Goal: Task Accomplishment & Management: Use online tool/utility

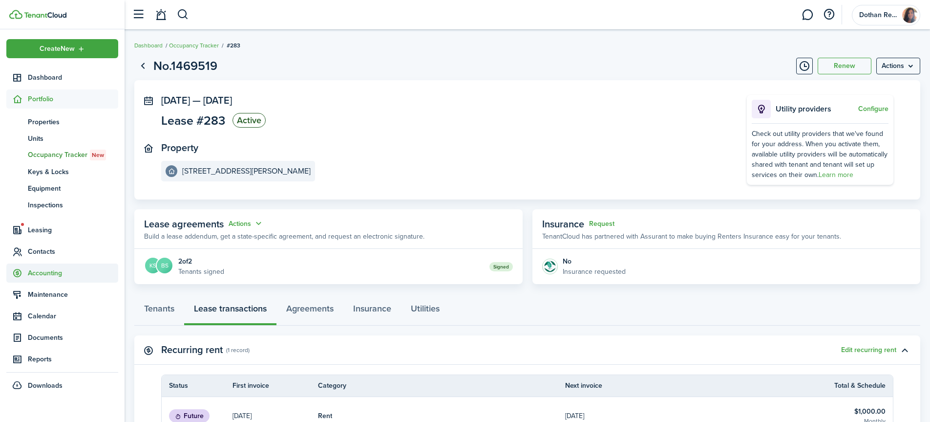
click at [49, 273] on span "Accounting" at bounding box center [73, 273] width 90 height 10
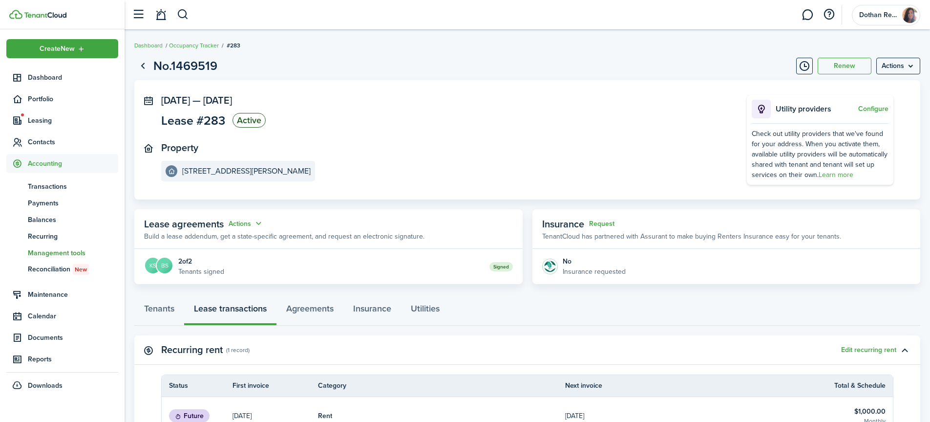
click at [54, 253] on span "Management tools" at bounding box center [73, 253] width 90 height 10
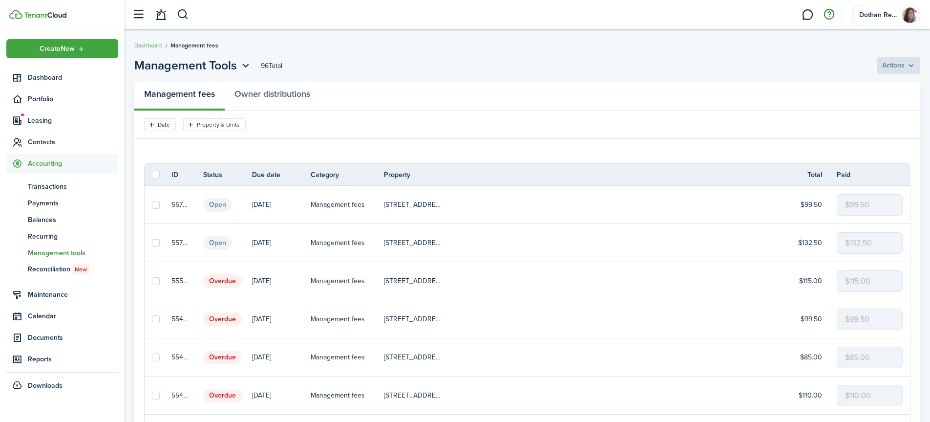
click at [828, 14] on button "button" at bounding box center [829, 14] width 17 height 17
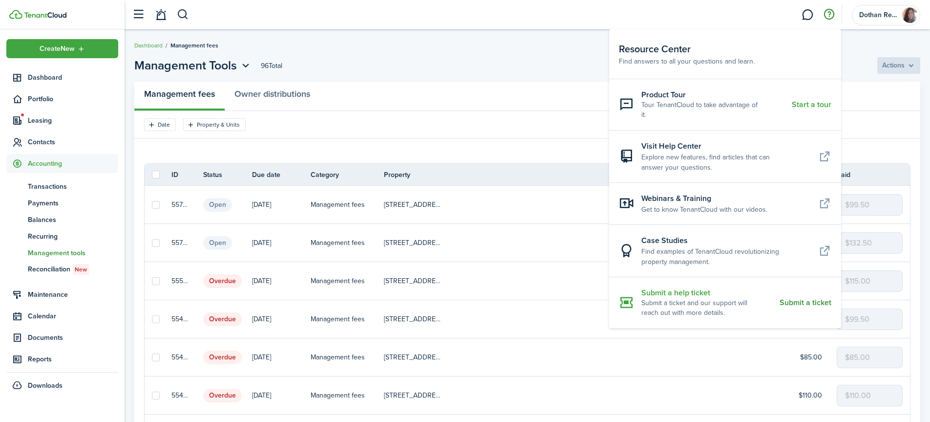
click at [676, 287] on resource-center-item-title "Submit a help ticket" at bounding box center [706, 292] width 131 height 11
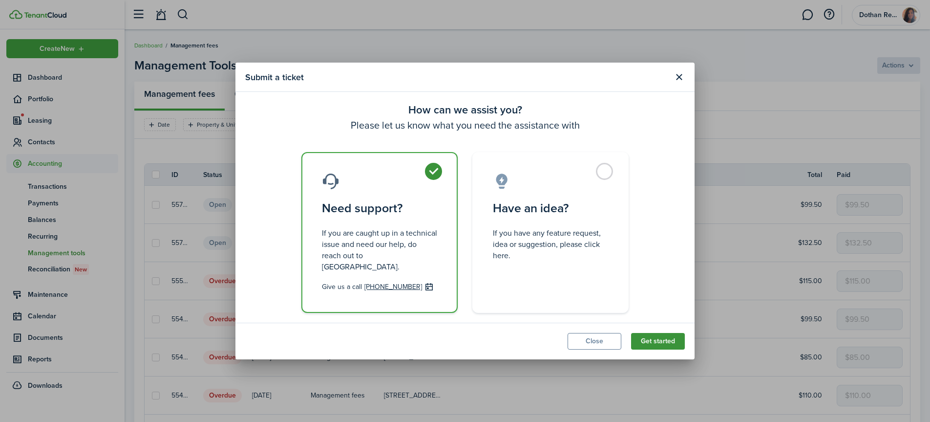
click at [671, 334] on button "Get started" at bounding box center [658, 341] width 54 height 17
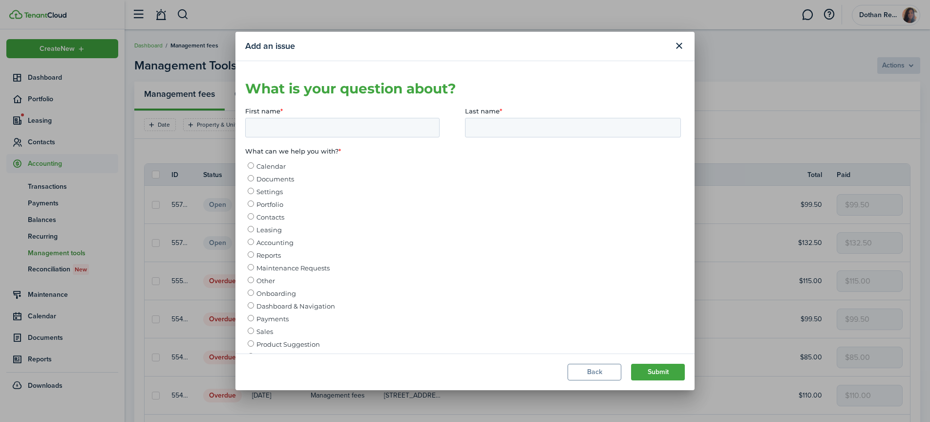
click at [251, 242] on input "Accounting" at bounding box center [251, 241] width 6 height 6
radio input "true"
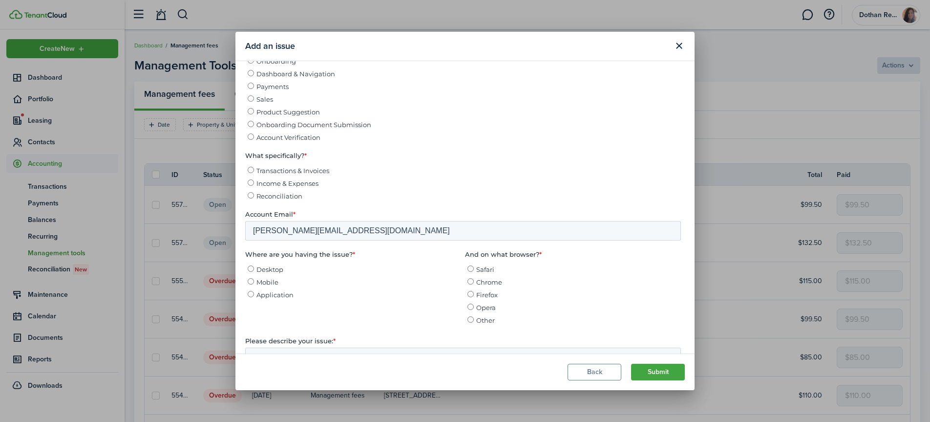
scroll to position [233, 0]
click at [252, 184] on input "Income & Expenses" at bounding box center [251, 181] width 6 height 6
radio input "true"
click at [250, 270] on input "Desktop" at bounding box center [251, 267] width 6 height 6
radio input "true"
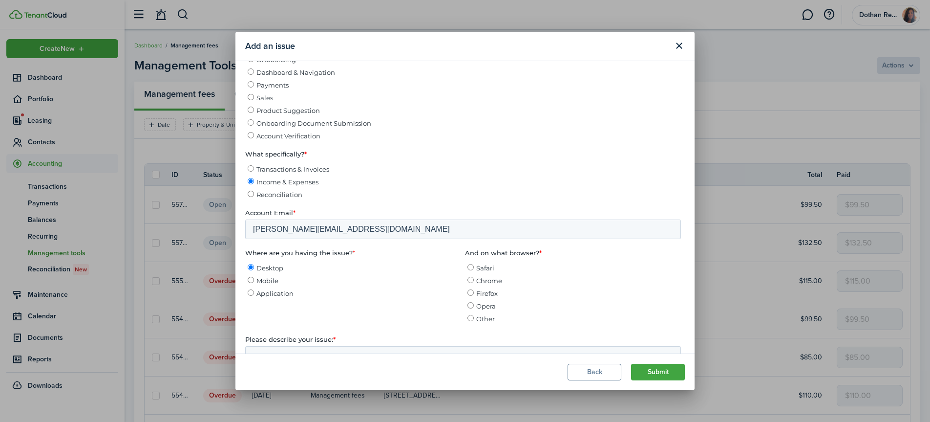
click at [470, 283] on input "Chrome" at bounding box center [470, 279] width 6 height 6
radio input "true"
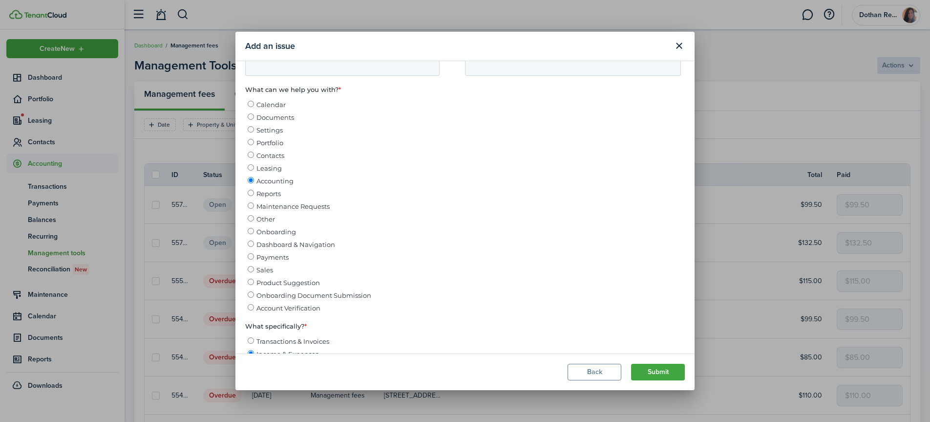
scroll to position [0, 0]
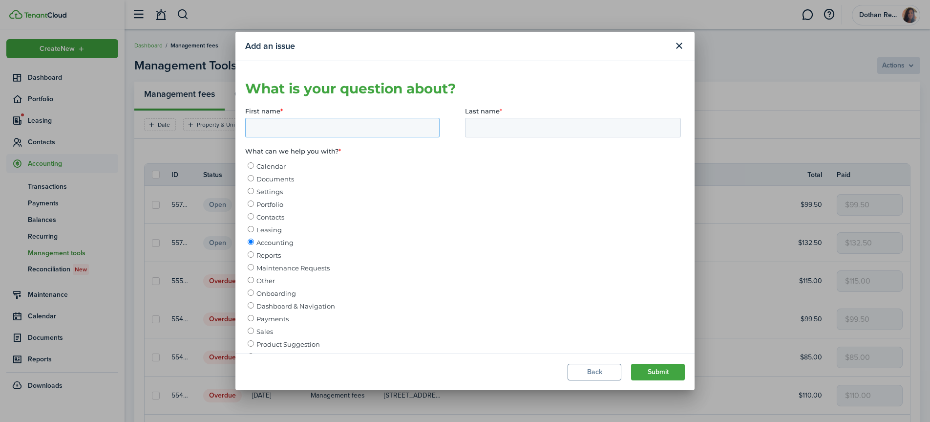
click at [375, 127] on input "First name *" at bounding box center [342, 127] width 194 height 20
type input "Paige"
type input "[PERSON_NAME]"
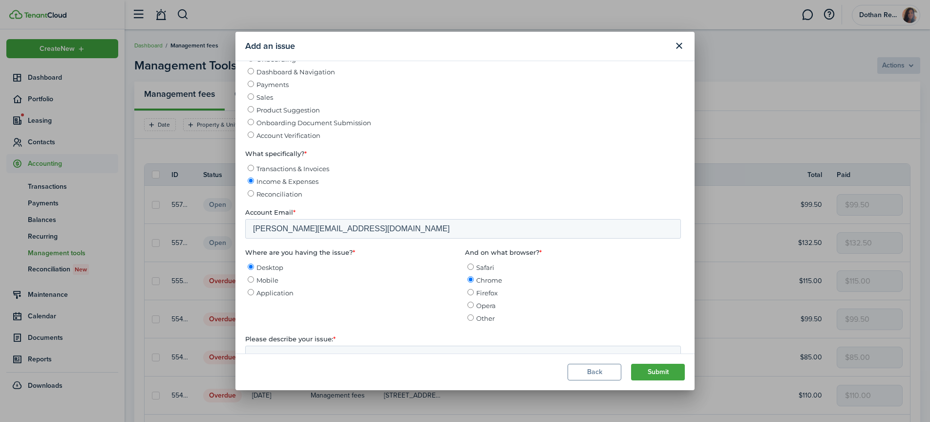
scroll to position [322, 0]
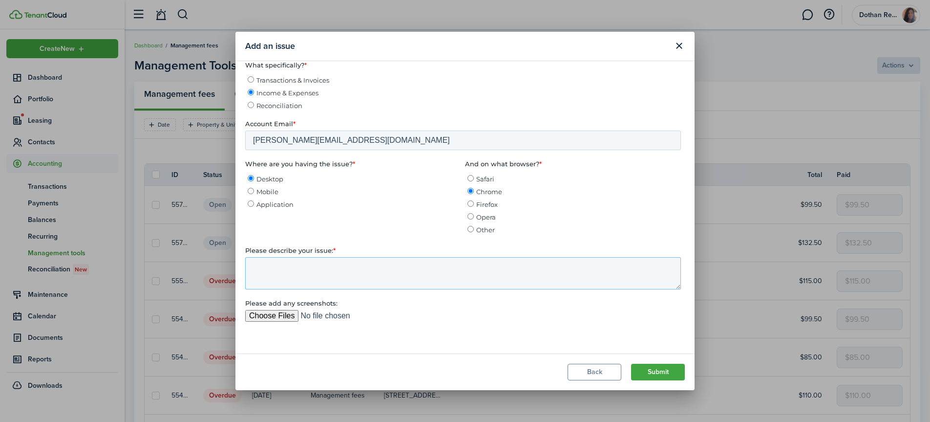
click at [324, 275] on textarea "Please describe your issue: *" at bounding box center [463, 273] width 436 height 32
click at [602, 281] on textarea "Looking for direction in the best, most effecient way to complete manangement f…" at bounding box center [463, 273] width 436 height 32
click at [567, 278] on textarea "Looking for direction in the best, most effecient way to complete management fe…" at bounding box center [463, 273] width 436 height 32
click at [580, 275] on textarea "Looking for direction in the best, most efficient way to complete management fe…" at bounding box center [463, 273] width 436 height 32
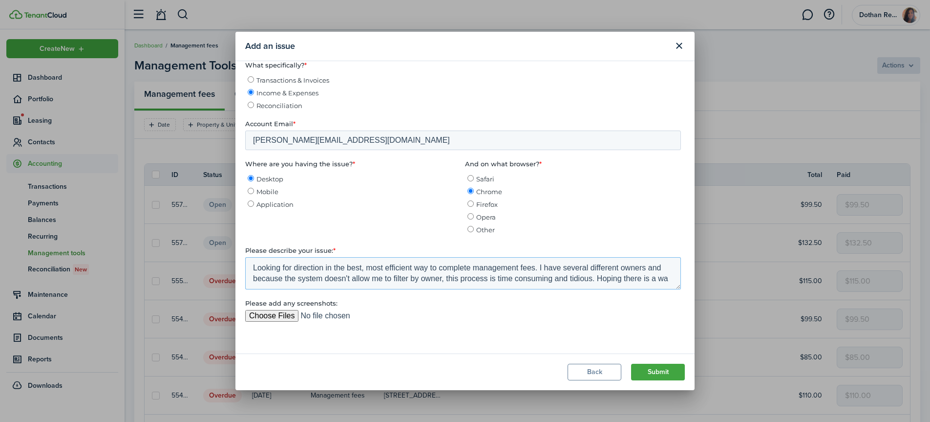
scroll to position [5, 0]
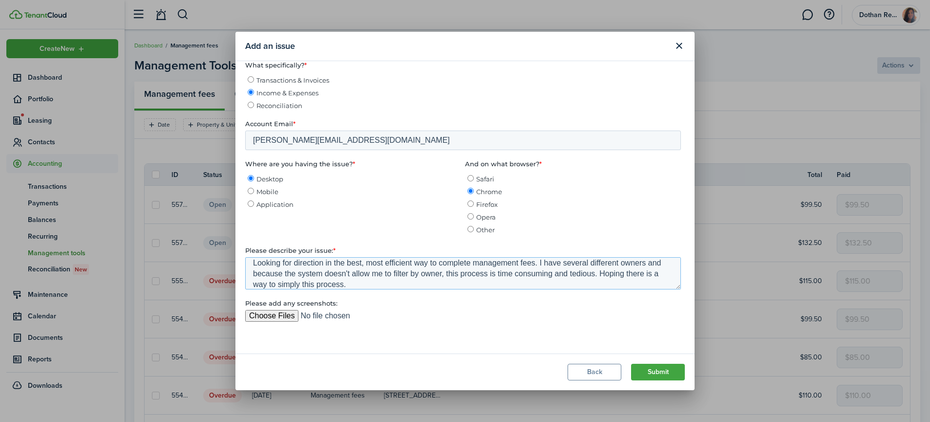
click at [373, 286] on textarea "Looking for direction in the best, most efficient way to complete management fe…" at bounding box center [463, 273] width 436 height 32
type textarea "Looking for direction in the best, most efficient way to complete management fe…"
click at [645, 367] on button "Submit" at bounding box center [658, 371] width 54 height 17
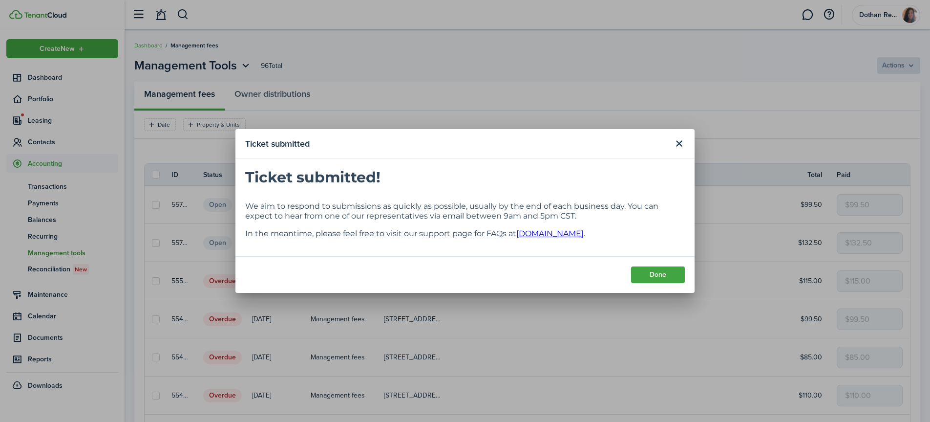
scroll to position [0, 0]
click at [659, 269] on button "Done" at bounding box center [658, 274] width 54 height 17
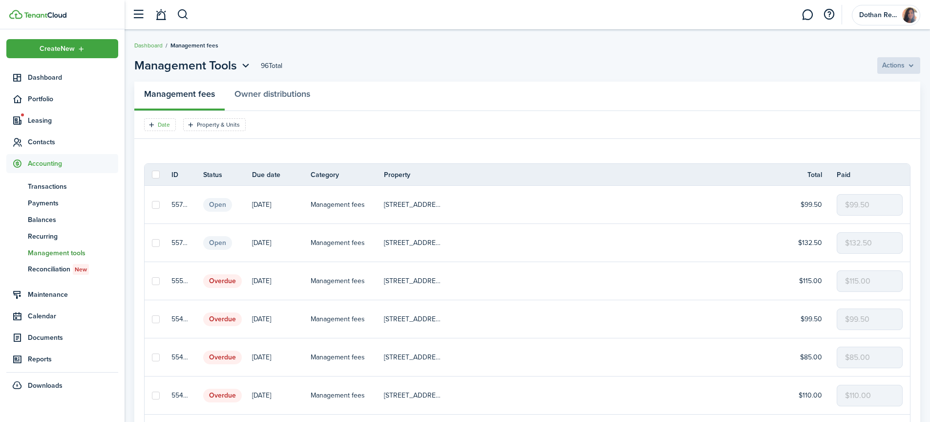
click at [167, 125] on filter-tag-label "Date" at bounding box center [164, 124] width 12 height 9
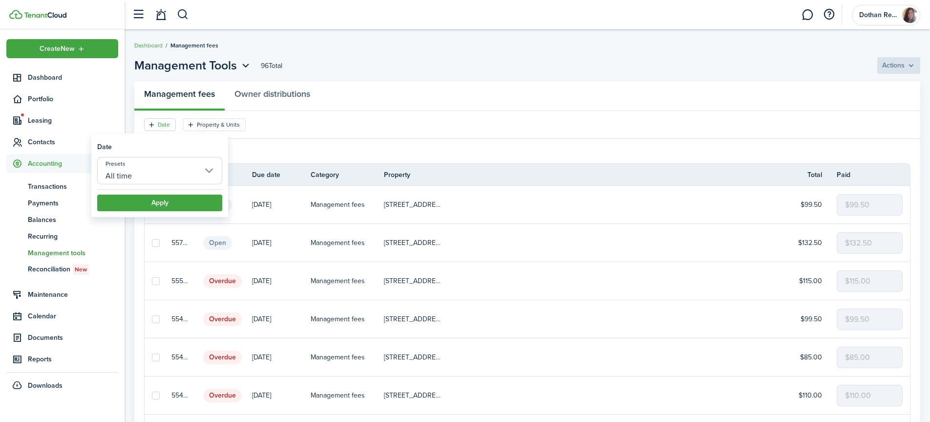
click at [155, 171] on input "All time" at bounding box center [159, 170] width 125 height 27
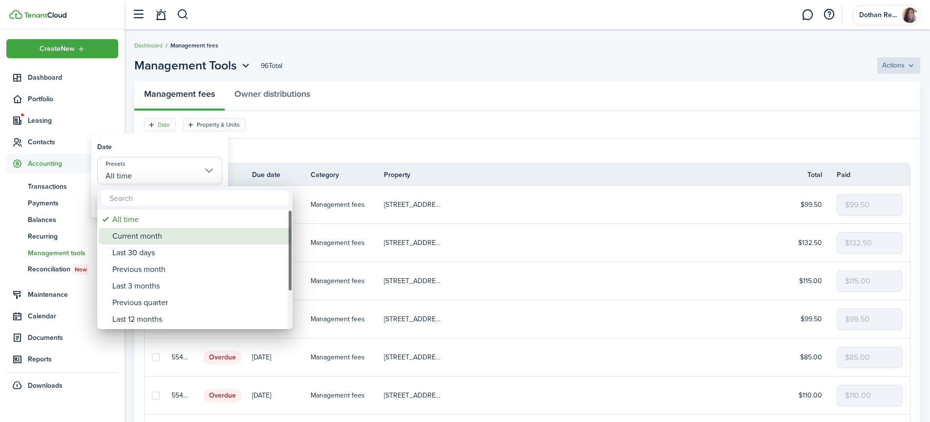
click at [144, 234] on div "Current month" at bounding box center [198, 236] width 173 height 17
type input "Current month"
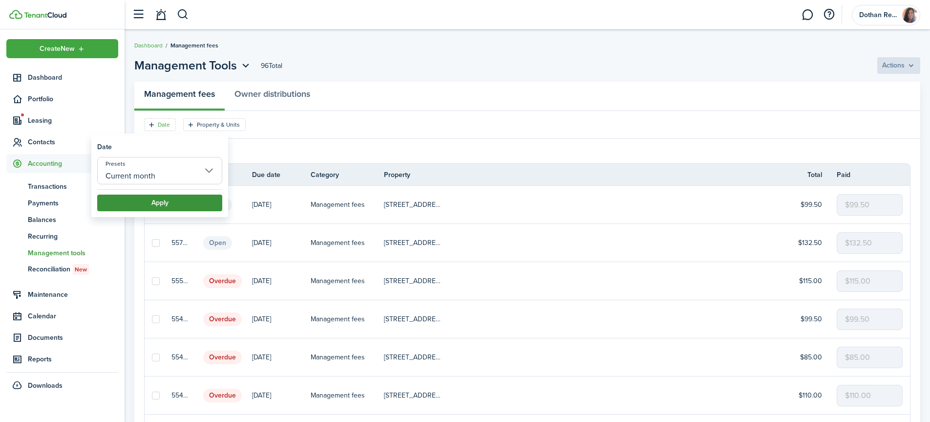
click at [165, 200] on button "Apply" at bounding box center [159, 202] width 125 height 17
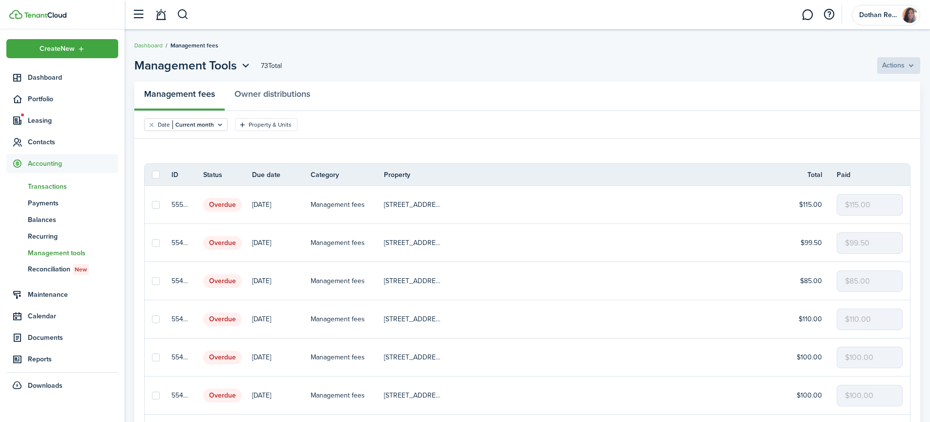
click at [42, 184] on span "Transactions" at bounding box center [73, 186] width 90 height 10
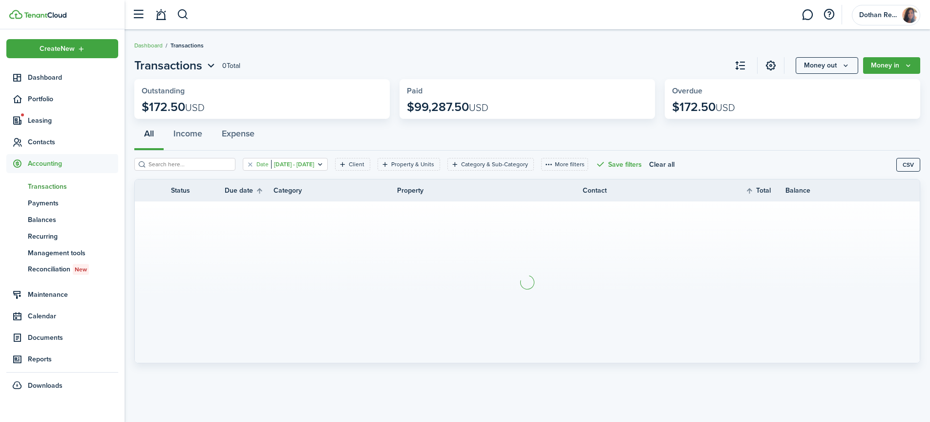
click at [294, 165] on filter-tag-value "[DATE] - [DATE]" at bounding box center [292, 164] width 43 height 9
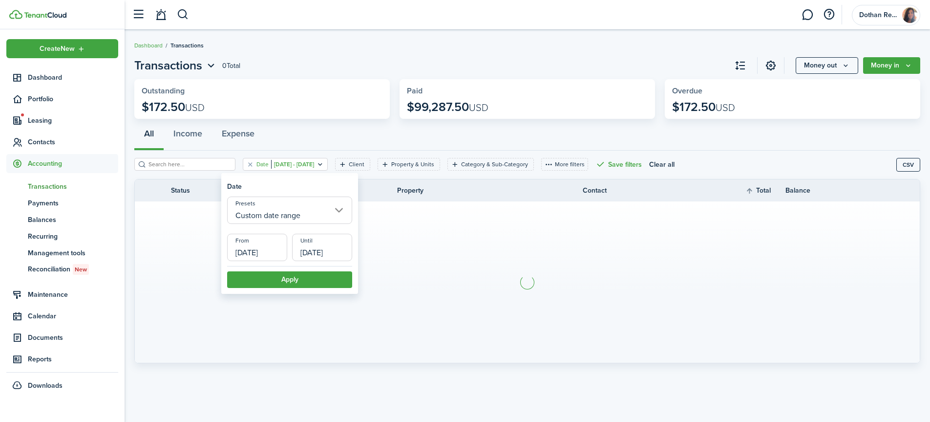
click at [305, 206] on input "Custom date range" at bounding box center [289, 209] width 125 height 27
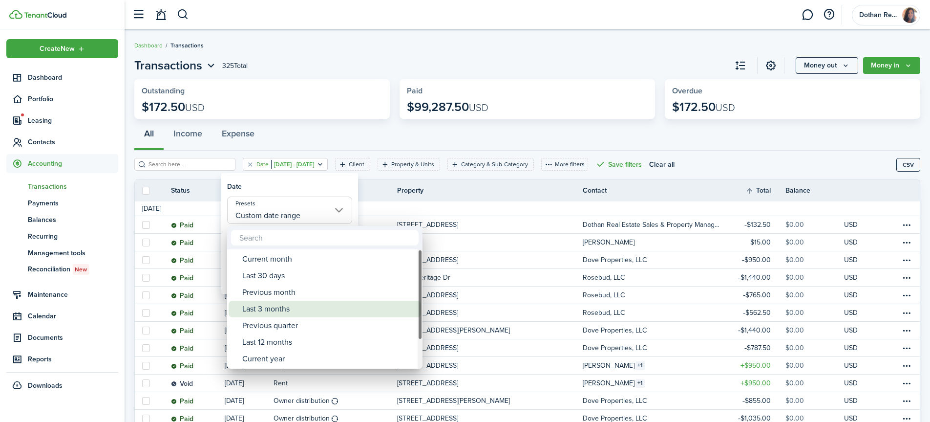
click at [292, 310] on div "Last 3 months" at bounding box center [328, 308] width 173 height 17
type input "Last 3 months"
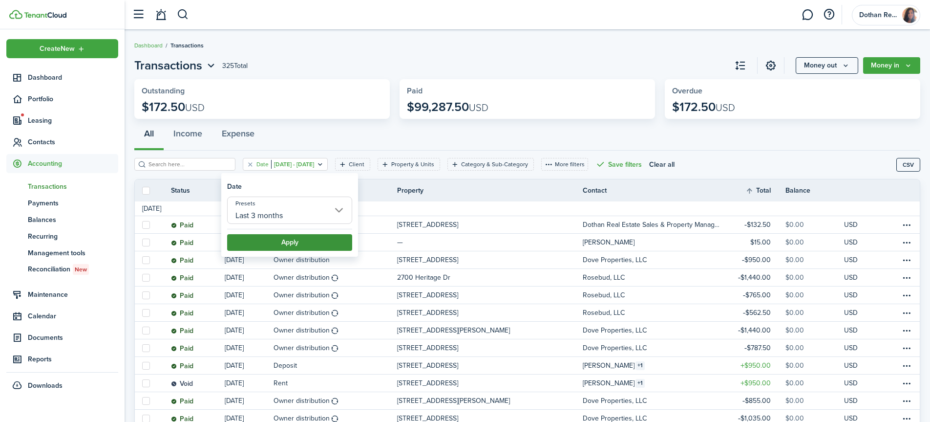
click at [310, 248] on button "Apply" at bounding box center [289, 242] width 125 height 17
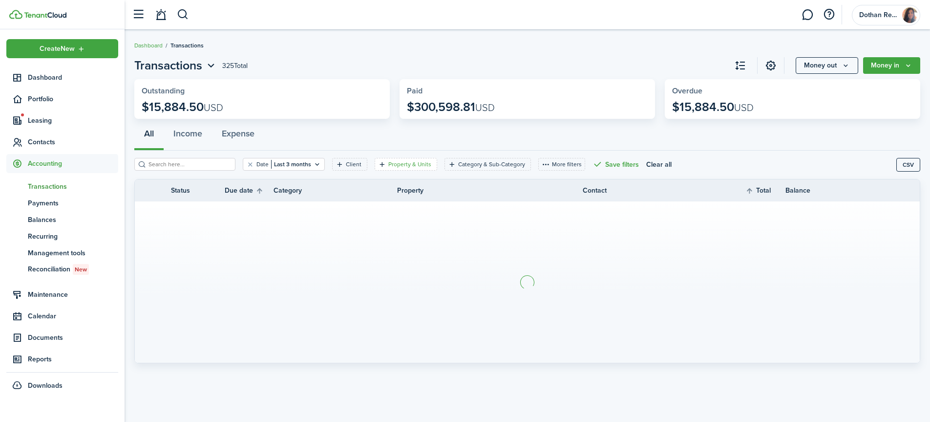
click at [403, 159] on filter-tag "Property & Units" at bounding box center [406, 164] width 63 height 13
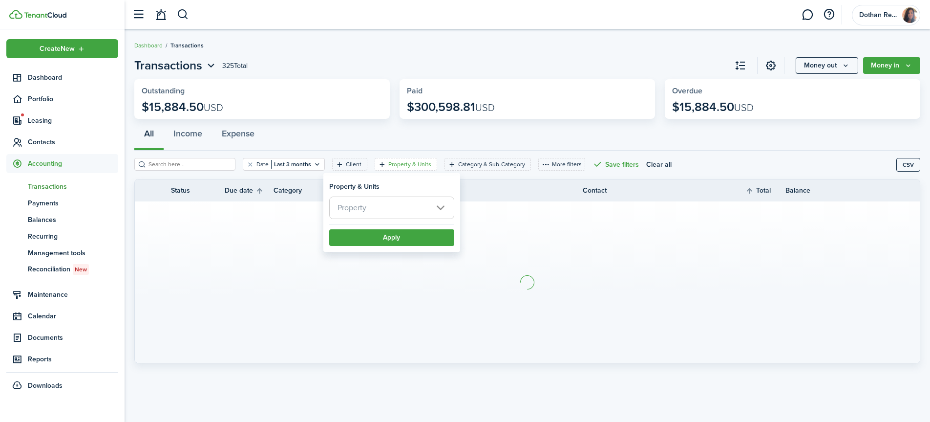
click at [389, 206] on span "Property" at bounding box center [392, 207] width 124 height 21
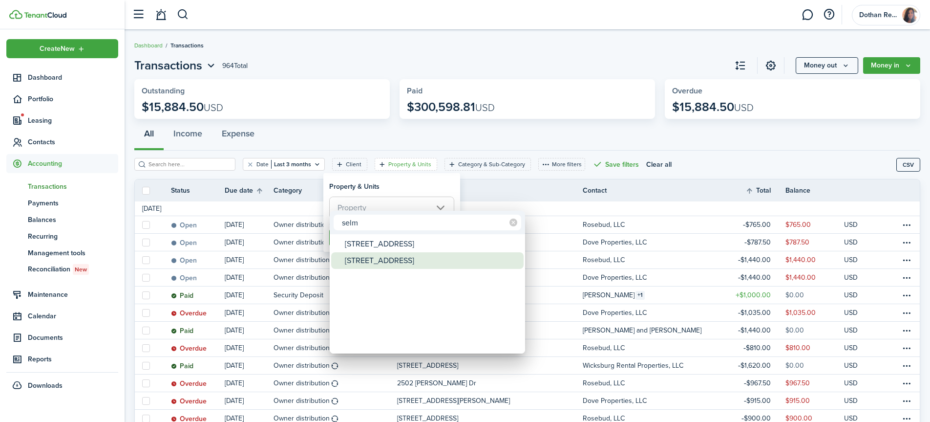
type input "selm"
click at [380, 260] on div "[STREET_ADDRESS]" at bounding box center [431, 260] width 173 height 17
type input "[STREET_ADDRESS]"
click at [534, 184] on div at bounding box center [465, 211] width 1086 height 578
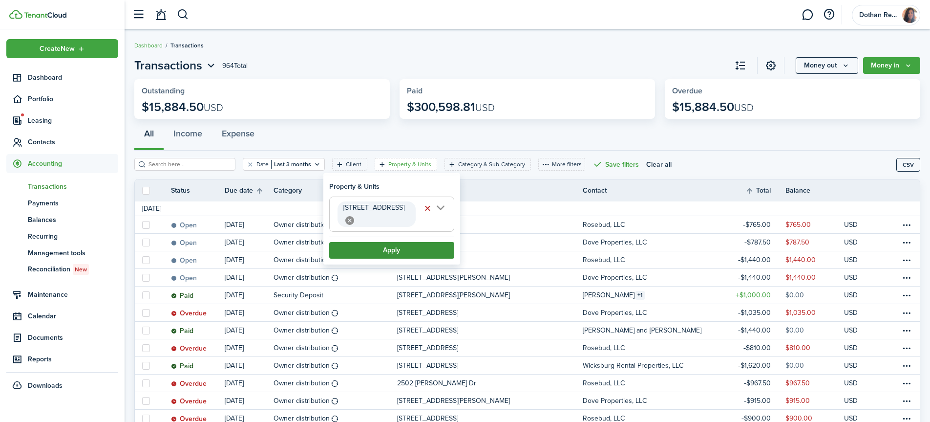
click at [428, 242] on button "Apply" at bounding box center [391, 250] width 125 height 17
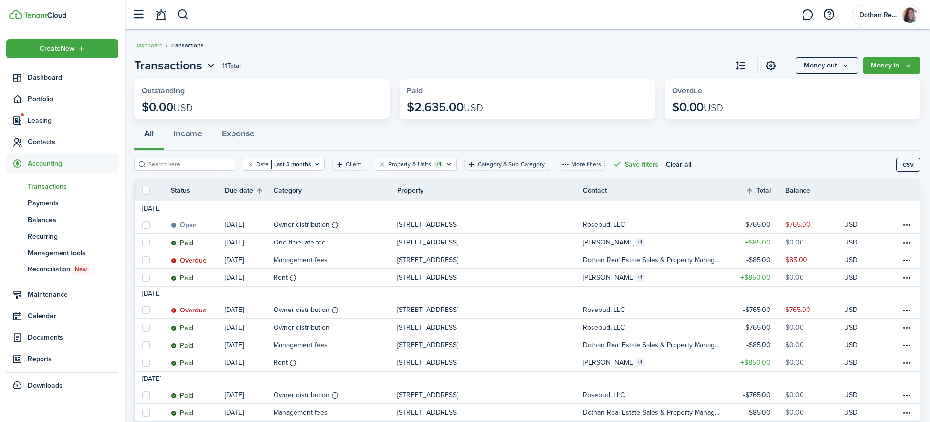
scroll to position [1, 0]
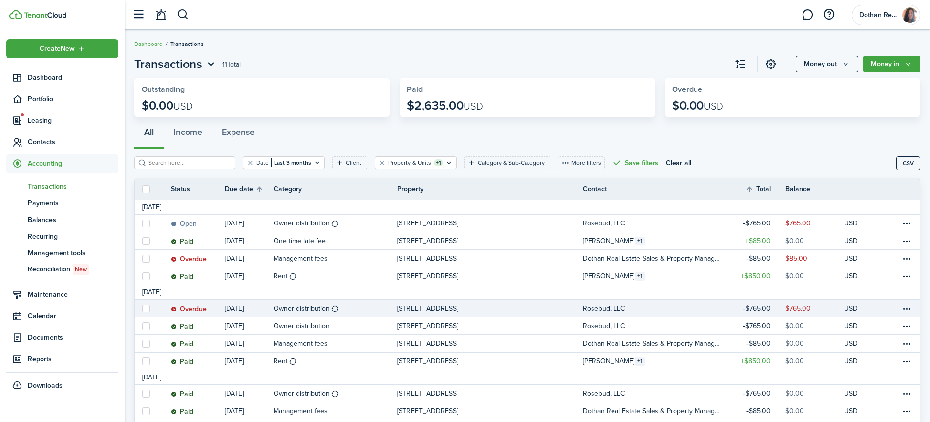
click at [145, 308] on label at bounding box center [146, 308] width 8 height 8
click at [142, 308] on input "checkbox" at bounding box center [142, 308] width 0 height 0
checkbox input "true"
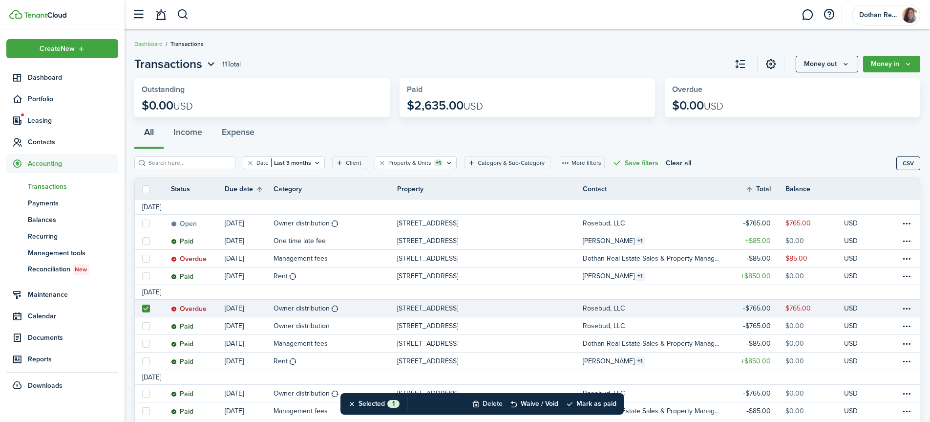
click at [487, 402] on button "Delete" at bounding box center [487, 403] width 31 height 21
click at [585, 403] on button "Confirm" at bounding box center [591, 404] width 39 height 14
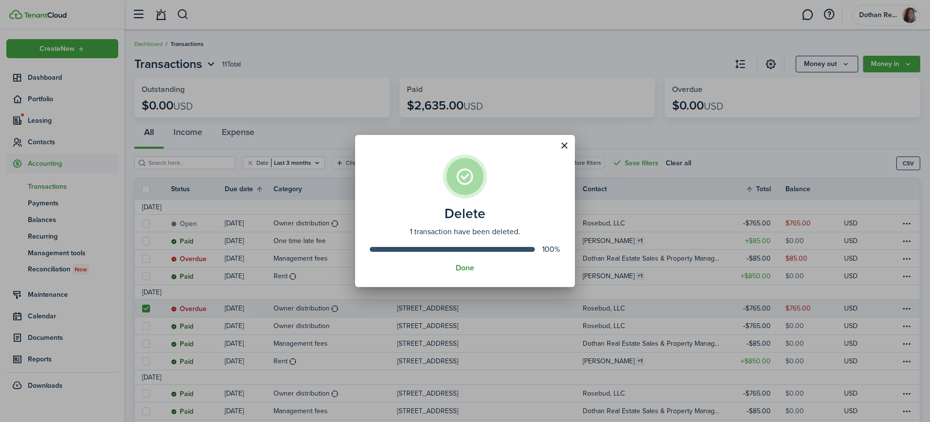
click at [457, 266] on button "Done" at bounding box center [465, 267] width 19 height 9
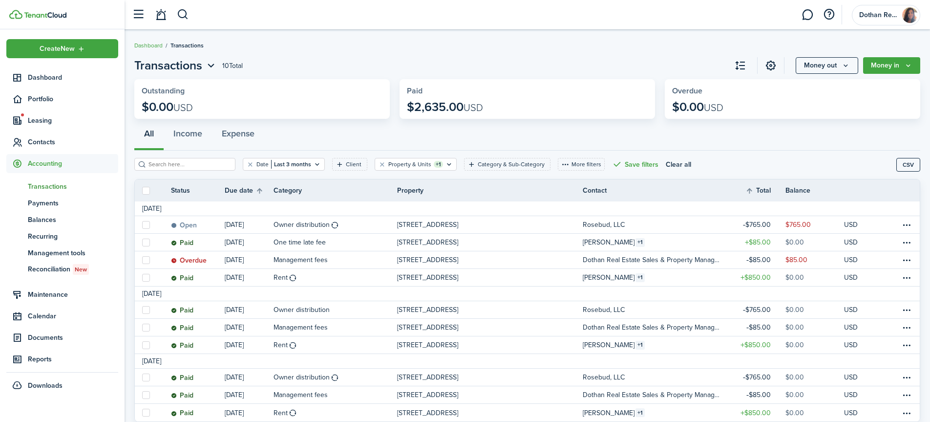
scroll to position [32, 0]
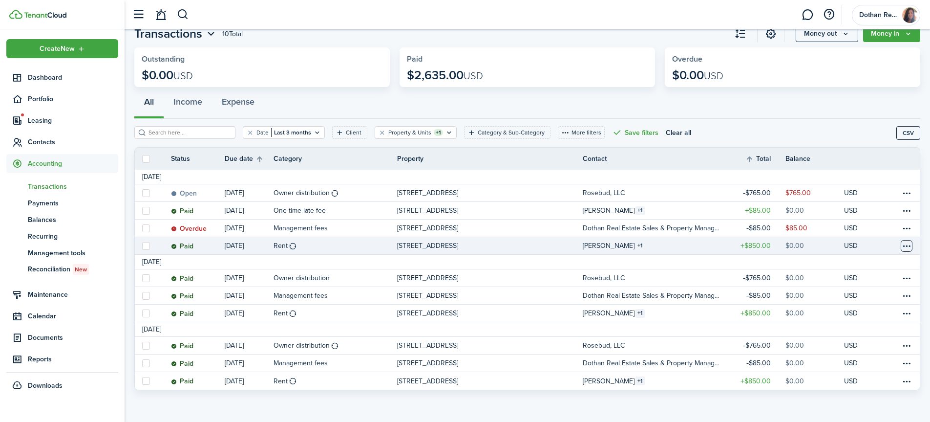
click at [905, 244] on table-menu-btn-icon at bounding box center [907, 246] width 12 height 12
click at [834, 267] on button "Edit" at bounding box center [869, 264] width 85 height 17
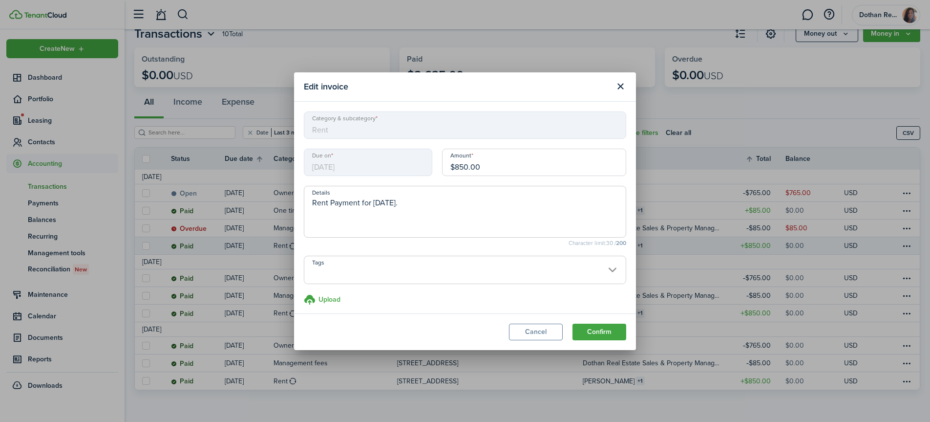
scroll to position [0, 0]
click at [547, 334] on button "Cancel" at bounding box center [536, 331] width 54 height 17
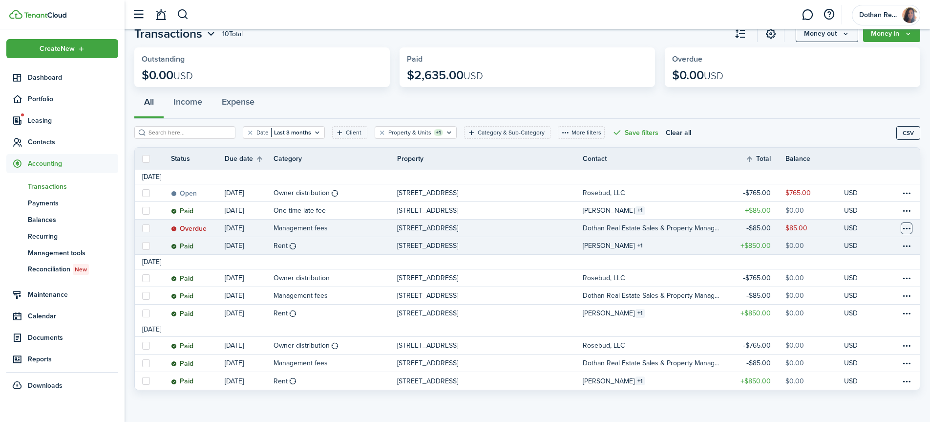
click at [910, 227] on table-menu-btn-icon at bounding box center [907, 228] width 12 height 12
click at [844, 246] on button "Edit" at bounding box center [869, 246] width 85 height 17
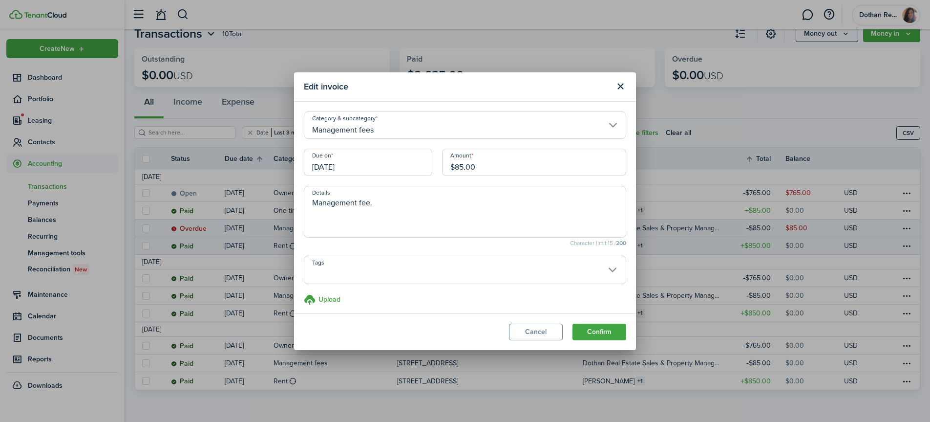
drag, startPoint x: 480, startPoint y: 166, endPoint x: 443, endPoint y: 169, distance: 37.7
click at [443, 169] on input "$85.00" at bounding box center [534, 161] width 184 height 27
type input "$93.50"
click at [594, 331] on button "Confirm" at bounding box center [599, 331] width 54 height 17
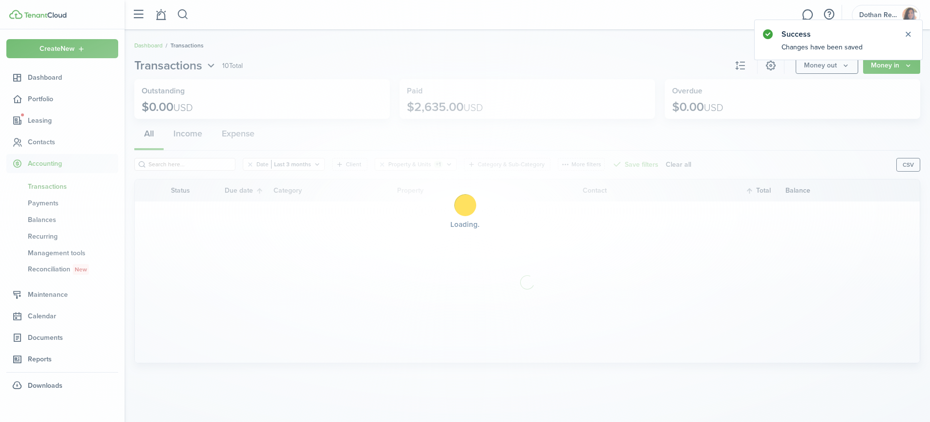
scroll to position [0, 0]
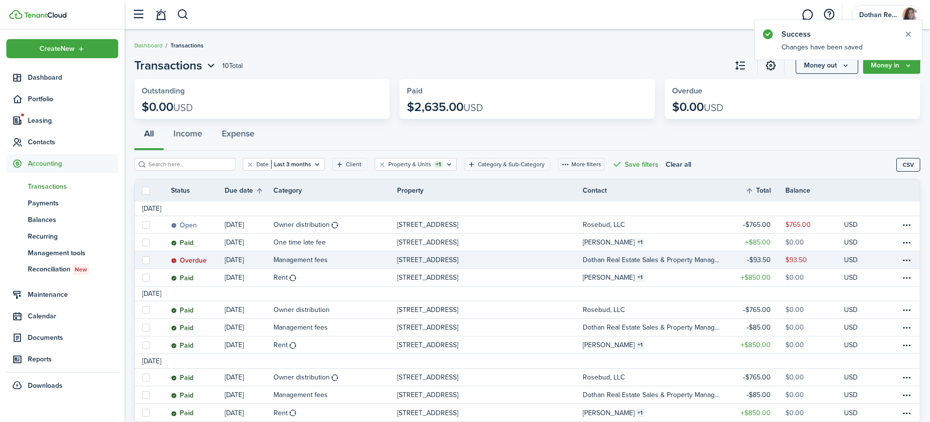
click at [148, 259] on label at bounding box center [146, 260] width 8 height 8
click at [142, 259] on input "checkbox" at bounding box center [142, 259] width 0 height 0
checkbox input "true"
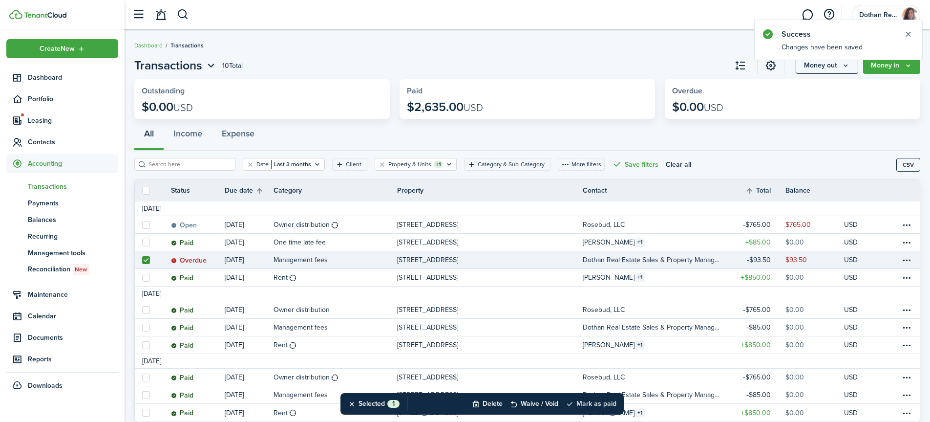
click at [602, 400] on button "Mark as paid" at bounding box center [591, 403] width 51 height 21
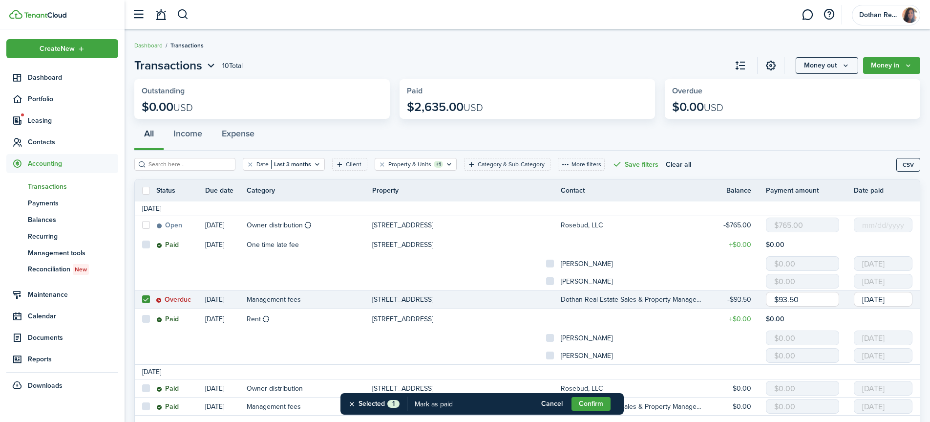
click at [908, 299] on input "[DATE]" at bounding box center [883, 299] width 59 height 15
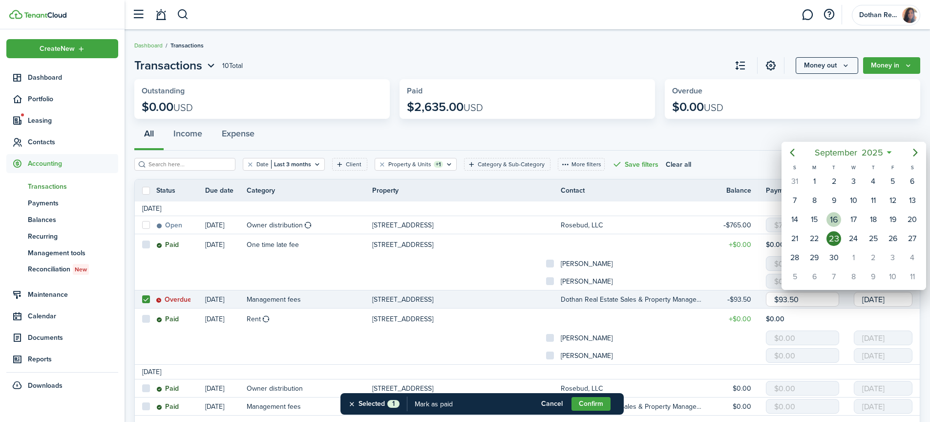
click at [835, 219] on div "16" at bounding box center [833, 219] width 15 height 15
type input "[DATE]"
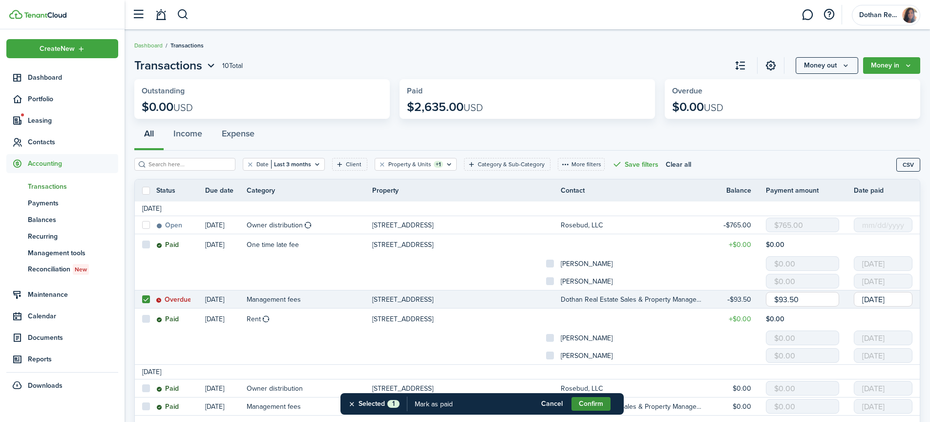
click at [594, 404] on button "Confirm" at bounding box center [591, 404] width 39 height 14
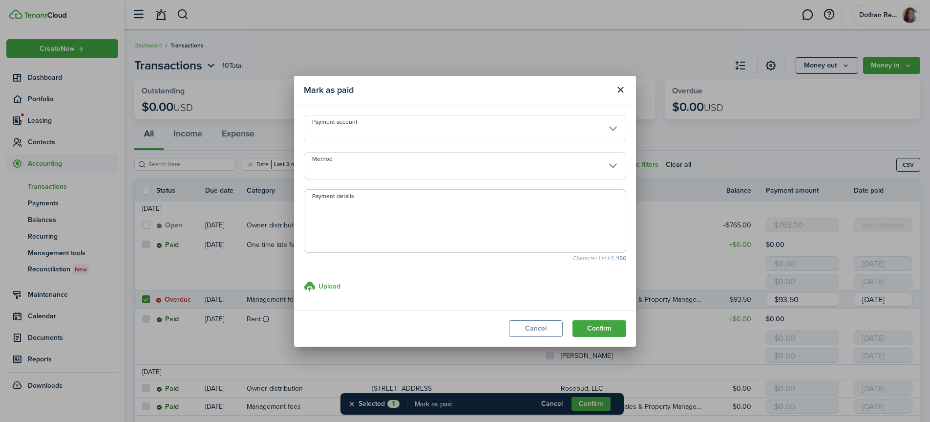
click at [358, 123] on input "Payment account" at bounding box center [465, 128] width 322 height 27
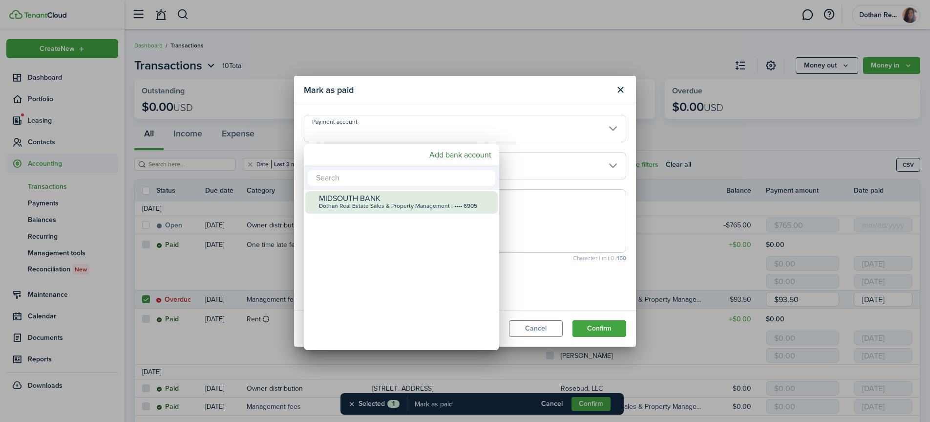
click at [345, 199] on div "MIDSOUTH BANK" at bounding box center [405, 198] width 173 height 9
type input "•••• •••• •••• 6905"
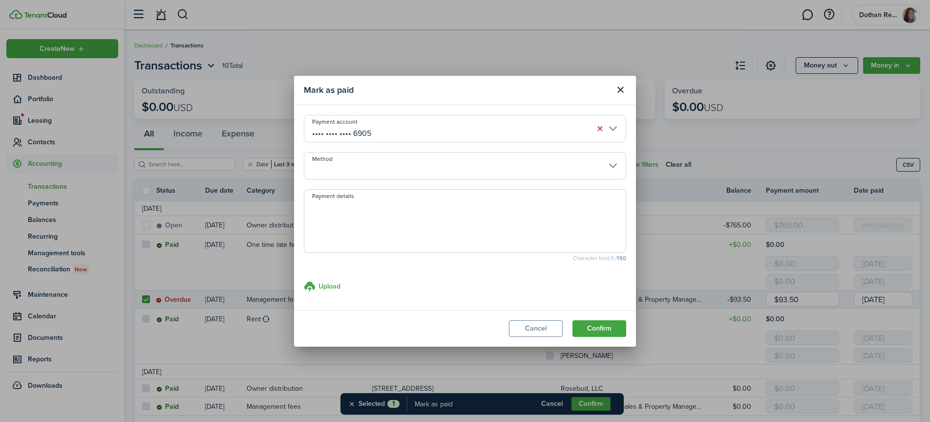
click at [352, 171] on input "Method" at bounding box center [465, 165] width 322 height 27
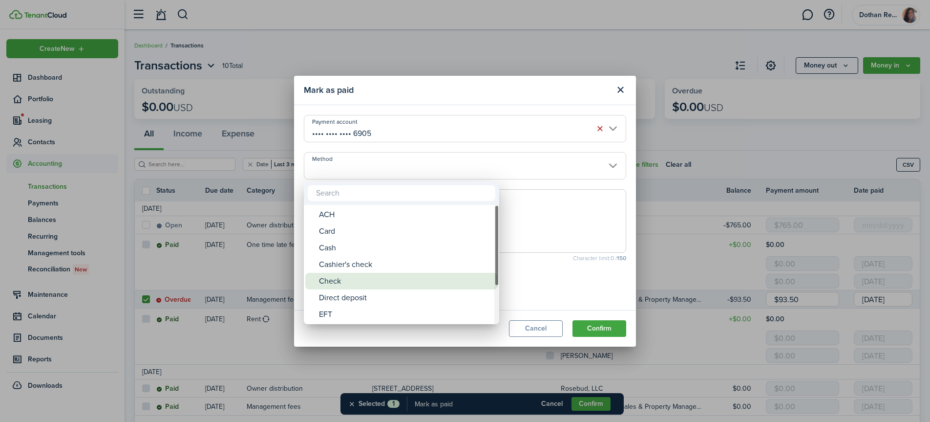
click at [351, 279] on div "Check" at bounding box center [405, 281] width 173 height 17
type input "Check"
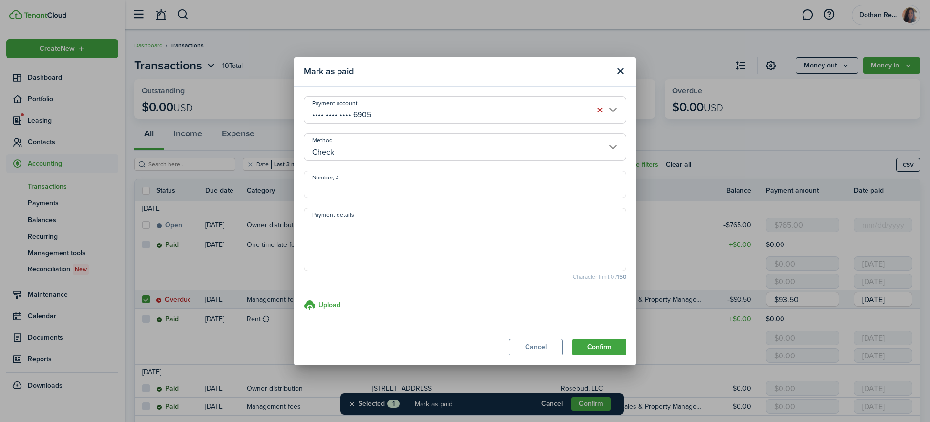
click at [371, 184] on input "Number, #" at bounding box center [465, 183] width 322 height 27
type input "453"
click at [591, 347] on button "Confirm" at bounding box center [599, 347] width 54 height 17
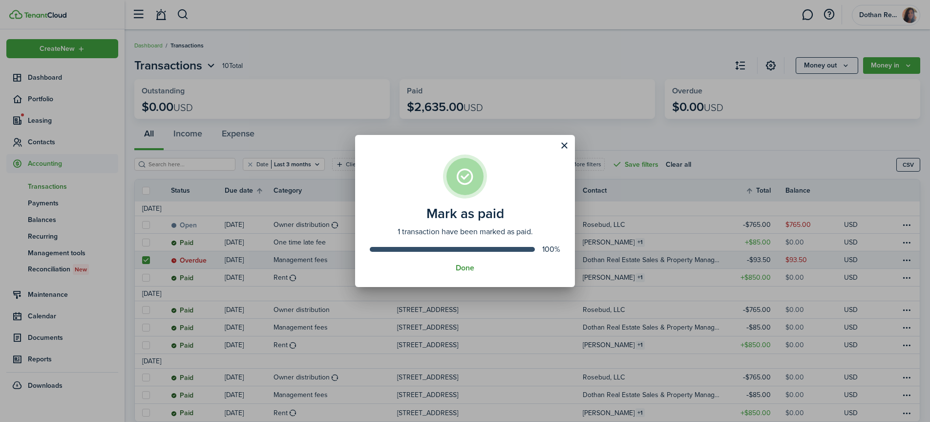
click at [466, 269] on button "Done" at bounding box center [465, 267] width 19 height 9
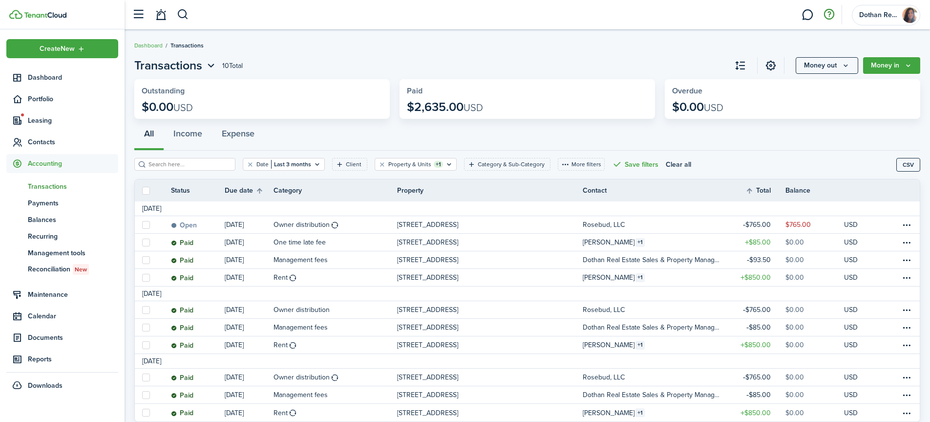
click at [825, 14] on button "button" at bounding box center [829, 14] width 17 height 17
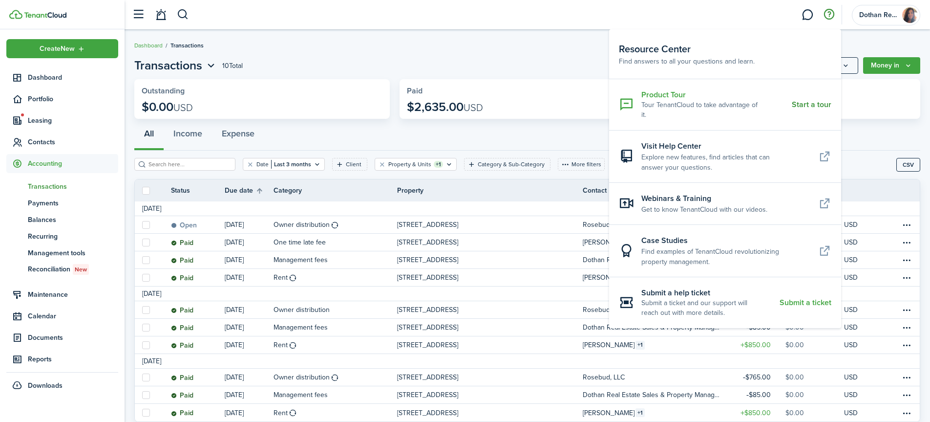
click at [669, 96] on resource-center-item-title "Product Tour" at bounding box center [712, 94] width 143 height 11
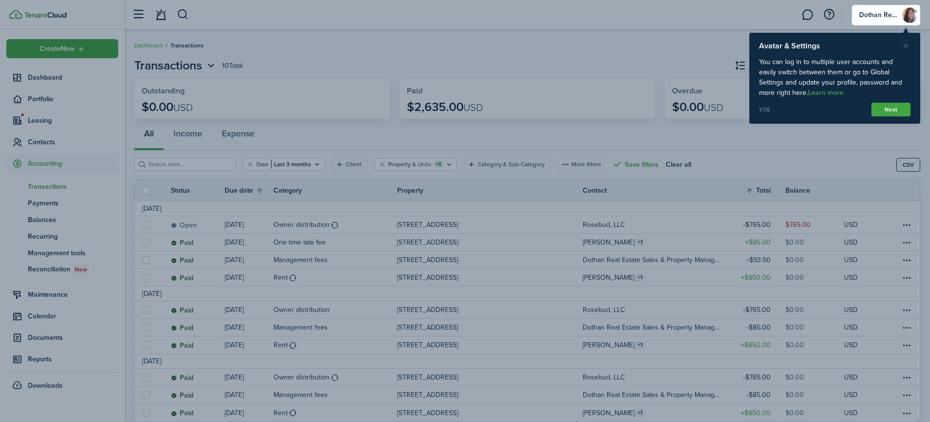
click at [906, 46] on button "Close product tour" at bounding box center [905, 46] width 9 height 9
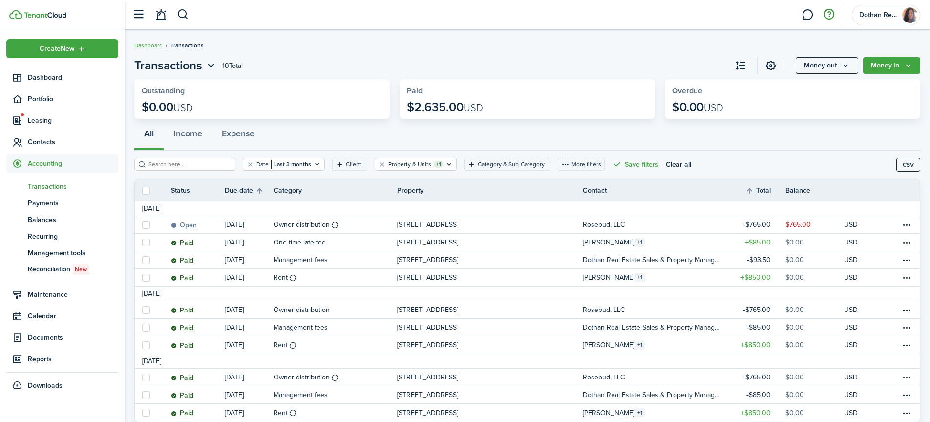
click at [829, 12] on button "button" at bounding box center [829, 14] width 17 height 17
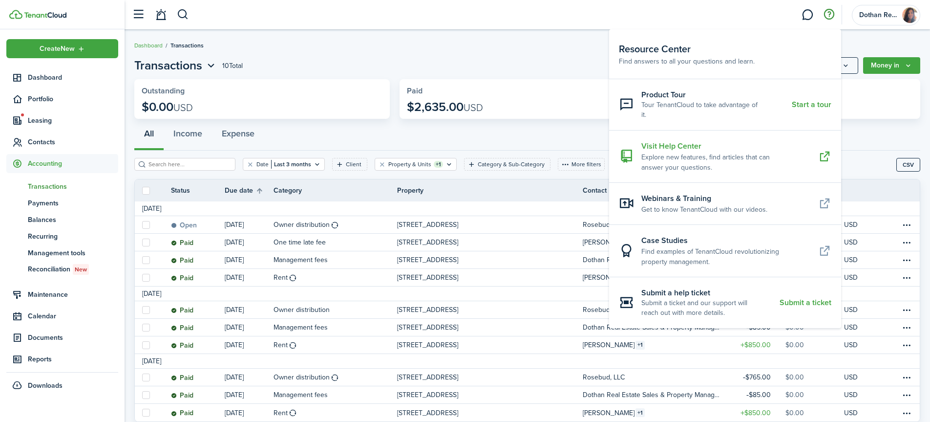
click at [691, 152] on resource-center-item-description "Explore new features, find articles that can answer your questions." at bounding box center [726, 162] width 170 height 21
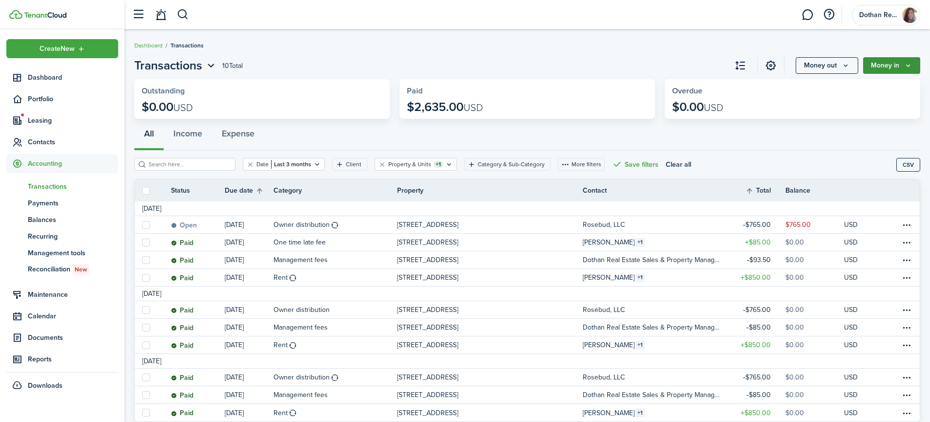
click at [888, 66] on button "Money in" at bounding box center [891, 65] width 57 height 17
click at [881, 61] on button "Money in" at bounding box center [891, 65] width 57 height 17
click at [52, 184] on span "Transactions" at bounding box center [73, 186] width 90 height 10
click at [191, 132] on button "Income" at bounding box center [188, 135] width 48 height 29
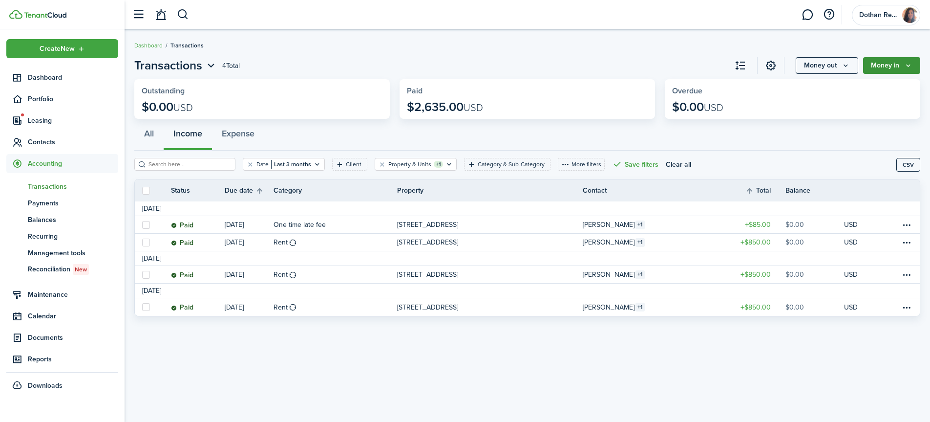
click at [891, 68] on button "Money in" at bounding box center [891, 65] width 57 height 17
click at [48, 159] on span "Accounting" at bounding box center [73, 163] width 90 height 10
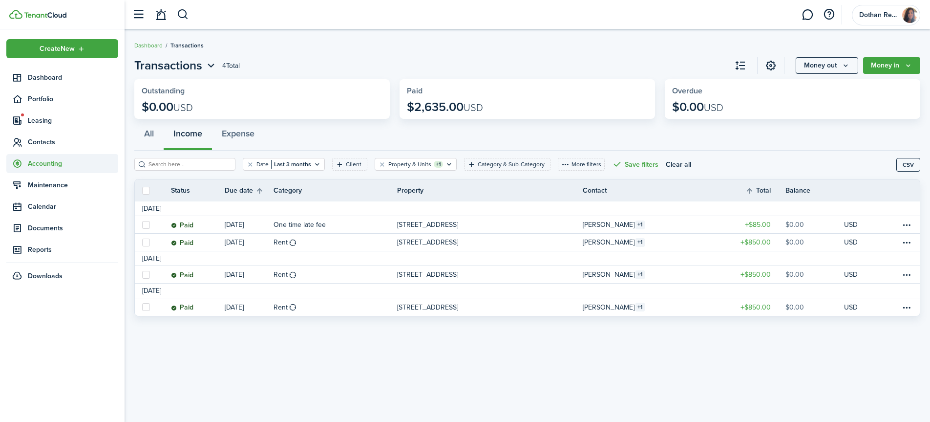
click at [48, 160] on span "Accounting" at bounding box center [73, 163] width 90 height 10
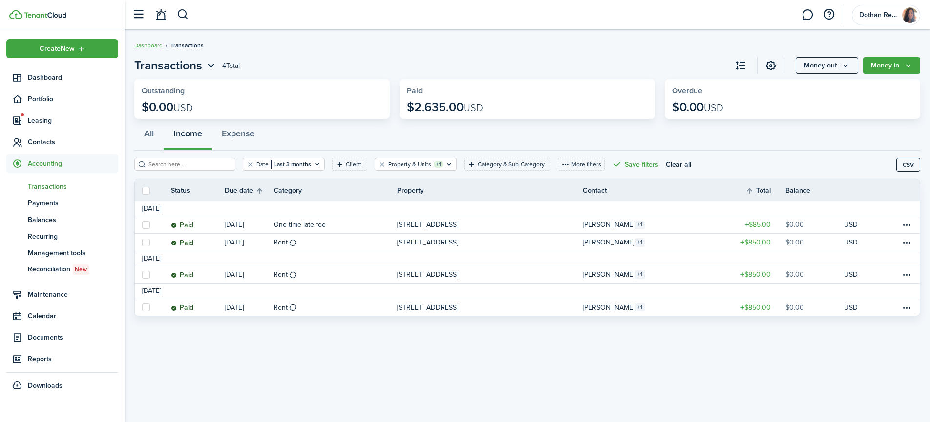
click at [46, 184] on span "Transactions" at bounding box center [73, 186] width 90 height 10
click at [886, 64] on button "Money in" at bounding box center [891, 65] width 57 height 17
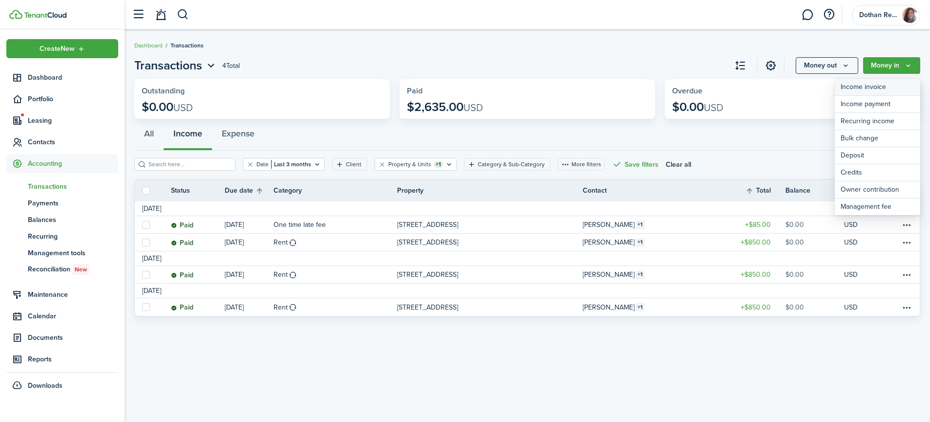
click at [867, 87] on link "Income invoice" at bounding box center [877, 87] width 85 height 17
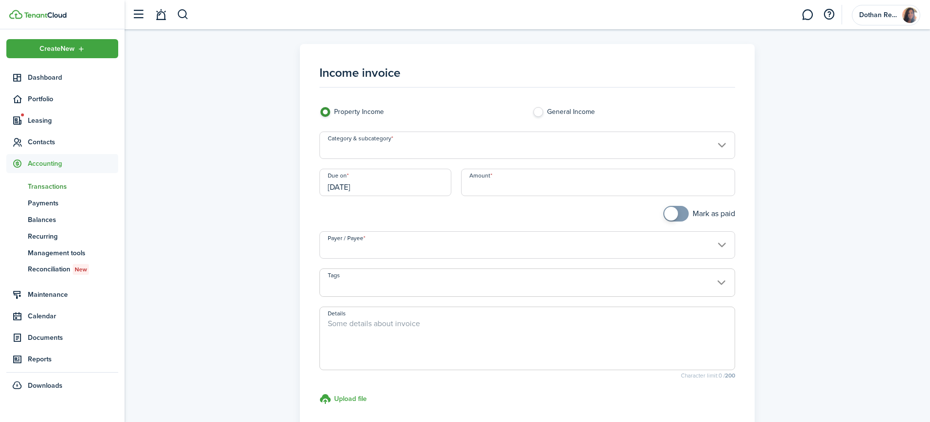
click at [410, 245] on input "Payer / Payee" at bounding box center [526, 244] width 415 height 27
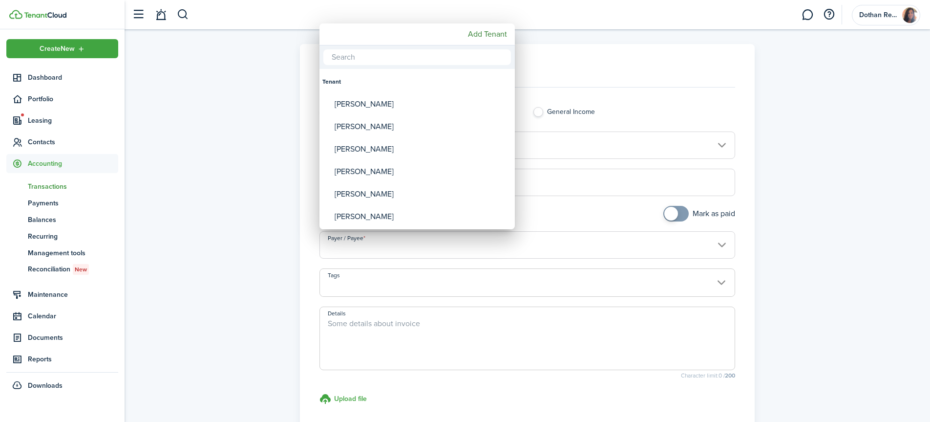
click at [191, 146] on div at bounding box center [465, 211] width 1086 height 578
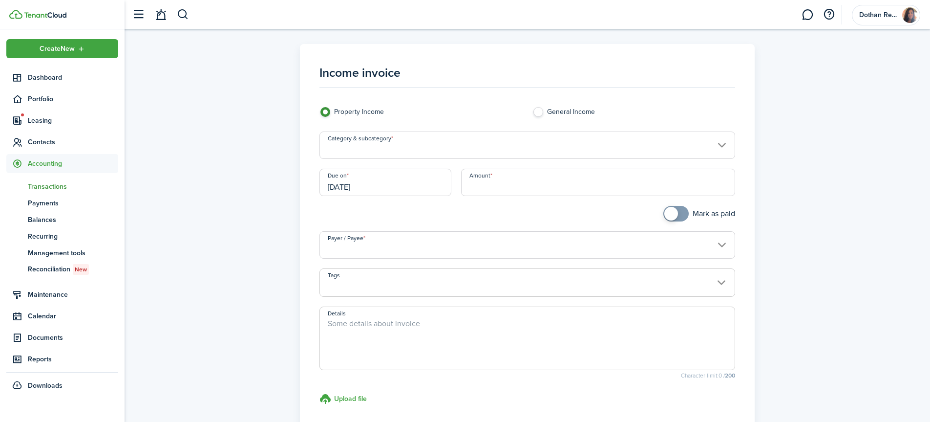
click at [366, 149] on input "Category & subcategory" at bounding box center [526, 144] width 415 height 27
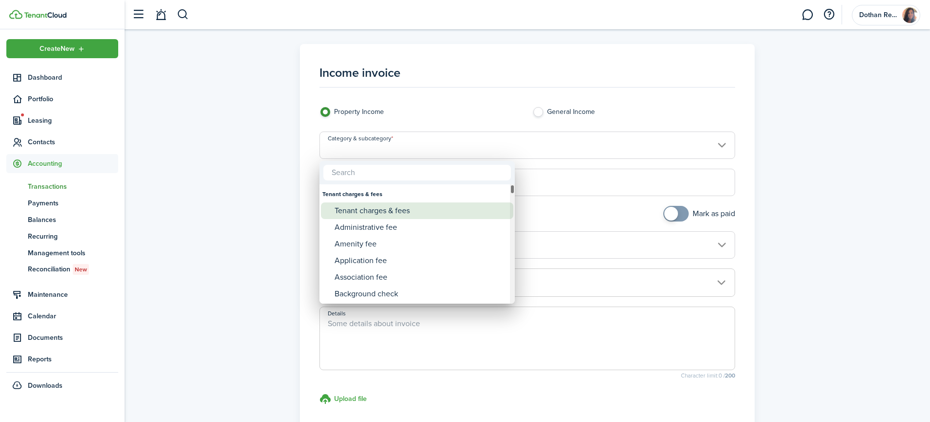
click at [368, 210] on div "Tenant charges & fees" at bounding box center [421, 210] width 173 height 17
type input "Tenant charges & fees"
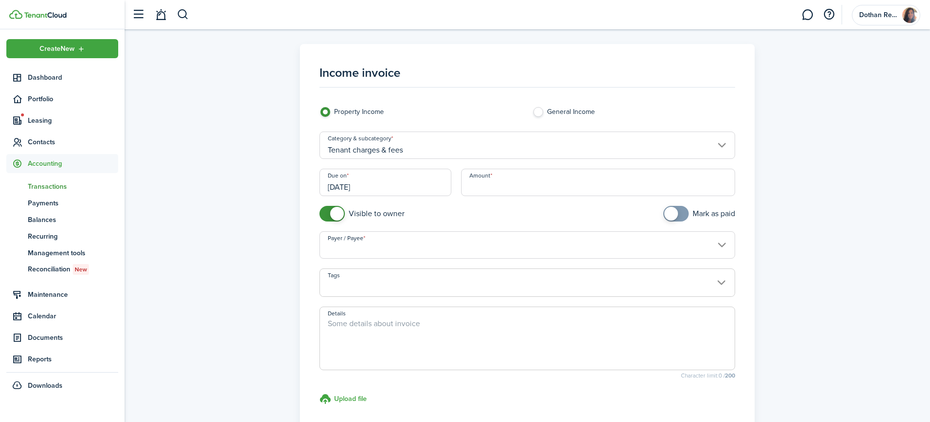
click at [374, 247] on input "Payer / Payee" at bounding box center [526, 244] width 415 height 27
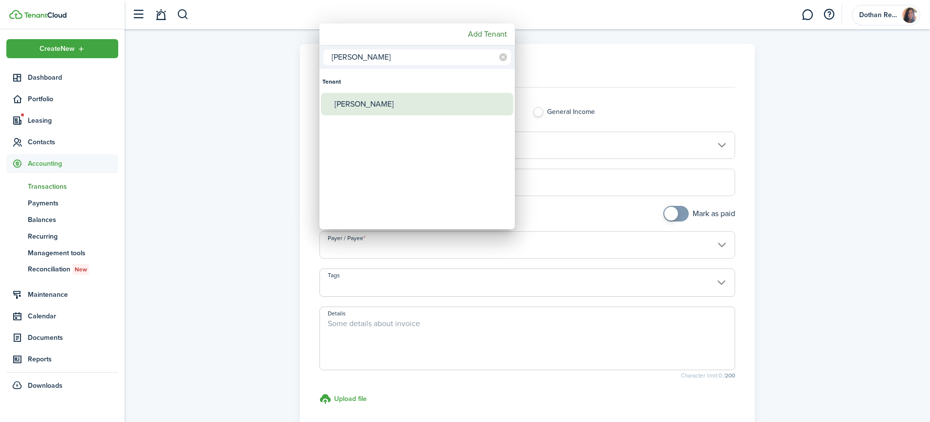
type input "cox"
click at [387, 104] on div "Ashley Coxson" at bounding box center [421, 104] width 173 height 22
type input "Ashley Coxson"
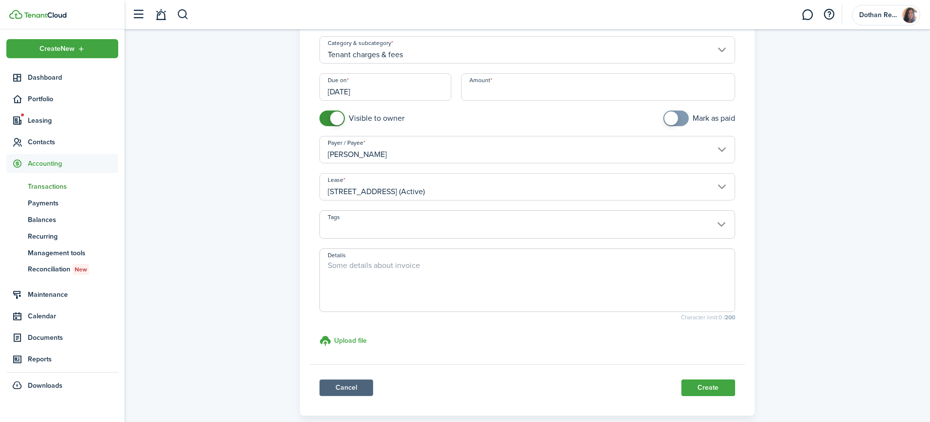
scroll to position [113, 0]
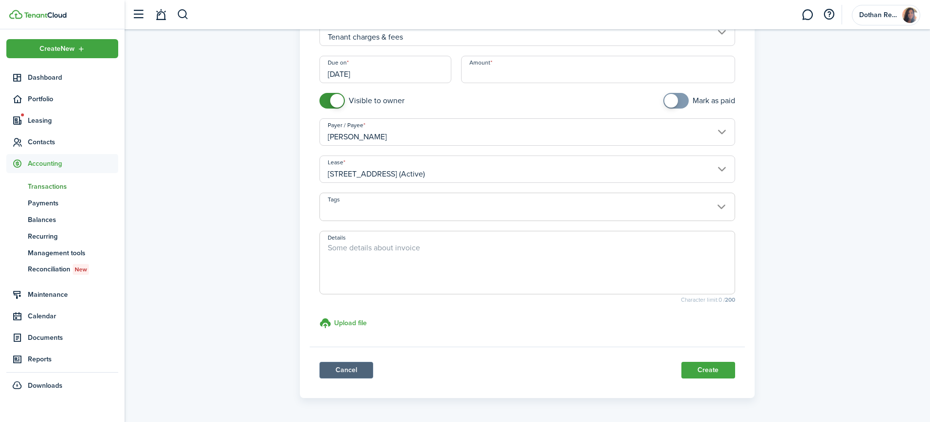
click at [342, 370] on link "Cancel" at bounding box center [346, 369] width 54 height 17
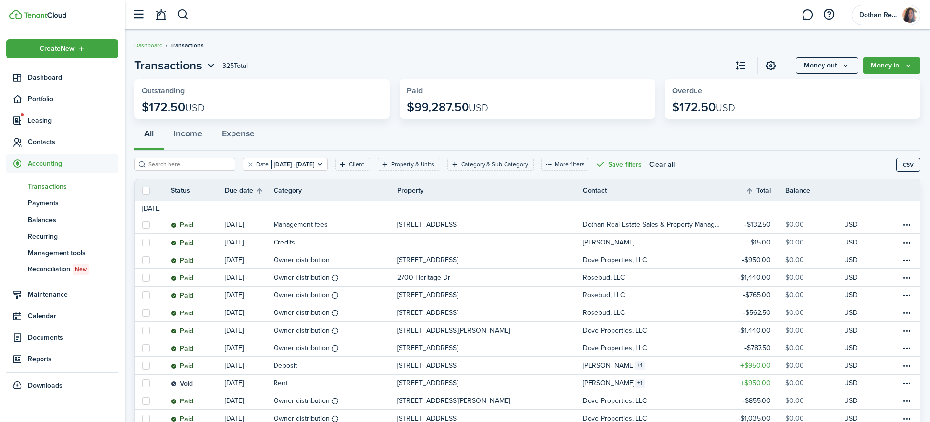
click at [49, 184] on span "Transactions" at bounding box center [73, 186] width 90 height 10
click at [291, 158] on filter-tag "Date [DATE] - [DATE]" at bounding box center [285, 164] width 85 height 13
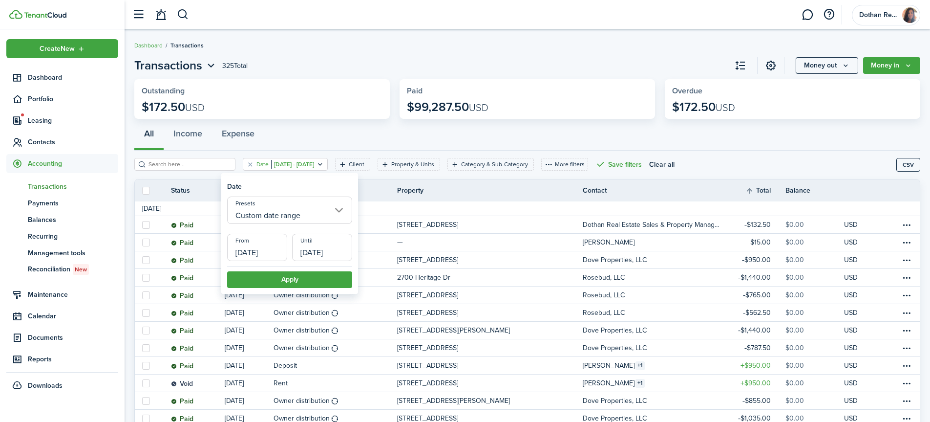
click at [288, 209] on input "Custom date range" at bounding box center [289, 209] width 125 height 27
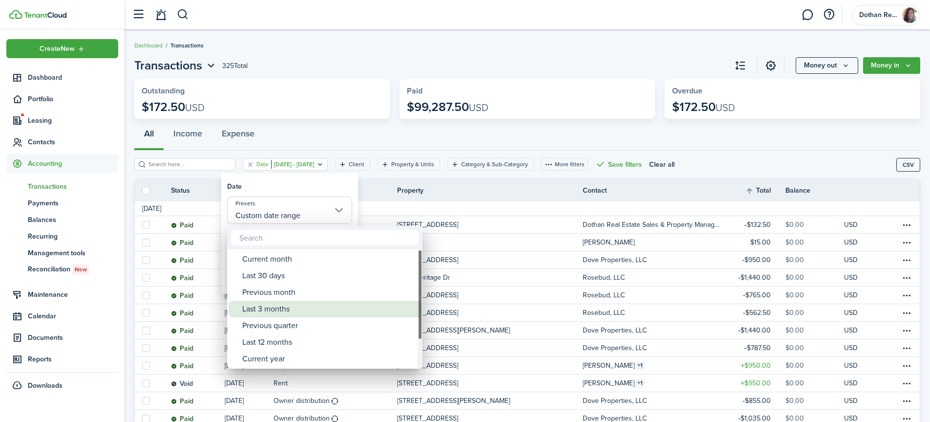
click at [282, 305] on div "Last 3 months" at bounding box center [328, 308] width 173 height 17
type input "Last 3 months"
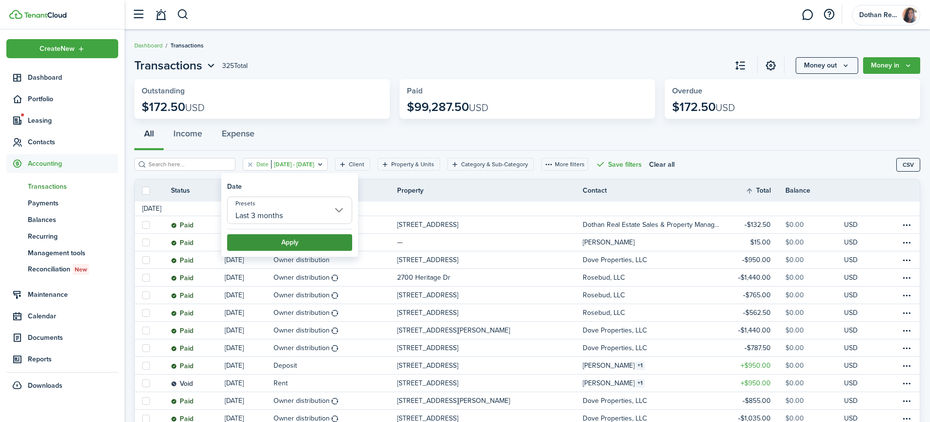
click at [281, 235] on button "Apply" at bounding box center [289, 242] width 125 height 17
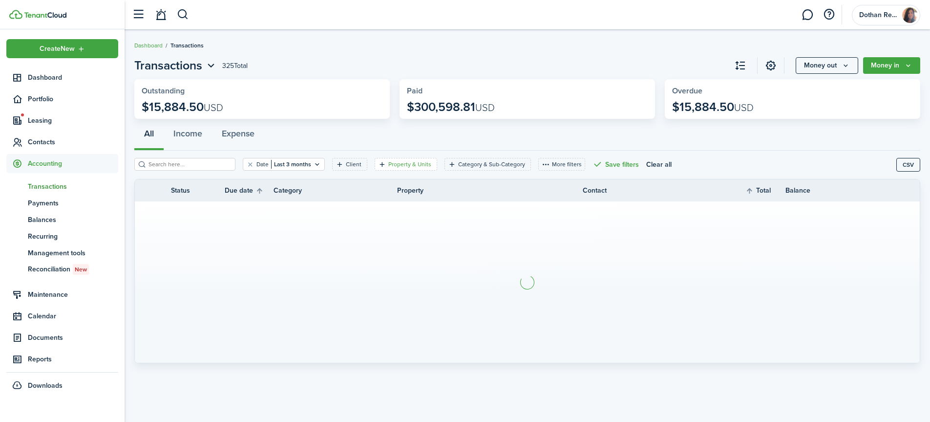
click at [400, 162] on filter-tag-label "Property & Units" at bounding box center [409, 164] width 43 height 9
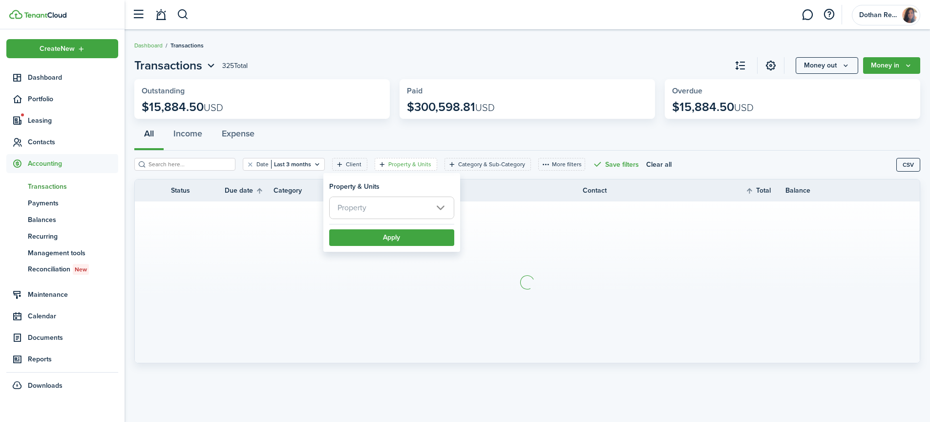
click at [390, 200] on span "Property" at bounding box center [392, 207] width 124 height 21
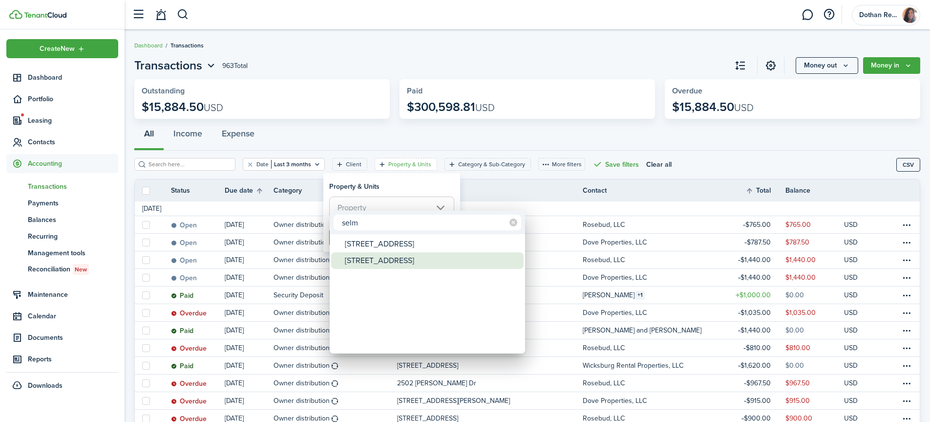
type input "selm"
click at [382, 262] on div "[STREET_ADDRESS]" at bounding box center [431, 260] width 173 height 17
type input "[STREET_ADDRESS]"
click at [474, 183] on div at bounding box center [465, 211] width 1086 height 578
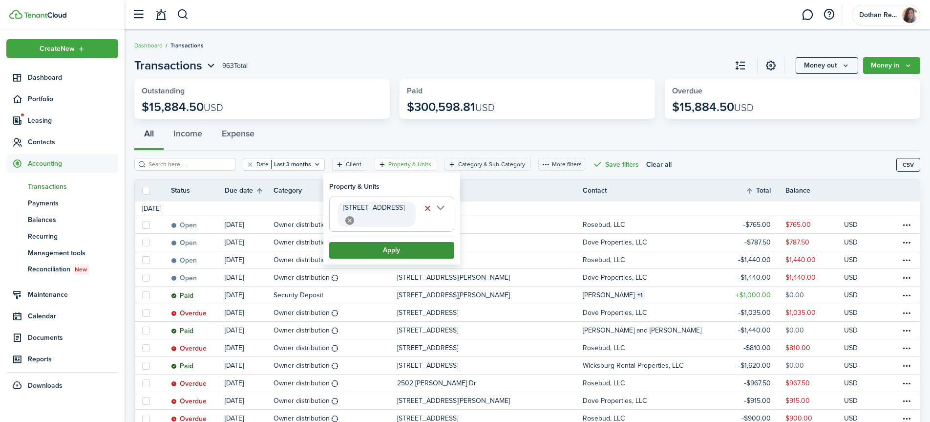
click at [423, 242] on button "Apply" at bounding box center [391, 250] width 125 height 17
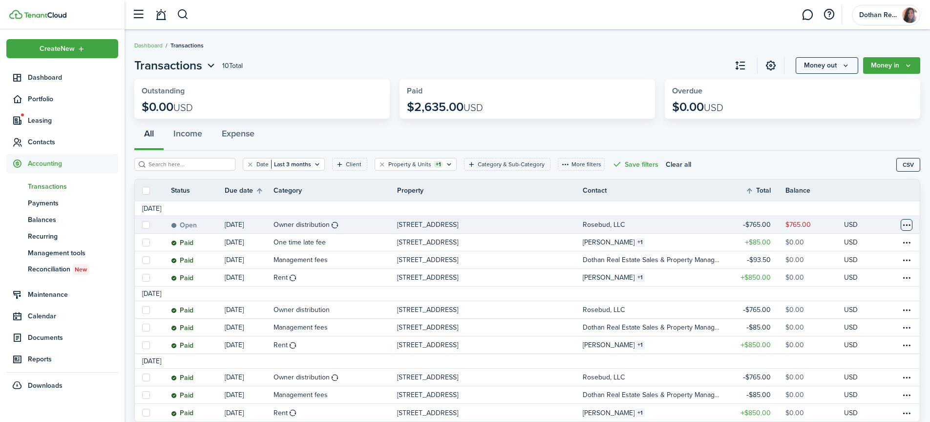
click at [909, 226] on table-menu-btn-icon at bounding box center [907, 225] width 12 height 12
click at [840, 244] on button "Edit" at bounding box center [869, 243] width 85 height 17
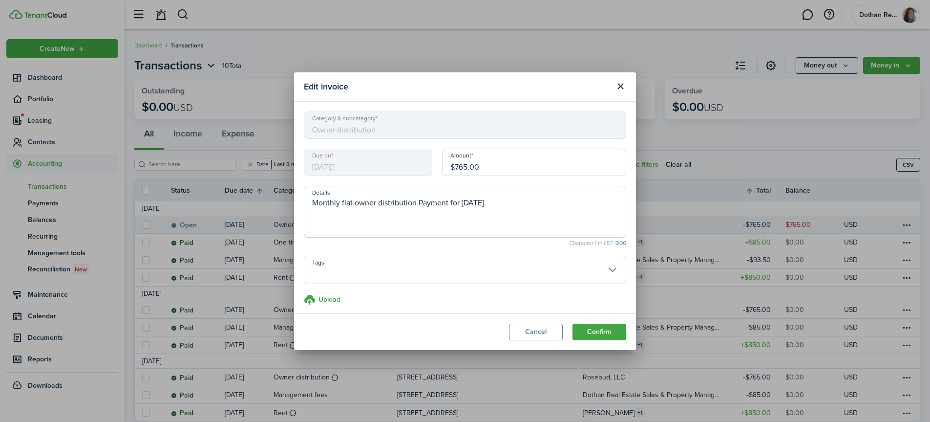
drag, startPoint x: 500, startPoint y: 166, endPoint x: 442, endPoint y: 171, distance: 58.3
click at [442, 171] on input "$765.00" at bounding box center [534, 161] width 184 height 27
type input "$841.50"
click at [608, 330] on button "Confirm" at bounding box center [599, 331] width 54 height 17
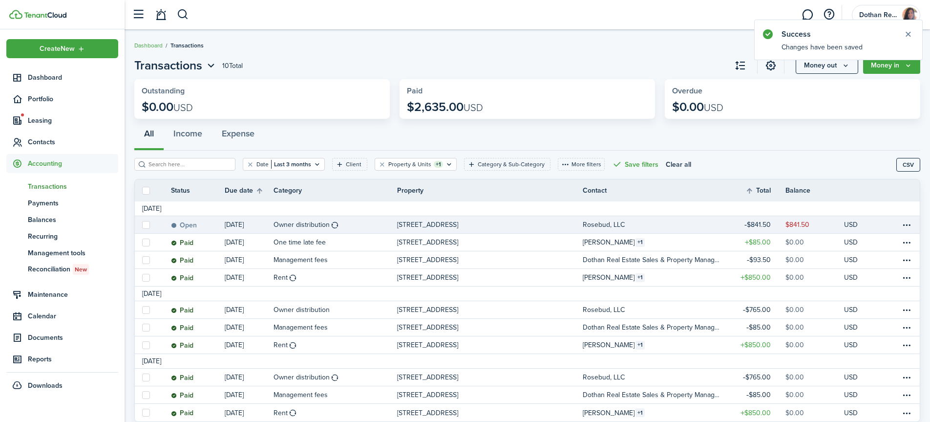
click at [144, 226] on label at bounding box center [146, 225] width 8 height 8
click at [142, 225] on input "checkbox" at bounding box center [142, 224] width 0 height 0
checkbox input "true"
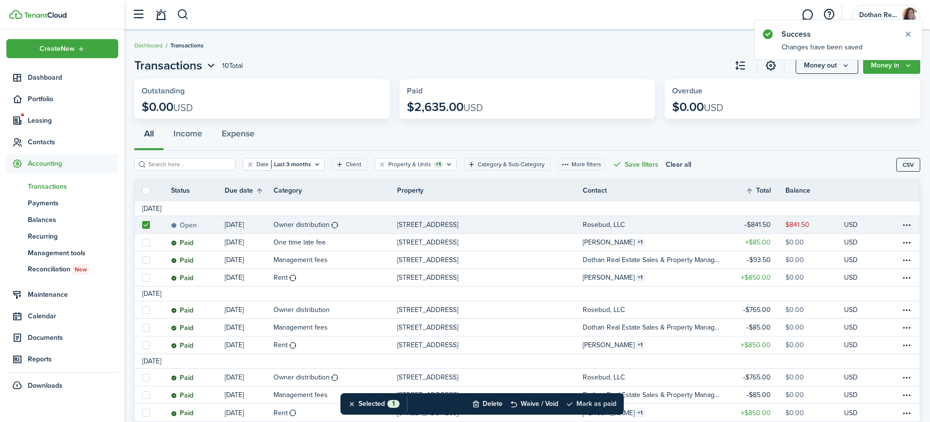
click at [585, 401] on button "Mark as paid" at bounding box center [591, 403] width 51 height 21
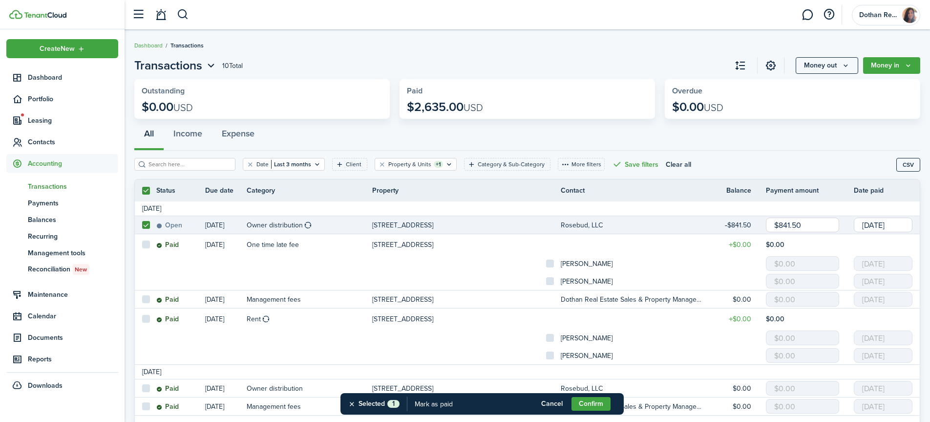
click at [901, 221] on input "[DATE]" at bounding box center [883, 224] width 59 height 15
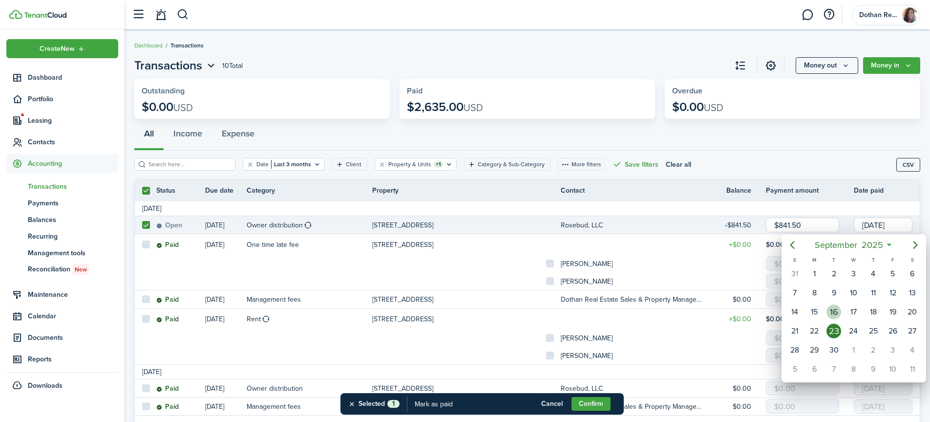
click at [837, 314] on div "16" at bounding box center [833, 311] width 15 height 15
type input "[DATE]"
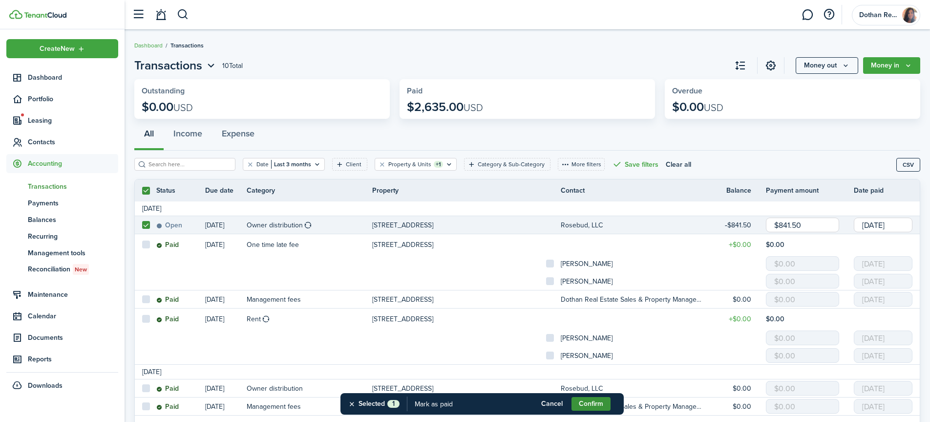
click at [590, 402] on button "Confirm" at bounding box center [591, 404] width 39 height 14
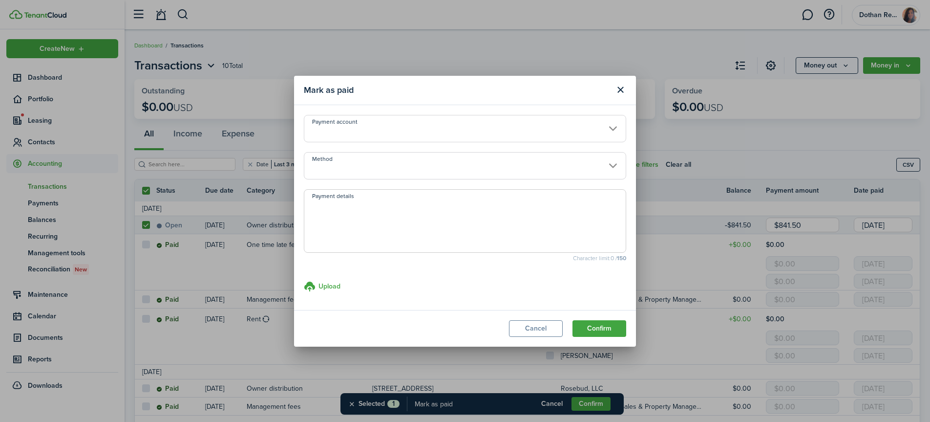
click at [385, 134] on input "Payment account" at bounding box center [465, 128] width 322 height 27
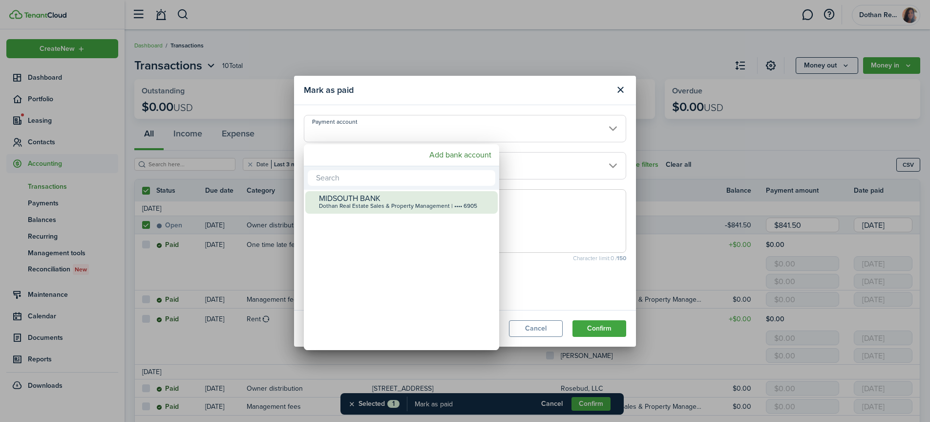
click at [385, 204] on div "Dothan Real Estate Sales & Property Management | •••• 6905" at bounding box center [405, 206] width 173 height 7
type input "•••• •••• •••• 6905"
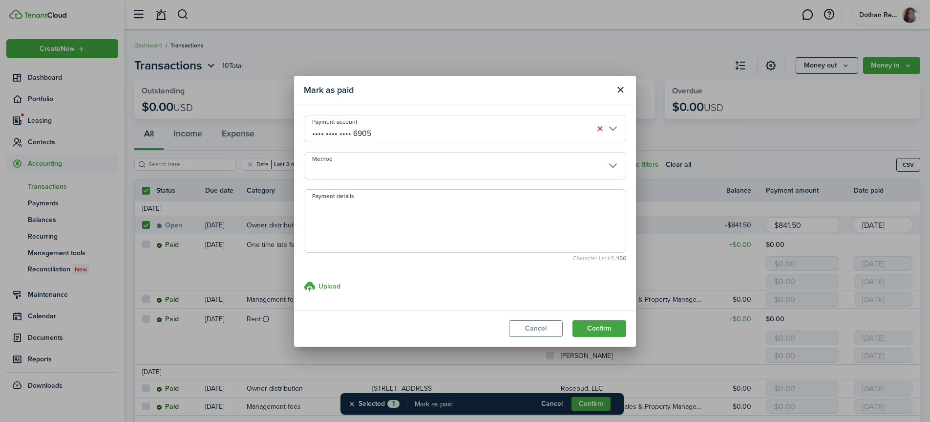
click at [387, 166] on input "Method" at bounding box center [465, 165] width 322 height 27
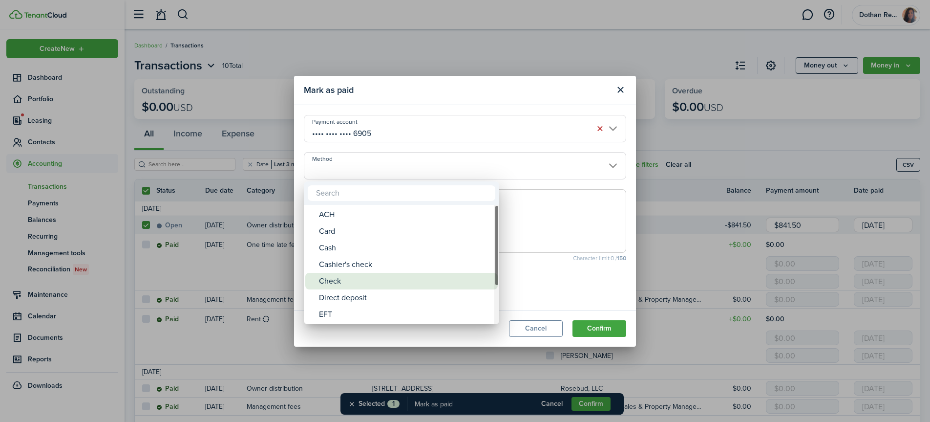
click at [380, 280] on div "Check" at bounding box center [405, 281] width 173 height 17
type input "Check"
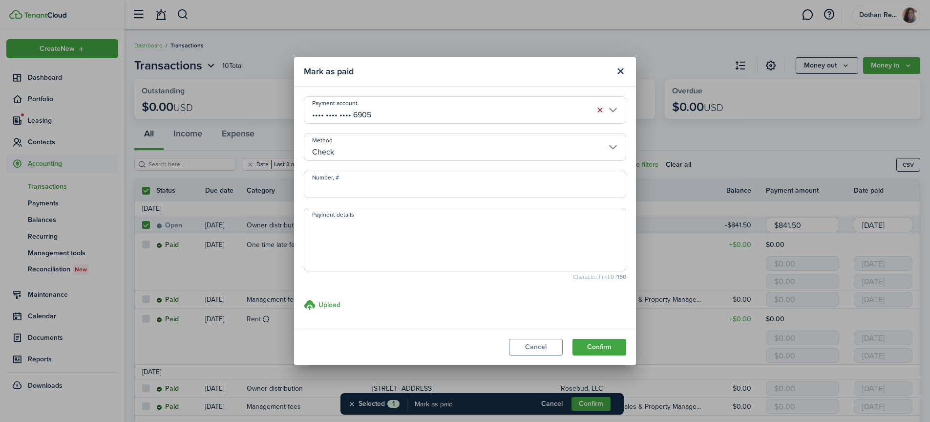
click at [398, 186] on input "Number, #" at bounding box center [465, 183] width 322 height 27
type input "452"
click at [596, 344] on button "Confirm" at bounding box center [599, 347] width 54 height 17
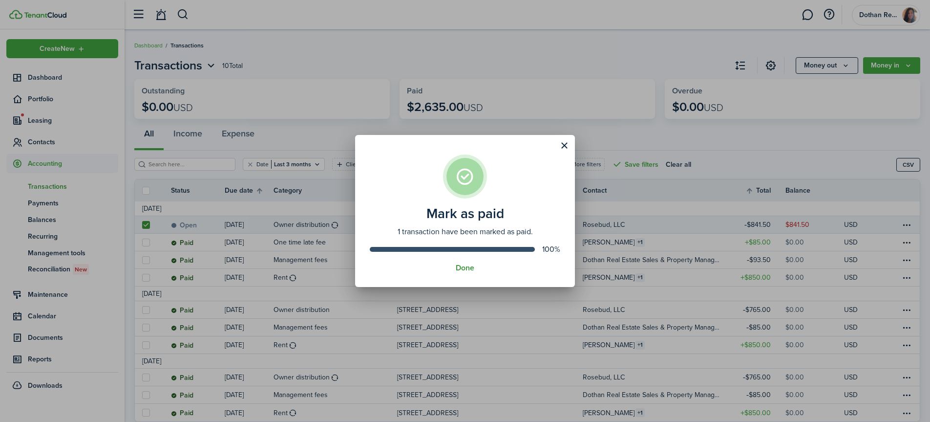
click at [470, 266] on button "Done" at bounding box center [465, 267] width 19 height 9
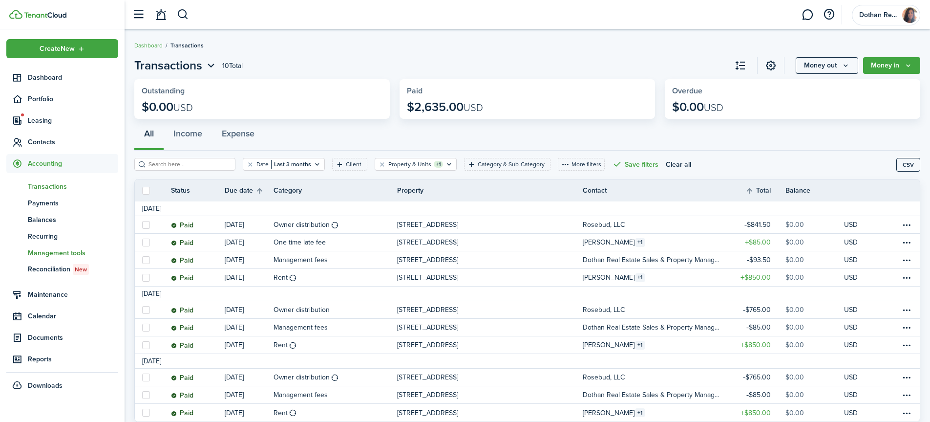
click at [53, 252] on span "Management tools" at bounding box center [73, 253] width 90 height 10
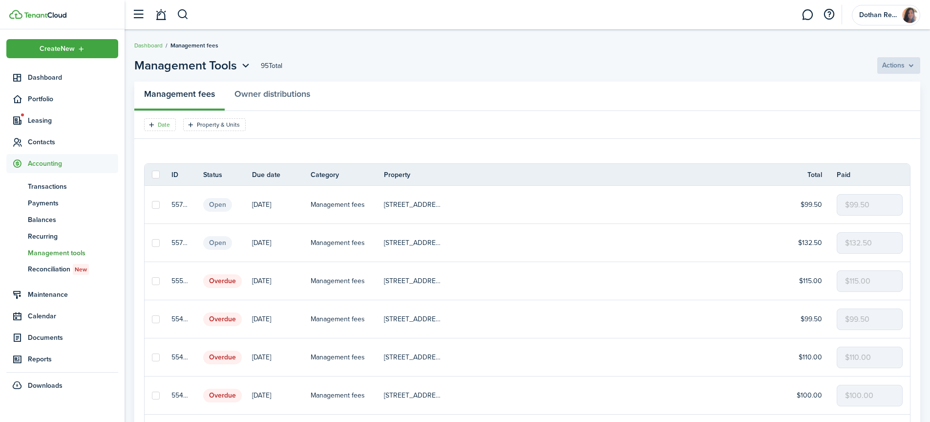
click at [167, 127] on filter-tag-label "Date" at bounding box center [164, 124] width 12 height 9
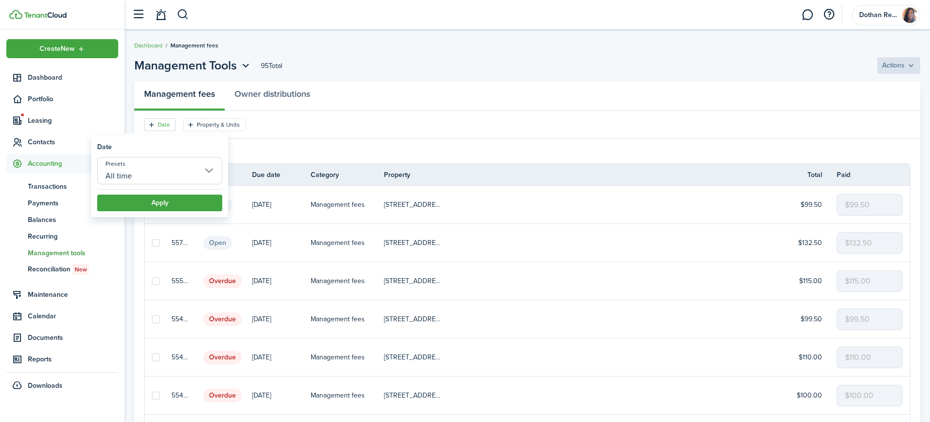
click at [147, 174] on input "All time" at bounding box center [159, 170] width 125 height 27
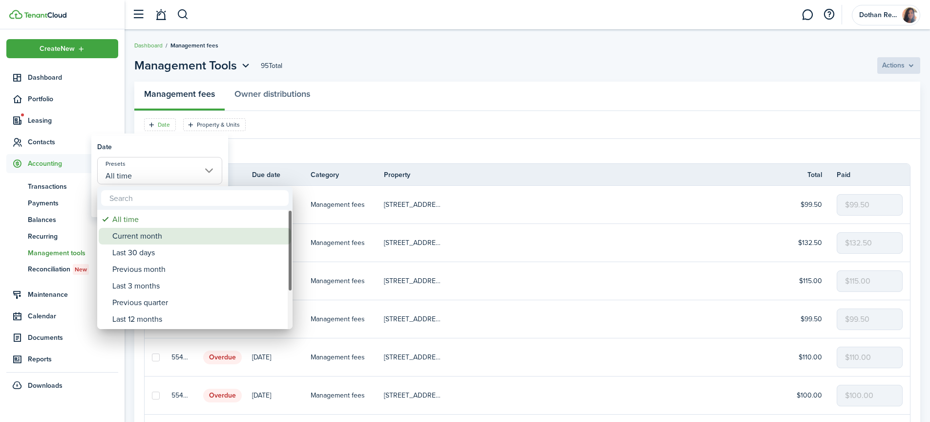
click at [145, 238] on div "Current month" at bounding box center [198, 236] width 173 height 17
type input "Current month"
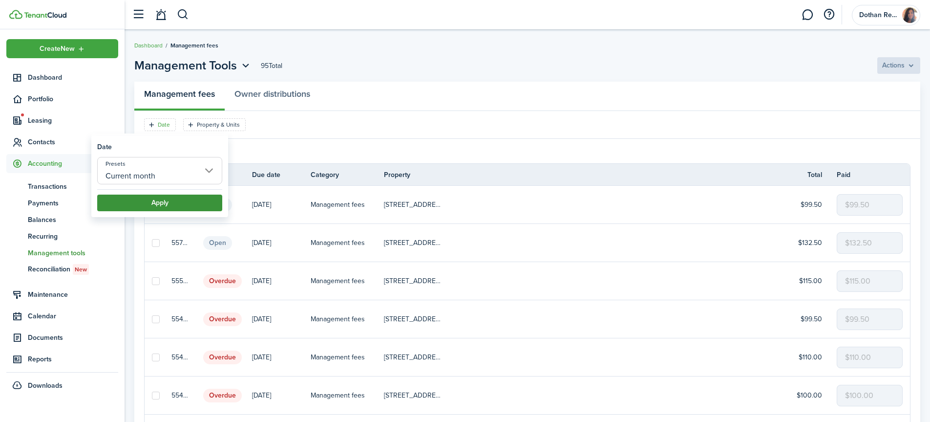
click at [156, 203] on button "Apply" at bounding box center [159, 202] width 125 height 17
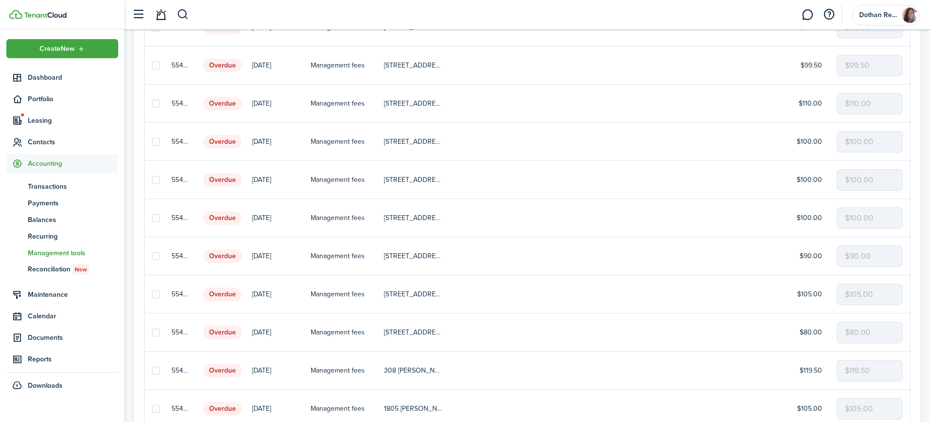
scroll to position [177, 0]
click at [156, 180] on label at bounding box center [156, 180] width 8 height 8
click at [152, 180] on input "checkbox" at bounding box center [151, 180] width 0 height 0
checkbox input "true"
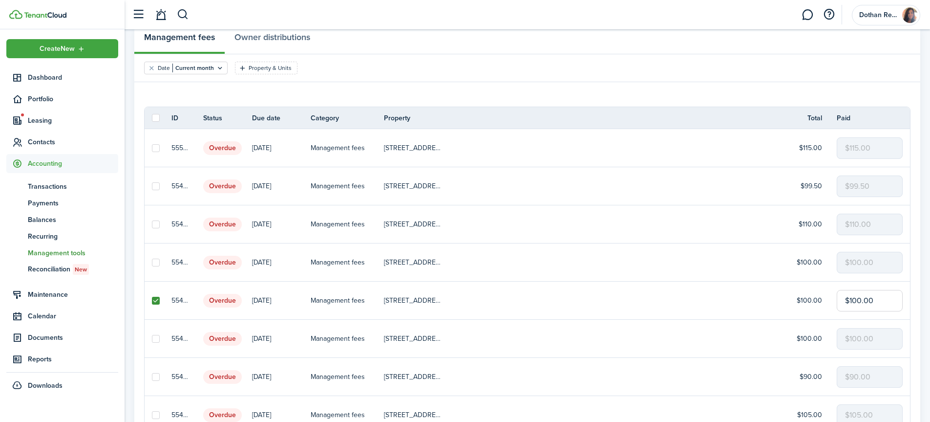
scroll to position [0, 0]
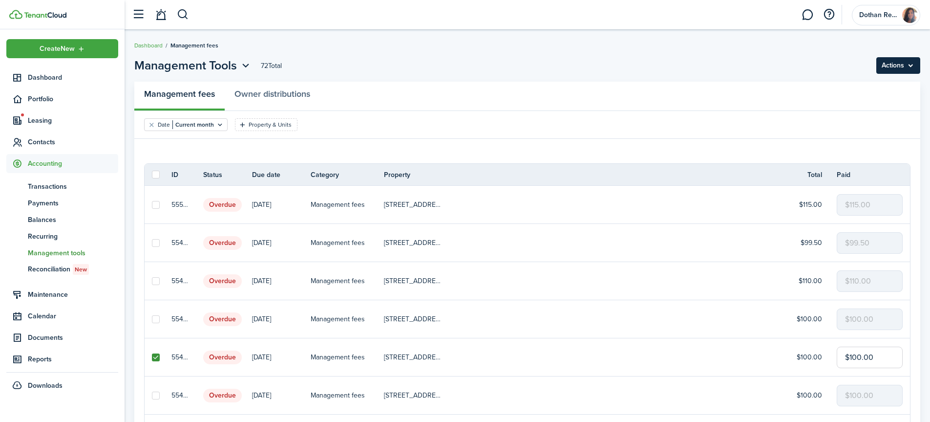
click at [887, 62] on menu-btn "Actions" at bounding box center [898, 65] width 44 height 17
click at [863, 104] on button "Delete" at bounding box center [877, 104] width 85 height 17
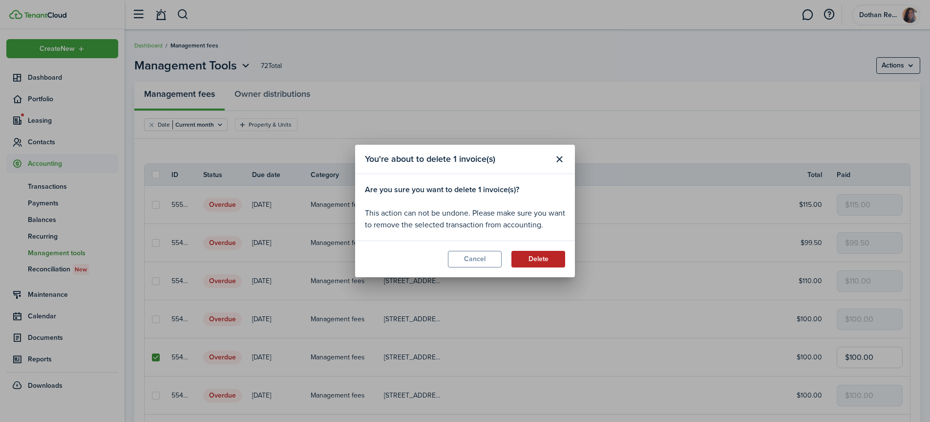
click at [530, 257] on button "Delete" at bounding box center [538, 259] width 54 height 17
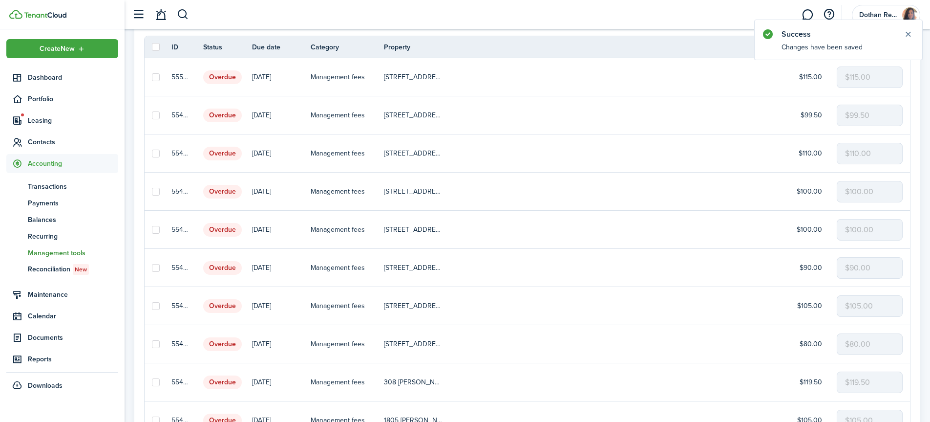
scroll to position [129, 0]
click at [156, 267] on label at bounding box center [156, 266] width 8 height 8
click at [152, 266] on input "checkbox" at bounding box center [151, 266] width 0 height 0
checkbox input "true"
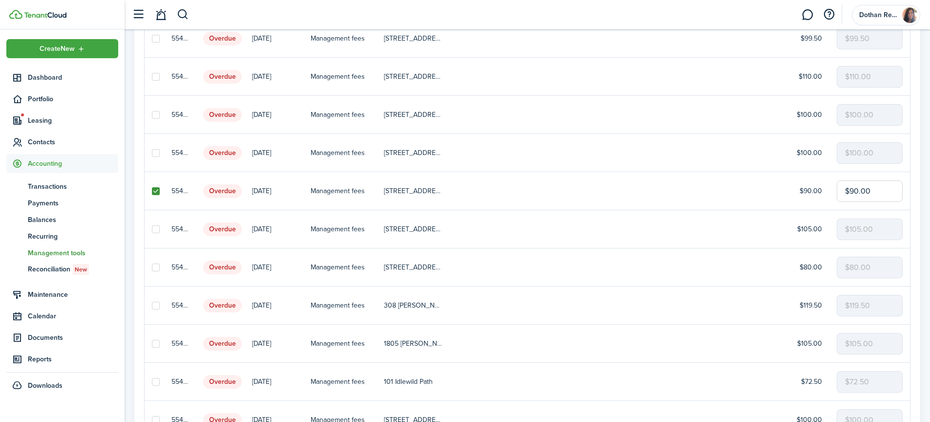
scroll to position [208, 0]
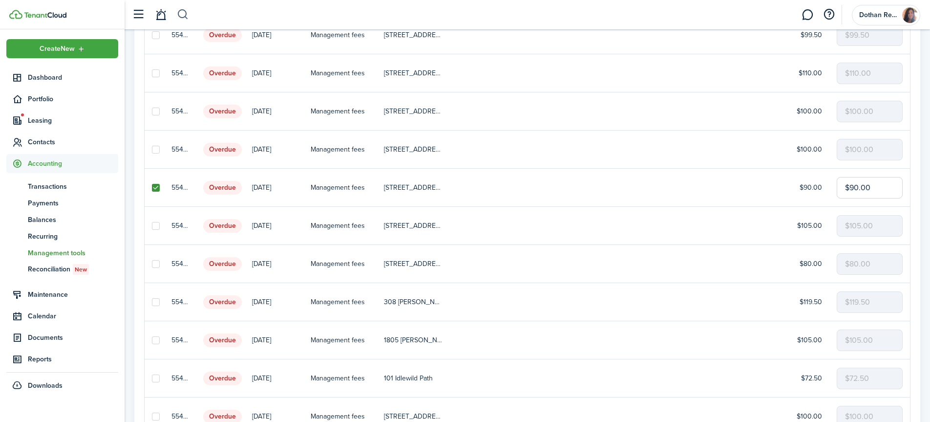
click at [184, 16] on button "button" at bounding box center [183, 14] width 12 height 17
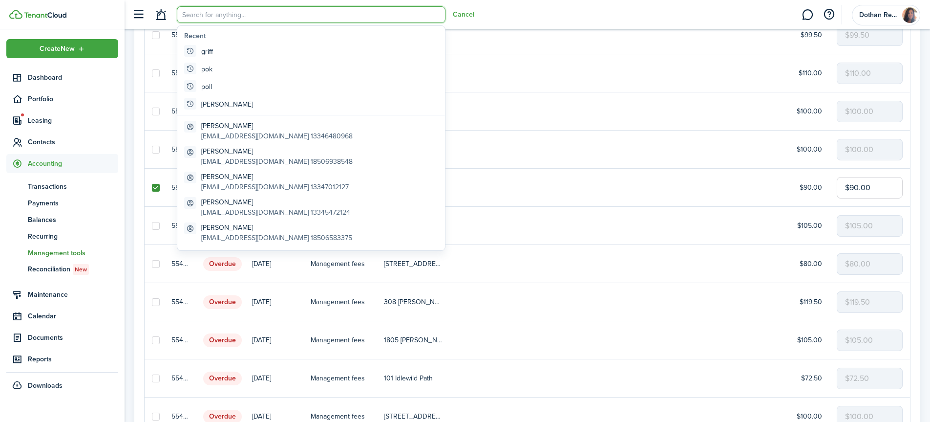
scroll to position [0, 0]
click at [53, 184] on span "Transactions" at bounding box center [73, 186] width 90 height 10
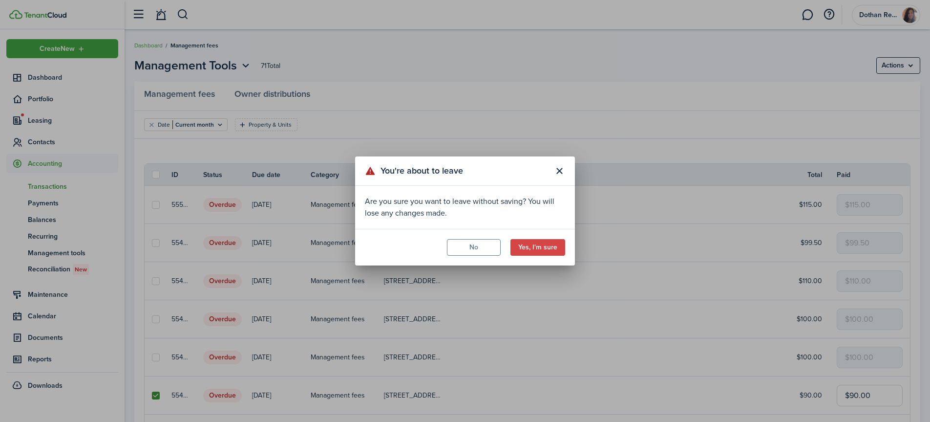
scroll to position [208, 0]
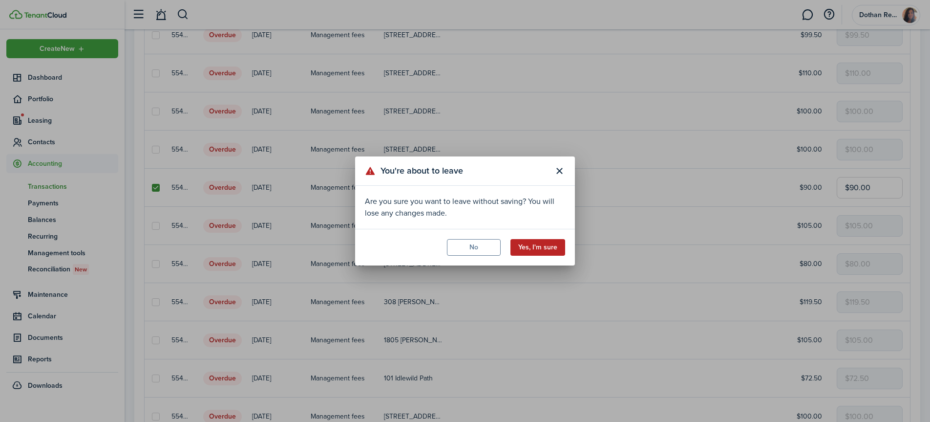
click at [523, 246] on button "Yes, I'm sure" at bounding box center [537, 247] width 55 height 17
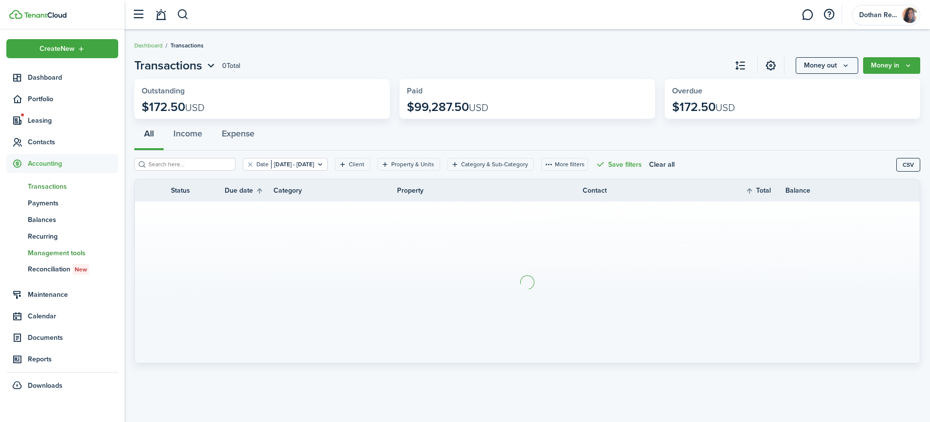
click at [54, 250] on span "Management tools" at bounding box center [73, 253] width 90 height 10
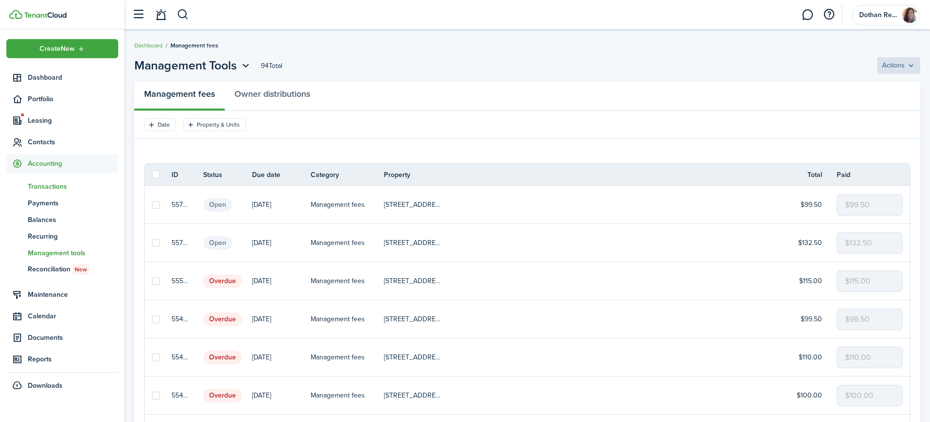
click at [62, 188] on span "Transactions" at bounding box center [73, 186] width 90 height 10
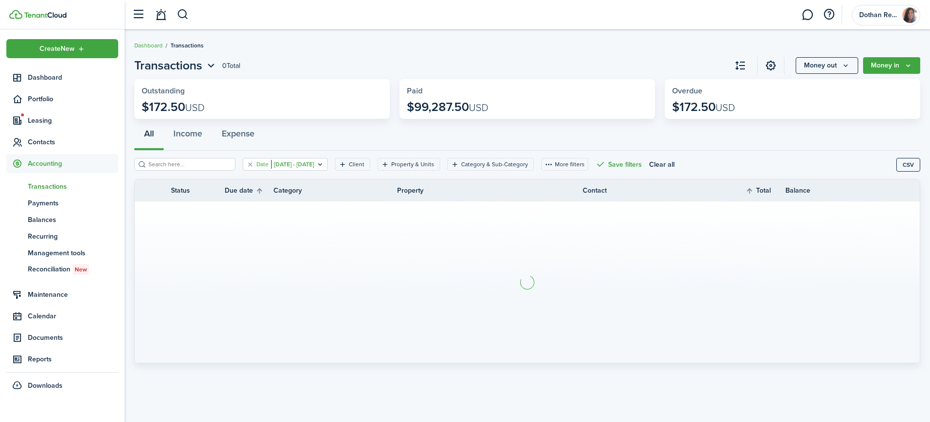
click at [314, 161] on filter-tag-value "[DATE] - [DATE]" at bounding box center [292, 164] width 43 height 9
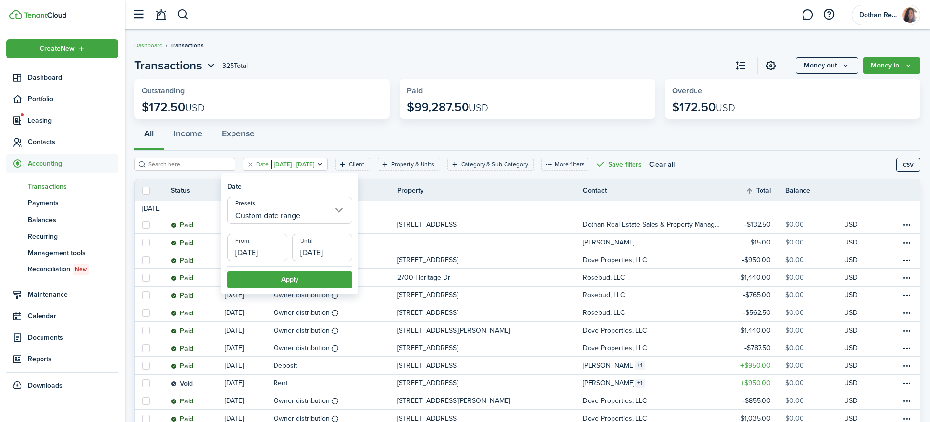
click at [305, 210] on input "Custom date range" at bounding box center [289, 209] width 125 height 27
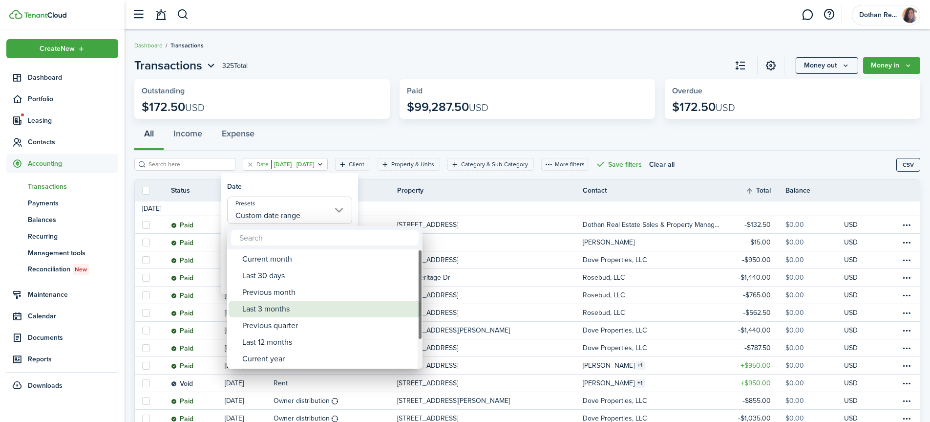
click at [287, 308] on div "Last 3 months" at bounding box center [328, 308] width 173 height 17
type input "Last 3 months"
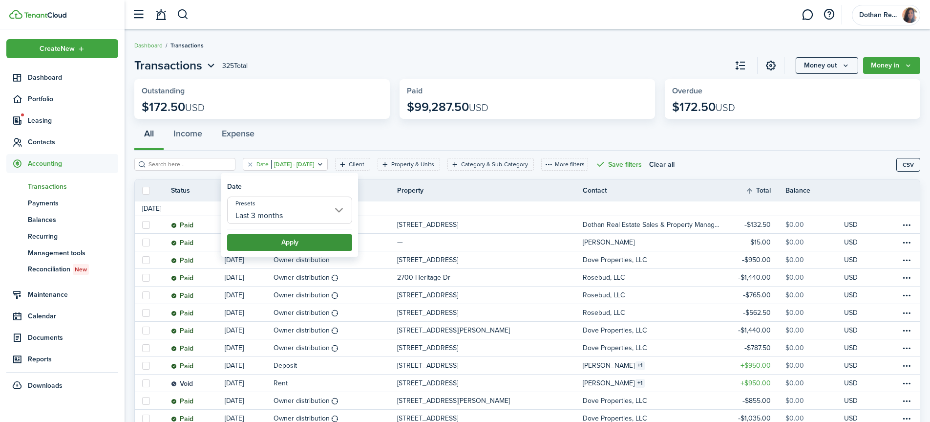
click at [288, 245] on button "Apply" at bounding box center [289, 242] width 125 height 17
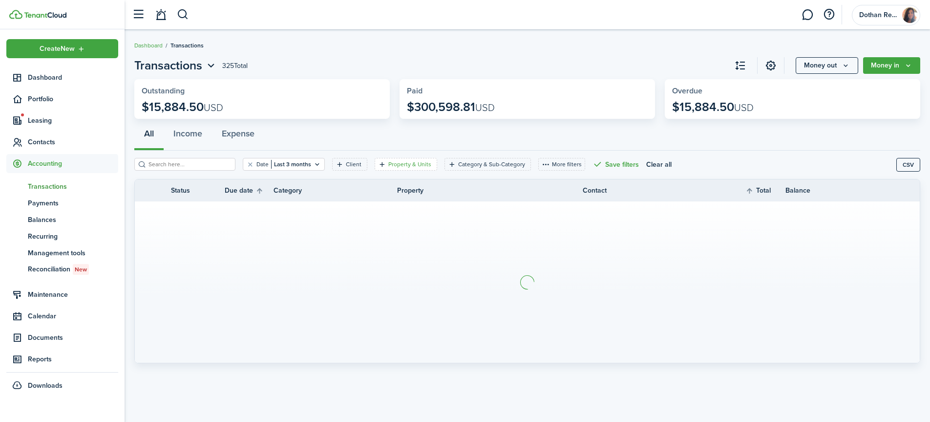
click at [388, 161] on filter-tag-label "Property & Units" at bounding box center [409, 164] width 43 height 9
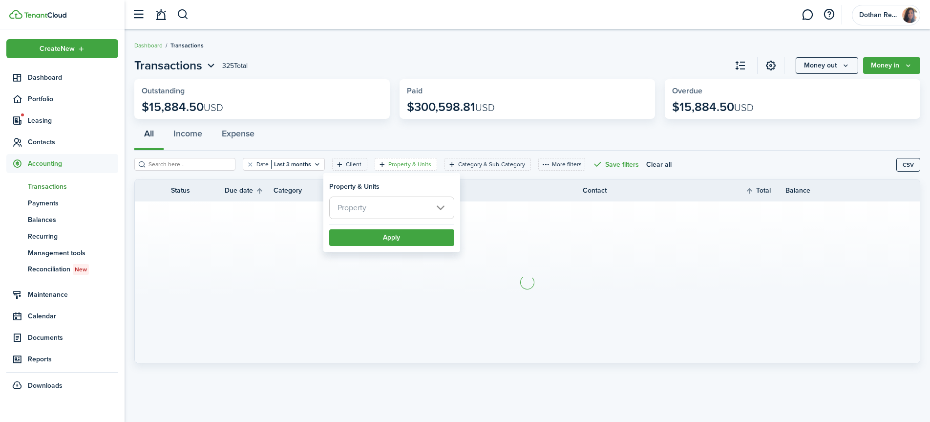
click at [371, 207] on span "Property" at bounding box center [392, 207] width 124 height 21
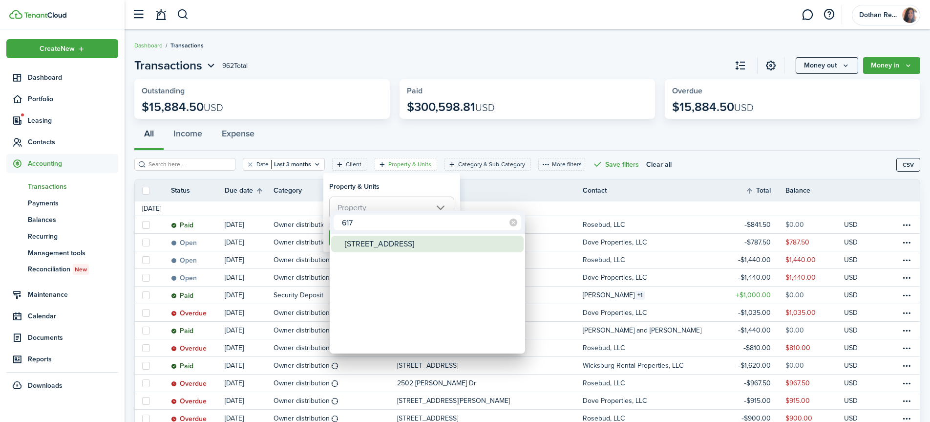
type input "617"
click at [378, 244] on div "[STREET_ADDRESS]" at bounding box center [431, 243] width 173 height 17
type input "[STREET_ADDRESS]"
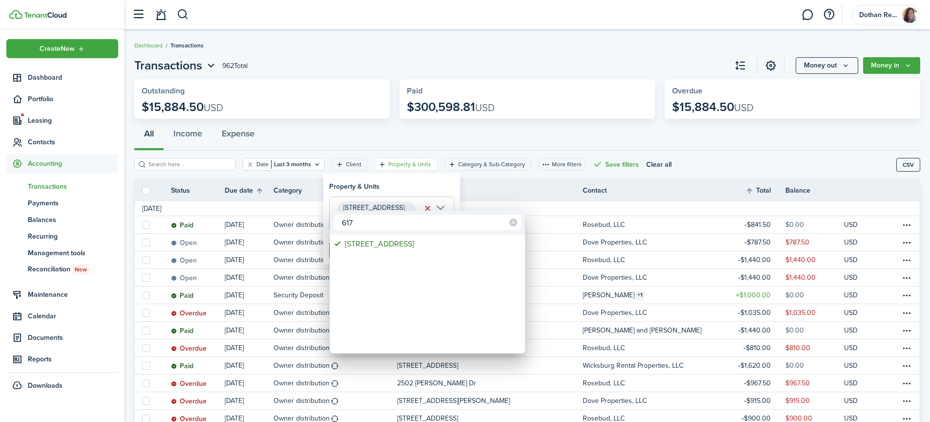
click at [476, 187] on div at bounding box center [465, 211] width 1086 height 578
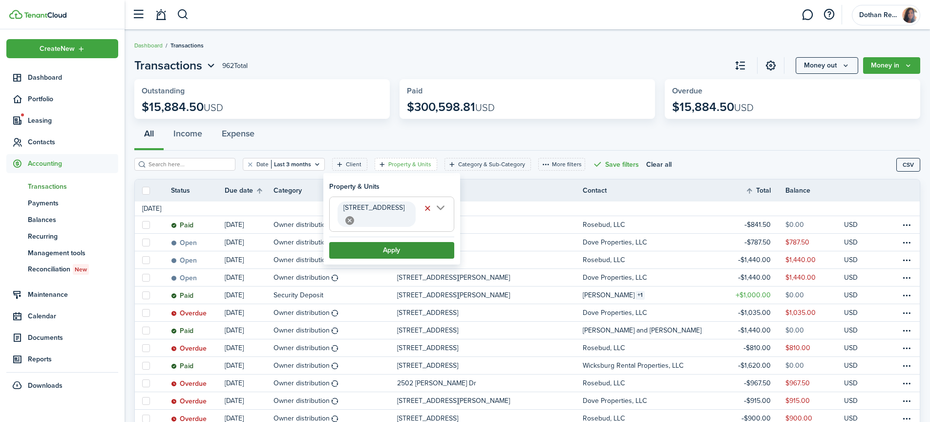
click at [399, 242] on button "Apply" at bounding box center [391, 250] width 125 height 17
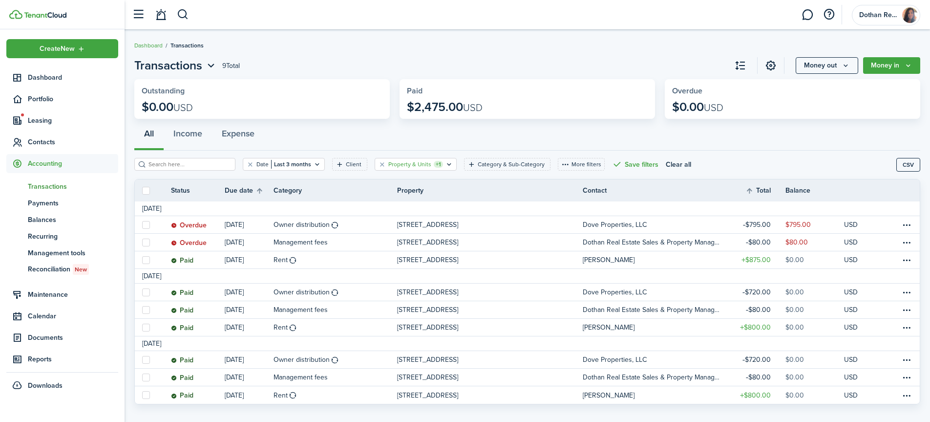
click at [445, 164] on icon "Open filter" at bounding box center [449, 164] width 8 height 8
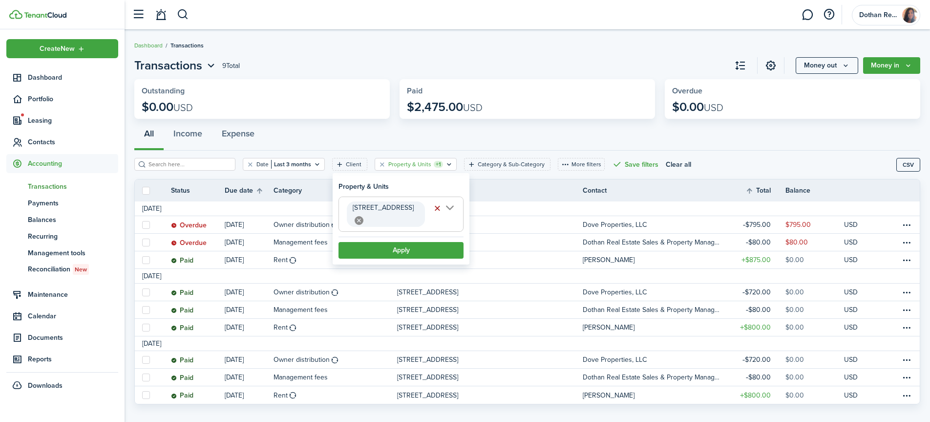
click at [438, 209] on button "button" at bounding box center [437, 208] width 14 height 14
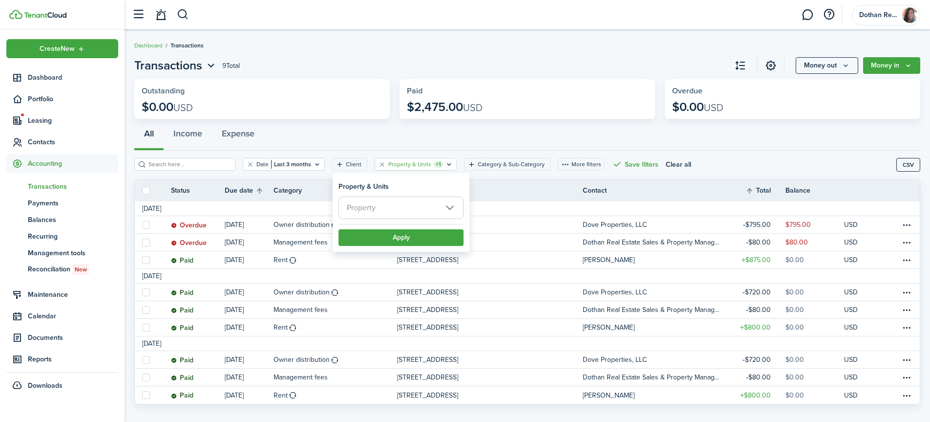
click at [413, 205] on span "Property" at bounding box center [401, 207] width 124 height 21
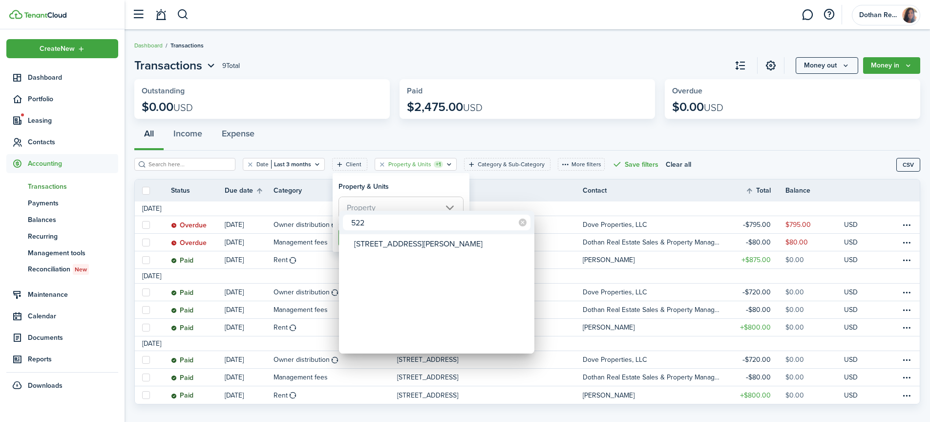
type input "522"
click at [408, 244] on div "[STREET_ADDRESS][PERSON_NAME]" at bounding box center [440, 243] width 173 height 17
type input "[STREET_ADDRESS][PERSON_NAME]"
click at [495, 187] on div at bounding box center [465, 211] width 1086 height 578
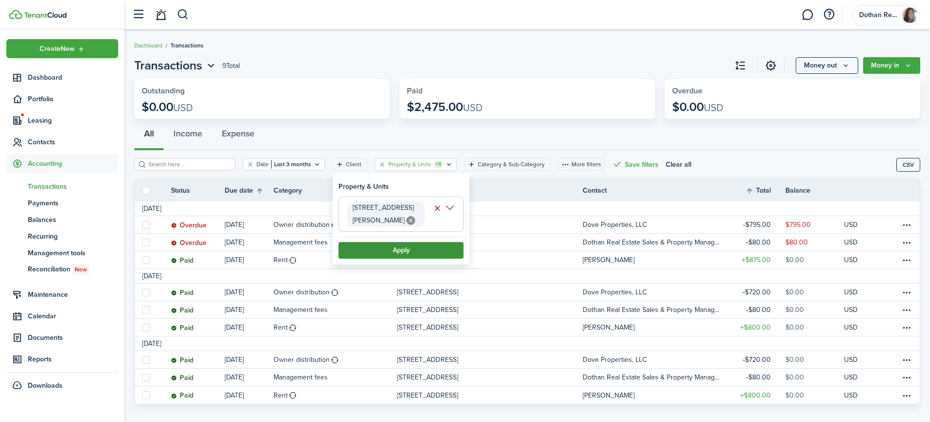
click at [425, 242] on button "Apply" at bounding box center [401, 250] width 125 height 17
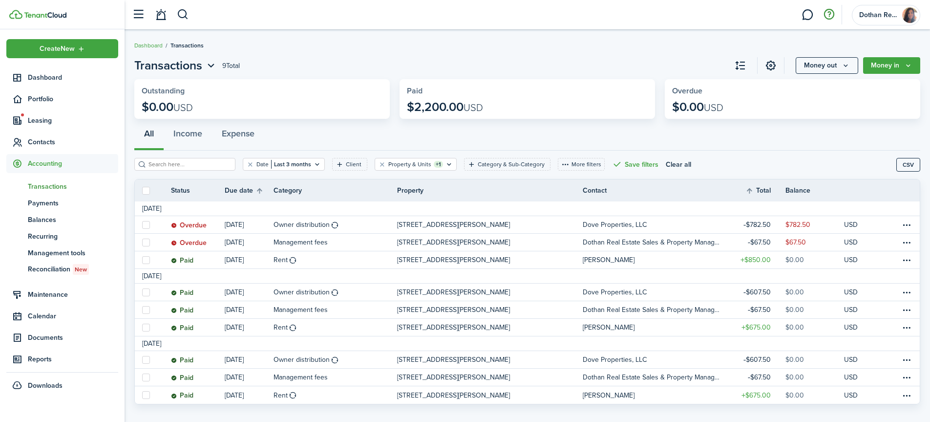
click at [828, 16] on button "button" at bounding box center [829, 14] width 17 height 17
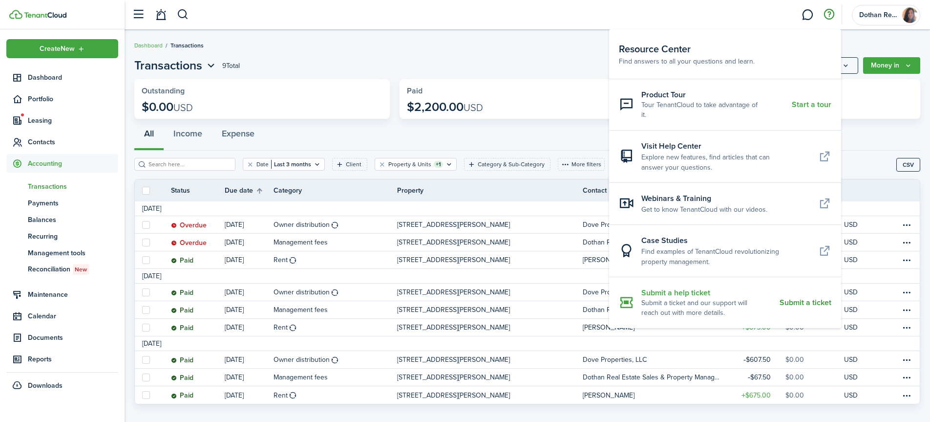
click at [680, 287] on resource-center-item-title "Submit a help ticket" at bounding box center [706, 292] width 131 height 11
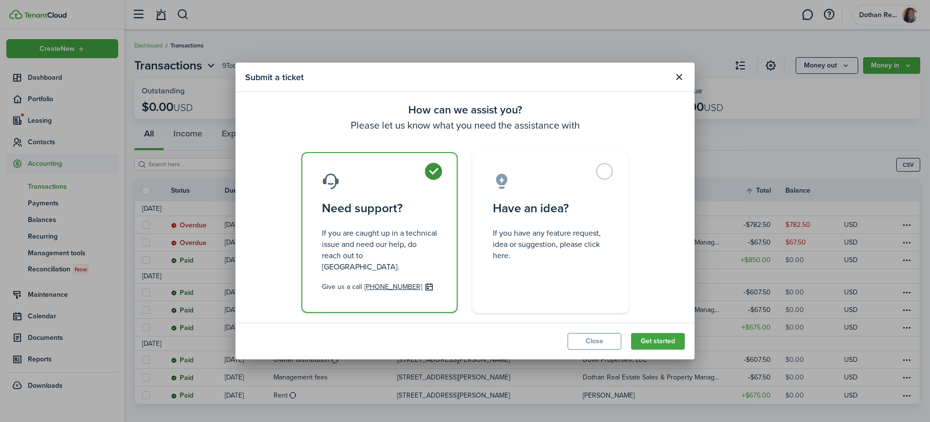
click at [656, 335] on button "Get started" at bounding box center [658, 341] width 54 height 17
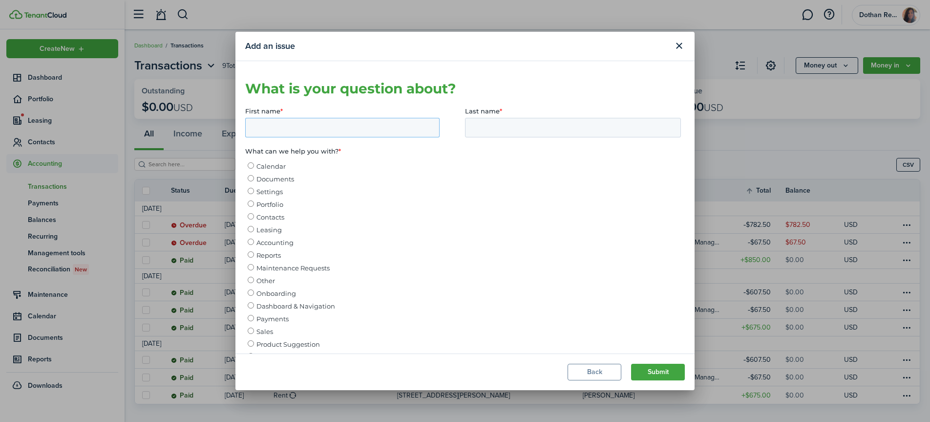
click at [321, 122] on input "First name *" at bounding box center [342, 127] width 194 height 20
type input "Paige"
type input "[PERSON_NAME]"
click at [251, 242] on input "Accounting" at bounding box center [251, 241] width 6 height 6
radio input "true"
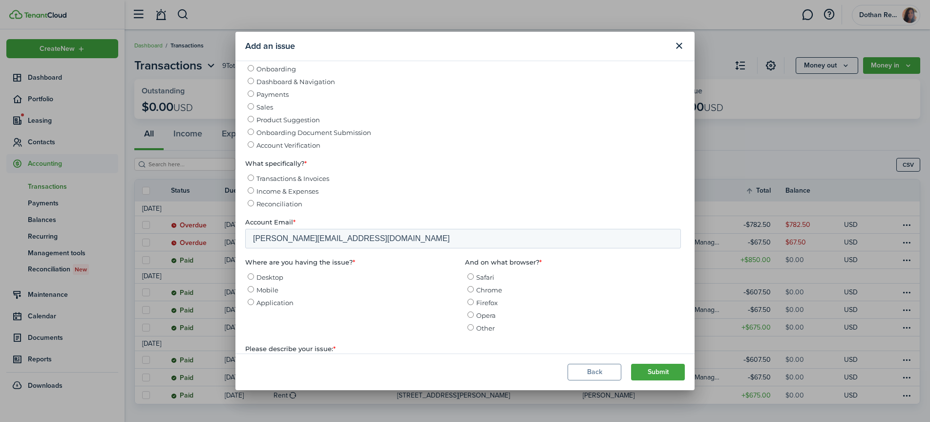
scroll to position [225, 0]
click at [252, 180] on input "Transactions & Invoices" at bounding box center [251, 177] width 6 height 6
radio input "true"
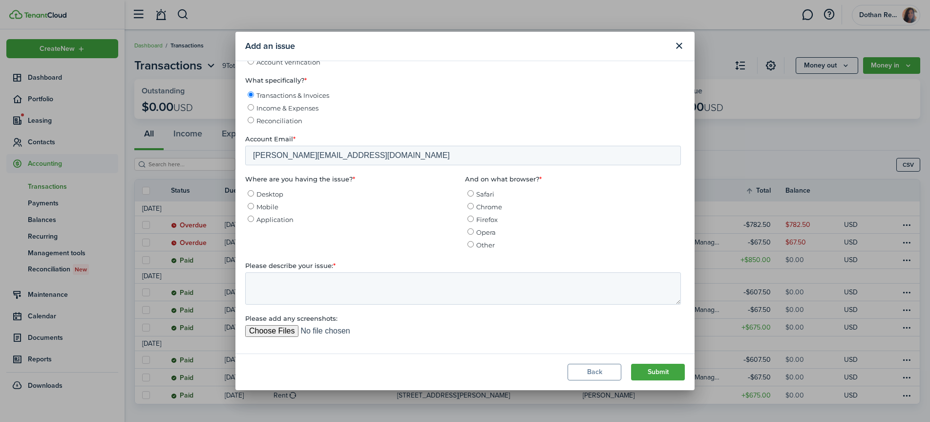
scroll to position [311, 0]
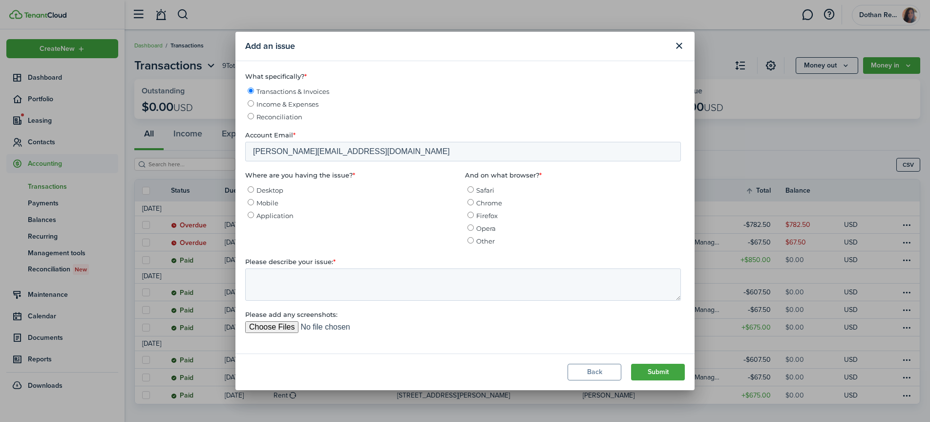
click at [253, 192] on input "Desktop" at bounding box center [251, 189] width 6 height 6
radio input "true"
click at [469, 205] on input "Chrome" at bounding box center [470, 202] width 6 height 6
radio input "true"
click at [335, 286] on textarea "Please describe your issue: *" at bounding box center [463, 284] width 436 height 32
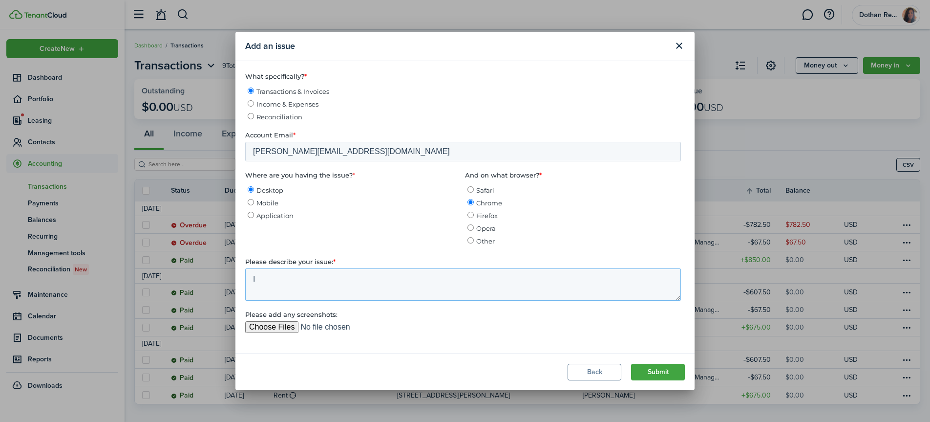
type textarea "I"
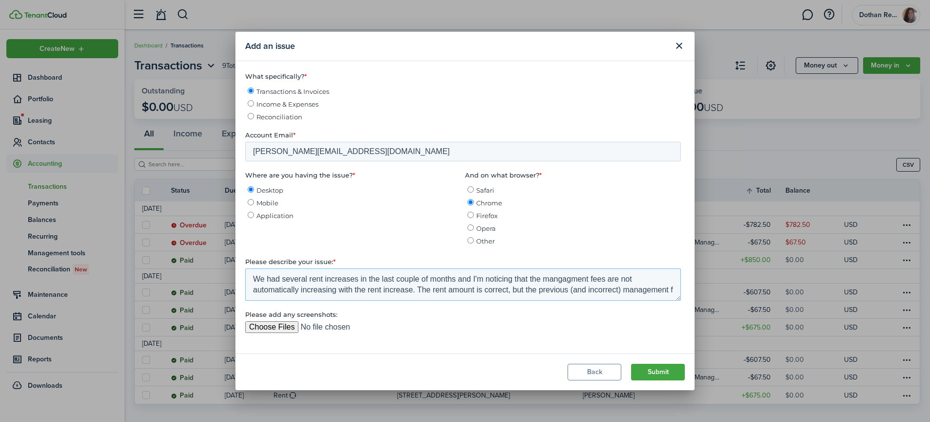
scroll to position [5, 0]
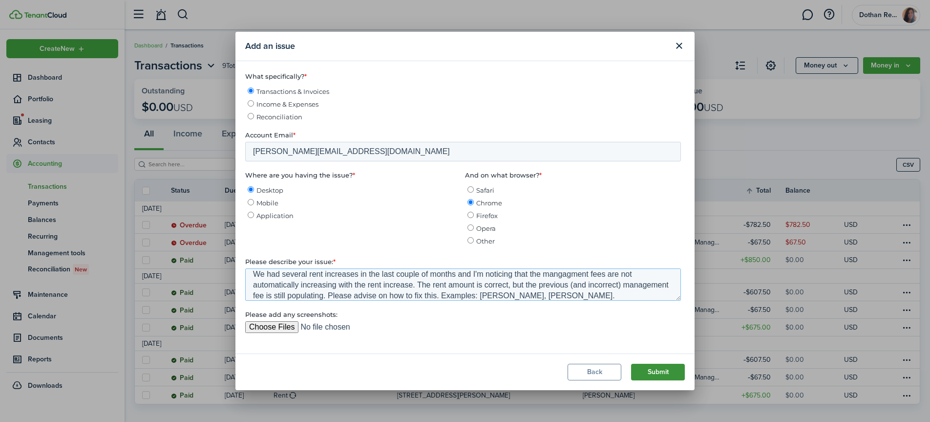
type textarea "We had several rent increases in the last couple of months and I'm noticing tha…"
click at [652, 377] on button "Submit" at bounding box center [658, 371] width 54 height 17
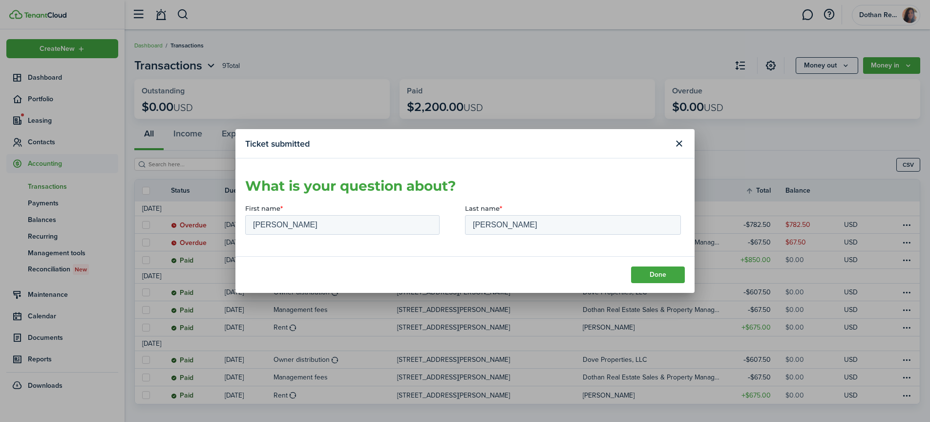
scroll to position [0, 0]
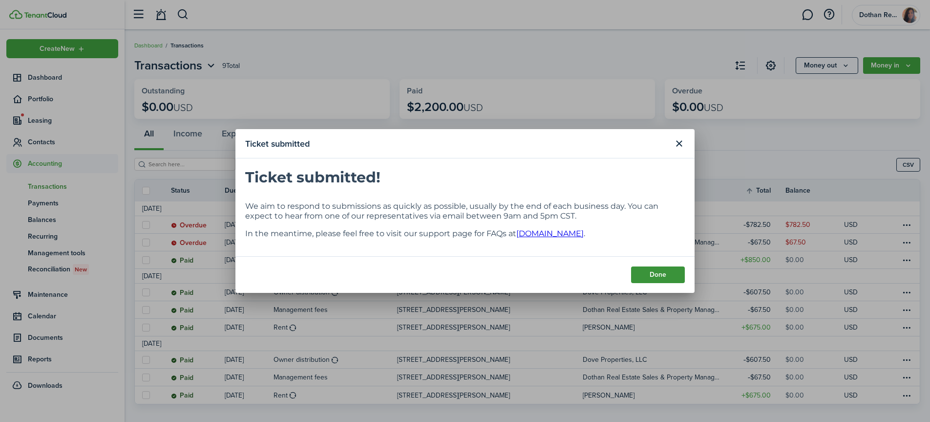
click at [653, 267] on button "Done" at bounding box center [658, 274] width 54 height 17
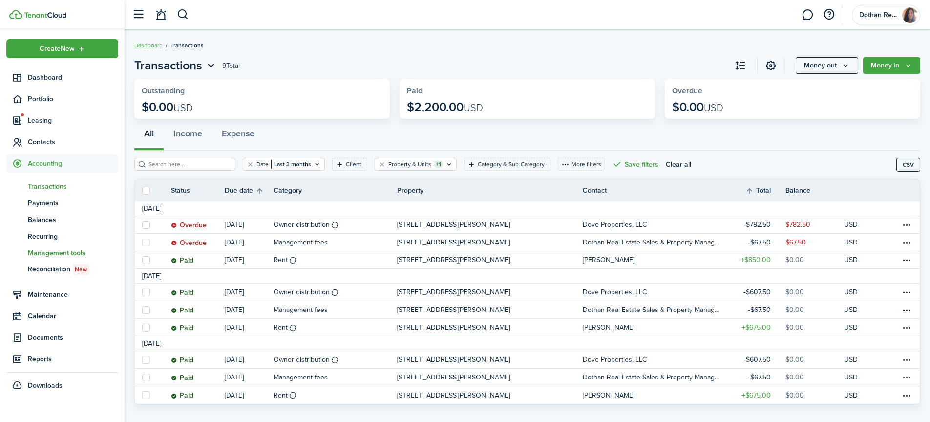
click at [58, 251] on span "Management tools" at bounding box center [73, 253] width 90 height 10
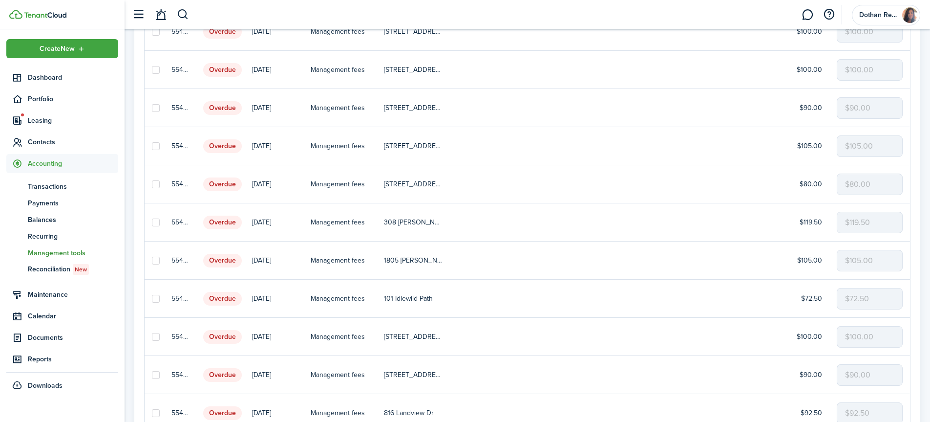
scroll to position [366, 0]
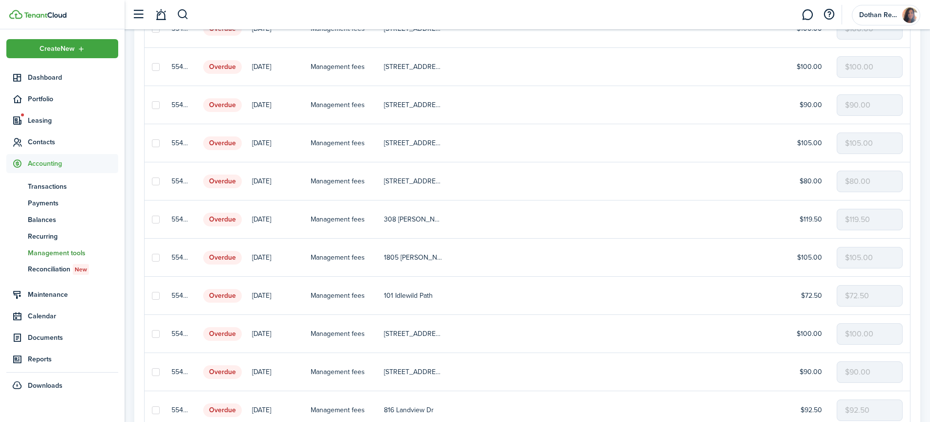
click at [158, 183] on label at bounding box center [156, 181] width 8 height 8
click at [152, 181] on input "checkbox" at bounding box center [151, 181] width 0 height 0
click at [156, 181] on label at bounding box center [156, 181] width 8 height 8
click at [152, 181] on input "checkbox" at bounding box center [151, 181] width 0 height 0
checkbox input "false"
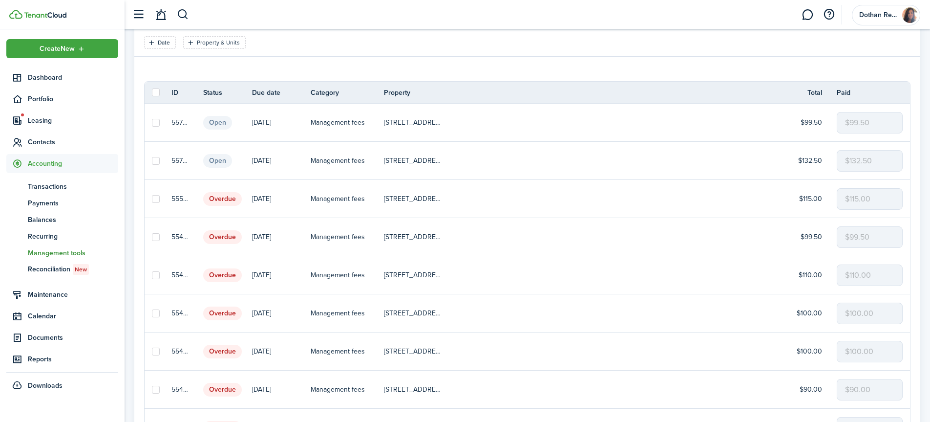
scroll to position [0, 0]
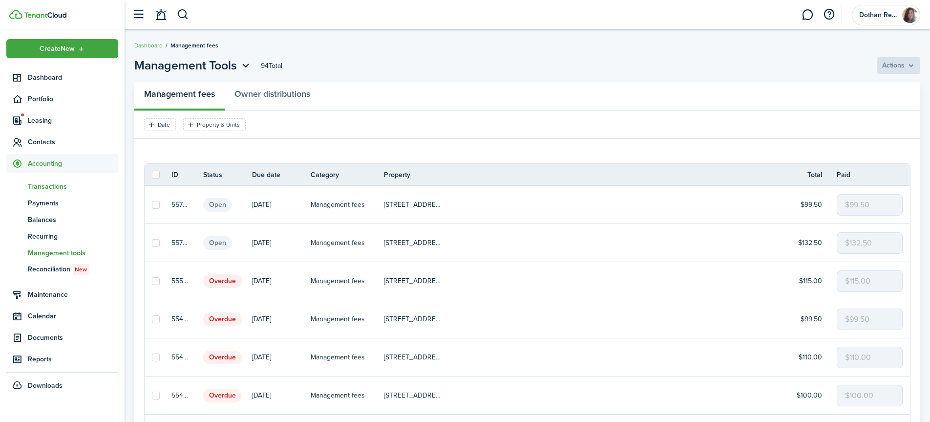
click at [53, 187] on span "Transactions" at bounding box center [73, 186] width 90 height 10
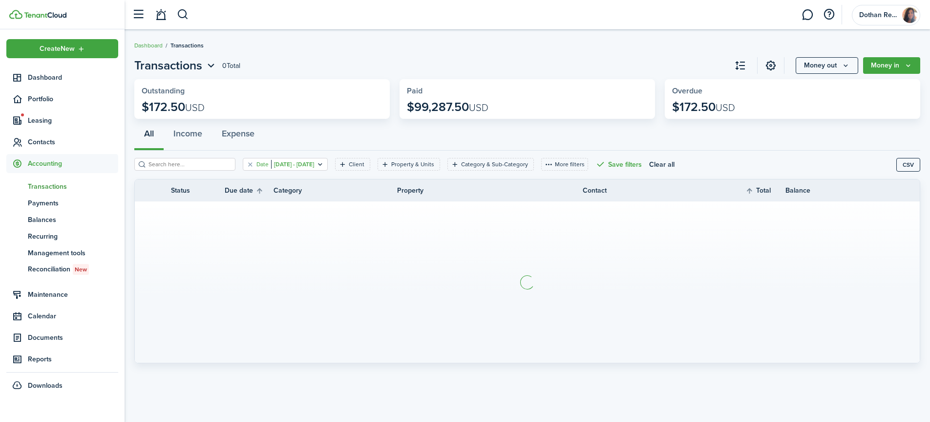
click at [299, 164] on filter-tag-value "[DATE] - [DATE]" at bounding box center [292, 164] width 43 height 9
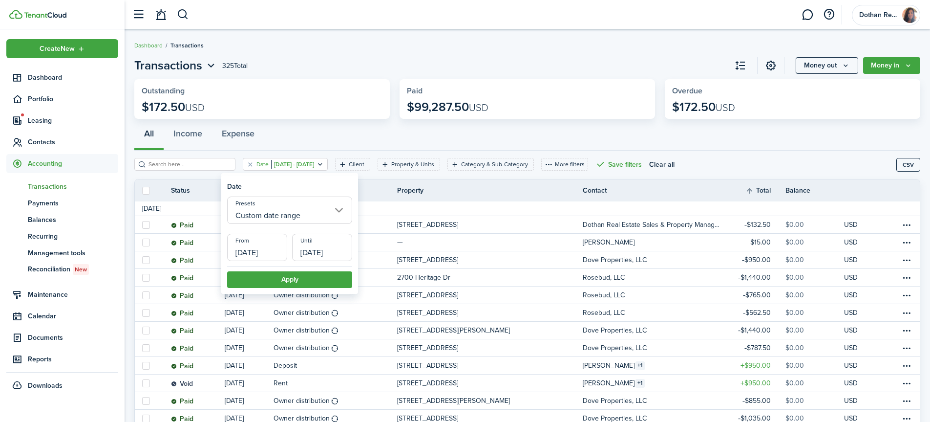
click at [293, 215] on input "Custom date range" at bounding box center [289, 209] width 125 height 27
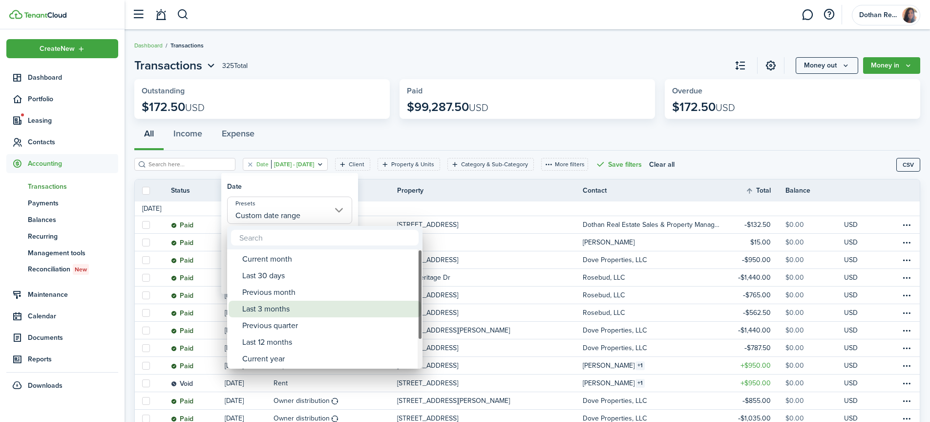
click at [284, 305] on div "Last 3 months" at bounding box center [328, 308] width 173 height 17
type input "Last 3 months"
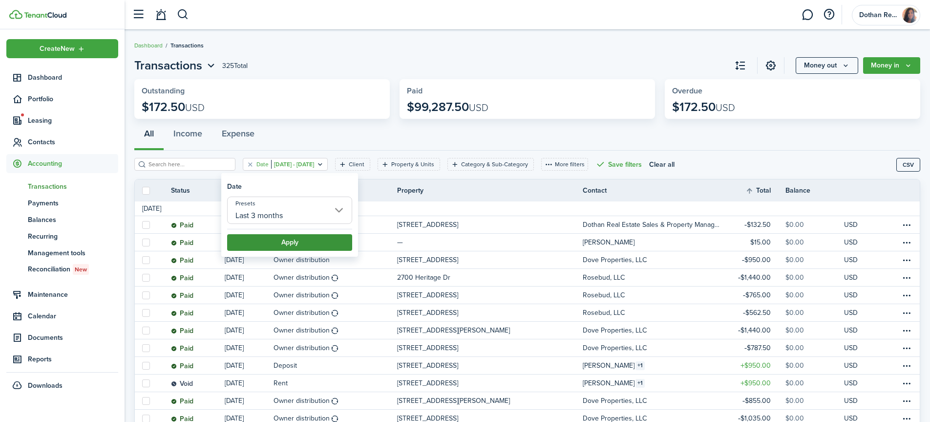
click at [288, 245] on button "Apply" at bounding box center [289, 242] width 125 height 17
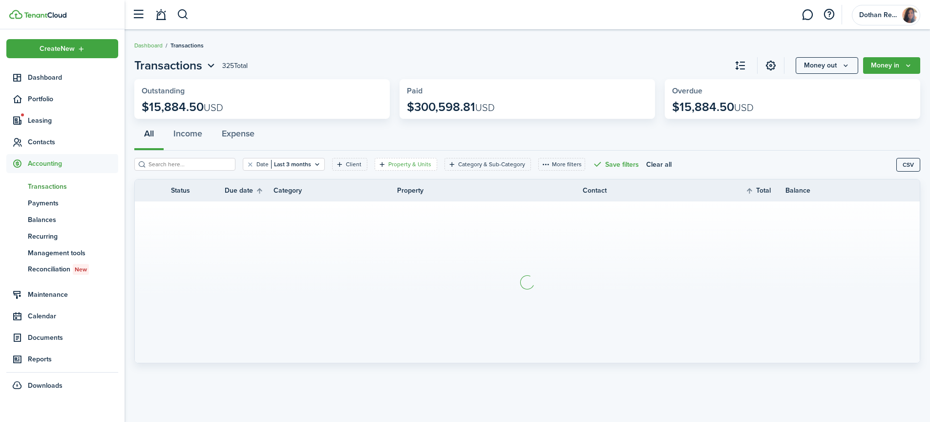
click at [405, 165] on filter-tag-label "Property & Units" at bounding box center [409, 164] width 43 height 9
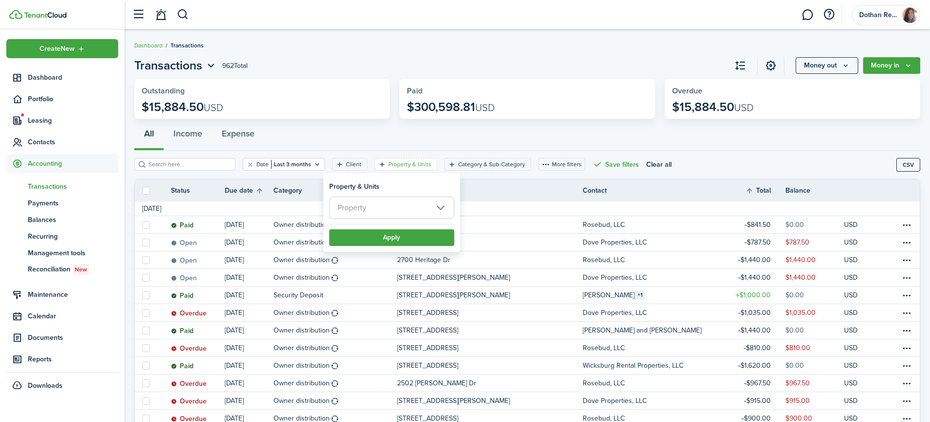
click at [385, 205] on span "Property" at bounding box center [392, 207] width 124 height 21
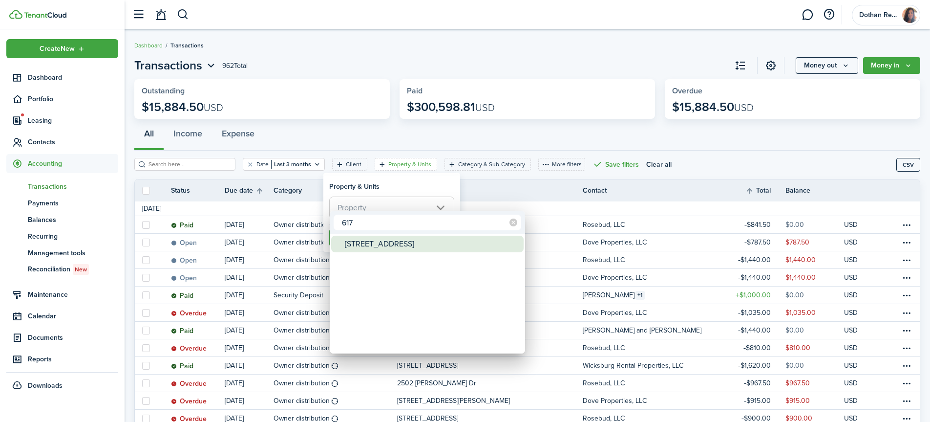
type input "617"
click at [385, 247] on div "[STREET_ADDRESS]" at bounding box center [431, 243] width 173 height 17
type input "[STREET_ADDRESS]"
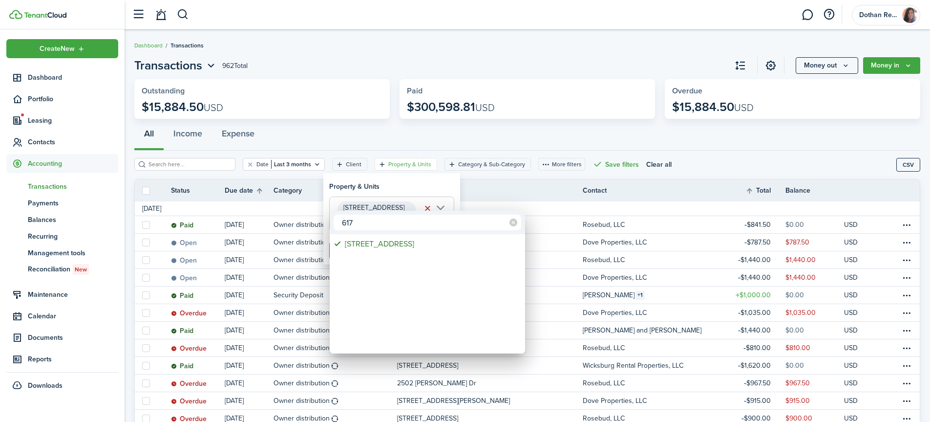
click at [479, 183] on div at bounding box center [465, 211] width 1086 height 578
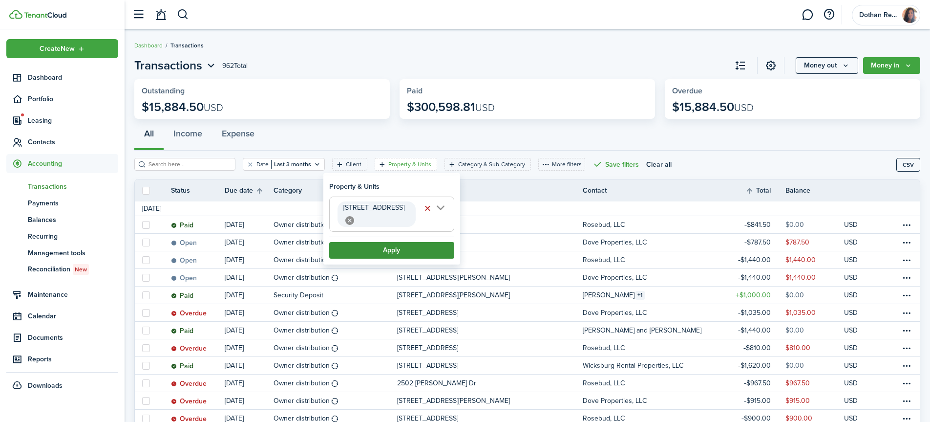
click at [385, 242] on button "Apply" at bounding box center [391, 250] width 125 height 17
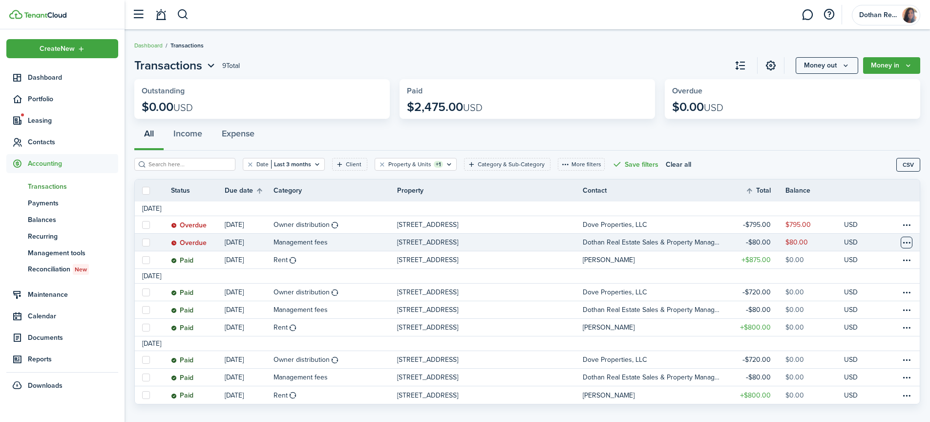
click at [909, 243] on table-menu-btn-icon at bounding box center [907, 242] width 12 height 12
click at [838, 259] on button "Edit" at bounding box center [869, 261] width 85 height 17
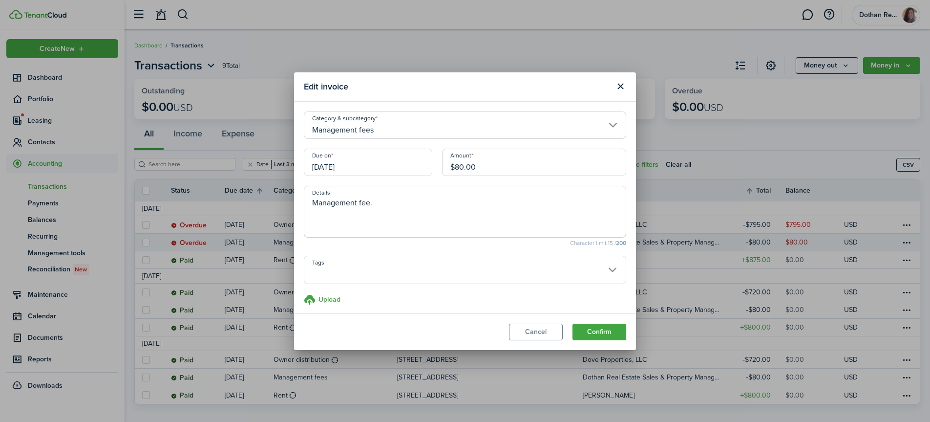
drag, startPoint x: 508, startPoint y: 166, endPoint x: 391, endPoint y: 165, distance: 116.7
click at [391, 165] on div "Due on 09/01/2025 Amount $80.00" at bounding box center [465, 166] width 332 height 37
type input "$87.50"
click at [593, 333] on button "Confirm" at bounding box center [599, 331] width 54 height 17
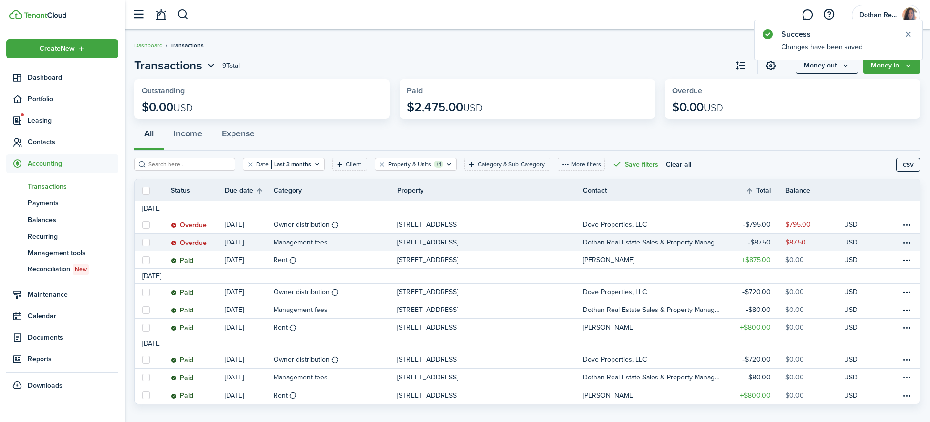
click at [148, 242] on label at bounding box center [146, 242] width 8 height 8
click at [142, 242] on input "checkbox" at bounding box center [142, 242] width 0 height 0
checkbox input "true"
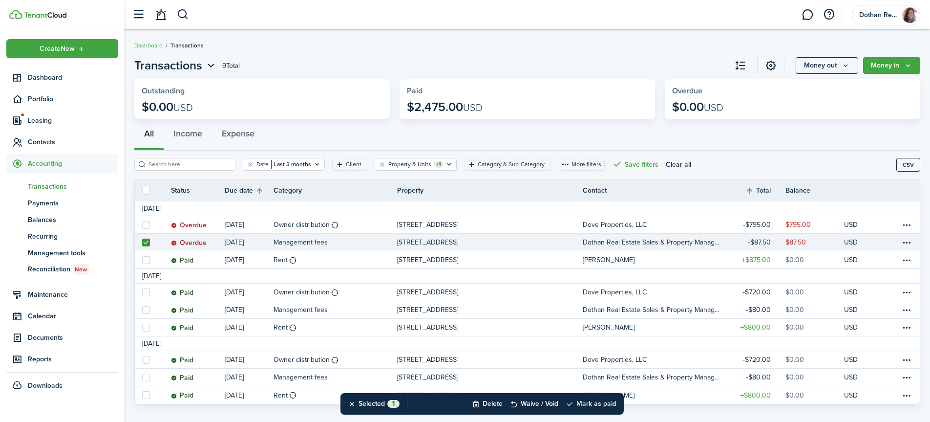
click at [607, 401] on button "Mark as paid" at bounding box center [591, 403] width 51 height 21
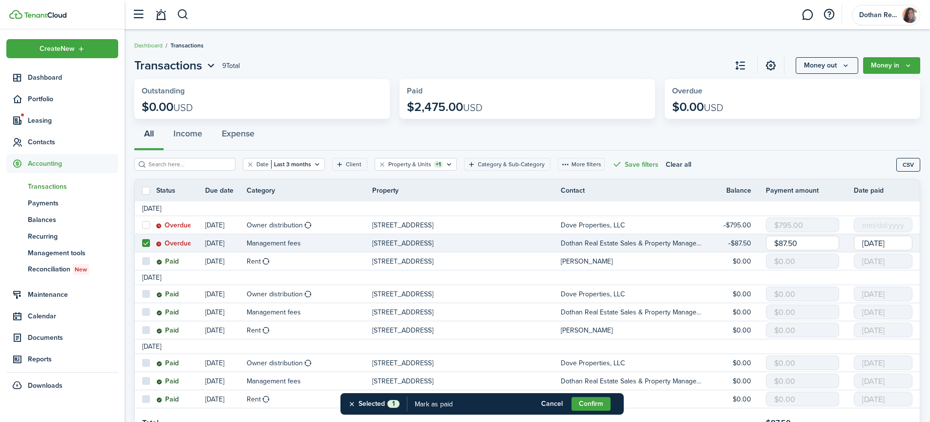
click at [875, 240] on input "[DATE]" at bounding box center [883, 242] width 59 height 15
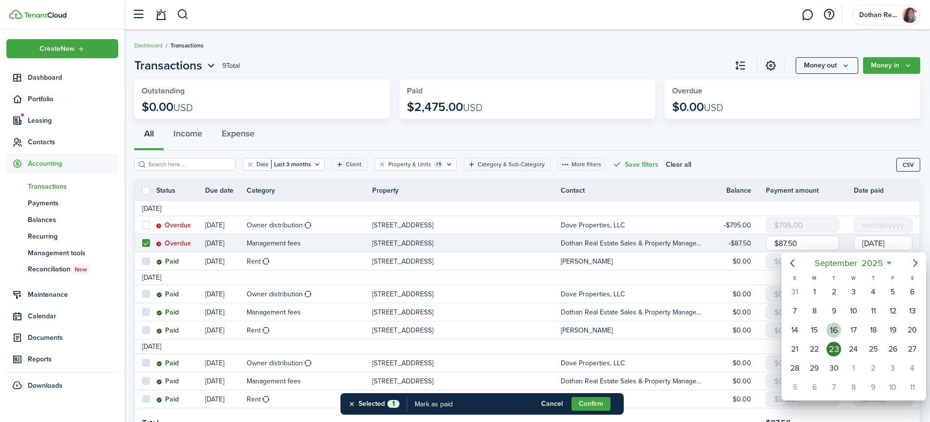
click at [834, 331] on div "16" at bounding box center [833, 329] width 15 height 15
type input "[DATE]"
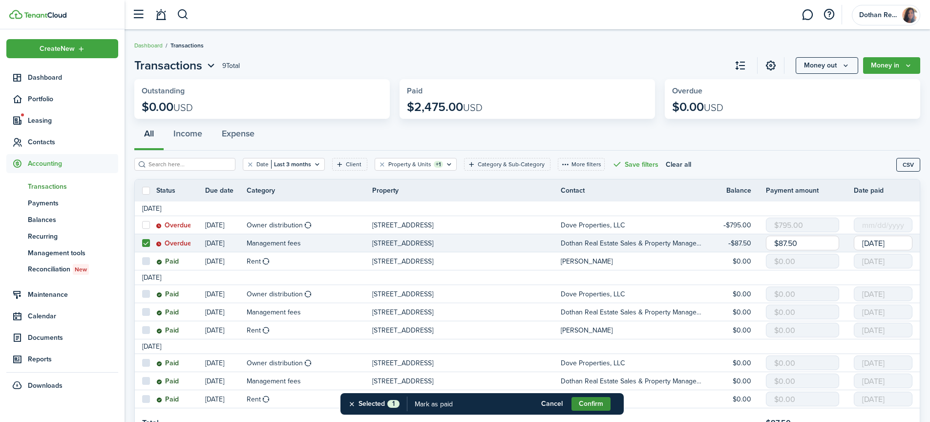
click at [595, 401] on button "Confirm" at bounding box center [591, 404] width 39 height 14
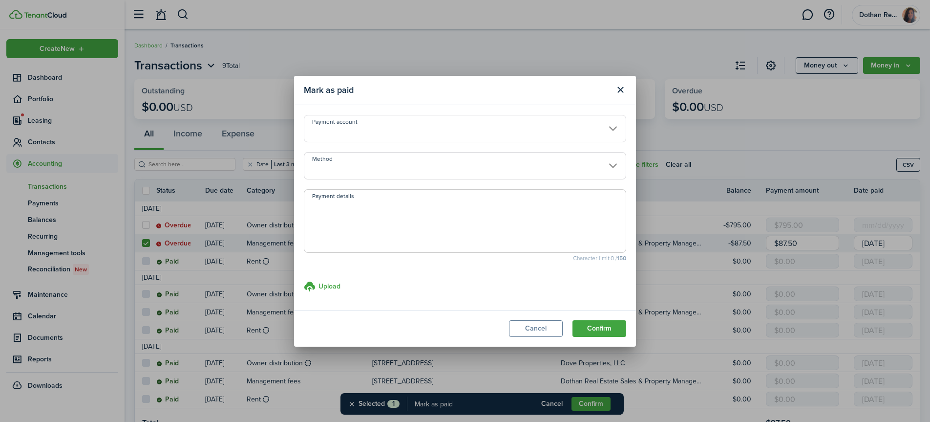
click at [356, 127] on input "Payment account" at bounding box center [465, 128] width 322 height 27
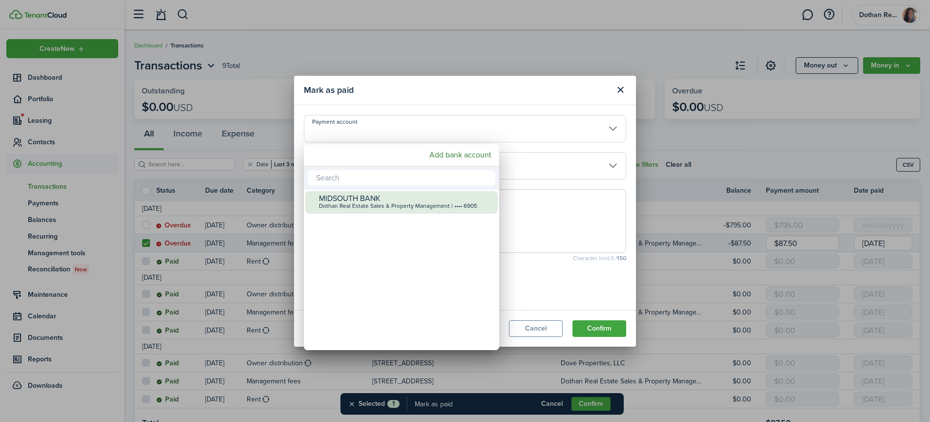
click at [355, 199] on div "MIDSOUTH BANK" at bounding box center [405, 198] width 173 height 9
type input "•••• •••• •••• 6905"
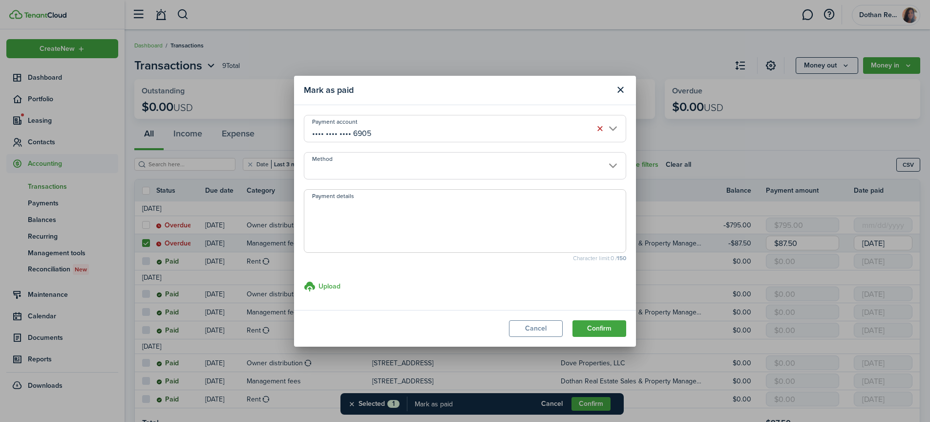
click at [361, 170] on input "Method" at bounding box center [465, 165] width 322 height 27
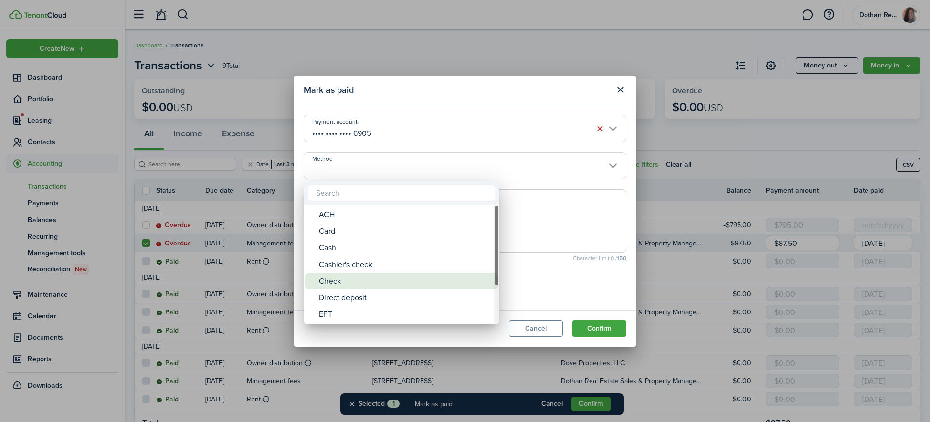
click at [343, 284] on div "Check" at bounding box center [405, 281] width 173 height 17
type input "Check"
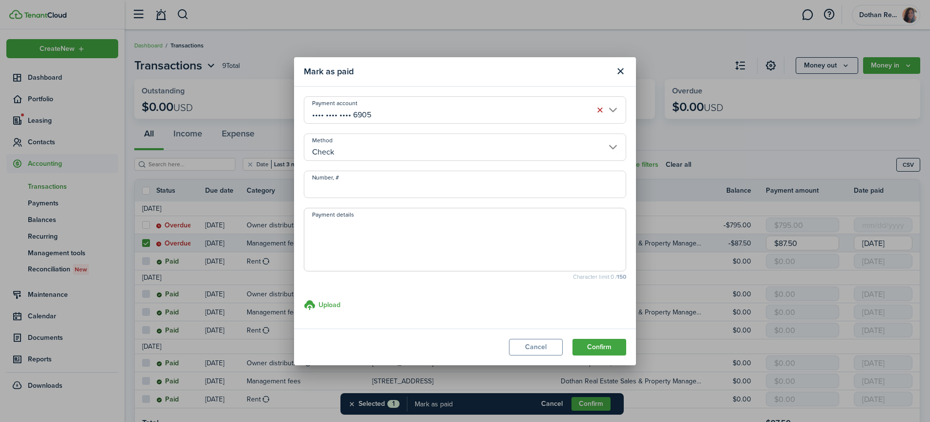
click at [346, 191] on input "Number, #" at bounding box center [465, 183] width 322 height 27
type input "453"
click at [598, 344] on button "Confirm" at bounding box center [599, 347] width 54 height 17
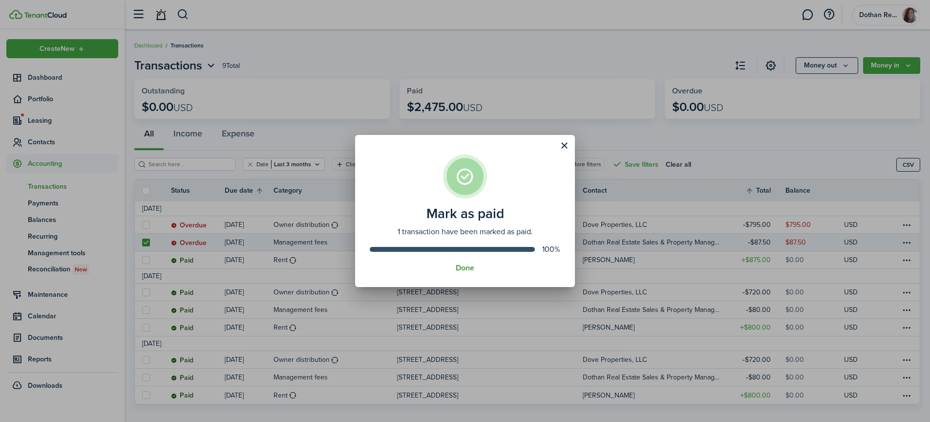
click at [463, 268] on button "Done" at bounding box center [465, 267] width 19 height 9
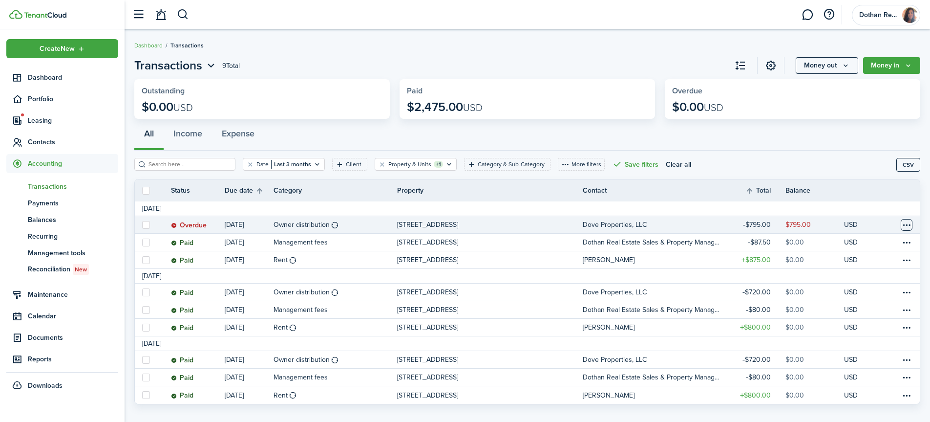
click at [908, 224] on table-menu-btn-icon at bounding box center [907, 225] width 12 height 12
click at [838, 242] on button "Edit" at bounding box center [869, 243] width 85 height 17
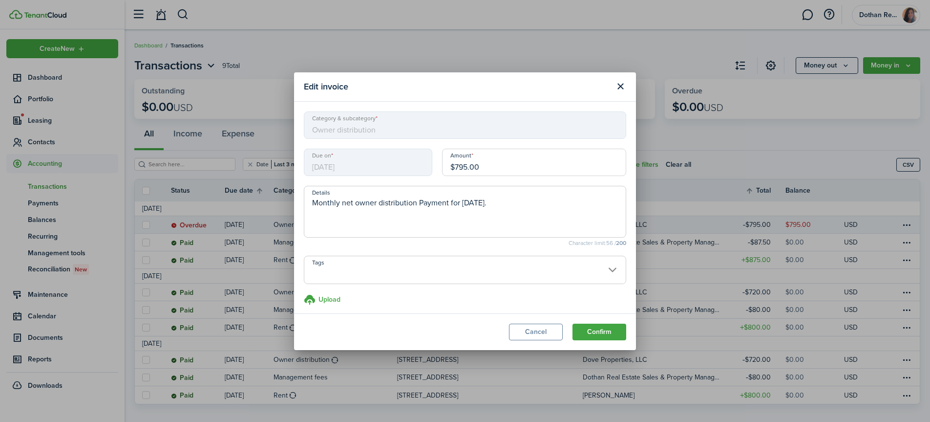
drag, startPoint x: 501, startPoint y: 169, endPoint x: 404, endPoint y: 169, distance: 97.2
click at [404, 169] on div "Due on 09/15/2025 Amount $795.00" at bounding box center [465, 166] width 332 height 37
type input "$787.50"
click at [598, 333] on button "Confirm" at bounding box center [599, 331] width 54 height 17
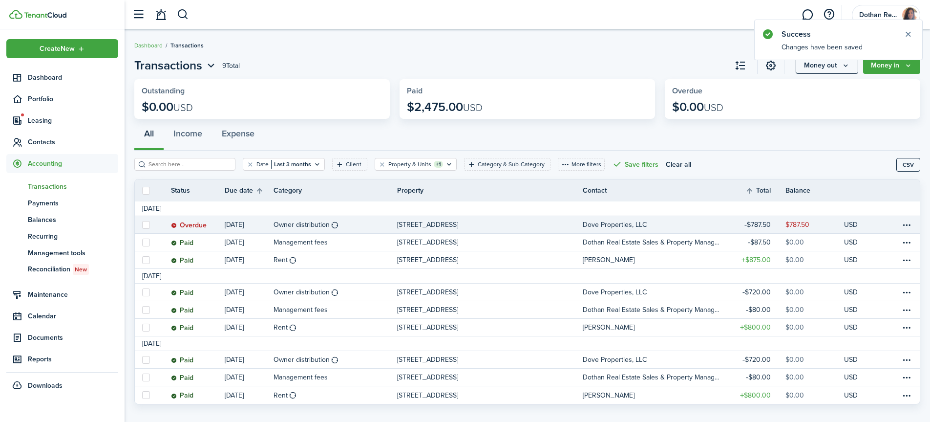
click at [148, 227] on label at bounding box center [146, 225] width 8 height 8
click at [142, 225] on input "checkbox" at bounding box center [142, 224] width 0 height 0
checkbox input "true"
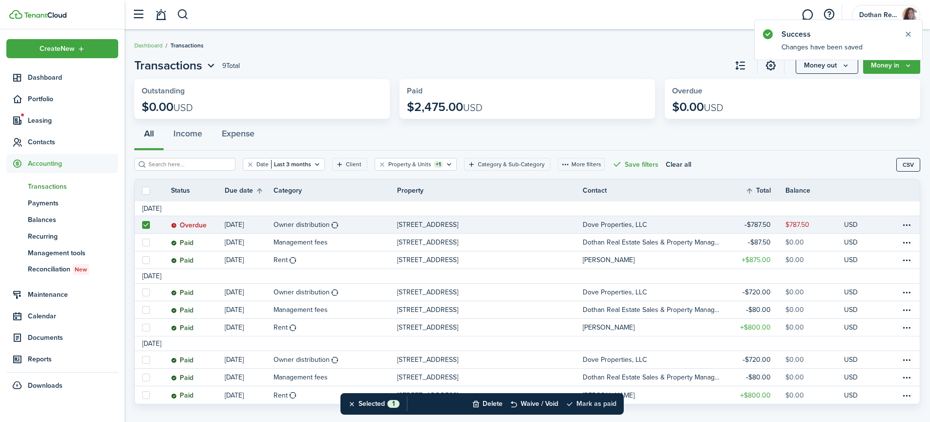
click at [613, 401] on button "Mark as paid" at bounding box center [591, 403] width 51 height 21
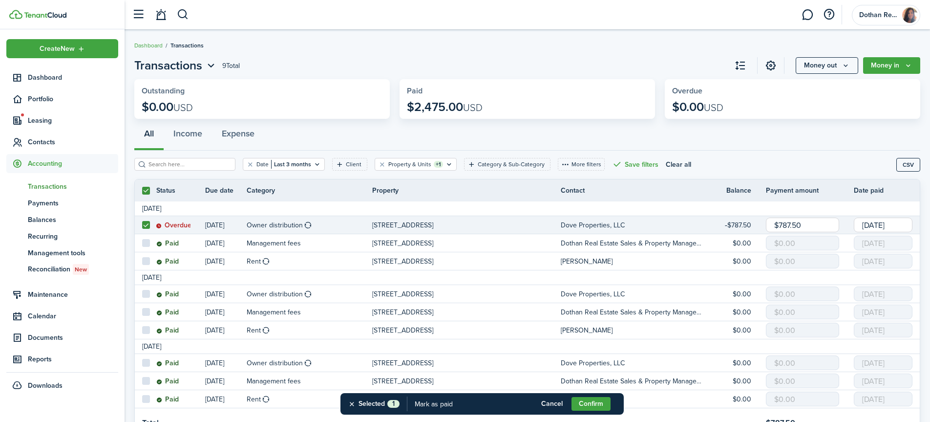
click at [881, 224] on input "[DATE]" at bounding box center [883, 224] width 59 height 15
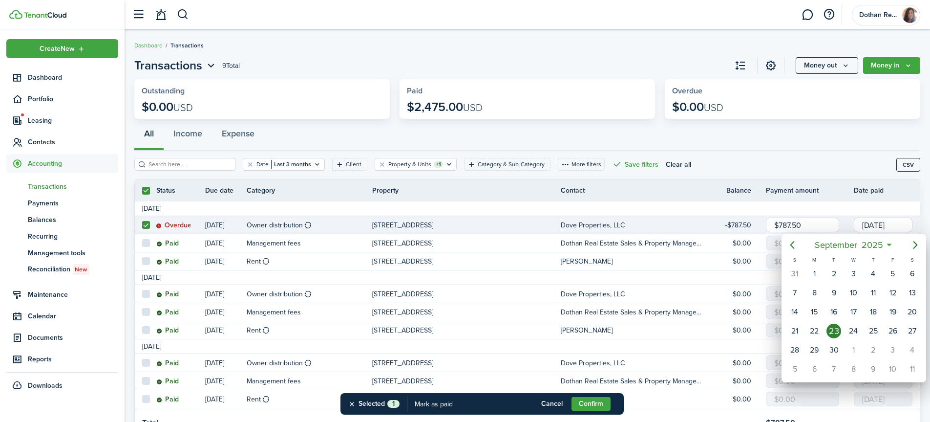
click at [550, 403] on div at bounding box center [465, 211] width 1086 height 578
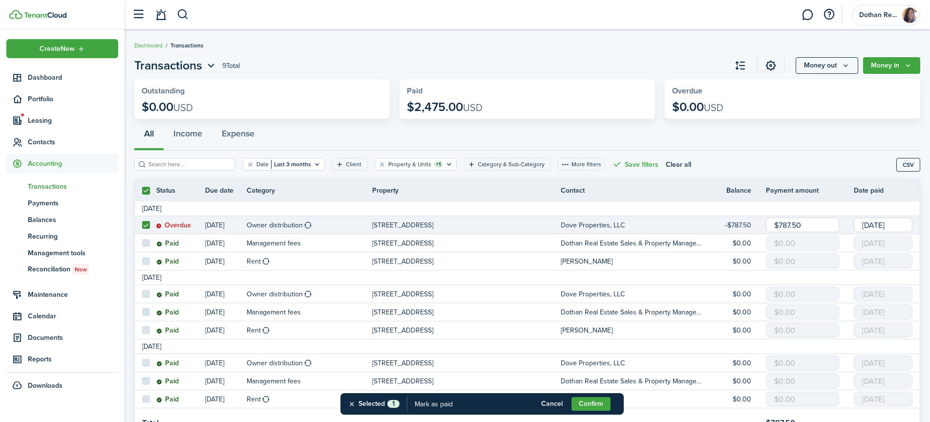
click at [550, 403] on button "Cancel" at bounding box center [551, 404] width 39 height 14
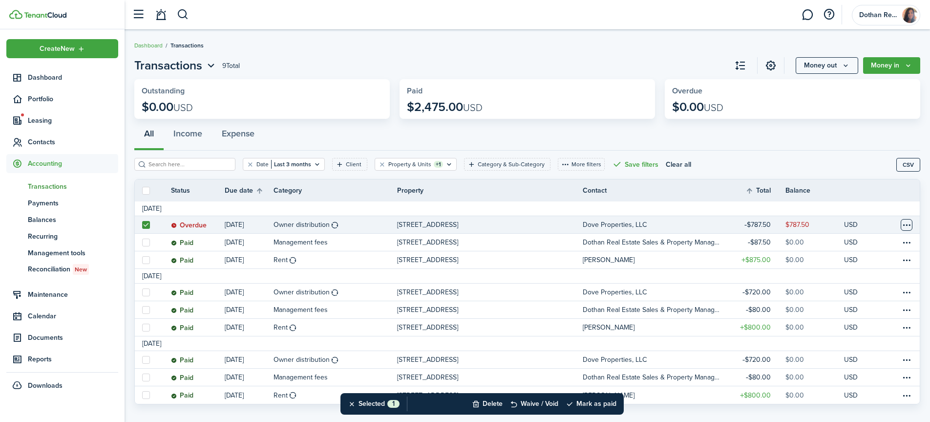
click at [911, 224] on table-menu-btn-icon at bounding box center [907, 225] width 12 height 12
click at [849, 245] on button "Edit" at bounding box center [869, 243] width 85 height 17
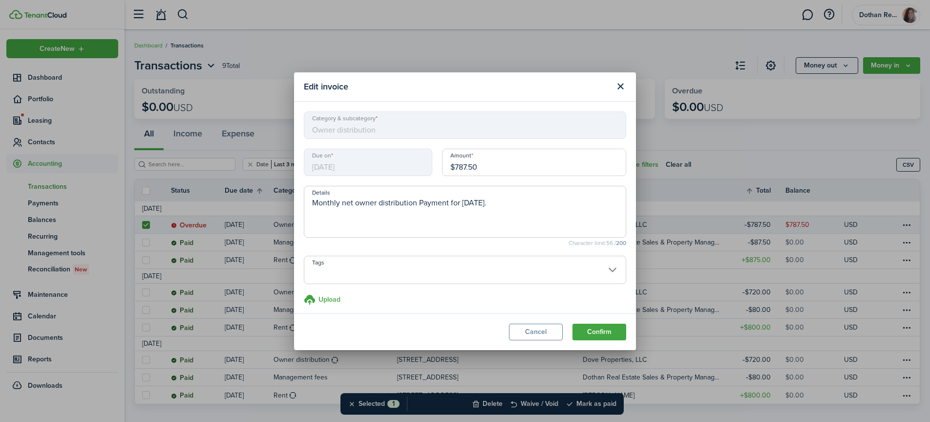
scroll to position [4, 0]
drag, startPoint x: 509, startPoint y: 161, endPoint x: 396, endPoint y: 163, distance: 112.8
click at [396, 163] on div "Due on 09/15/2025 Amount $787.50" at bounding box center [465, 162] width 332 height 37
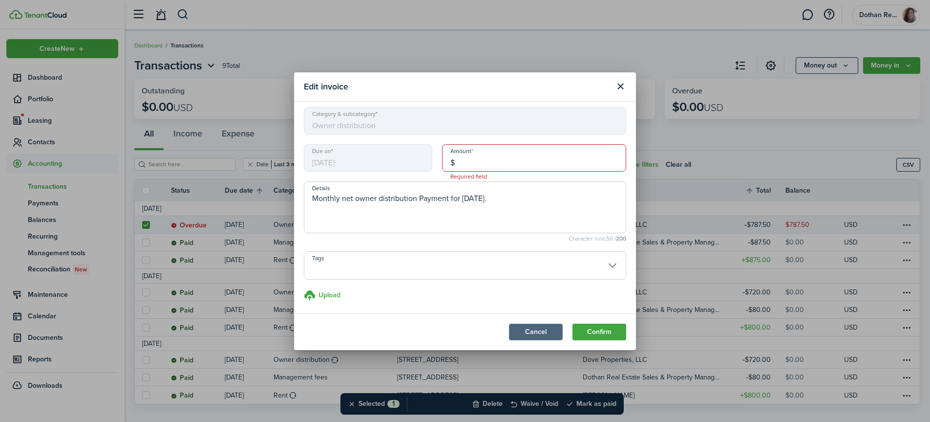
type input "$"
click at [531, 328] on button "Cancel" at bounding box center [536, 331] width 54 height 17
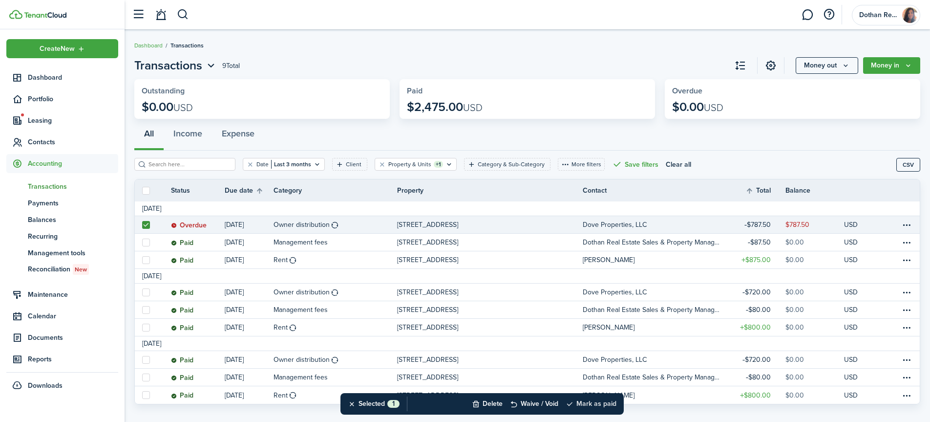
click at [598, 400] on button "Mark as paid" at bounding box center [591, 403] width 51 height 21
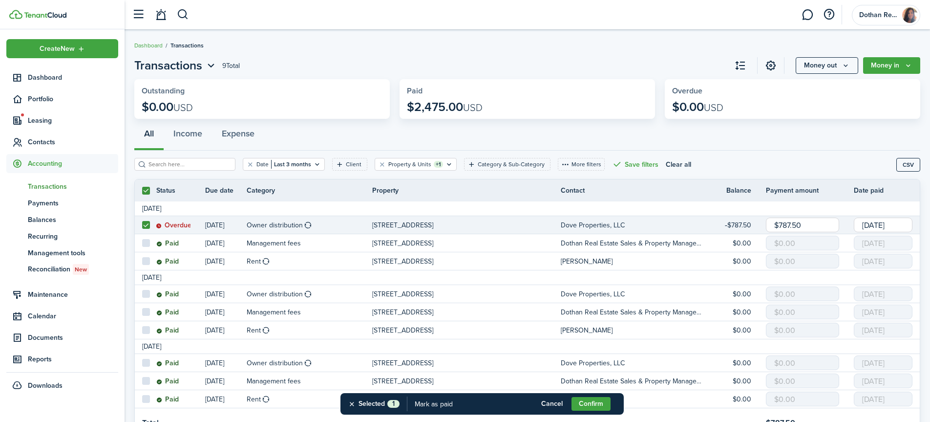
click at [891, 227] on input "[DATE]" at bounding box center [883, 224] width 59 height 15
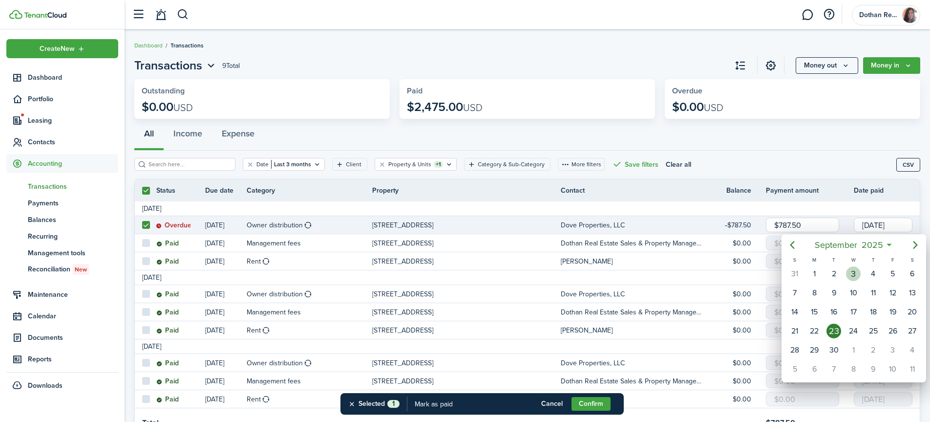
click at [856, 278] on div "3" at bounding box center [853, 273] width 15 height 15
type input "09/03/2025"
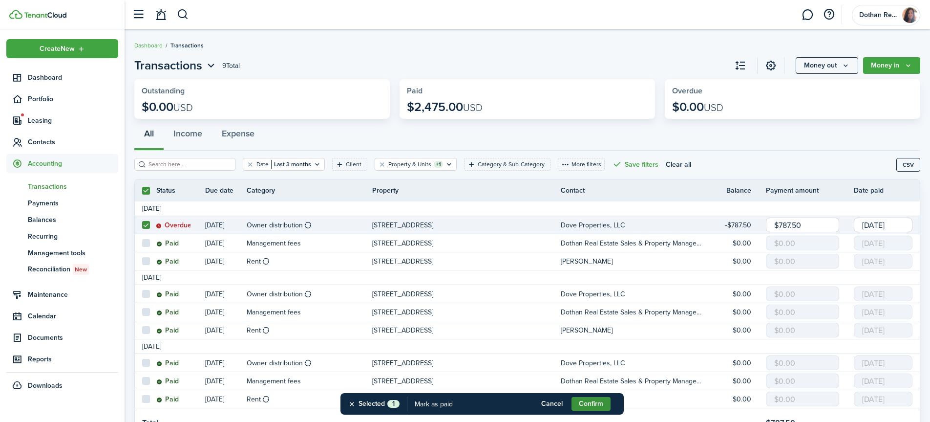
click at [595, 404] on button "Confirm" at bounding box center [591, 404] width 39 height 14
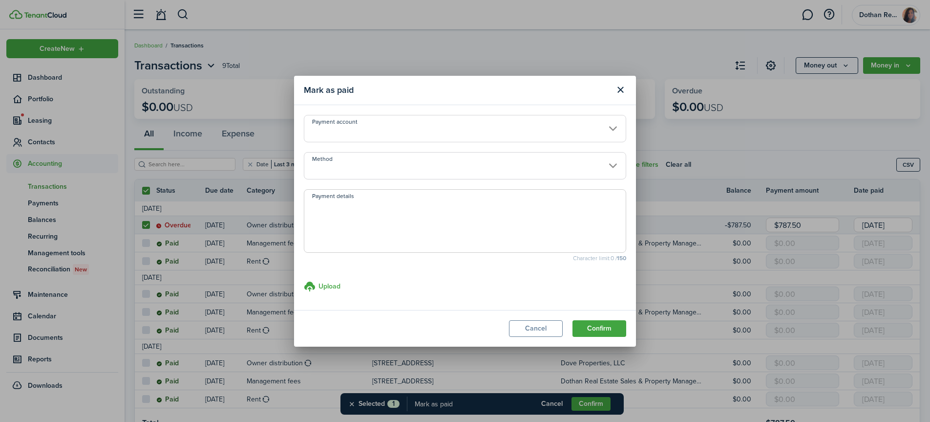
click at [333, 131] on input "Payment account" at bounding box center [465, 128] width 322 height 27
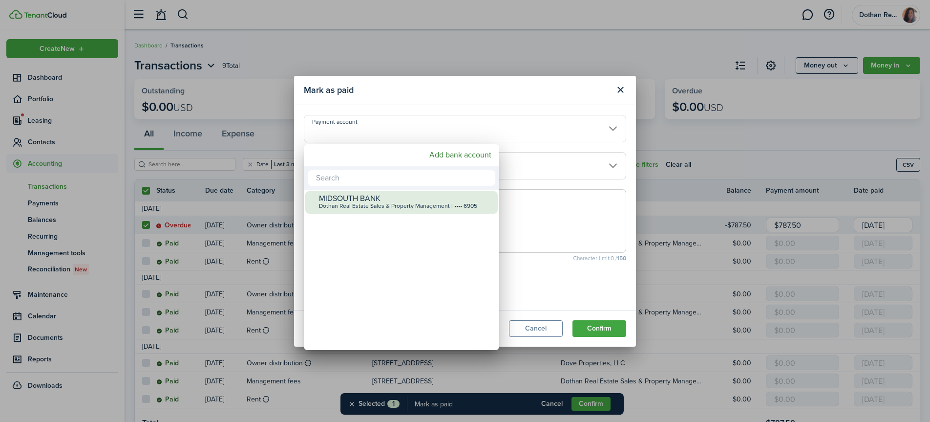
click at [337, 199] on div "MIDSOUTH BANK" at bounding box center [405, 198] width 173 height 9
type input "•••• •••• •••• 6905"
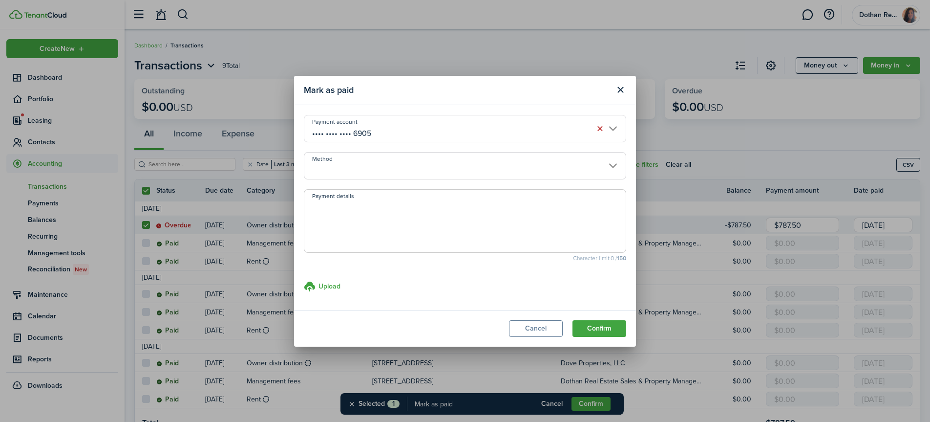
click at [339, 167] on input "Method" at bounding box center [465, 165] width 322 height 27
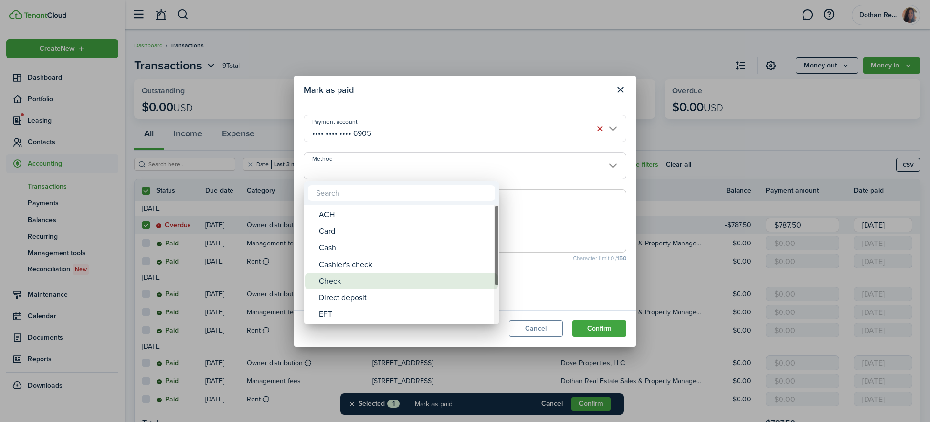
click at [343, 278] on div "Check" at bounding box center [405, 281] width 173 height 17
type input "Check"
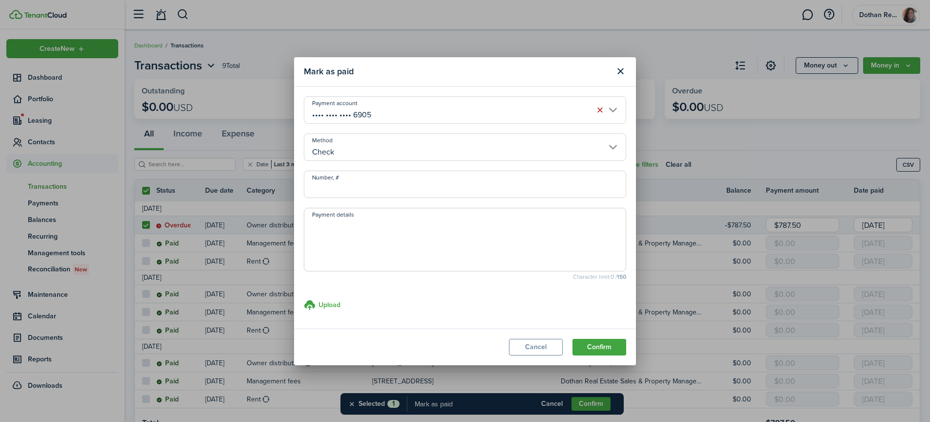
click at [339, 175] on input "Number, #" at bounding box center [465, 183] width 322 height 27
type input "435"
click at [602, 342] on button "Confirm" at bounding box center [599, 347] width 54 height 17
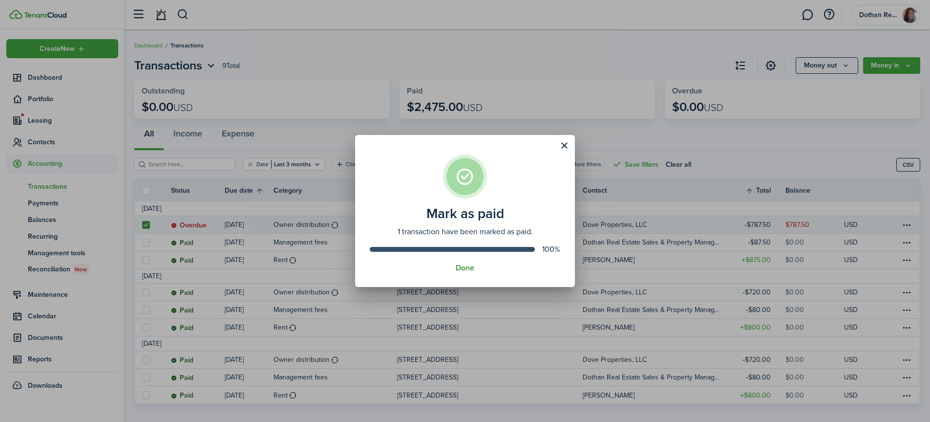
click at [468, 266] on button "Done" at bounding box center [465, 267] width 19 height 9
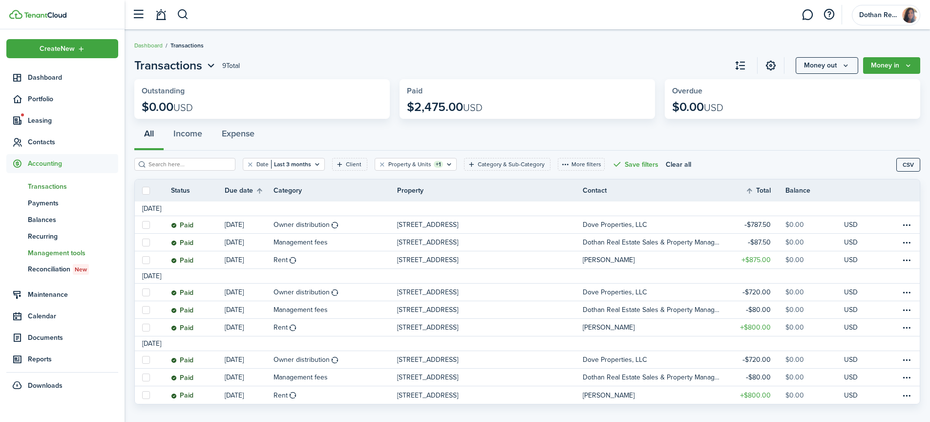
click at [57, 252] on span "Management tools" at bounding box center [73, 253] width 90 height 10
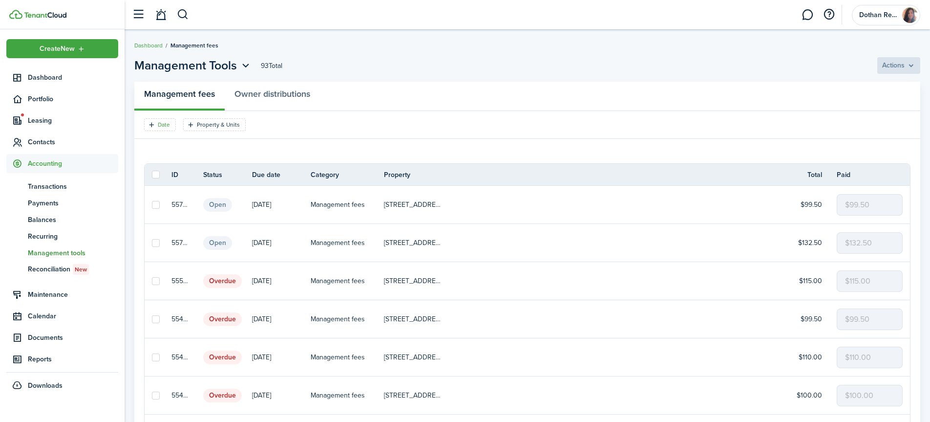
click at [168, 125] on filter-tag-label "Date" at bounding box center [164, 124] width 12 height 9
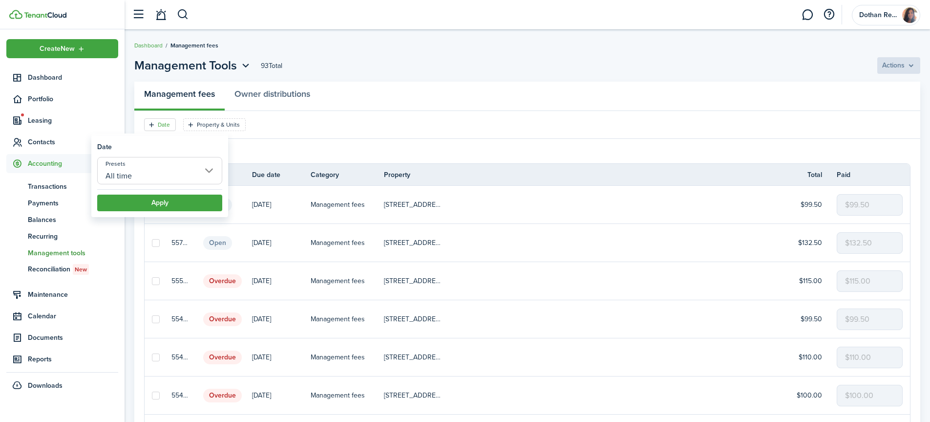
click at [158, 171] on input "All time" at bounding box center [159, 170] width 125 height 27
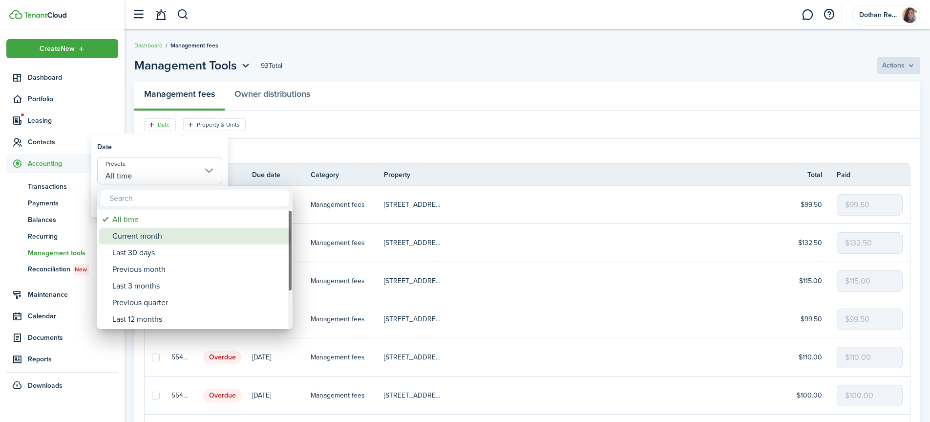
click at [146, 235] on div "Current month" at bounding box center [198, 236] width 173 height 17
type input "Current month"
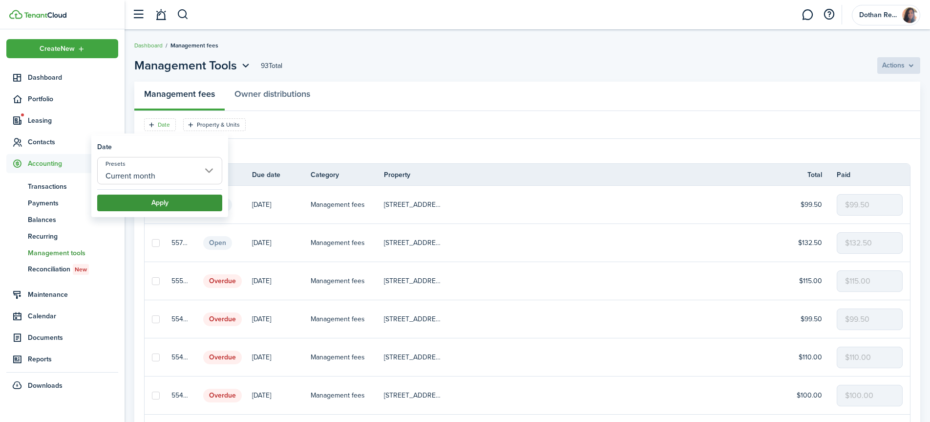
click at [165, 198] on button "Apply" at bounding box center [159, 202] width 125 height 17
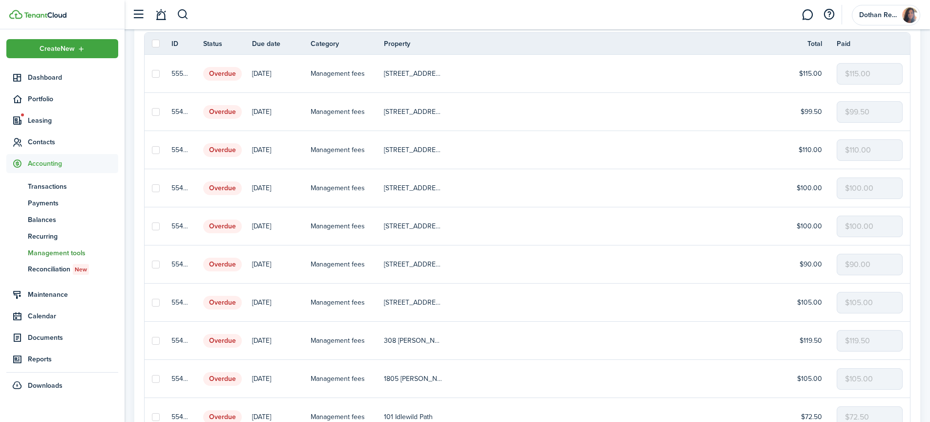
scroll to position [133, 0]
click at [154, 224] on label at bounding box center [156, 224] width 8 height 8
click at [152, 224] on input "checkbox" at bounding box center [151, 223] width 0 height 0
checkbox input "true"
click at [156, 262] on label at bounding box center [156, 262] width 8 height 8
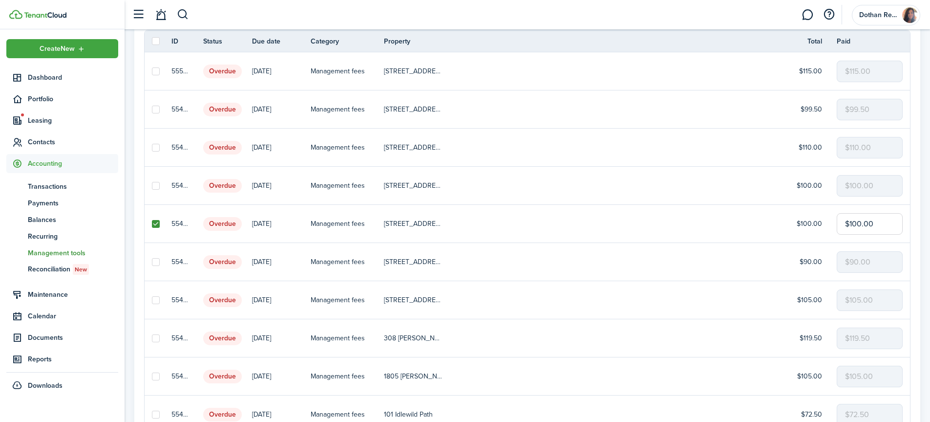
click at [152, 262] on input "checkbox" at bounding box center [151, 261] width 0 height 0
checkbox input "true"
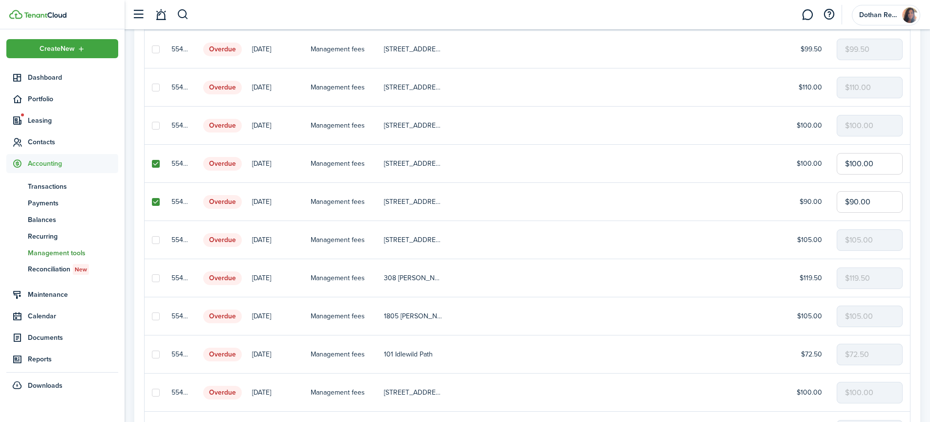
scroll to position [195, 0]
click at [157, 277] on label at bounding box center [156, 276] width 8 height 8
click at [152, 276] on input "checkbox" at bounding box center [151, 275] width 0 height 0
checkbox input "true"
click at [152, 350] on label at bounding box center [156, 352] width 8 height 8
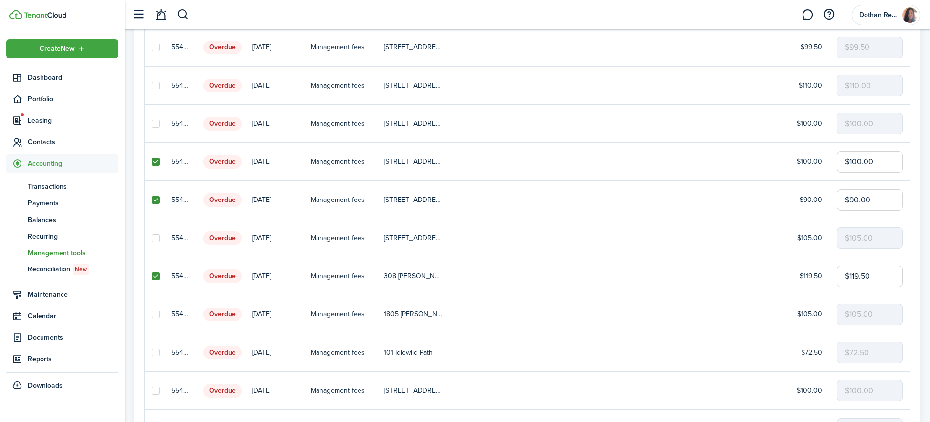
click at [152, 352] on input "checkbox" at bounding box center [151, 352] width 0 height 0
checkbox input "true"
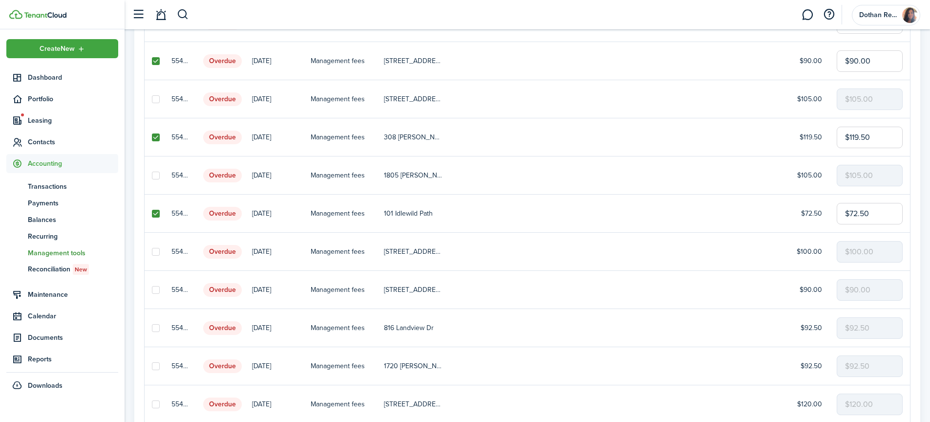
scroll to position [336, 0]
click at [157, 289] on label at bounding box center [156, 288] width 8 height 8
click at [152, 288] on input "checkbox" at bounding box center [151, 288] width 0 height 0
checkbox input "true"
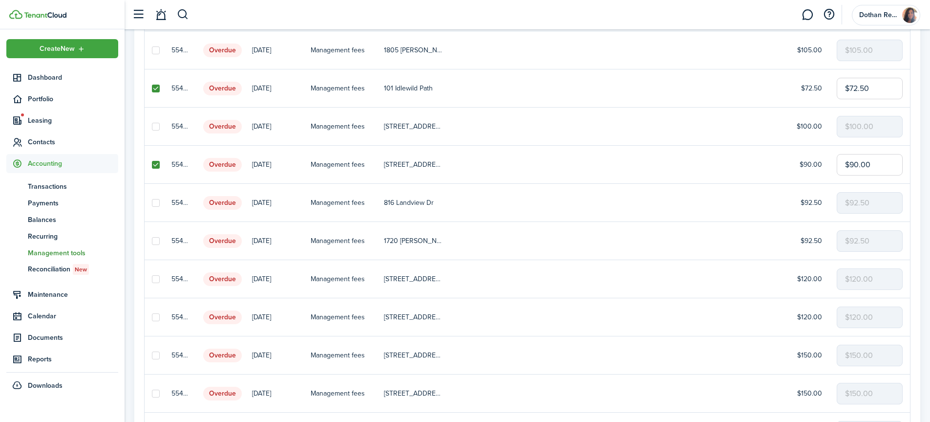
scroll to position [461, 0]
click at [156, 239] on label at bounding box center [156, 239] width 8 height 8
click at [152, 239] on input "checkbox" at bounding box center [151, 238] width 0 height 0
checkbox input "true"
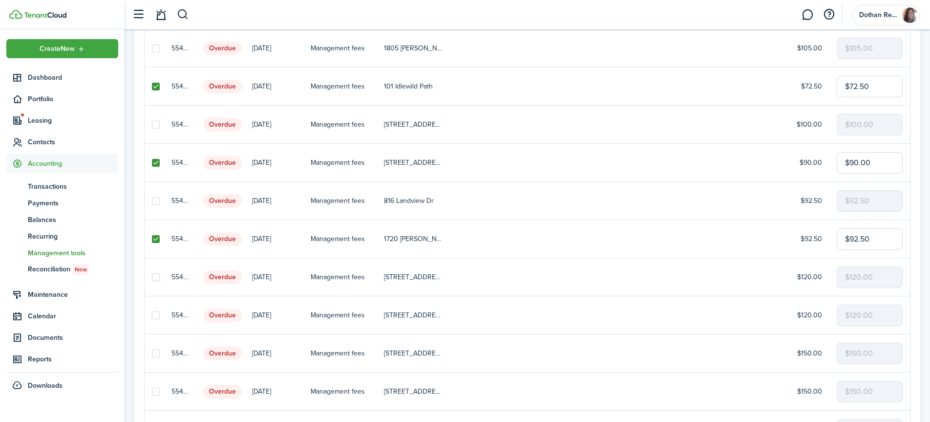
click at [156, 277] on label at bounding box center [156, 277] width 8 height 8
click at [152, 277] on input "checkbox" at bounding box center [151, 276] width 0 height 0
checkbox input "true"
click at [155, 314] on label at bounding box center [156, 315] width 8 height 8
click at [152, 315] on input "checkbox" at bounding box center [151, 315] width 0 height 0
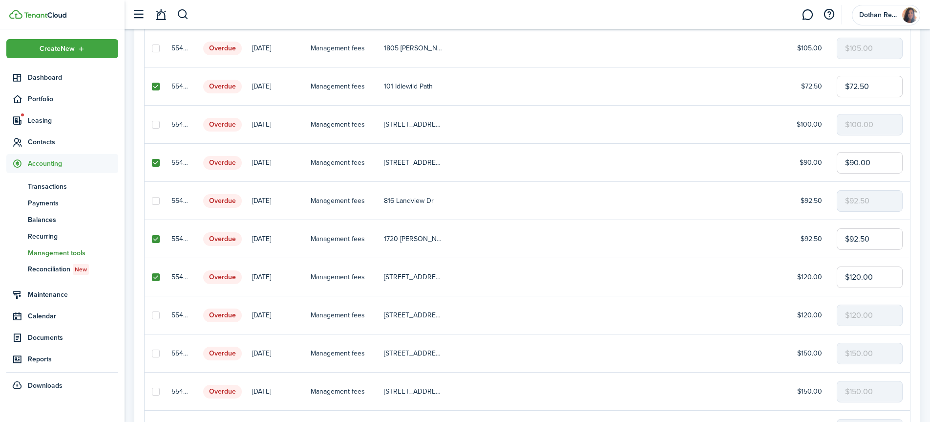
checkbox input "true"
click at [153, 354] on label at bounding box center [156, 353] width 8 height 8
click at [152, 353] on input "checkbox" at bounding box center [151, 353] width 0 height 0
checkbox input "true"
click at [154, 393] on label at bounding box center [156, 391] width 8 height 8
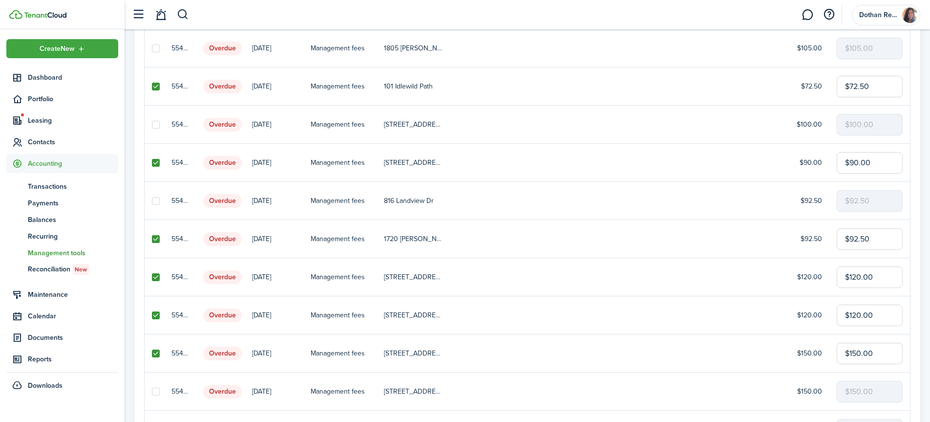
click at [152, 391] on input "checkbox" at bounding box center [151, 391] width 0 height 0
checkbox input "true"
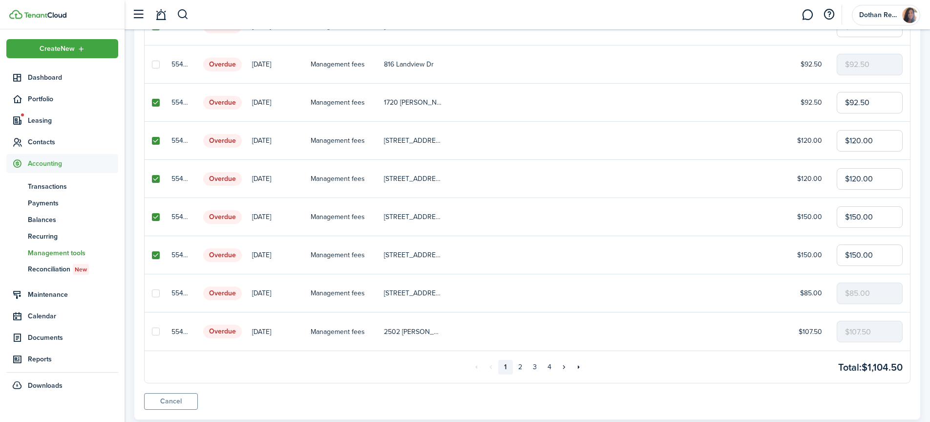
scroll to position [599, 0]
click at [155, 330] on label at bounding box center [156, 330] width 8 height 8
click at [152, 330] on input "checkbox" at bounding box center [151, 330] width 0 height 0
checkbox input "true"
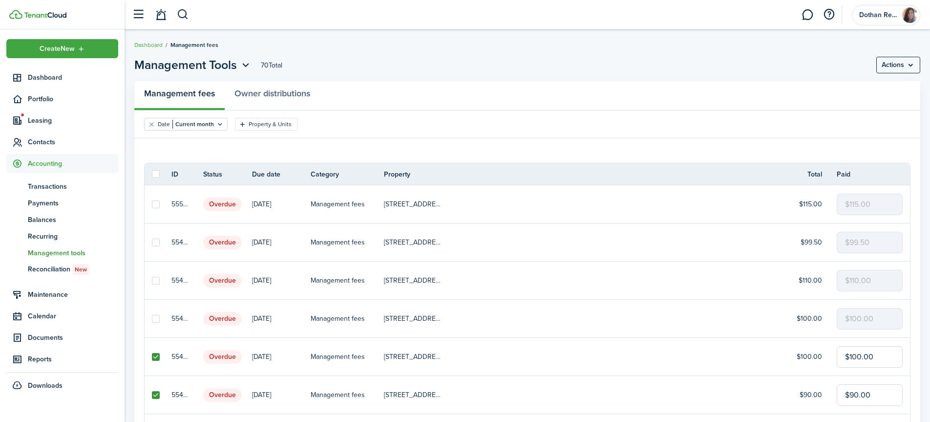
scroll to position [0, 0]
click at [898, 64] on menu-btn "Actions" at bounding box center [898, 65] width 44 height 17
click at [849, 85] on button "Record as paid" at bounding box center [877, 87] width 85 height 17
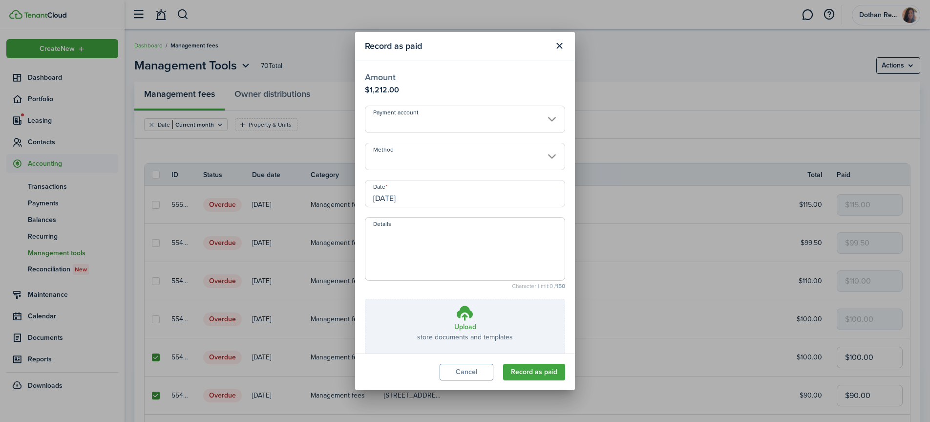
click at [432, 123] on input "Payment account" at bounding box center [465, 119] width 200 height 27
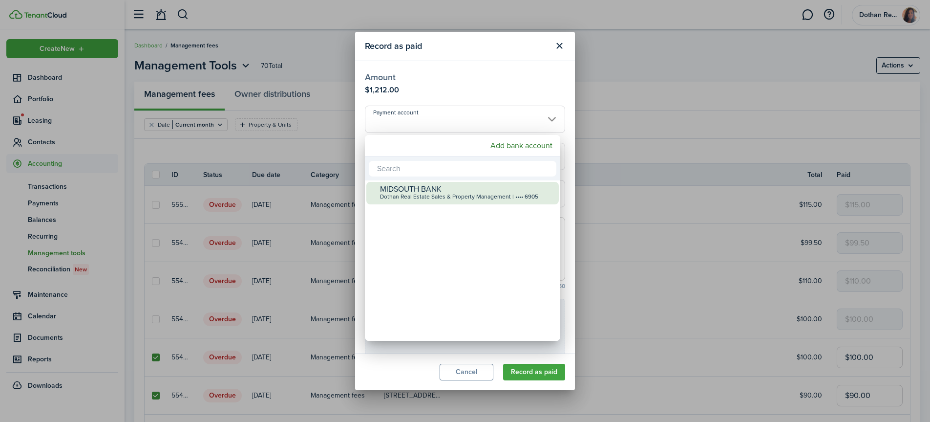
click at [420, 200] on div "Dothan Real Estate Sales & Property Management | •••• 6905" at bounding box center [466, 196] width 173 height 7
type input "•••• •••• •••• 6905"
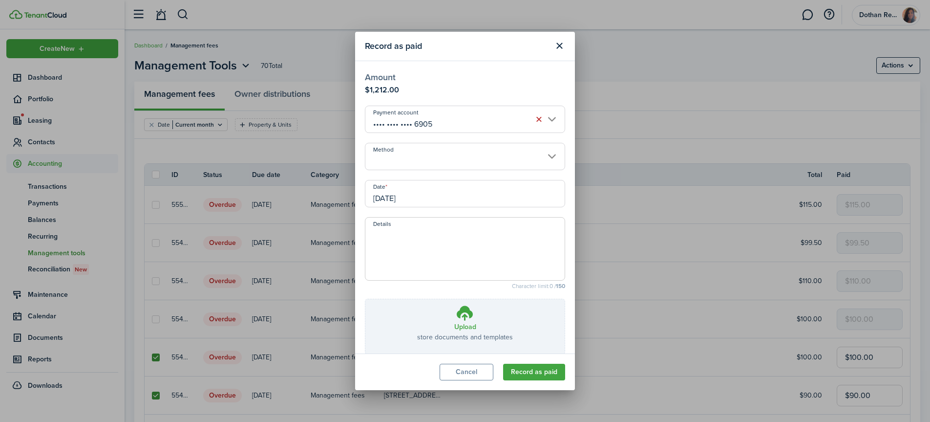
click at [428, 152] on input "Method" at bounding box center [465, 156] width 200 height 27
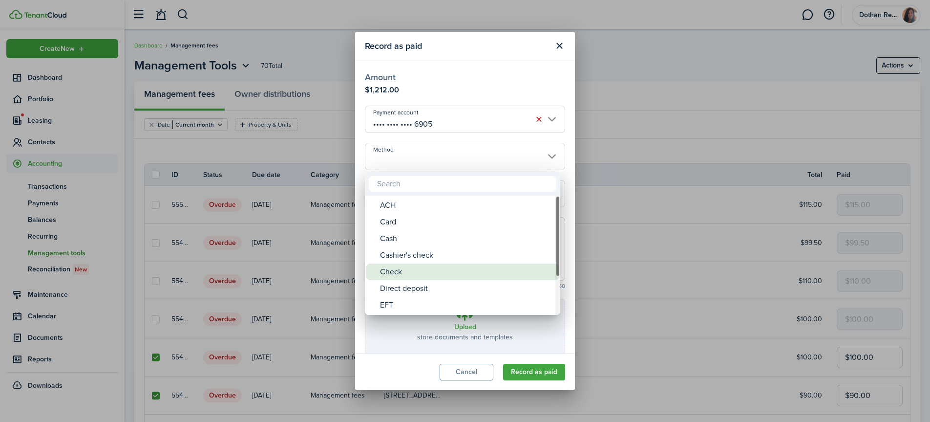
click at [415, 273] on div "Check" at bounding box center [466, 271] width 173 height 17
type input "Check"
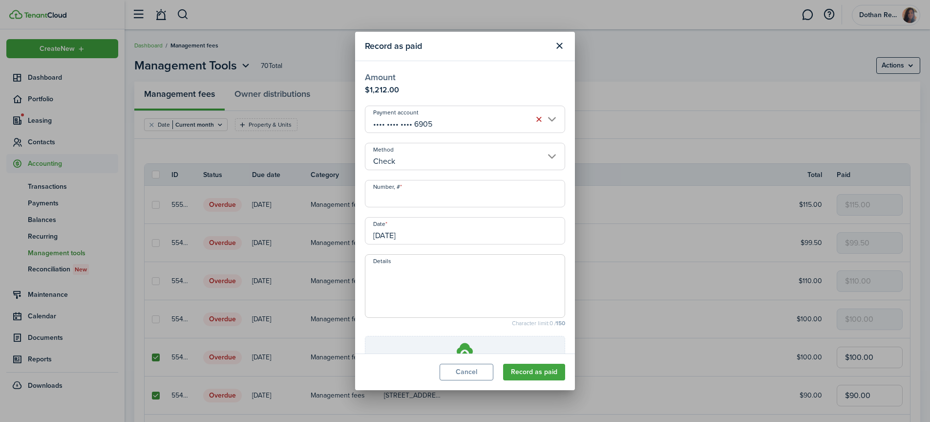
click at [437, 186] on input "Number, #" at bounding box center [465, 193] width 200 height 27
click at [422, 238] on input "[DATE]" at bounding box center [465, 230] width 200 height 27
type input "453"
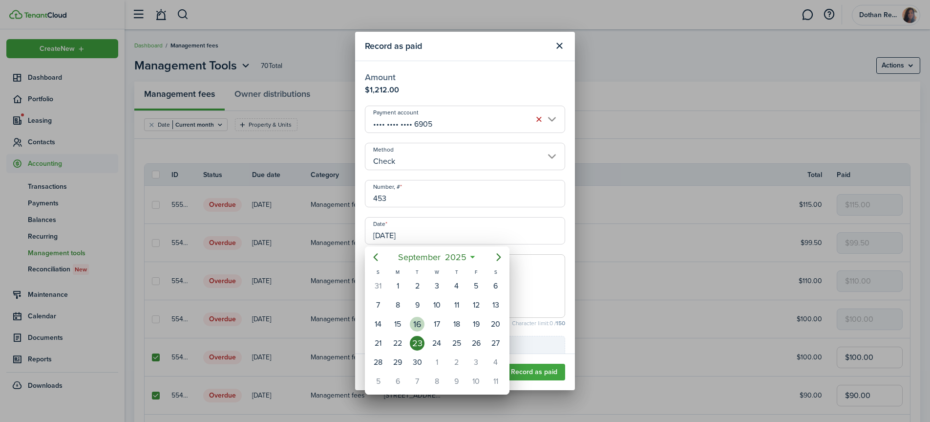
click at [415, 325] on div "16" at bounding box center [417, 324] width 15 height 15
type input "[DATE]"
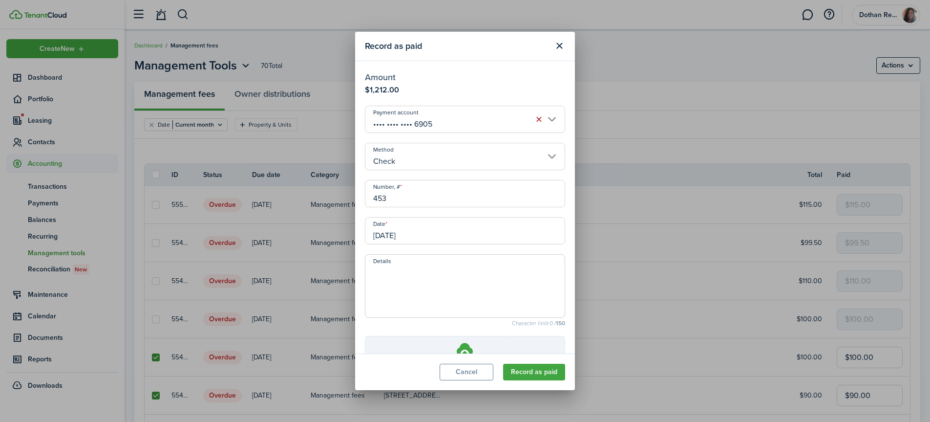
scroll to position [82, 0]
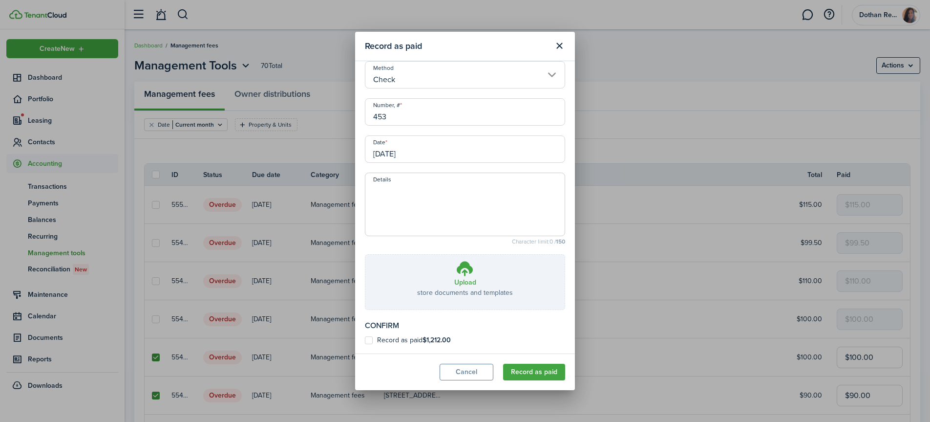
click at [369, 340] on label "Record as paid $1,212.00" at bounding box center [408, 340] width 86 height 8
click at [365, 421] on input "Record as paid $1,212.00" at bounding box center [364, 421] width 0 height 0
checkbox input "true"
click at [543, 373] on button "Record as paid" at bounding box center [534, 371] width 62 height 17
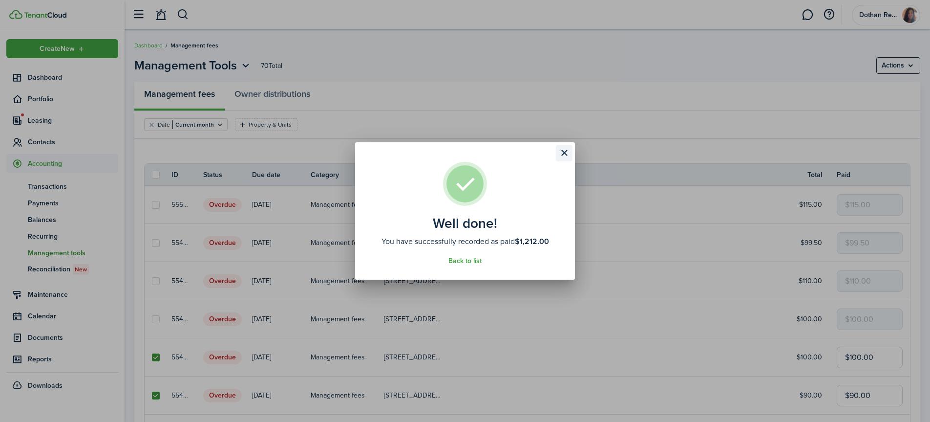
click at [569, 151] on button "Close modal" at bounding box center [564, 153] width 17 height 17
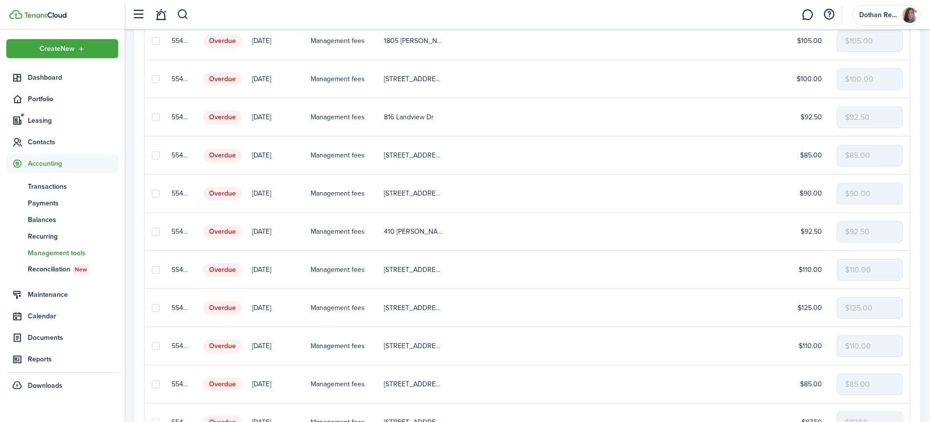
scroll to position [356, 0]
click at [154, 232] on label at bounding box center [156, 230] width 8 height 8
click at [152, 230] on input "checkbox" at bounding box center [151, 230] width 0 height 0
checkbox input "true"
click at [157, 270] on label at bounding box center [156, 268] width 8 height 8
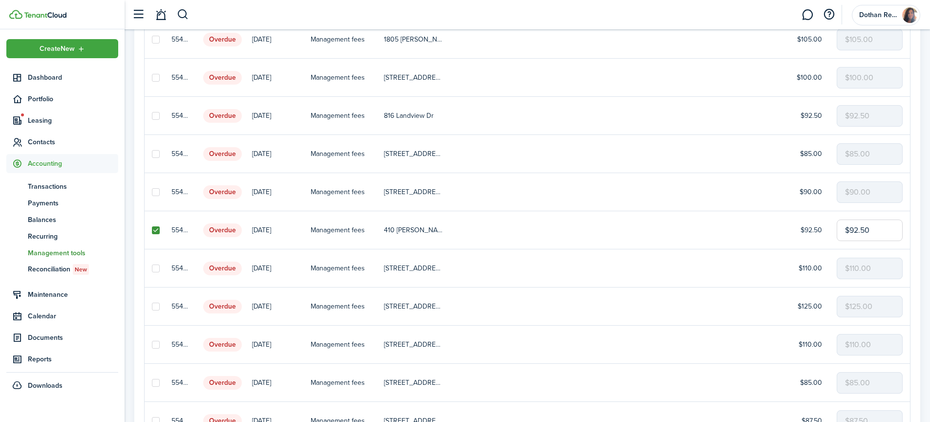
click at [152, 268] on input "checkbox" at bounding box center [151, 268] width 0 height 0
checkbox input "true"
click at [156, 307] on label at bounding box center [156, 306] width 8 height 8
click at [152, 306] on input "checkbox" at bounding box center [151, 306] width 0 height 0
checkbox input "true"
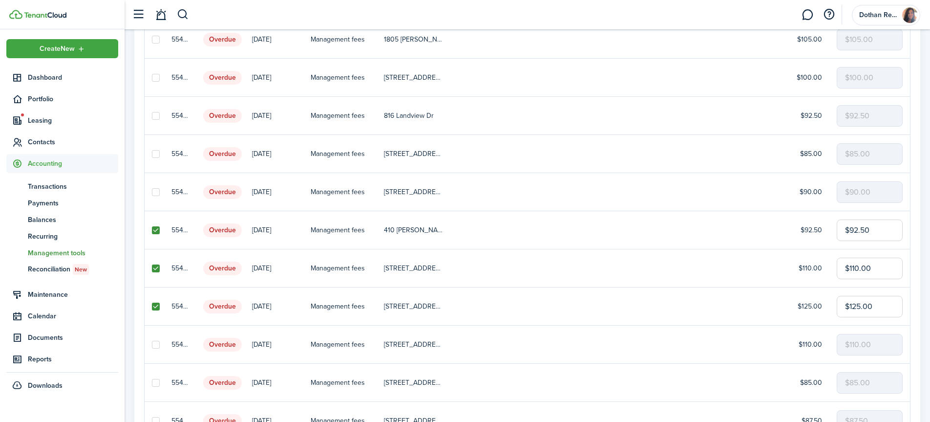
click at [155, 344] on label at bounding box center [156, 344] width 8 height 8
click at [152, 344] on input "checkbox" at bounding box center [151, 344] width 0 height 0
checkbox input "true"
click at [149, 381] on link at bounding box center [158, 382] width 27 height 38
click at [154, 381] on label at bounding box center [156, 383] width 8 height 8
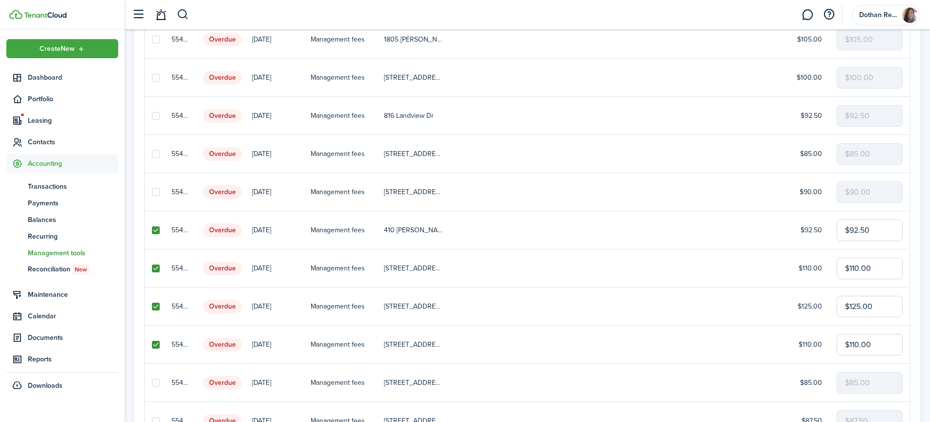
click at [152, 382] on input "checkbox" at bounding box center [151, 382] width 0 height 0
checkbox input "true"
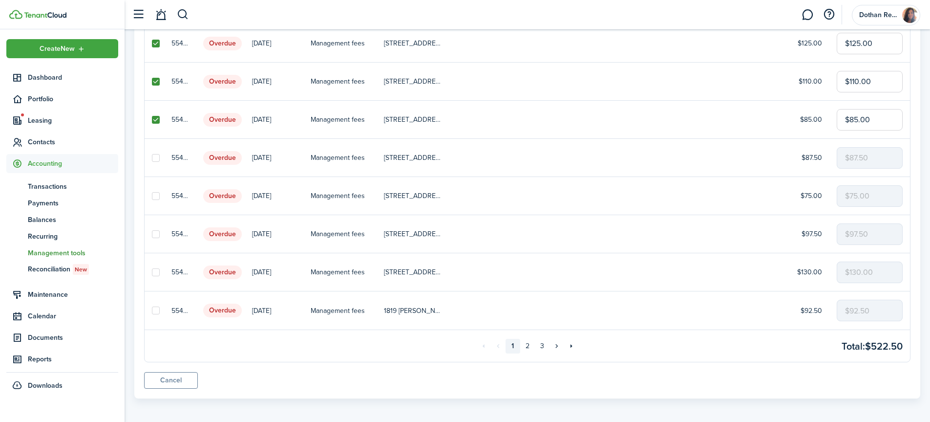
scroll to position [622, 0]
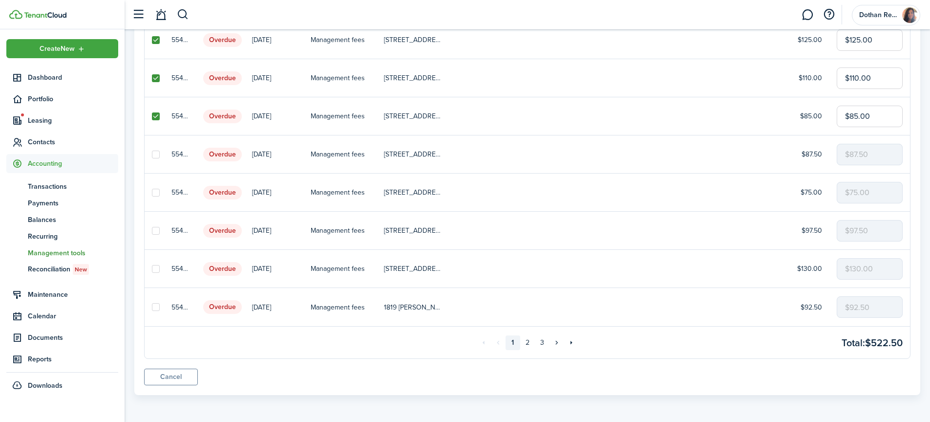
click at [155, 155] on label at bounding box center [156, 154] width 8 height 8
click at [152, 154] on input "checkbox" at bounding box center [151, 154] width 0 height 0
checkbox input "true"
click at [156, 191] on label at bounding box center [156, 193] width 8 height 8
click at [152, 192] on input "checkbox" at bounding box center [151, 192] width 0 height 0
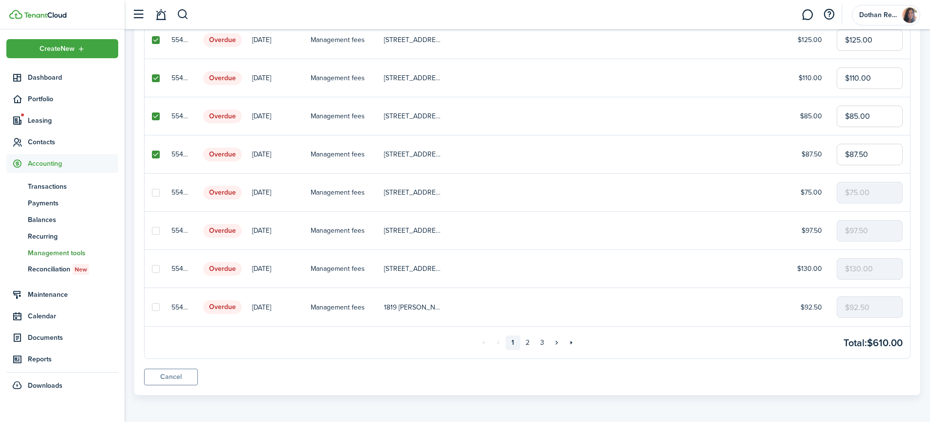
checkbox input "true"
click at [156, 266] on label at bounding box center [156, 269] width 8 height 8
click at [152, 268] on input "checkbox" at bounding box center [151, 268] width 0 height 0
checkbox input "true"
click at [156, 307] on label at bounding box center [156, 307] width 8 height 8
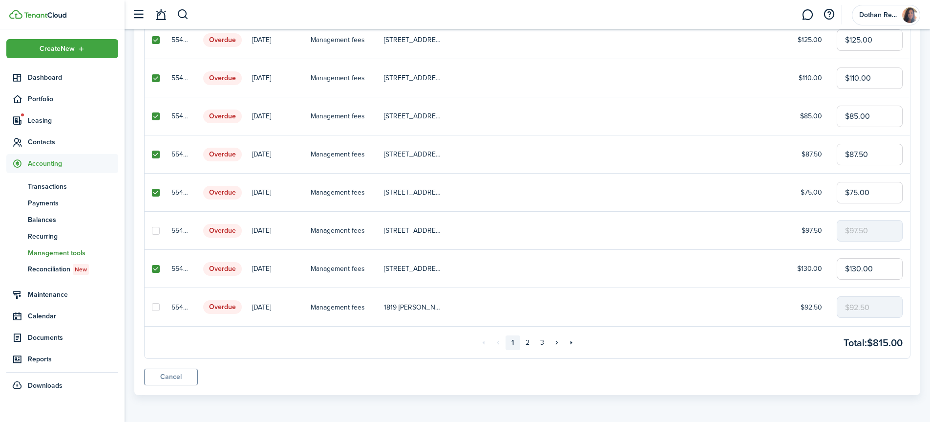
click at [152, 307] on input "checkbox" at bounding box center [151, 307] width 0 height 0
checkbox input "true"
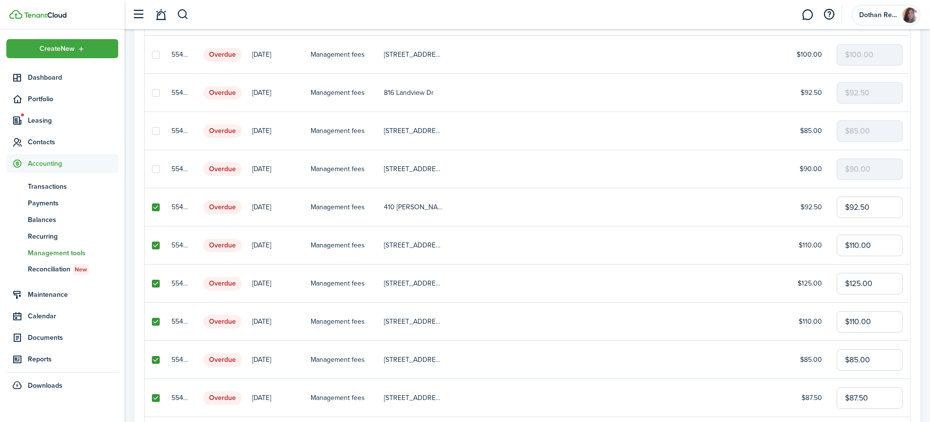
scroll to position [0, 0]
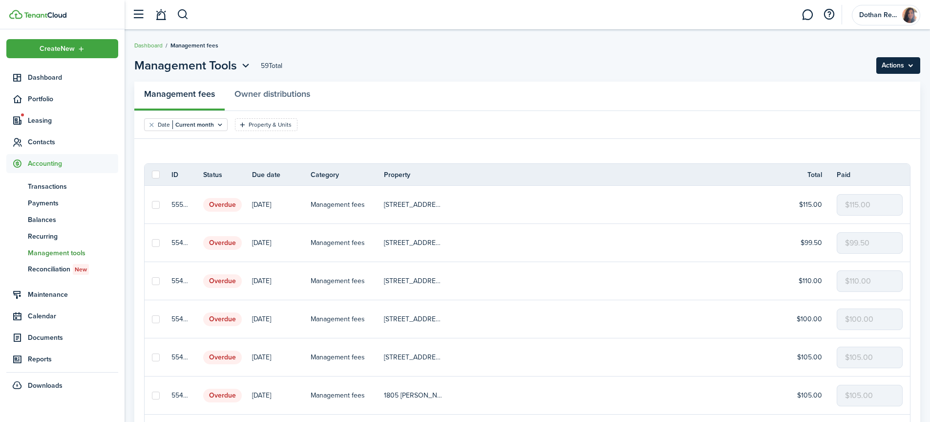
click at [892, 69] on menu-btn "Actions" at bounding box center [898, 65] width 44 height 17
click at [855, 89] on button "Record as paid" at bounding box center [877, 87] width 85 height 17
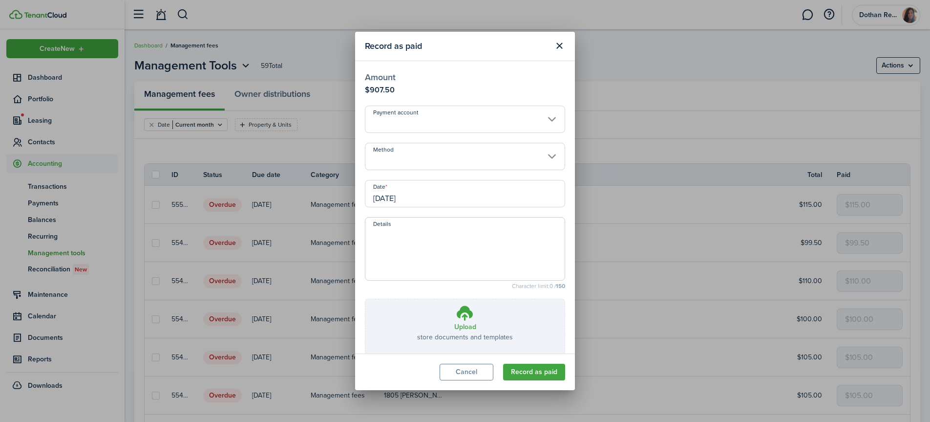
click at [410, 118] on input "Payment account" at bounding box center [465, 119] width 200 height 27
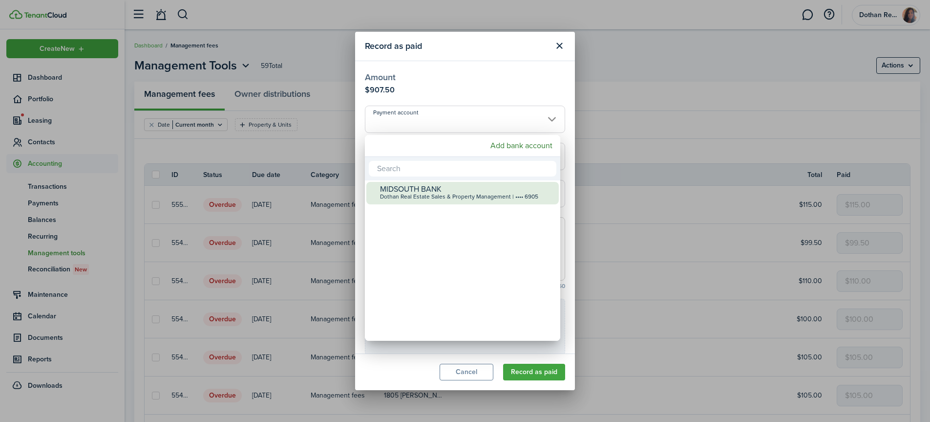
click at [403, 187] on div "MIDSOUTH BANK" at bounding box center [466, 189] width 173 height 9
type input "•••• •••• •••• 6905"
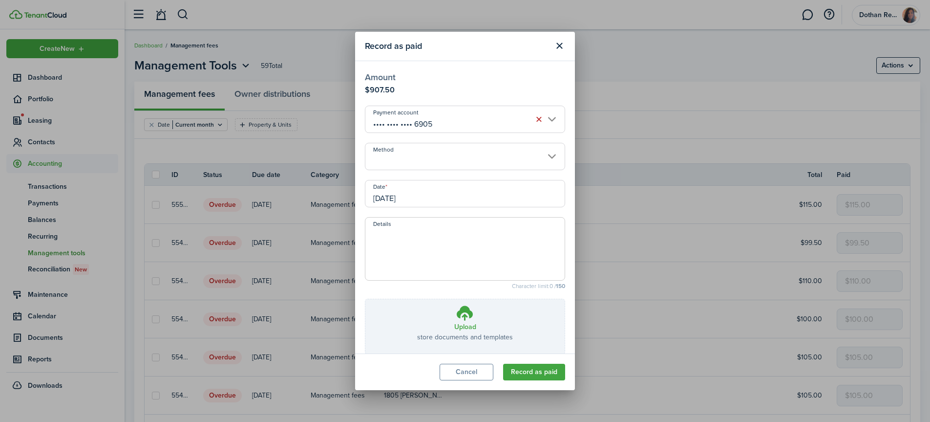
click at [411, 159] on input "Method" at bounding box center [465, 156] width 200 height 27
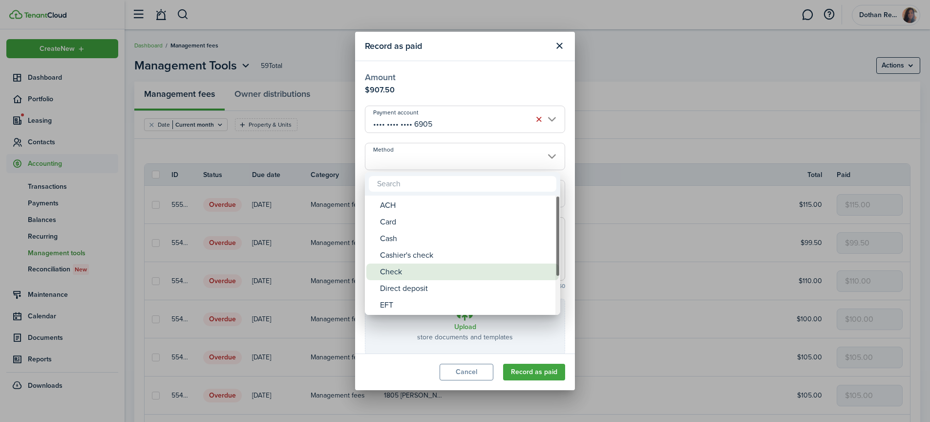
click at [408, 270] on div "Check" at bounding box center [466, 271] width 173 height 17
type input "Check"
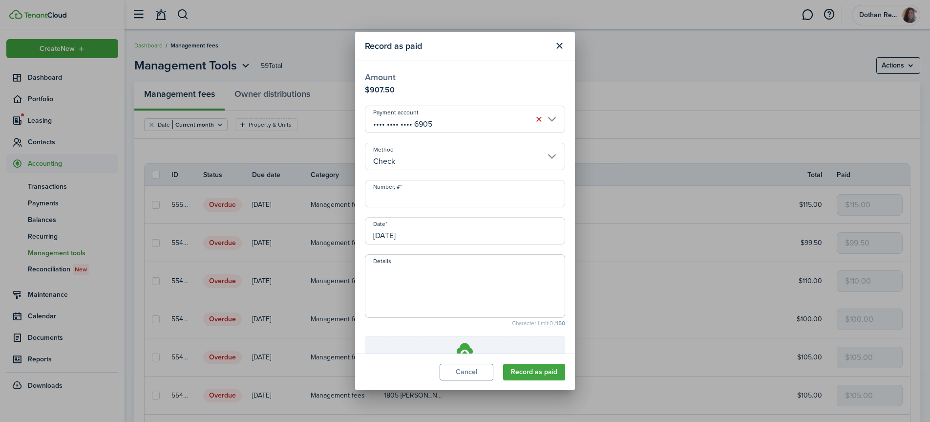
click at [420, 193] on input "Number, #" at bounding box center [465, 193] width 200 height 27
click at [428, 231] on input "[DATE]" at bounding box center [465, 230] width 200 height 27
type input "453"
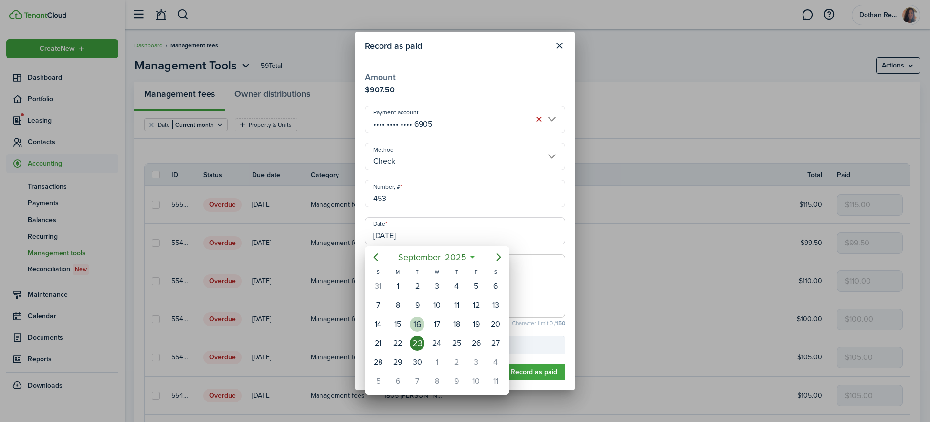
click at [411, 322] on div "16" at bounding box center [417, 324] width 15 height 15
type input "[DATE]"
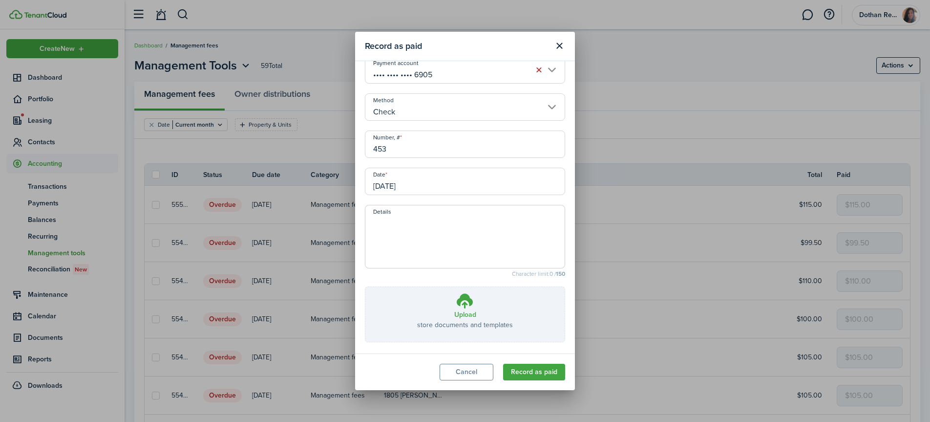
scroll to position [82, 0]
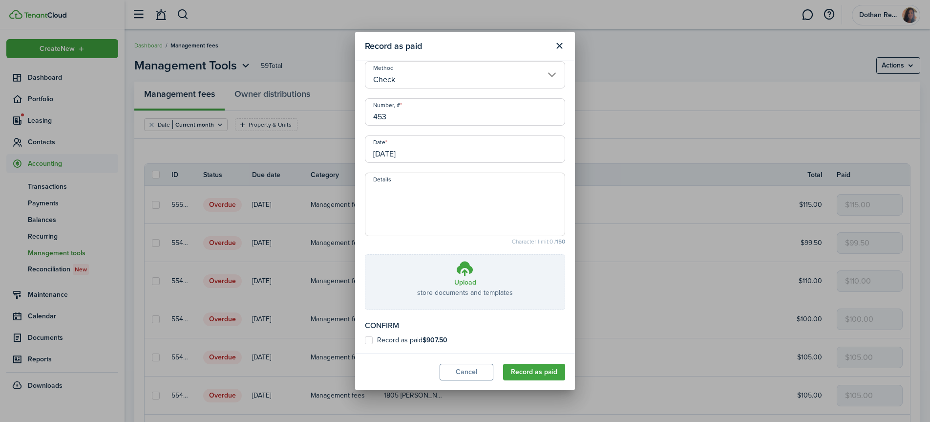
click at [369, 341] on label "Record as paid $907.50" at bounding box center [406, 340] width 83 height 8
click at [365, 421] on input "Record as paid $907.50" at bounding box center [364, 421] width 0 height 0
checkbox input "true"
click at [538, 375] on button "Record as paid" at bounding box center [534, 371] width 62 height 17
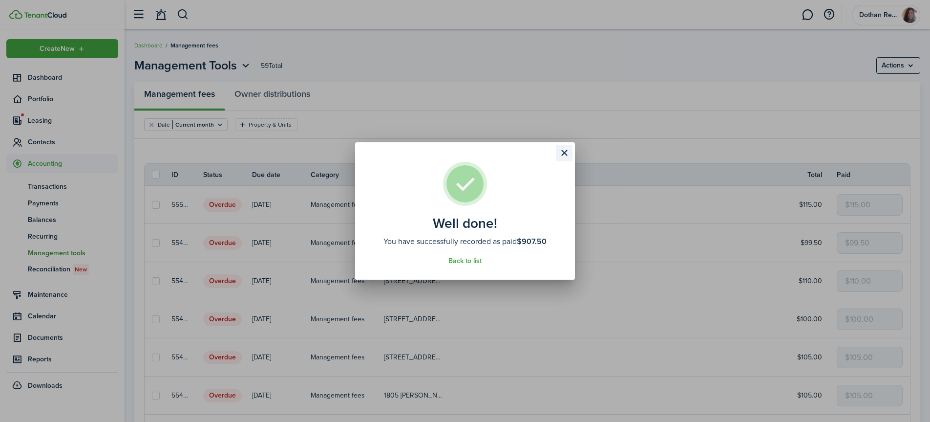
click at [566, 154] on button "Close modal" at bounding box center [564, 153] width 17 height 17
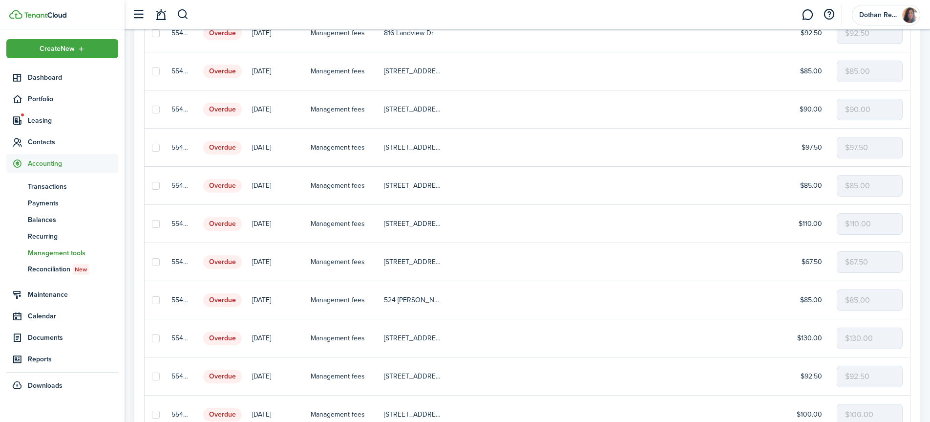
scroll to position [441, 0]
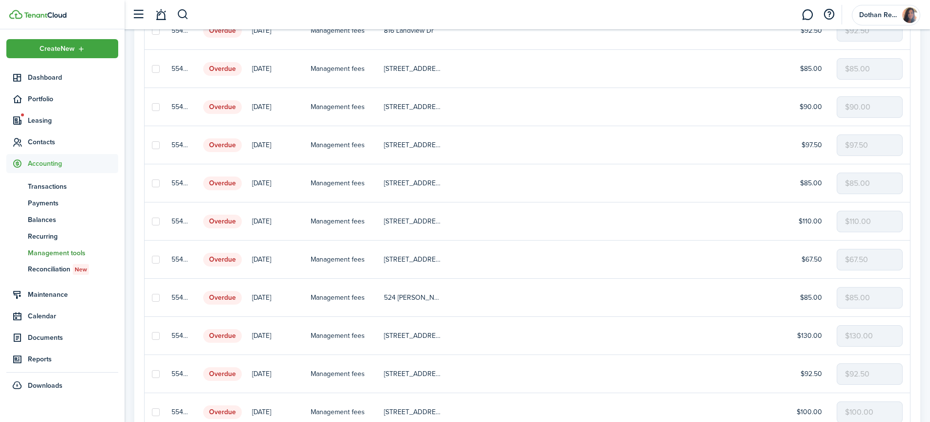
click at [155, 184] on label at bounding box center [156, 183] width 8 height 8
click at [152, 183] on input "checkbox" at bounding box center [151, 183] width 0 height 0
checkbox input "true"
click at [152, 220] on label at bounding box center [156, 221] width 8 height 8
click at [151, 221] on input "checkbox" at bounding box center [151, 221] width 0 height 0
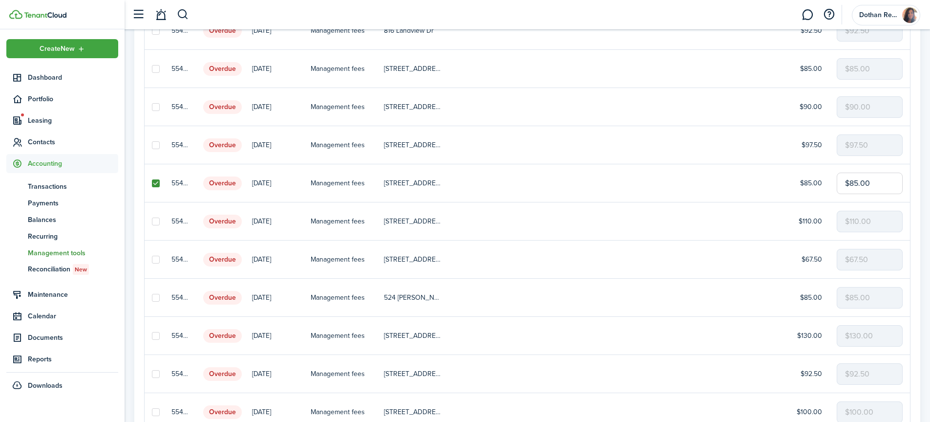
checkbox input "true"
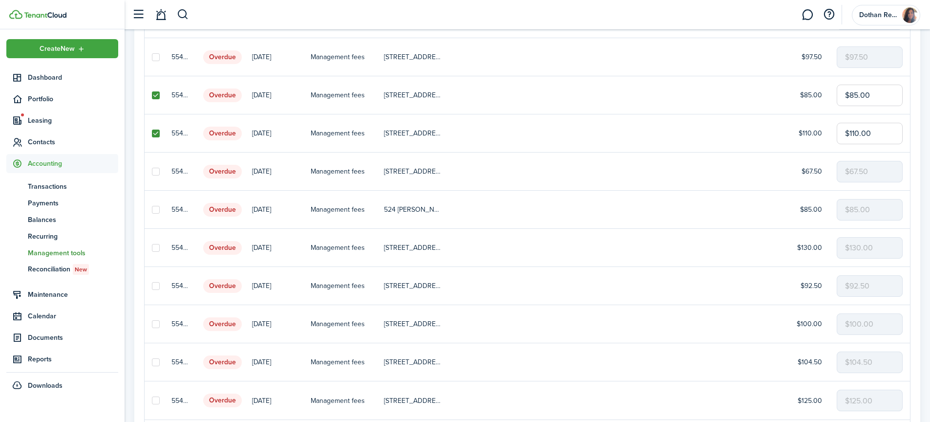
scroll to position [534, 0]
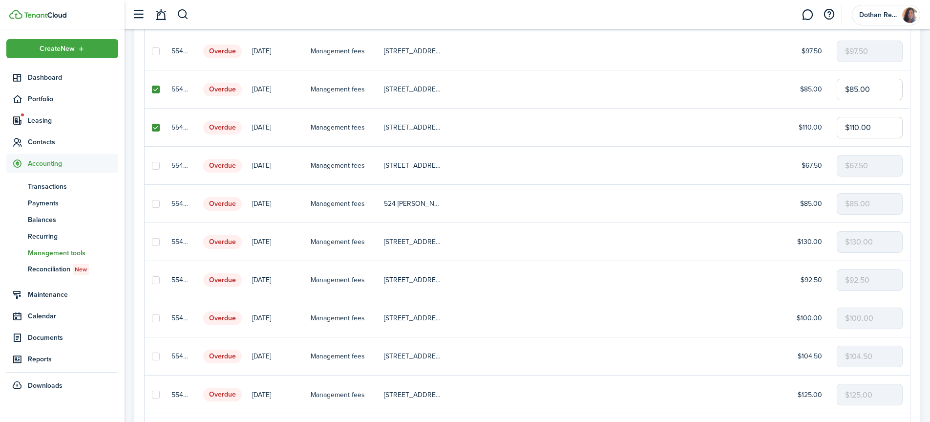
click at [157, 280] on label at bounding box center [156, 280] width 8 height 8
click at [152, 280] on input "checkbox" at bounding box center [151, 279] width 0 height 0
checkbox input "true"
click at [154, 318] on label at bounding box center [156, 318] width 8 height 8
click at [152, 318] on input "checkbox" at bounding box center [151, 318] width 0 height 0
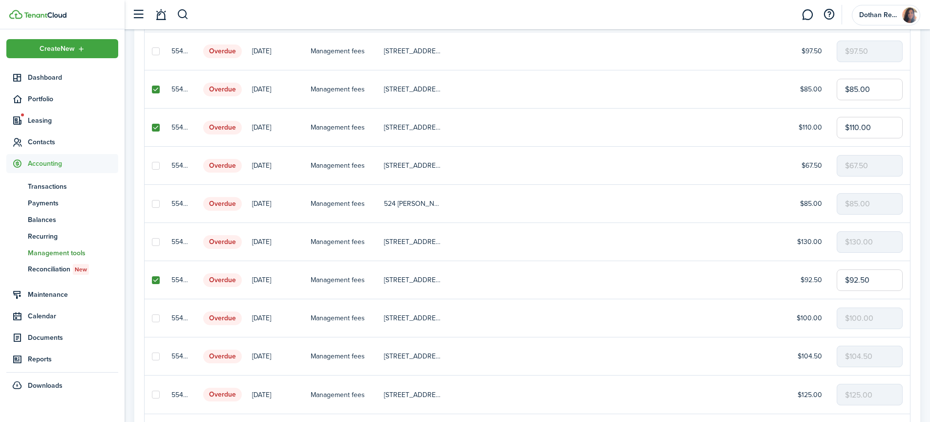
checkbox input "true"
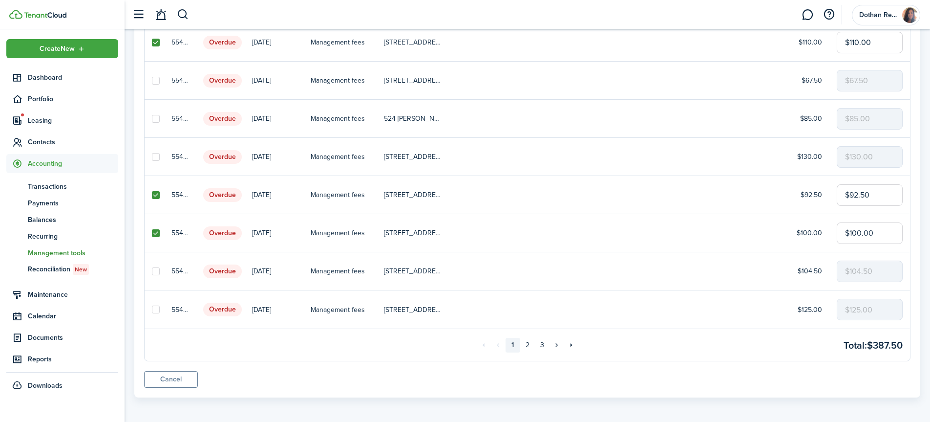
scroll to position [622, 0]
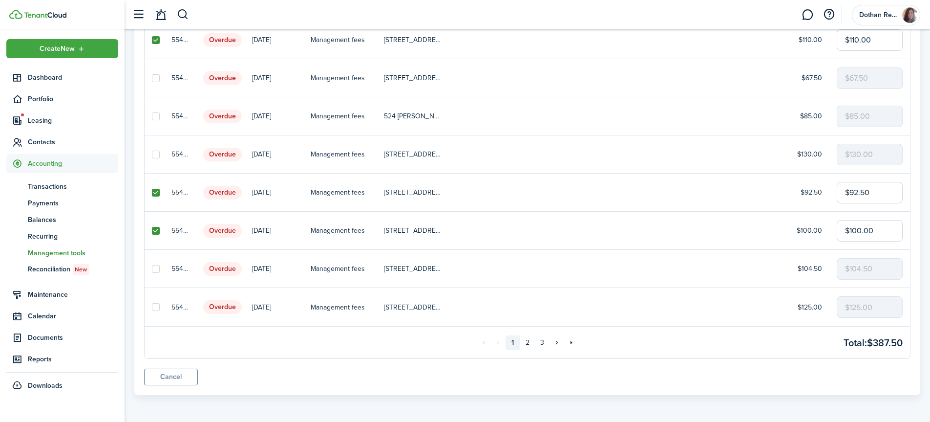
drag, startPoint x: 156, startPoint y: 306, endPoint x: 318, endPoint y: 320, distance: 162.8
click at [156, 306] on label at bounding box center [156, 307] width 8 height 8
click at [152, 307] on input "checkbox" at bounding box center [151, 307] width 0 height 0
checkbox input "true"
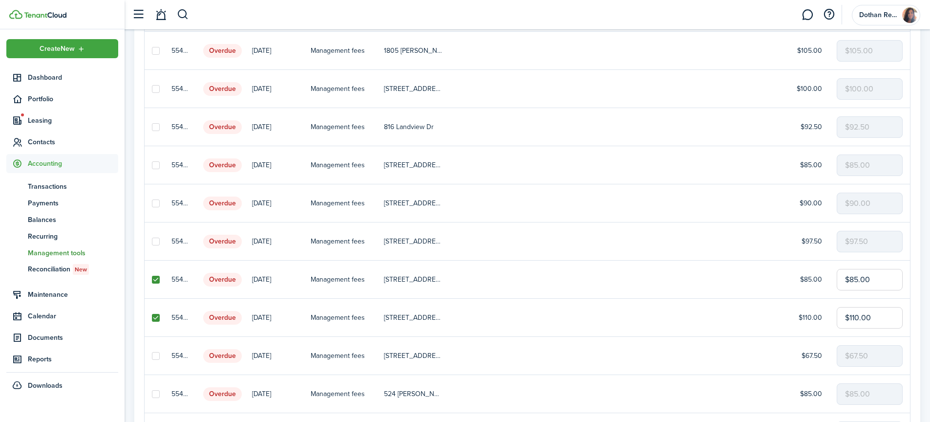
scroll to position [0, 0]
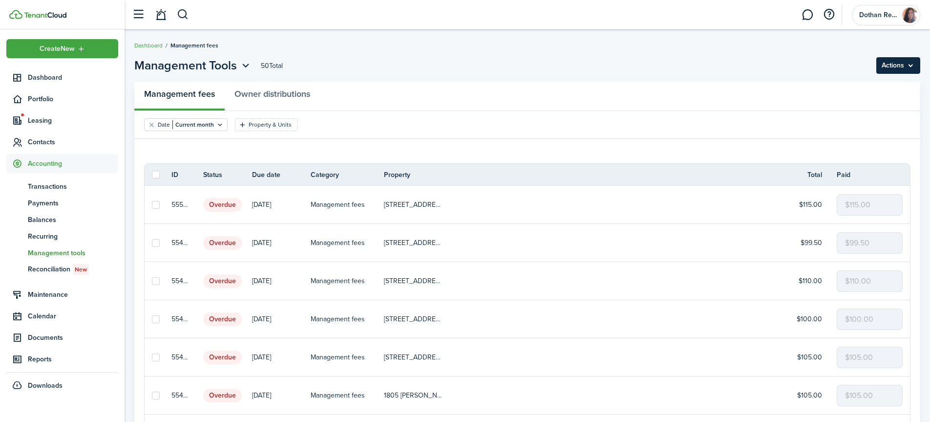
click at [885, 65] on menu-btn "Actions" at bounding box center [898, 65] width 44 height 17
click at [869, 81] on button "Record as paid" at bounding box center [877, 87] width 85 height 17
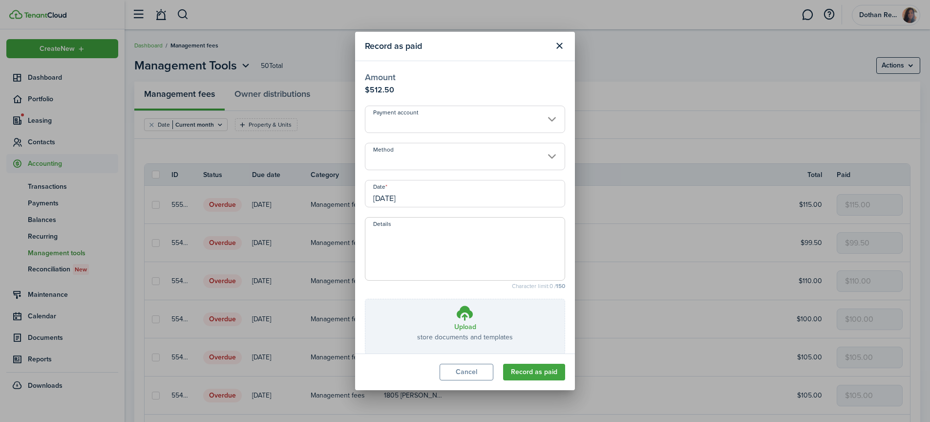
click at [393, 122] on input "Payment account" at bounding box center [465, 119] width 200 height 27
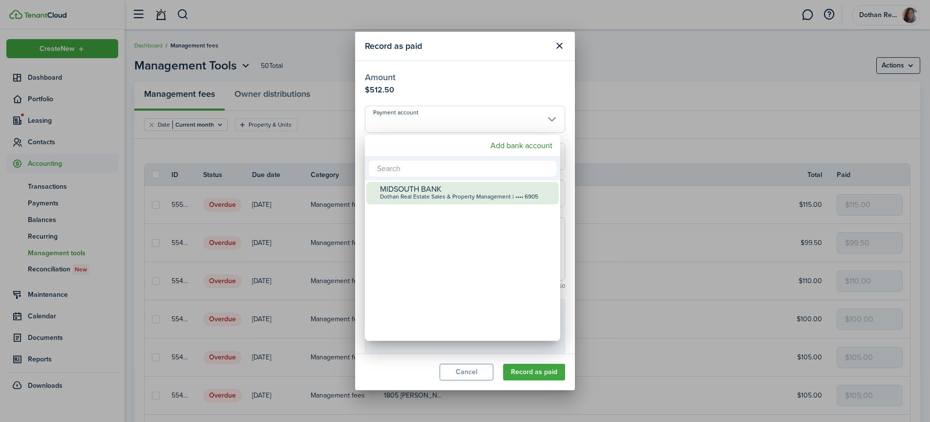
click at [393, 194] on div "Dothan Real Estate Sales & Property Management | •••• 6905" at bounding box center [466, 196] width 173 height 7
type input "•••• •••• •••• 6905"
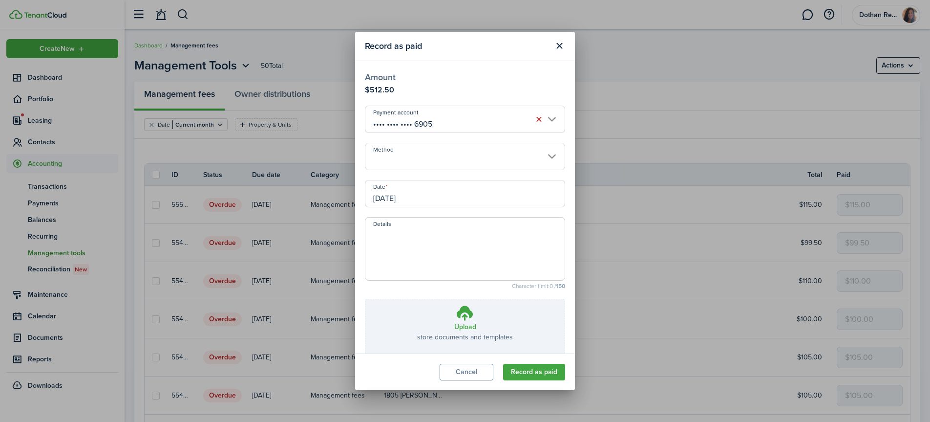
click at [403, 157] on input "Method" at bounding box center [465, 156] width 200 height 27
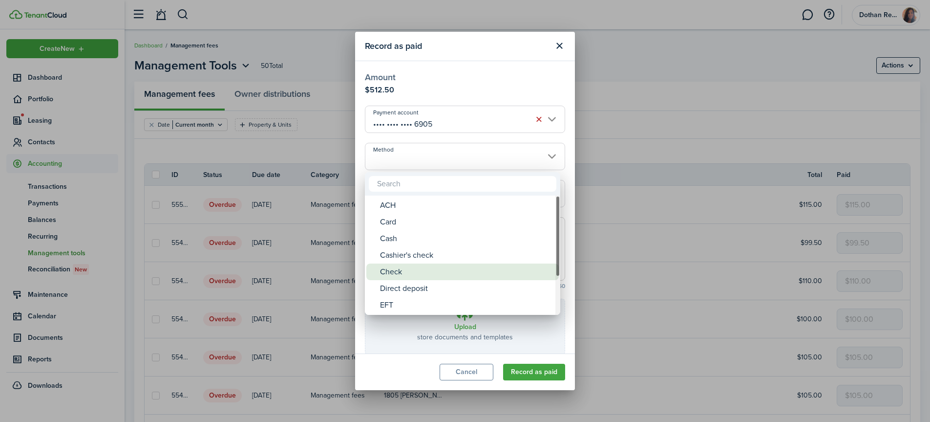
click at [413, 267] on div "Check" at bounding box center [466, 271] width 173 height 17
type input "Check"
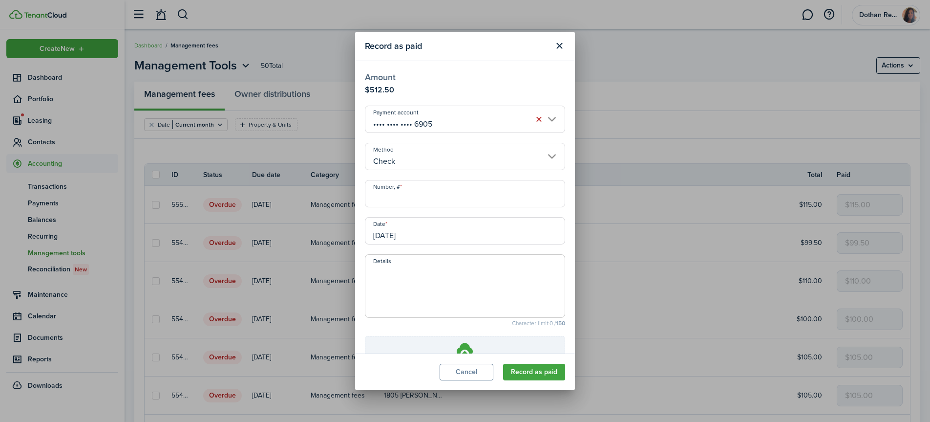
click at [425, 189] on input "Number, #" at bounding box center [465, 193] width 200 height 27
click at [428, 232] on input "[DATE]" at bounding box center [465, 230] width 200 height 27
type input "453"
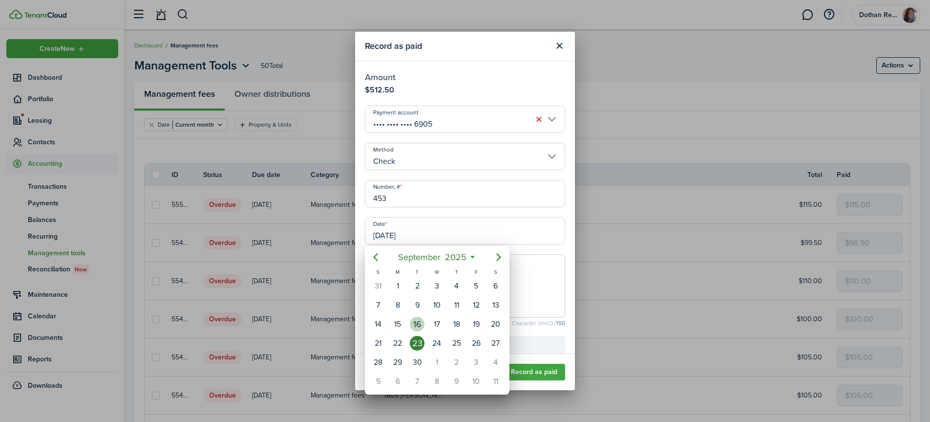
click at [417, 326] on div "16" at bounding box center [417, 324] width 15 height 15
type input "[DATE]"
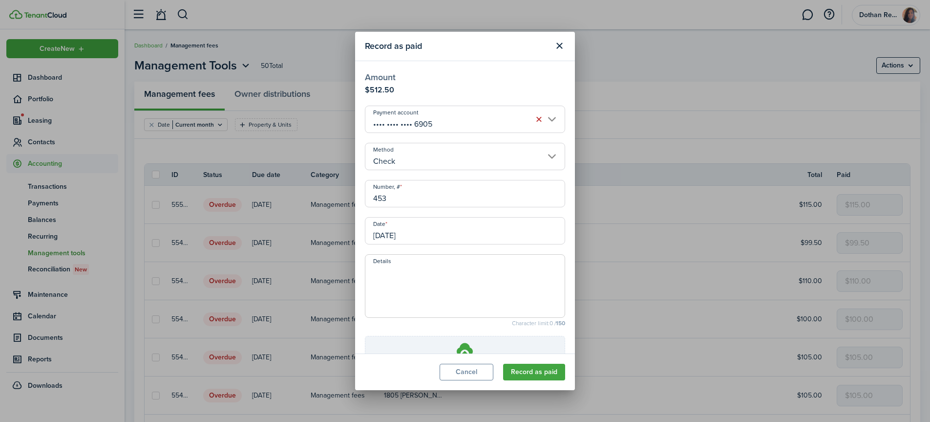
scroll to position [82, 0]
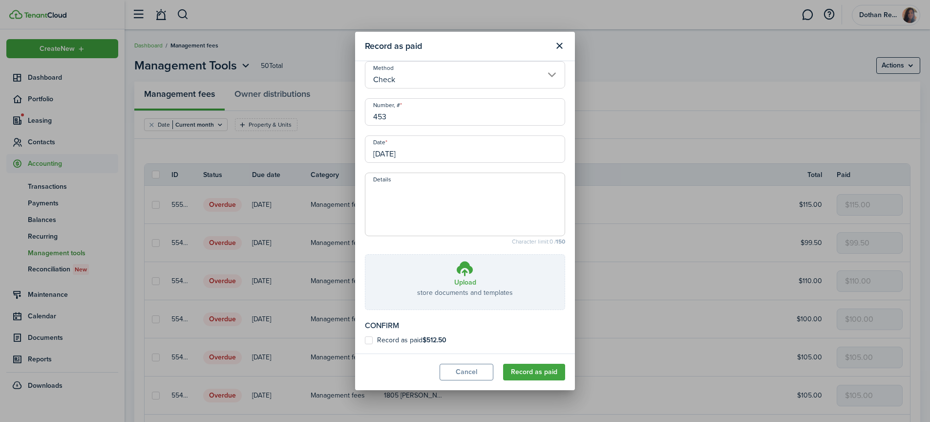
click at [372, 340] on label "Record as paid $512.50" at bounding box center [406, 340] width 82 height 8
click at [365, 421] on input "Record as paid $512.50" at bounding box center [364, 421] width 0 height 0
checkbox input "true"
click at [541, 370] on button "Record as paid" at bounding box center [534, 371] width 62 height 17
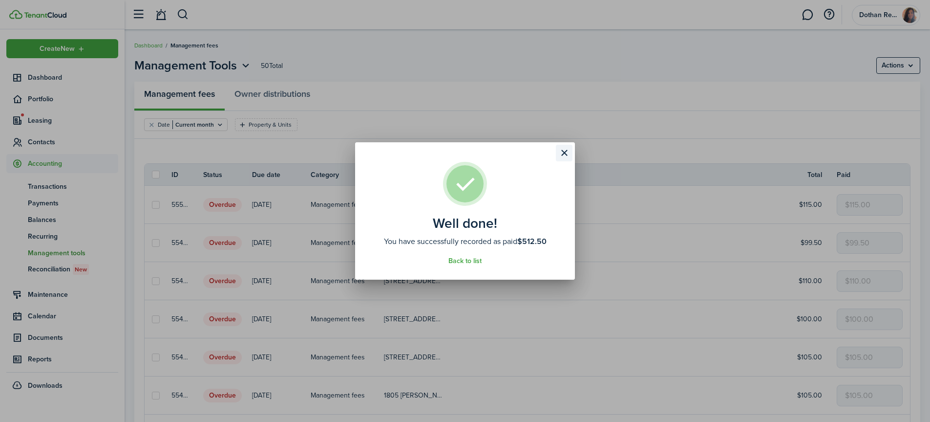
click at [558, 149] on button "Close modal" at bounding box center [564, 153] width 17 height 17
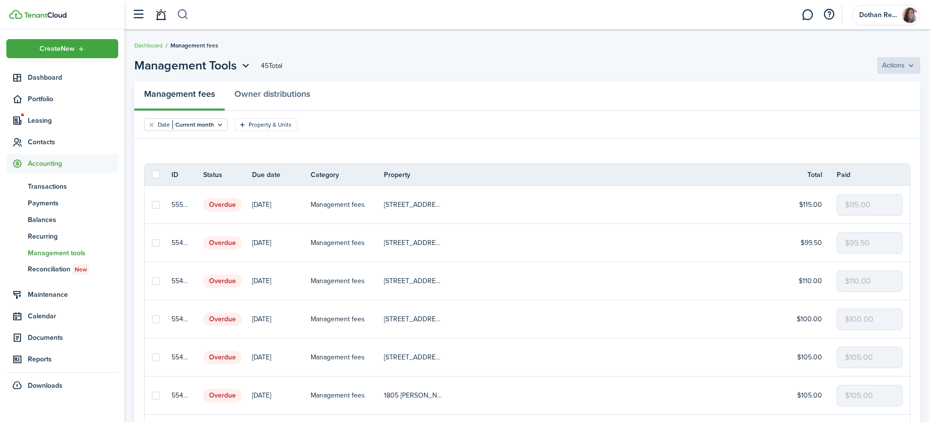
click at [186, 15] on button "button" at bounding box center [183, 14] width 12 height 17
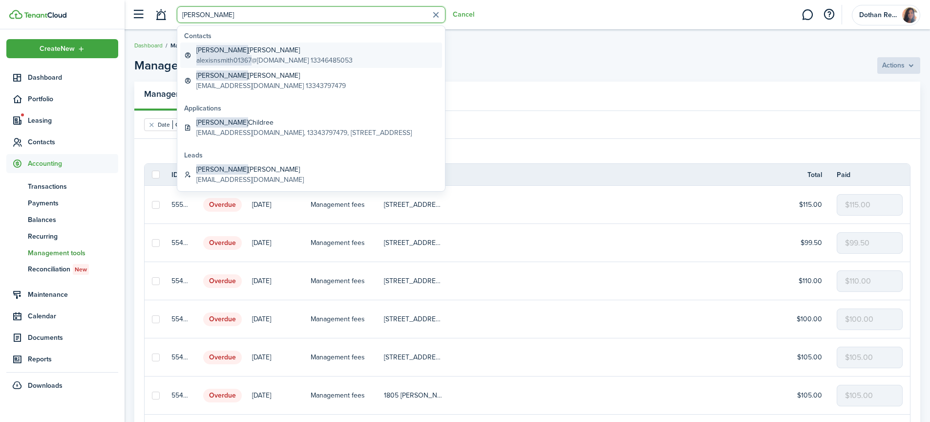
type input "[PERSON_NAME]"
click at [223, 53] on global-search-item-title "Alexis Smith" at bounding box center [274, 50] width 156 height 10
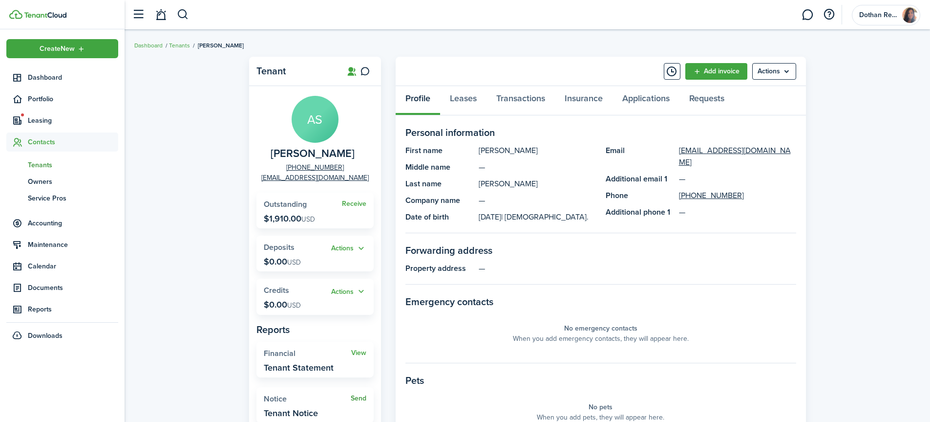
click at [362, 396] on link "Send" at bounding box center [359, 398] width 16 height 8
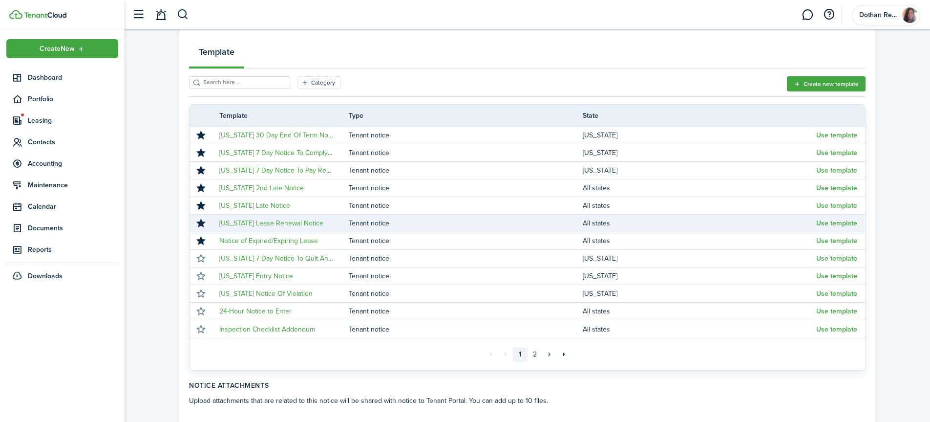
scroll to position [138, 0]
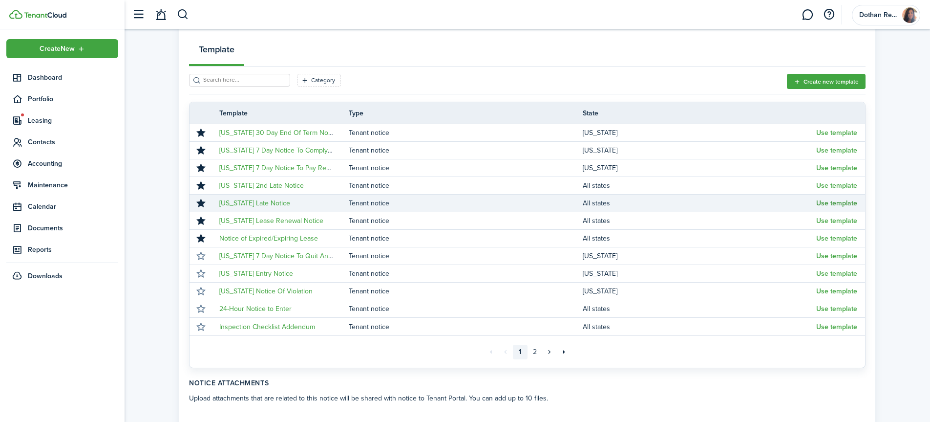
click at [829, 203] on button "Use template" at bounding box center [836, 203] width 41 height 8
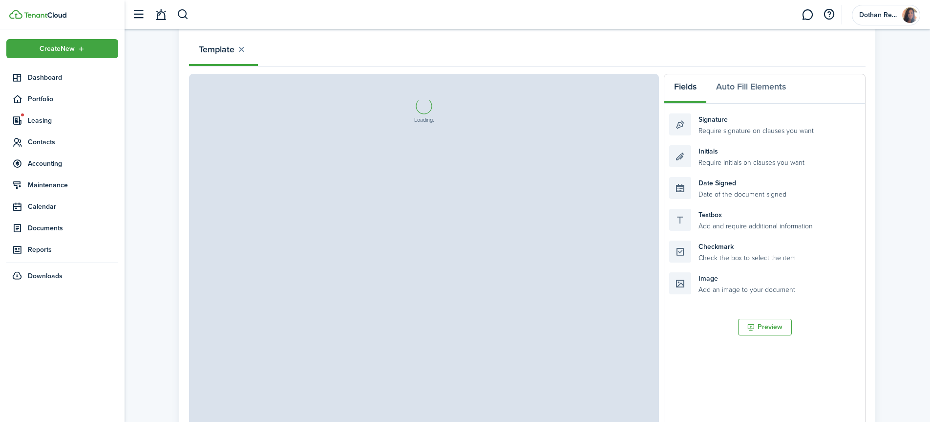
select select "fit"
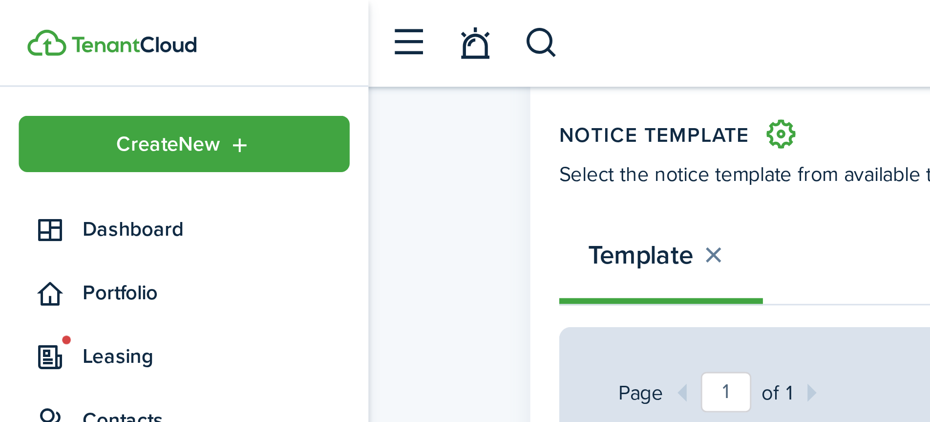
scroll to position [102, 0]
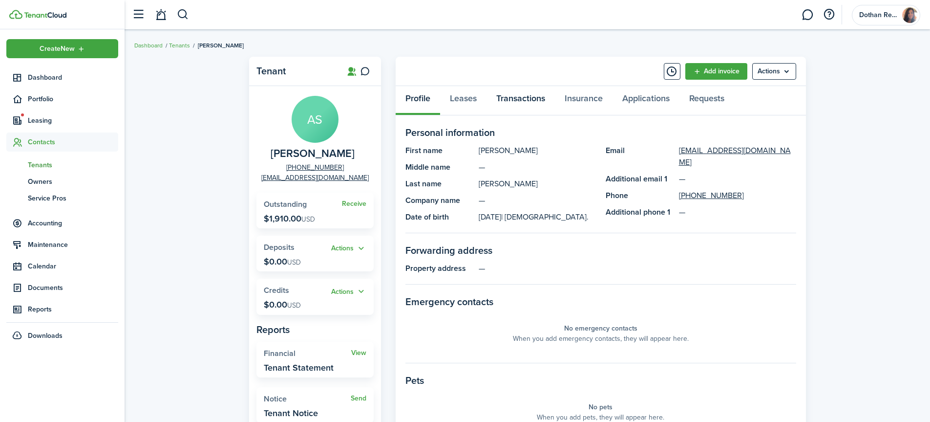
click at [523, 97] on link "Transactions" at bounding box center [521, 100] width 68 height 29
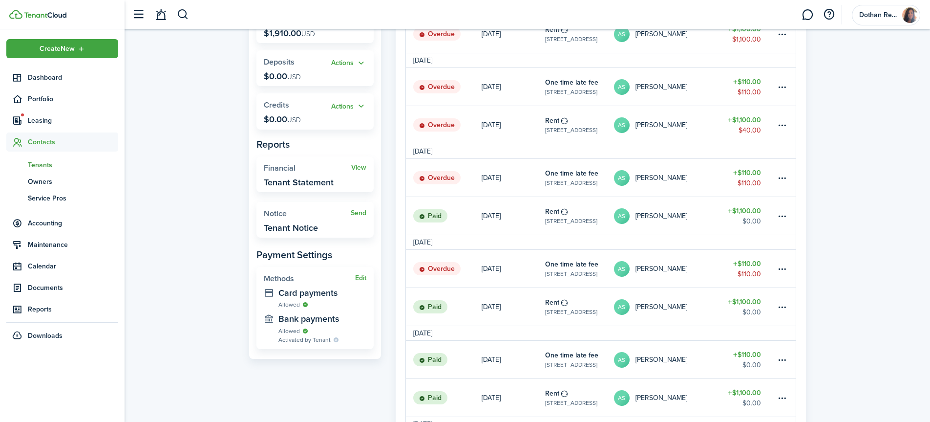
scroll to position [188, 0]
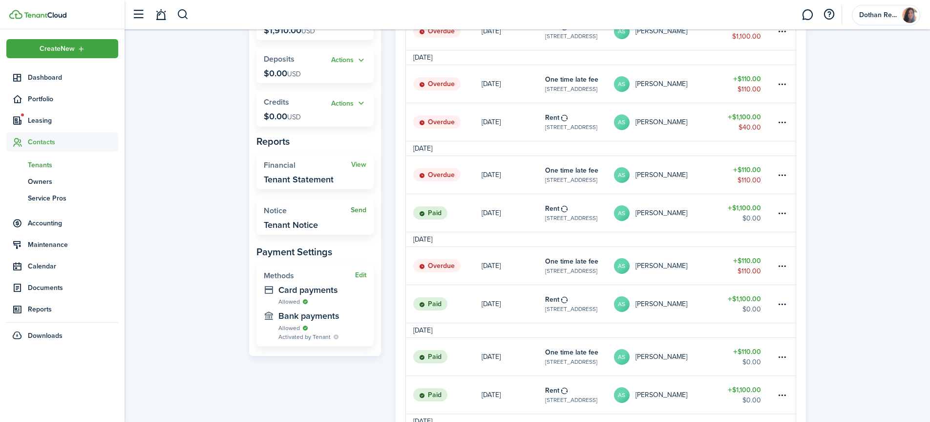
click at [360, 210] on link "Send" at bounding box center [359, 210] width 16 height 8
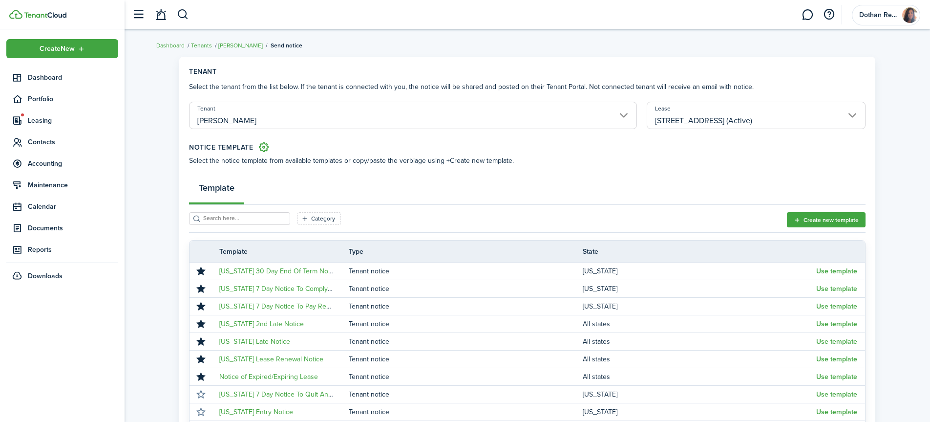
scroll to position [25, 0]
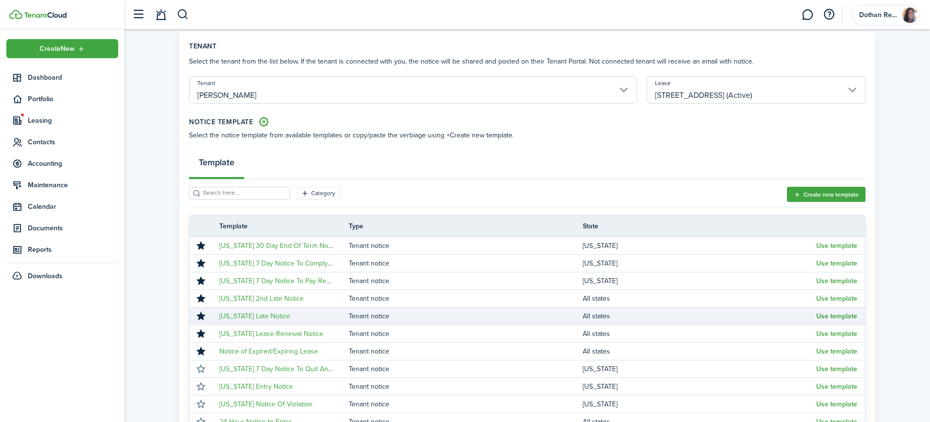
click at [824, 316] on button "Use template" at bounding box center [836, 316] width 41 height 8
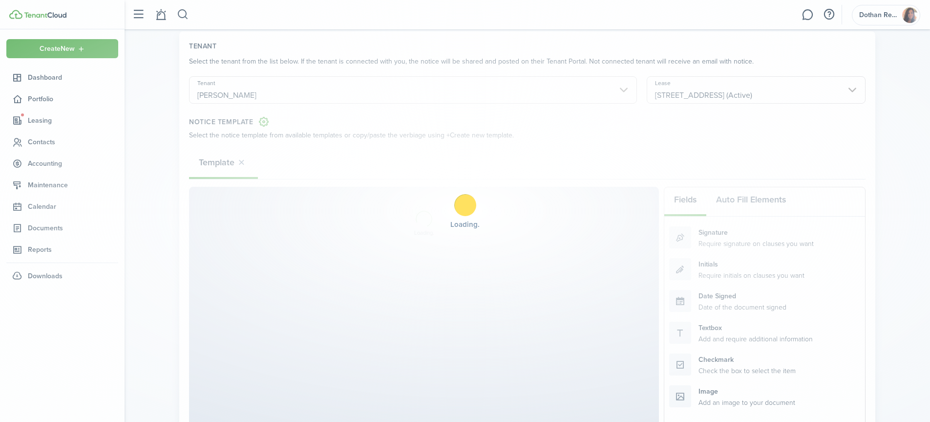
select select "fit"
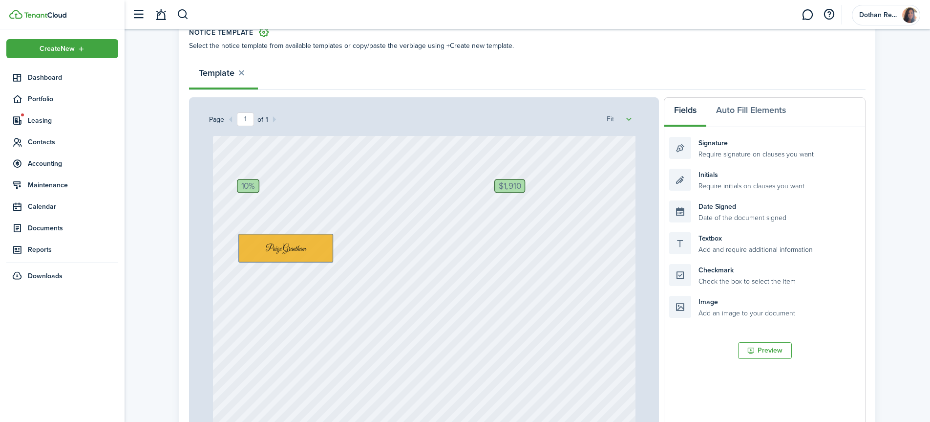
scroll to position [125, 0]
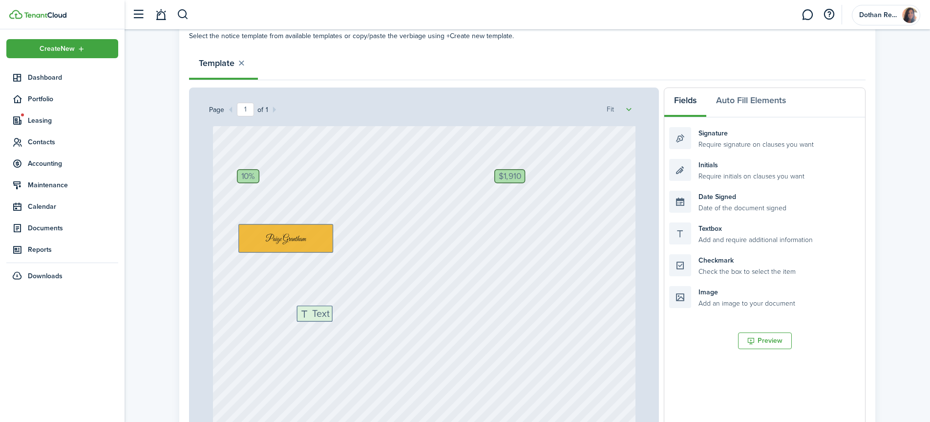
drag, startPoint x: 676, startPoint y: 249, endPoint x: 351, endPoint y: 318, distance: 332.6
click at [351, 318] on div "Page 1 of 1 50% 75% 100% 150% 200% Fit 1003 Clearmont Dr, Dothan, AL, 36301, US…" at bounding box center [527, 289] width 677 height 405
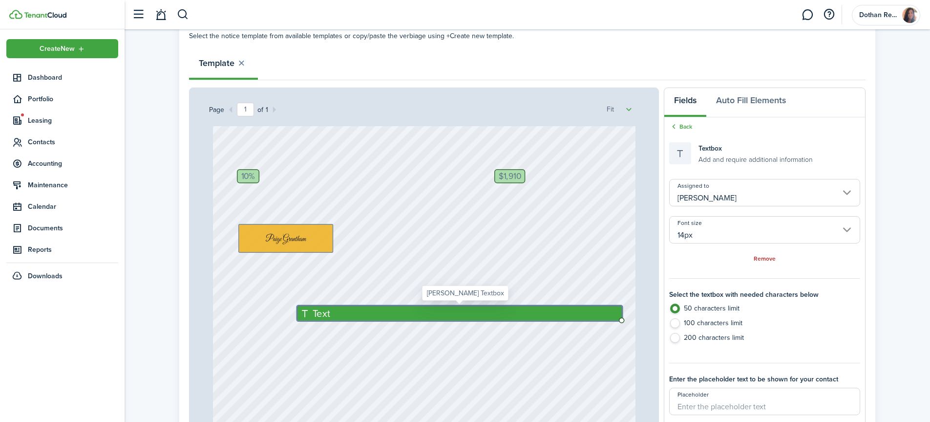
drag, startPoint x: 329, startPoint y: 318, endPoint x: 519, endPoint y: 312, distance: 190.1
click at [519, 312] on div "Text" at bounding box center [459, 313] width 325 height 16
click at [704, 196] on input "Alexis Smith" at bounding box center [764, 192] width 191 height 27
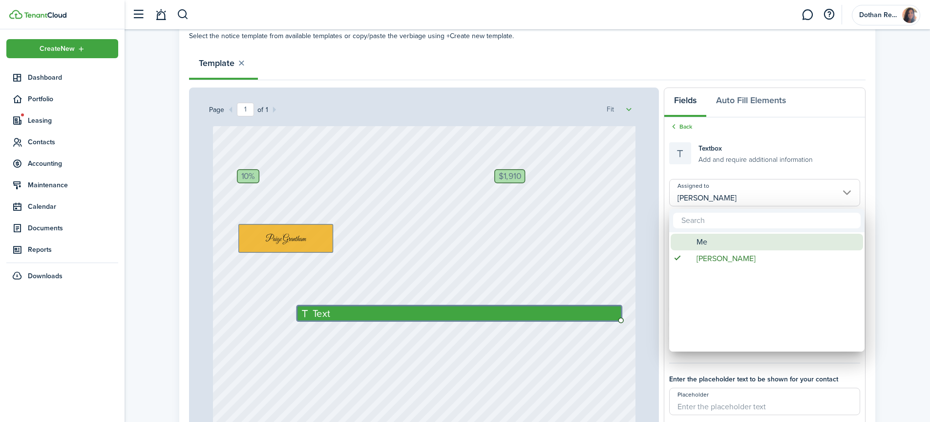
click at [716, 249] on div "Me" at bounding box center [770, 241] width 173 height 17
type input "Me"
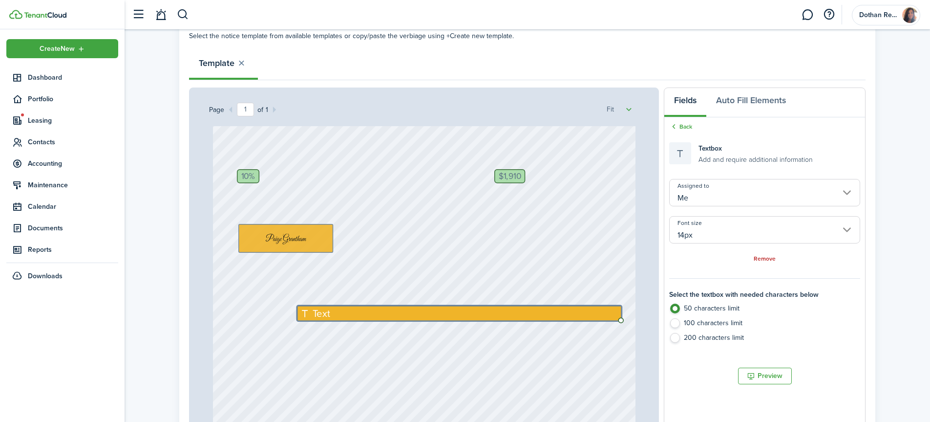
click at [676, 338] on label "200 characters limit" at bounding box center [764, 340] width 191 height 15
radio input "false"
radio input "true"
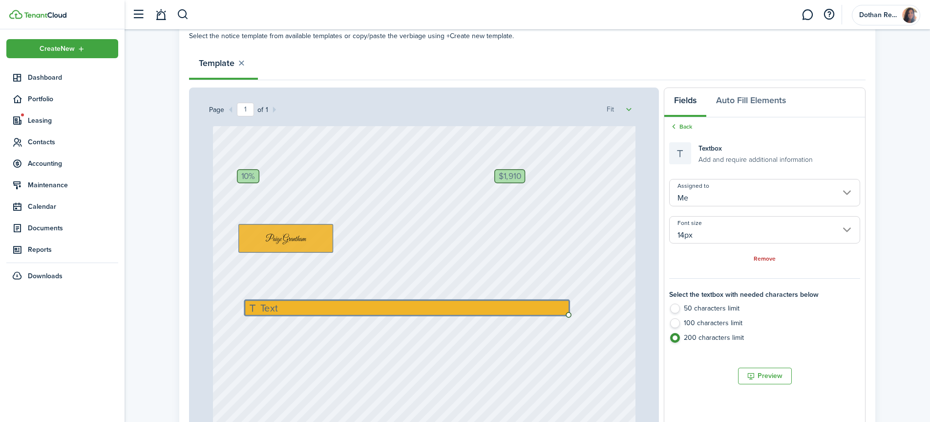
drag, startPoint x: 323, startPoint y: 310, endPoint x: 269, endPoint y: 305, distance: 54.9
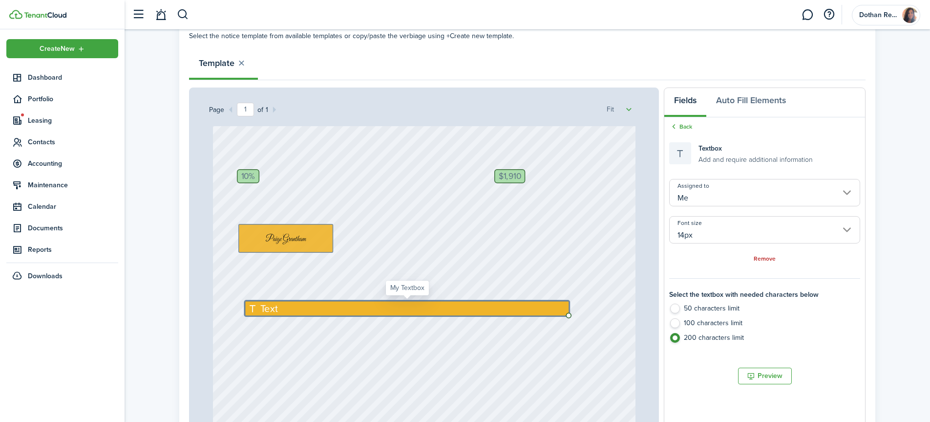
click at [268, 306] on span "Text" at bounding box center [269, 307] width 18 height 15
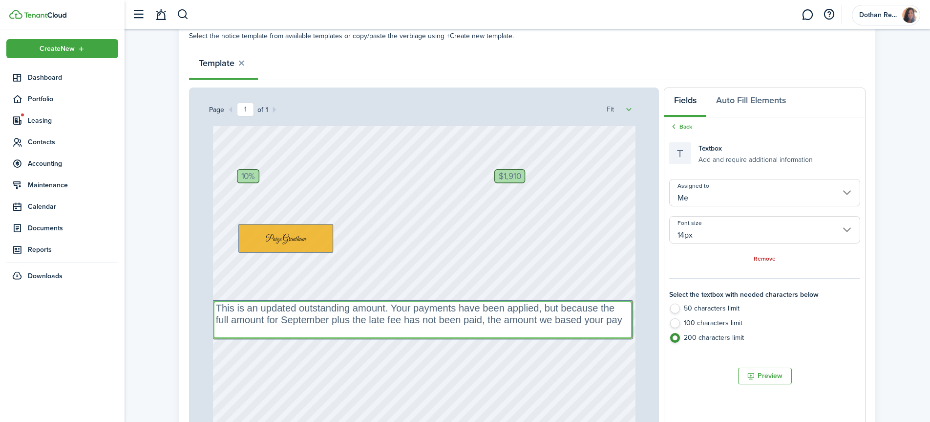
scroll to position [0, 0]
click at [704, 232] on input "14px" at bounding box center [764, 229] width 191 height 27
type textarea "This is an updated outstanding amount. Your payments have been applied, but bec…"
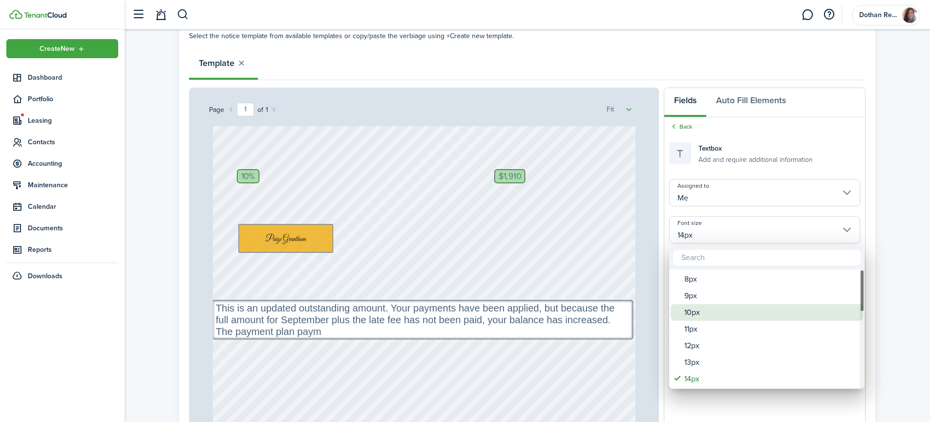
click at [694, 312] on div "10px" at bounding box center [770, 312] width 173 height 17
type input "10px"
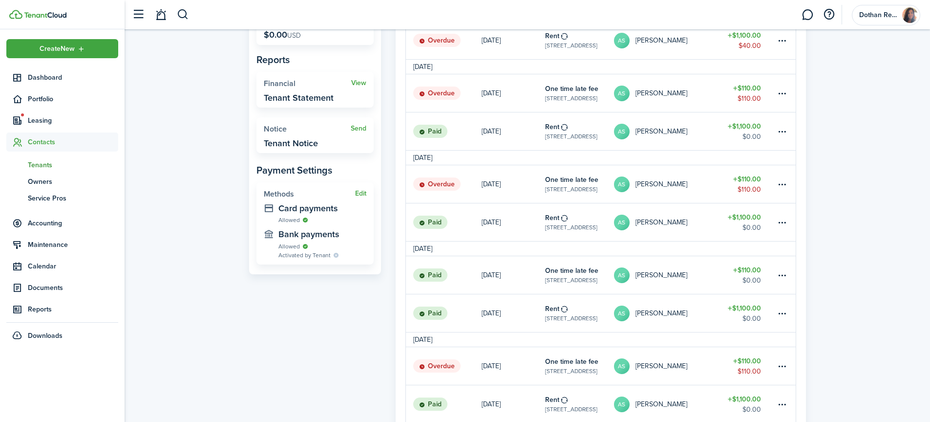
scroll to position [273, 0]
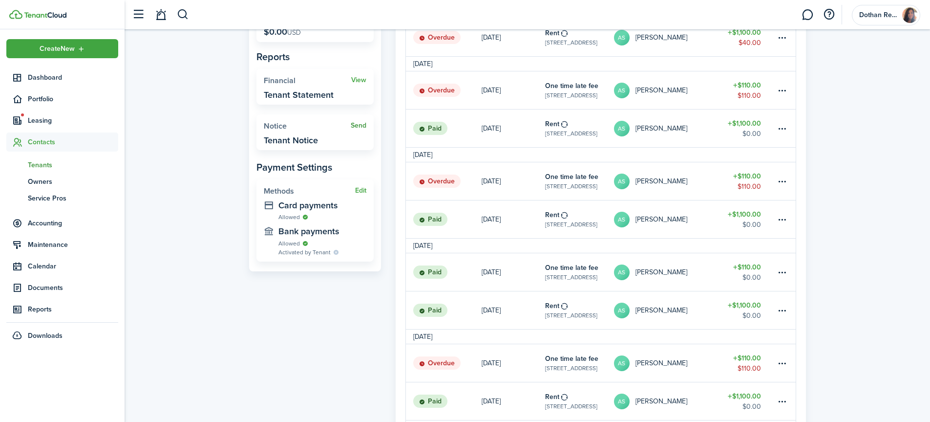
click at [360, 124] on link "Send" at bounding box center [359, 126] width 16 height 8
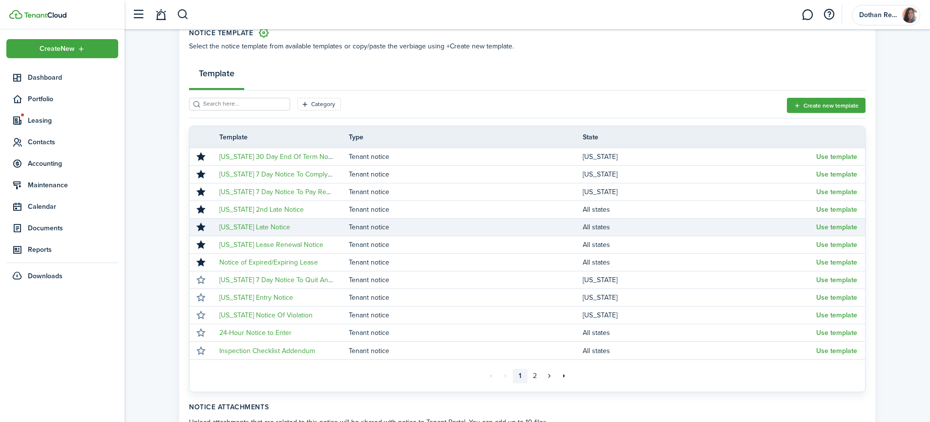
scroll to position [115, 0]
click at [823, 225] on button "Use template" at bounding box center [836, 226] width 41 height 8
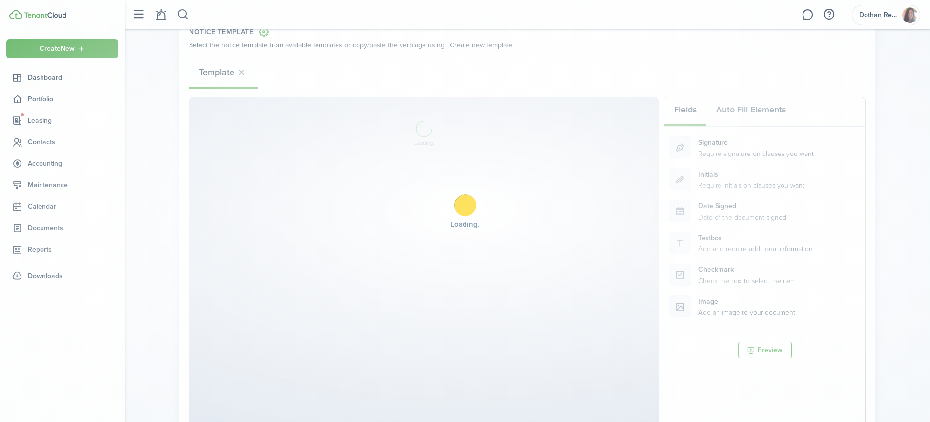
select select "fit"
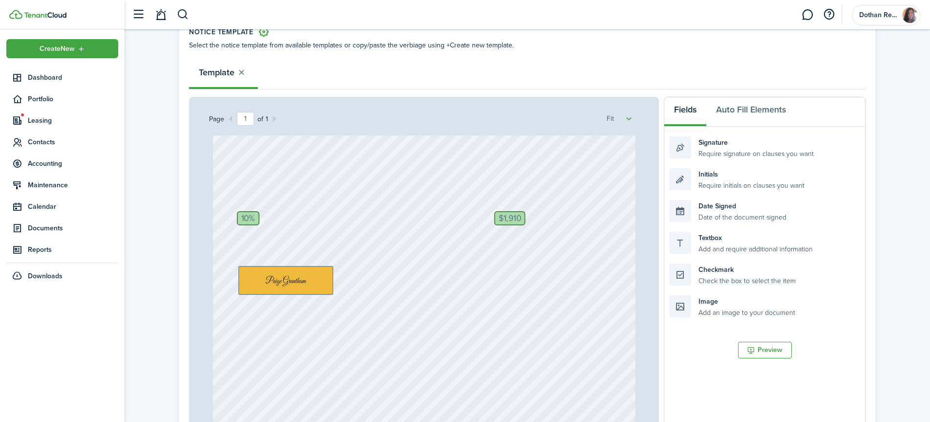
scroll to position [217, 0]
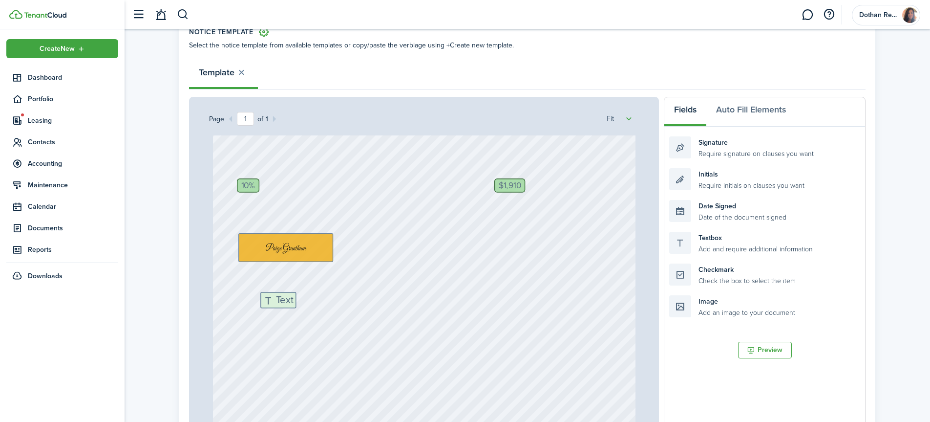
drag, startPoint x: 707, startPoint y: 245, endPoint x: 299, endPoint y: 309, distance: 412.9
click at [299, 309] on div "Page 1 of 1 50% 75% 100% 150% 200% Fit 1003 Clearmont Dr, Dothan, AL, 36301, US…" at bounding box center [527, 299] width 677 height 405
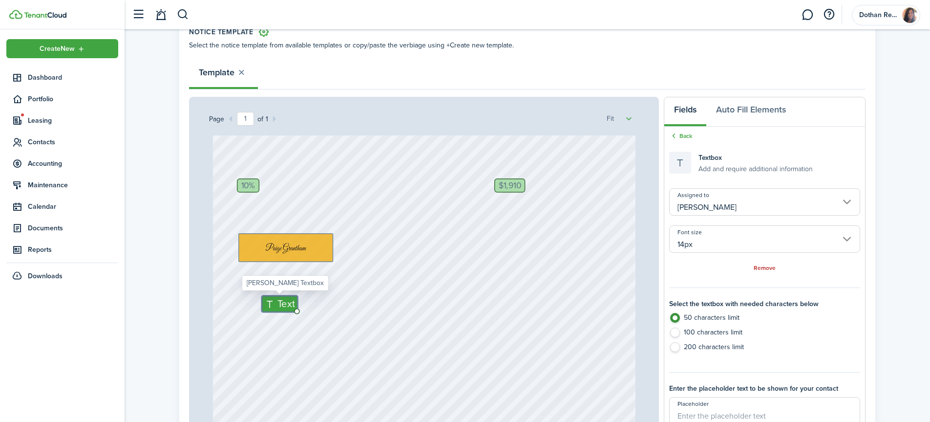
click at [286, 305] on span "Text" at bounding box center [286, 303] width 18 height 15
click at [285, 305] on span "Text" at bounding box center [286, 303] width 18 height 15
type textarea "Your"
click at [676, 348] on label "200 characters limit" at bounding box center [764, 349] width 191 height 15
radio input "false"
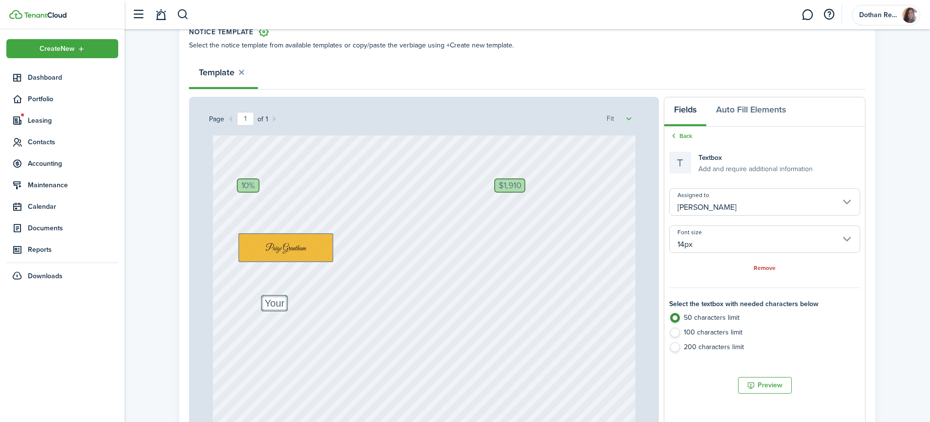
radio input "true"
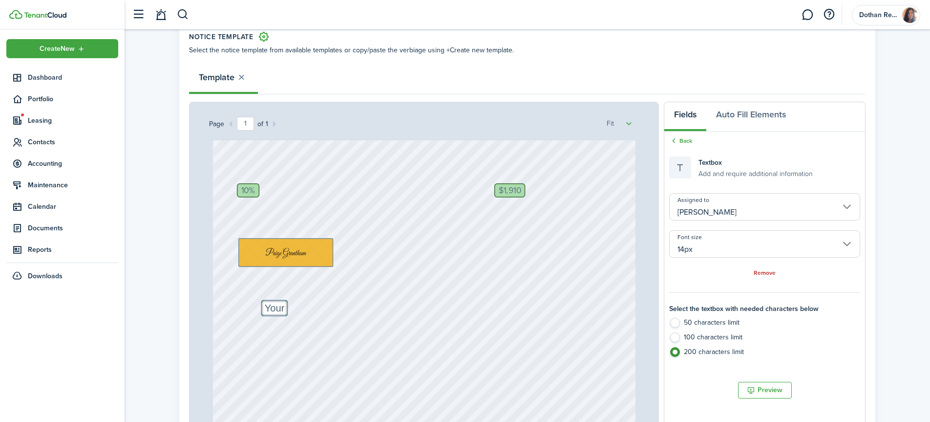
scroll to position [106, 0]
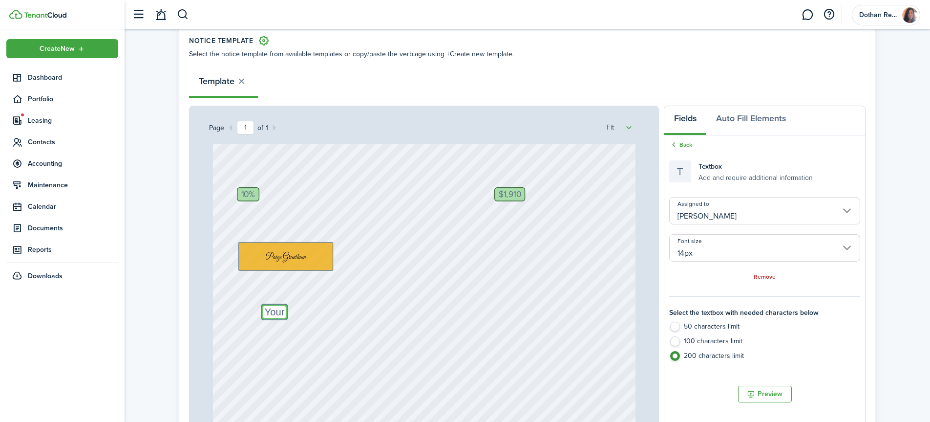
click at [283, 311] on textarea "Your" at bounding box center [274, 311] width 25 height 15
drag, startPoint x: 283, startPoint y: 311, endPoint x: 315, endPoint y: 317, distance: 31.7
click at [283, 311] on textarea "Your" at bounding box center [274, 311] width 25 height 15
click at [282, 308] on textarea "Your" at bounding box center [274, 311] width 25 height 15
drag, startPoint x: 285, startPoint y: 306, endPoint x: 296, endPoint y: 310, distance: 11.7
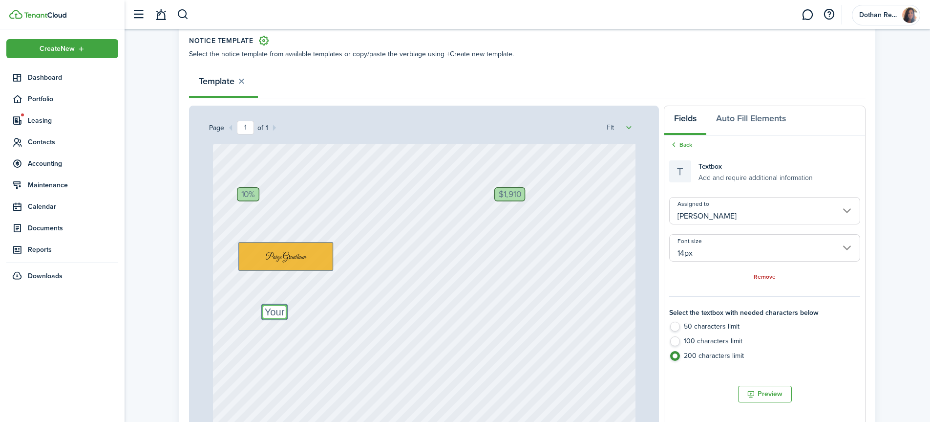
click at [285, 306] on textarea "Your" at bounding box center [274, 311] width 25 height 15
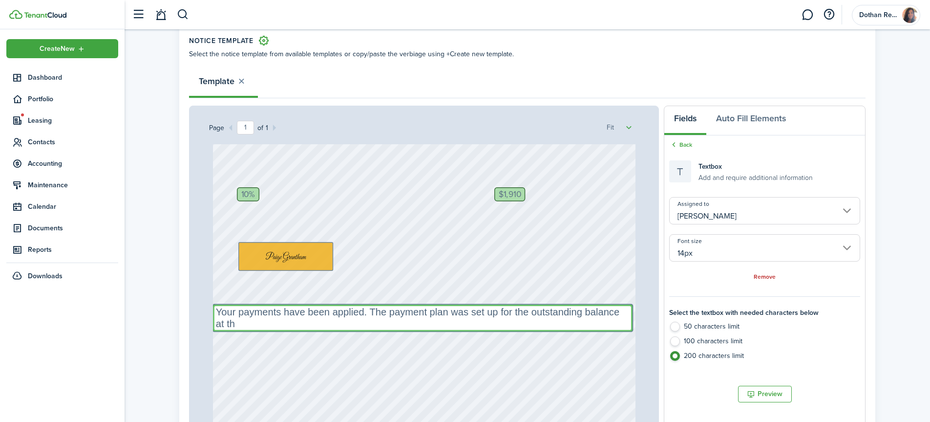
scroll to position [0, 0]
type textarea "Your payments have been applied. The payment plan was set up for the outstandin…"
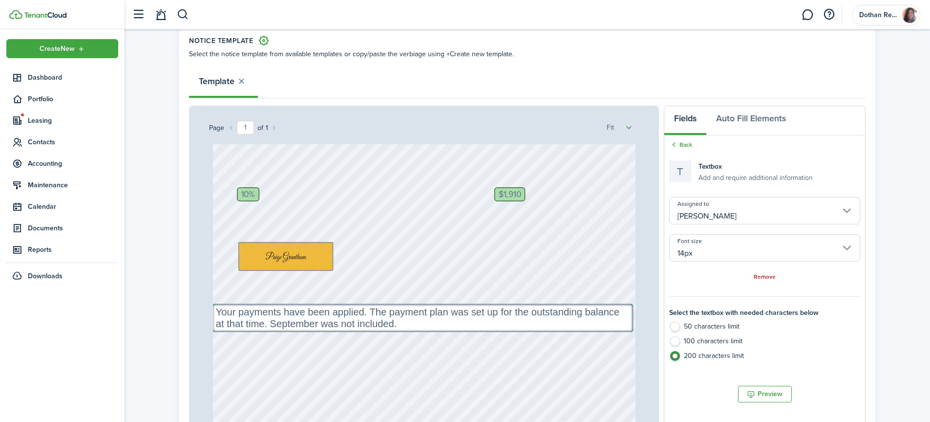
drag, startPoint x: 370, startPoint y: 311, endPoint x: 373, endPoint y: 321, distance: 10.7
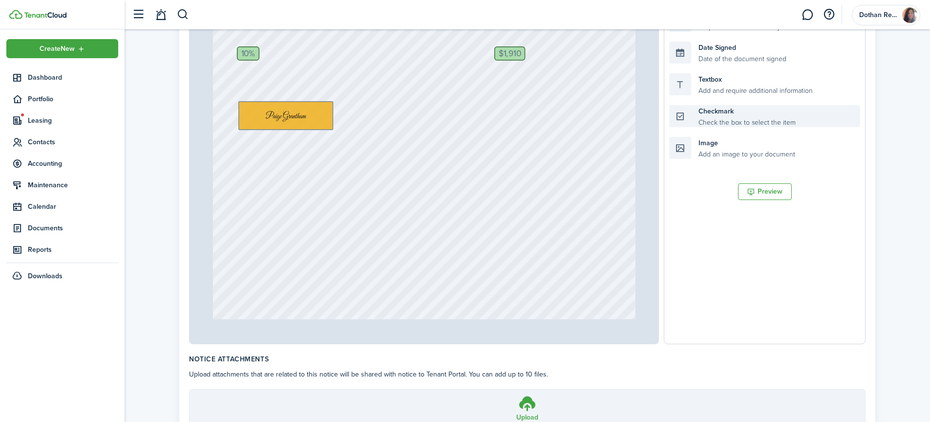
scroll to position [194, 0]
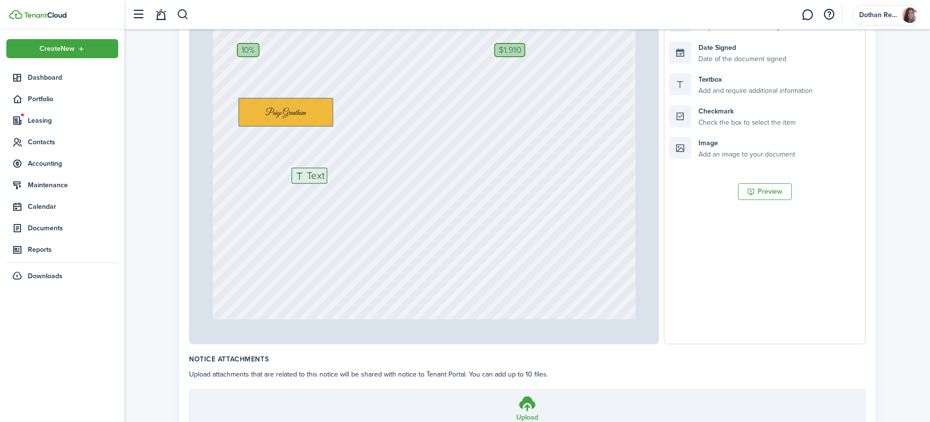
drag, startPoint x: 721, startPoint y: 87, endPoint x: 325, endPoint y: 189, distance: 409.4
click at [325, 189] on div "Page 1 of 1 50% 75% 100% 150% 200% Fit 1003 Clearmont Dr, Dothan, AL, 36301, US…" at bounding box center [527, 140] width 677 height 405
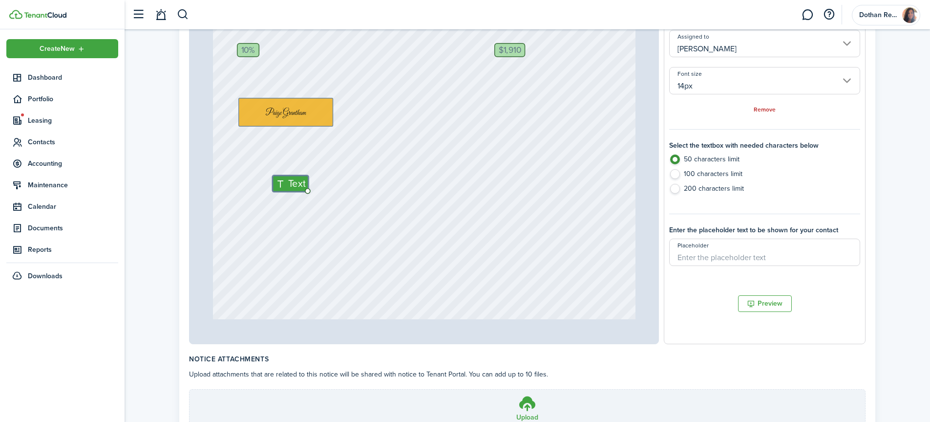
click at [675, 190] on label "200 characters limit" at bounding box center [764, 191] width 191 height 15
radio input "false"
radio input "true"
click at [300, 186] on span "Text" at bounding box center [297, 183] width 18 height 15
click at [736, 41] on input "Alexis Smith" at bounding box center [764, 43] width 191 height 27
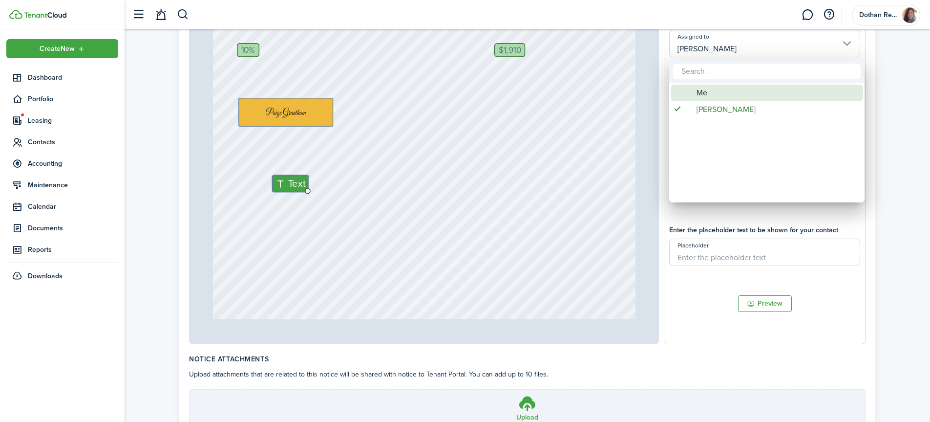
click at [715, 94] on div "Me" at bounding box center [770, 93] width 173 height 17
type input "Me"
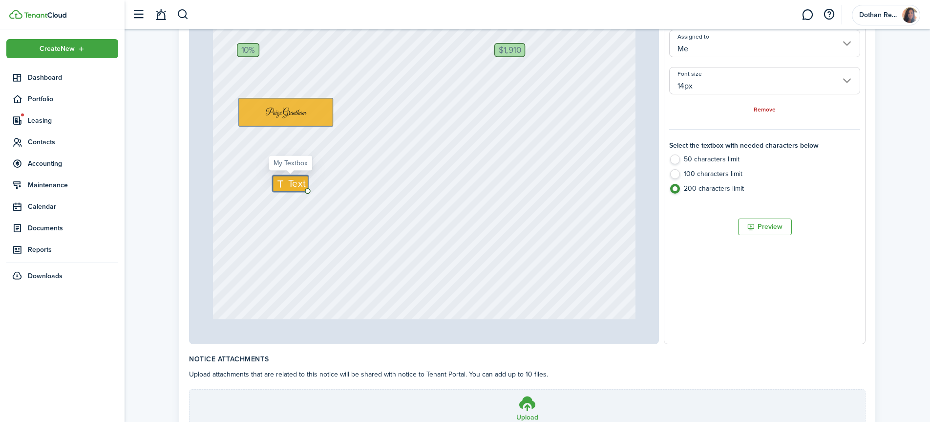
click at [294, 181] on span "Text" at bounding box center [297, 183] width 18 height 15
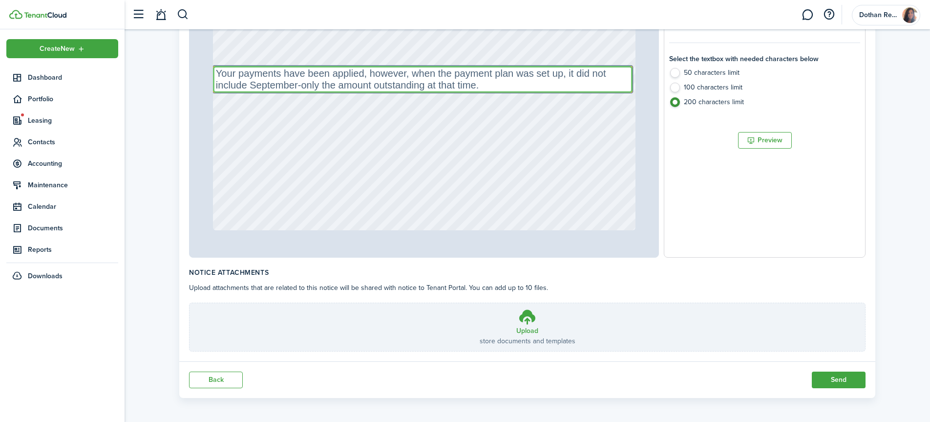
scroll to position [363, 0]
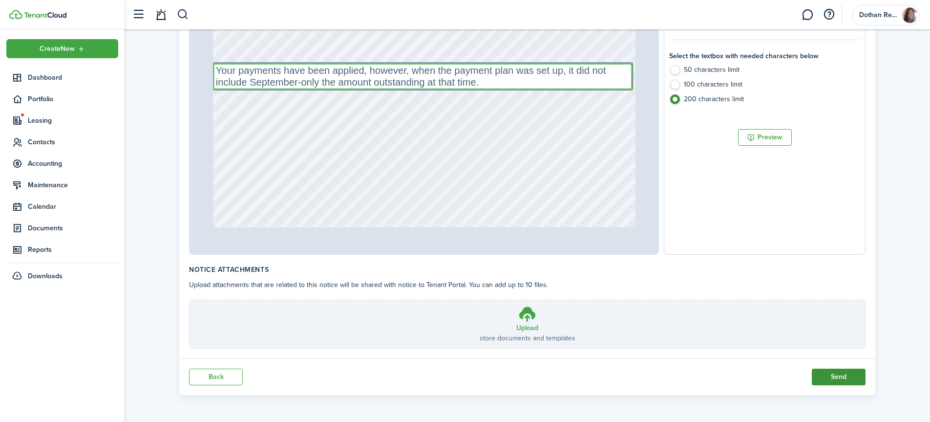
type textarea "Your payments have been applied, however, when the payment plan was set up, it …"
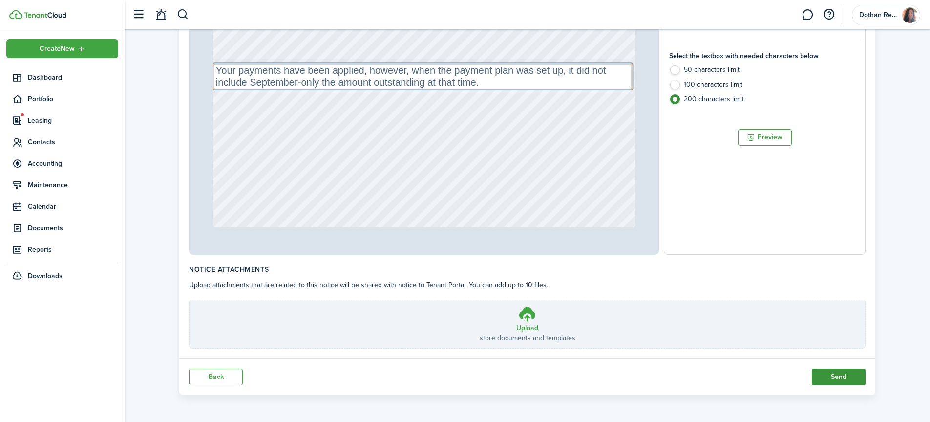
click at [843, 374] on button "Send" at bounding box center [839, 376] width 54 height 17
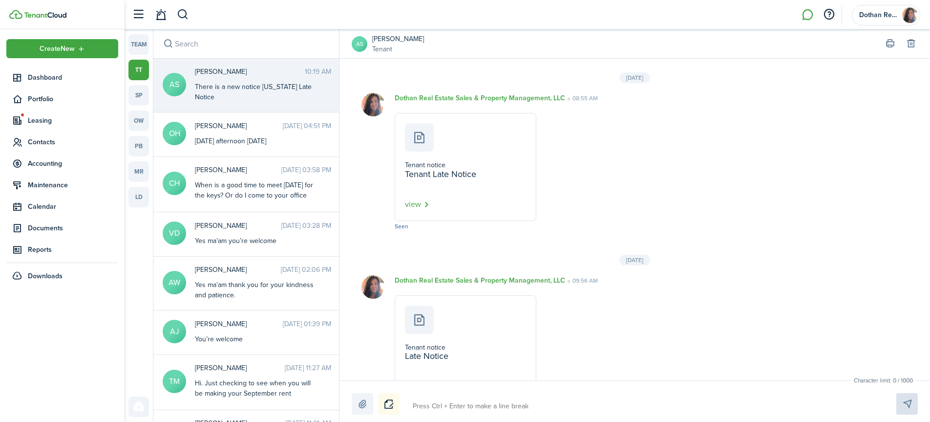
scroll to position [2585, 0]
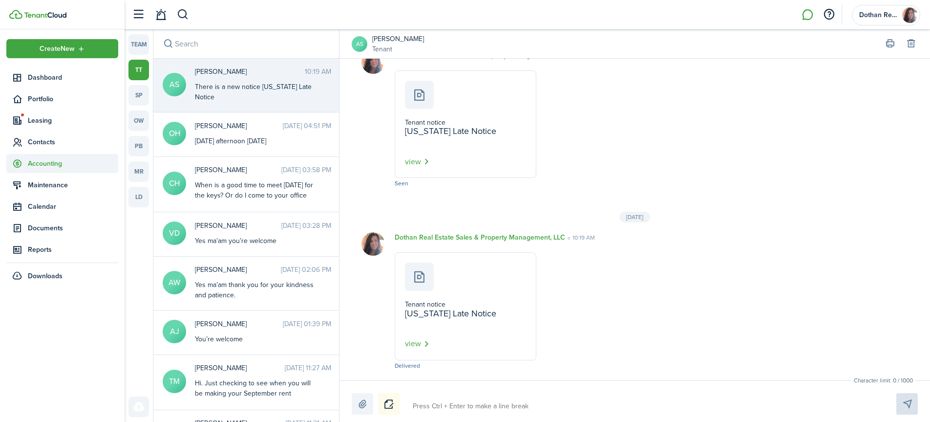
click at [43, 162] on span "Accounting" at bounding box center [73, 163] width 90 height 10
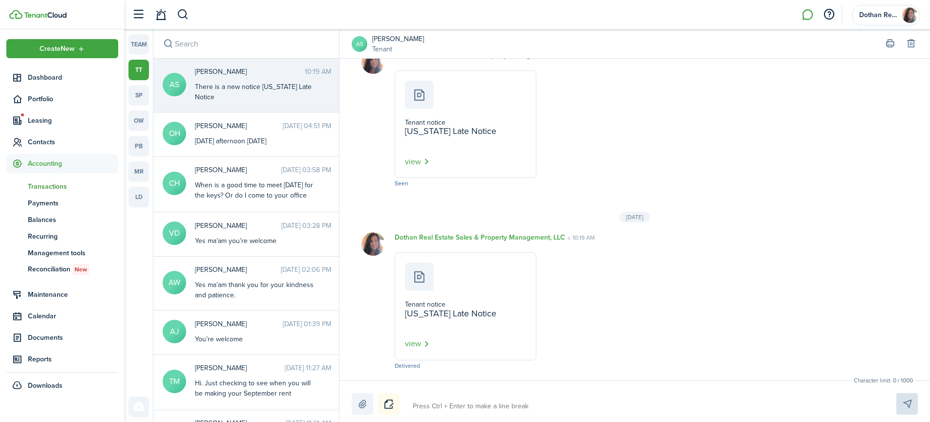
click at [42, 186] on span "Transactions" at bounding box center [73, 186] width 90 height 10
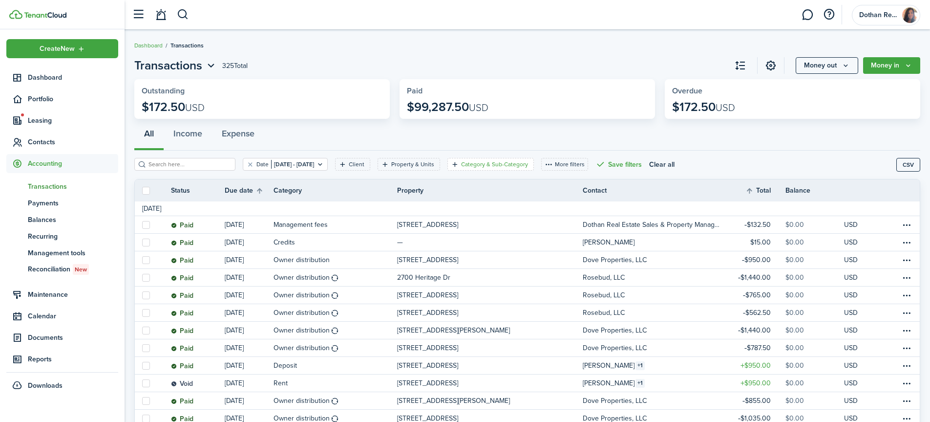
click at [524, 164] on filter-tag-label "Category & Sub-Category" at bounding box center [494, 164] width 67 height 9
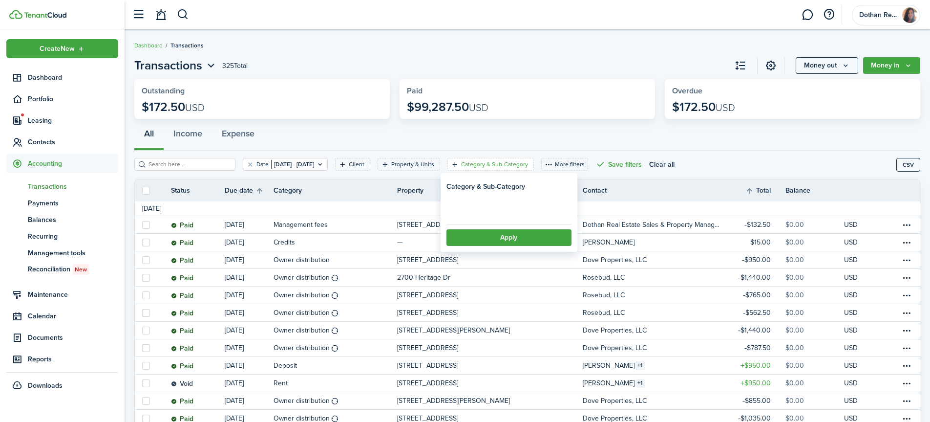
click at [508, 209] on loading-skeleton at bounding box center [508, 207] width 125 height 22
click at [508, 209] on span "Select category" at bounding box center [481, 207] width 53 height 11
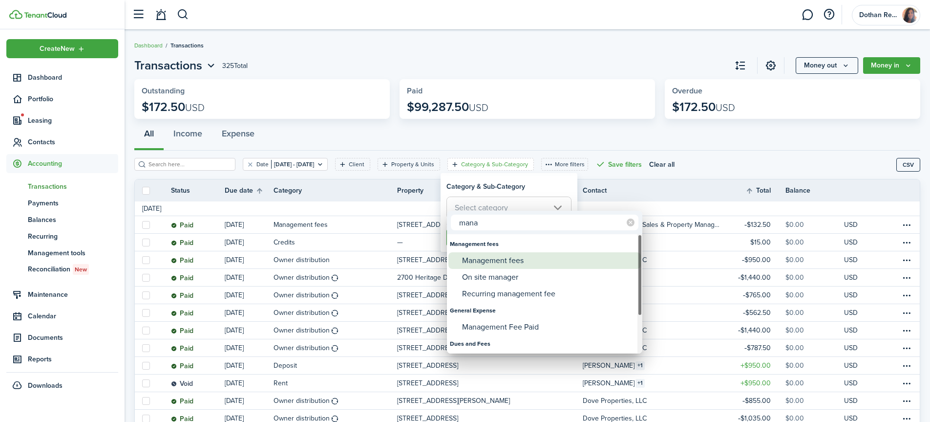
type input "mana"
click at [505, 263] on div "Management fees" at bounding box center [548, 260] width 173 height 17
type input "Management fees"
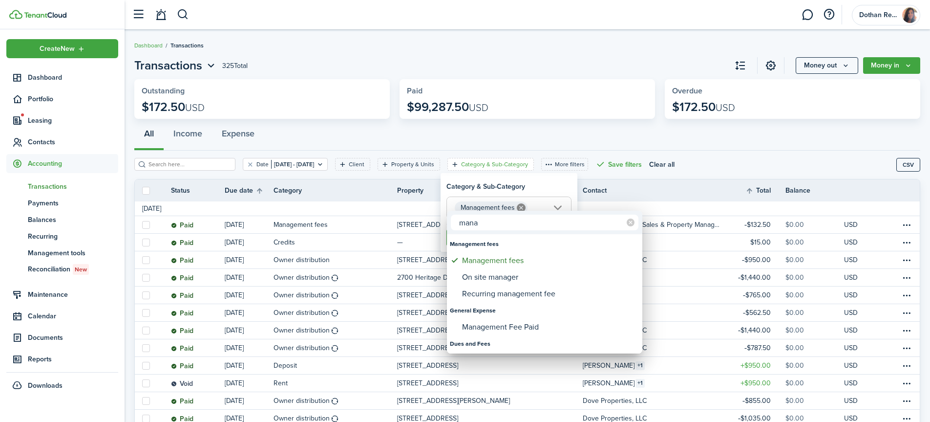
click at [646, 181] on div at bounding box center [465, 211] width 1086 height 578
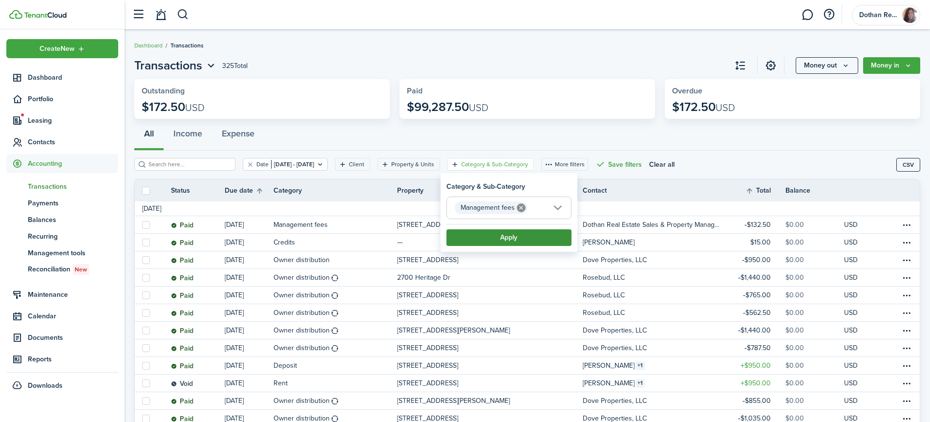
click at [535, 234] on button "Apply" at bounding box center [508, 237] width 125 height 17
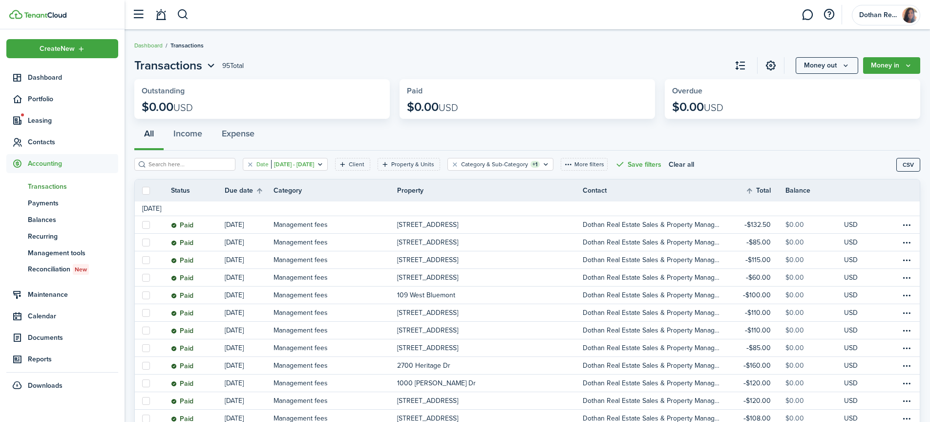
click at [309, 159] on filter-tag "Date [DATE] - [DATE]" at bounding box center [285, 164] width 85 height 13
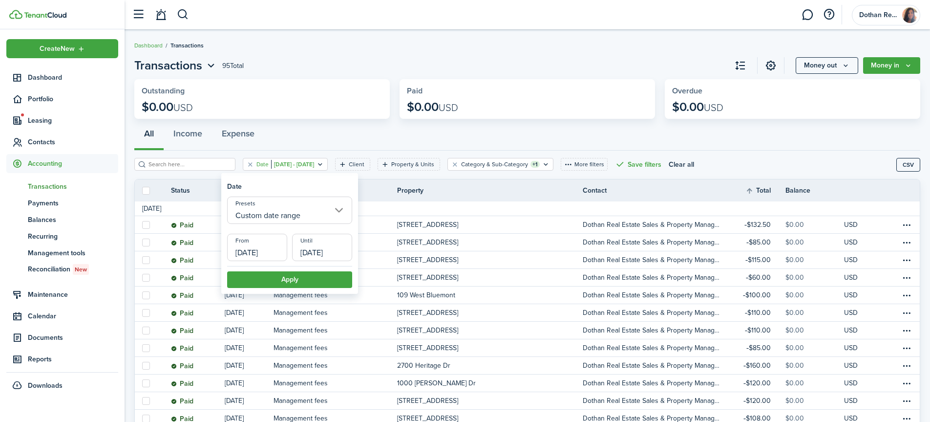
click at [291, 211] on input "Custom date range" at bounding box center [289, 209] width 125 height 27
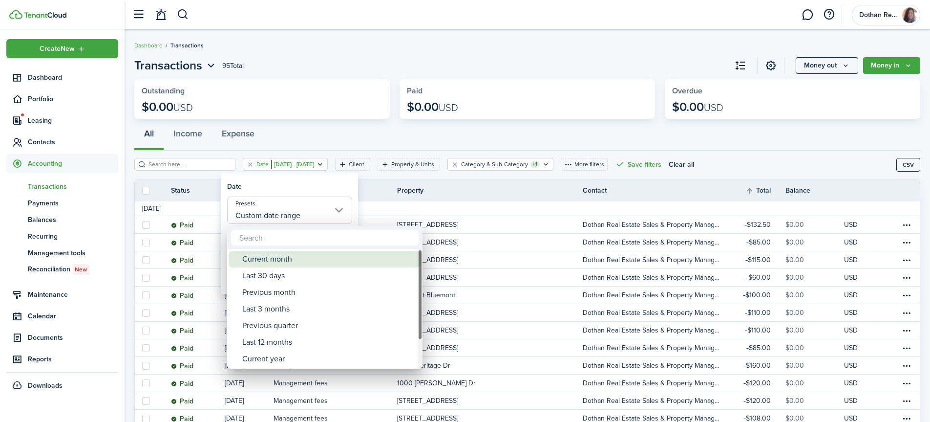
click at [281, 261] on div "Current month" at bounding box center [328, 259] width 173 height 17
type input "Current month"
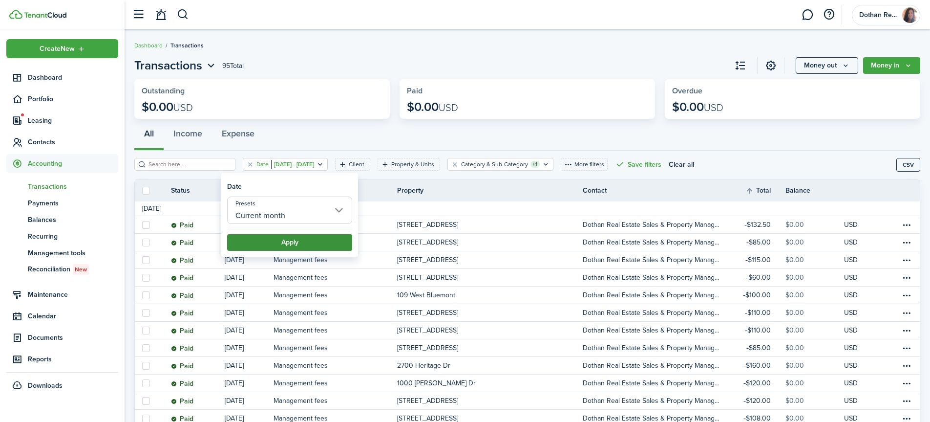
click at [284, 238] on button "Apply" at bounding box center [289, 242] width 125 height 17
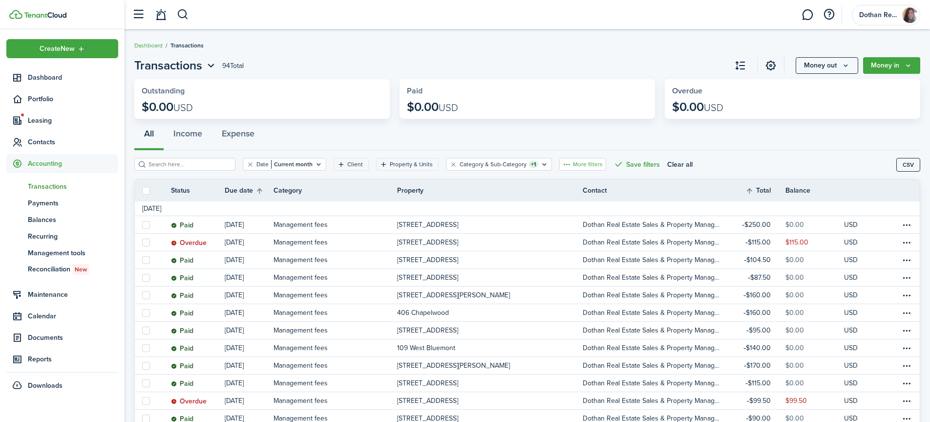
click at [577, 166] on button "More filters" at bounding box center [582, 164] width 47 height 13
click at [550, 198] on button "Transaction status" at bounding box center [565, 200] width 85 height 18
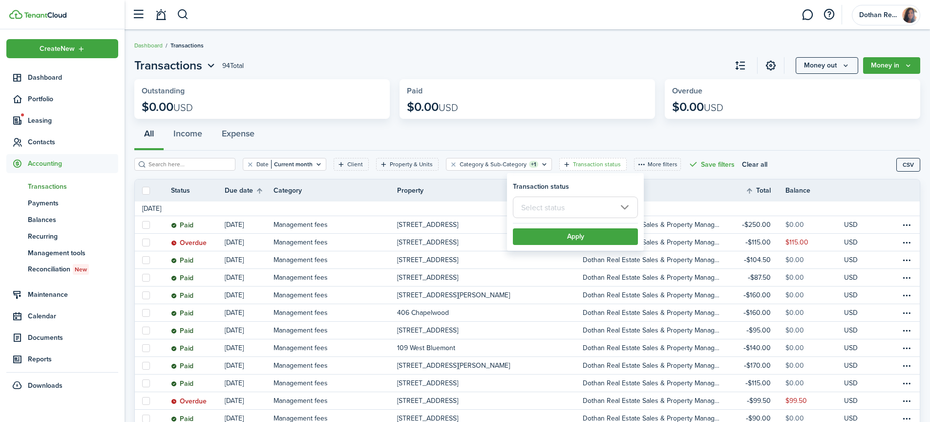
click at [551, 206] on input "text" at bounding box center [575, 206] width 125 height 21
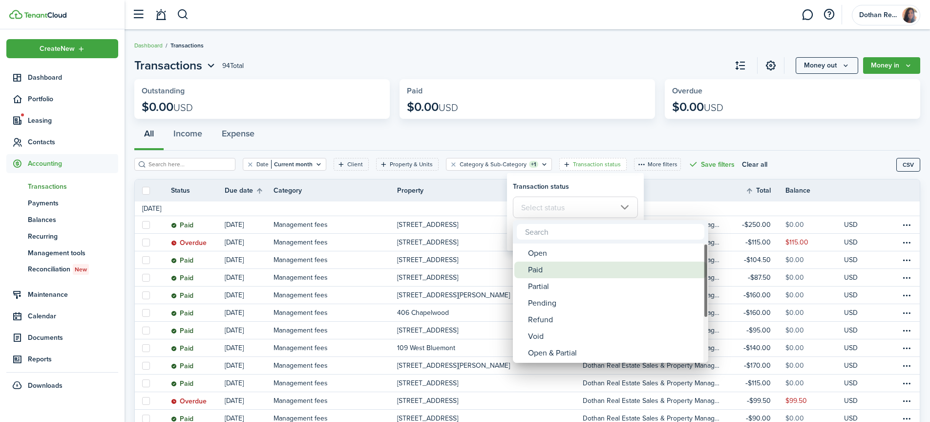
click at [538, 267] on div "Paid" at bounding box center [614, 269] width 173 height 17
type input "Paid"
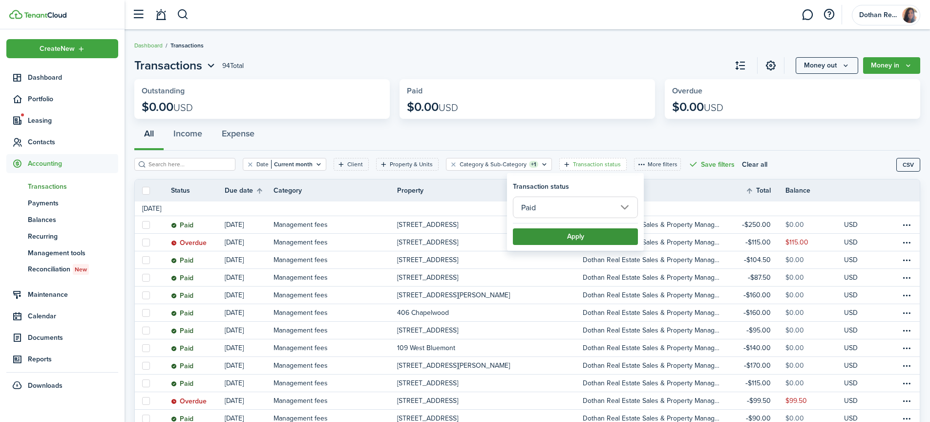
click at [572, 234] on button "Apply" at bounding box center [575, 236] width 125 height 17
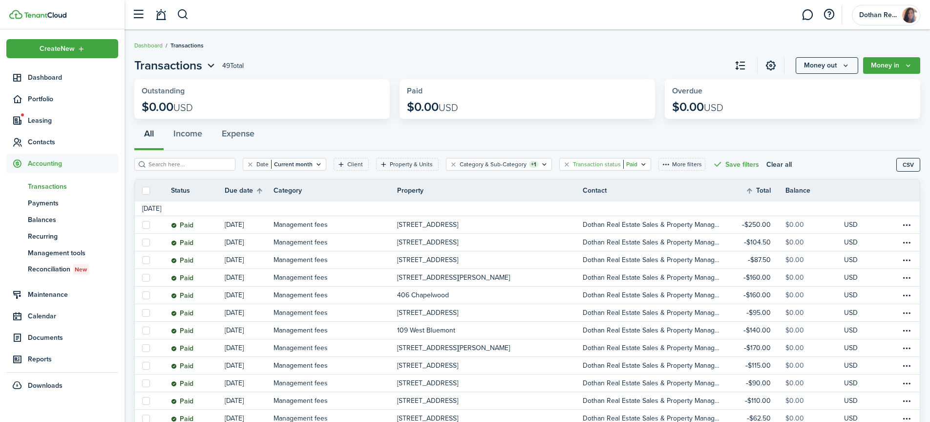
click at [639, 163] on icon "Open filter" at bounding box center [643, 164] width 8 height 8
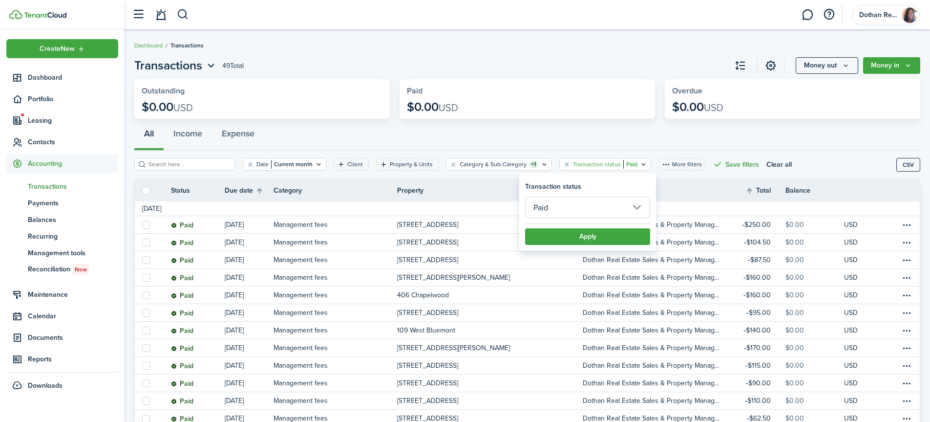
click at [563, 212] on input "Paid" at bounding box center [587, 206] width 125 height 21
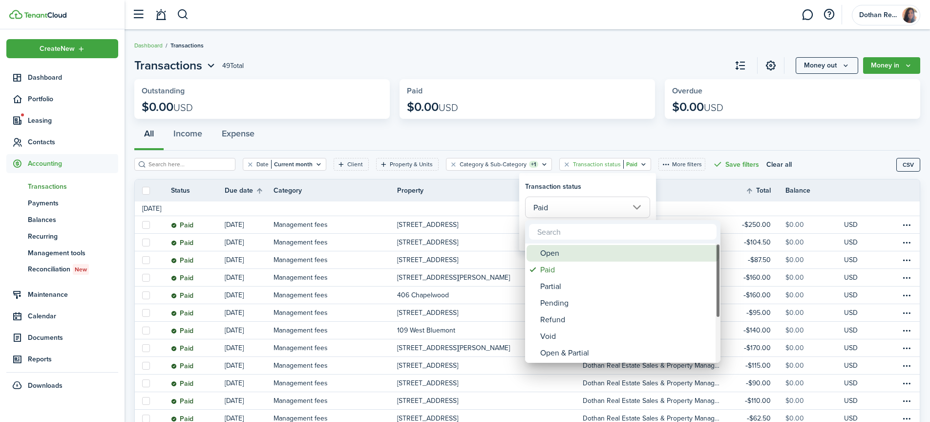
click at [557, 254] on div "Open" at bounding box center [626, 253] width 173 height 17
type input "Open"
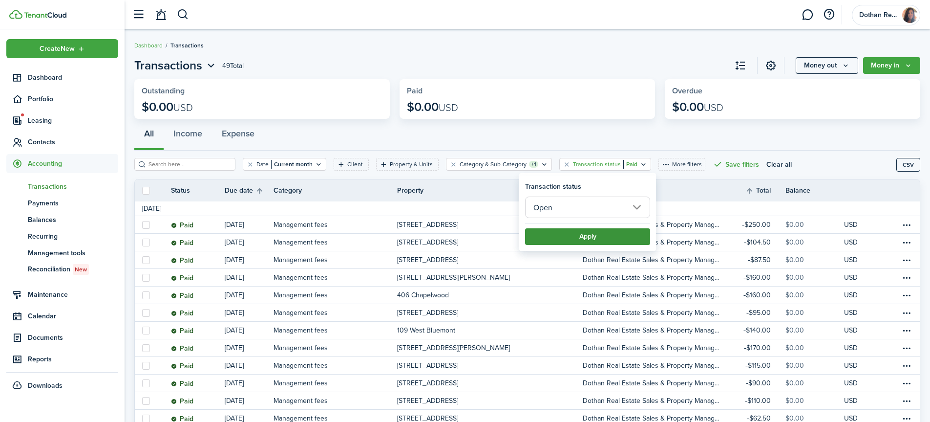
click at [586, 232] on button "Apply" at bounding box center [587, 236] width 125 height 17
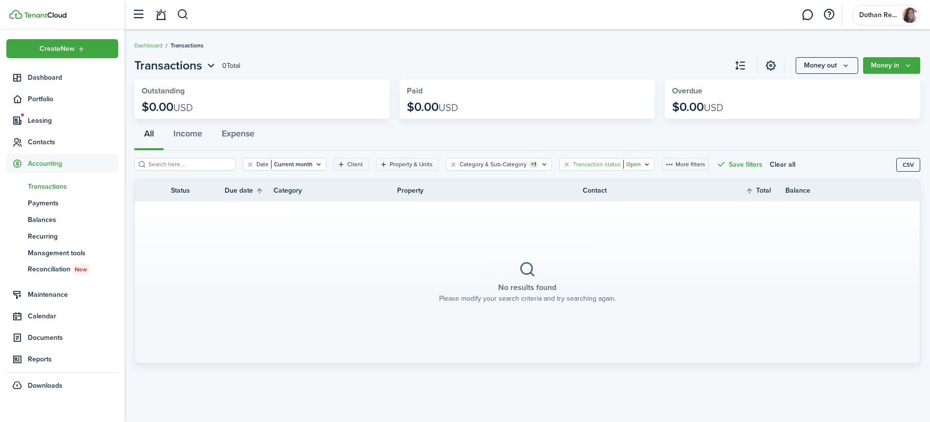
click at [623, 162] on filter-tag-value "Open" at bounding box center [632, 164] width 18 height 9
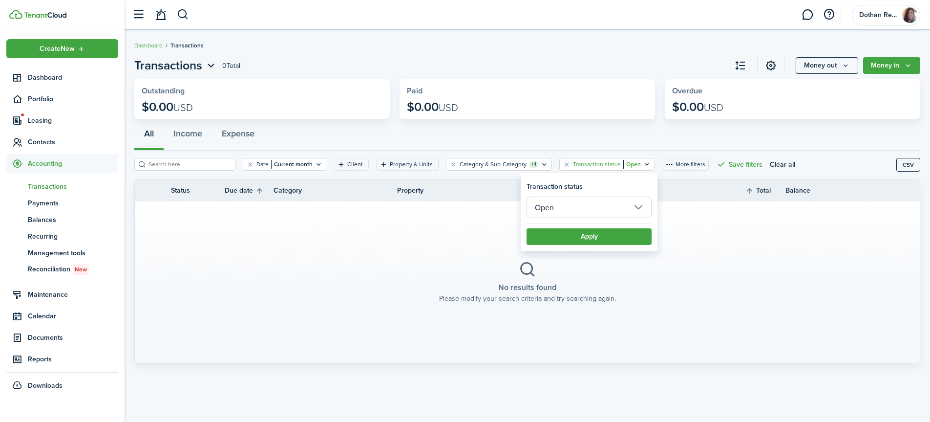
click at [638, 208] on input "Open" at bounding box center [589, 206] width 125 height 21
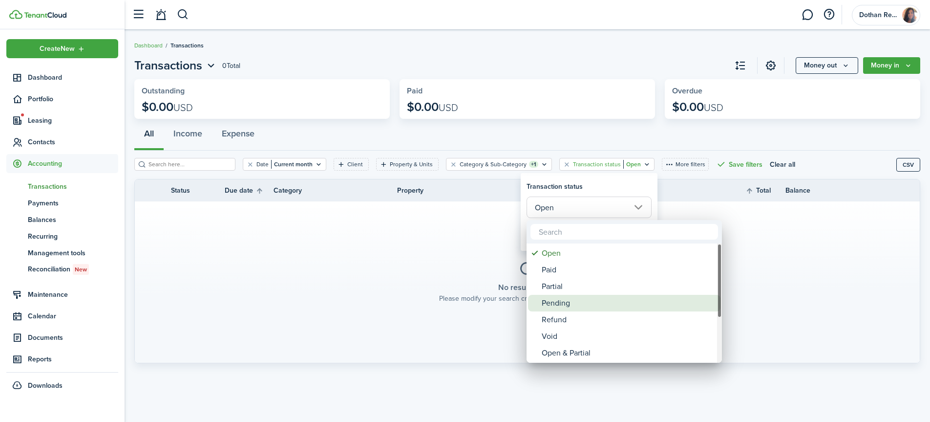
click at [559, 305] on div "Pending" at bounding box center [628, 303] width 173 height 17
type input "Pending"
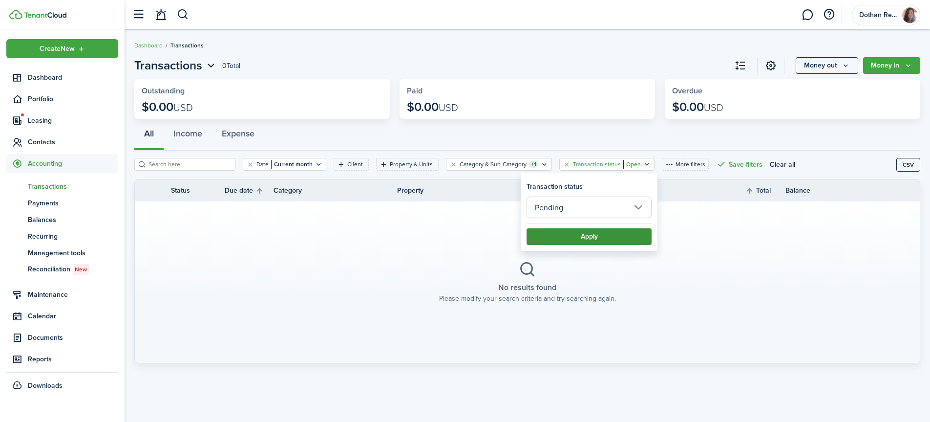
click at [581, 236] on button "Apply" at bounding box center [589, 236] width 125 height 17
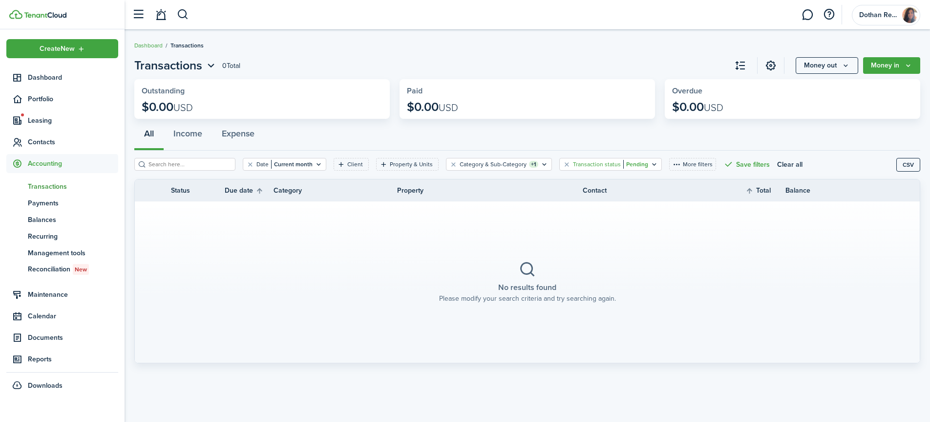
click at [623, 163] on filter-tag-value "Pending" at bounding box center [635, 164] width 25 height 9
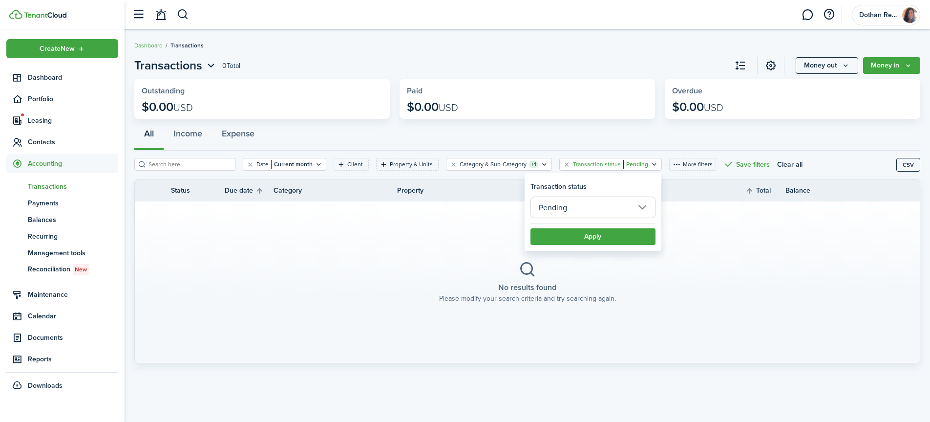
click at [604, 203] on input "Pending" at bounding box center [592, 206] width 125 height 21
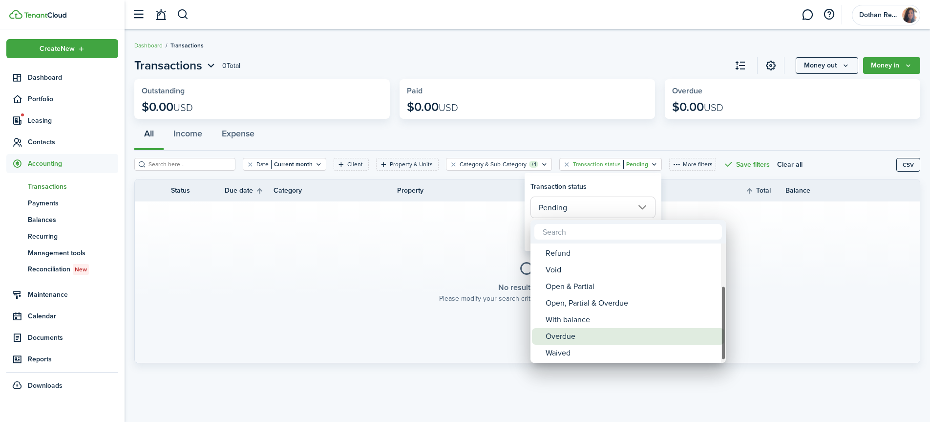
click at [564, 336] on div "Overdue" at bounding box center [632, 336] width 173 height 17
type input "Overdue"
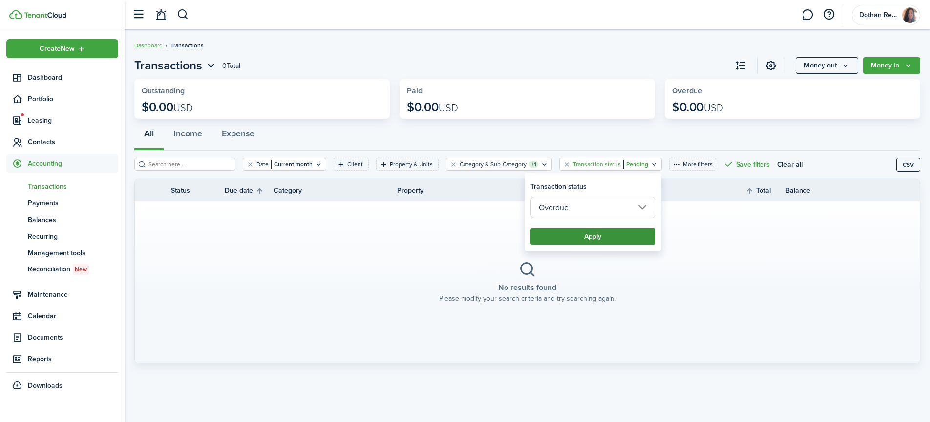
click at [581, 236] on button "Apply" at bounding box center [592, 236] width 125 height 17
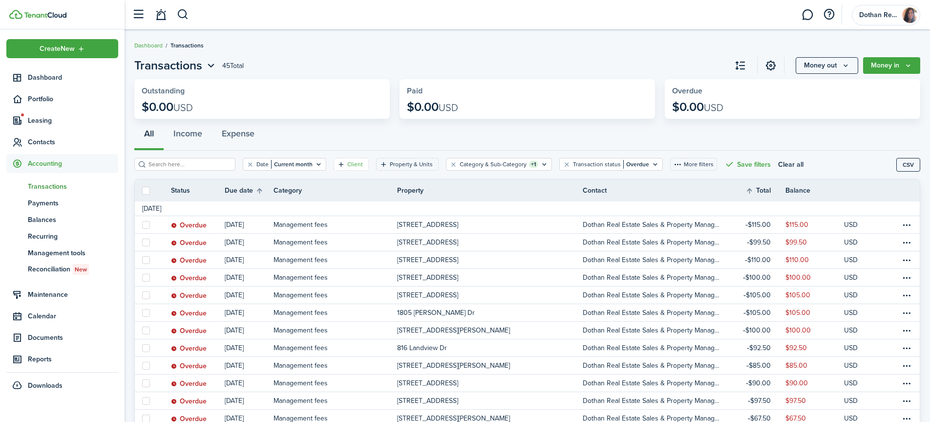
click at [347, 162] on filter-tag-label "Client" at bounding box center [355, 164] width 16 height 9
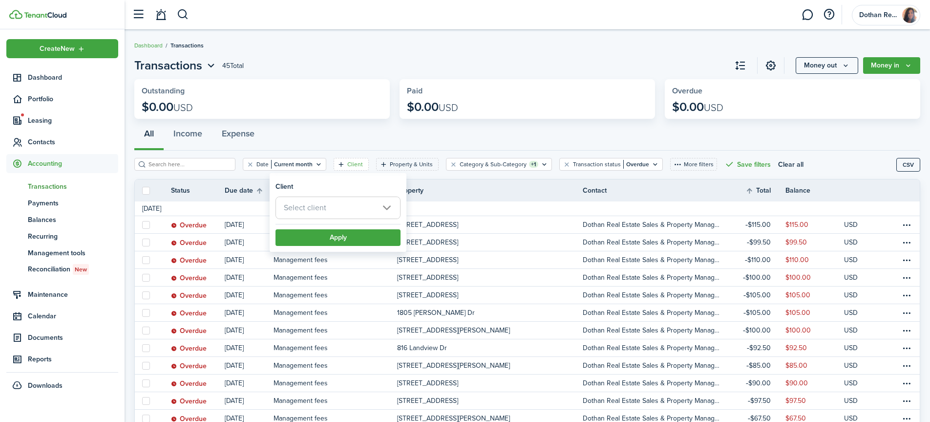
click at [333, 201] on span "Select client" at bounding box center [338, 207] width 124 height 21
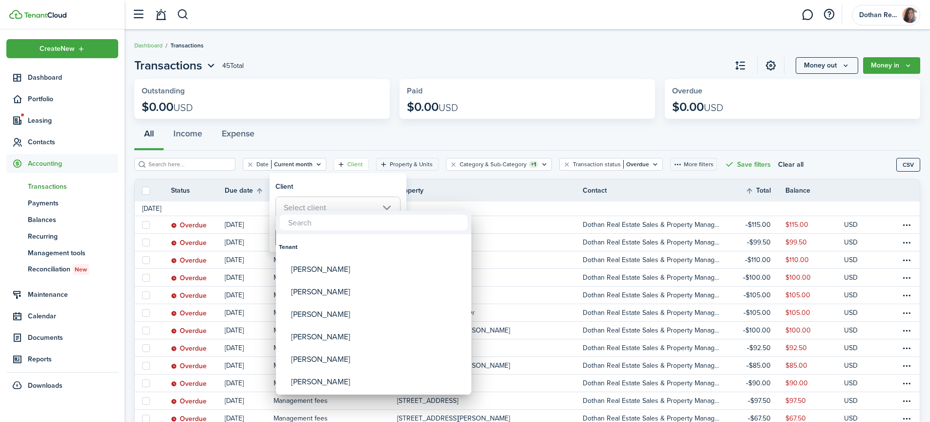
click at [445, 176] on div at bounding box center [465, 211] width 1086 height 578
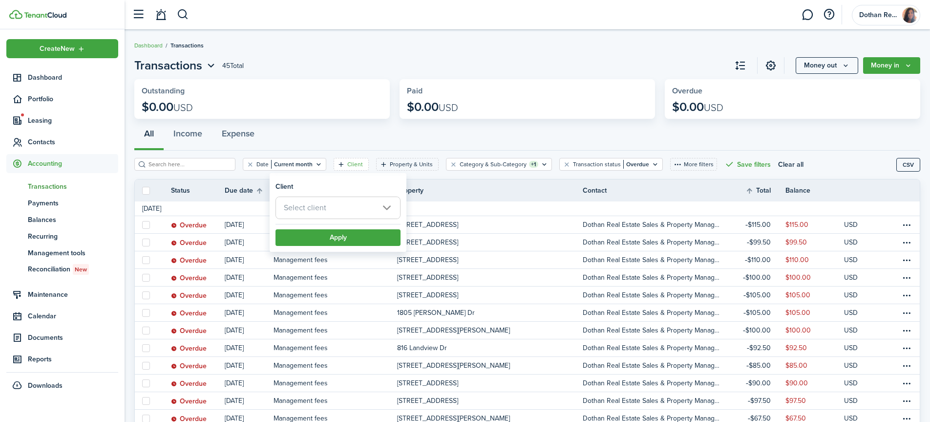
click at [437, 181] on thead "Status Due date Category Property Contact Total Balance Actions" at bounding box center [527, 190] width 785 height 22
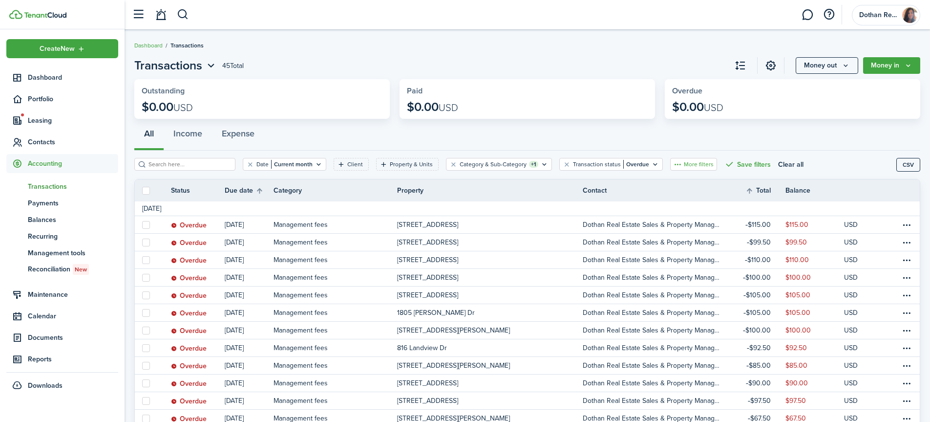
click at [671, 165] on button "More filters" at bounding box center [693, 164] width 47 height 13
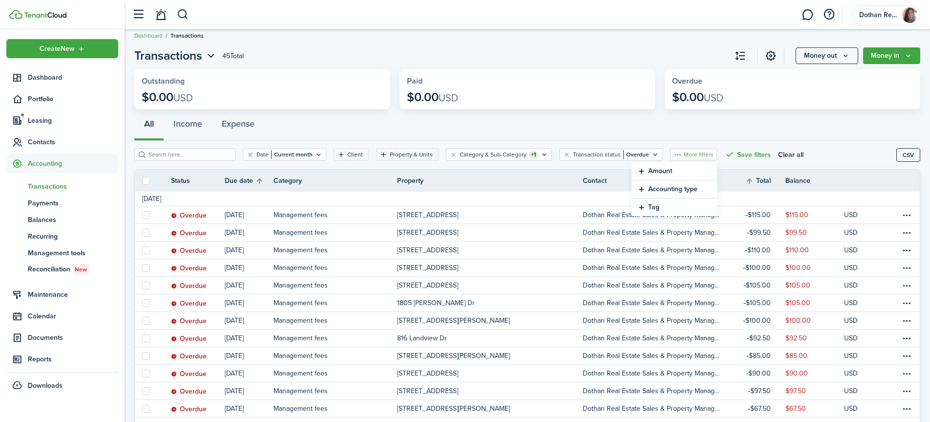
scroll to position [9, 0]
click at [547, 182] on th "Property" at bounding box center [490, 181] width 186 height 10
click at [394, 156] on filter-tag-label "Property & Units" at bounding box center [411, 154] width 43 height 9
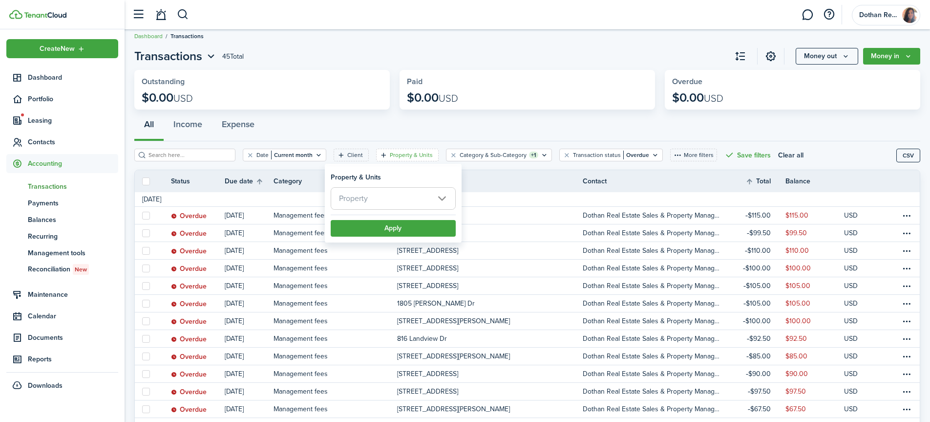
click at [467, 175] on thead "Status Due date Category Property Contact Total Balance Actions" at bounding box center [527, 181] width 785 height 22
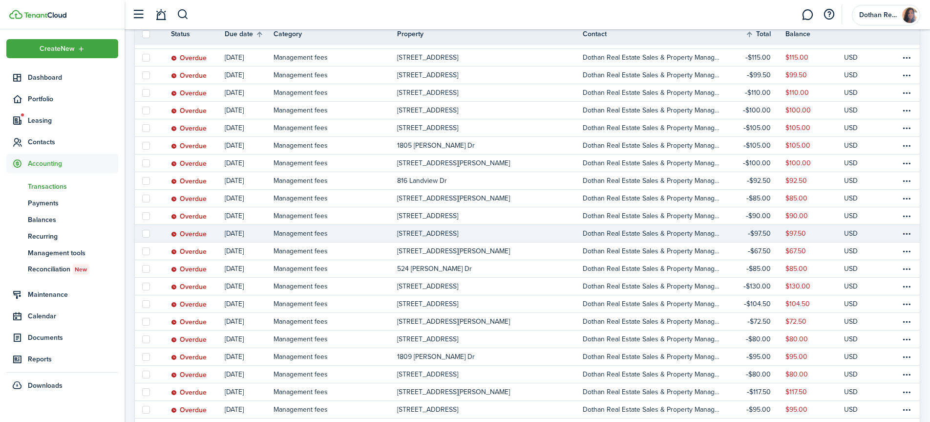
scroll to position [173, 0]
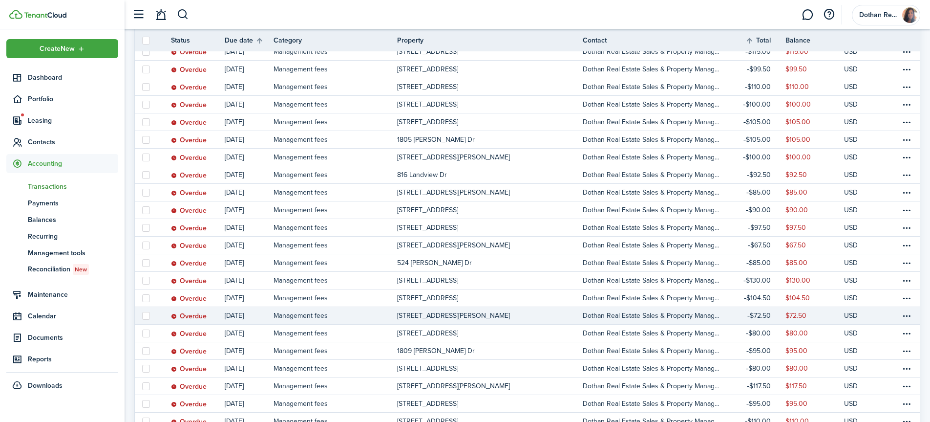
click at [147, 315] on label at bounding box center [146, 316] width 8 height 8
click at [142, 315] on input "checkbox" at bounding box center [142, 315] width 0 height 0
checkbox input "true"
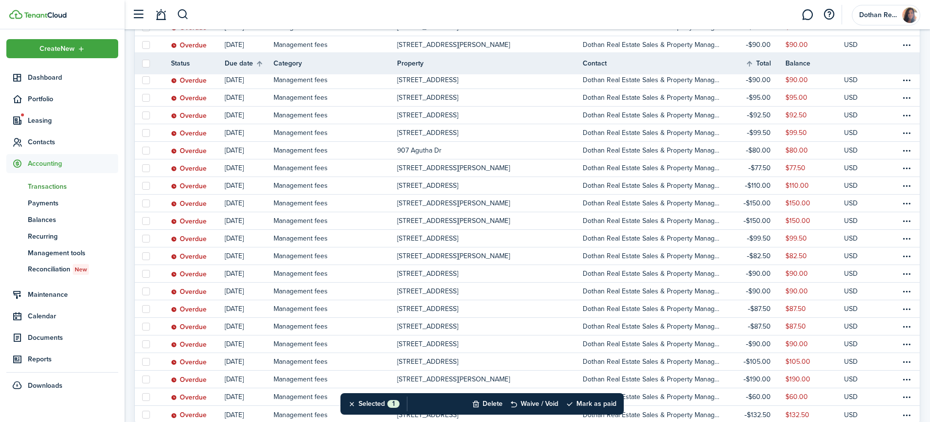
scroll to position [618, 0]
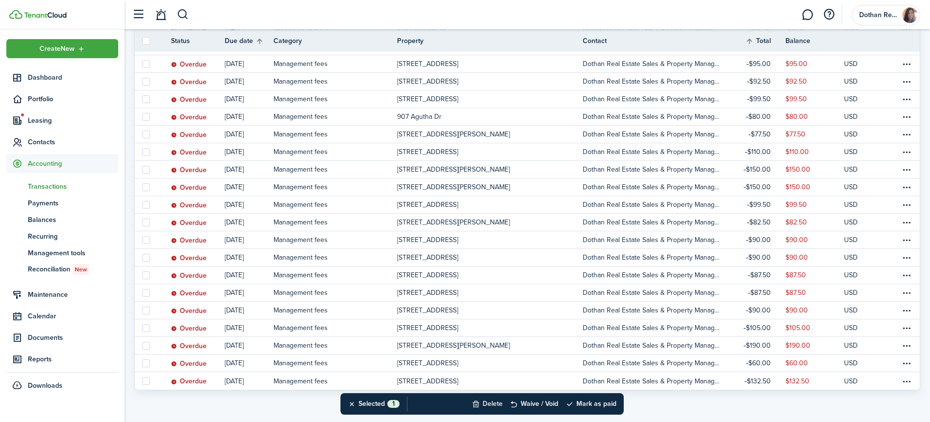
click at [496, 403] on button "Delete" at bounding box center [487, 403] width 31 height 21
click at [591, 403] on button "Confirm" at bounding box center [591, 404] width 39 height 14
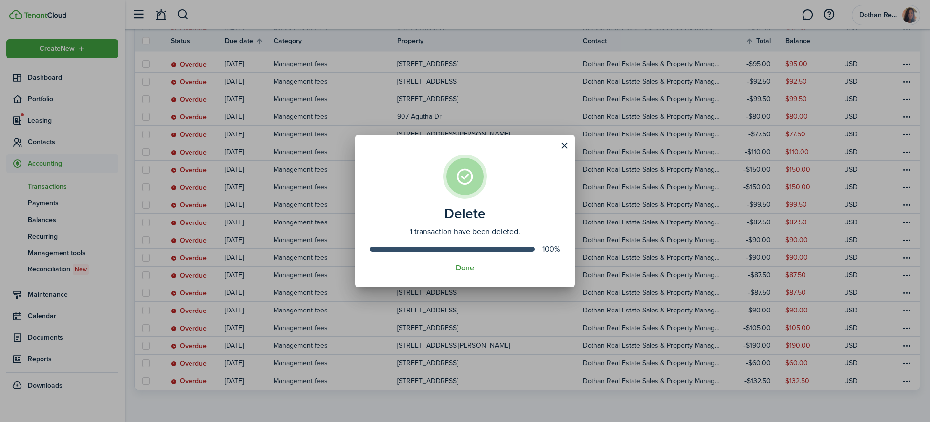
click at [465, 264] on button "Done" at bounding box center [465, 267] width 19 height 9
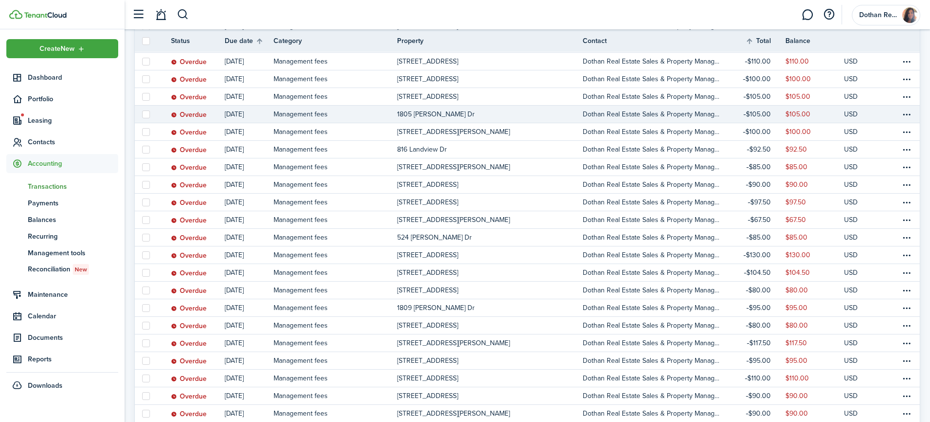
scroll to position [199, 0]
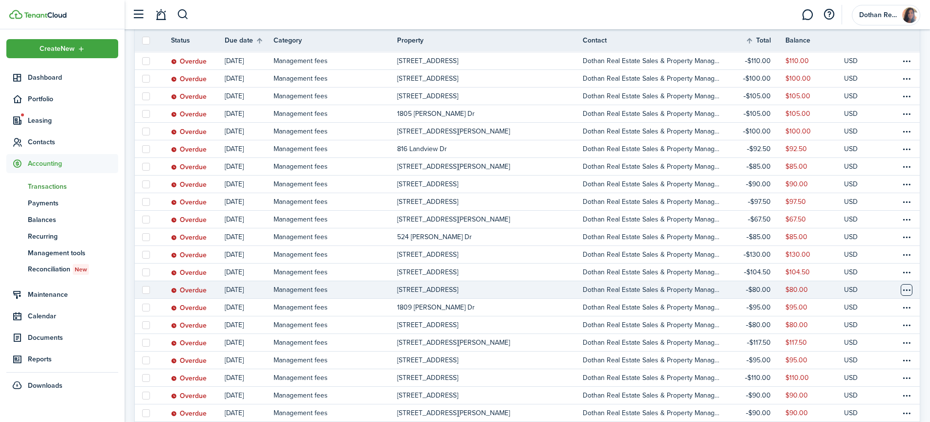
click at [911, 290] on table-menu-btn-icon at bounding box center [907, 290] width 12 height 12
click at [844, 275] on button "Edit" at bounding box center [869, 274] width 85 height 17
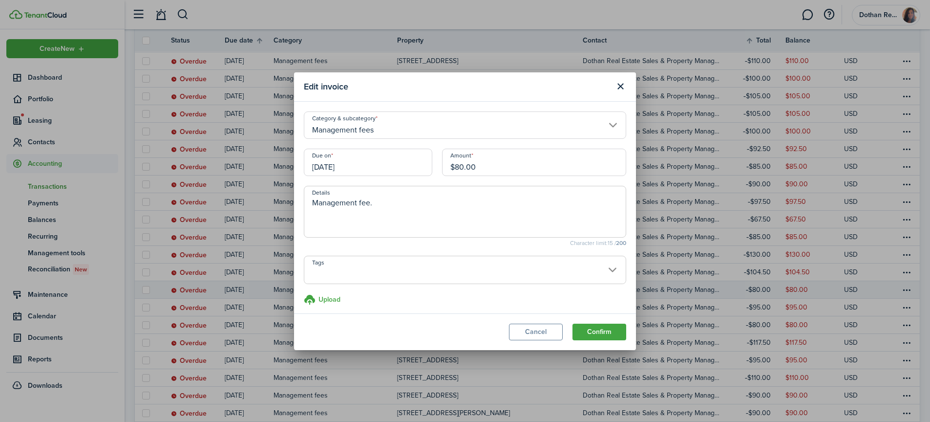
click at [459, 167] on input "$80.00" at bounding box center [534, 161] width 184 height 27
type input "$90.00"
click at [600, 333] on button "Confirm" at bounding box center [599, 331] width 54 height 17
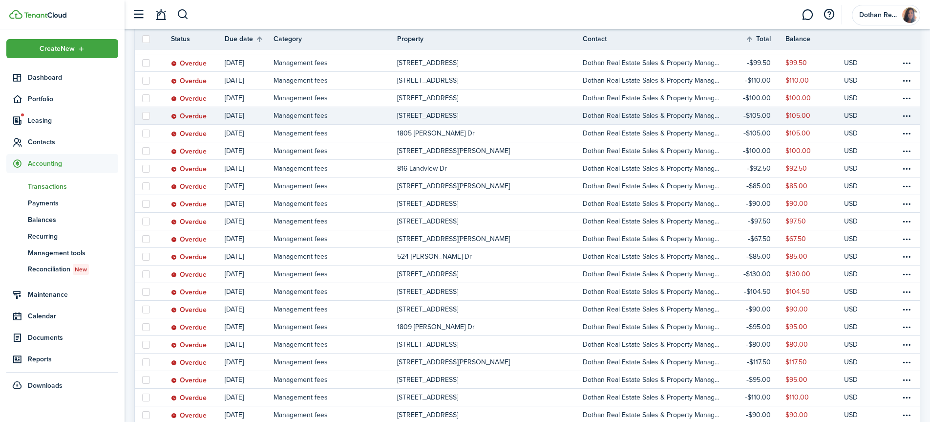
scroll to position [181, 0]
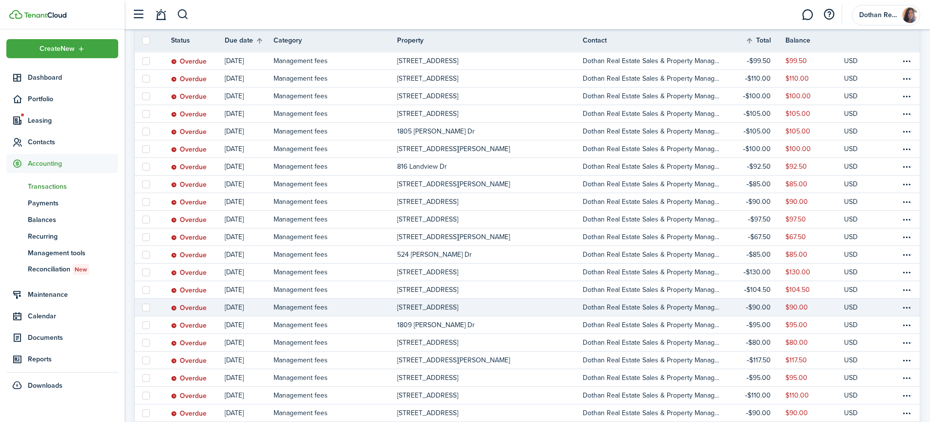
click at [147, 307] on label at bounding box center [146, 307] width 8 height 8
click at [142, 307] on input "checkbox" at bounding box center [142, 307] width 0 height 0
checkbox input "true"
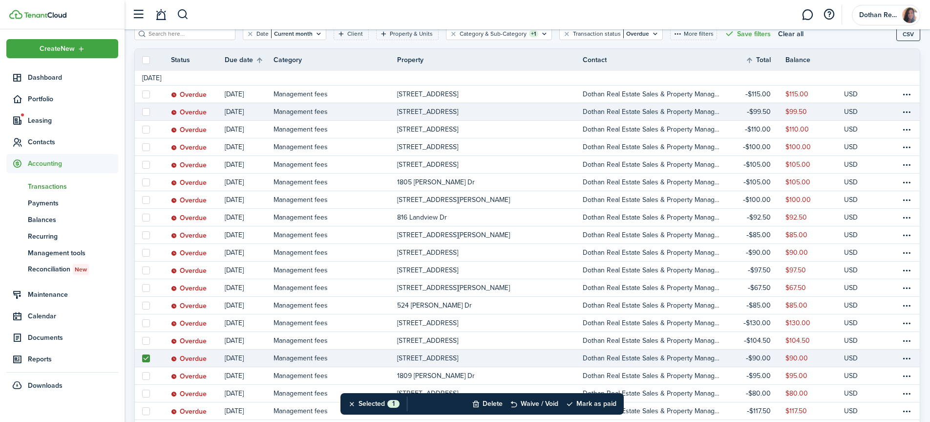
scroll to position [133, 0]
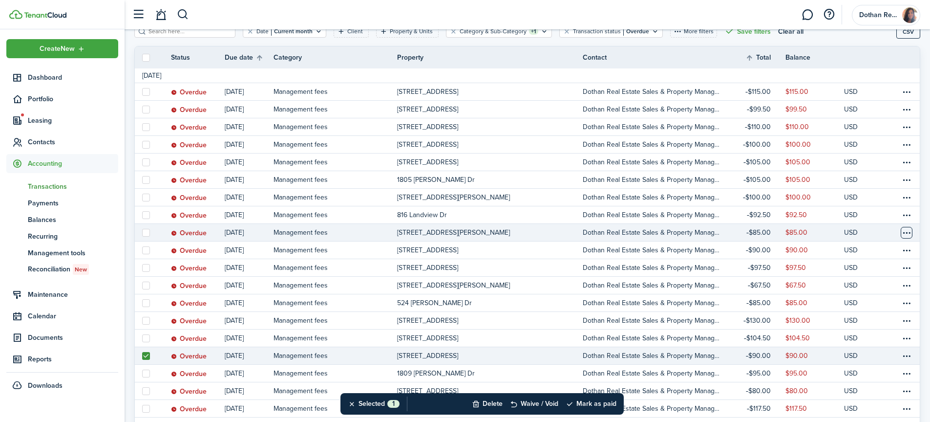
click at [903, 233] on table-menu-btn-icon at bounding box center [907, 233] width 12 height 12
click at [846, 252] on button "Edit" at bounding box center [869, 251] width 85 height 17
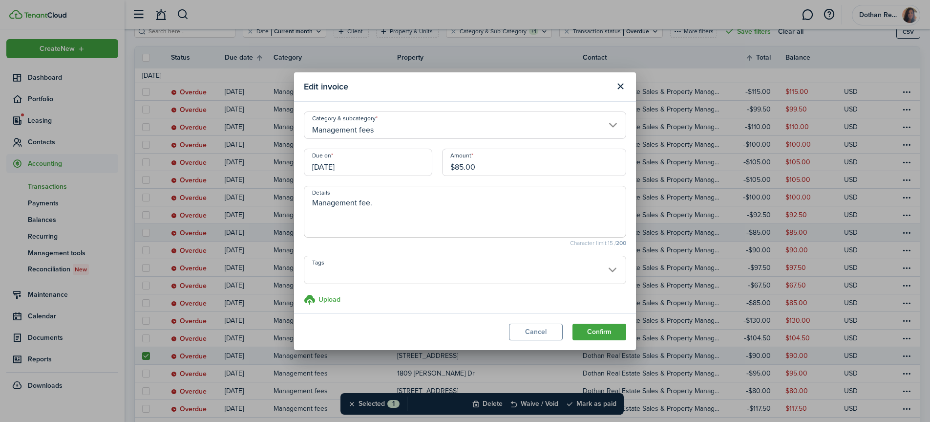
drag, startPoint x: 422, startPoint y: 166, endPoint x: 413, endPoint y: 168, distance: 8.5
click at [413, 168] on div "Due on [DATE] Amount $85.00" at bounding box center [465, 166] width 332 height 37
type input "$100.00"
click at [599, 327] on button "Confirm" at bounding box center [599, 331] width 54 height 17
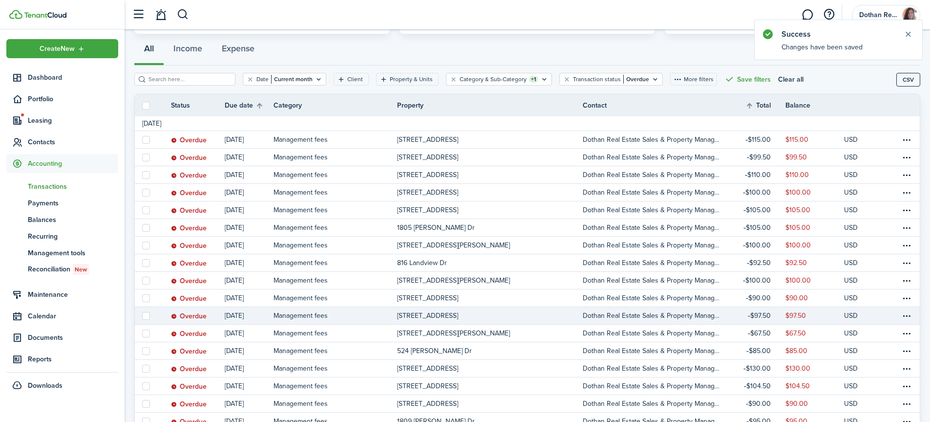
scroll to position [86, 0]
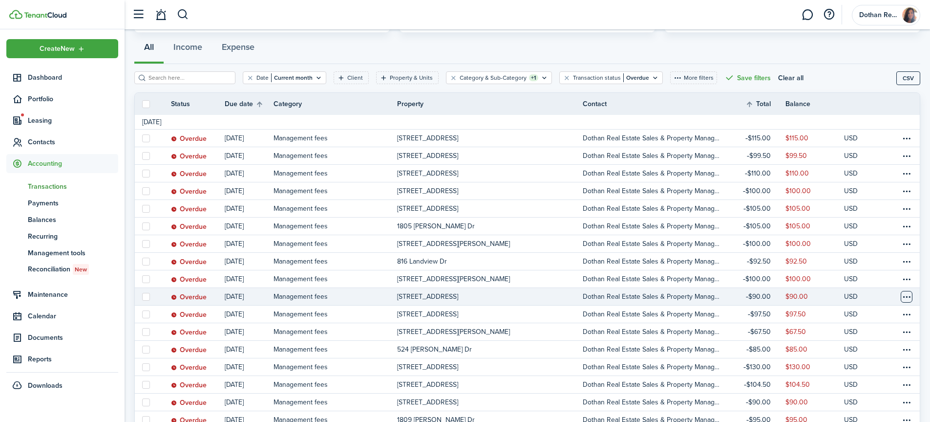
click at [905, 294] on table-menu-btn-icon at bounding box center [907, 297] width 12 height 12
click at [845, 272] on button "Edit" at bounding box center [869, 274] width 85 height 17
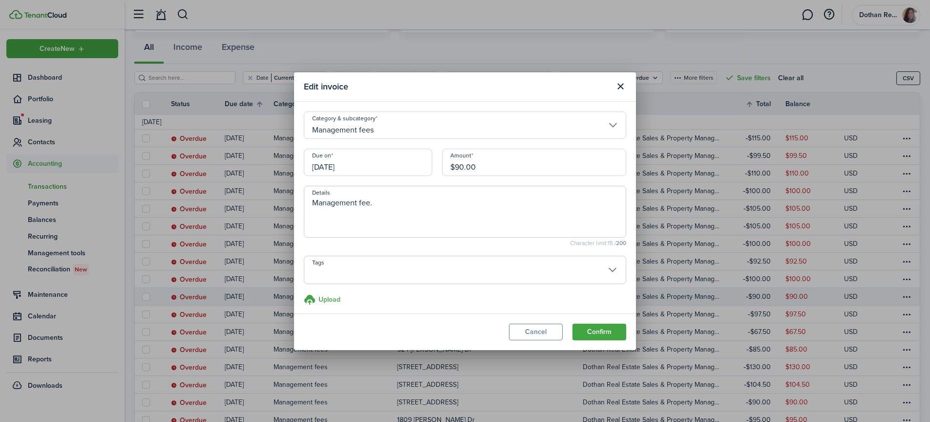
drag, startPoint x: 485, startPoint y: 168, endPoint x: 417, endPoint y: 169, distance: 68.4
click at [417, 169] on div "Due on [DATE] Amount $90.00" at bounding box center [465, 166] width 332 height 37
type input "$104.50"
click at [596, 336] on button "Confirm" at bounding box center [599, 331] width 54 height 17
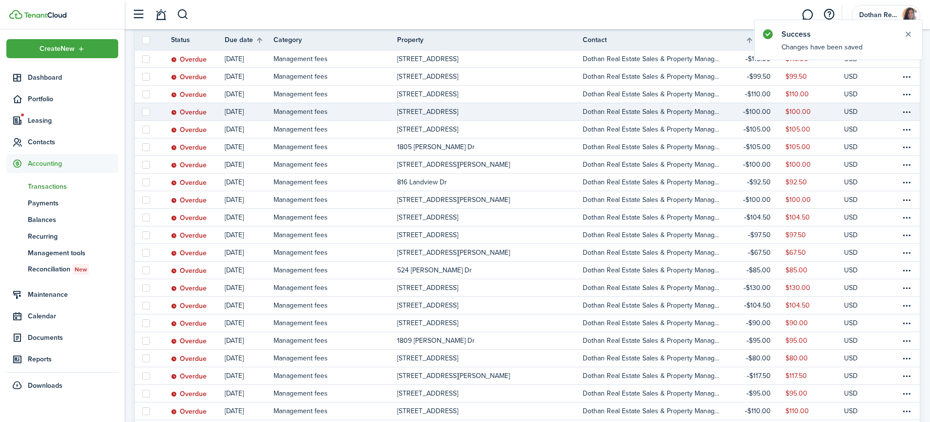
scroll to position [167, 0]
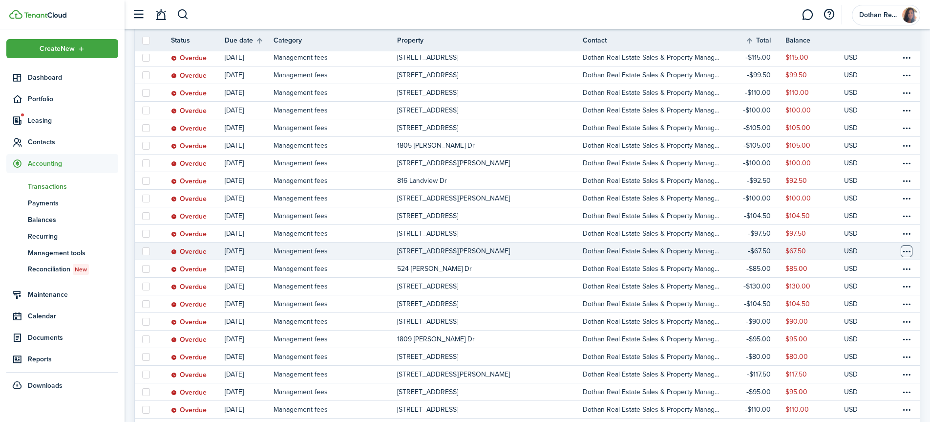
click at [906, 253] on table-menu-btn-icon at bounding box center [907, 251] width 12 height 12
click at [840, 271] on button "Edit" at bounding box center [869, 270] width 85 height 17
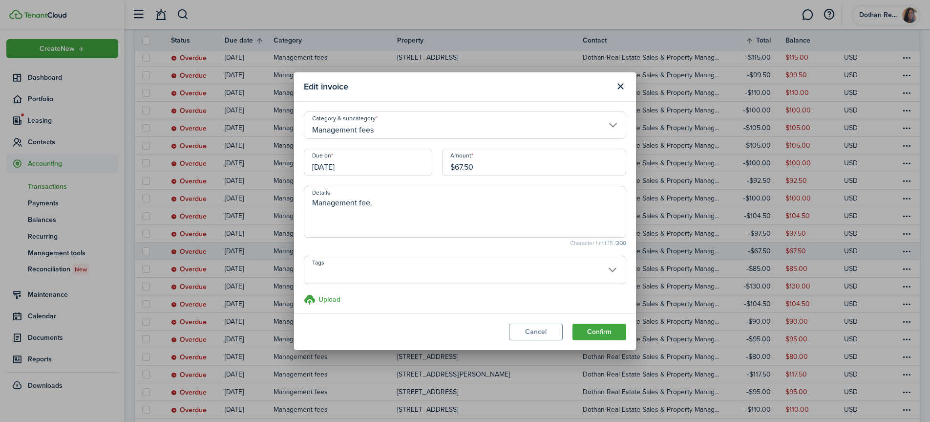
click at [427, 161] on div "Due on 09/01/2025 Amount $67.50" at bounding box center [465, 166] width 332 height 37
drag, startPoint x: 480, startPoint y: 163, endPoint x: 414, endPoint y: 165, distance: 66.5
click at [414, 165] on div "Due on 09/01/2025 Amount $67.50" at bounding box center [465, 166] width 332 height 37
type input "$85.00"
click at [589, 327] on button "Confirm" at bounding box center [599, 331] width 54 height 17
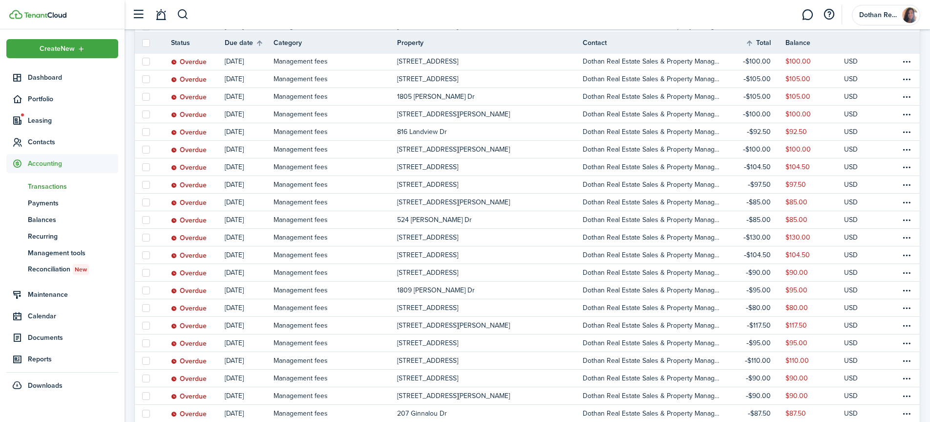
scroll to position [219, 0]
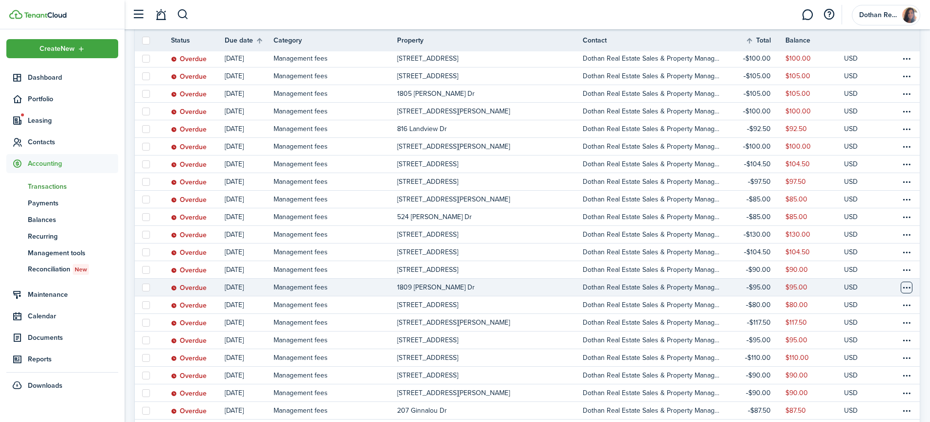
click at [908, 289] on table-menu-btn-icon at bounding box center [907, 287] width 12 height 12
click at [843, 277] on div "You can't make recurring transaction with given transaction category" at bounding box center [859, 283] width 128 height 19
click at [908, 287] on table-menu-btn-icon "Open menu" at bounding box center [907, 287] width 12 height 12
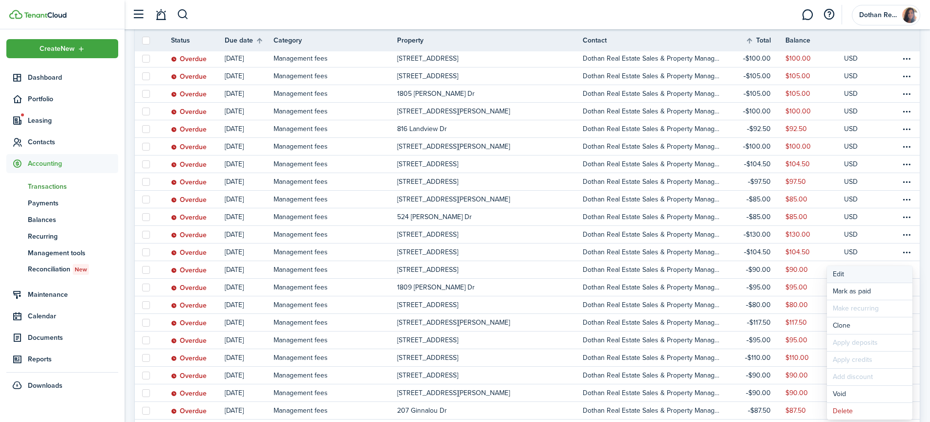
click at [831, 273] on button "Edit" at bounding box center [869, 274] width 85 height 17
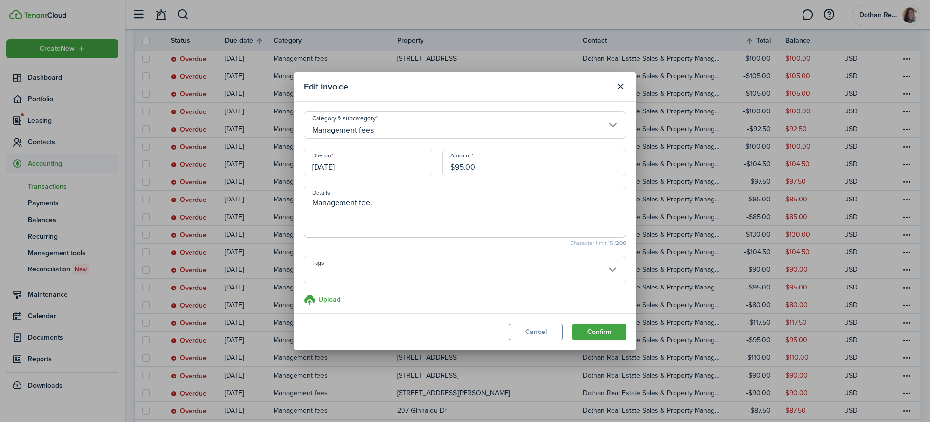
drag, startPoint x: 485, startPoint y: 163, endPoint x: 417, endPoint y: 167, distance: 68.0
click at [417, 167] on div "Due on [DATE] Amount $95.00" at bounding box center [465, 166] width 332 height 37
type input "$107.25"
click at [592, 326] on button "Confirm" at bounding box center [599, 331] width 54 height 17
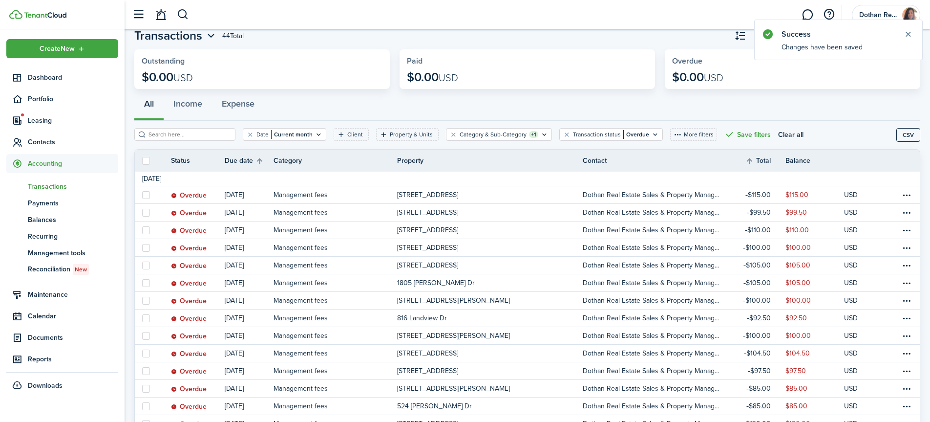
scroll to position [64, 0]
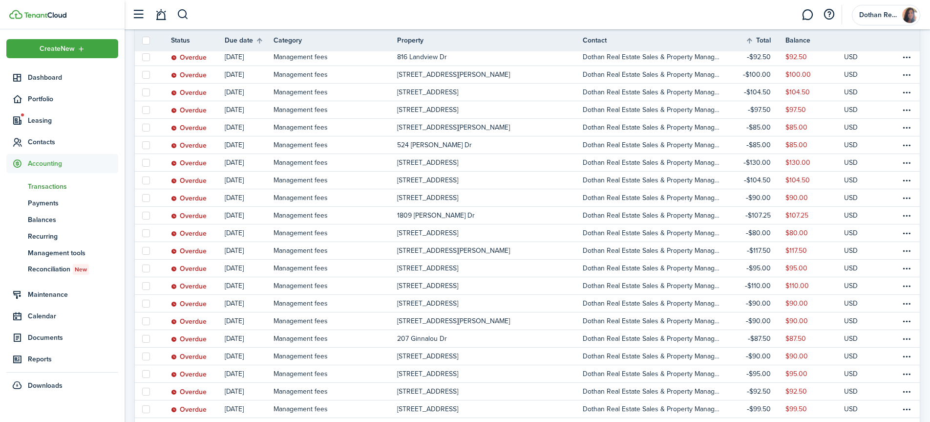
scroll to position [291, 0]
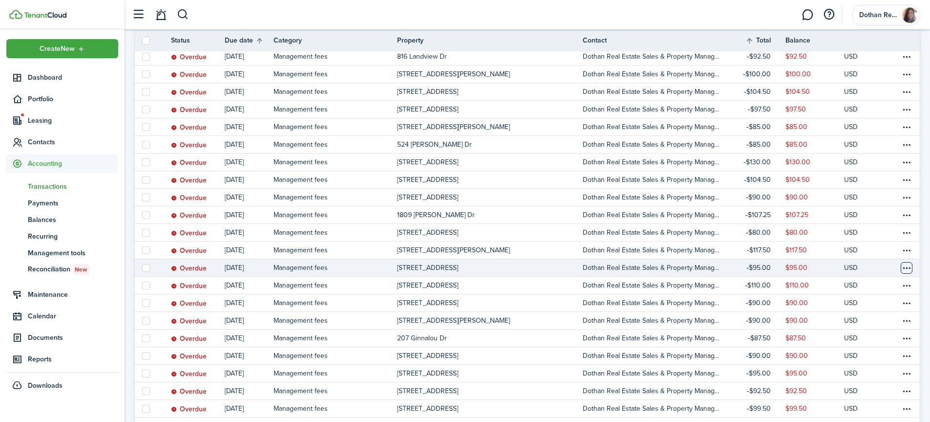
click at [911, 267] on table-menu-btn-icon at bounding box center [907, 268] width 12 height 12
click at [838, 274] on button "Edit" at bounding box center [869, 274] width 85 height 17
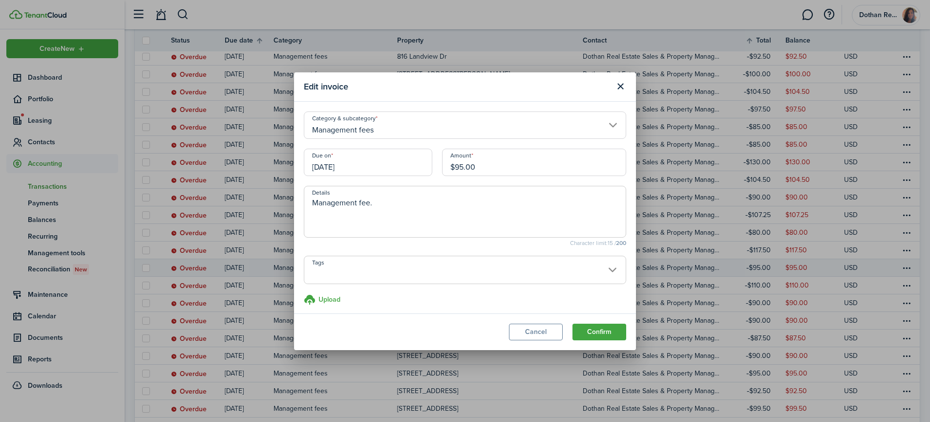
drag, startPoint x: 504, startPoint y: 169, endPoint x: 394, endPoint y: 167, distance: 110.4
click at [394, 167] on div "Due on [DATE] Amount $95.00" at bounding box center [465, 166] width 332 height 37
type input "$100.00"
click at [597, 331] on button "Confirm" at bounding box center [599, 331] width 54 height 17
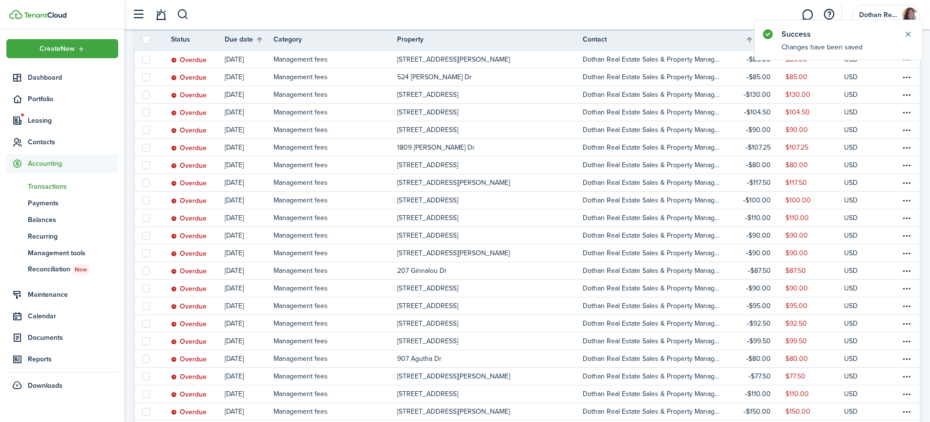
scroll to position [359, 0]
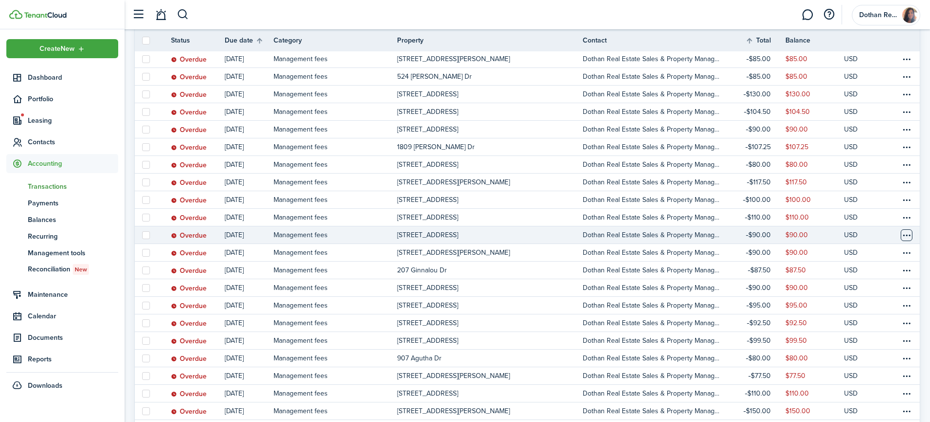
click at [910, 234] on table-menu-btn-icon at bounding box center [907, 235] width 12 height 12
click at [847, 254] on button "Edit" at bounding box center [869, 254] width 85 height 17
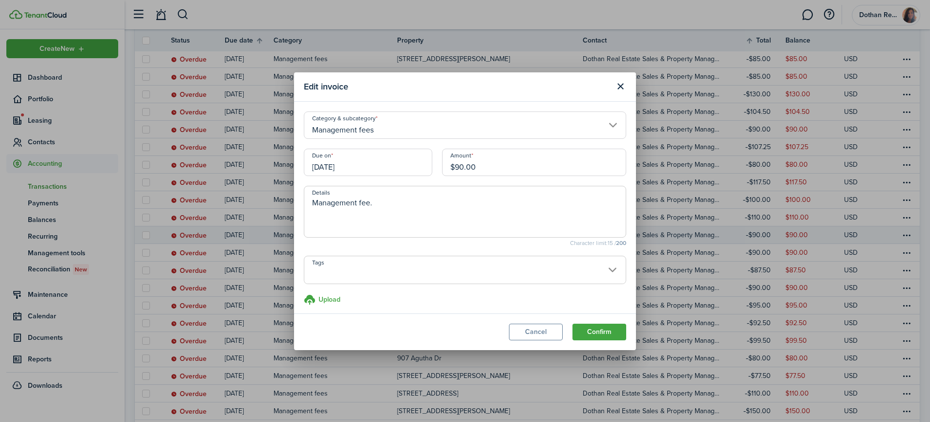
drag, startPoint x: 511, startPoint y: 165, endPoint x: 412, endPoint y: 162, distance: 98.7
click at [412, 162] on div "Due on [DATE] Amount $90.00" at bounding box center [465, 166] width 332 height 37
type input "$104.50"
click at [582, 328] on button "Confirm" at bounding box center [599, 331] width 54 height 17
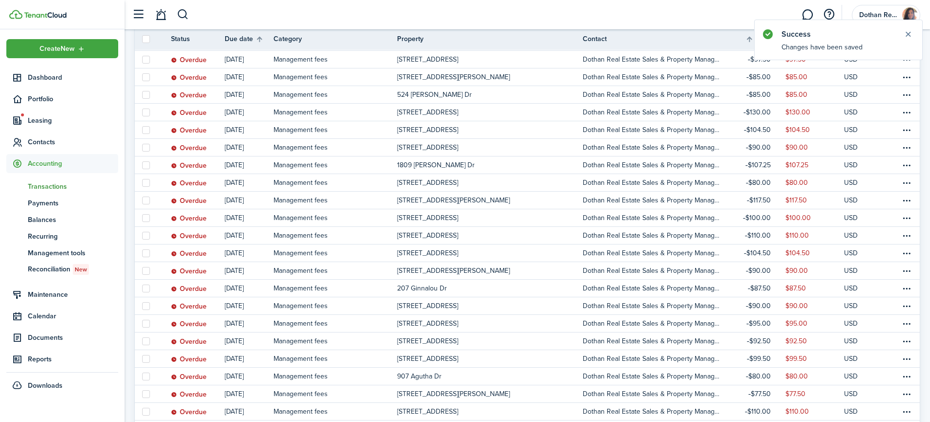
scroll to position [342, 0]
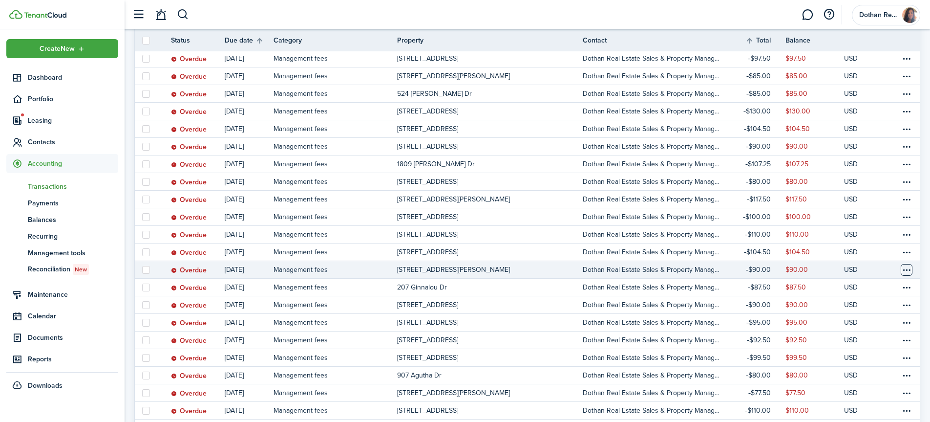
click at [906, 269] on table-menu-btn-icon at bounding box center [907, 270] width 12 height 12
click at [837, 275] on button "Edit" at bounding box center [869, 274] width 85 height 17
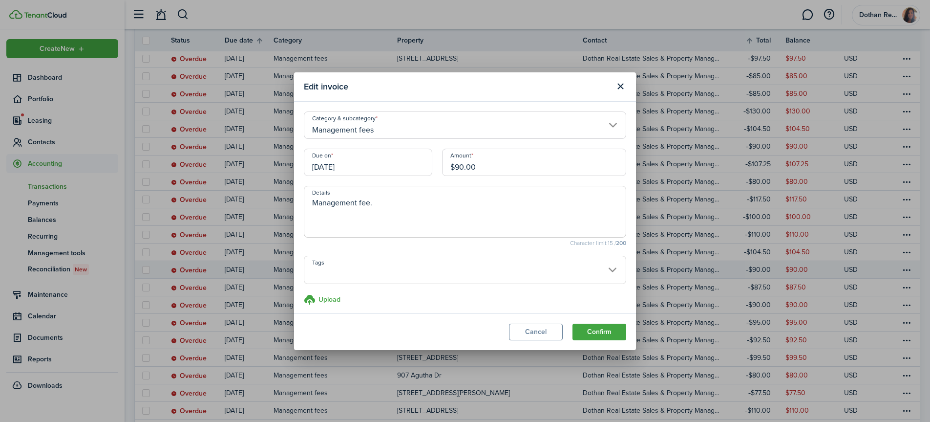
drag, startPoint x: 464, startPoint y: 165, endPoint x: 460, endPoint y: 172, distance: 8.3
click at [464, 166] on input "$90.00" at bounding box center [534, 161] width 184 height 27
type input "$95.00"
click at [599, 328] on button "Confirm" at bounding box center [599, 331] width 54 height 17
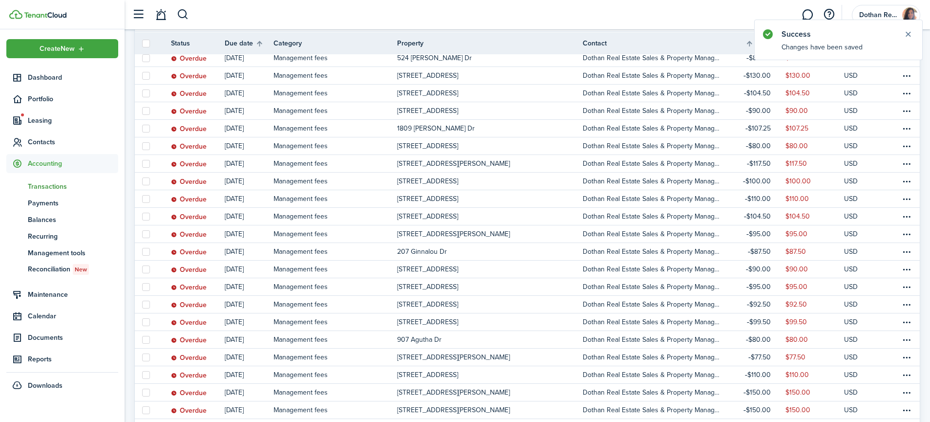
scroll to position [381, 0]
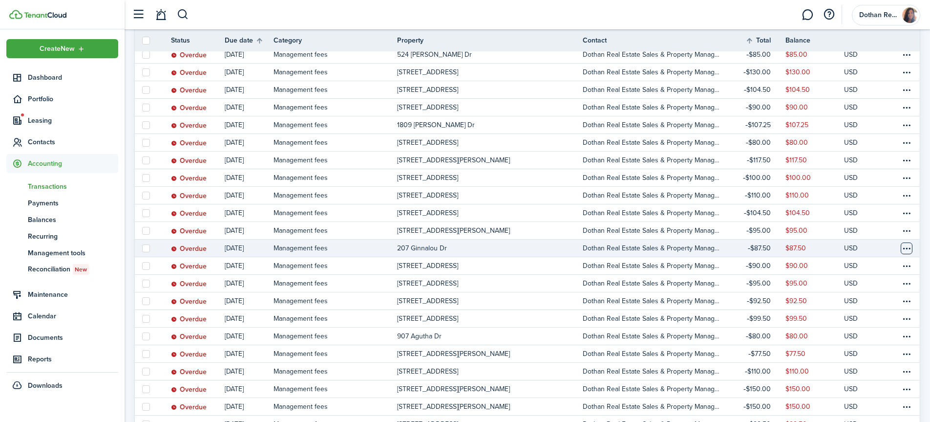
click at [904, 246] on table-menu-btn-icon at bounding box center [907, 248] width 12 height 12
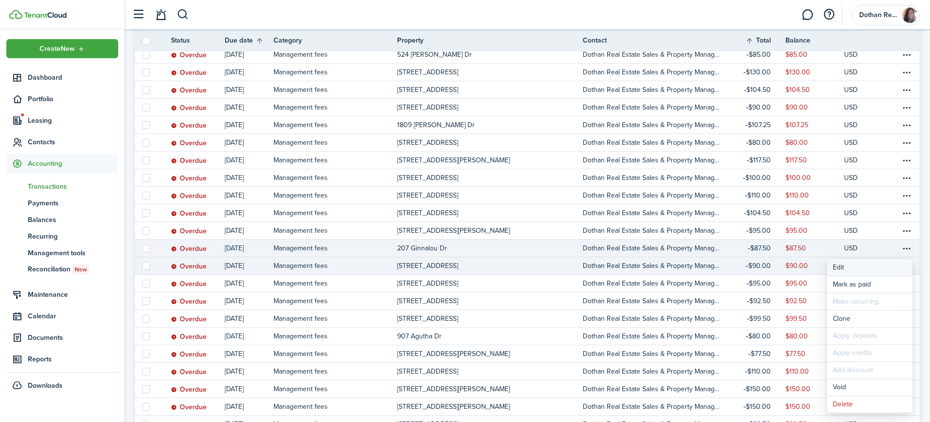
click at [839, 269] on button "Edit" at bounding box center [869, 267] width 85 height 17
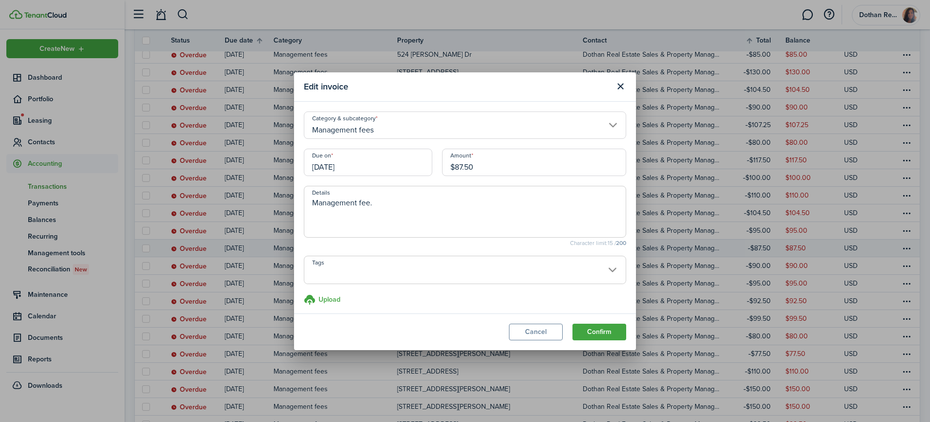
drag, startPoint x: 429, startPoint y: 169, endPoint x: 423, endPoint y: 169, distance: 6.4
click at [423, 169] on div "Due on [DATE] Amount $87.50" at bounding box center [465, 166] width 332 height 37
type input "$95.00"
click at [580, 328] on button "Confirm" at bounding box center [599, 331] width 54 height 17
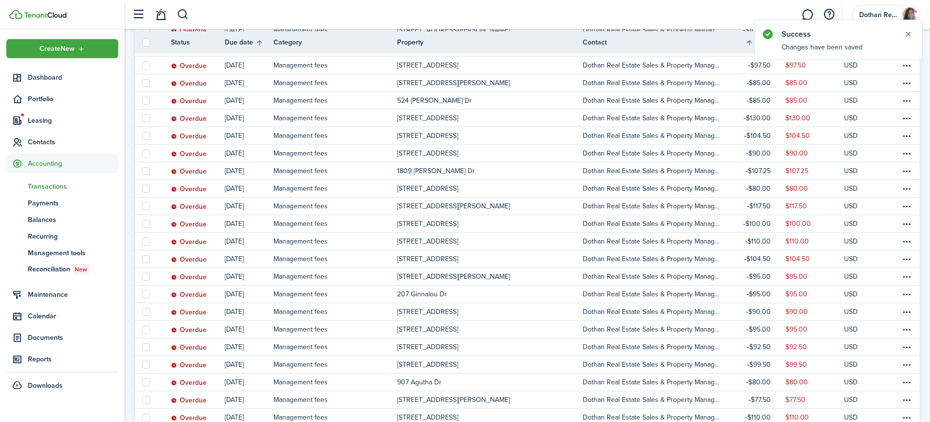
scroll to position [337, 0]
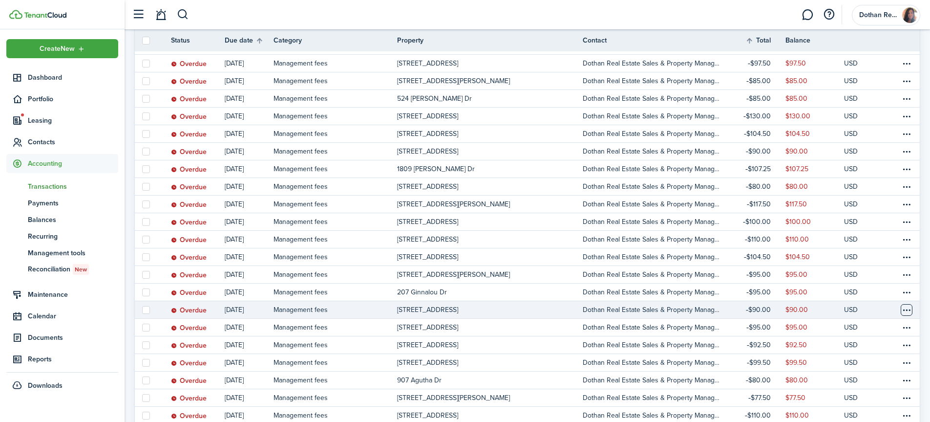
click at [908, 312] on table-menu-btn-icon at bounding box center [907, 310] width 12 height 12
click at [837, 270] on button "Edit" at bounding box center [869, 274] width 85 height 17
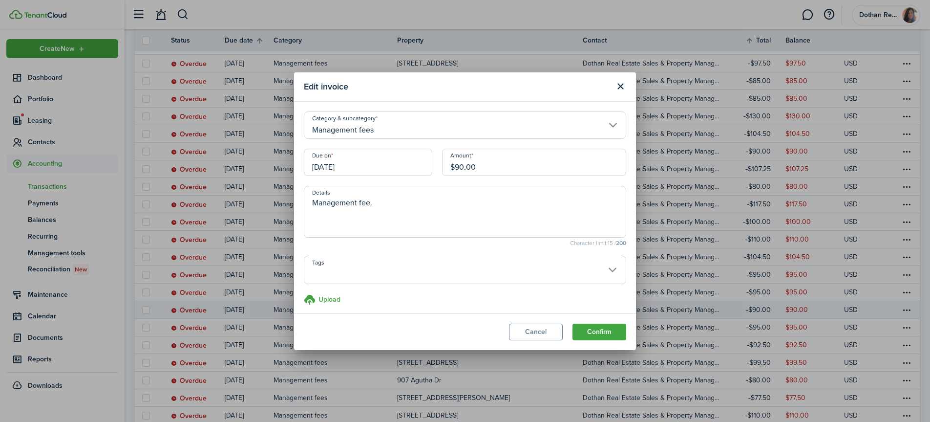
drag, startPoint x: 465, startPoint y: 165, endPoint x: 467, endPoint y: 235, distance: 70.4
click at [465, 166] on input "$90.00" at bounding box center [534, 161] width 184 height 27
type input "$95.00"
click at [594, 331] on button "Confirm" at bounding box center [599, 331] width 54 height 17
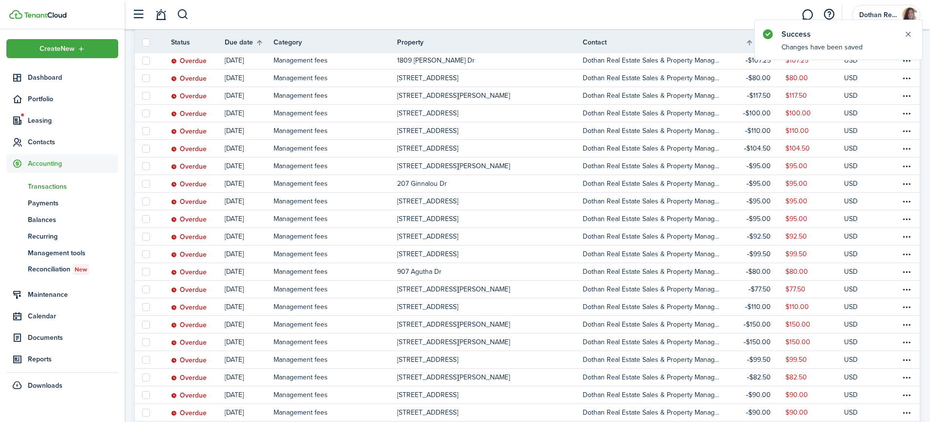
scroll to position [447, 0]
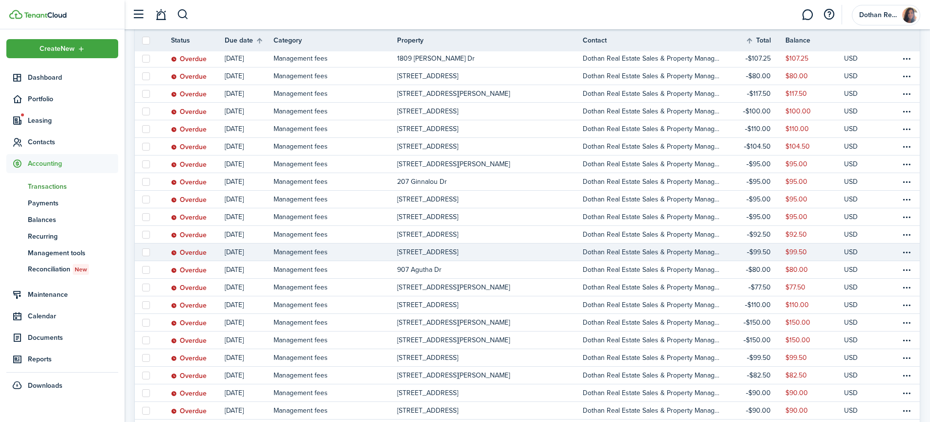
click at [147, 252] on label at bounding box center [146, 252] width 8 height 8
click at [142, 252] on input "checkbox" at bounding box center [142, 252] width 0 height 0
checkbox input "true"
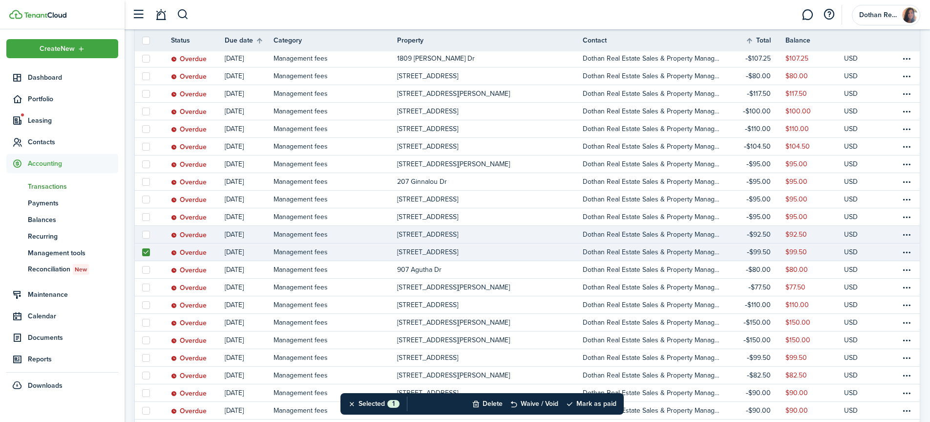
click at [146, 233] on label at bounding box center [146, 235] width 8 height 8
click at [142, 234] on input "checkbox" at bounding box center [142, 234] width 0 height 0
checkbox input "true"
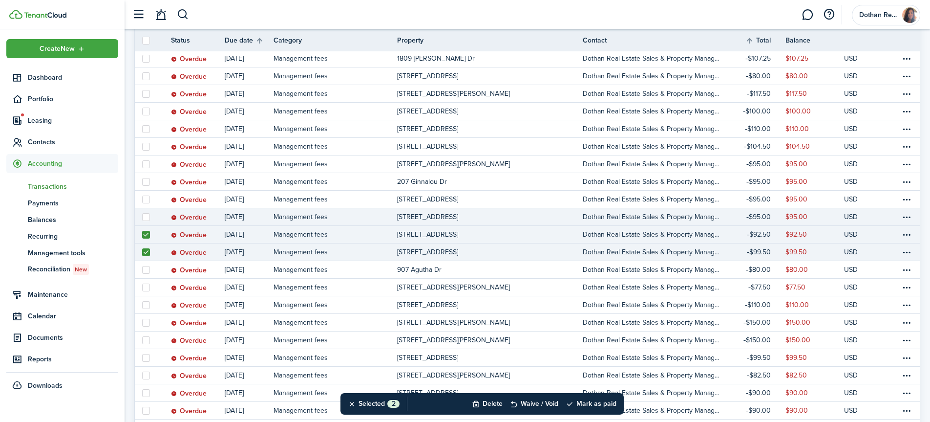
click at [147, 216] on label at bounding box center [146, 217] width 8 height 8
click at [142, 216] on input "checkbox" at bounding box center [142, 216] width 0 height 0
checkbox input "true"
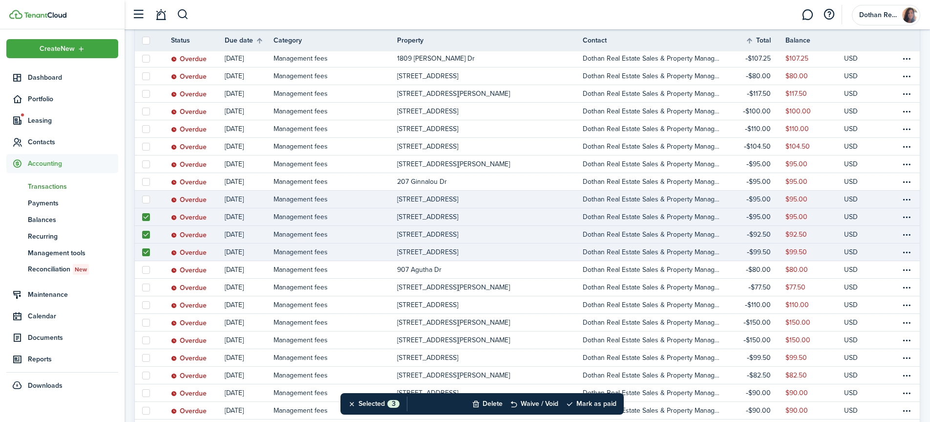
click at [146, 199] on label at bounding box center [146, 199] width 8 height 8
click at [142, 199] on input "checkbox" at bounding box center [142, 199] width 0 height 0
checkbox input "true"
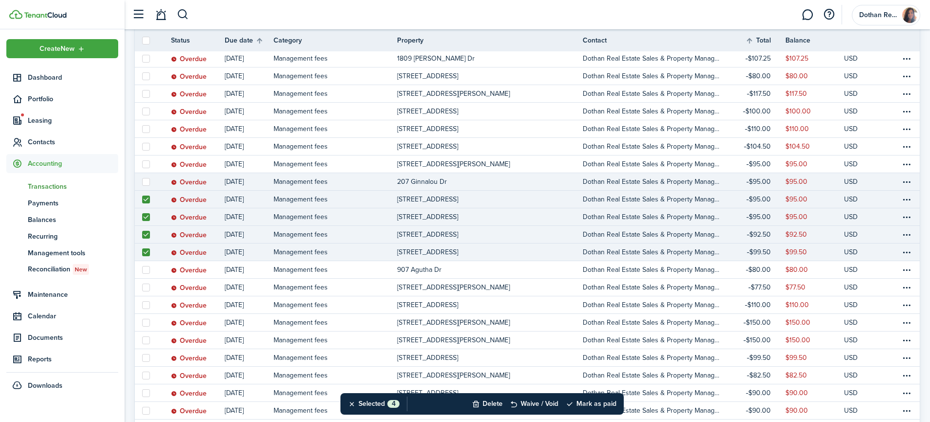
click at [145, 183] on label at bounding box center [146, 182] width 8 height 8
click at [142, 182] on input "checkbox" at bounding box center [142, 181] width 0 height 0
checkbox input "true"
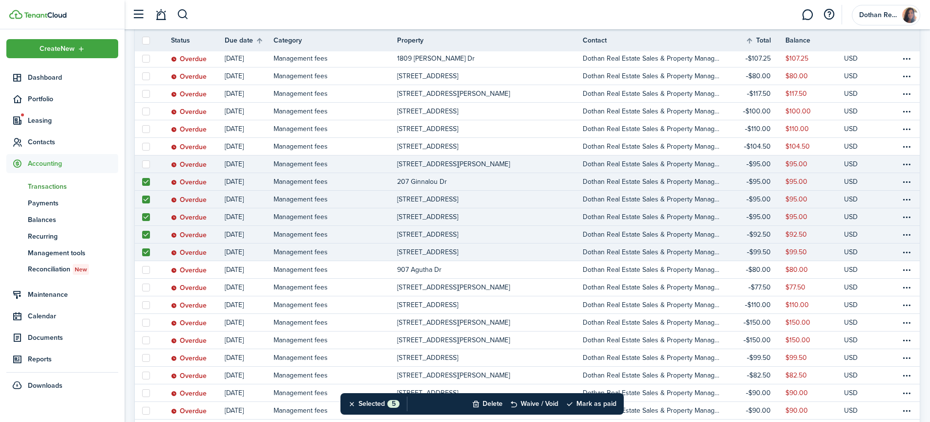
click at [145, 165] on label at bounding box center [146, 164] width 8 height 8
click at [142, 164] on input "checkbox" at bounding box center [142, 164] width 0 height 0
checkbox input "true"
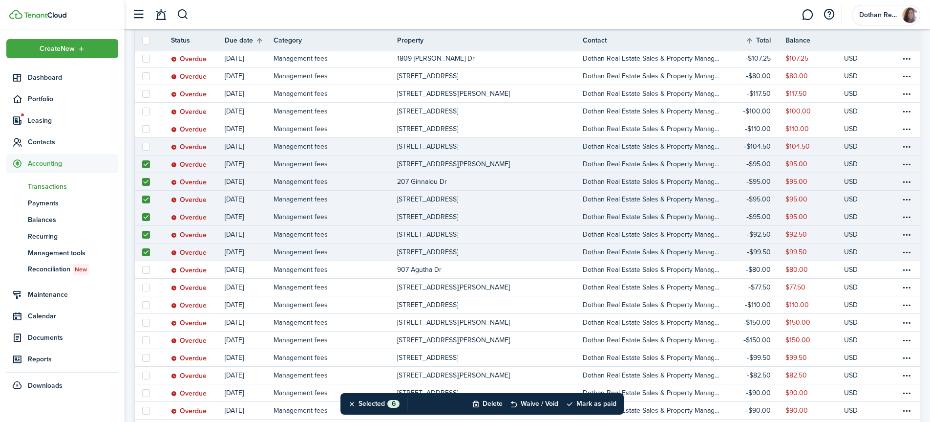
click at [144, 147] on label at bounding box center [146, 147] width 8 height 8
click at [142, 147] on input "checkbox" at bounding box center [142, 146] width 0 height 0
checkbox input "true"
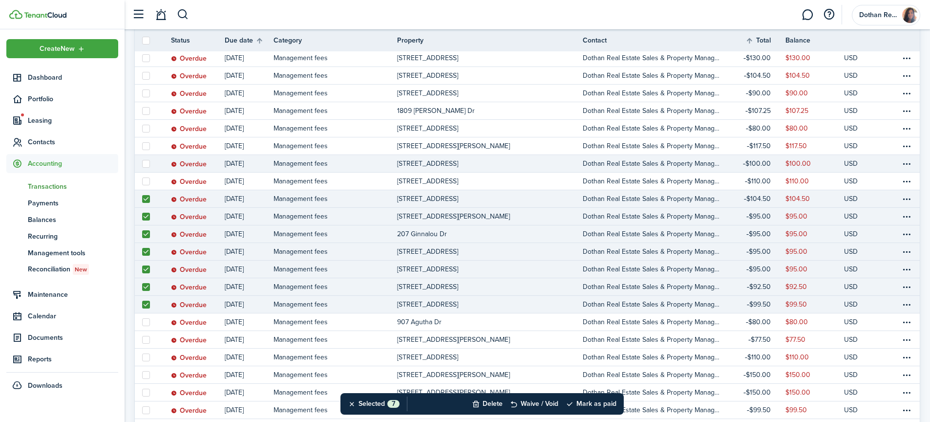
scroll to position [395, 0]
click at [148, 166] on label at bounding box center [146, 164] width 8 height 8
click at [142, 164] on input "checkbox" at bounding box center [142, 164] width 0 height 0
checkbox input "true"
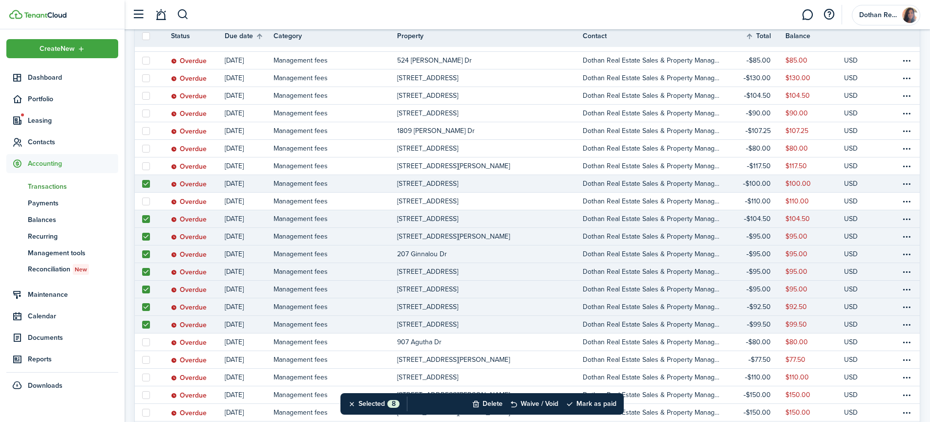
scroll to position [368, 0]
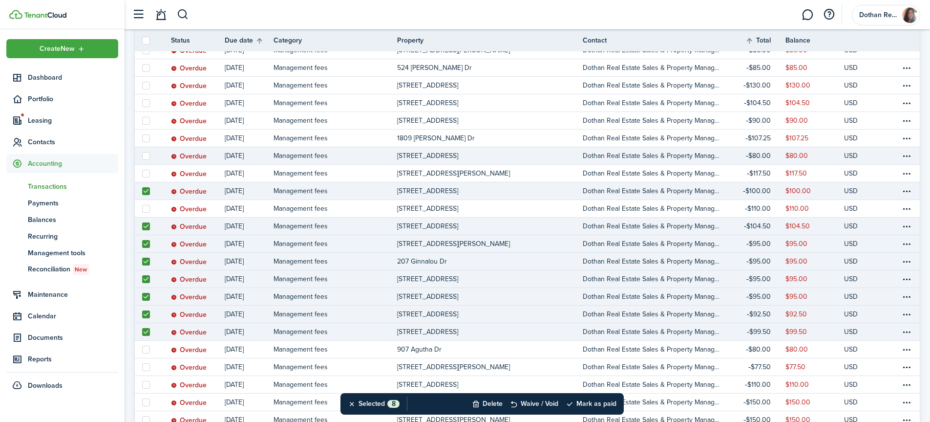
click at [146, 156] on label at bounding box center [146, 156] width 8 height 8
click at [142, 156] on input "checkbox" at bounding box center [142, 155] width 0 height 0
checkbox input "true"
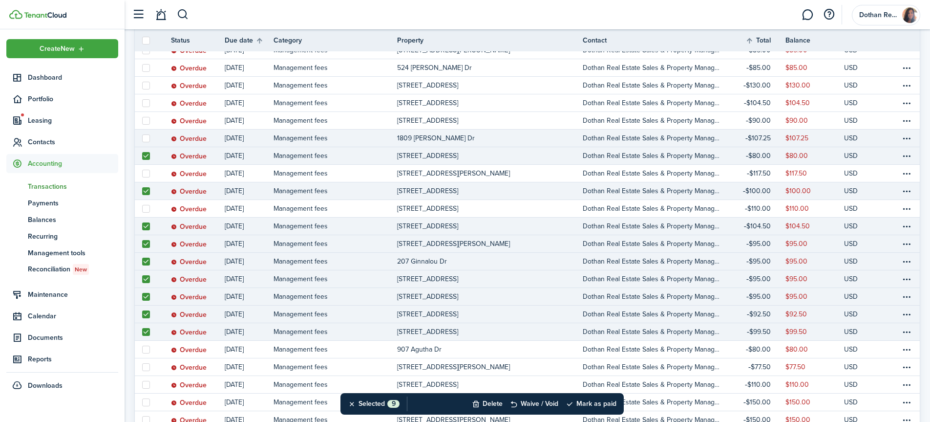
click at [145, 137] on label at bounding box center [146, 138] width 8 height 8
click at [142, 138] on input "checkbox" at bounding box center [142, 138] width 0 height 0
checkbox input "true"
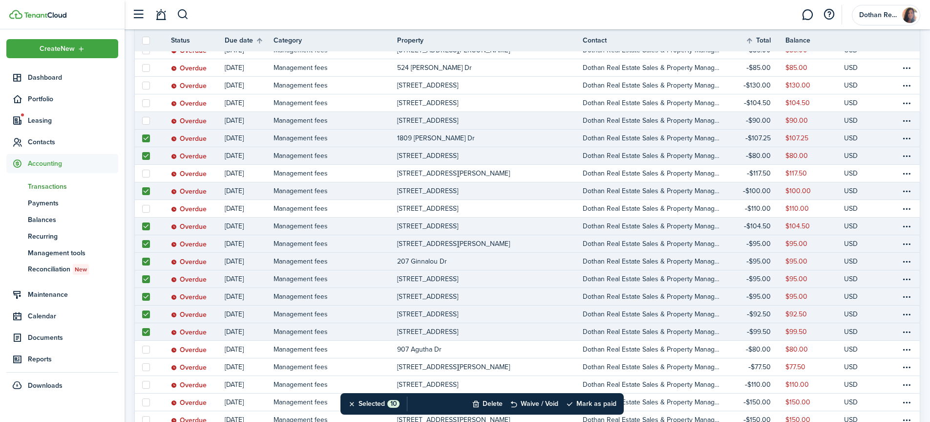
click at [146, 121] on label at bounding box center [146, 121] width 8 height 8
click at [142, 121] on input "checkbox" at bounding box center [142, 120] width 0 height 0
checkbox input "true"
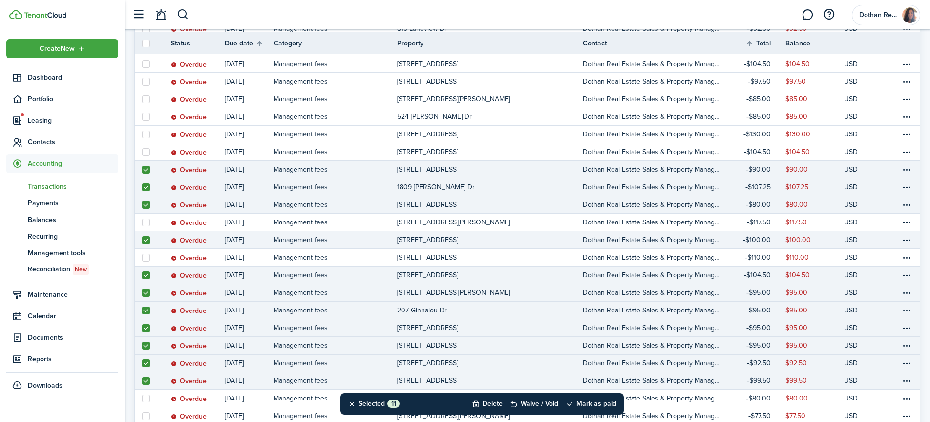
scroll to position [313, 0]
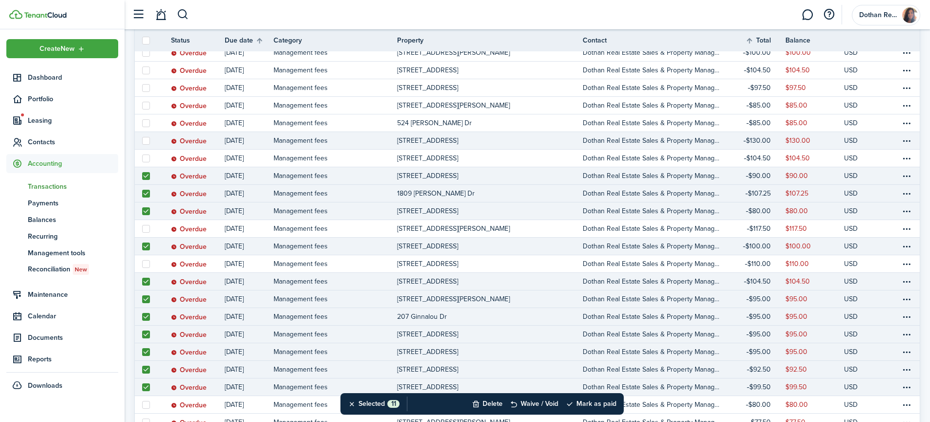
click at [145, 141] on label at bounding box center [146, 141] width 8 height 8
click at [142, 141] on input "checkbox" at bounding box center [142, 140] width 0 height 0
click at [147, 138] on label at bounding box center [146, 141] width 8 height 8
click at [142, 140] on input "checkbox" at bounding box center [142, 140] width 0 height 0
checkbox input "false"
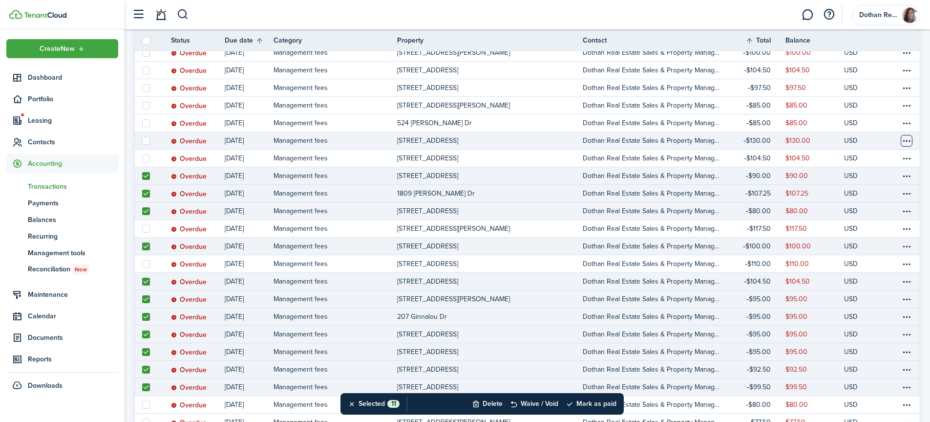
click at [906, 140] on table-menu-btn-icon at bounding box center [907, 141] width 12 height 12
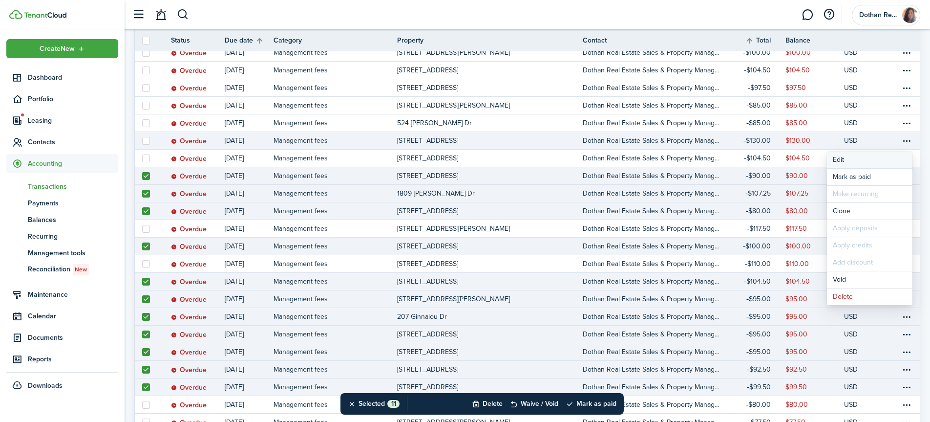
click at [840, 157] on button "Edit" at bounding box center [869, 159] width 85 height 17
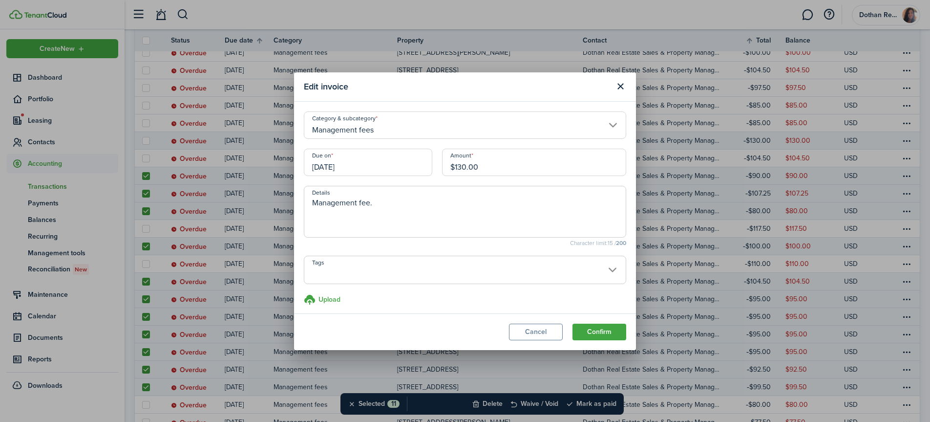
drag, startPoint x: 473, startPoint y: 169, endPoint x: 428, endPoint y: 168, distance: 45.4
click at [428, 168] on div "Due on [DATE] Amount $130.00" at bounding box center [465, 166] width 332 height 37
type input "$143.00"
click at [604, 333] on button "Confirm" at bounding box center [599, 331] width 54 height 17
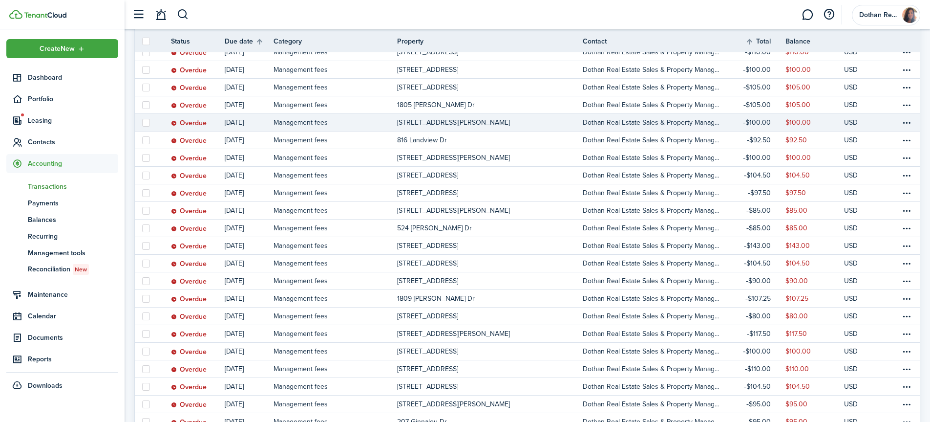
scroll to position [208, 0]
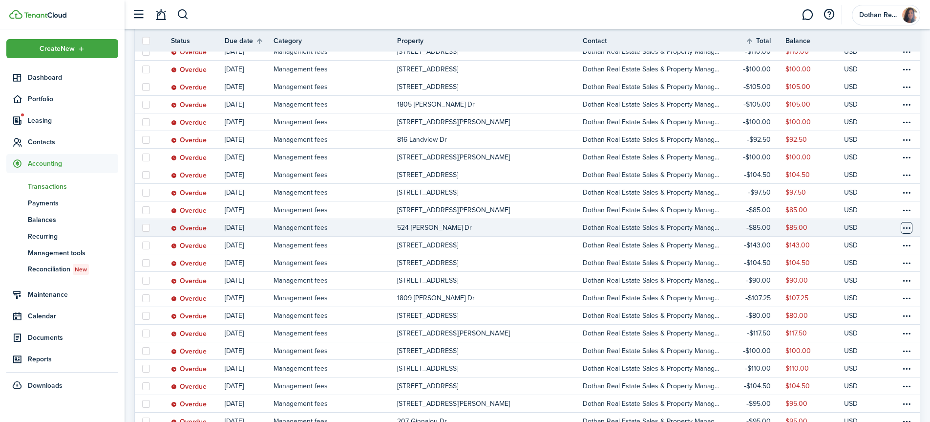
click at [904, 226] on table-menu-btn-icon at bounding box center [907, 228] width 12 height 12
click at [844, 244] on button "Edit" at bounding box center [869, 246] width 85 height 17
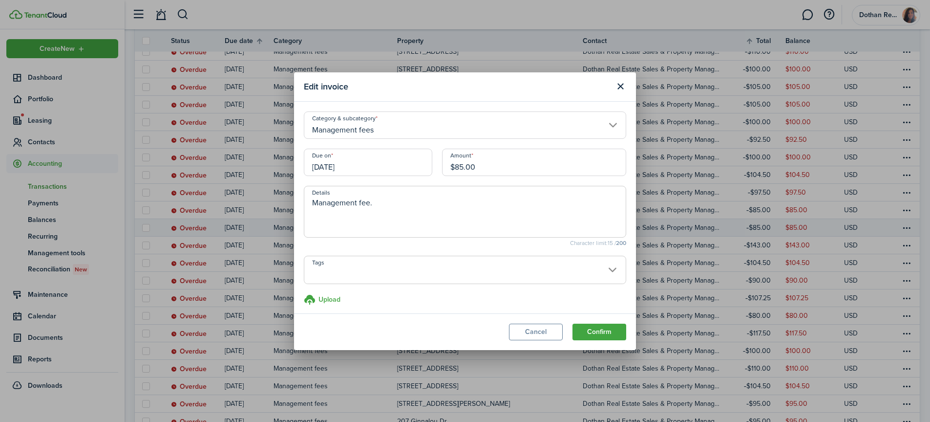
drag, startPoint x: 501, startPoint y: 161, endPoint x: 365, endPoint y: 161, distance: 135.8
click at [365, 161] on div "Due on [DATE] Amount $85.00" at bounding box center [465, 166] width 332 height 37
type input "$90.00"
click at [612, 328] on button "Confirm" at bounding box center [599, 331] width 54 height 17
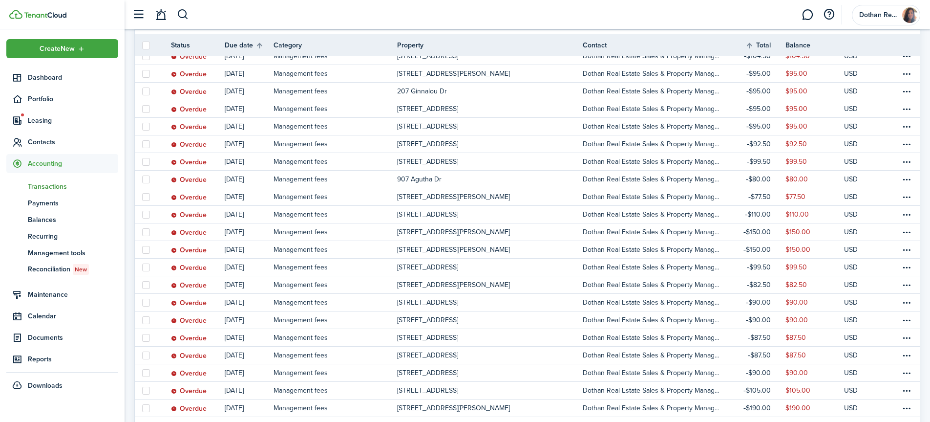
scroll to position [548, 0]
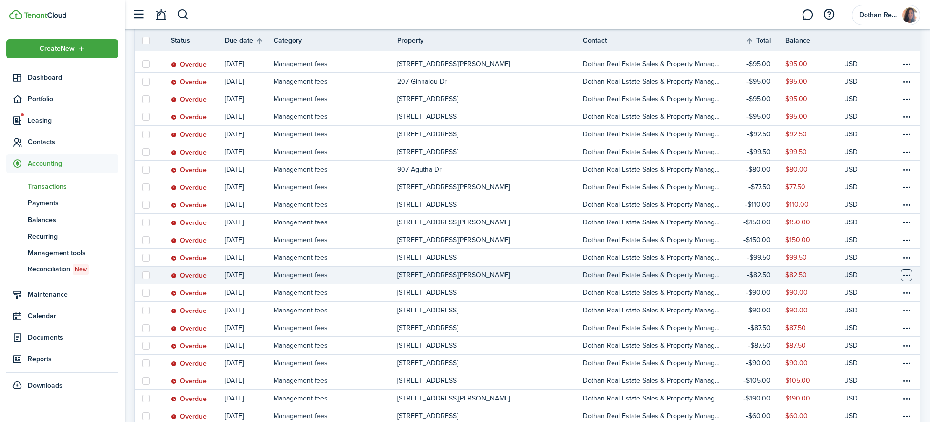
click at [909, 276] on table-menu-btn-icon at bounding box center [907, 275] width 12 height 12
click at [835, 272] on button "Edit" at bounding box center [869, 274] width 85 height 17
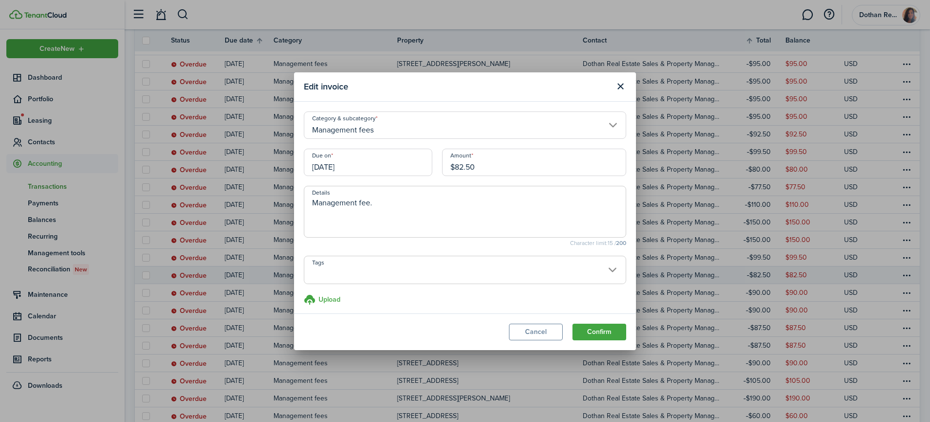
drag, startPoint x: 495, startPoint y: 165, endPoint x: 423, endPoint y: 165, distance: 72.3
click at [423, 165] on div "Due on [DATE] Amount $82.50" at bounding box center [465, 166] width 332 height 37
type input "$90.75"
click at [605, 333] on button "Confirm" at bounding box center [599, 331] width 54 height 17
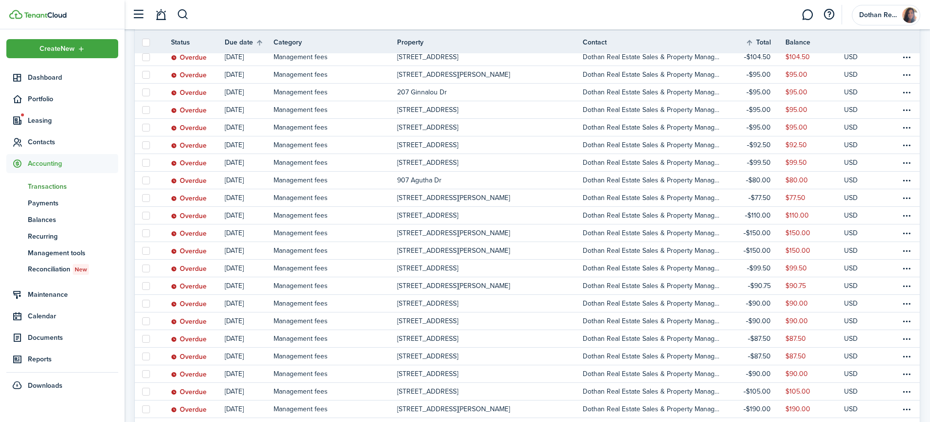
scroll to position [539, 0]
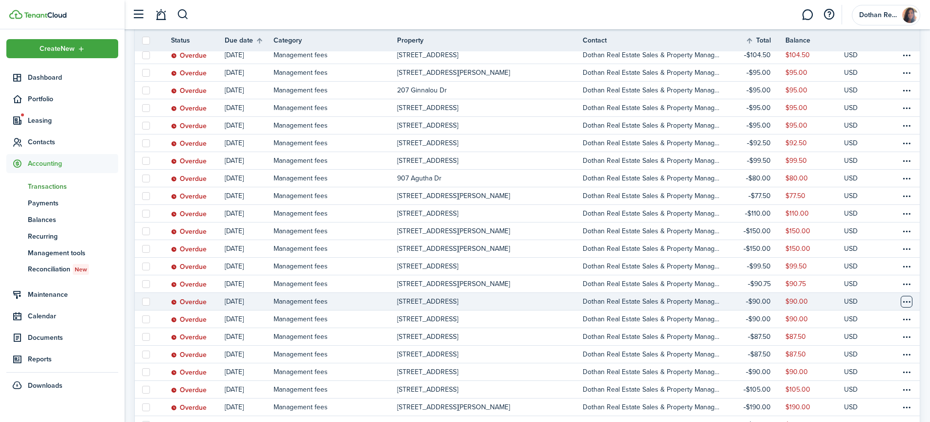
click at [910, 300] on table-menu-btn-icon at bounding box center [907, 302] width 12 height 12
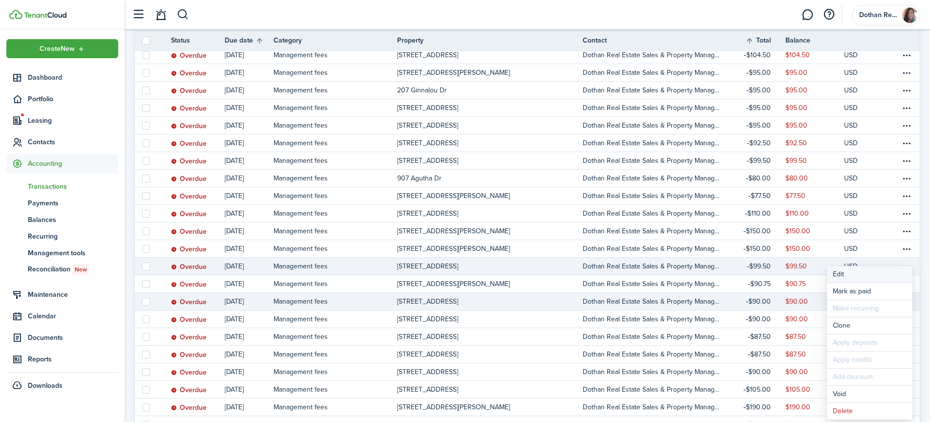
click at [844, 274] on button "Edit" at bounding box center [869, 274] width 85 height 17
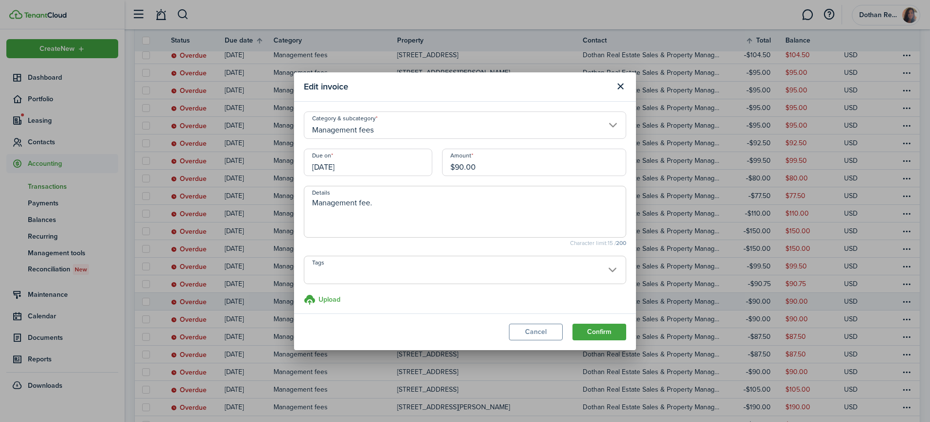
click at [463, 172] on input "$90.00" at bounding box center [534, 161] width 184 height 27
type input "$99.00"
click at [592, 326] on button "Confirm" at bounding box center [599, 331] width 54 height 17
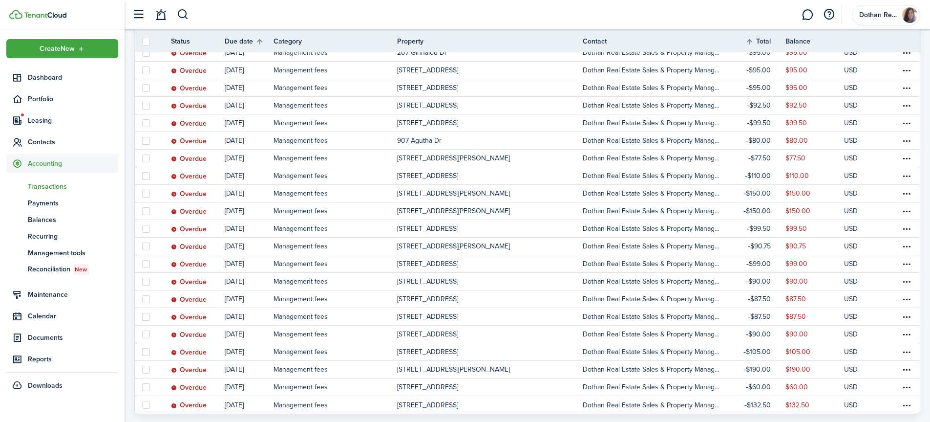
scroll to position [578, 0]
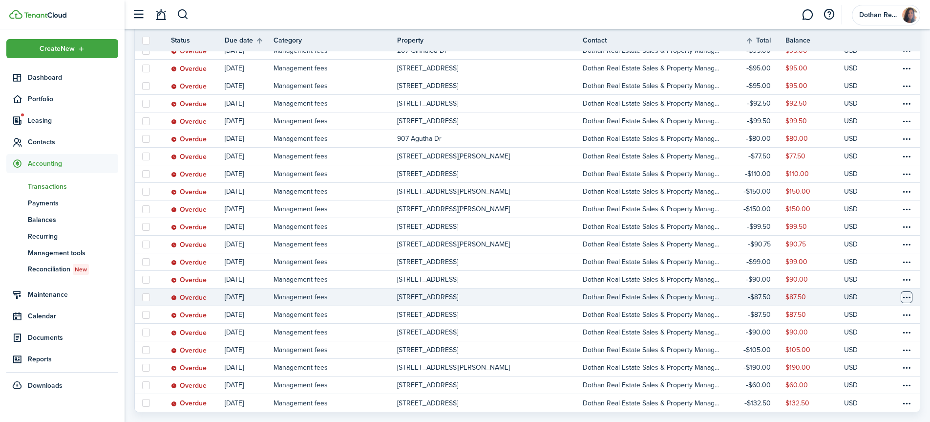
click at [907, 295] on table-menu-btn-icon at bounding box center [907, 297] width 12 height 12
click at [847, 272] on button "Edit" at bounding box center [869, 274] width 85 height 17
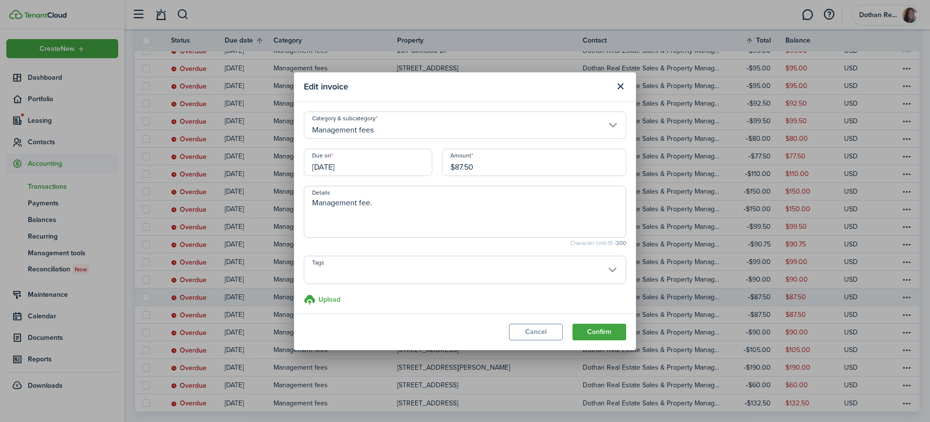
drag, startPoint x: 526, startPoint y: 170, endPoint x: 424, endPoint y: 165, distance: 101.7
click at [424, 165] on div "Due on [DATE] Amount $87.50" at bounding box center [465, 166] width 332 height 37
type input "$92.50"
click at [597, 336] on button "Confirm" at bounding box center [599, 331] width 54 height 17
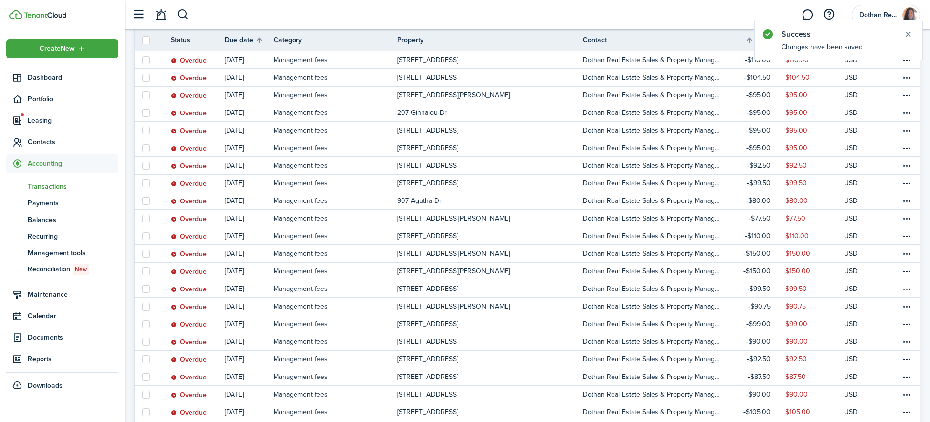
scroll to position [520, 0]
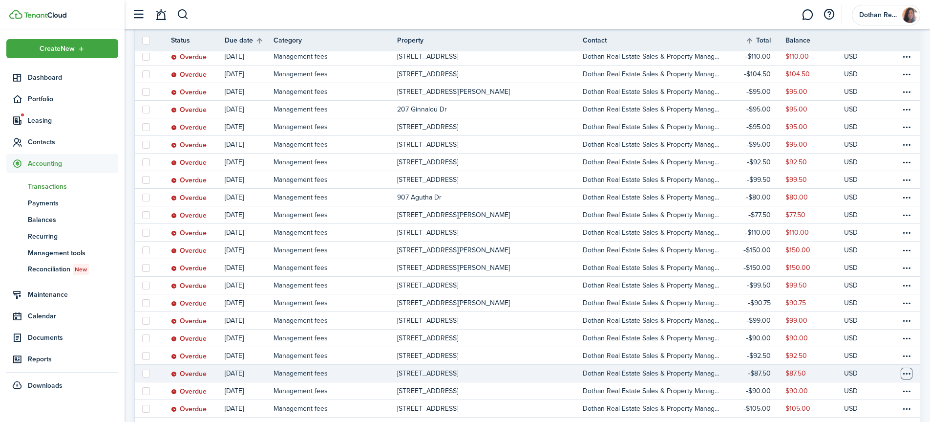
click at [909, 376] on table-menu-btn-icon at bounding box center [907, 373] width 12 height 12
click at [845, 274] on button "Edit" at bounding box center [869, 274] width 85 height 17
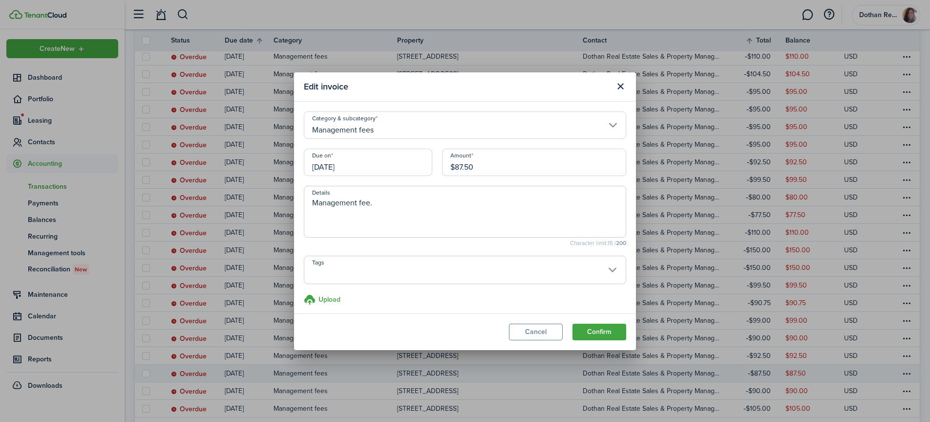
drag, startPoint x: 442, startPoint y: 168, endPoint x: 429, endPoint y: 167, distance: 12.7
click at [429, 167] on div "Due on [DATE] Amount $87.50" at bounding box center [465, 166] width 332 height 37
type input "$92.50"
click at [591, 326] on button "Confirm" at bounding box center [599, 331] width 54 height 17
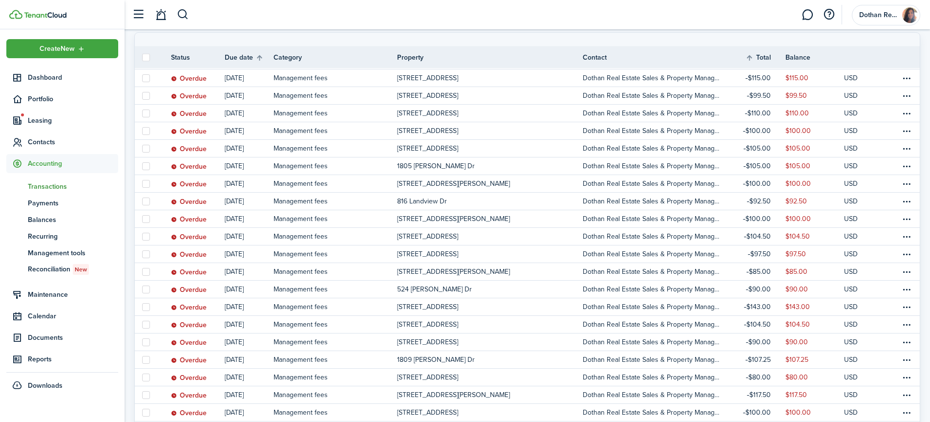
scroll to position [146, 0]
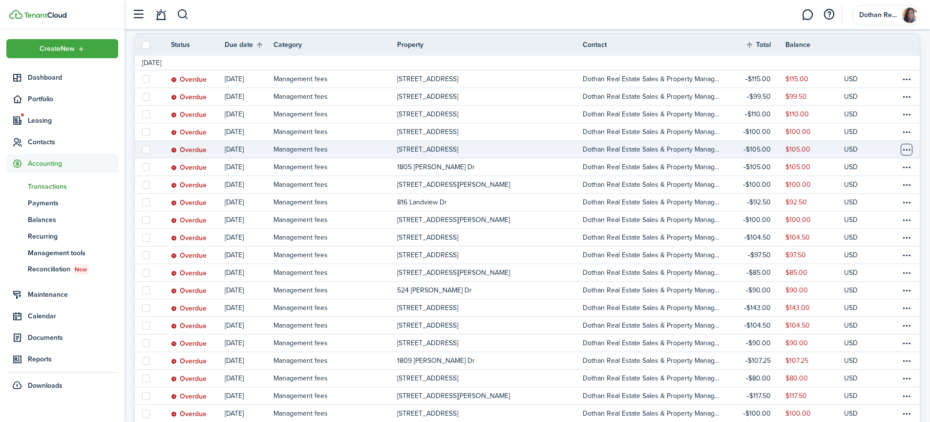
click at [908, 150] on table-menu-btn-icon at bounding box center [907, 150] width 12 height 12
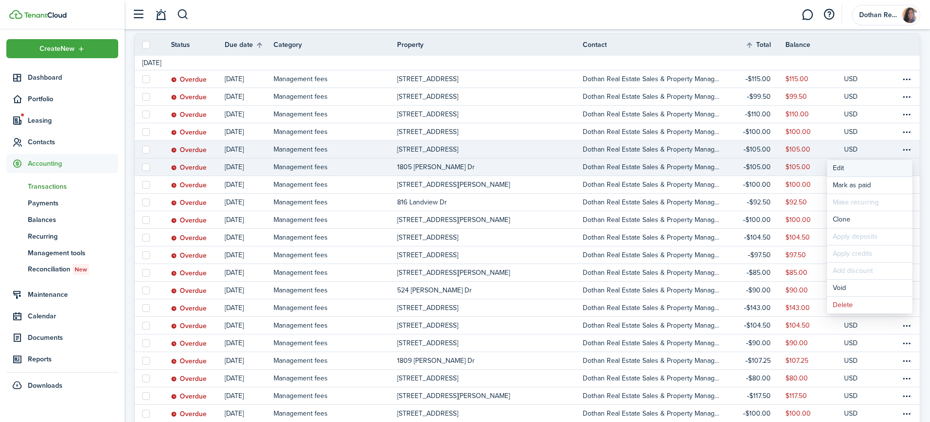
click at [841, 168] on button "Edit" at bounding box center [869, 168] width 85 height 17
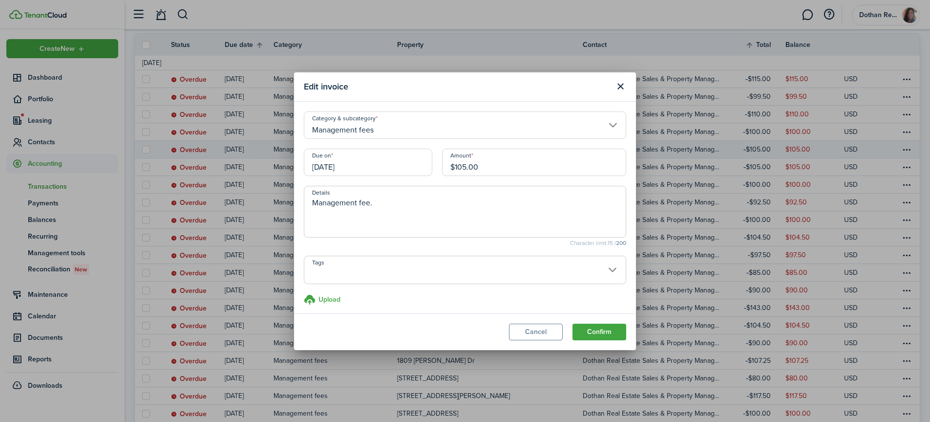
drag, startPoint x: 460, startPoint y: 167, endPoint x: 439, endPoint y: 169, distance: 21.1
click at [439, 169] on div "Amount $105.00" at bounding box center [534, 166] width 194 height 37
type input "$115.50"
click at [590, 325] on button "Confirm" at bounding box center [599, 331] width 54 height 17
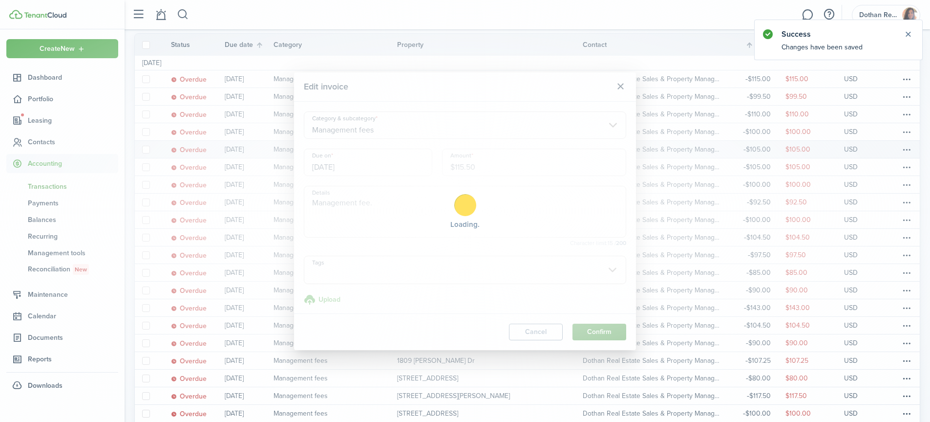
scroll to position [0, 0]
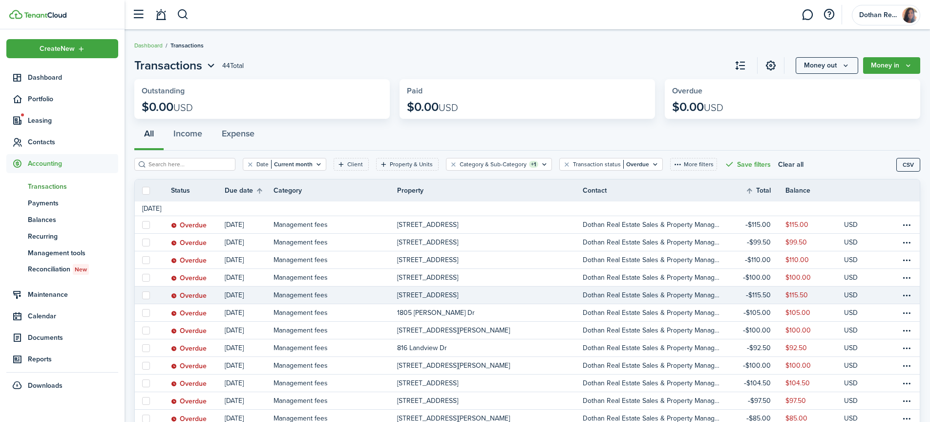
click at [145, 294] on label at bounding box center [146, 295] width 8 height 8
click at [142, 295] on input "checkbox" at bounding box center [142, 295] width 0 height 0
checkbox input "true"
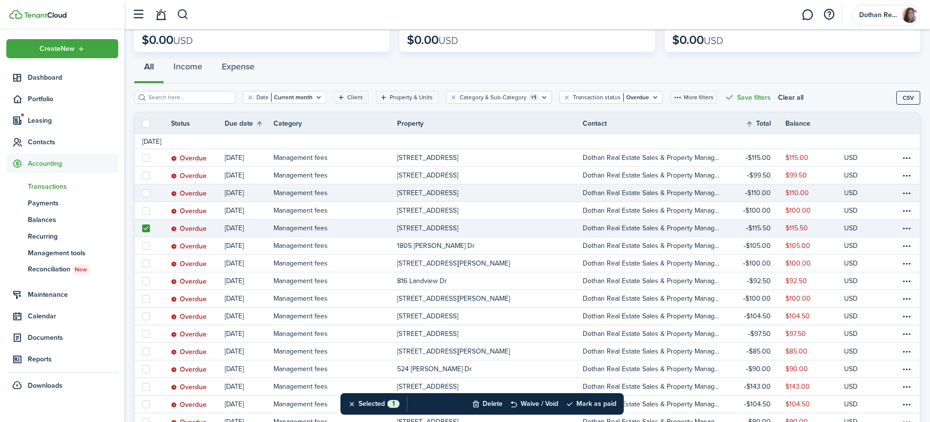
scroll to position [69, 0]
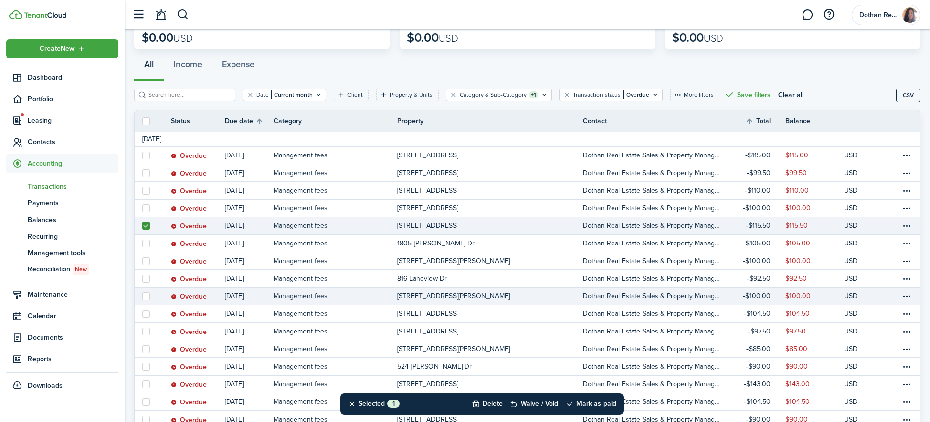
click at [143, 297] on label at bounding box center [146, 296] width 8 height 8
click at [142, 296] on input "checkbox" at bounding box center [142, 296] width 0 height 0
checkbox input "true"
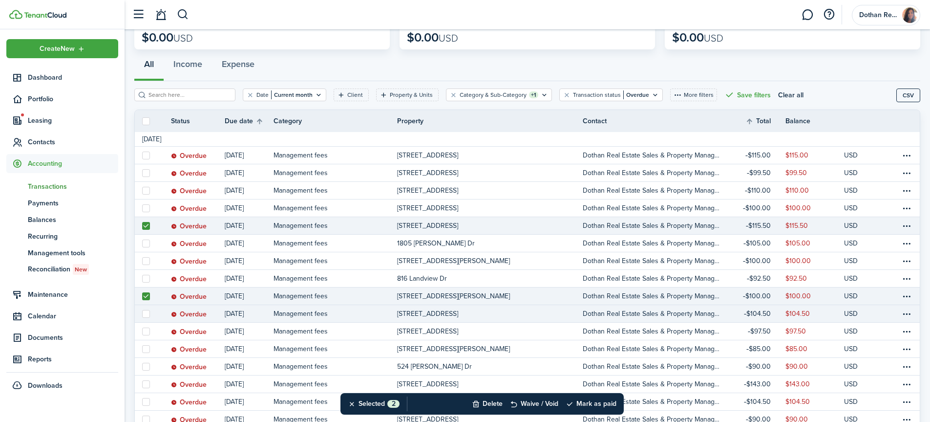
click at [147, 314] on label at bounding box center [146, 314] width 8 height 8
click at [142, 314] on input "checkbox" at bounding box center [142, 313] width 0 height 0
checkbox input "true"
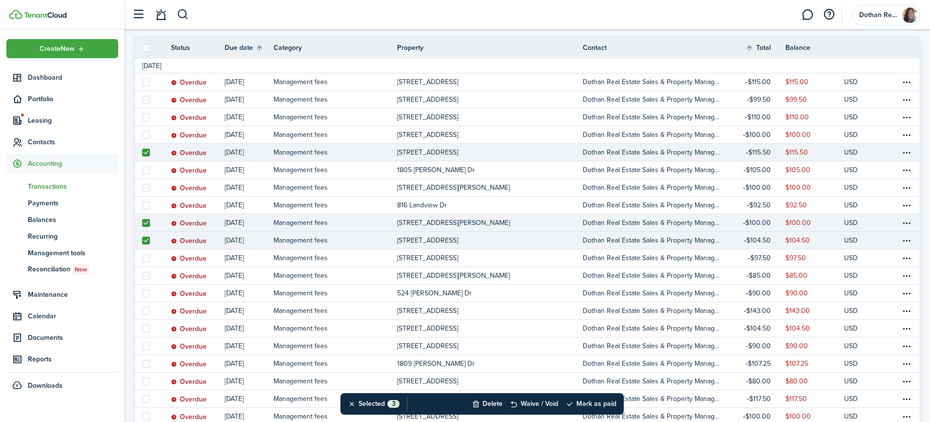
scroll to position [144, 0]
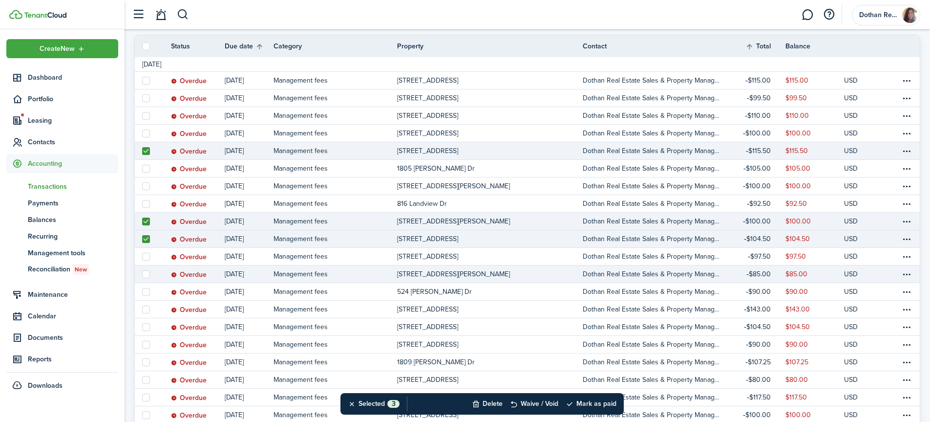
click at [146, 275] on label at bounding box center [146, 274] width 8 height 8
click at [142, 274] on input "checkbox" at bounding box center [142, 274] width 0 height 0
checkbox input "true"
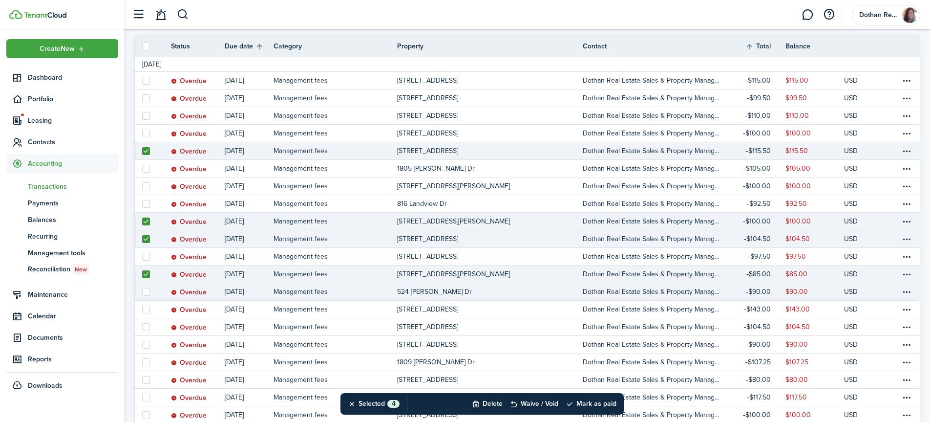
click at [147, 291] on label at bounding box center [146, 292] width 8 height 8
click at [142, 291] on input "checkbox" at bounding box center [142, 291] width 0 height 0
checkbox input "true"
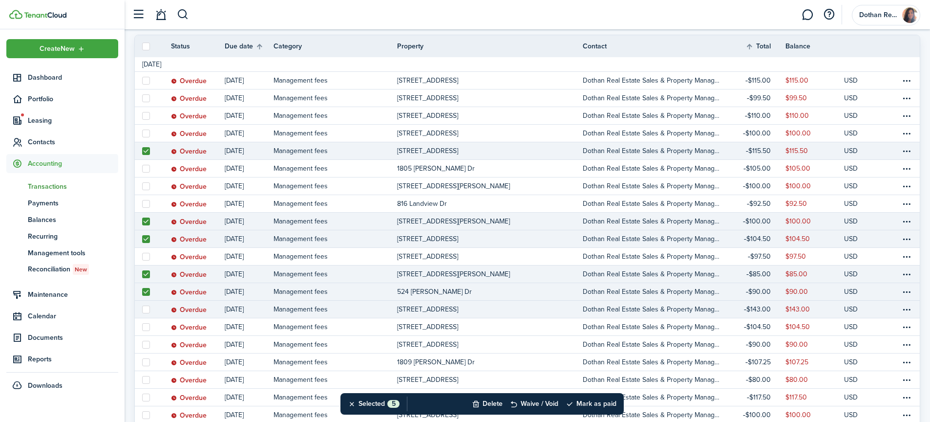
click at [148, 311] on label at bounding box center [146, 309] width 8 height 8
click at [142, 309] on input "checkbox" at bounding box center [142, 309] width 0 height 0
checkbox input "true"
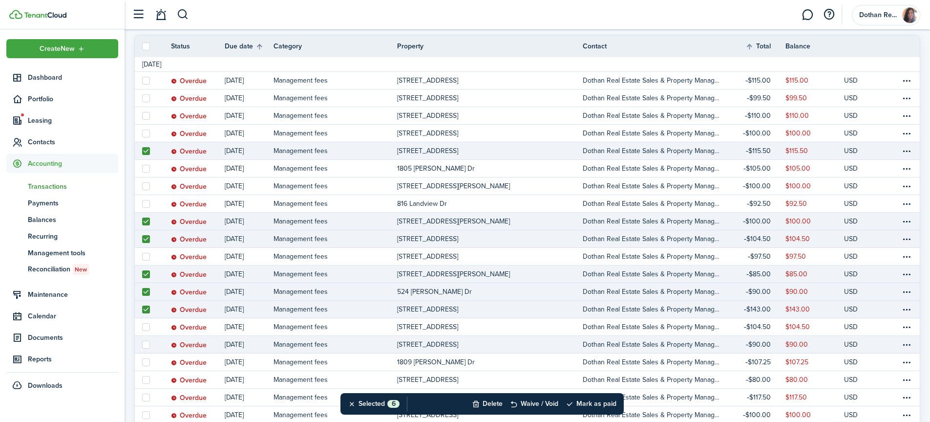
click at [143, 346] on label at bounding box center [146, 344] width 8 height 8
click at [142, 344] on input "checkbox" at bounding box center [142, 344] width 0 height 0
checkbox input "true"
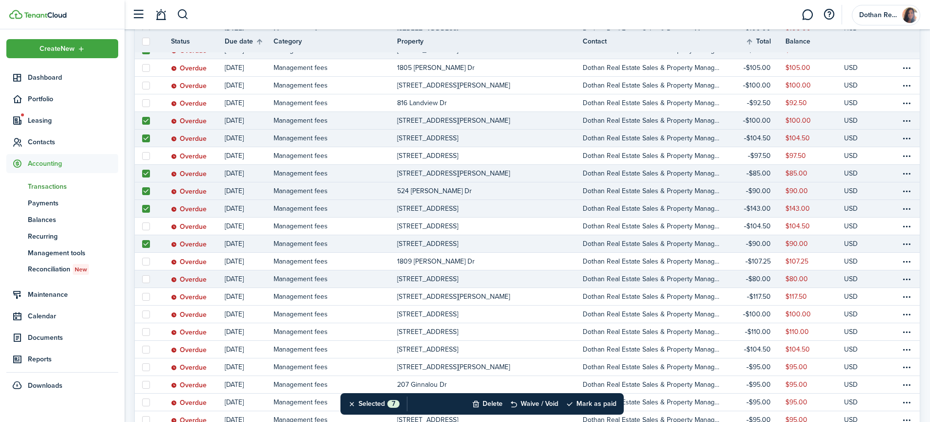
scroll to position [247, 0]
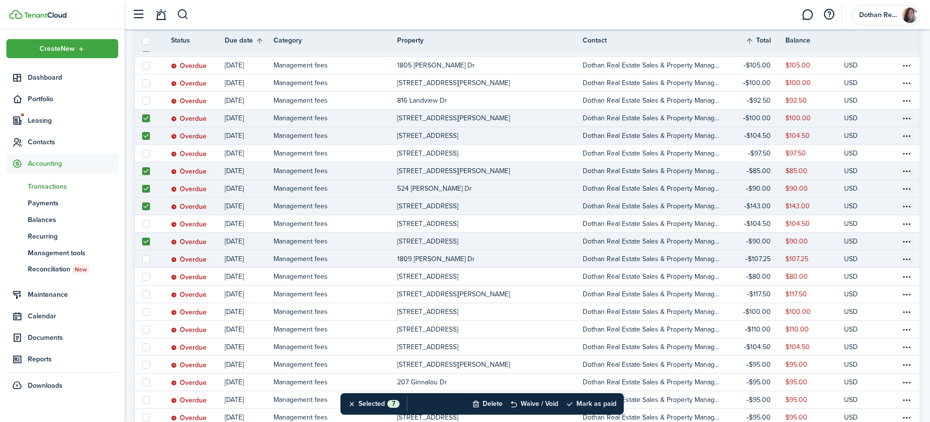
click at [144, 258] on label at bounding box center [146, 259] width 8 height 8
click at [142, 258] on input "checkbox" at bounding box center [142, 258] width 0 height 0
checkbox input "true"
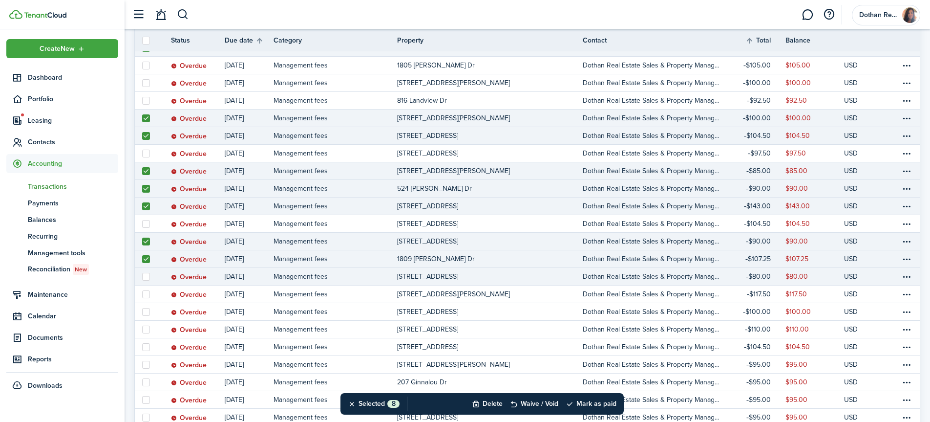
click at [145, 277] on label at bounding box center [146, 277] width 8 height 8
click at [142, 276] on input "checkbox" at bounding box center [142, 276] width 0 height 0
checkbox input "true"
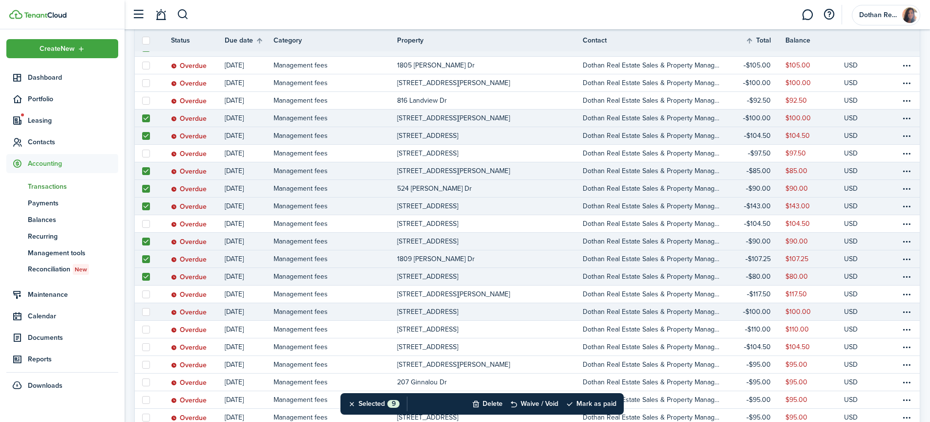
click at [147, 312] on label at bounding box center [146, 312] width 8 height 8
click at [142, 312] on input "checkbox" at bounding box center [142, 311] width 0 height 0
checkbox input "true"
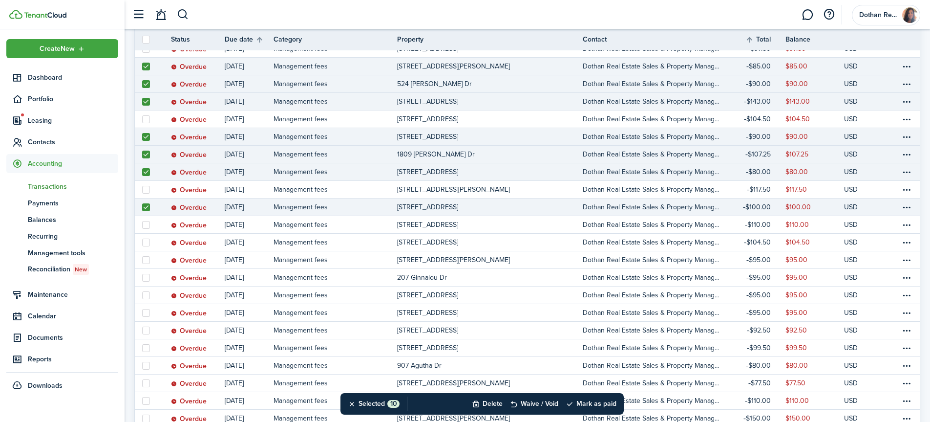
scroll to position [353, 0]
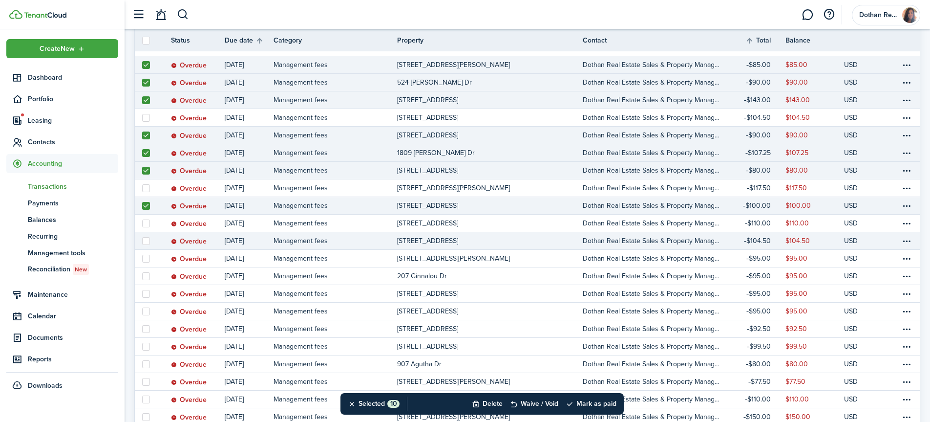
click at [148, 242] on label at bounding box center [146, 241] width 8 height 8
click at [142, 241] on input "checkbox" at bounding box center [142, 240] width 0 height 0
checkbox input "true"
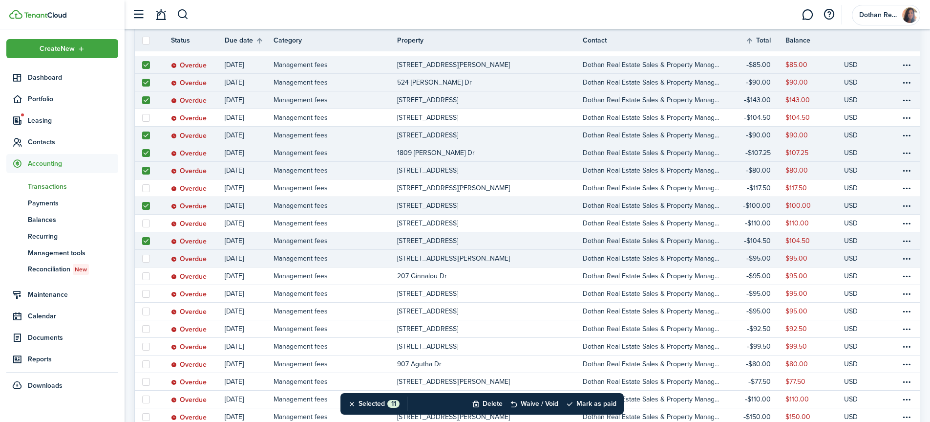
click at [147, 260] on label at bounding box center [146, 258] width 8 height 8
click at [142, 258] on input "checkbox" at bounding box center [142, 258] width 0 height 0
checkbox input "true"
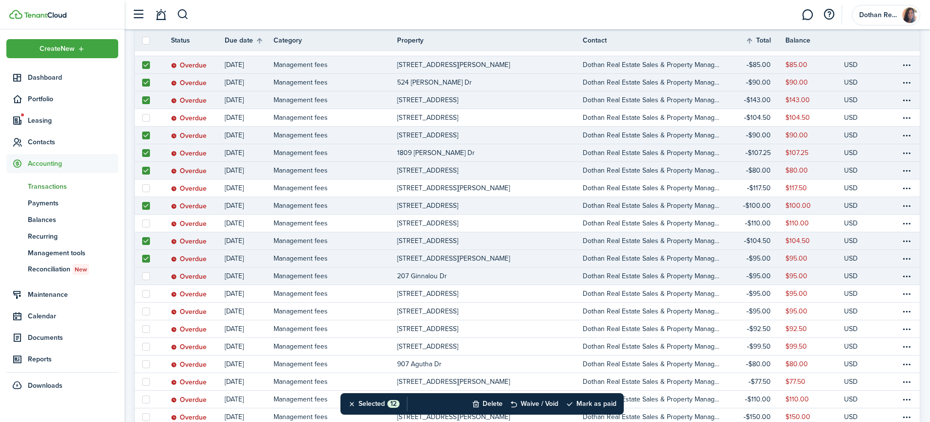
click at [145, 275] on label at bounding box center [146, 276] width 8 height 8
click at [142, 275] on input "checkbox" at bounding box center [142, 275] width 0 height 0
checkbox input "true"
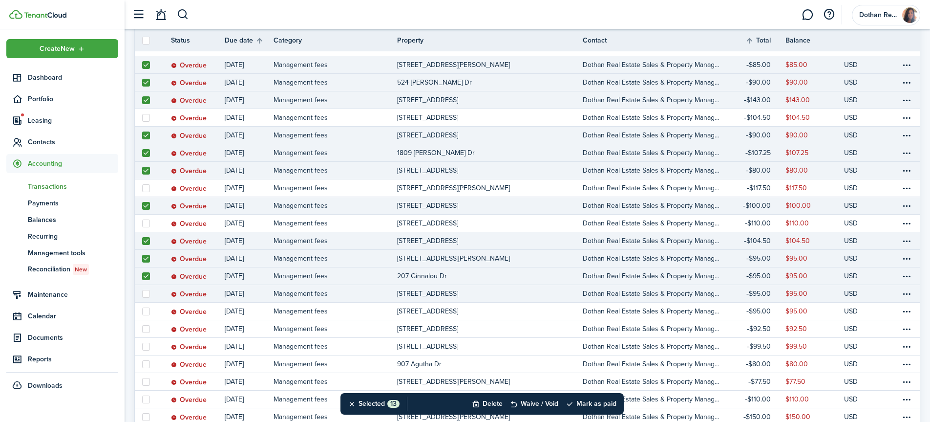
click at [147, 294] on label at bounding box center [146, 294] width 8 height 8
click at [142, 294] on input "checkbox" at bounding box center [142, 293] width 0 height 0
checkbox input "true"
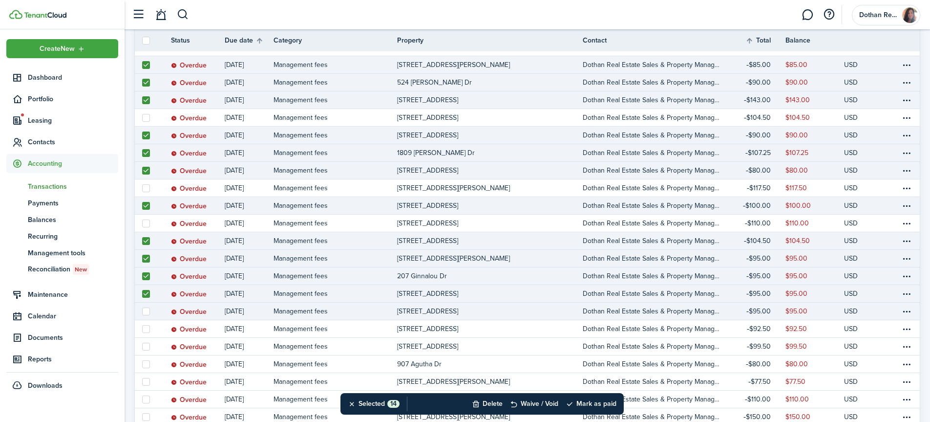
click at [147, 312] on label at bounding box center [146, 311] width 8 height 8
click at [142, 311] on input "checkbox" at bounding box center [142, 311] width 0 height 0
checkbox input "true"
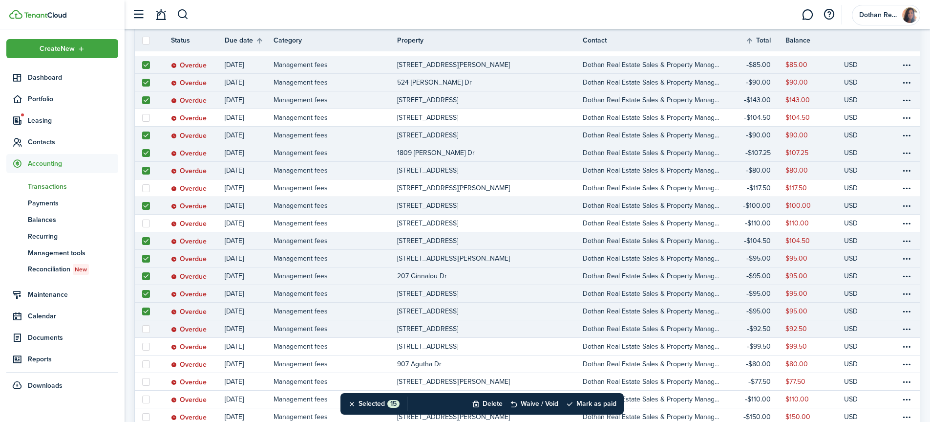
click at [144, 327] on label at bounding box center [146, 329] width 8 height 8
click at [142, 328] on input "checkbox" at bounding box center [142, 328] width 0 height 0
checkbox input "true"
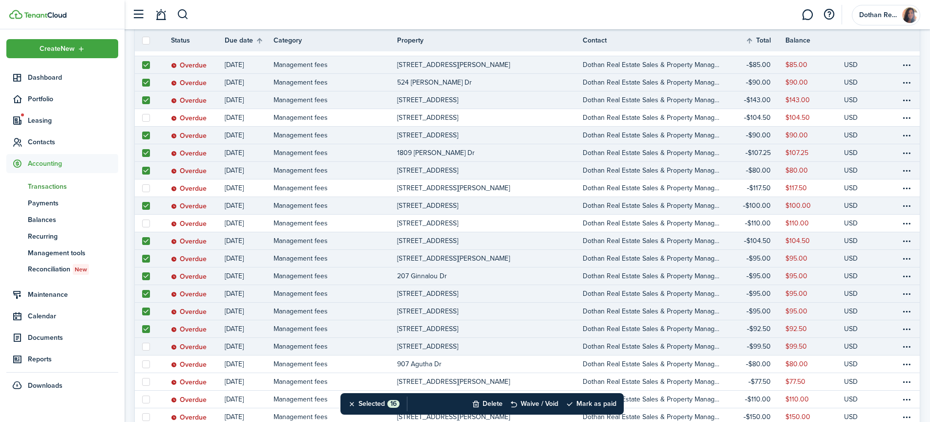
click at [146, 347] on label at bounding box center [146, 346] width 8 height 8
click at [142, 346] on input "checkbox" at bounding box center [142, 346] width 0 height 0
checkbox input "true"
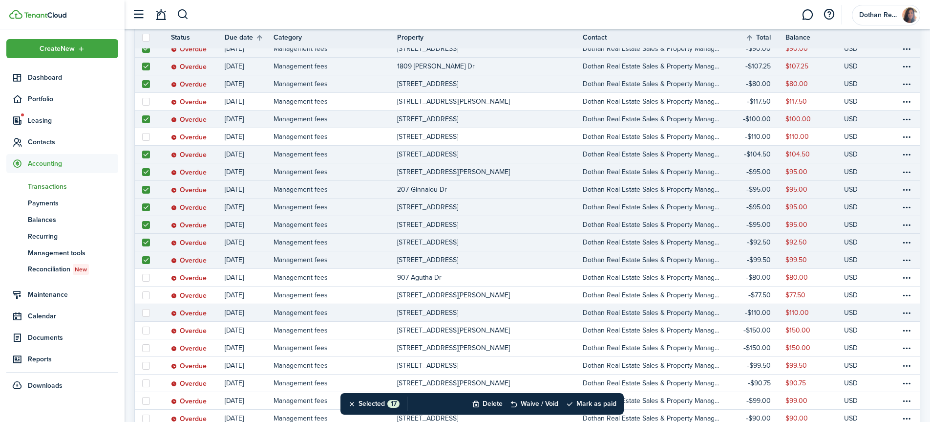
scroll to position [441, 0]
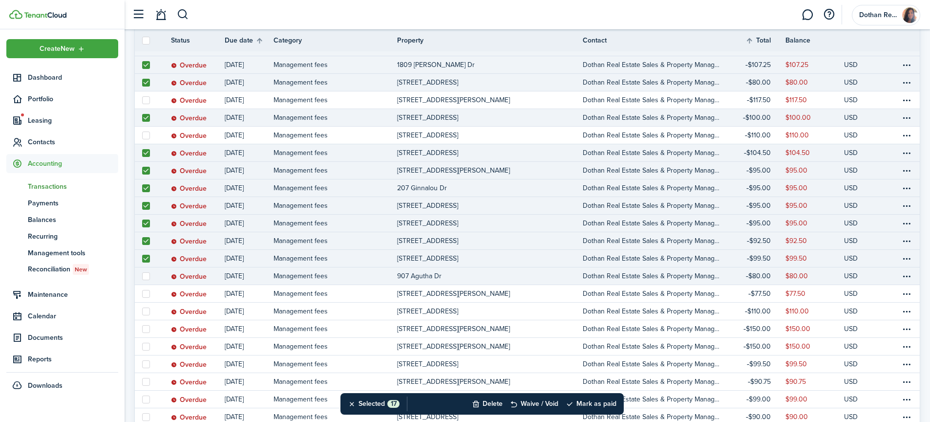
click at [146, 278] on label at bounding box center [146, 276] width 8 height 8
click at [142, 276] on input "checkbox" at bounding box center [142, 275] width 0 height 0
checkbox input "true"
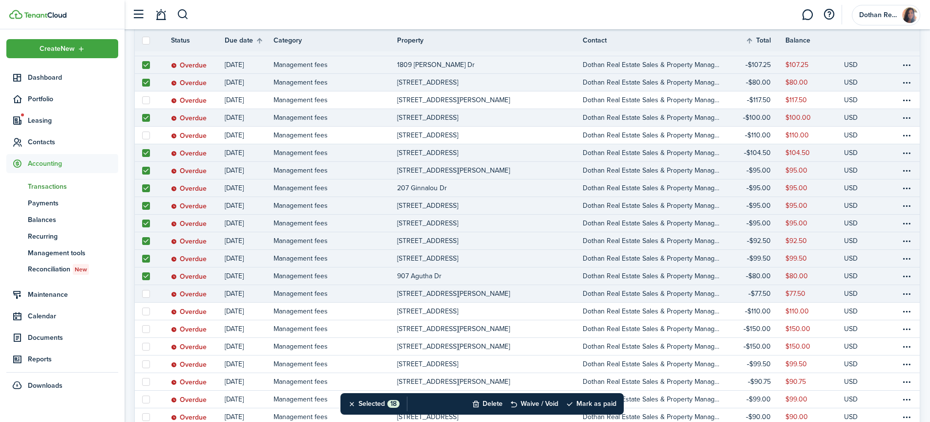
click at [147, 291] on label at bounding box center [146, 294] width 8 height 8
click at [142, 293] on input "checkbox" at bounding box center [142, 293] width 0 height 0
checkbox input "true"
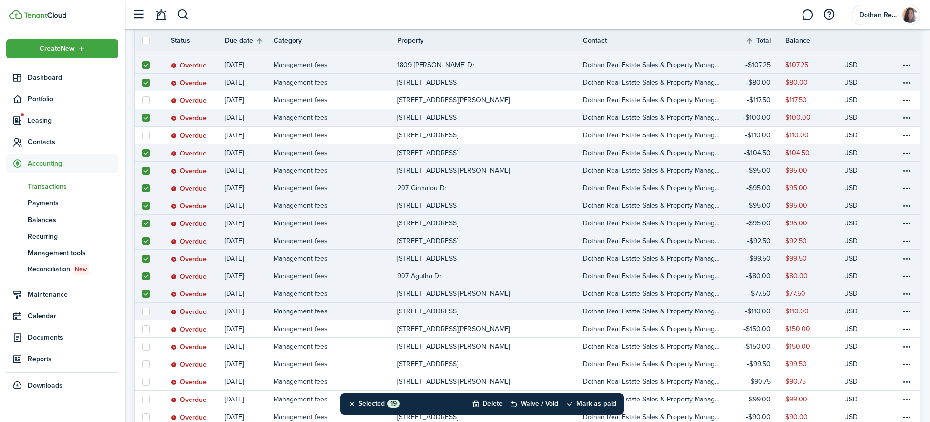
click at [147, 310] on label at bounding box center [146, 311] width 8 height 8
click at [142, 311] on input "checkbox" at bounding box center [142, 311] width 0 height 0
checkbox input "true"
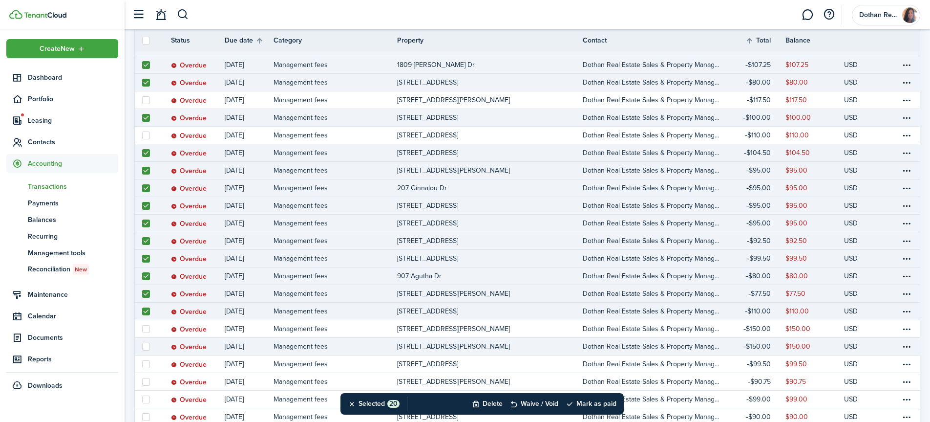
click at [145, 346] on label at bounding box center [146, 346] width 8 height 8
click at [142, 346] on input "checkbox" at bounding box center [142, 346] width 0 height 0
checkbox input "true"
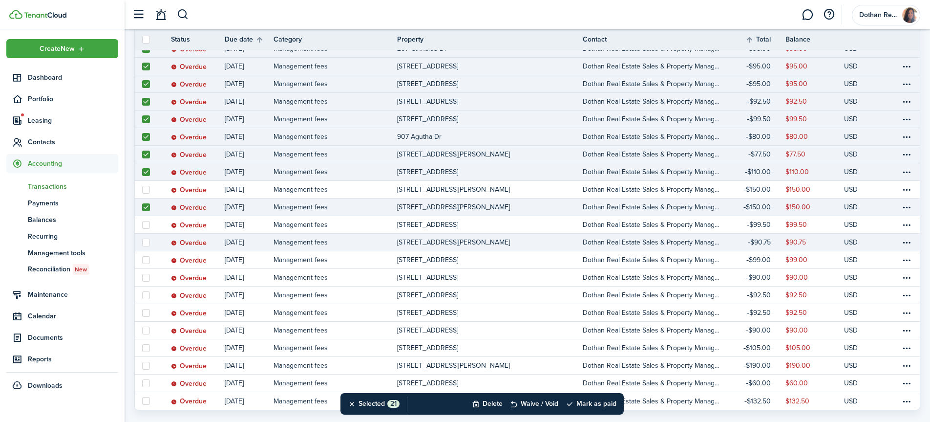
scroll to position [581, 0]
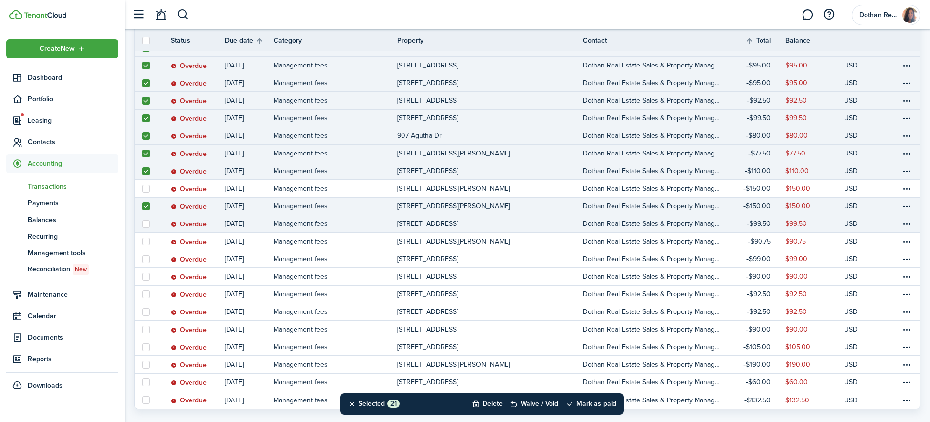
click at [147, 226] on label at bounding box center [146, 224] width 8 height 8
click at [142, 224] on input "checkbox" at bounding box center [142, 223] width 0 height 0
checkbox input "true"
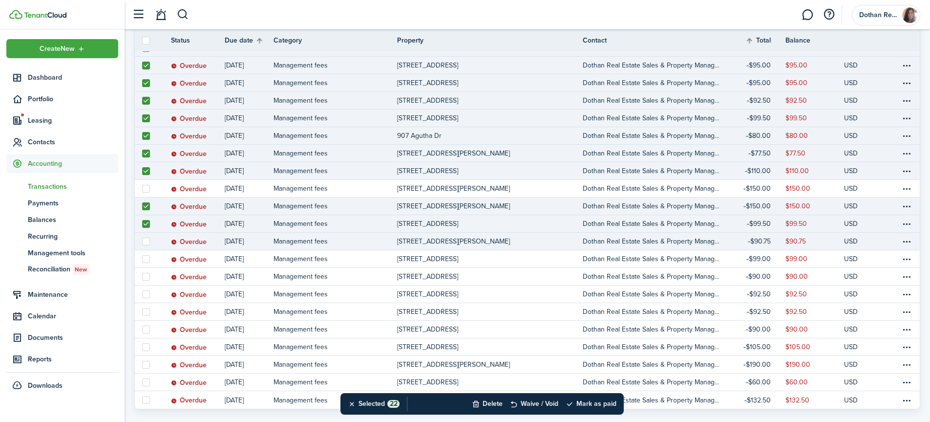
click at [147, 243] on label at bounding box center [146, 241] width 8 height 8
click at [142, 241] on input "checkbox" at bounding box center [142, 241] width 0 height 0
checkbox input "true"
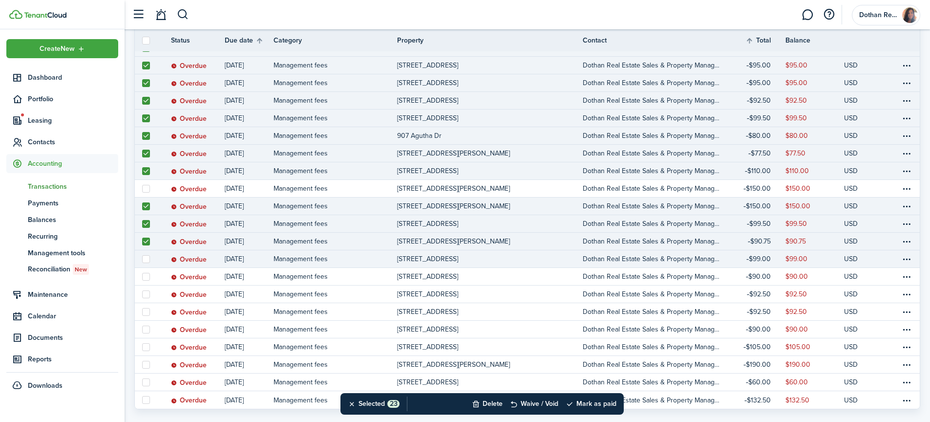
click at [144, 259] on label at bounding box center [146, 259] width 8 height 8
click at [142, 259] on input "checkbox" at bounding box center [142, 258] width 0 height 0
checkbox input "true"
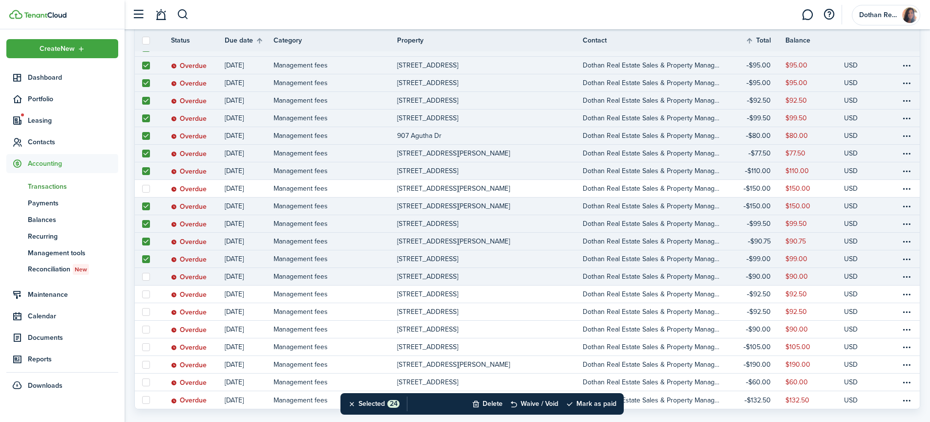
click at [147, 275] on label at bounding box center [146, 277] width 8 height 8
click at [142, 276] on input "checkbox" at bounding box center [142, 276] width 0 height 0
checkbox input "true"
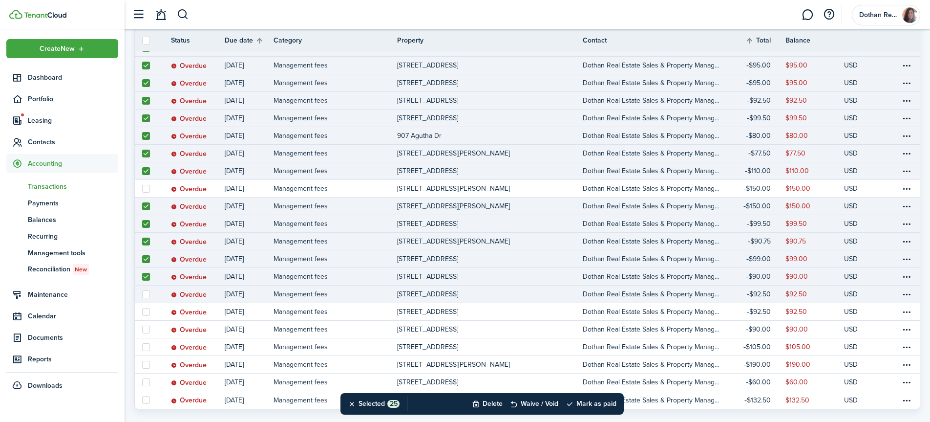
click at [145, 295] on label at bounding box center [146, 294] width 8 height 8
click at [142, 294] on input "checkbox" at bounding box center [142, 294] width 0 height 0
checkbox input "true"
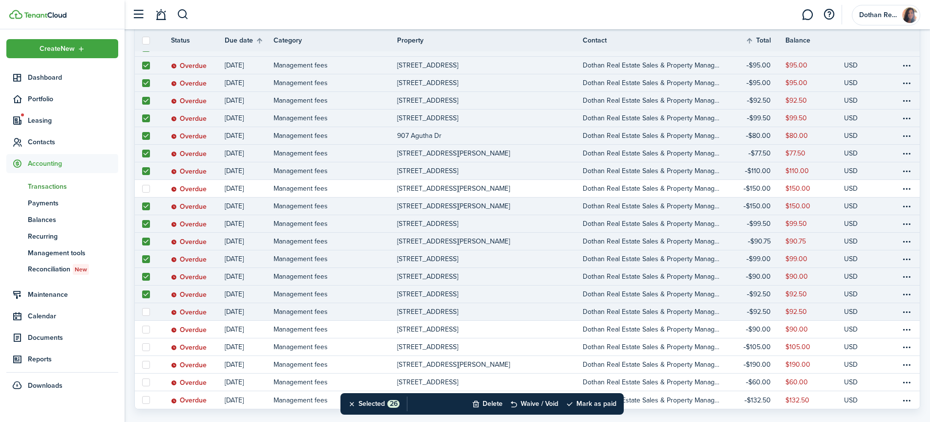
click at [147, 311] on label at bounding box center [146, 312] width 8 height 8
click at [142, 311] on input "checkbox" at bounding box center [142, 311] width 0 height 0
checkbox input "true"
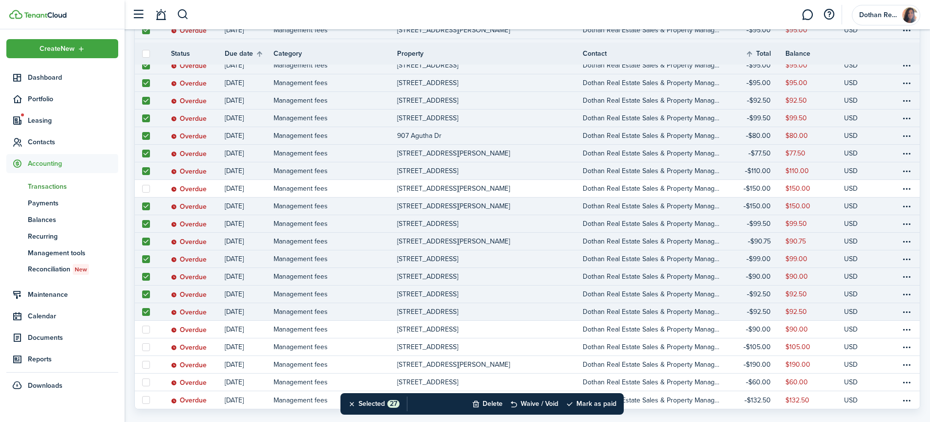
scroll to position [600, 0]
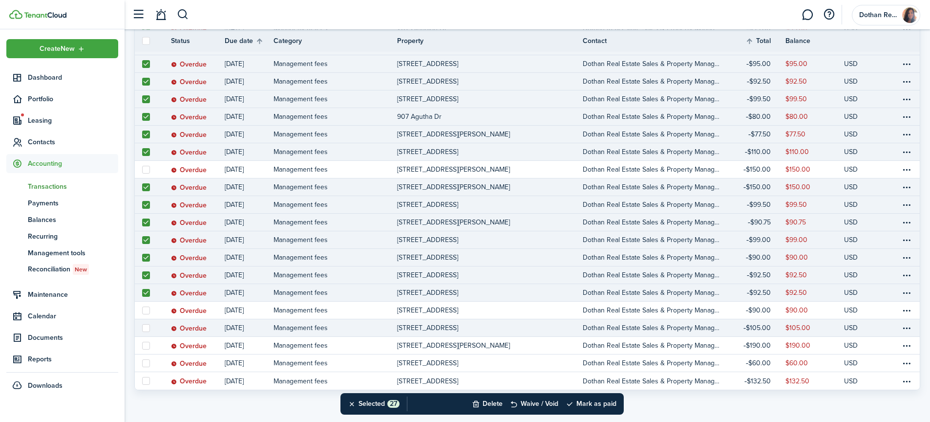
click at [148, 328] on label at bounding box center [146, 328] width 8 height 8
click at [142, 328] on input "checkbox" at bounding box center [142, 327] width 0 height 0
checkbox input "true"
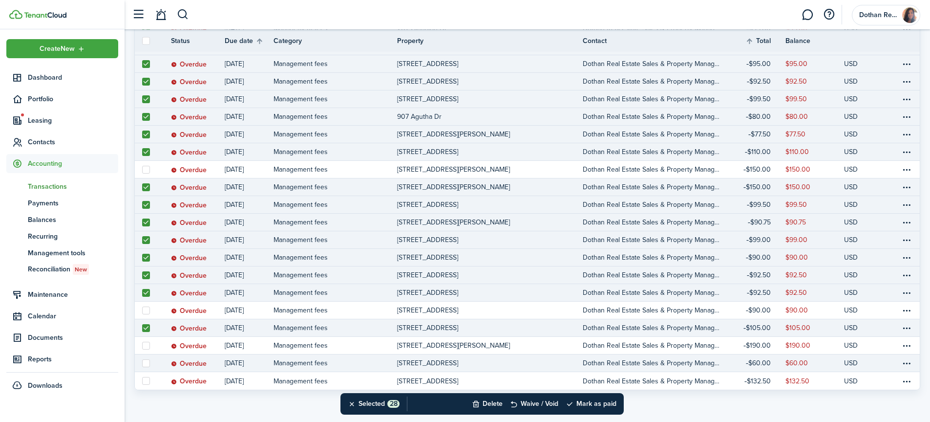
click at [148, 364] on label at bounding box center [146, 363] width 8 height 8
click at [142, 363] on input "checkbox" at bounding box center [142, 362] width 0 height 0
checkbox input "true"
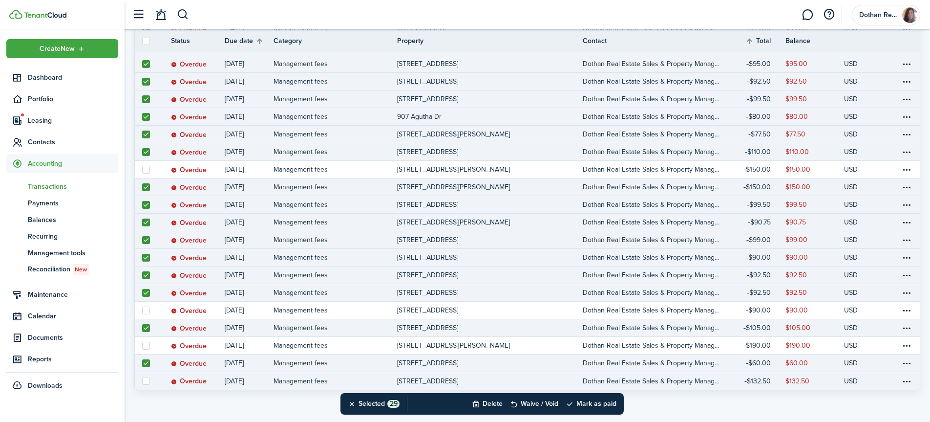
click at [146, 381] on label at bounding box center [146, 381] width 8 height 8
click at [142, 381] on input "checkbox" at bounding box center [142, 381] width 0 height 0
checkbox input "true"
click at [604, 402] on button "Mark as paid" at bounding box center [591, 403] width 51 height 21
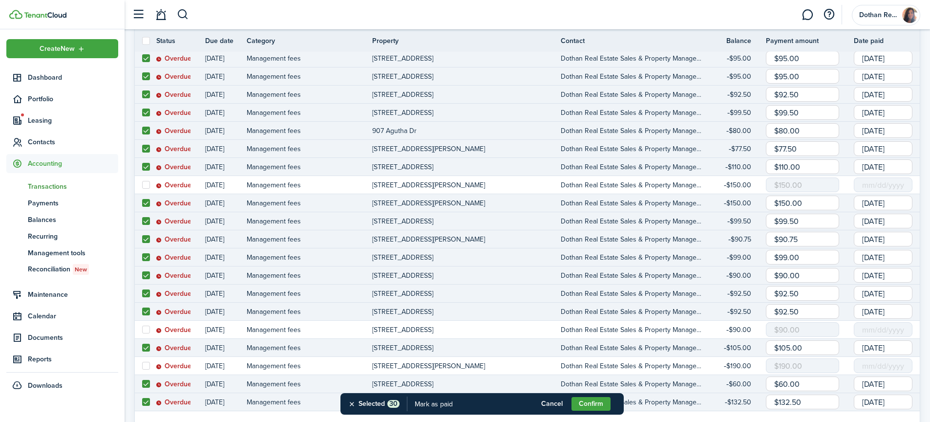
click at [890, 60] on input "[DATE]" at bounding box center [883, 58] width 59 height 15
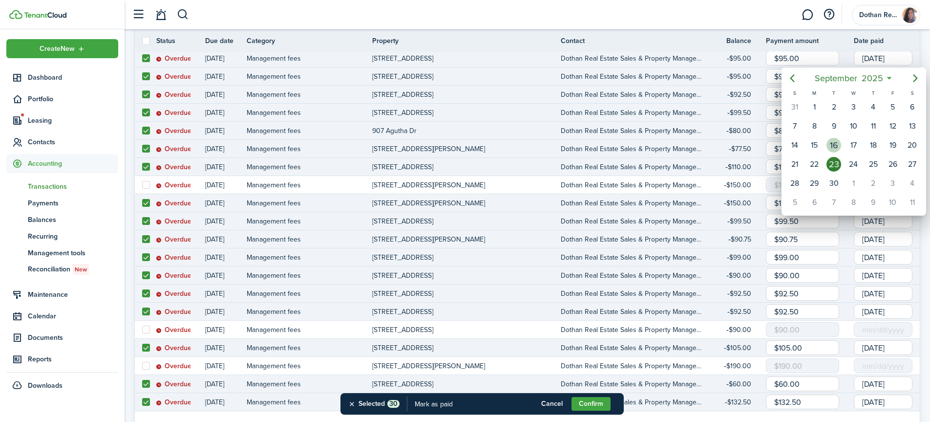
click at [832, 144] on div "16" at bounding box center [833, 145] width 15 height 15
type input "[DATE]"
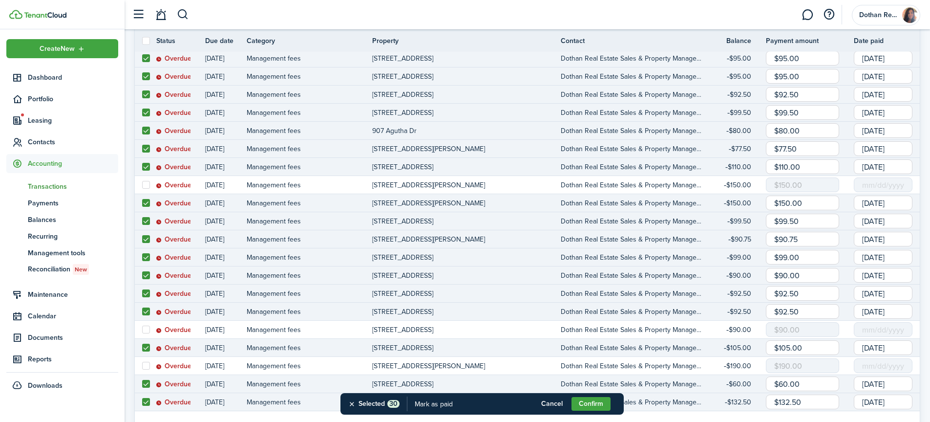
click at [887, 94] on input "[DATE]" at bounding box center [883, 94] width 59 height 15
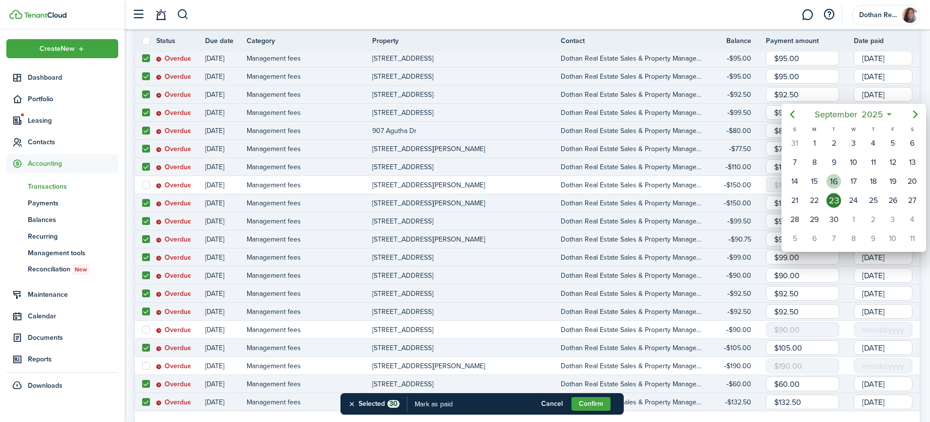
click at [829, 179] on div "16" at bounding box center [833, 181] width 15 height 15
type input "[DATE]"
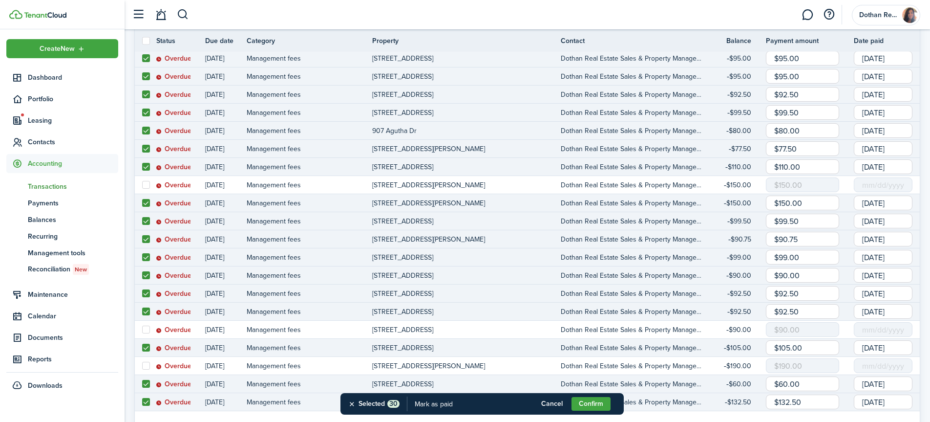
click at [908, 75] on input "[DATE]" at bounding box center [883, 76] width 59 height 15
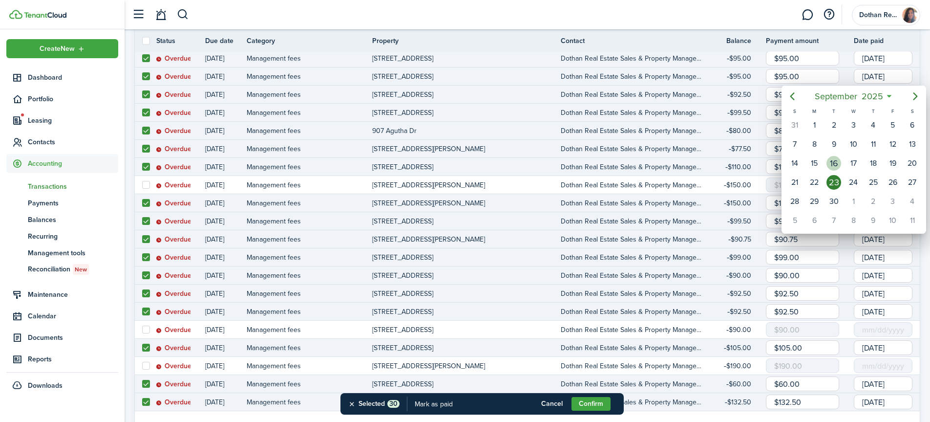
click at [835, 160] on div "16" at bounding box center [833, 163] width 15 height 15
type input "[DATE]"
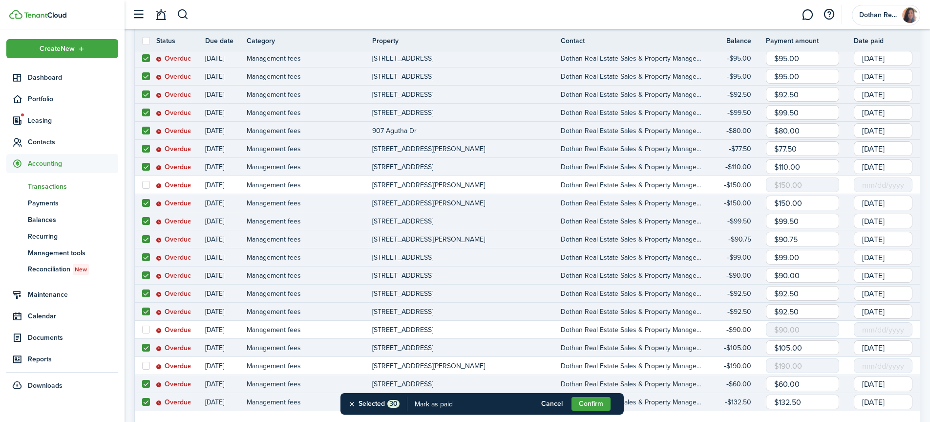
click at [901, 109] on input "[DATE]" at bounding box center [883, 112] width 59 height 15
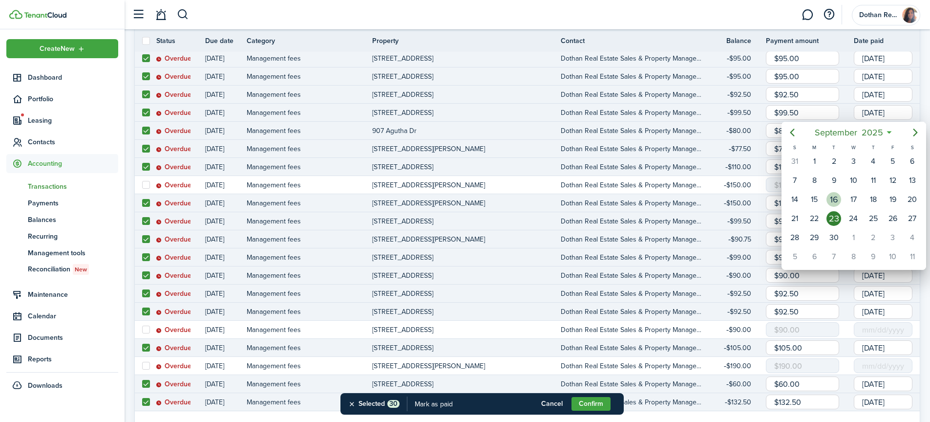
click at [835, 198] on div "16" at bounding box center [833, 199] width 15 height 15
type input "[DATE]"
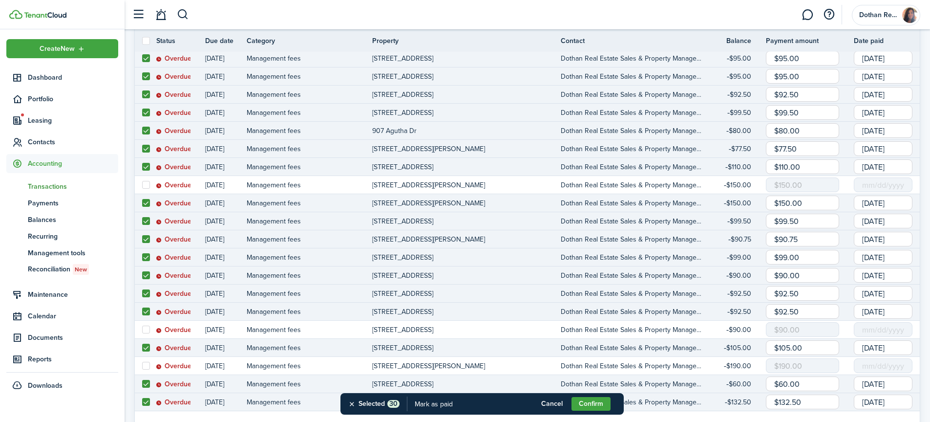
click at [894, 134] on input "[DATE]" at bounding box center [883, 130] width 59 height 15
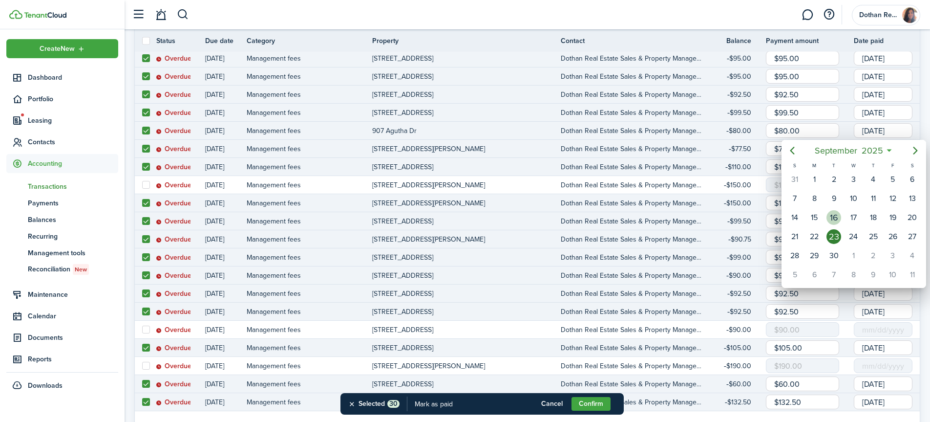
click at [835, 217] on div "16" at bounding box center [833, 217] width 15 height 15
type input "[DATE]"
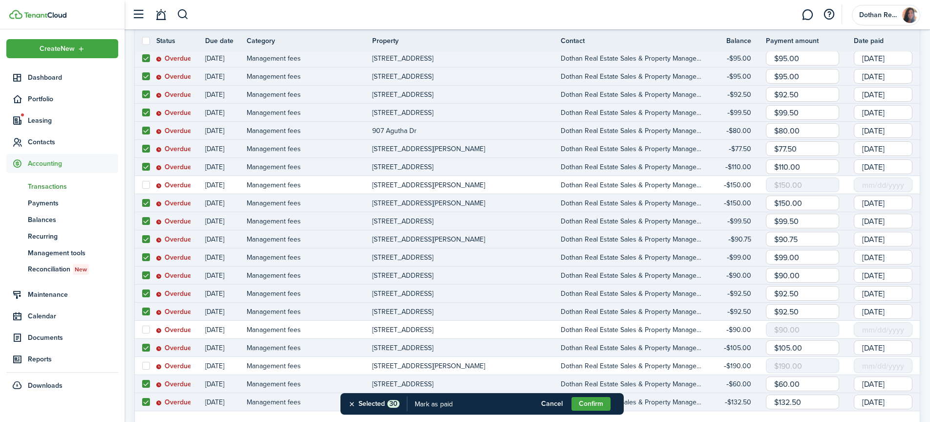
click at [891, 143] on input "[DATE]" at bounding box center [883, 148] width 59 height 15
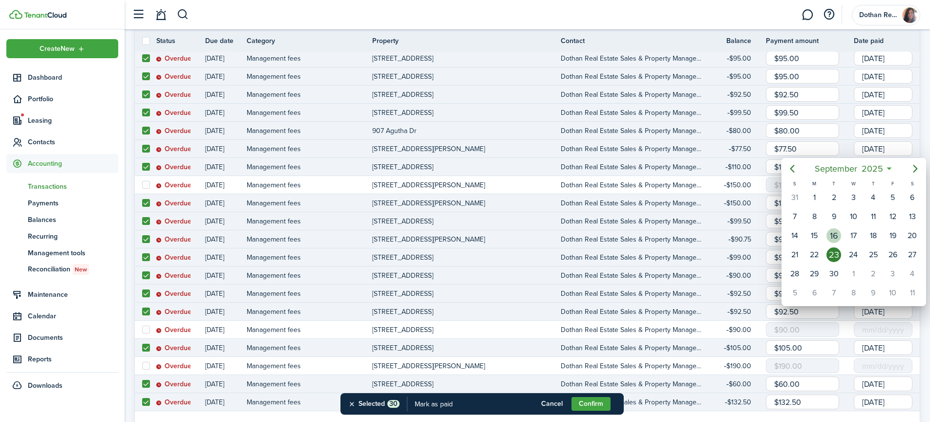
click at [834, 238] on div "16" at bounding box center [833, 235] width 15 height 15
type input "[DATE]"
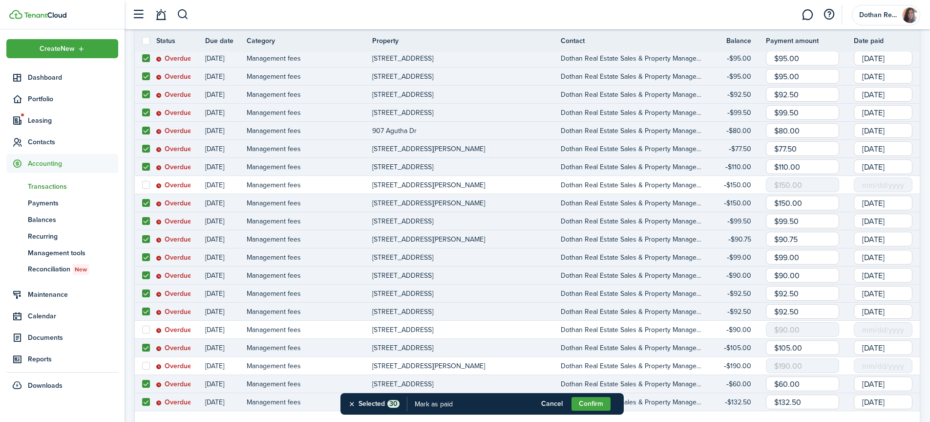
click at [900, 165] on input "[DATE]" at bounding box center [883, 166] width 59 height 15
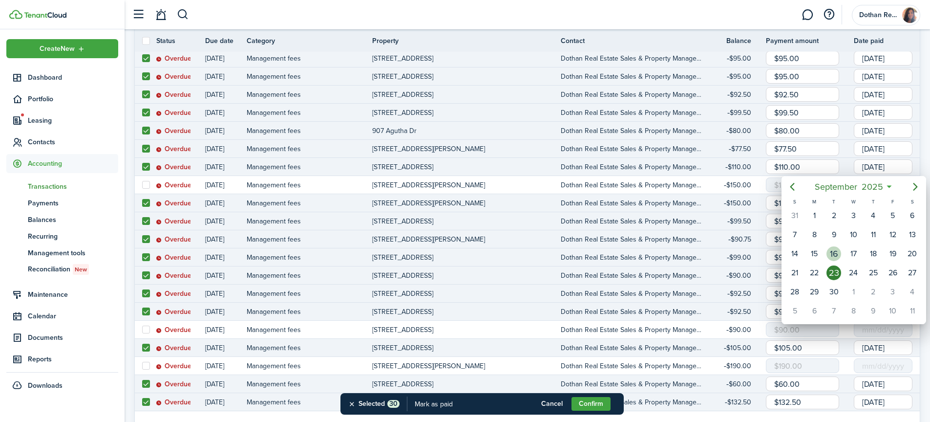
click at [831, 246] on div "16" at bounding box center [834, 253] width 20 height 19
type input "[DATE]"
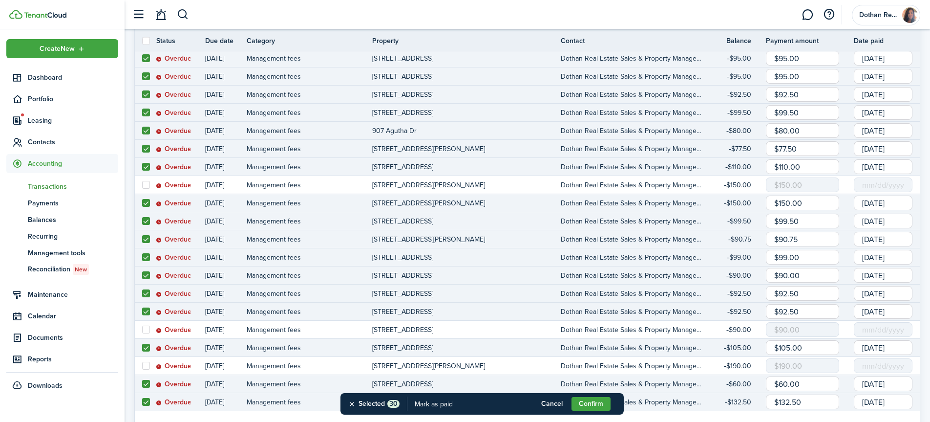
click at [901, 203] on input "[DATE]" at bounding box center [883, 202] width 59 height 15
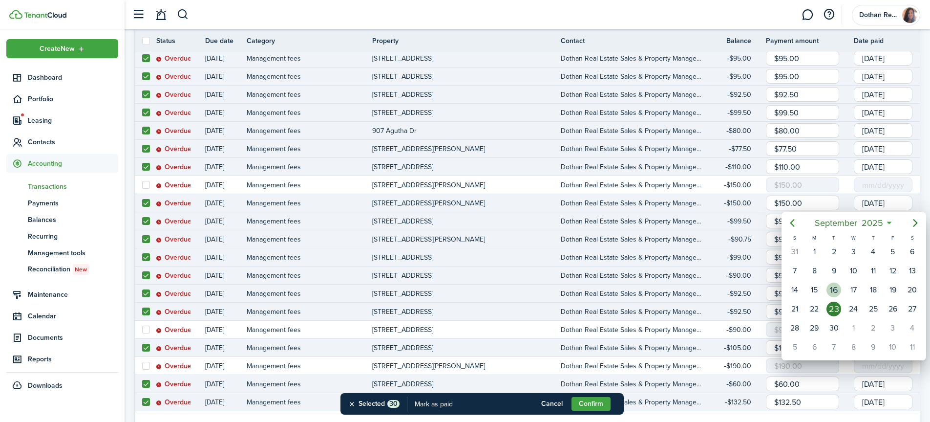
click at [832, 290] on div "16" at bounding box center [833, 289] width 15 height 15
type input "[DATE]"
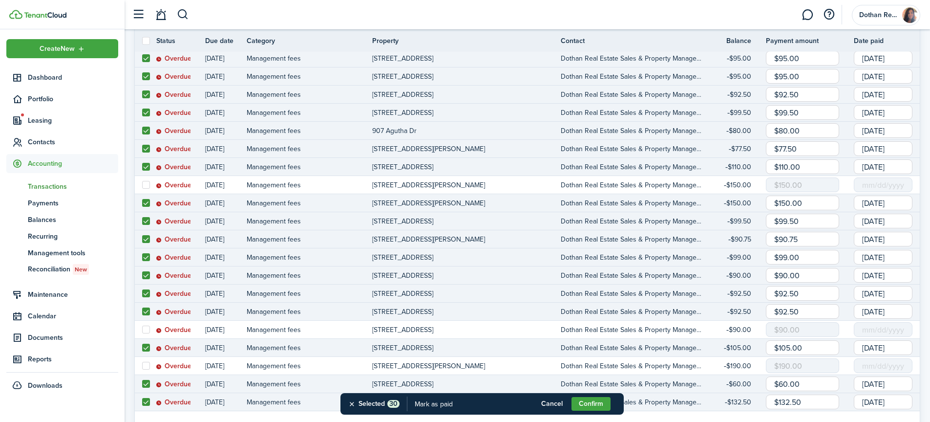
click at [877, 224] on input "[DATE]" at bounding box center [883, 220] width 59 height 15
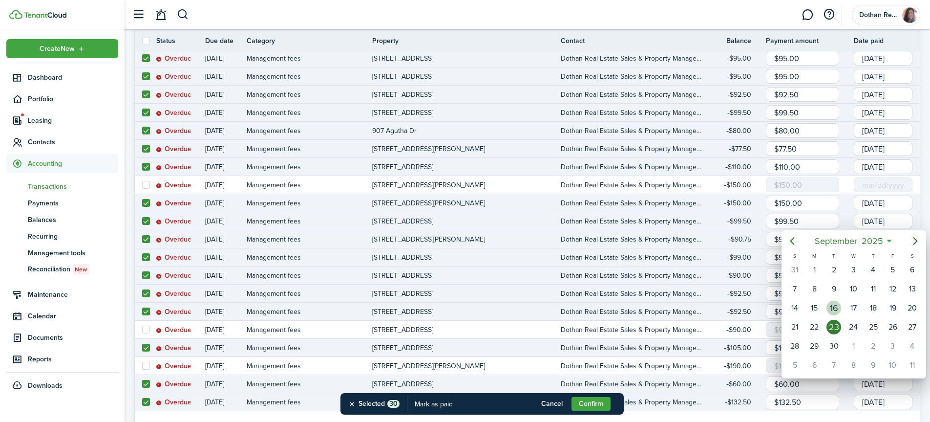
click at [833, 305] on div "16" at bounding box center [833, 307] width 15 height 15
type input "[DATE]"
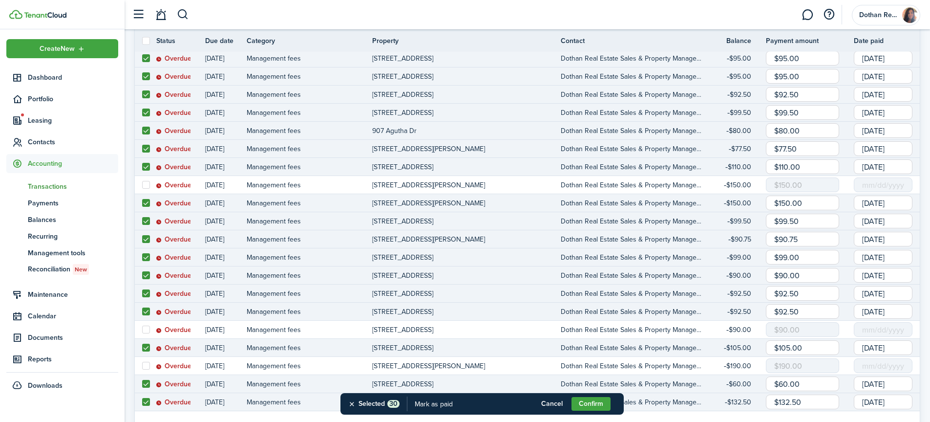
click at [883, 236] on input "[DATE]" at bounding box center [883, 239] width 59 height 15
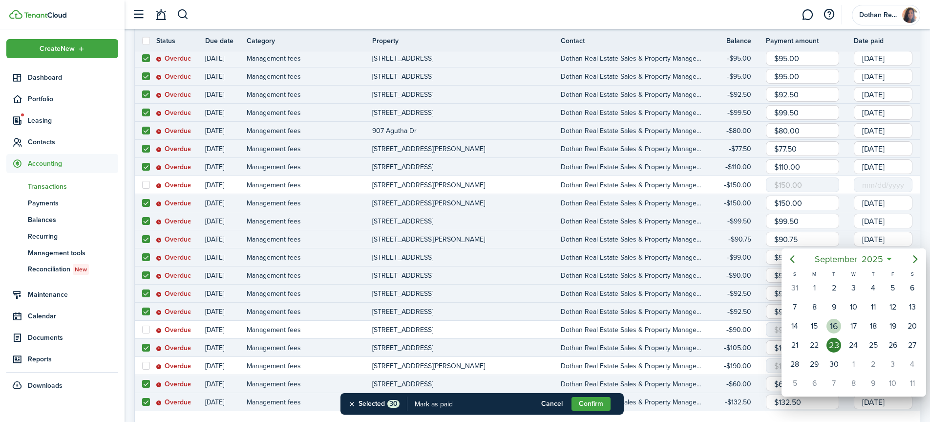
click at [834, 326] on div "16" at bounding box center [833, 325] width 15 height 15
type input "[DATE]"
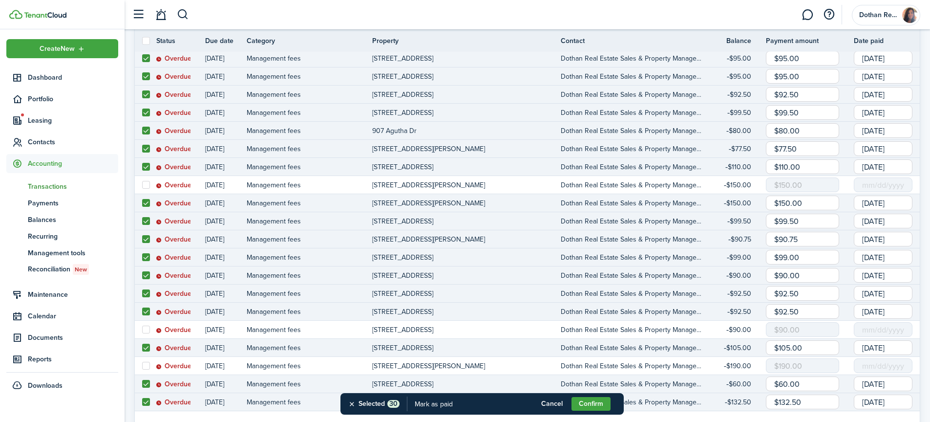
click at [881, 258] on input "[DATE]" at bounding box center [883, 257] width 59 height 15
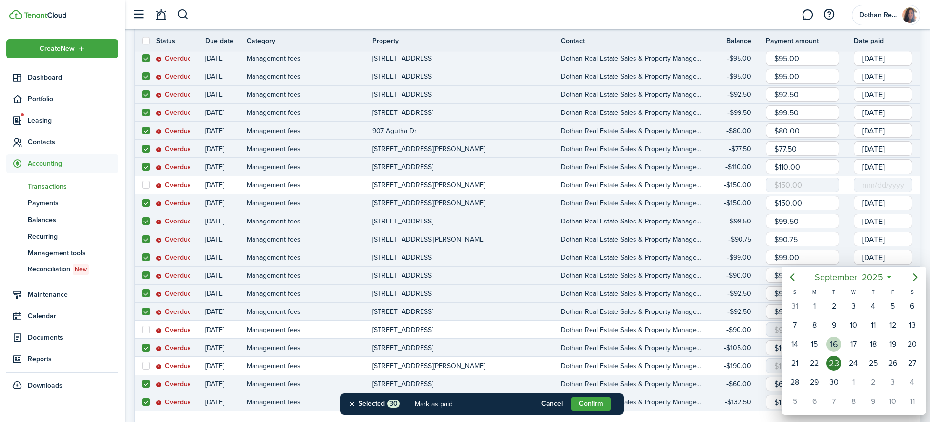
click at [833, 338] on div "16" at bounding box center [833, 344] width 15 height 15
type input "[DATE]"
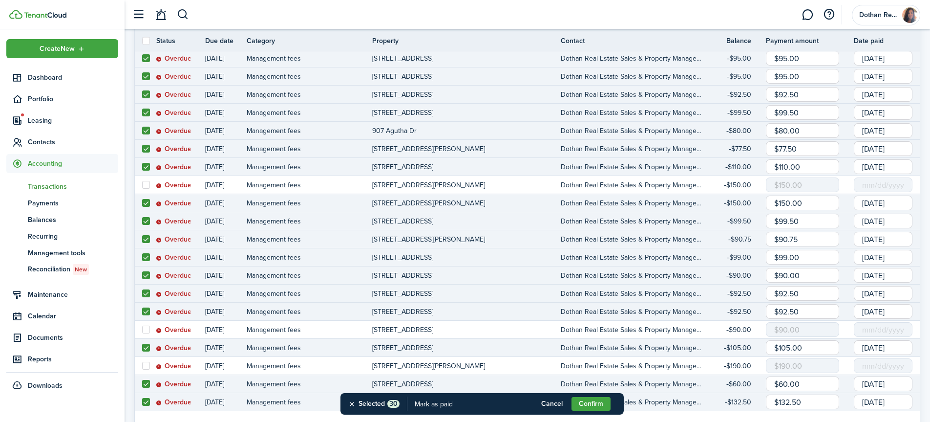
click at [901, 276] on input "[DATE]" at bounding box center [883, 275] width 59 height 15
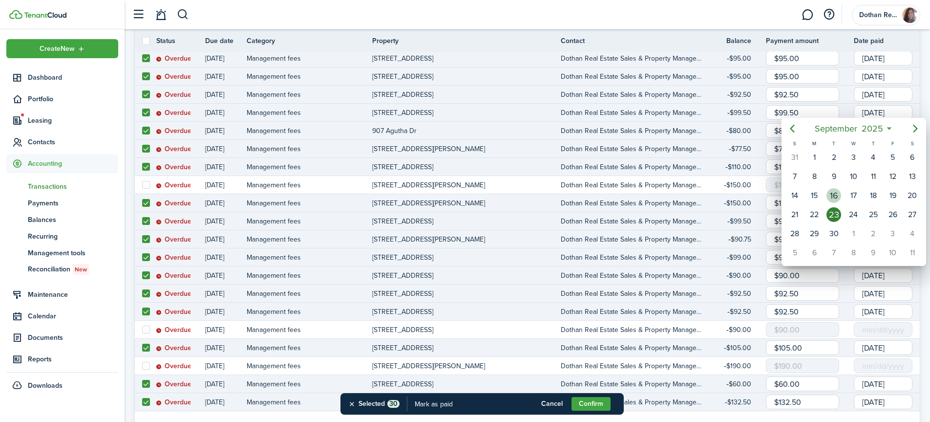
click at [837, 193] on div "16" at bounding box center [833, 195] width 15 height 15
type input "[DATE]"
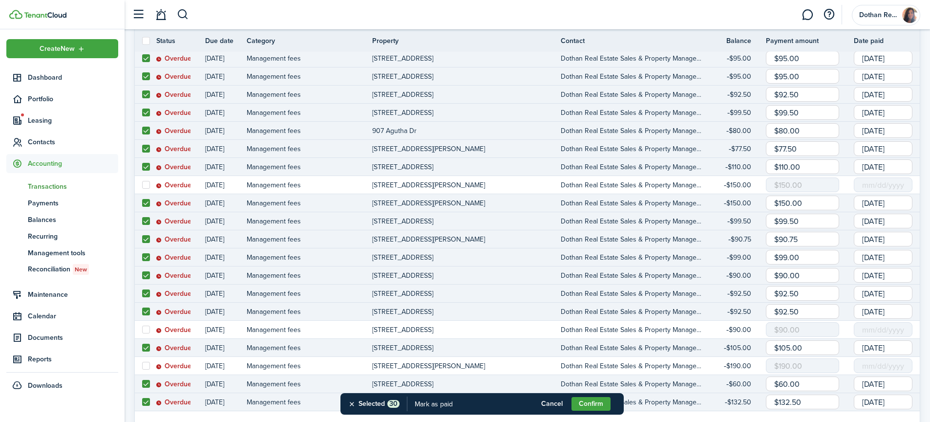
click at [897, 295] on input "[DATE]" at bounding box center [883, 293] width 59 height 15
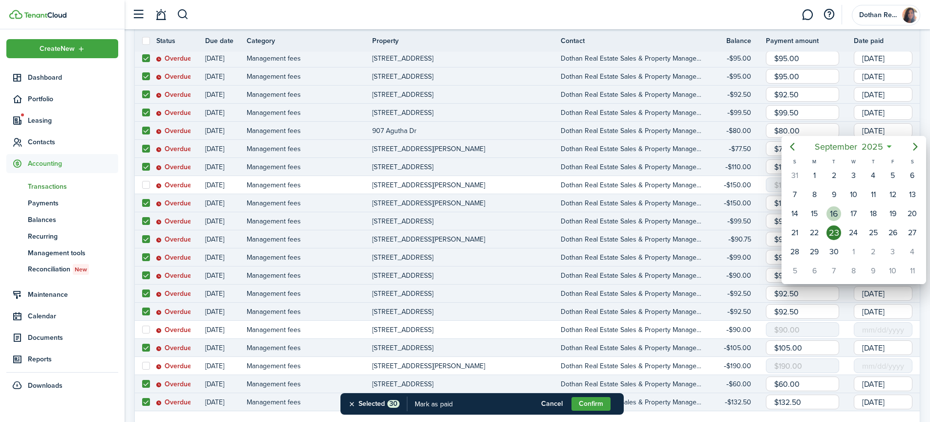
click at [833, 214] on div "16" at bounding box center [833, 213] width 15 height 15
type input "[DATE]"
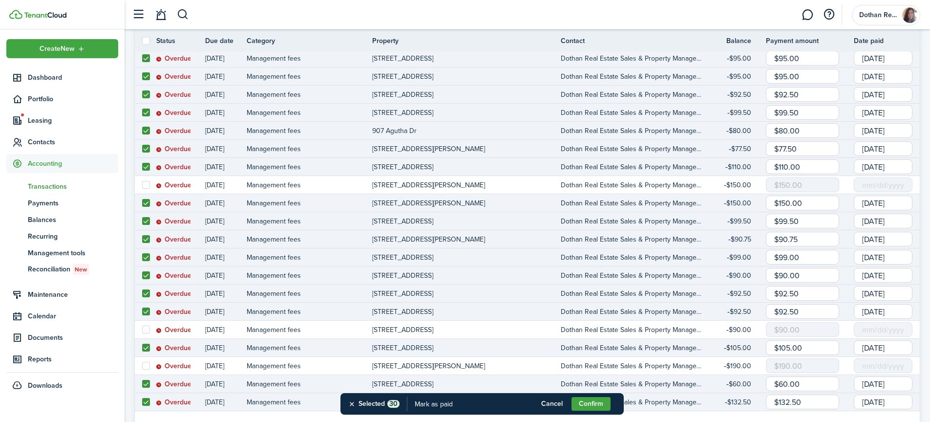
click at [880, 308] on input "[DATE]" at bounding box center [883, 311] width 59 height 15
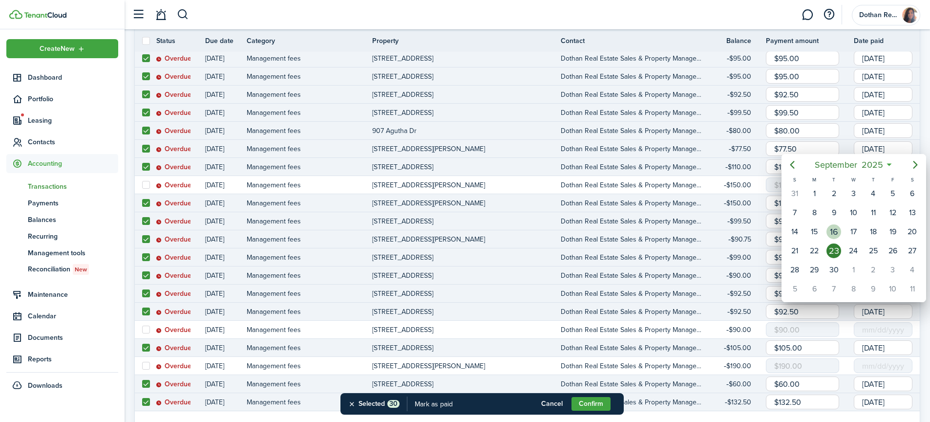
click at [836, 234] on div "16" at bounding box center [833, 231] width 15 height 15
type input "[DATE]"
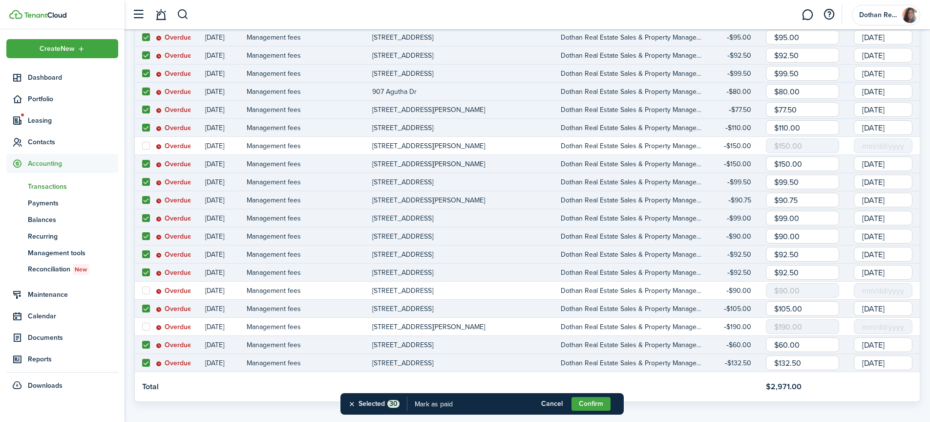
scroll to position [651, 0]
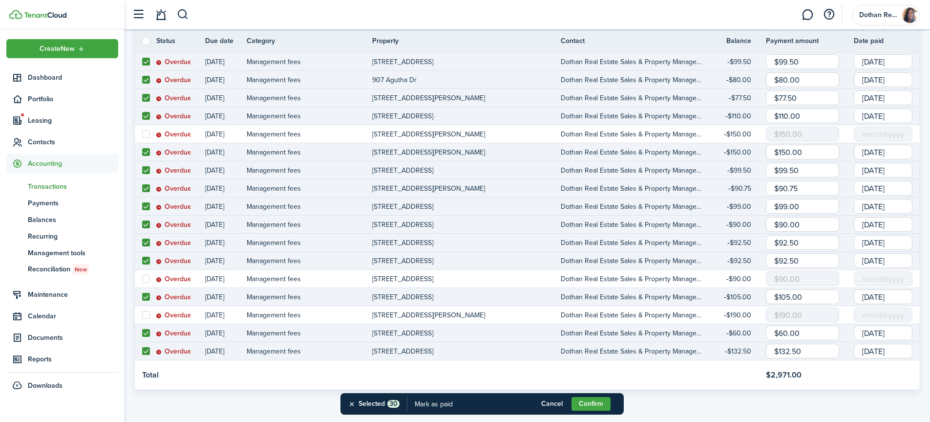
click at [883, 297] on input "[DATE]" at bounding box center [883, 296] width 59 height 15
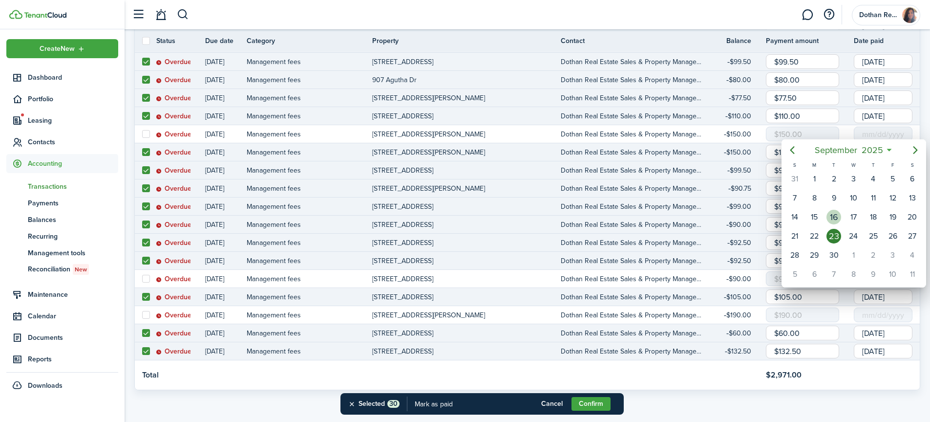
click at [839, 217] on div "16" at bounding box center [833, 217] width 15 height 15
type input "[DATE]"
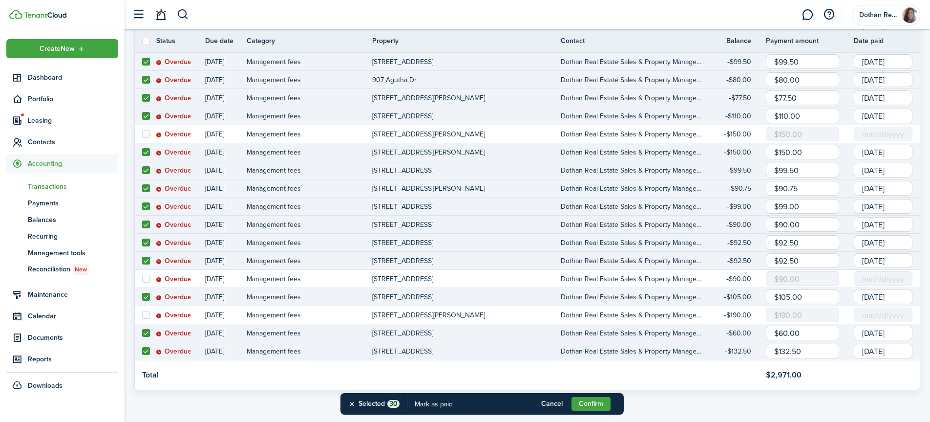
click at [898, 334] on input "[DATE]" at bounding box center [883, 332] width 59 height 15
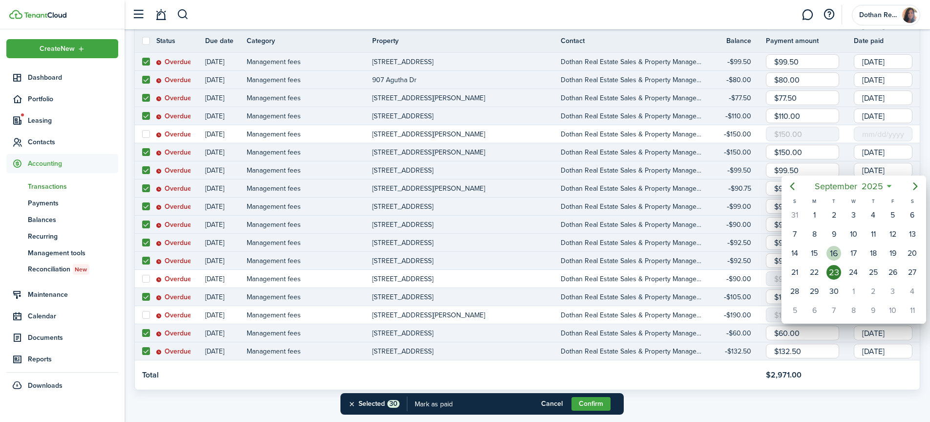
click at [835, 253] on div "16" at bounding box center [833, 253] width 15 height 15
type input "[DATE]"
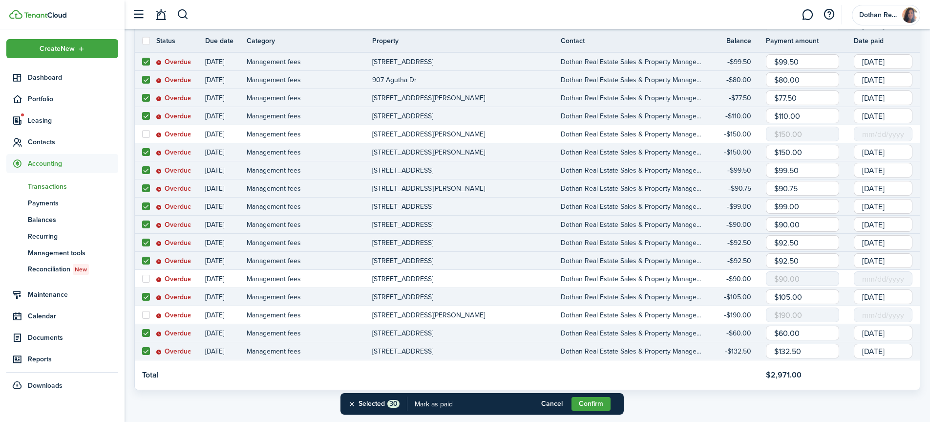
click at [892, 352] on input "[DATE]" at bounding box center [883, 350] width 59 height 15
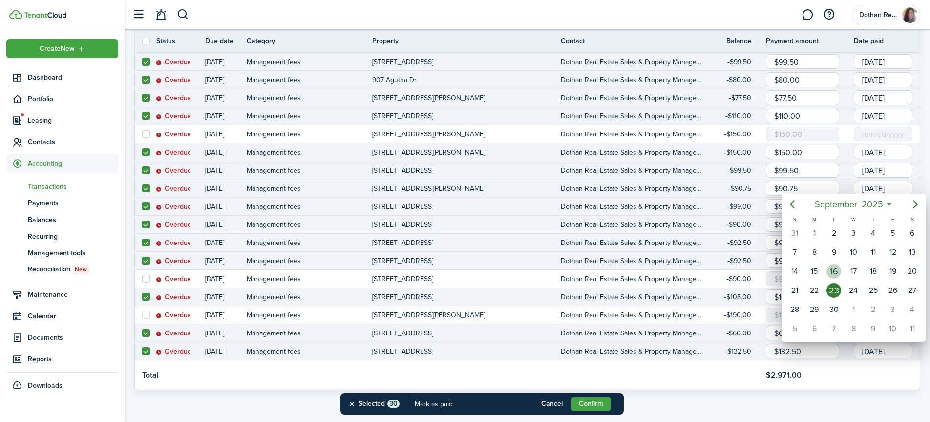
click at [834, 271] on div "16" at bounding box center [833, 271] width 15 height 15
type input "[DATE]"
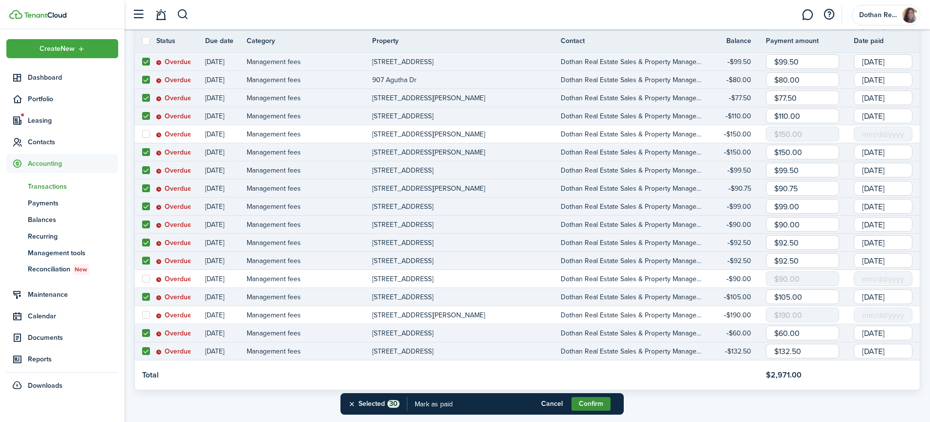
click at [583, 401] on button "Confirm" at bounding box center [591, 404] width 39 height 14
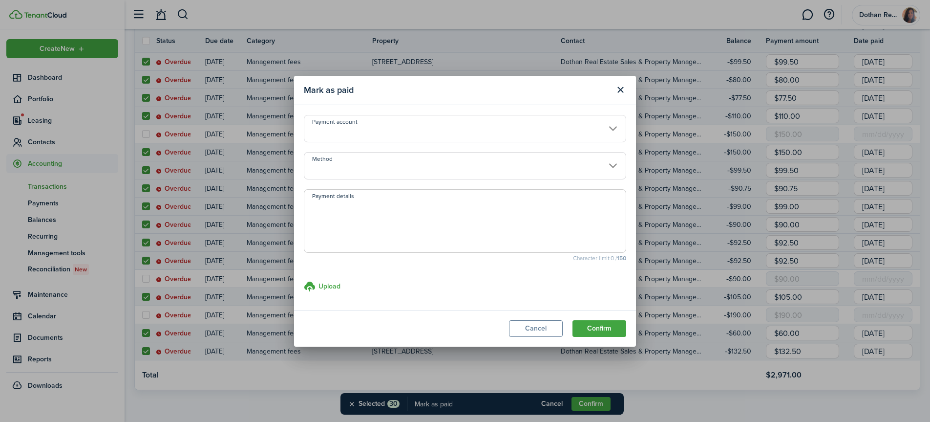
click at [344, 129] on input "Payment account" at bounding box center [465, 128] width 322 height 27
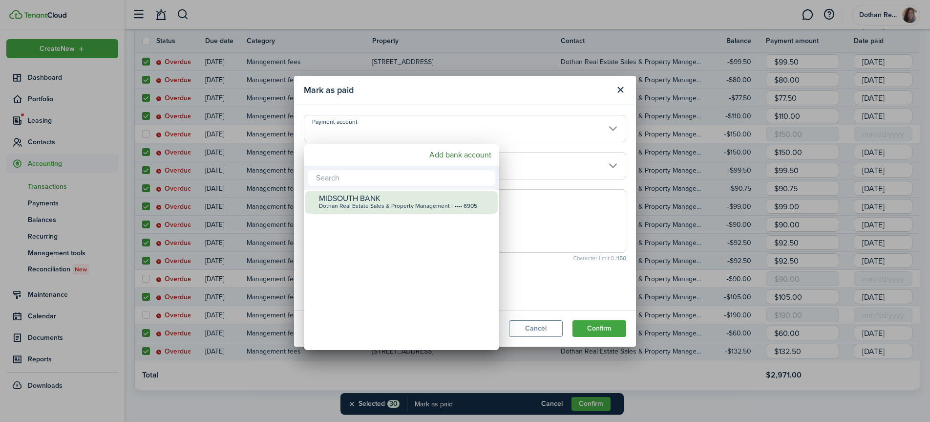
click at [345, 196] on div "MIDSOUTH BANK" at bounding box center [405, 198] width 173 height 9
type input "•••• •••• •••• 6905"
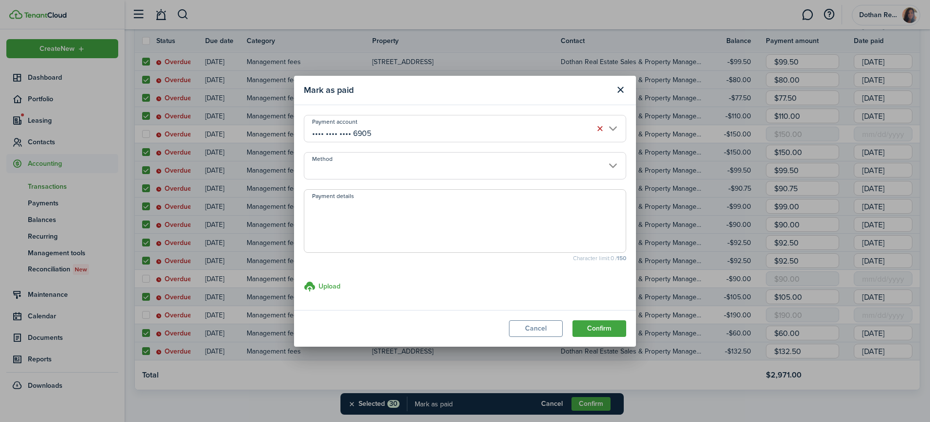
click at [368, 156] on input "Method" at bounding box center [465, 165] width 322 height 27
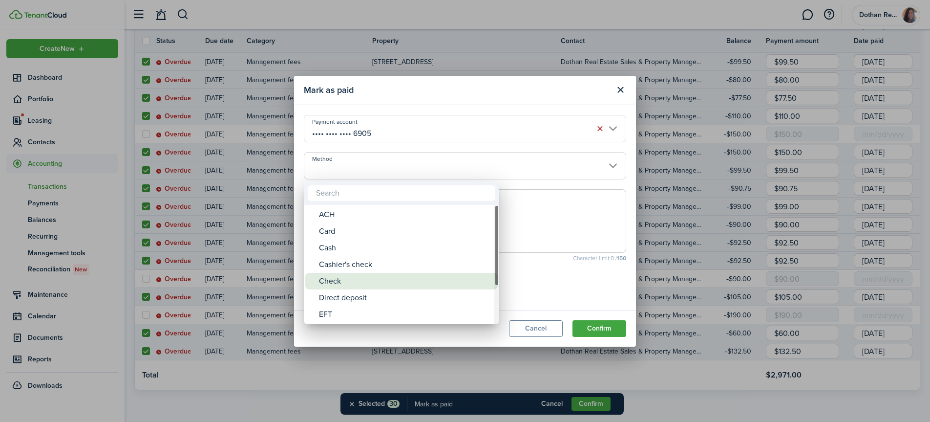
click at [359, 284] on div "Check" at bounding box center [405, 281] width 173 height 17
type input "Check"
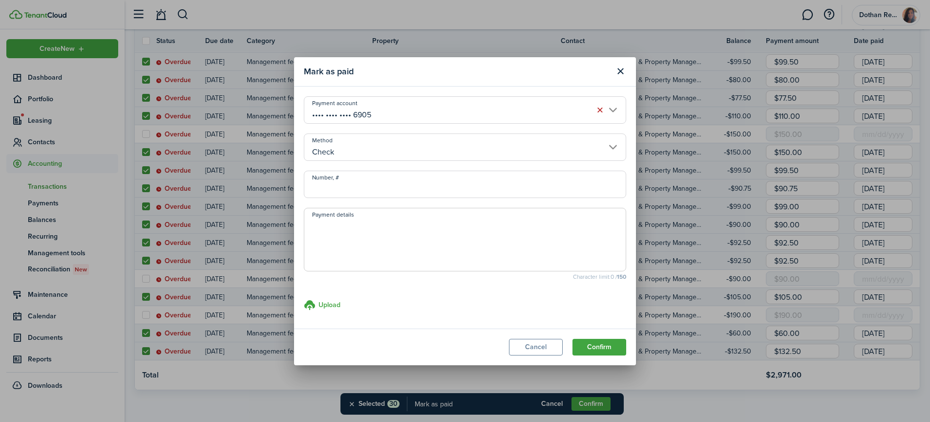
click at [403, 177] on input "Number, #" at bounding box center [465, 183] width 322 height 27
type input "453"
click at [597, 343] on button "Confirm" at bounding box center [599, 347] width 54 height 17
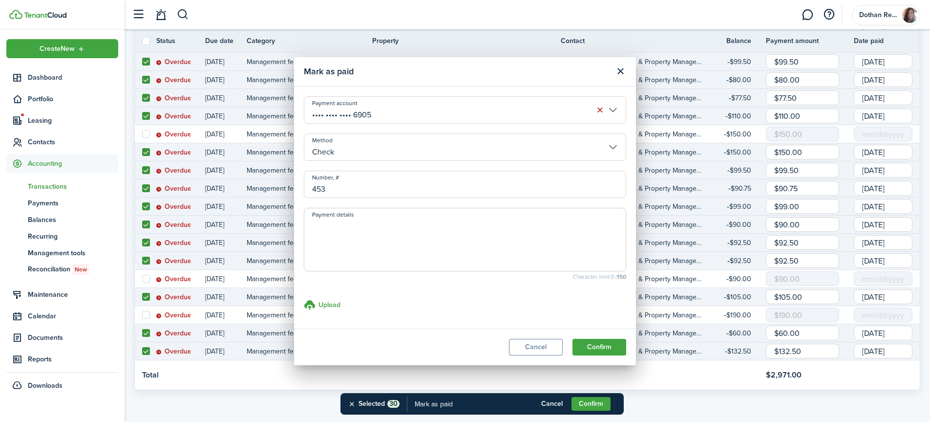
scroll to position [600, 0]
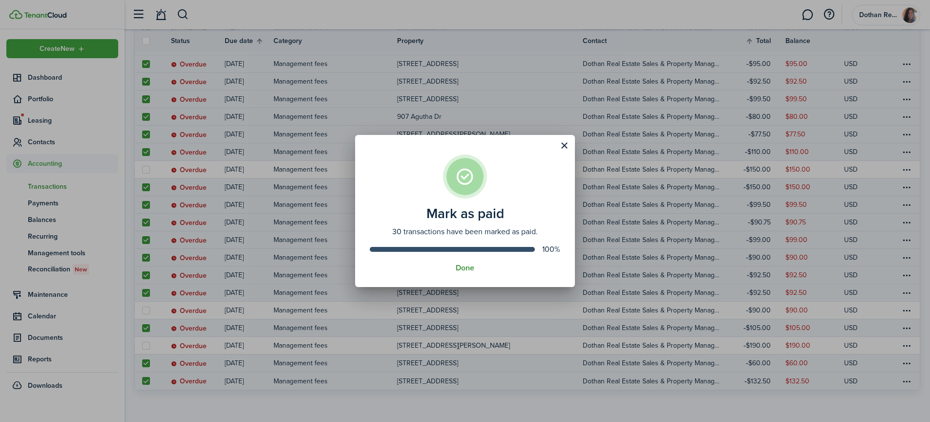
click at [465, 263] on button "Done" at bounding box center [465, 267] width 19 height 9
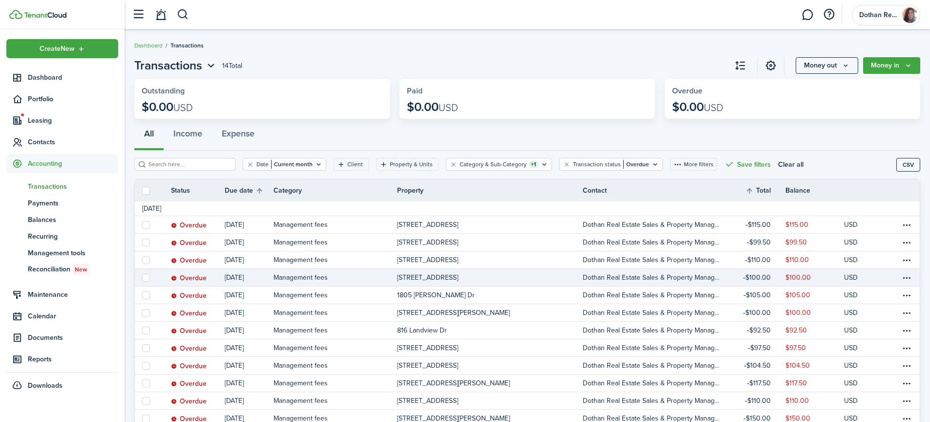
scroll to position [73, 0]
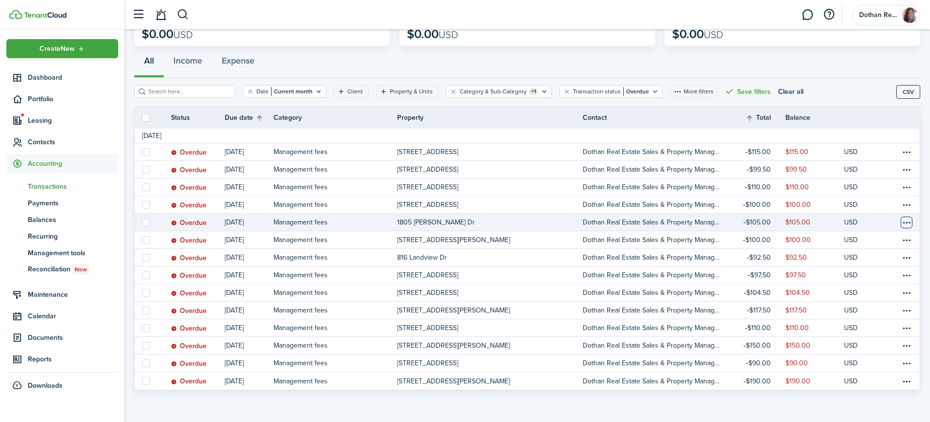
click at [908, 221] on table-menu-btn-icon at bounding box center [907, 222] width 12 height 12
click at [848, 241] on button "Edit" at bounding box center [869, 241] width 85 height 17
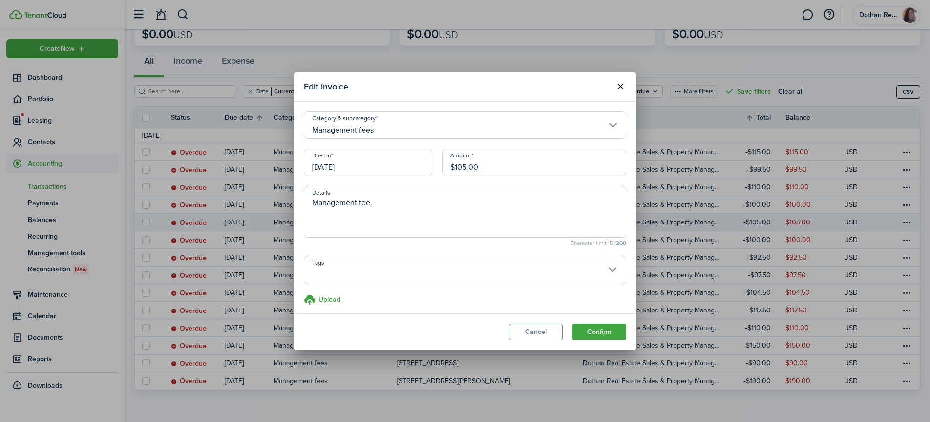
drag, startPoint x: 501, startPoint y: 165, endPoint x: 439, endPoint y: 166, distance: 61.6
click at [439, 166] on div "Amount $105.00" at bounding box center [534, 166] width 194 height 37
type input "$115.00"
click at [604, 331] on button "Confirm" at bounding box center [599, 331] width 54 height 17
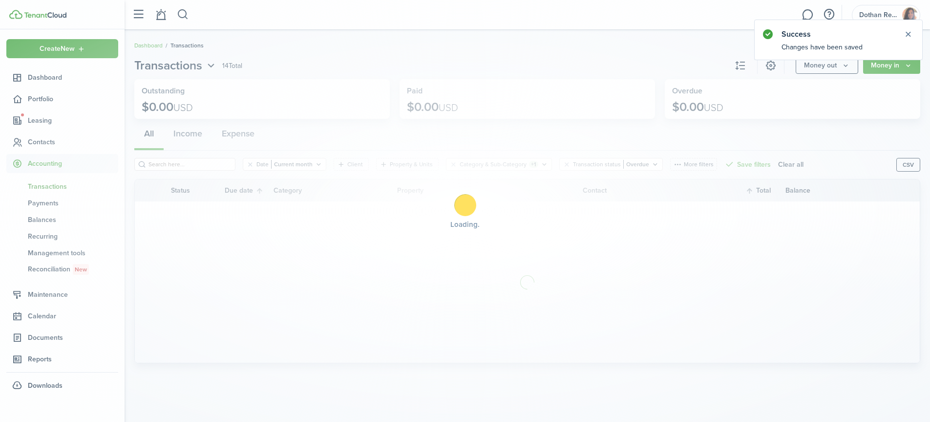
scroll to position [0, 0]
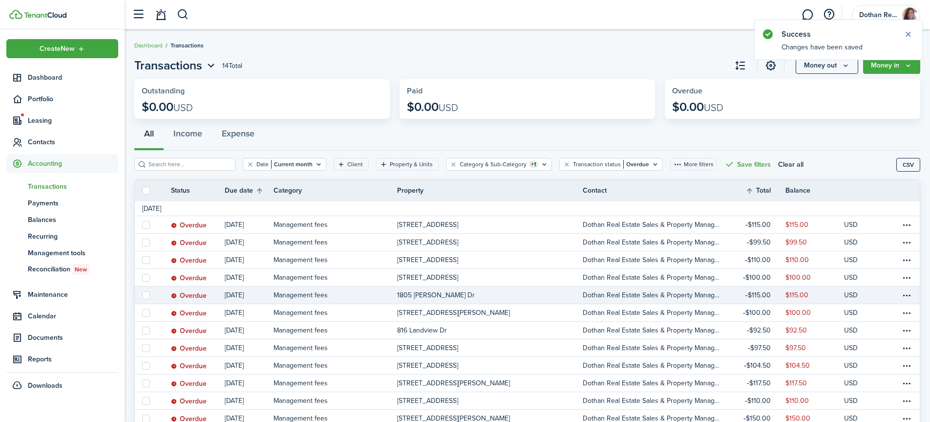
click at [147, 295] on label at bounding box center [146, 295] width 8 height 8
click at [142, 295] on input "checkbox" at bounding box center [142, 295] width 0 height 0
checkbox input "true"
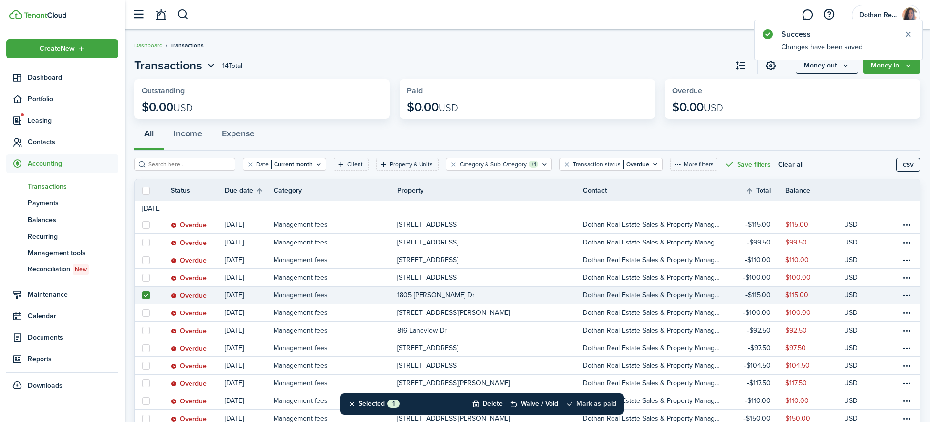
click at [594, 402] on button "Mark as paid" at bounding box center [591, 403] width 51 height 21
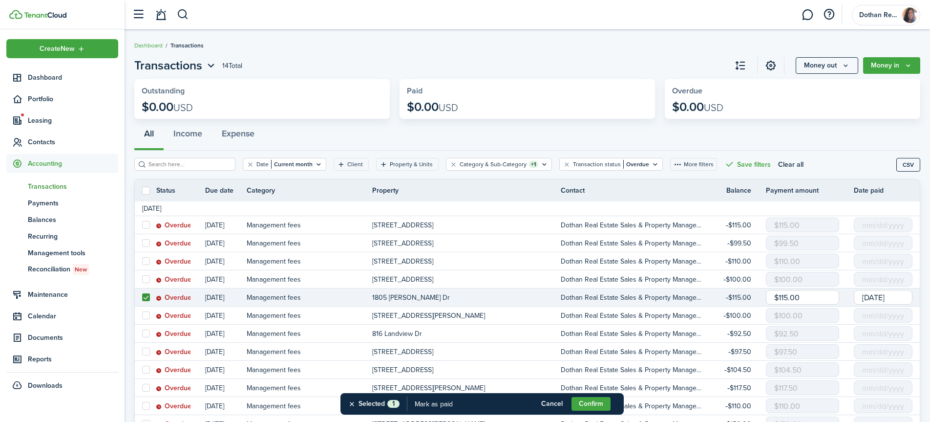
click at [891, 302] on input "[DATE]" at bounding box center [883, 297] width 59 height 15
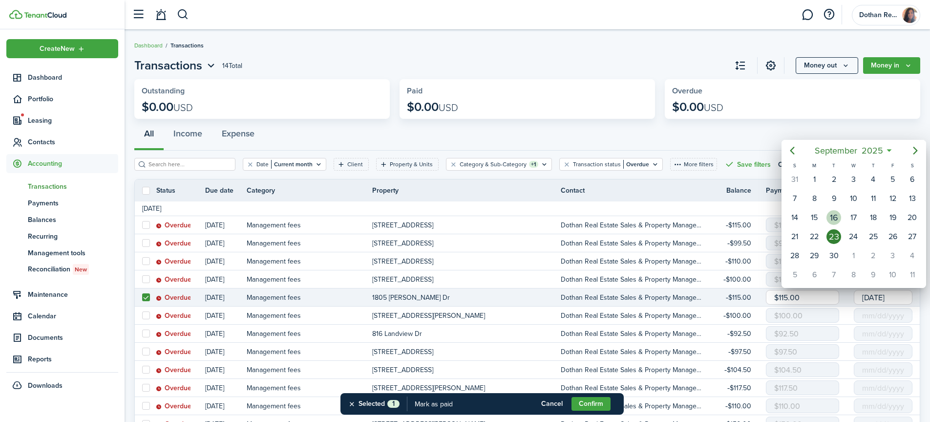
click at [841, 218] on div "16" at bounding box center [834, 217] width 20 height 19
type input "[DATE]"
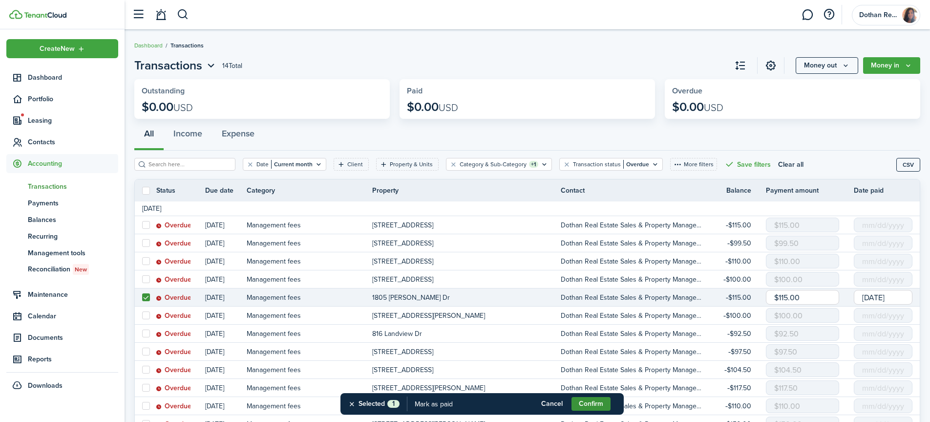
click at [595, 404] on button "Confirm" at bounding box center [591, 404] width 39 height 14
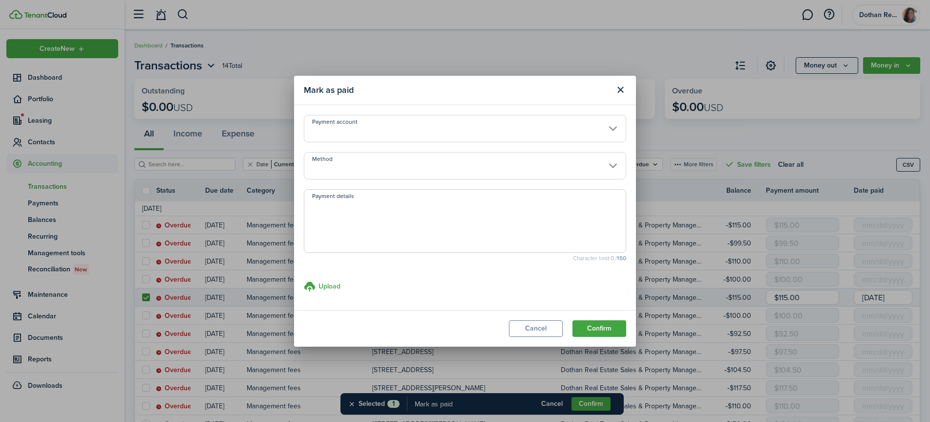
click at [367, 122] on input "Payment account" at bounding box center [465, 128] width 322 height 27
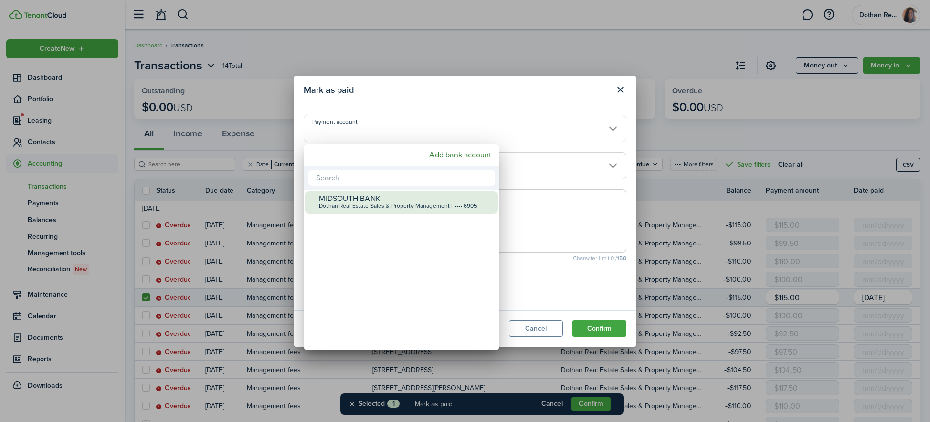
click at [364, 206] on div "Dothan Real Estate Sales & Property Management | •••• 6905" at bounding box center [405, 206] width 173 height 7
type input "•••• •••• •••• 6905"
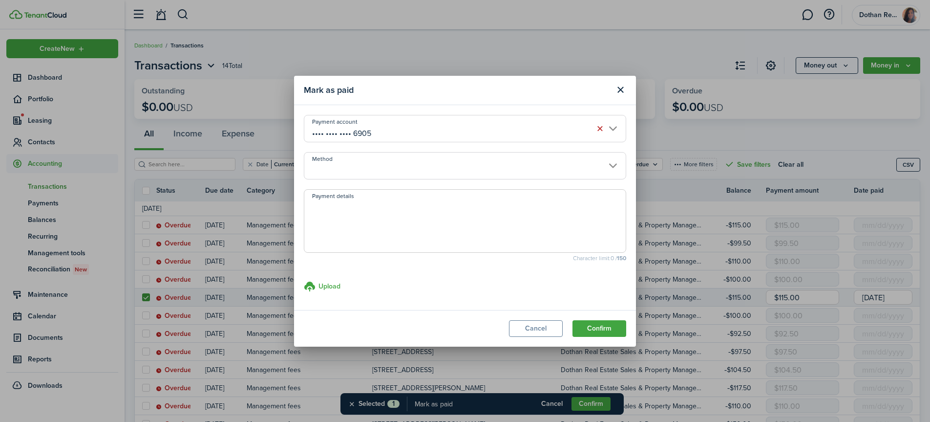
click at [381, 166] on input "Method" at bounding box center [465, 165] width 322 height 27
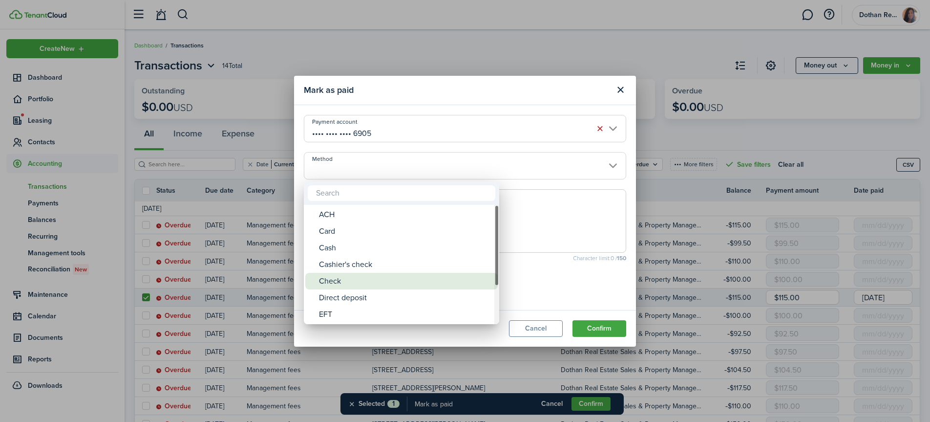
click at [356, 280] on div "Check" at bounding box center [405, 281] width 173 height 17
type input "Check"
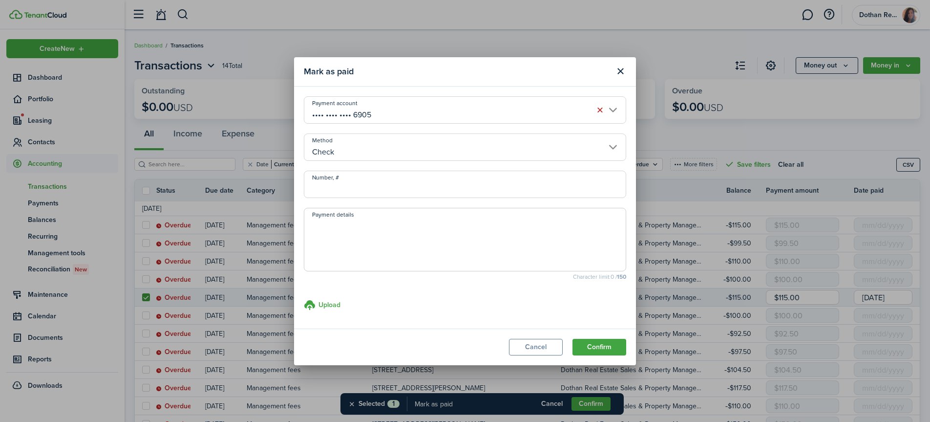
click at [401, 180] on input "Number, #" at bounding box center [465, 183] width 322 height 27
type input "453"
click at [602, 343] on button "Confirm" at bounding box center [599, 347] width 54 height 17
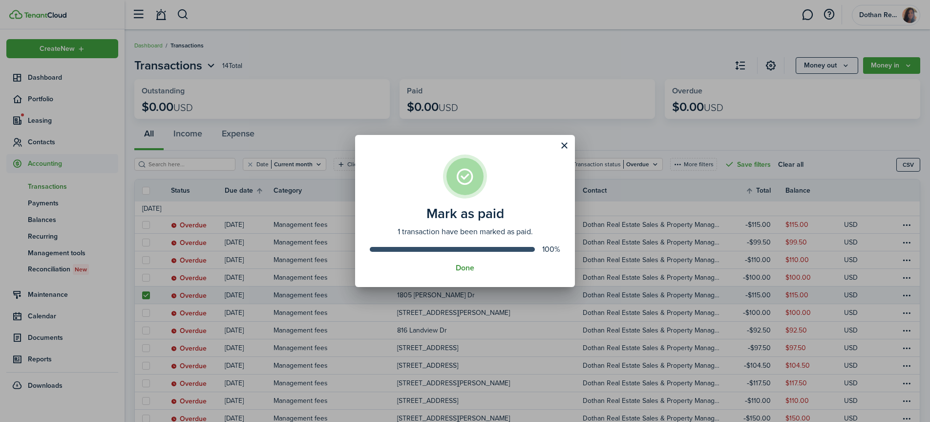
click at [468, 267] on button "Done" at bounding box center [465, 267] width 19 height 9
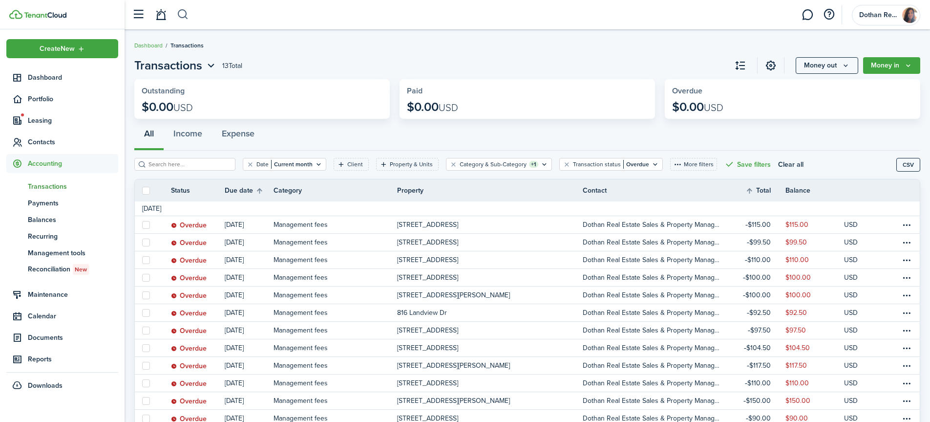
click at [182, 16] on button "button" at bounding box center [183, 14] width 12 height 17
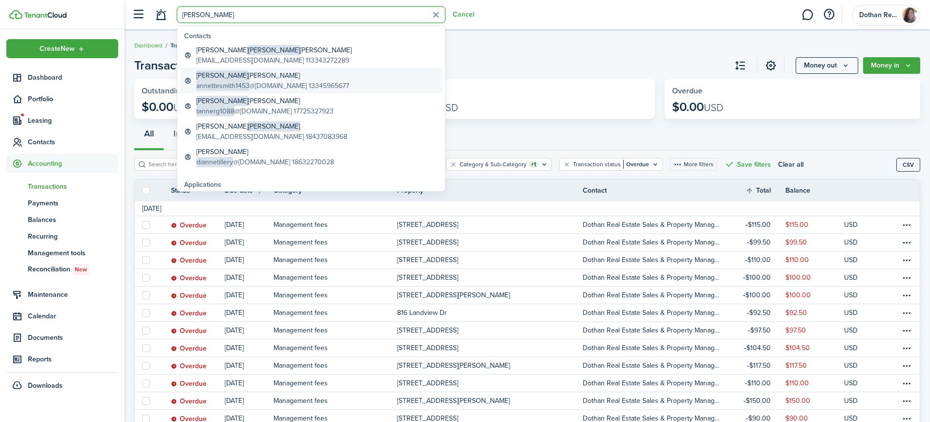
type input "[PERSON_NAME]"
click at [217, 75] on span "[PERSON_NAME]" at bounding box center [222, 75] width 52 height 10
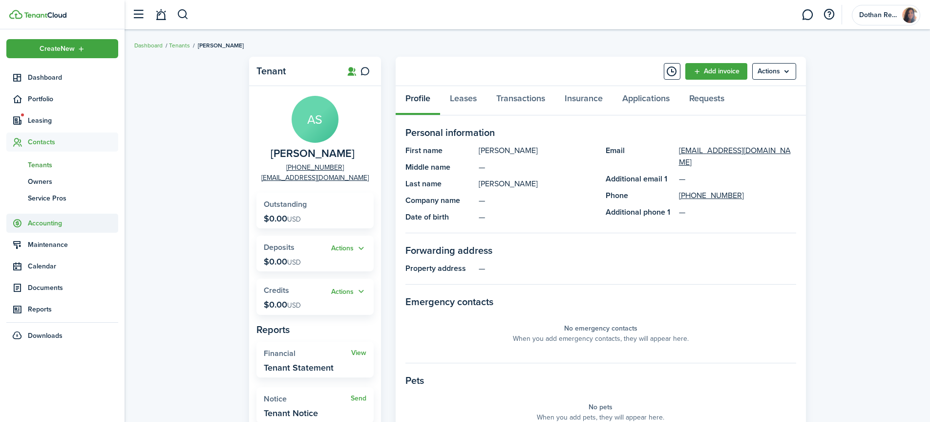
click at [45, 225] on span "Accounting" at bounding box center [73, 223] width 90 height 10
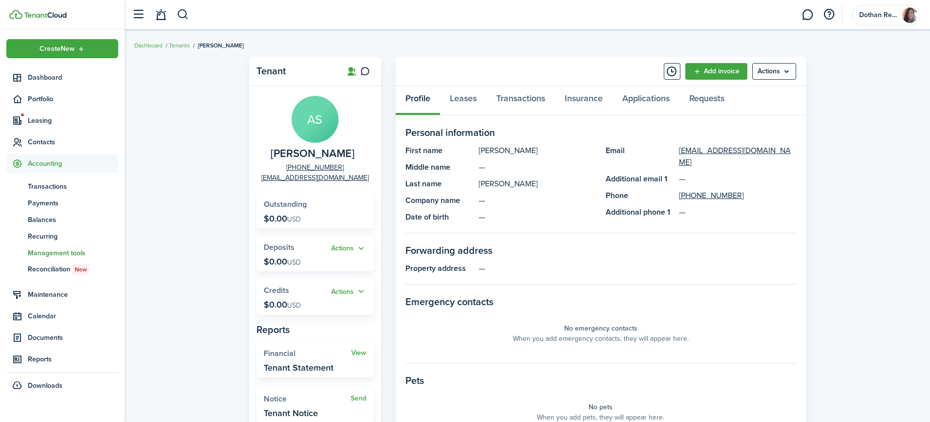
click at [49, 254] on span "Management tools" at bounding box center [73, 253] width 90 height 10
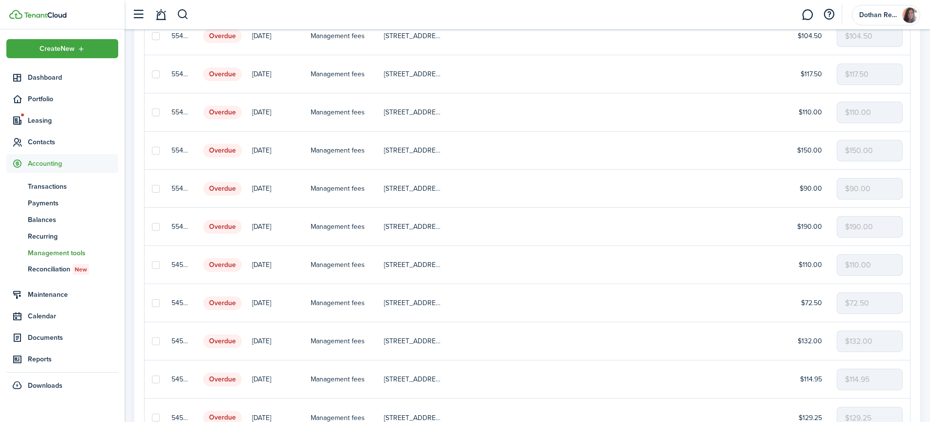
scroll to position [512, 0]
click at [156, 303] on label at bounding box center [156, 302] width 8 height 8
click at [152, 302] on input "checkbox" at bounding box center [151, 302] width 0 height 0
checkbox input "true"
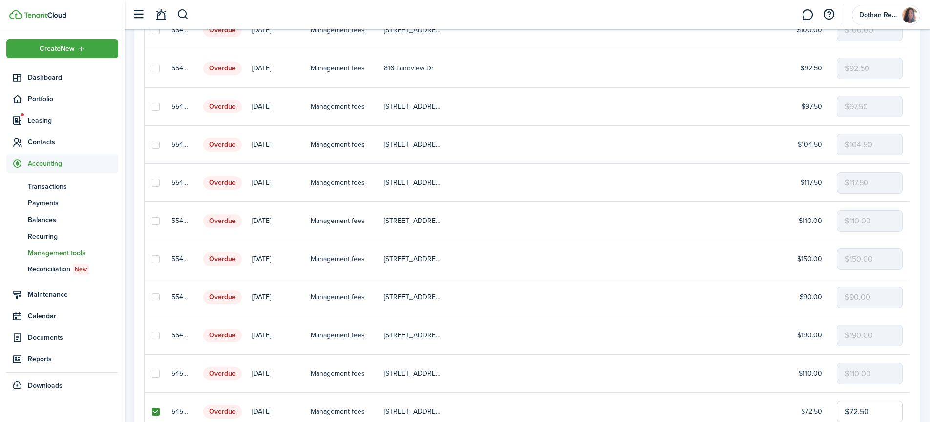
scroll to position [0, 0]
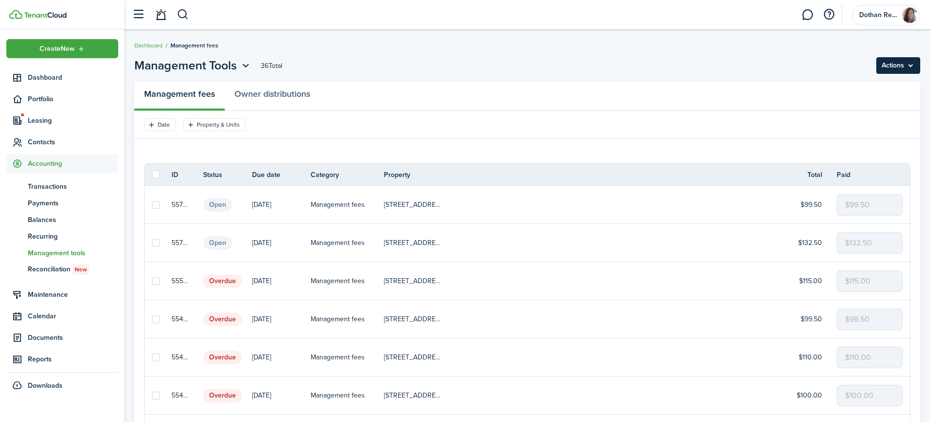
click at [892, 64] on menu-btn "Actions" at bounding box center [898, 65] width 44 height 17
click at [851, 102] on button "Delete" at bounding box center [877, 104] width 85 height 17
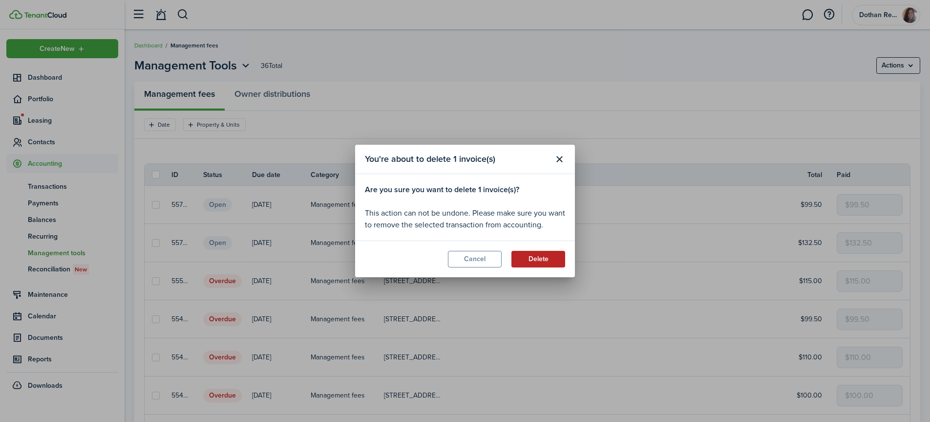
click at [536, 257] on button "Delete" at bounding box center [538, 259] width 54 height 17
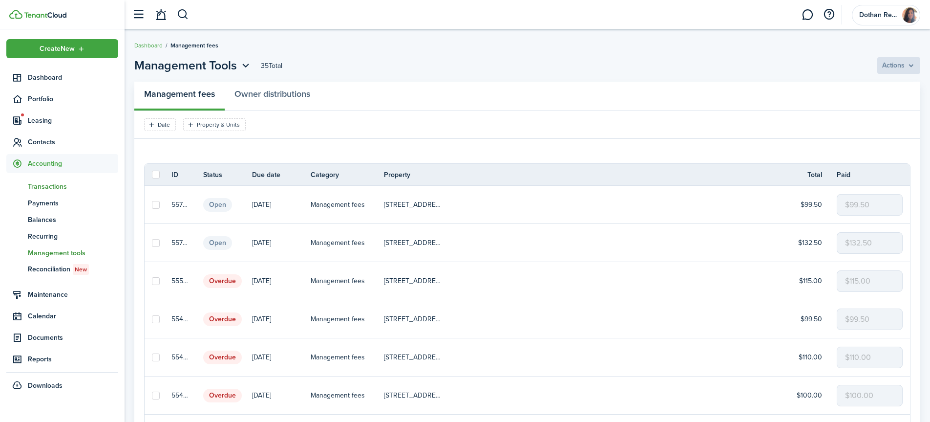
click at [56, 187] on span "Transactions" at bounding box center [73, 186] width 90 height 10
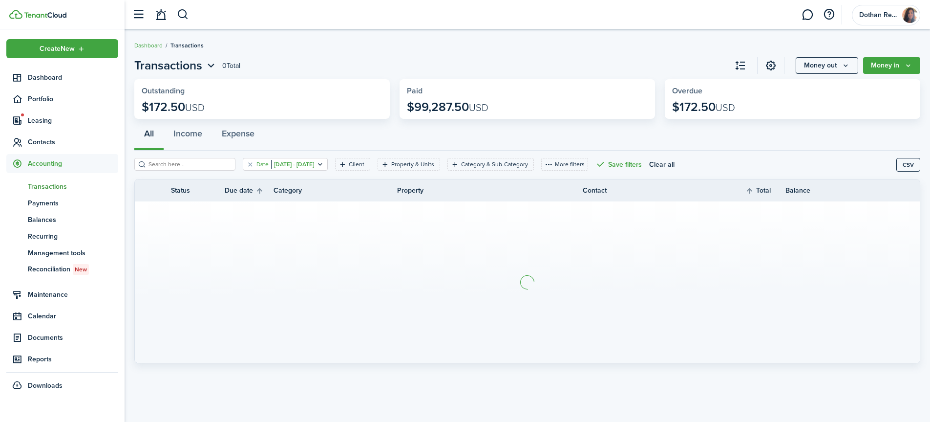
click at [314, 164] on filter-tag-value "[DATE] - [DATE]" at bounding box center [292, 164] width 43 height 9
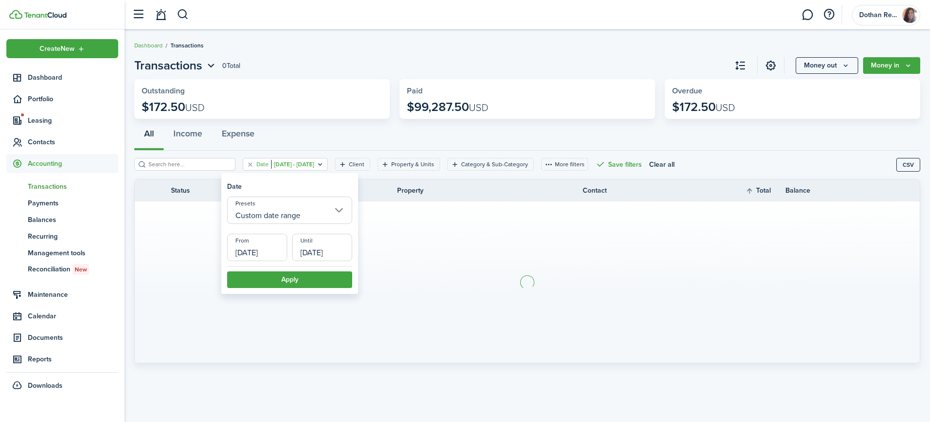
click at [320, 207] on input "Custom date range" at bounding box center [289, 209] width 125 height 27
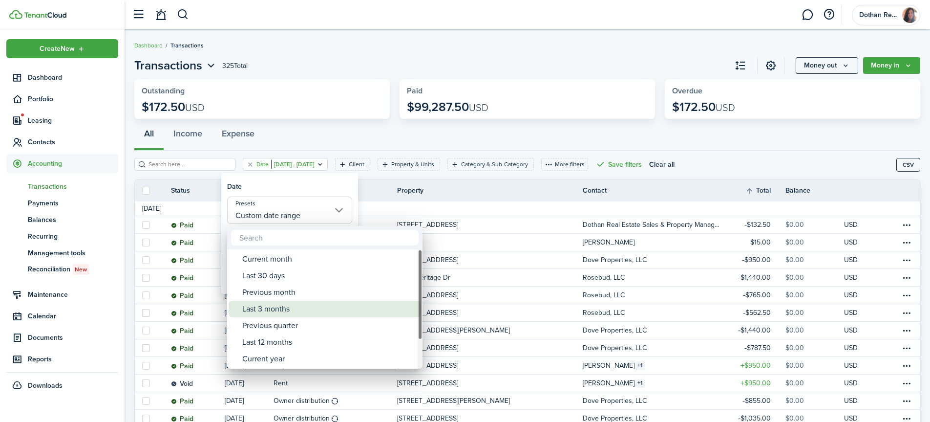
click at [290, 311] on div "Last 3 months" at bounding box center [328, 308] width 173 height 17
type input "Last 3 months"
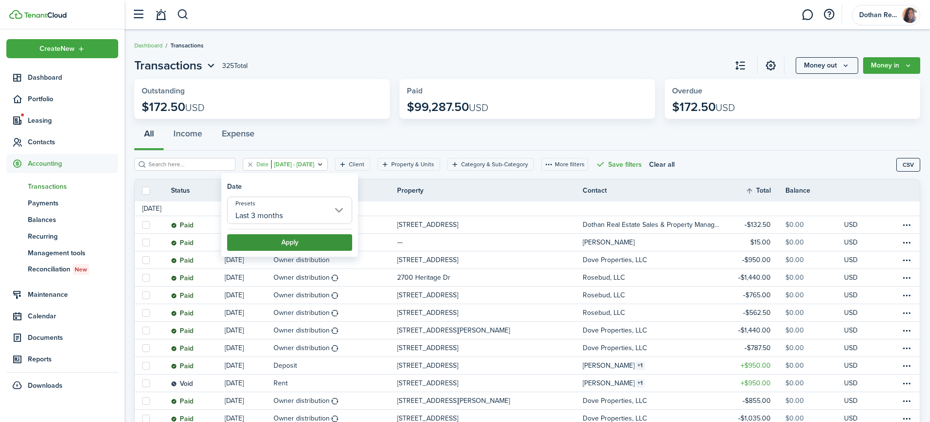
click at [328, 244] on button "Apply" at bounding box center [289, 242] width 125 height 17
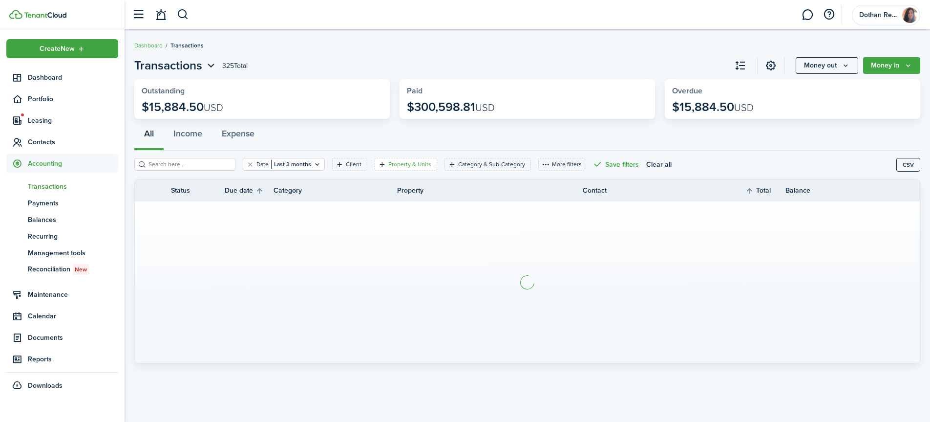
click at [411, 163] on filter-tag-label "Property & Units" at bounding box center [409, 164] width 43 height 9
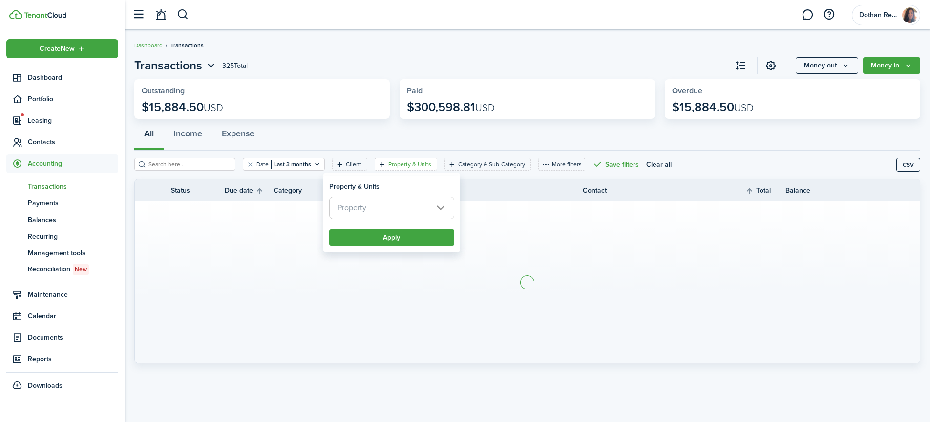
click at [397, 206] on span "Property" at bounding box center [392, 207] width 124 height 21
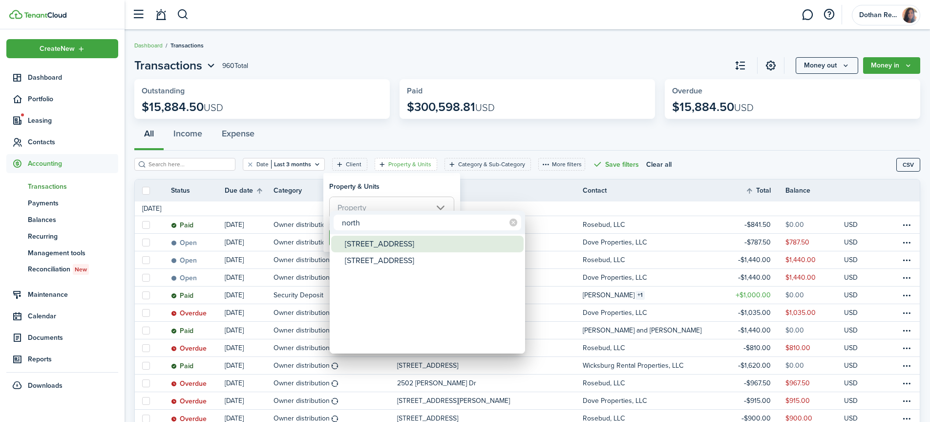
type input "north"
click at [405, 249] on div "[STREET_ADDRESS]" at bounding box center [431, 243] width 173 height 17
type input "[STREET_ADDRESS]"
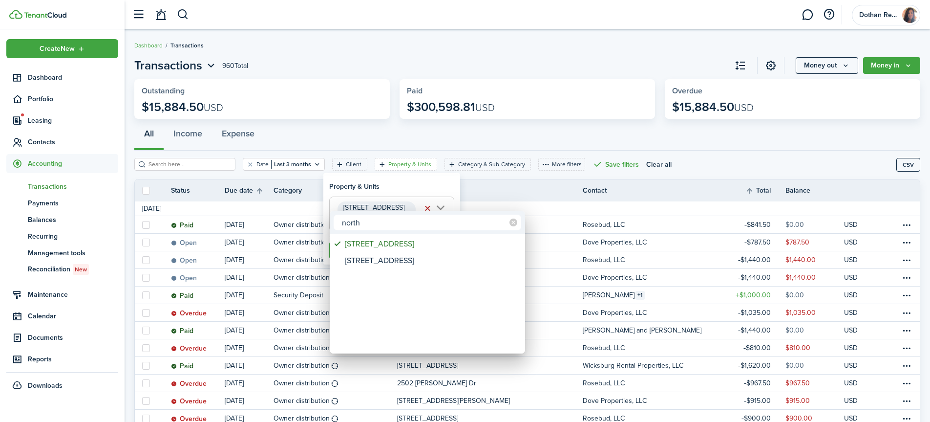
click at [485, 180] on div at bounding box center [465, 211] width 1086 height 578
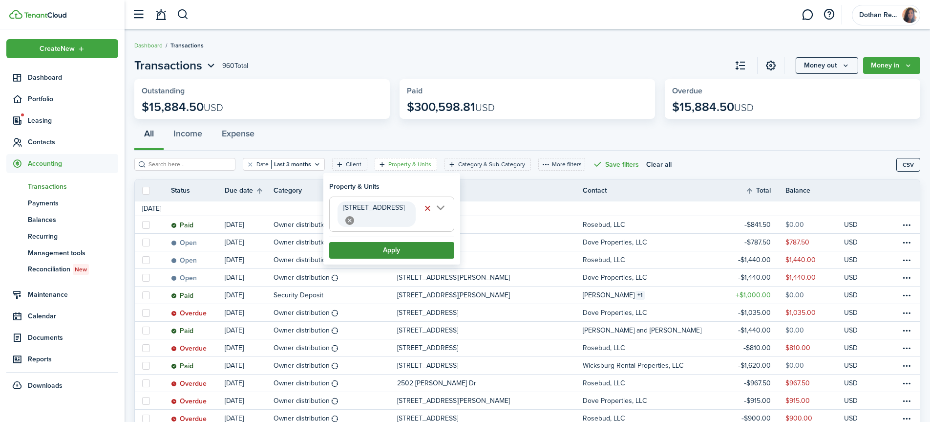
click at [418, 242] on button "Apply" at bounding box center [391, 250] width 125 height 17
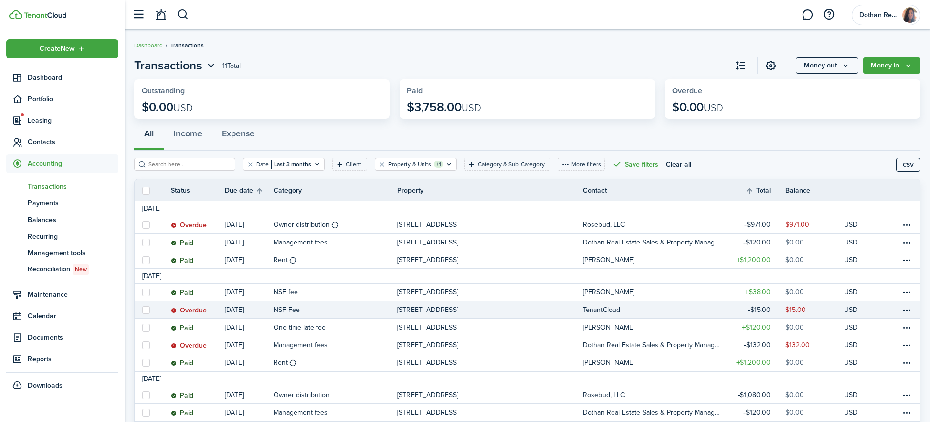
scroll to position [49, 0]
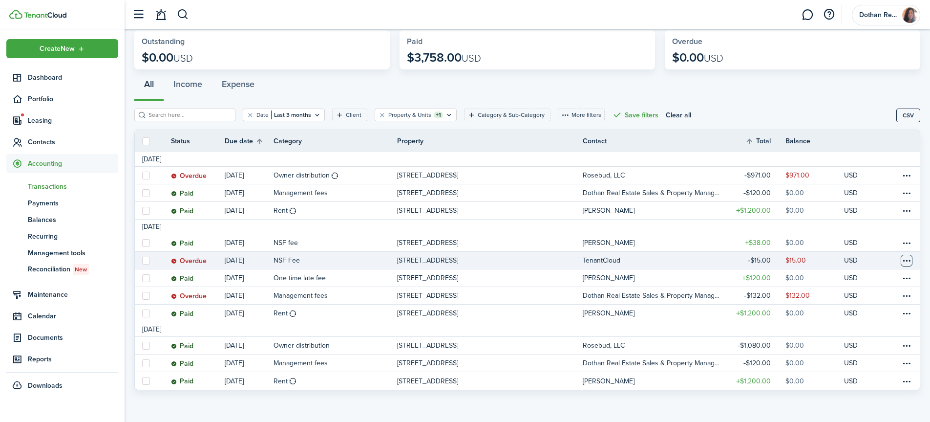
click at [906, 259] on table-menu-btn-icon at bounding box center [907, 260] width 12 height 12
click at [906, 258] on table-menu-btn-icon "Open menu" at bounding box center [907, 260] width 12 height 12
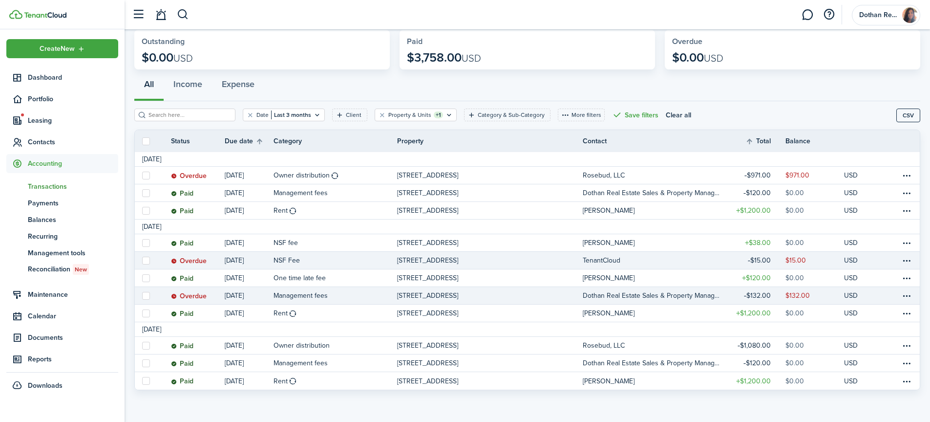
click at [144, 295] on label at bounding box center [146, 296] width 8 height 8
click at [142, 295] on input "checkbox" at bounding box center [142, 295] width 0 height 0
checkbox input "true"
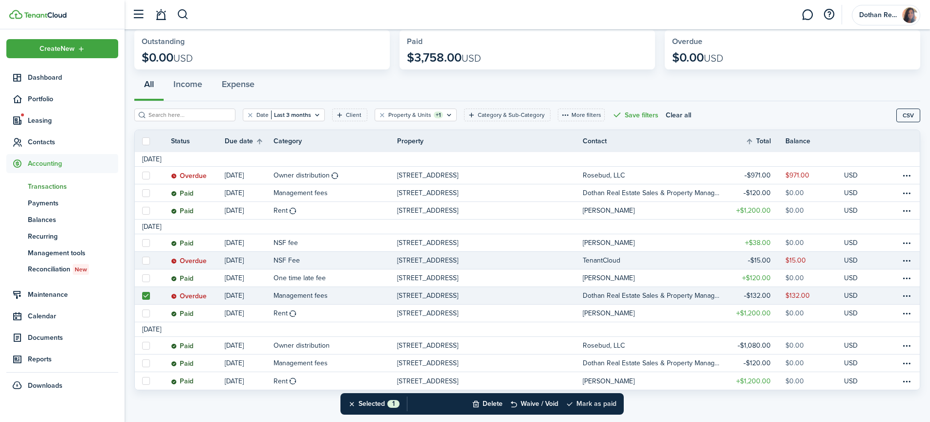
click at [593, 402] on button "Mark as paid" at bounding box center [591, 403] width 51 height 21
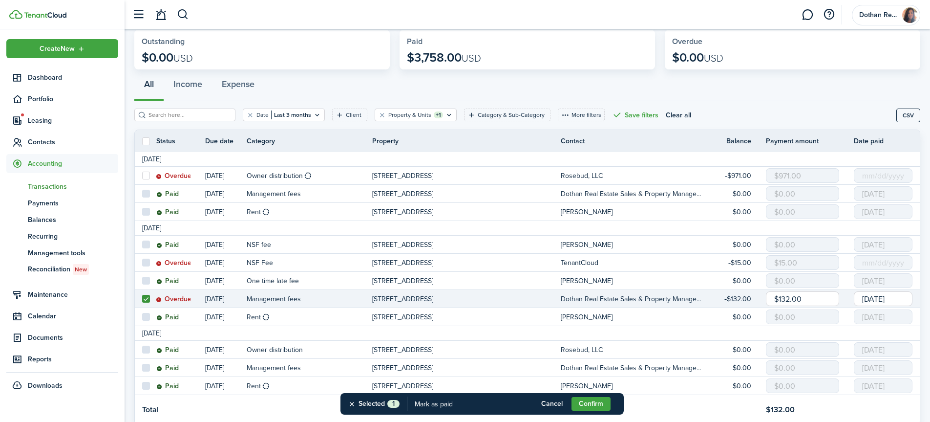
click at [864, 295] on input "[DATE]" at bounding box center [883, 298] width 59 height 15
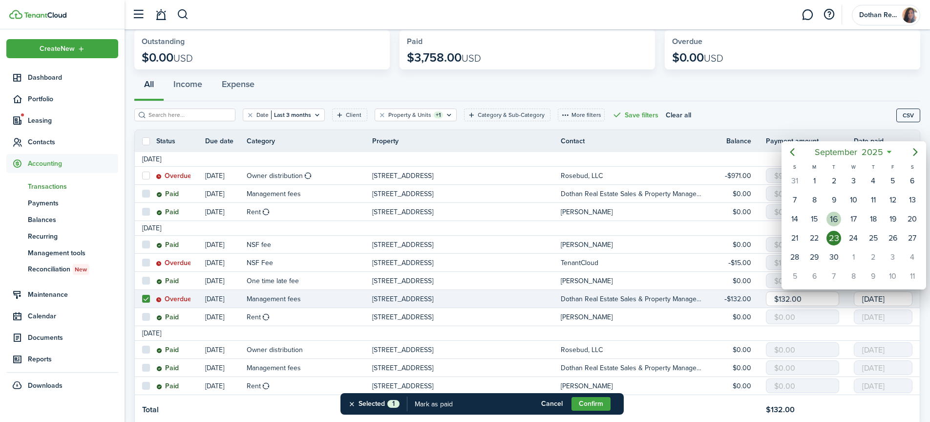
click at [833, 220] on div "16" at bounding box center [833, 219] width 15 height 15
type input "[DATE]"
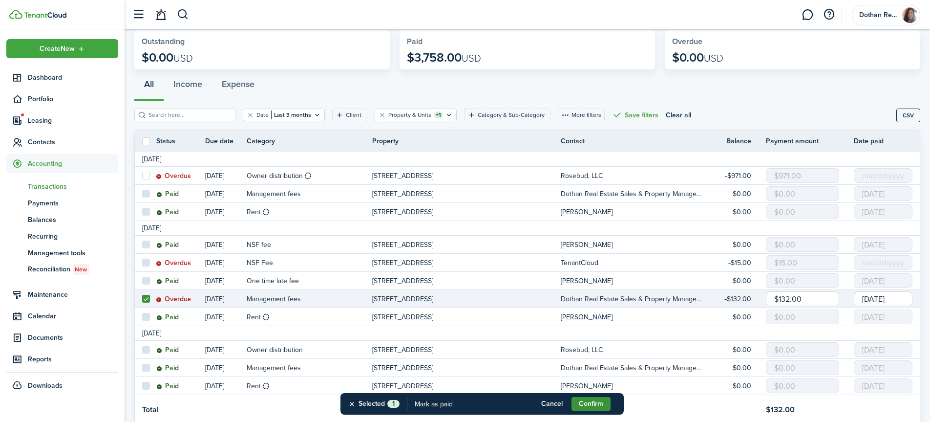
click at [589, 403] on button "Confirm" at bounding box center [591, 404] width 39 height 14
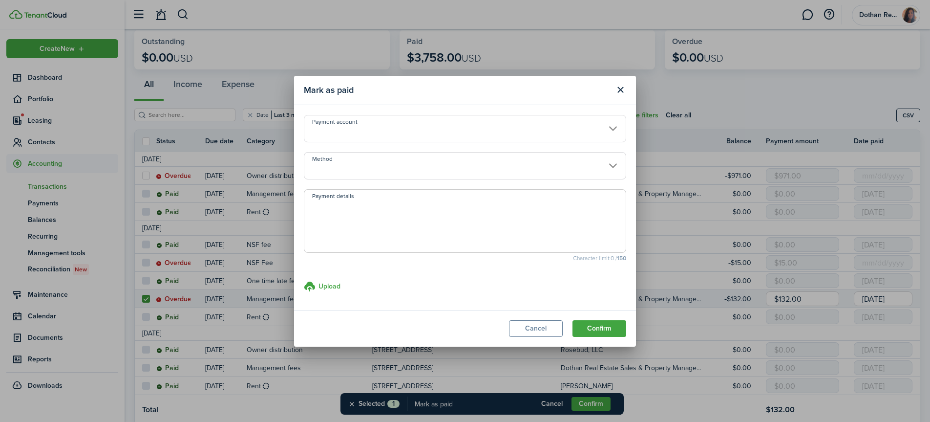
click at [371, 132] on input "Payment account" at bounding box center [465, 128] width 322 height 27
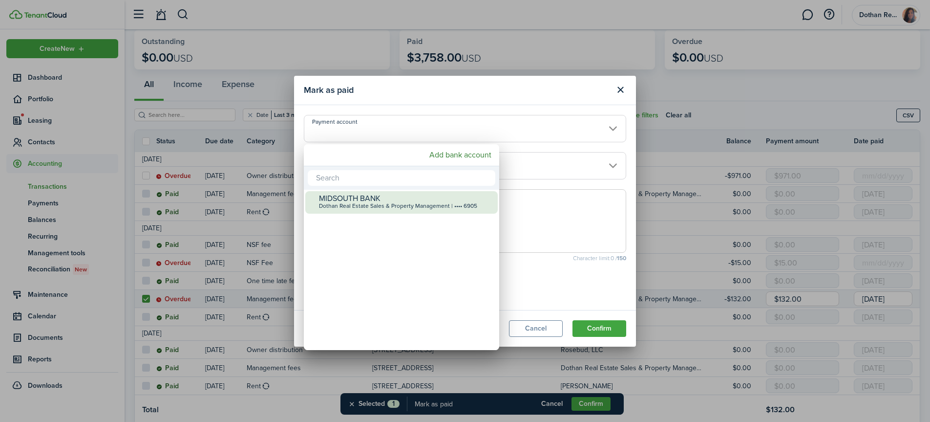
click at [355, 203] on div "Dothan Real Estate Sales & Property Management | •••• 6905" at bounding box center [405, 206] width 173 height 7
type input "•••• •••• •••• 6905"
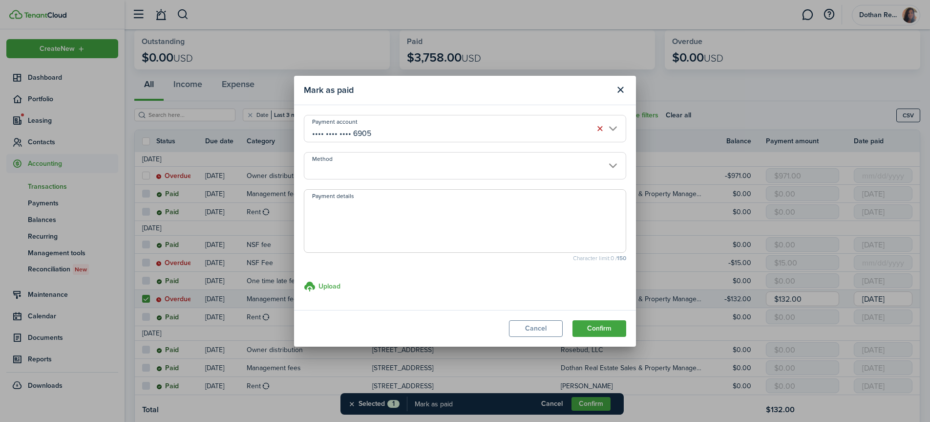
click at [359, 168] on input "Method" at bounding box center [465, 165] width 322 height 27
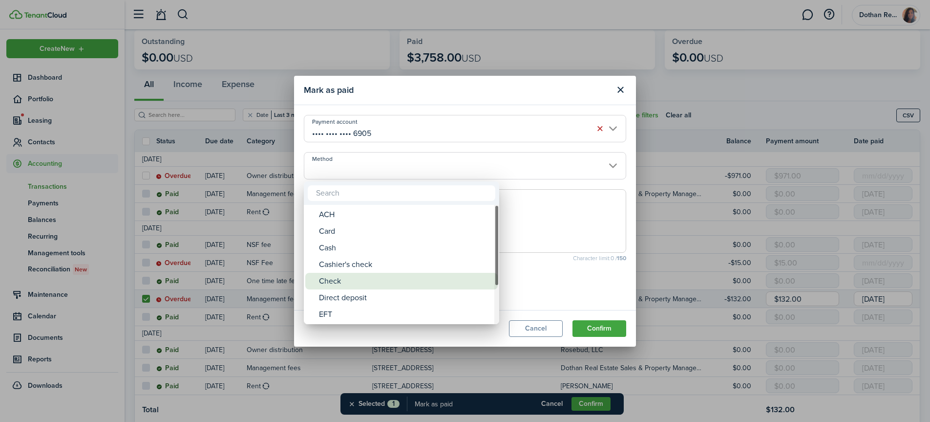
click at [341, 276] on div "Check" at bounding box center [405, 281] width 173 height 17
type input "Check"
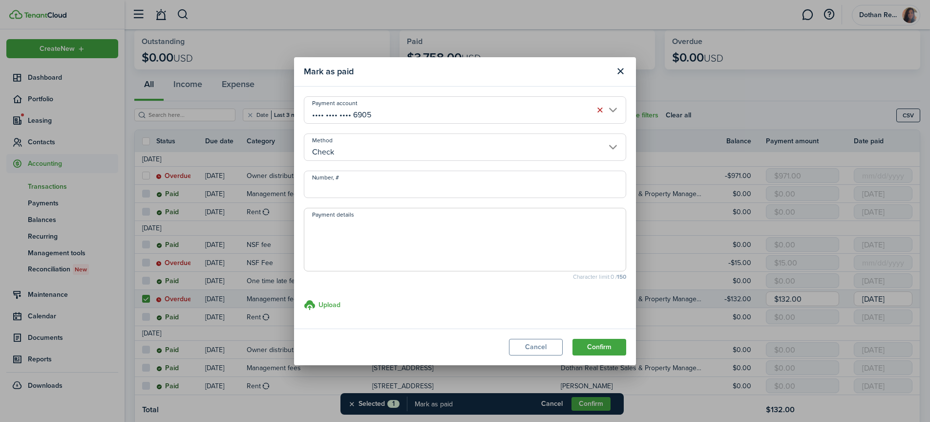
click at [360, 184] on input "Number, #" at bounding box center [465, 183] width 322 height 27
type input "453"
click at [610, 349] on button "Confirm" at bounding box center [599, 347] width 54 height 17
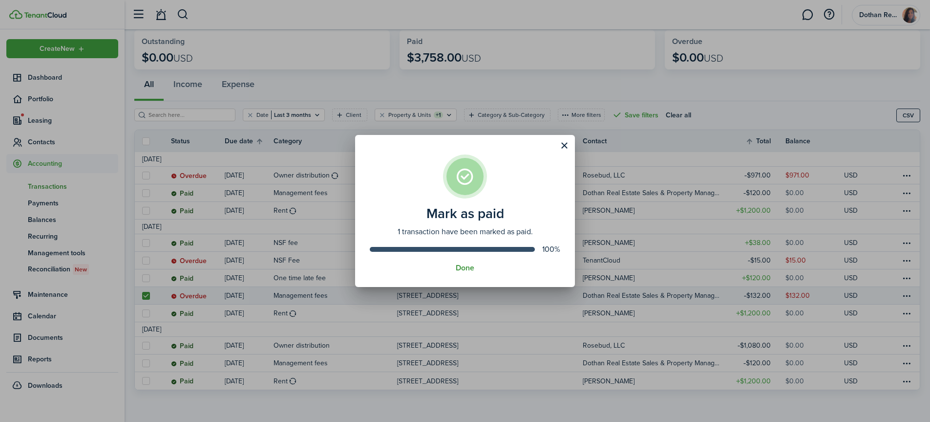
click at [466, 263] on button "Done" at bounding box center [465, 267] width 19 height 9
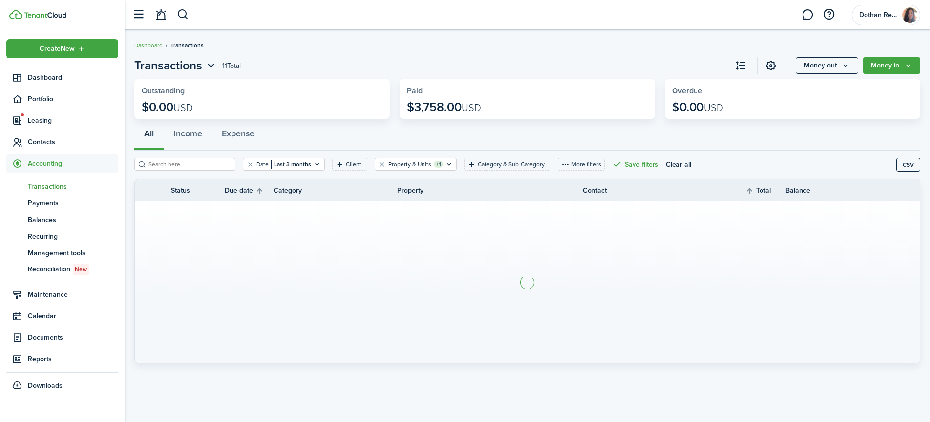
scroll to position [0, 0]
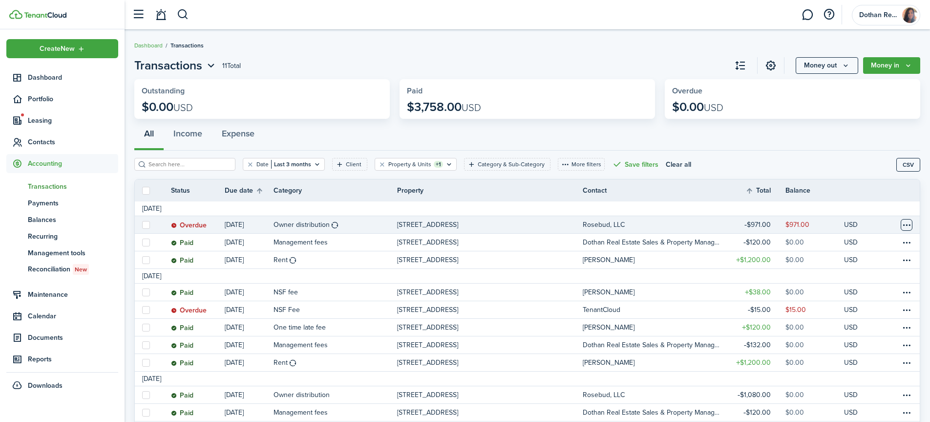
click at [906, 225] on table-menu-btn-icon at bounding box center [907, 225] width 12 height 12
click at [843, 243] on button "Edit" at bounding box center [869, 243] width 85 height 17
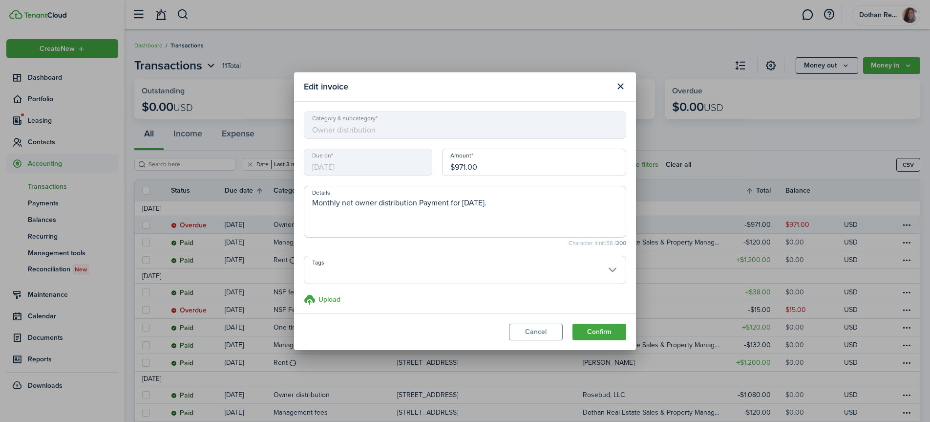
drag, startPoint x: 464, startPoint y: 168, endPoint x: 419, endPoint y: 169, distance: 44.5
click at [419, 169] on div "Due on [DATE] Amount $971.00" at bounding box center [465, 166] width 332 height 37
type input "$1,080.00"
click at [598, 329] on button "Confirm" at bounding box center [599, 331] width 54 height 17
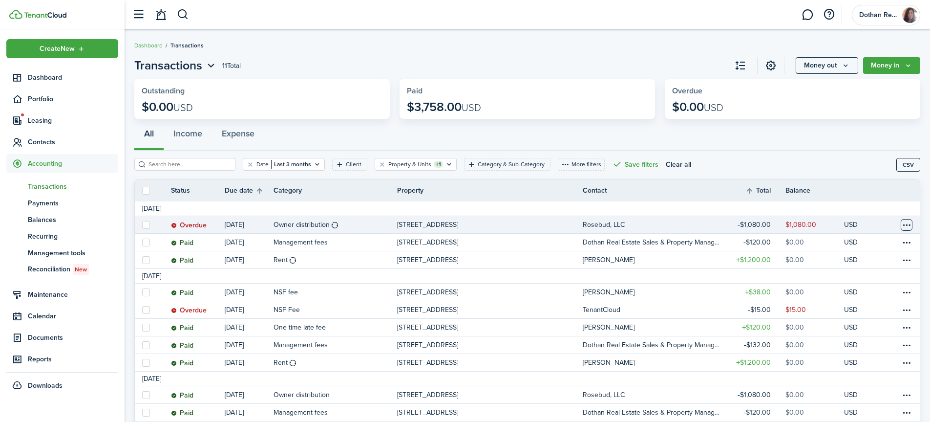
click at [907, 223] on table-menu-btn-icon at bounding box center [907, 225] width 12 height 12
click at [841, 259] on link "Mark as paid" at bounding box center [869, 261] width 85 height 17
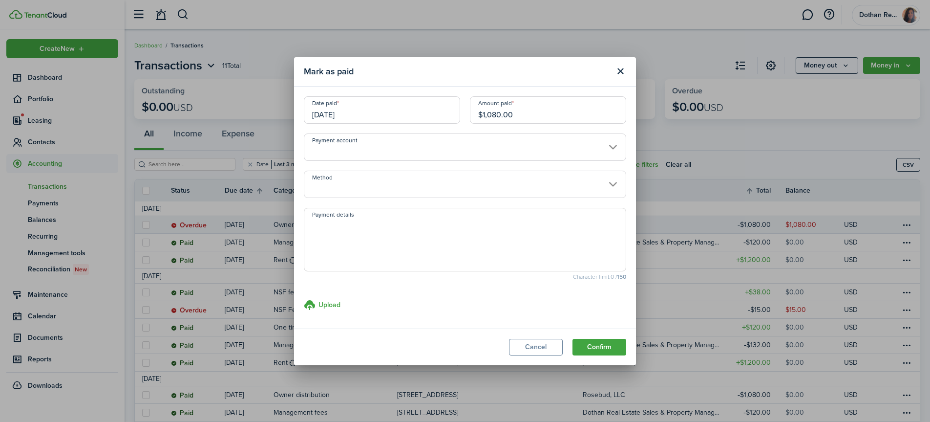
click at [378, 113] on input "[DATE]" at bounding box center [382, 109] width 156 height 27
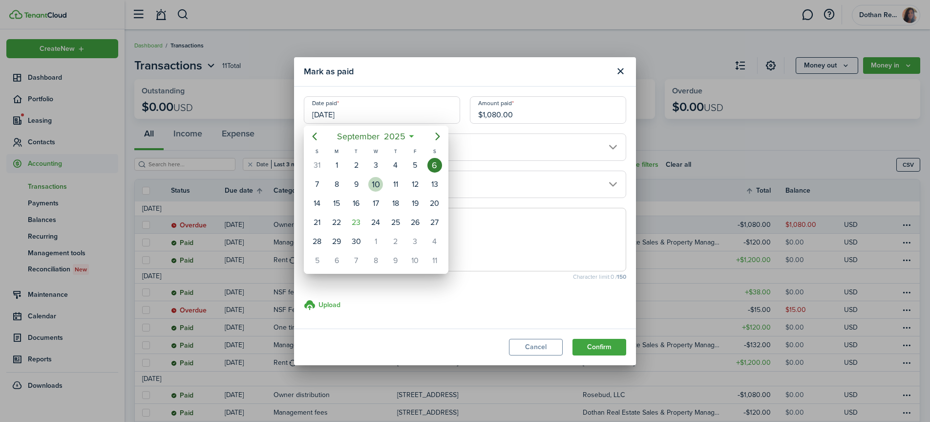
click at [376, 185] on div "10" at bounding box center [375, 184] width 15 height 15
type input "[DATE]"
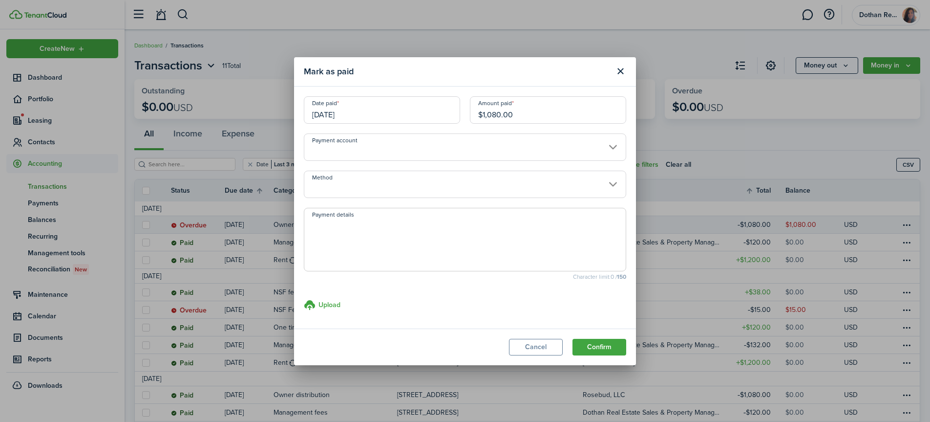
click at [380, 142] on input "Payment account" at bounding box center [465, 146] width 322 height 27
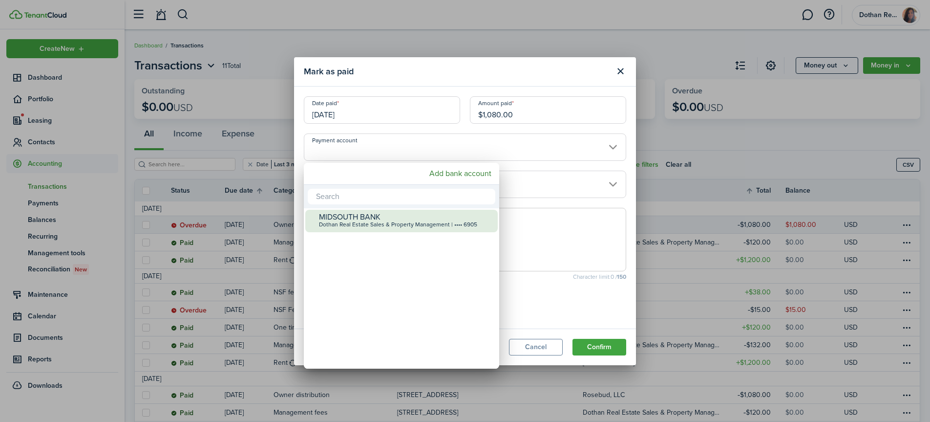
click at [373, 217] on div "MIDSOUTH BANK" at bounding box center [405, 216] width 173 height 9
type input "•••• •••• •••• 6905"
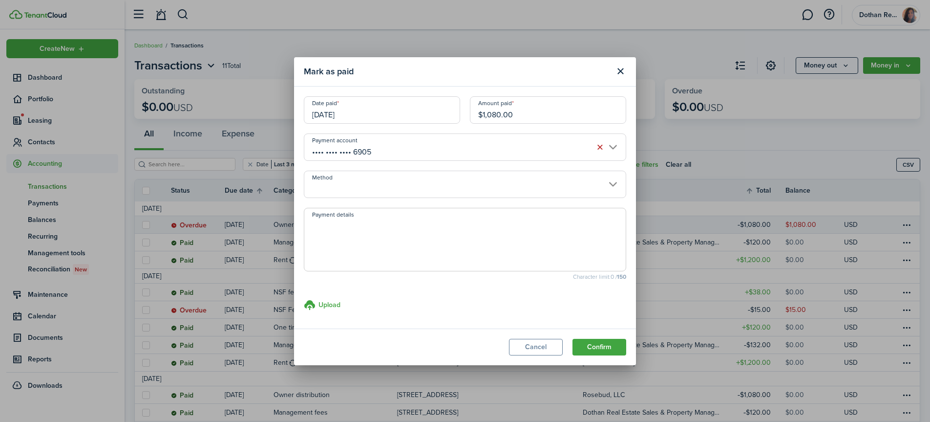
click at [373, 178] on input "Method" at bounding box center [465, 183] width 322 height 27
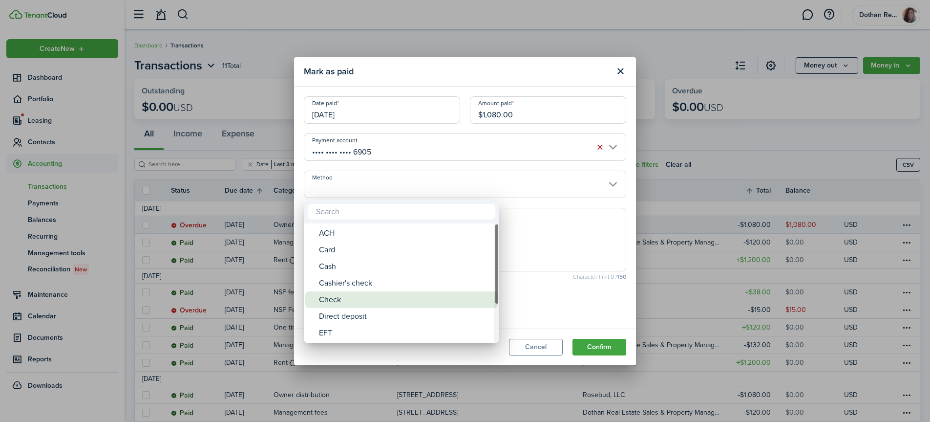
click at [374, 297] on div "Check" at bounding box center [405, 299] width 173 height 17
type input "Check"
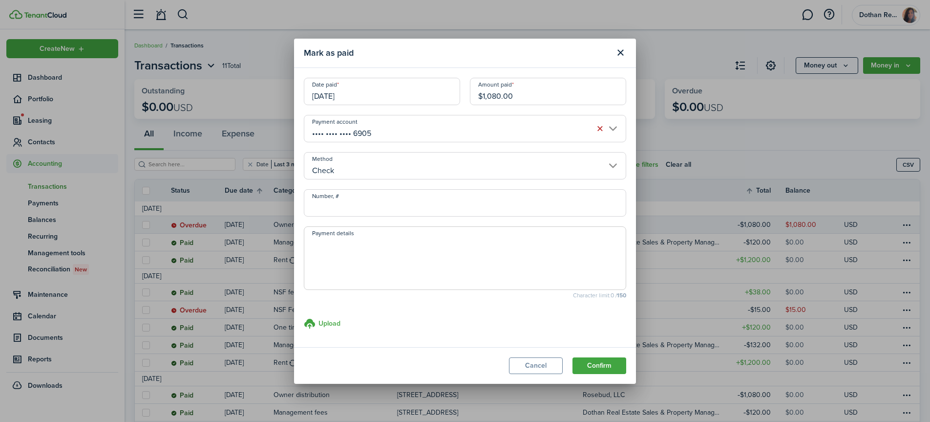
click at [382, 197] on input "Number, #" at bounding box center [465, 202] width 322 height 27
type input "451"
click at [602, 368] on button "Confirm" at bounding box center [599, 365] width 54 height 17
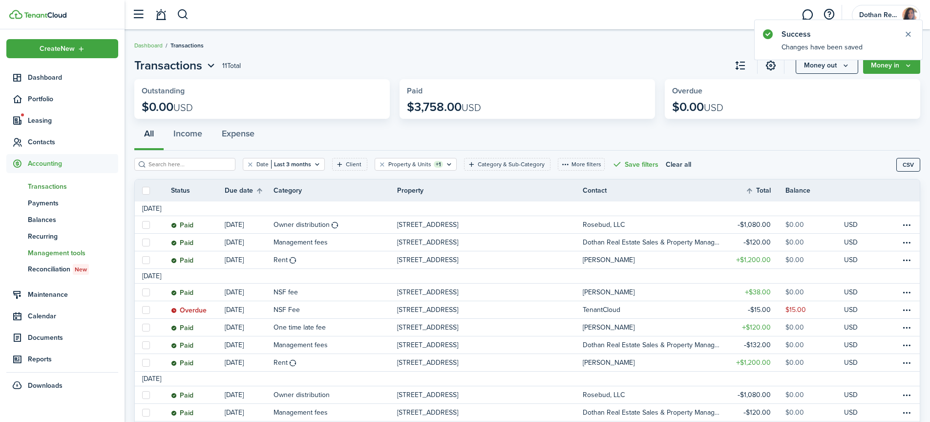
click at [71, 251] on span "Management tools" at bounding box center [73, 253] width 90 height 10
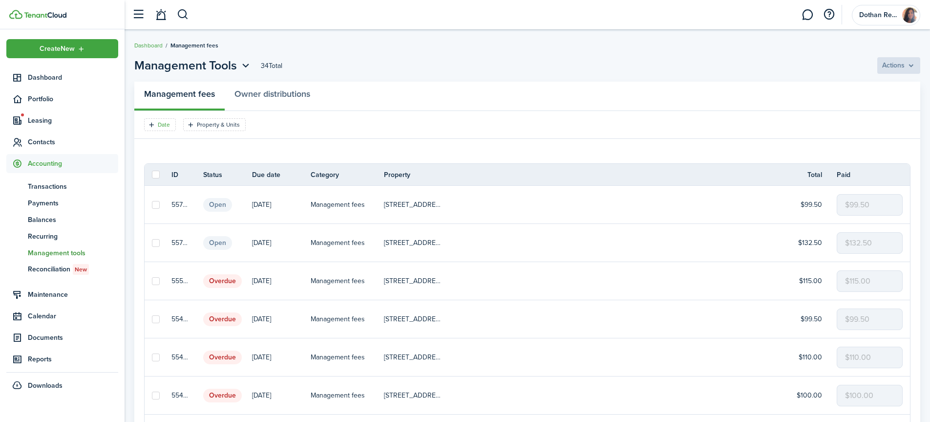
click at [159, 123] on filter-tag-label "Date" at bounding box center [164, 124] width 12 height 9
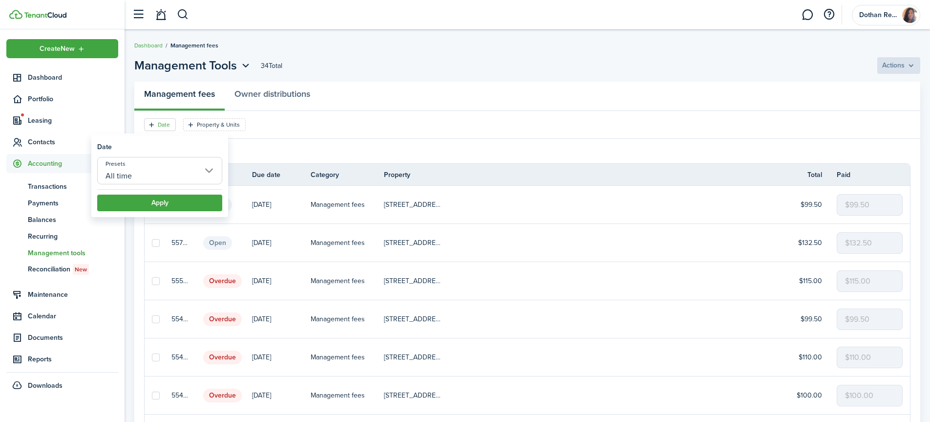
click at [155, 169] on input "All time" at bounding box center [159, 170] width 125 height 27
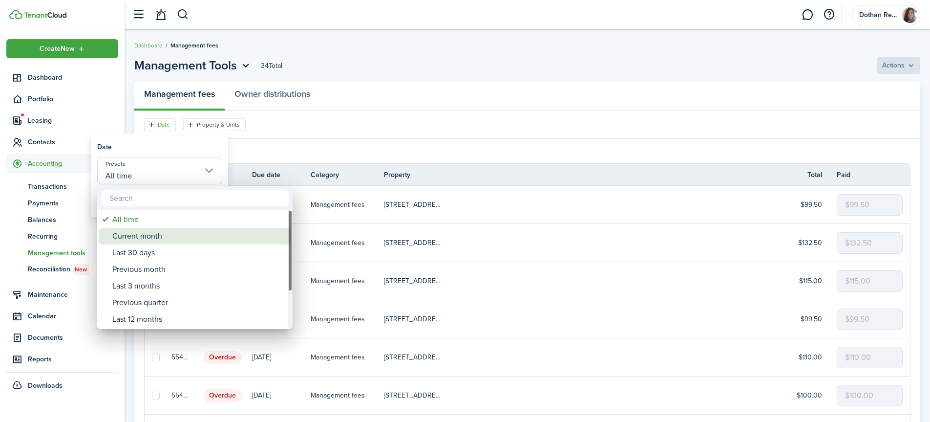
click at [146, 234] on div "Current month" at bounding box center [198, 236] width 173 height 17
type input "Current month"
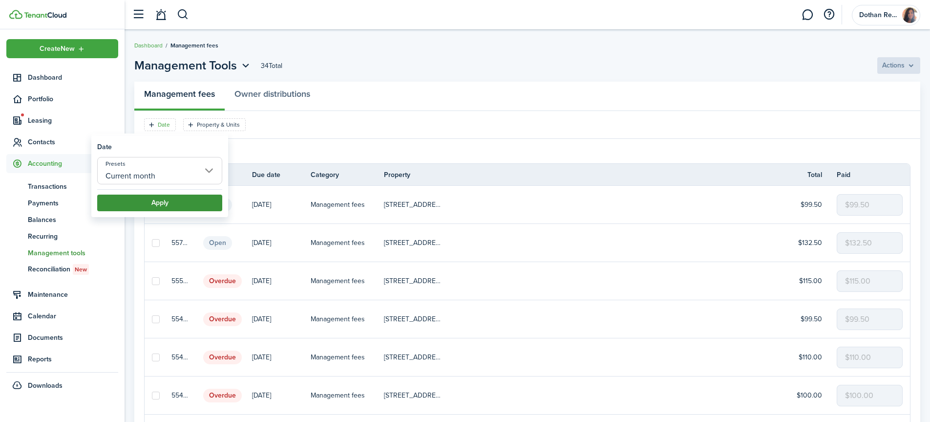
click at [161, 200] on button "Apply" at bounding box center [159, 202] width 125 height 17
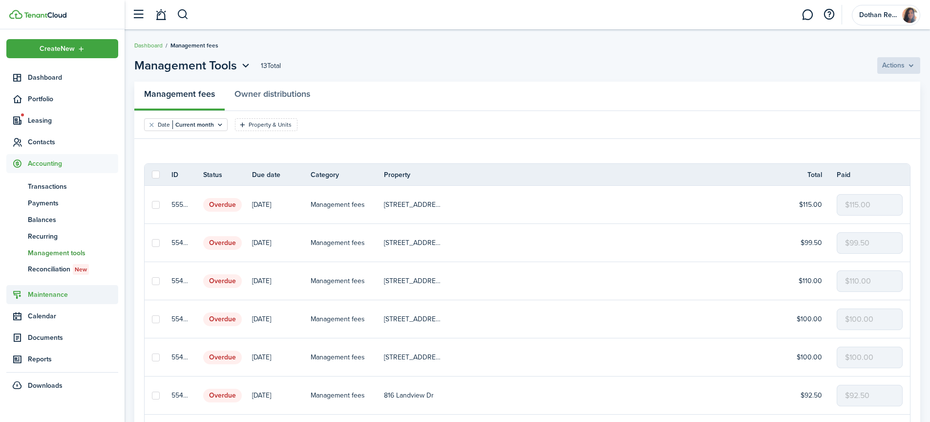
click at [51, 291] on span "Maintenance" at bounding box center [73, 294] width 90 height 10
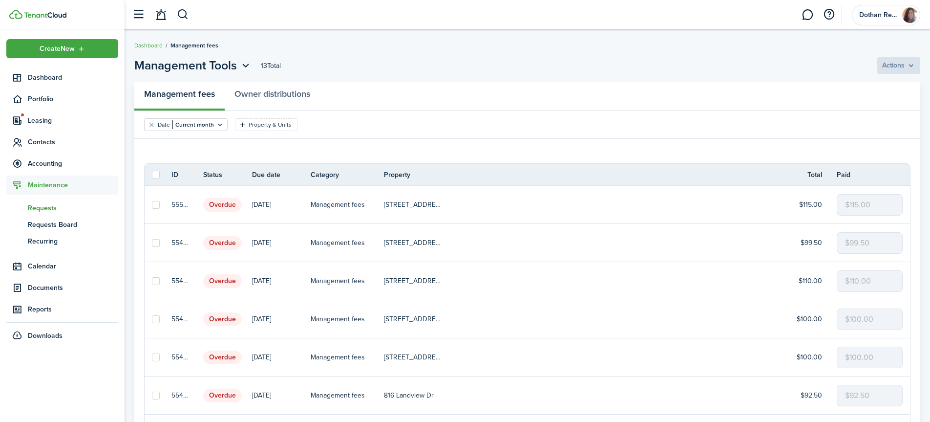
click at [38, 205] on span "Requests" at bounding box center [73, 208] width 90 height 10
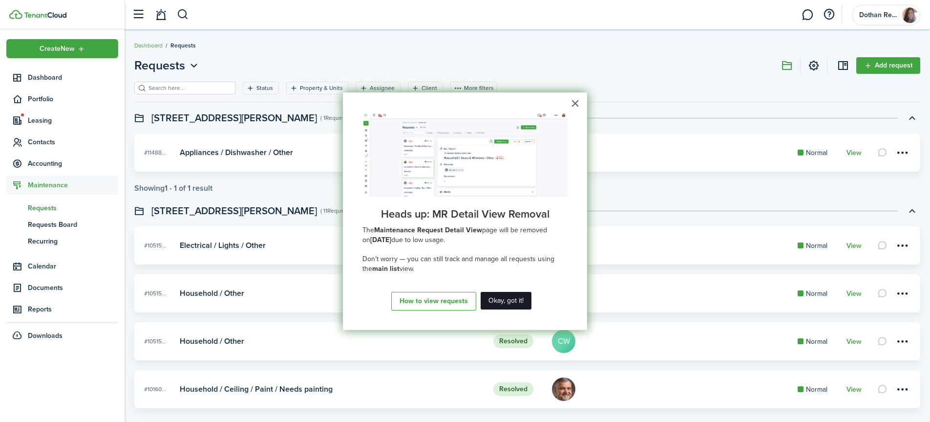
click at [516, 304] on button "Okay, got it!" at bounding box center [506, 301] width 51 height 18
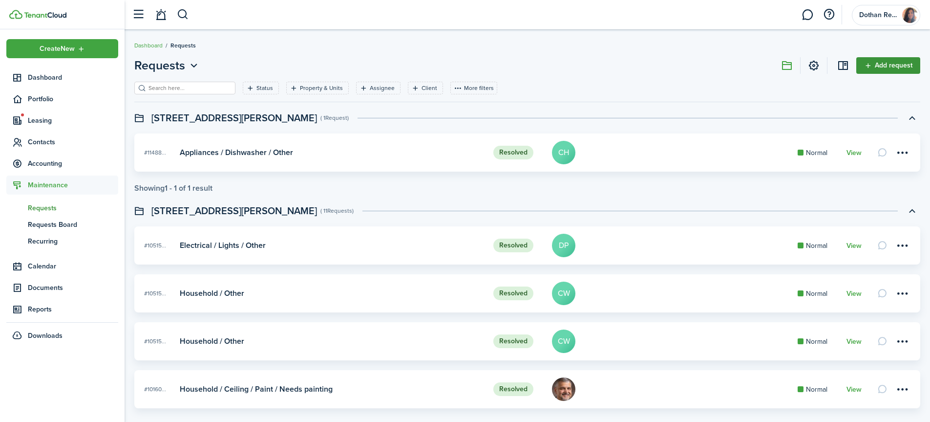
click at [881, 64] on link "Add request" at bounding box center [888, 65] width 64 height 17
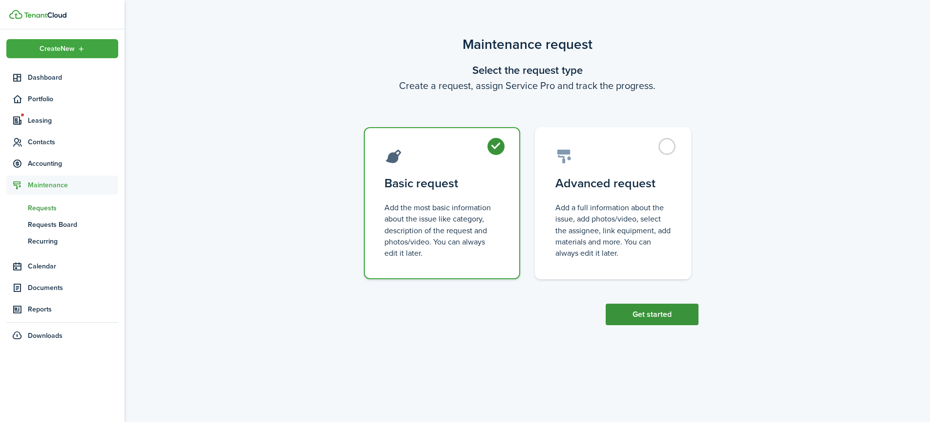
click at [651, 314] on button "Get started" at bounding box center [652, 313] width 93 height 21
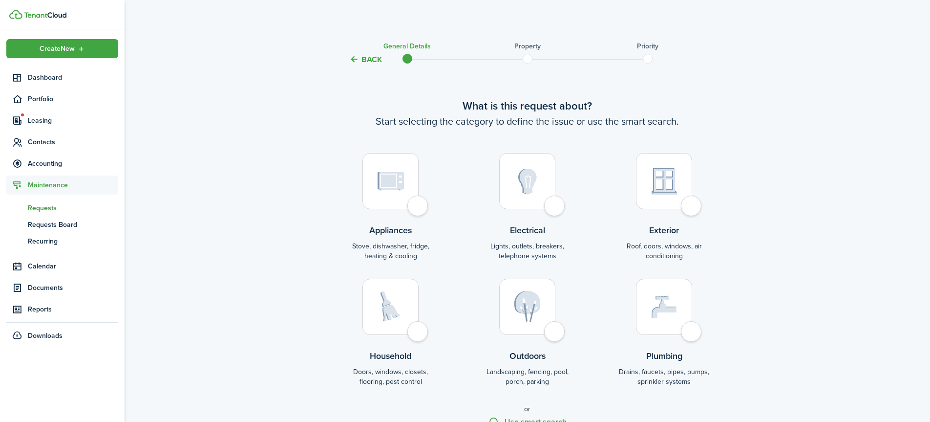
click at [389, 183] on img at bounding box center [391, 181] width 26 height 19
radio input "true"
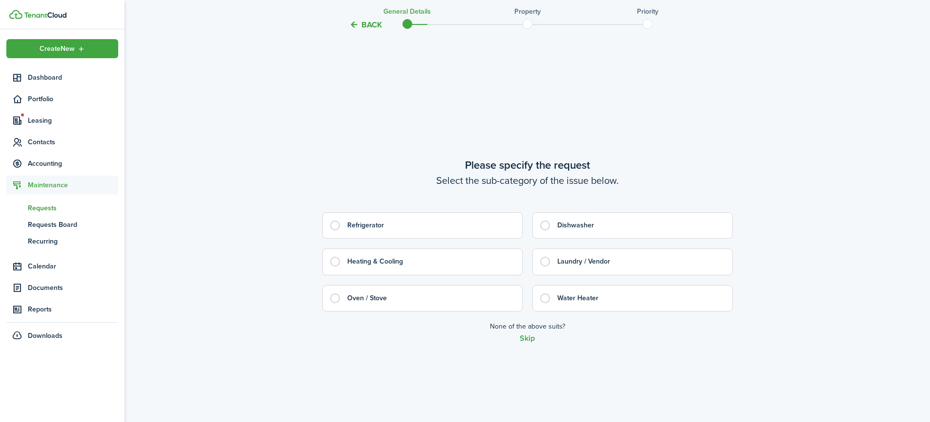
scroll to position [408, 0]
click at [338, 299] on label "Oven / Stove" at bounding box center [422, 298] width 200 height 26
radio input "true"
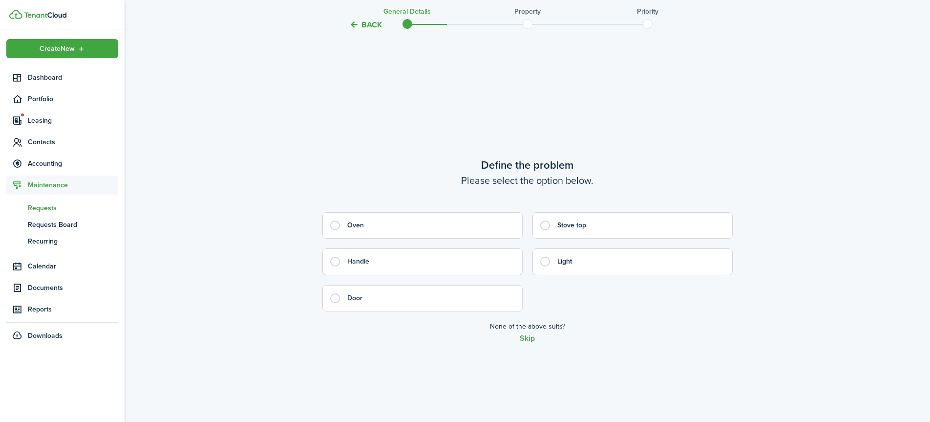
scroll to position [829, 0]
click at [548, 227] on label "Stove top" at bounding box center [632, 225] width 200 height 26
radio input "true"
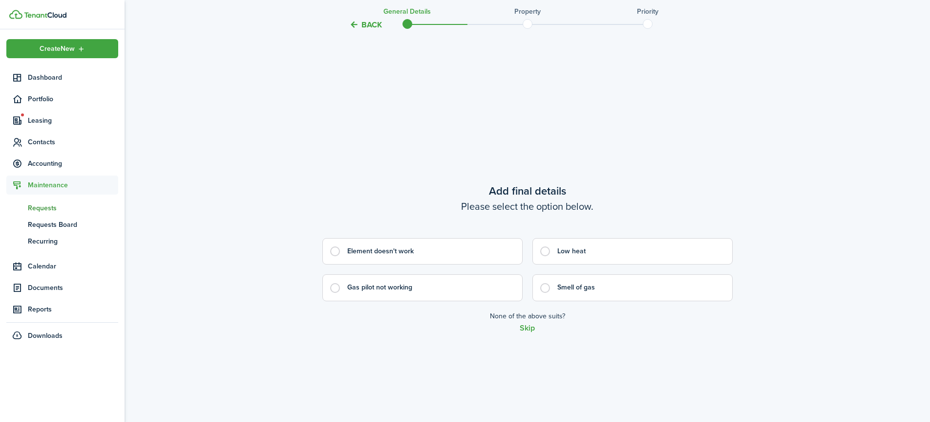
scroll to position [1251, 0]
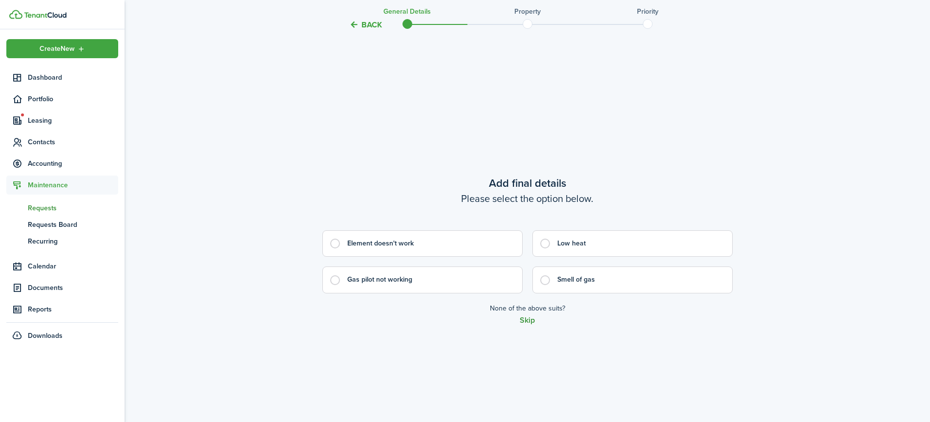
click at [528, 321] on button "Skip" at bounding box center [527, 320] width 15 height 9
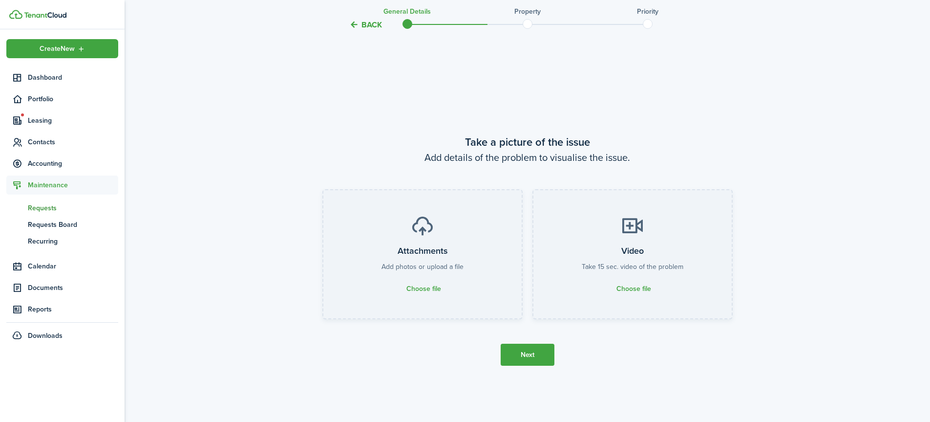
click at [527, 353] on button "Next" at bounding box center [528, 354] width 54 height 22
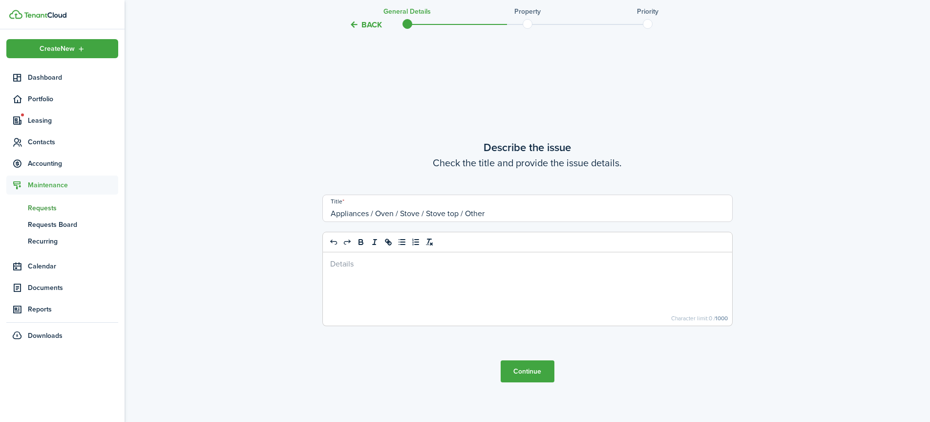
scroll to position [2094, 0]
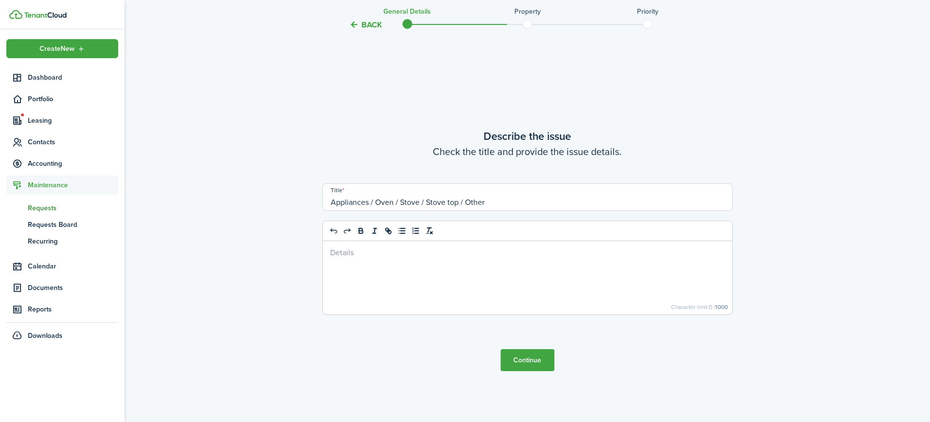
click at [413, 270] on div at bounding box center [527, 277] width 409 height 73
click at [523, 360] on button "Continue" at bounding box center [528, 360] width 54 height 22
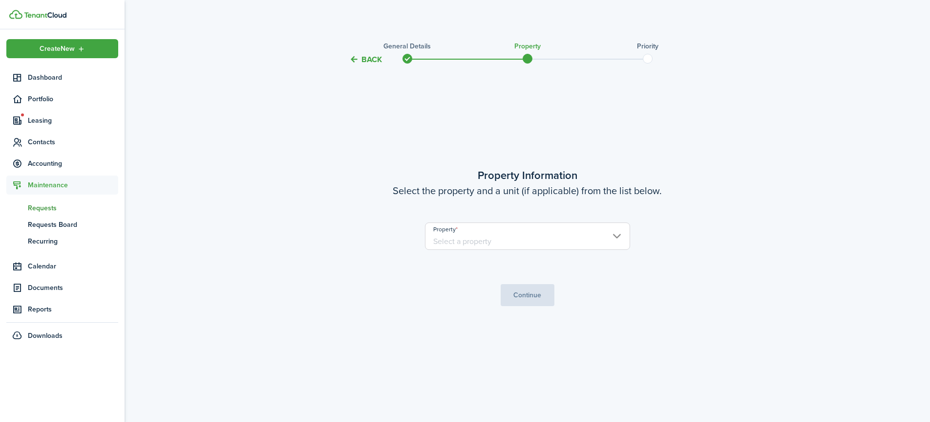
click at [523, 230] on input "Property" at bounding box center [527, 235] width 205 height 27
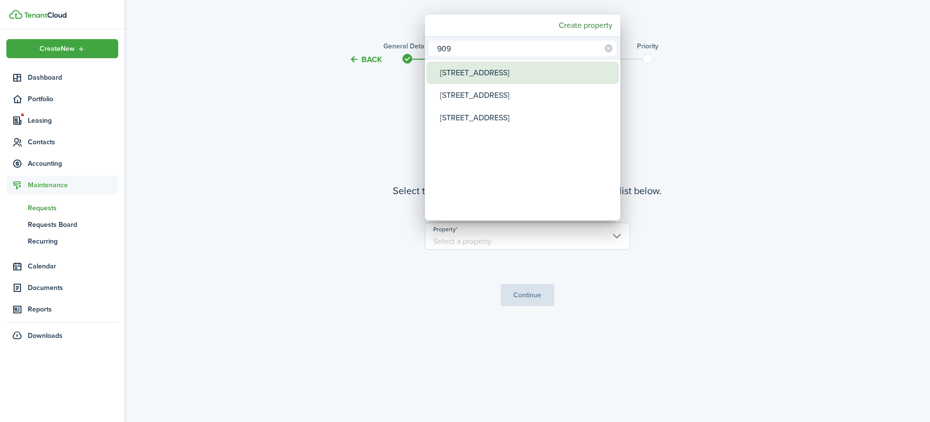
type input "909"
click at [491, 79] on div "[STREET_ADDRESS]" at bounding box center [526, 73] width 173 height 22
type input "[STREET_ADDRESS]"
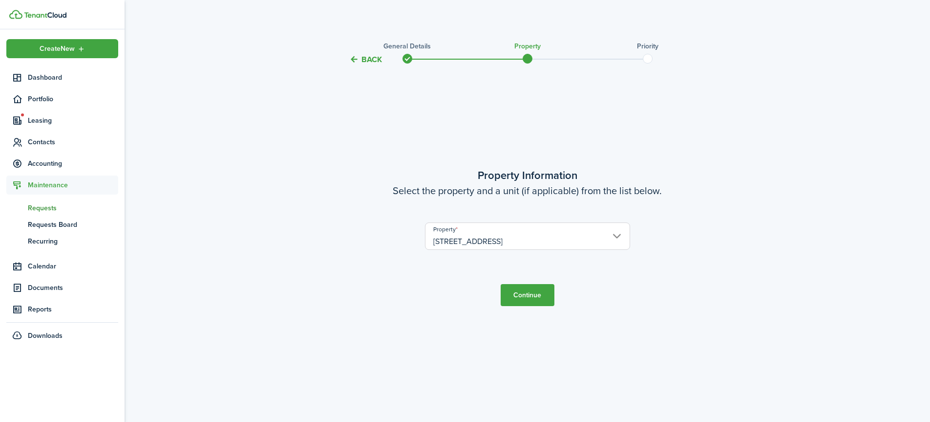
click at [525, 294] on button "Continue" at bounding box center [528, 295] width 54 height 22
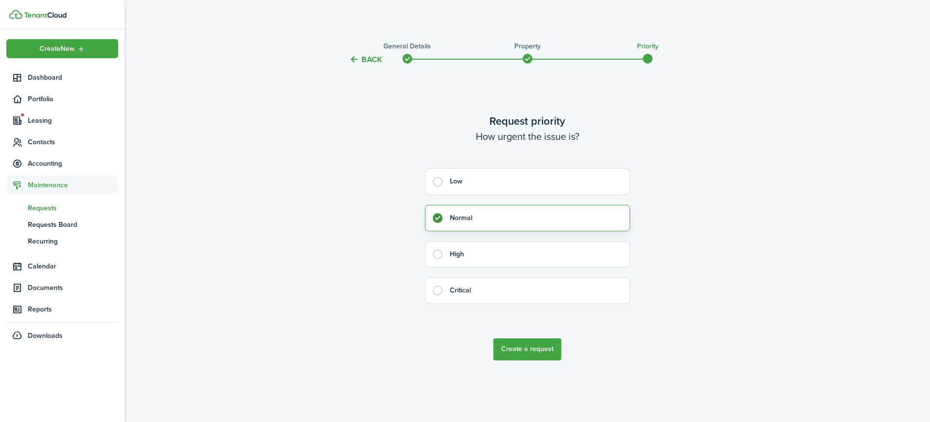
click at [527, 346] on button "Create a request" at bounding box center [527, 349] width 68 height 22
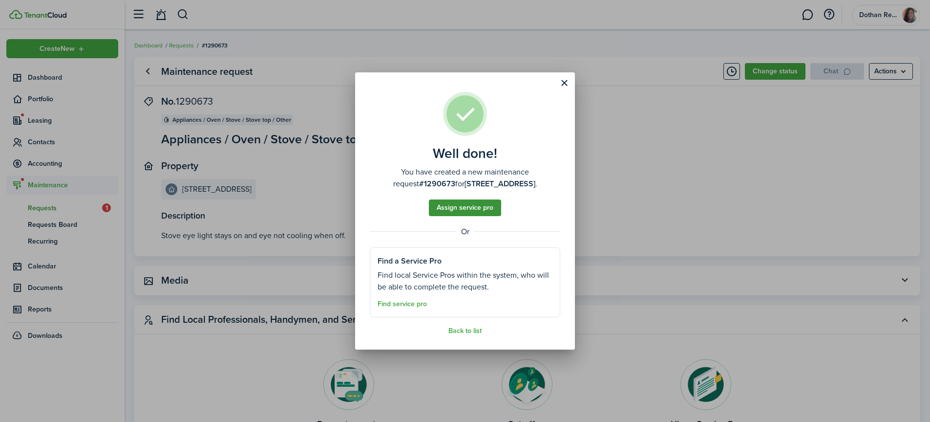
click at [488, 201] on button "Assign service pro" at bounding box center [465, 207] width 72 height 17
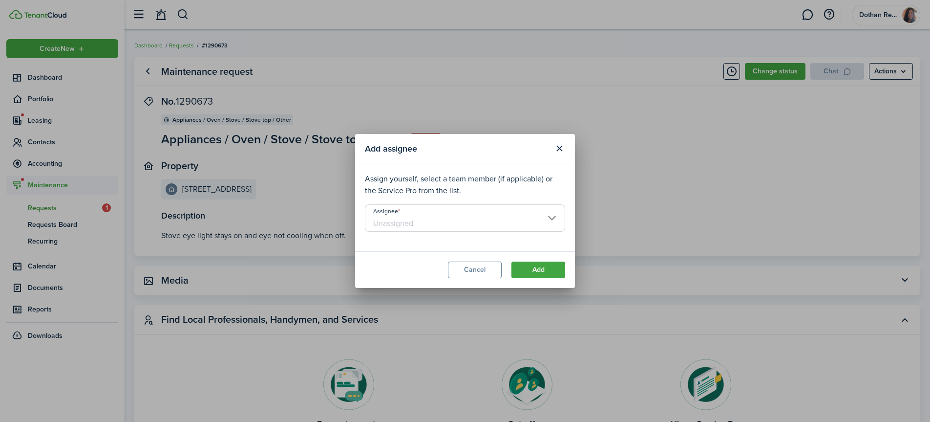
click at [470, 213] on input "Assignee" at bounding box center [465, 217] width 200 height 27
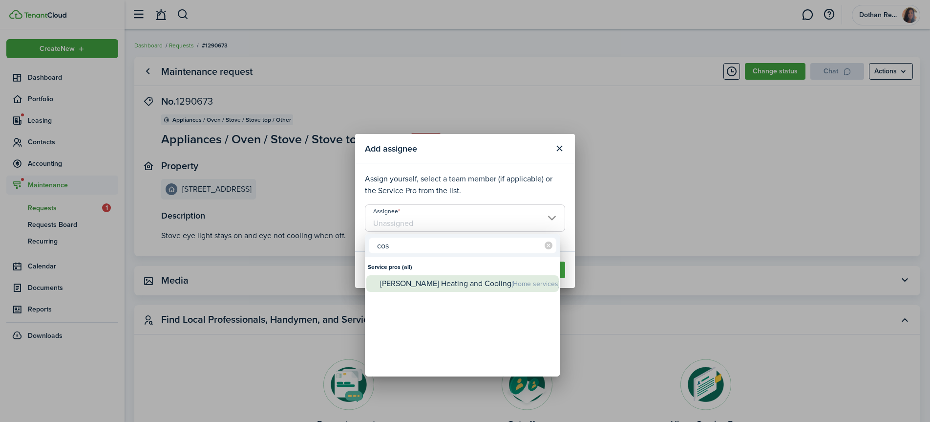
type input "cos"
click at [444, 281] on div "[PERSON_NAME] Heating and Cooling (Home services)" at bounding box center [466, 283] width 173 height 17
type input "[PERSON_NAME] Heating and Cooling"
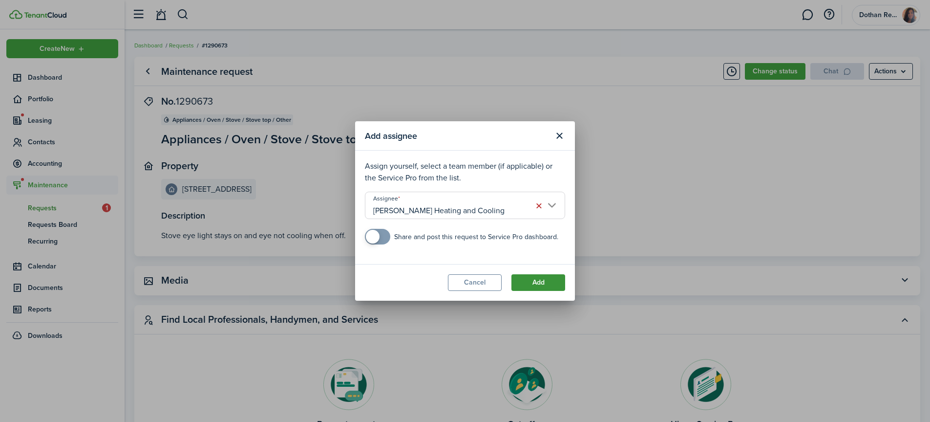
click at [545, 279] on button "Add" at bounding box center [538, 282] width 54 height 17
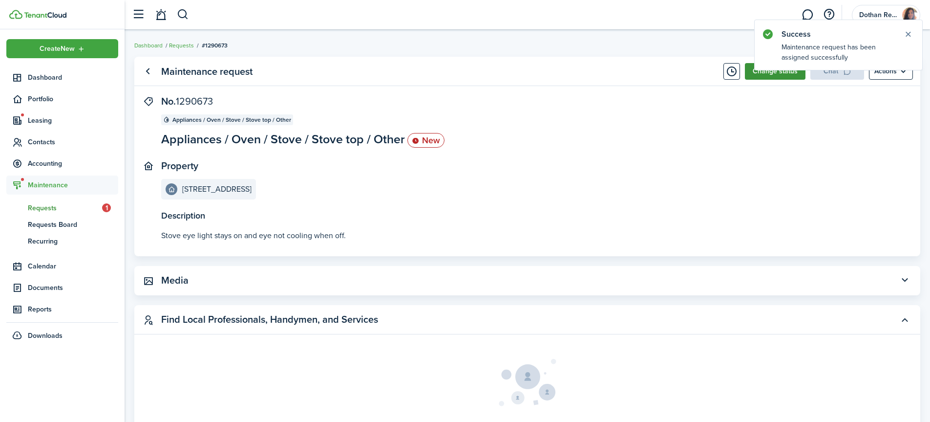
click at [785, 73] on button "Change status" at bounding box center [775, 71] width 61 height 17
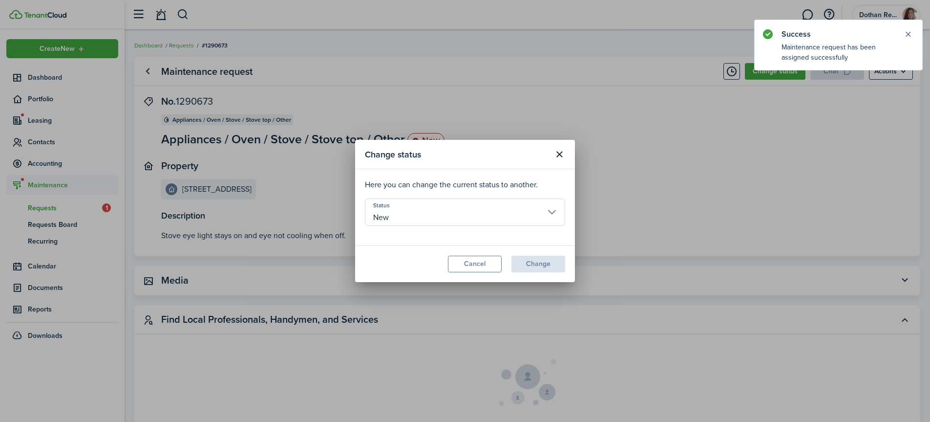
click at [454, 220] on input "New" at bounding box center [465, 211] width 200 height 27
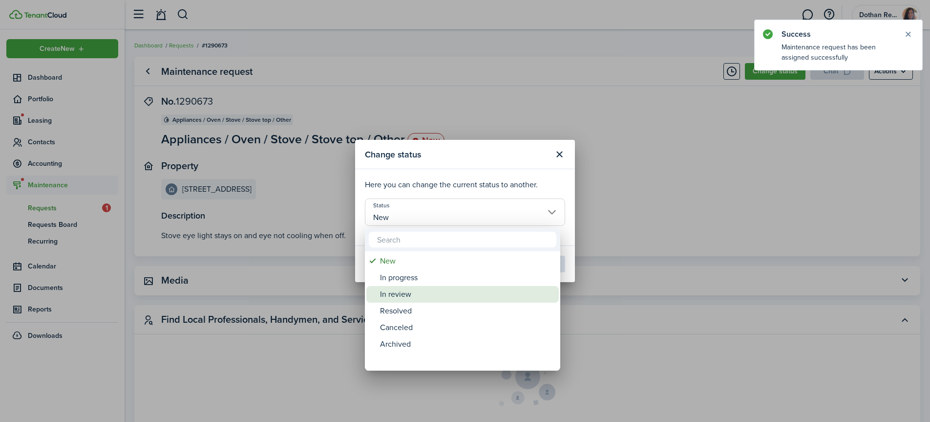
click at [427, 299] on div "In review" at bounding box center [466, 294] width 173 height 17
type input "In review"
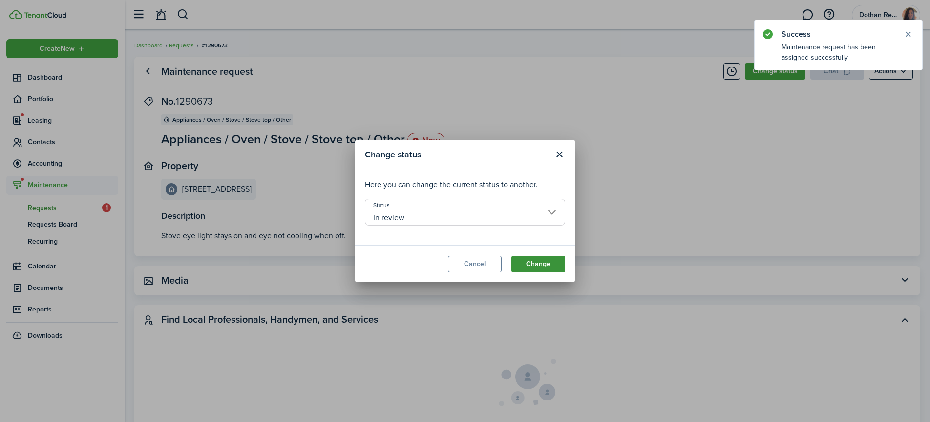
click at [547, 262] on button "Change" at bounding box center [538, 263] width 54 height 17
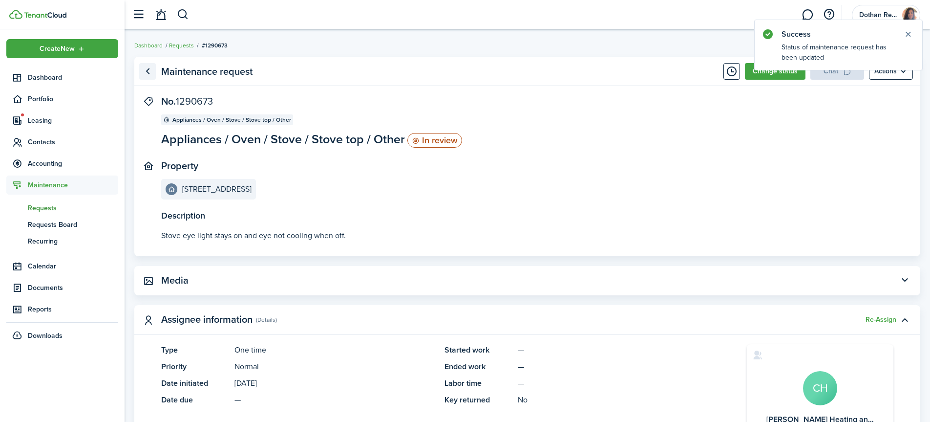
click at [150, 72] on link "Go back" at bounding box center [147, 71] width 17 height 17
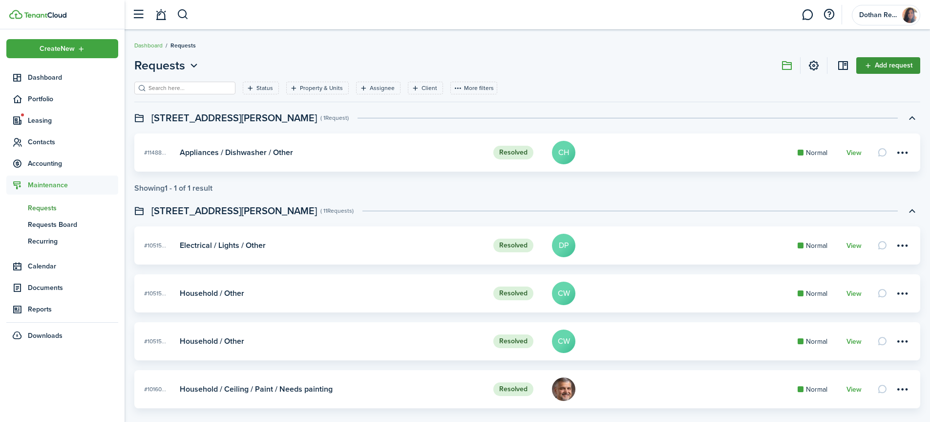
click at [896, 65] on link "Add request" at bounding box center [888, 65] width 64 height 17
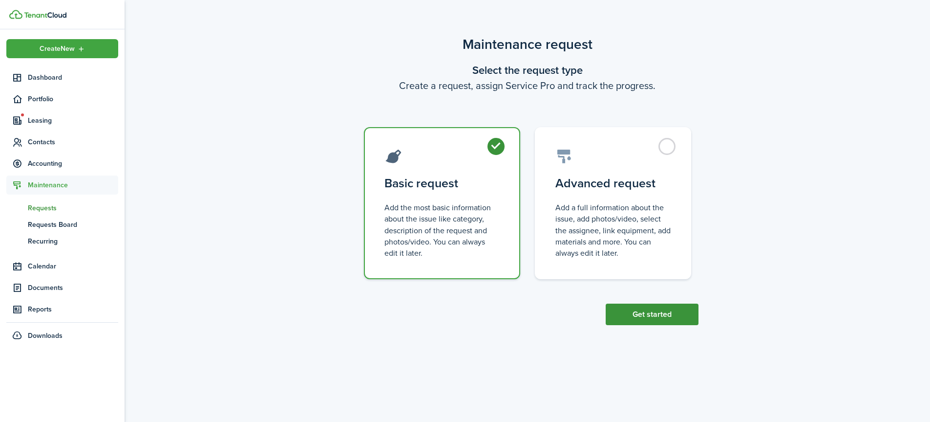
click at [645, 313] on button "Get started" at bounding box center [652, 313] width 93 height 21
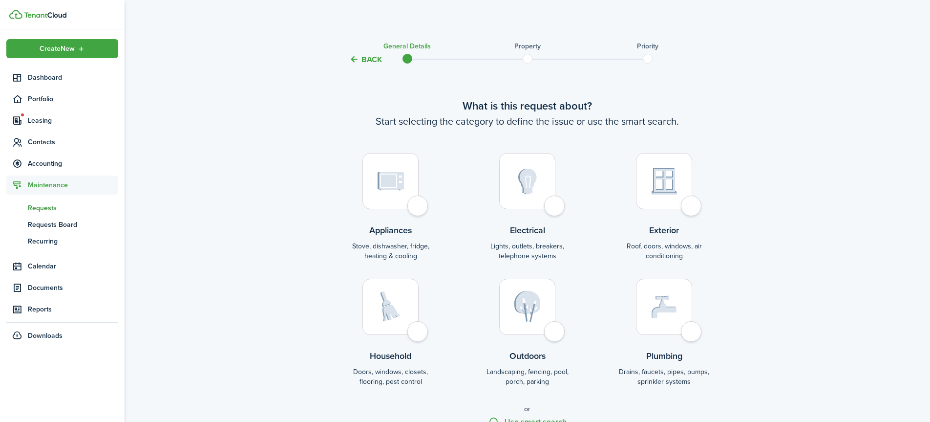
click at [671, 302] on img at bounding box center [664, 306] width 25 height 23
radio input "true"
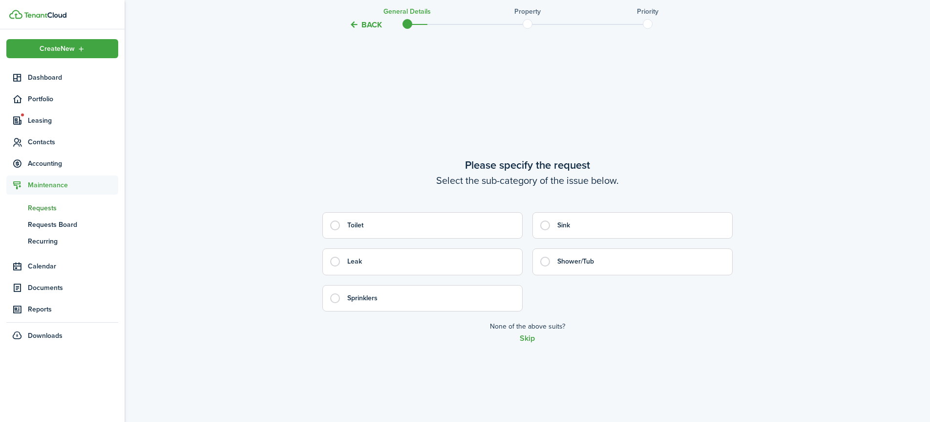
scroll to position [408, 0]
click at [368, 23] on button "Back" at bounding box center [365, 25] width 33 height 10
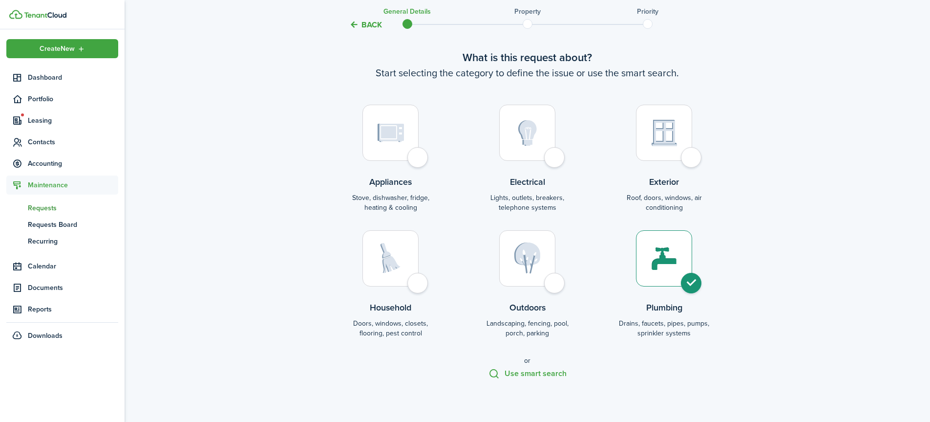
scroll to position [52, 0]
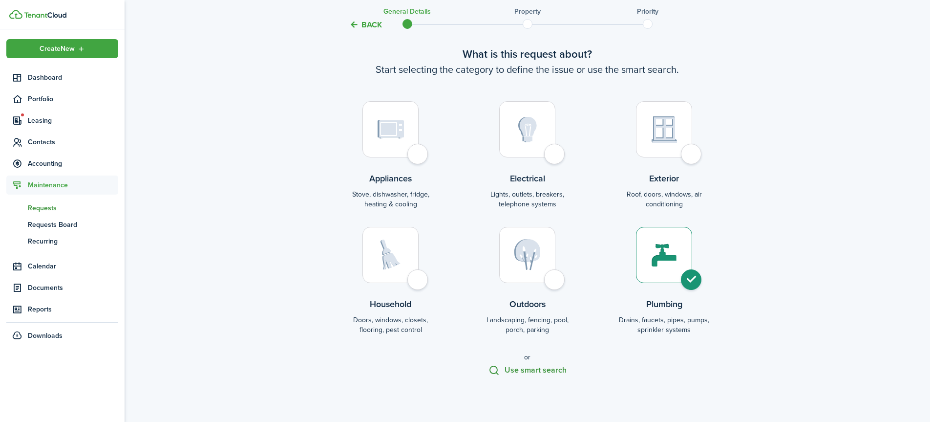
click at [546, 369] on button "Use smart search" at bounding box center [527, 369] width 78 height 11
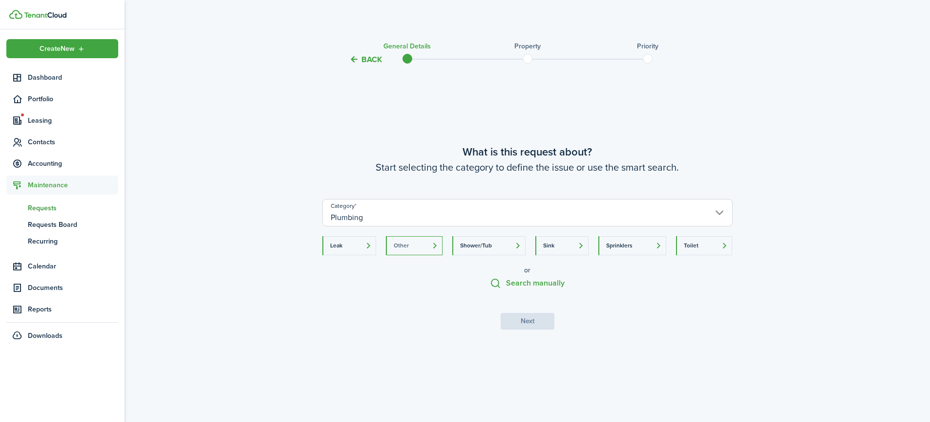
click at [435, 243] on button "Other" at bounding box center [414, 245] width 57 height 19
type input "Plumbing -> Other"
click at [519, 318] on button "Next" at bounding box center [528, 321] width 54 height 17
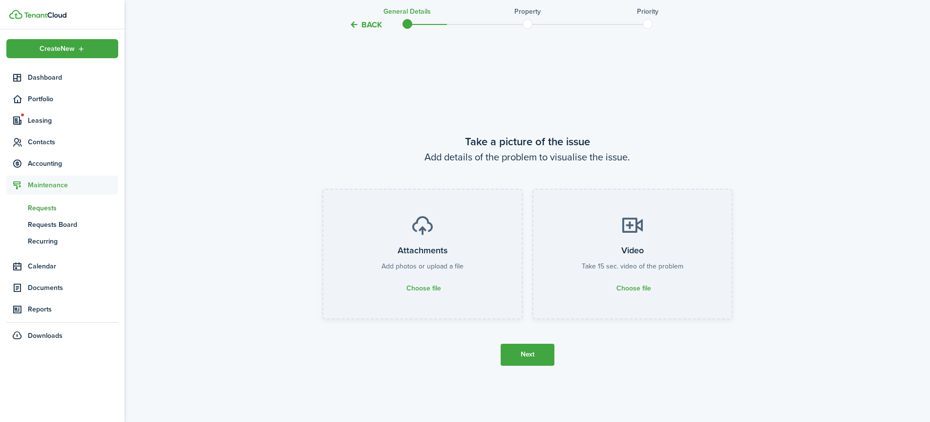
click at [530, 355] on button "Next" at bounding box center [528, 354] width 54 height 22
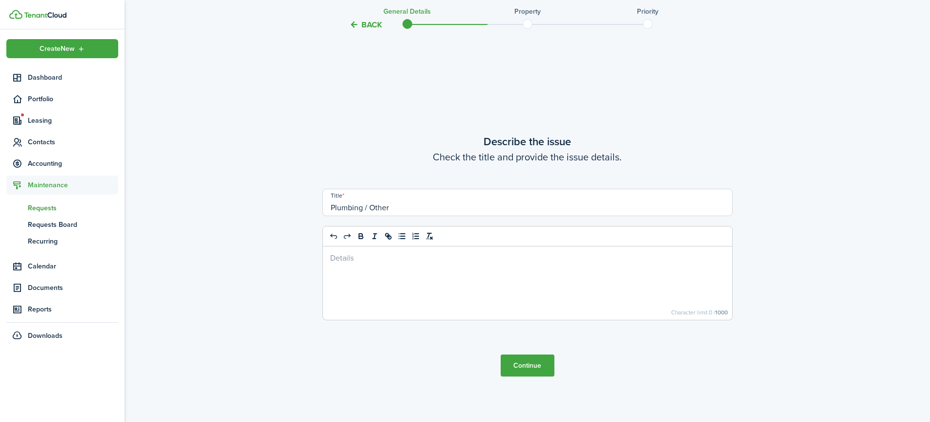
scroll to position [778, 0]
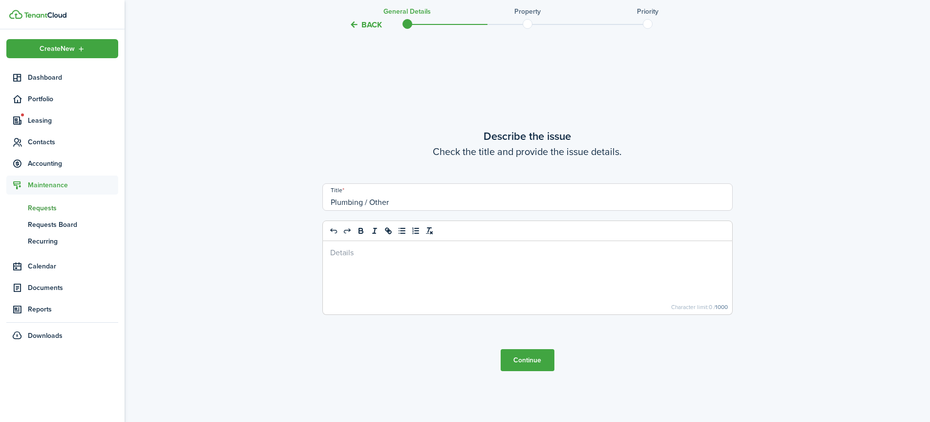
click at [388, 250] on p at bounding box center [527, 252] width 395 height 10
click at [532, 358] on button "Continue" at bounding box center [528, 360] width 54 height 22
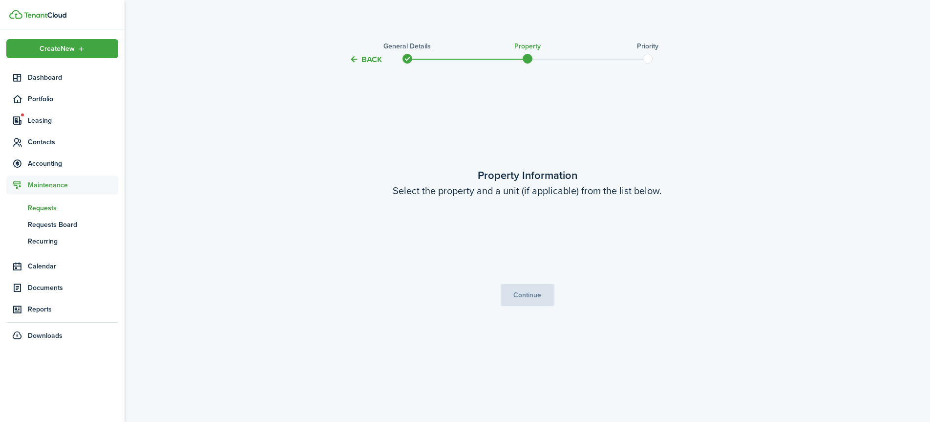
scroll to position [0, 0]
click at [453, 237] on input "Property" at bounding box center [527, 235] width 205 height 27
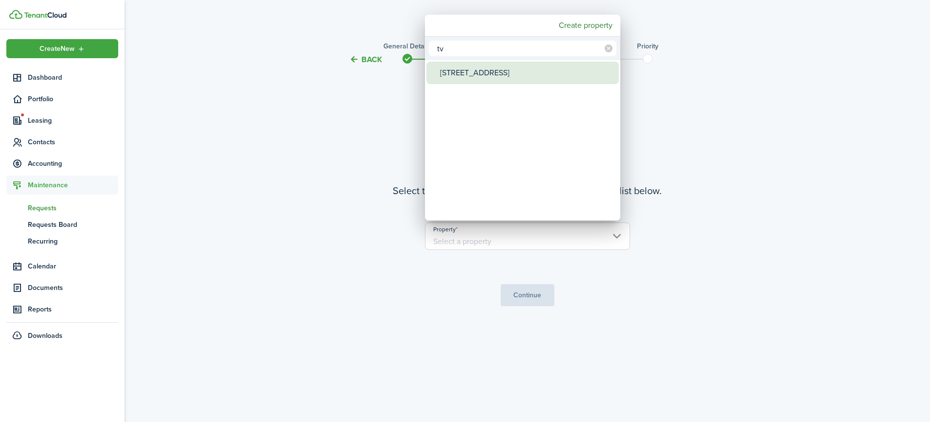
type input "tv"
click at [458, 83] on div "[STREET_ADDRESS]" at bounding box center [526, 73] width 173 height 22
type input "[STREET_ADDRESS]"
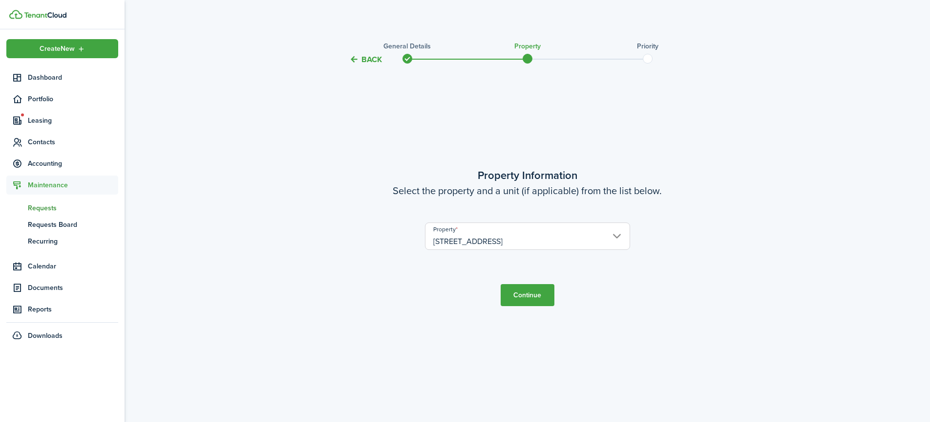
click at [526, 297] on button "Continue" at bounding box center [528, 295] width 54 height 22
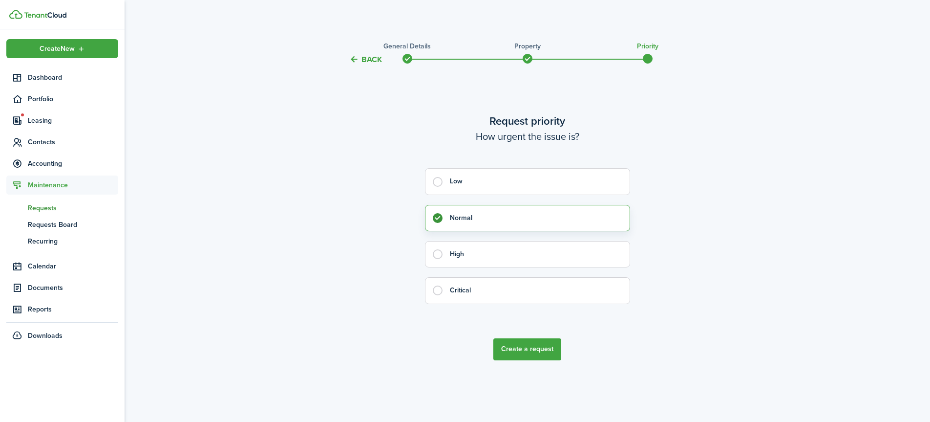
click at [527, 349] on button "Create a request" at bounding box center [527, 349] width 68 height 22
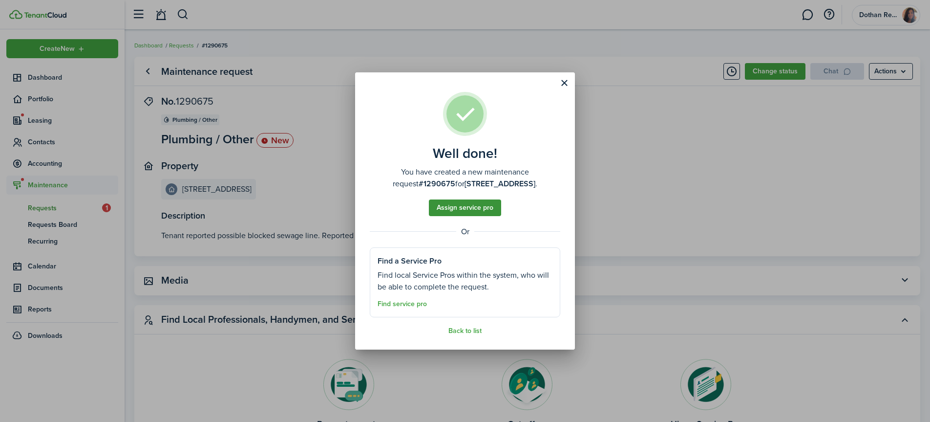
click at [483, 209] on button "Assign service pro" at bounding box center [465, 207] width 72 height 17
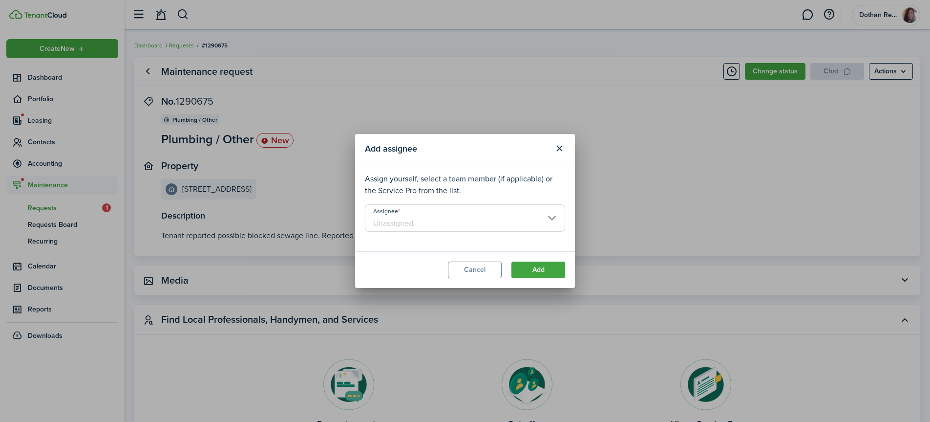
click at [476, 216] on input "Assignee" at bounding box center [465, 217] width 200 height 27
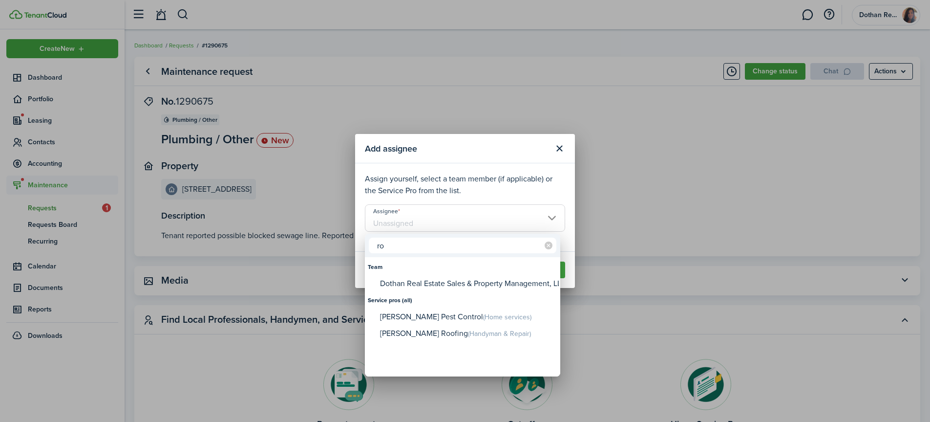
type input "r"
click at [594, 233] on div at bounding box center [465, 211] width 1086 height 578
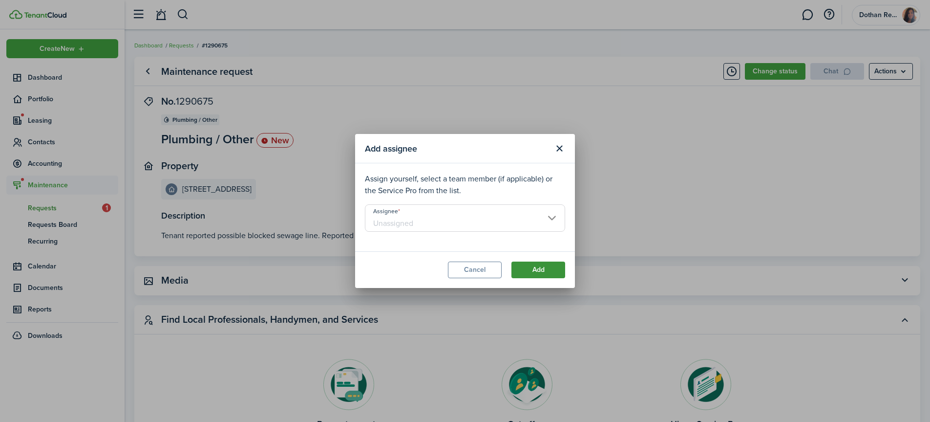
click at [542, 272] on button "Add" at bounding box center [538, 269] width 54 height 17
click at [464, 220] on input "Assignee" at bounding box center [465, 217] width 200 height 27
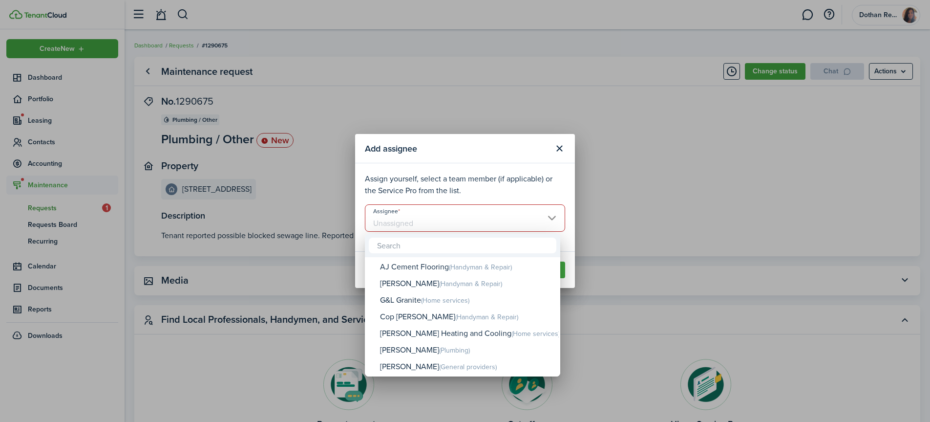
click at [615, 168] on div at bounding box center [465, 211] width 1086 height 578
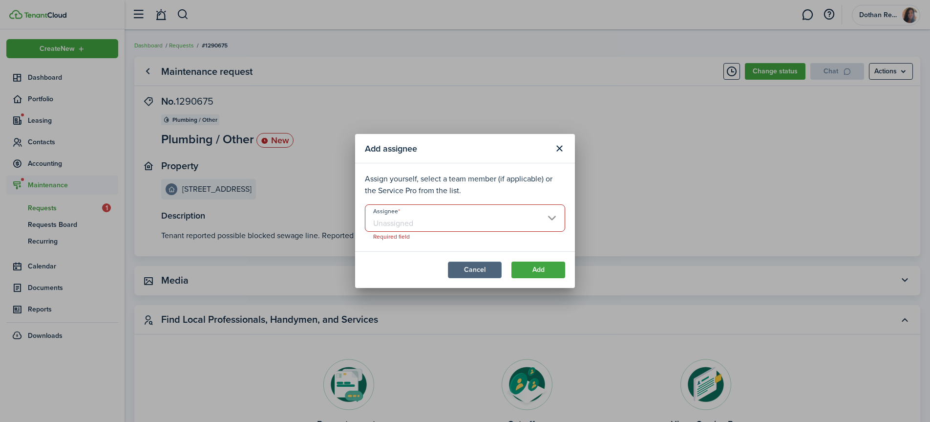
click at [484, 268] on button "Cancel" at bounding box center [475, 269] width 54 height 17
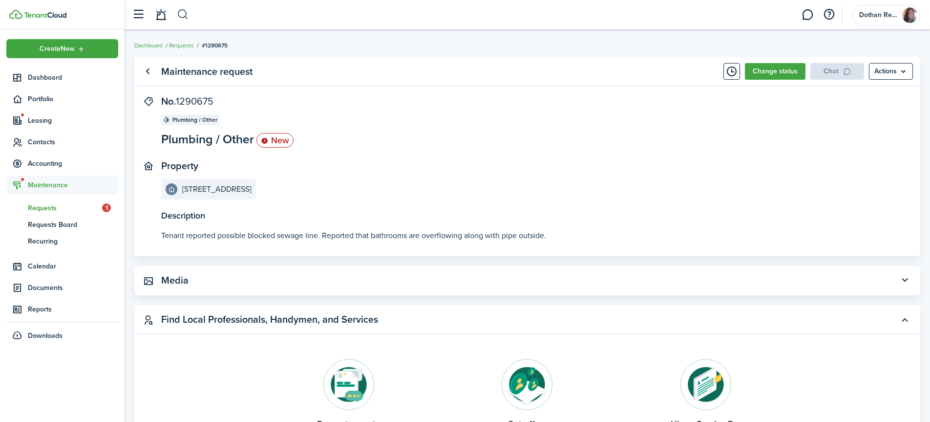
click at [185, 13] on button "button" at bounding box center [183, 14] width 12 height 17
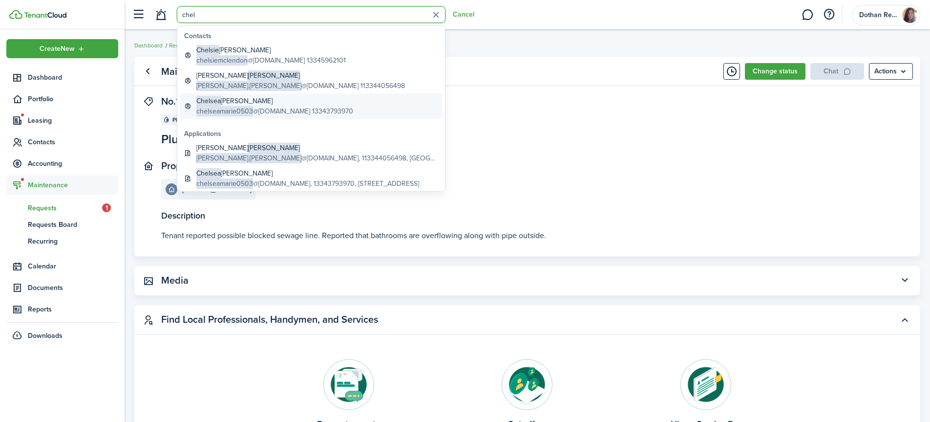
type input "chel"
click at [235, 103] on global-search-item-title "[PERSON_NAME]" at bounding box center [274, 101] width 157 height 10
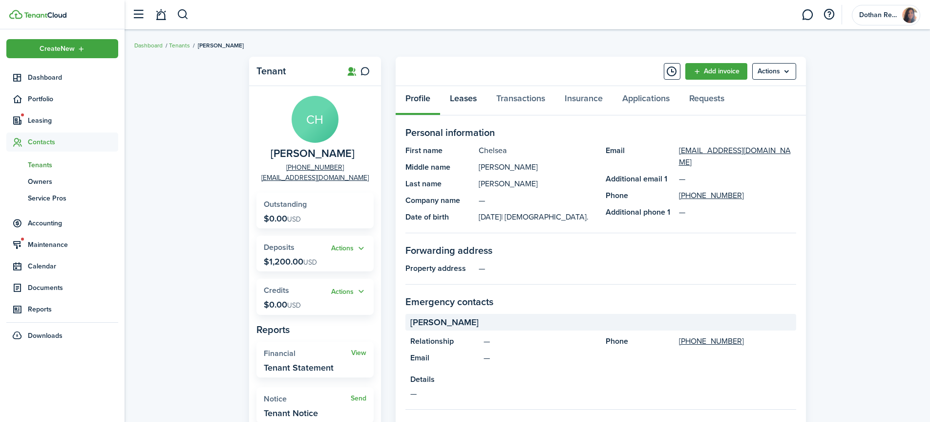
click at [477, 97] on link "Leases" at bounding box center [463, 100] width 46 height 29
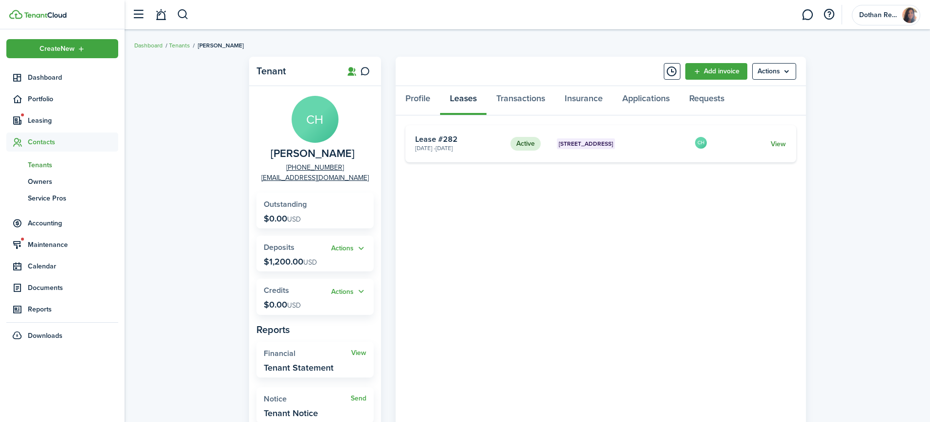
click at [773, 141] on link "View" at bounding box center [778, 144] width 15 height 10
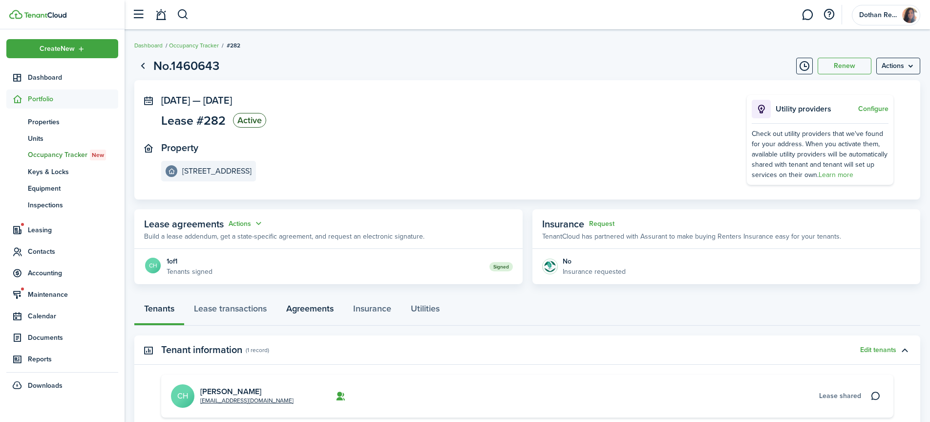
click at [302, 307] on link "Agreements" at bounding box center [309, 310] width 67 height 29
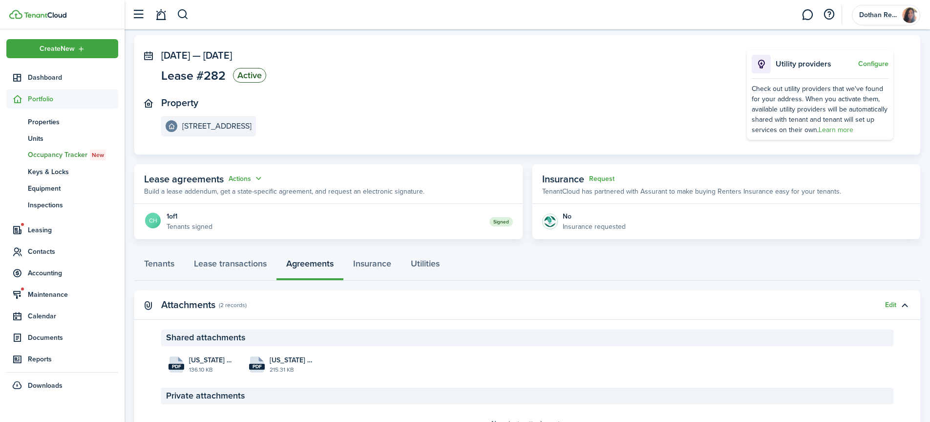
scroll to position [112, 0]
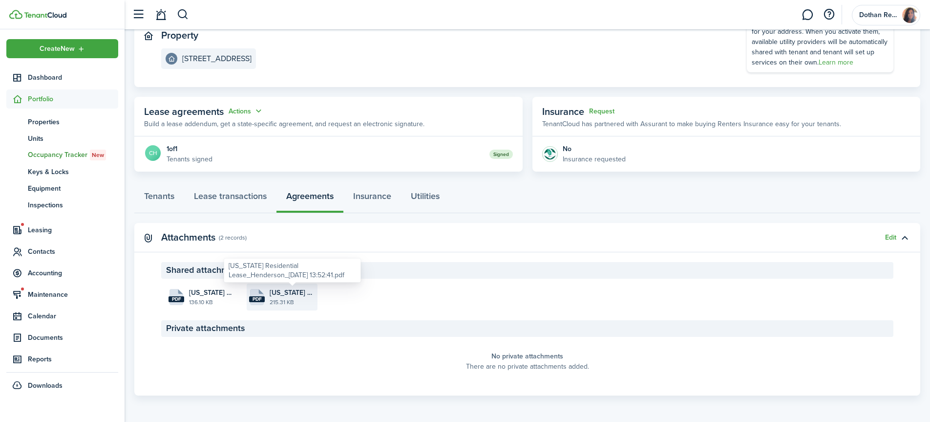
click at [291, 295] on span "[US_STATE] Residential Lease_Henderson_[DATE] 13:52:41.pdf" at bounding box center [292, 292] width 45 height 10
click at [198, 306] on file "pdf [US_STATE] Residential Lease Rules and Regulations_Henderson_[DATE] 13:52:4…" at bounding box center [201, 296] width 71 height 27
click at [163, 193] on link "Tenants" at bounding box center [159, 198] width 50 height 29
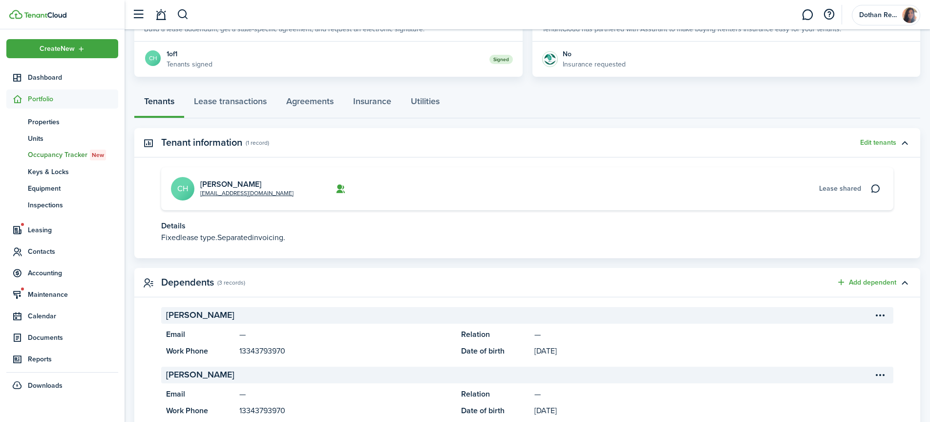
scroll to position [209, 0]
click at [254, 184] on link "[PERSON_NAME]" at bounding box center [230, 182] width 61 height 11
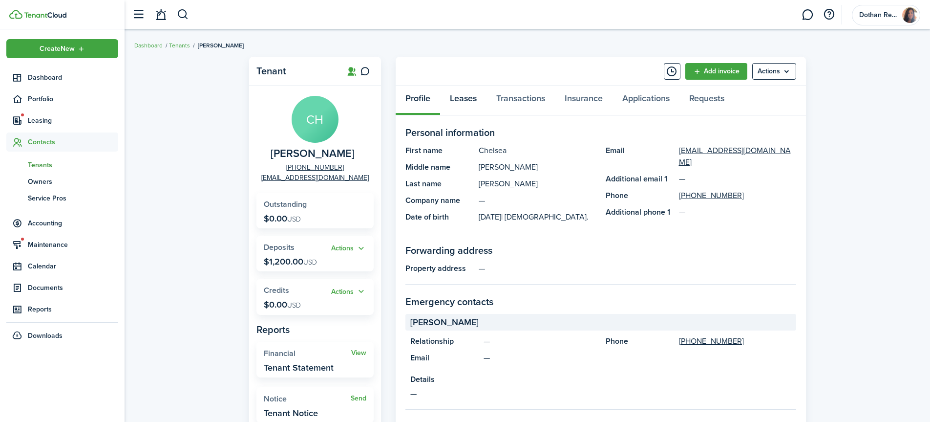
click at [456, 98] on link "Leases" at bounding box center [463, 100] width 46 height 29
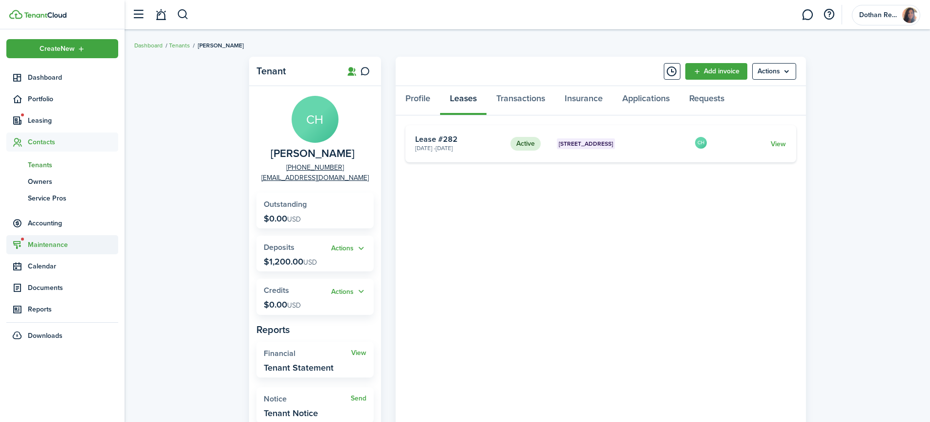
click at [41, 240] on span "Maintenance" at bounding box center [73, 244] width 90 height 10
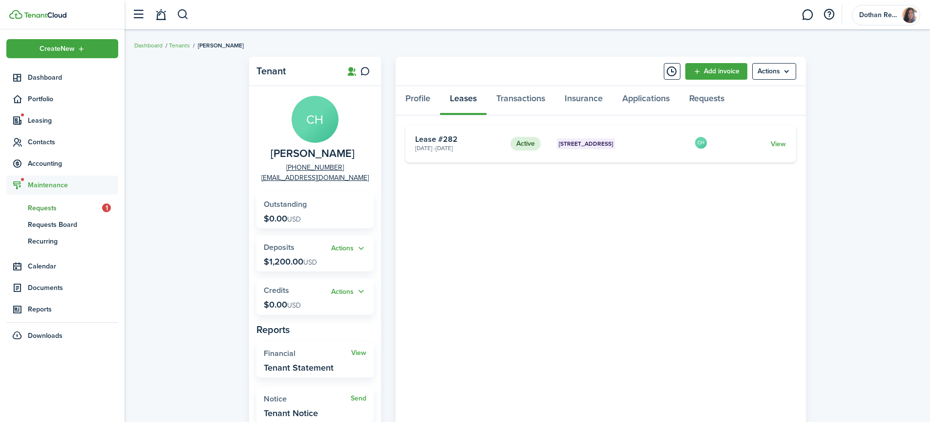
click at [47, 204] on span "Requests" at bounding box center [65, 208] width 74 height 10
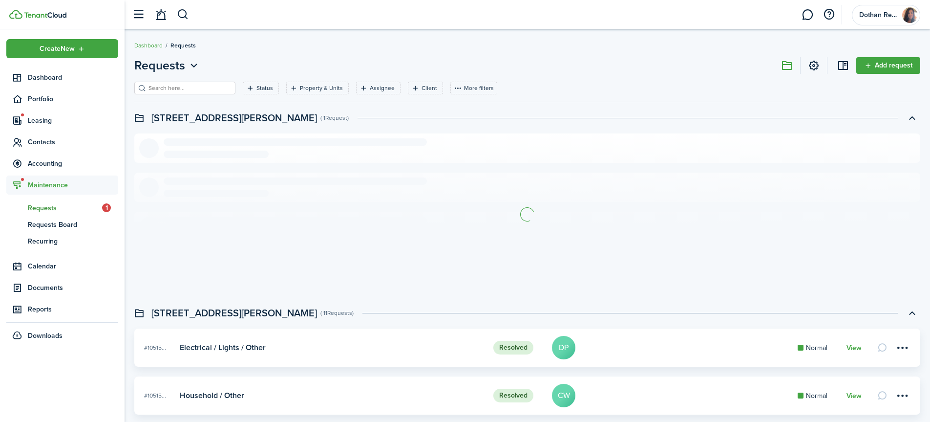
click at [176, 88] on input "search" at bounding box center [189, 88] width 86 height 9
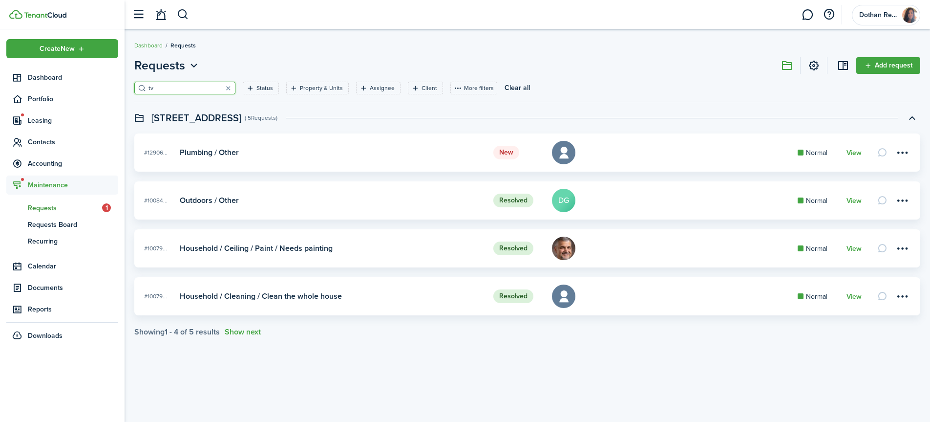
type input "tv"
click at [463, 156] on card-title "Plumbing / Other" at bounding box center [332, 152] width 304 height 9
click at [854, 153] on link "View" at bounding box center [854, 153] width 15 height 8
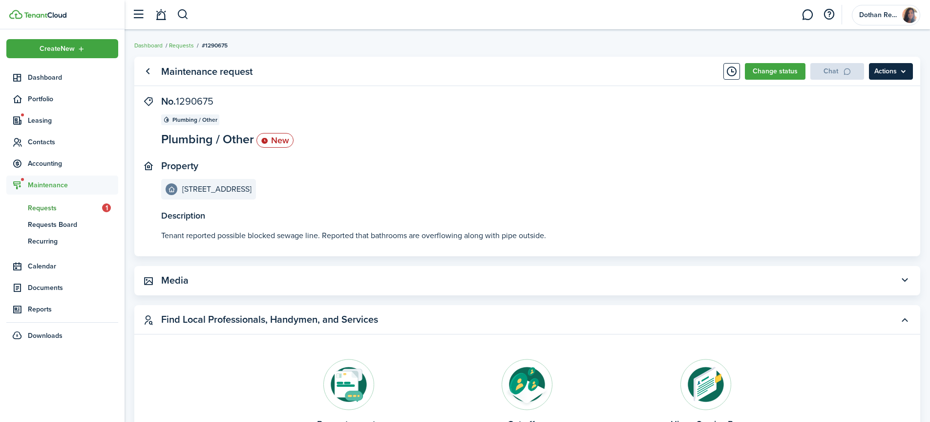
click at [893, 72] on menu-btn "Actions" at bounding box center [891, 71] width 44 height 17
click at [637, 156] on panel-main-inner "No. 1290675 Plumbing / Other Plumbing / Other New Property [STREET_ADDRESS]" at bounding box center [512, 148] width 703 height 104
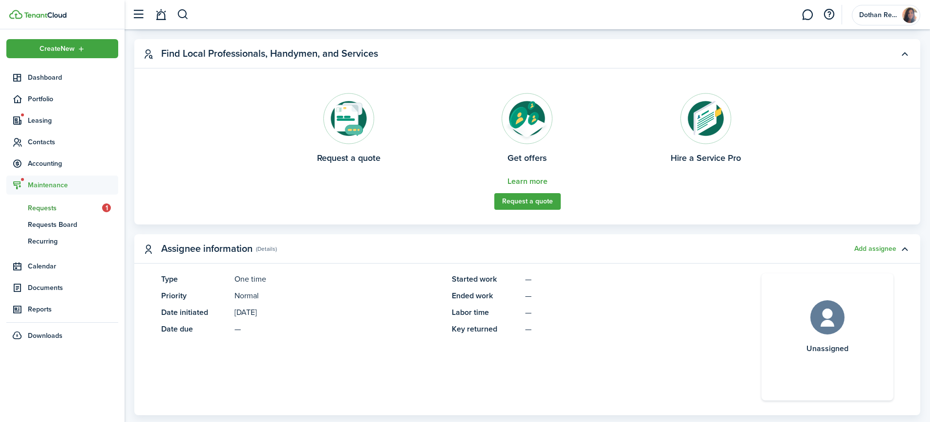
scroll to position [269, 0]
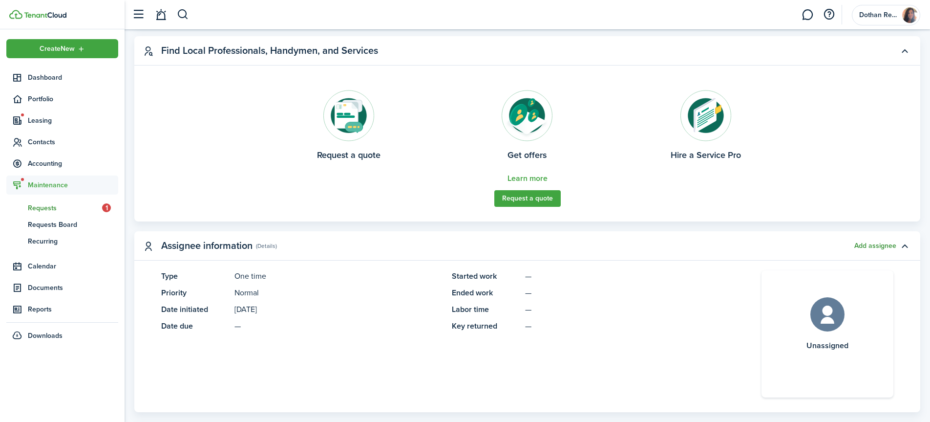
click at [883, 242] on button "Add assignee" at bounding box center [875, 246] width 42 height 8
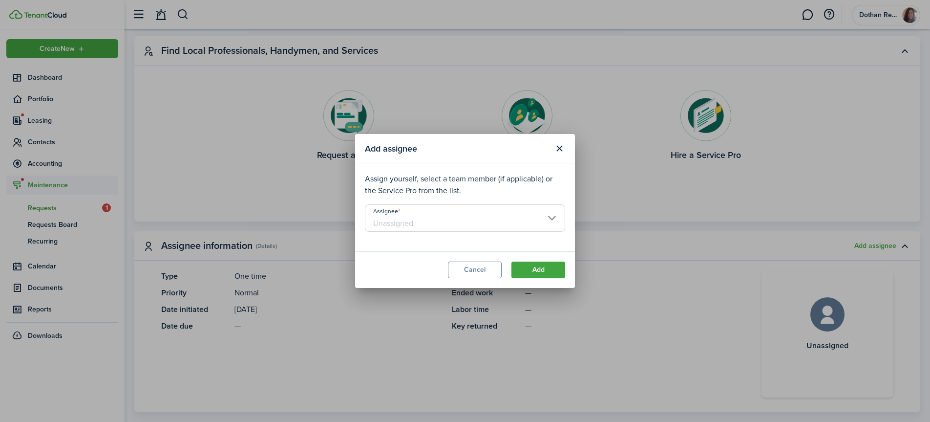
click at [454, 217] on input "Assignee" at bounding box center [465, 217] width 200 height 27
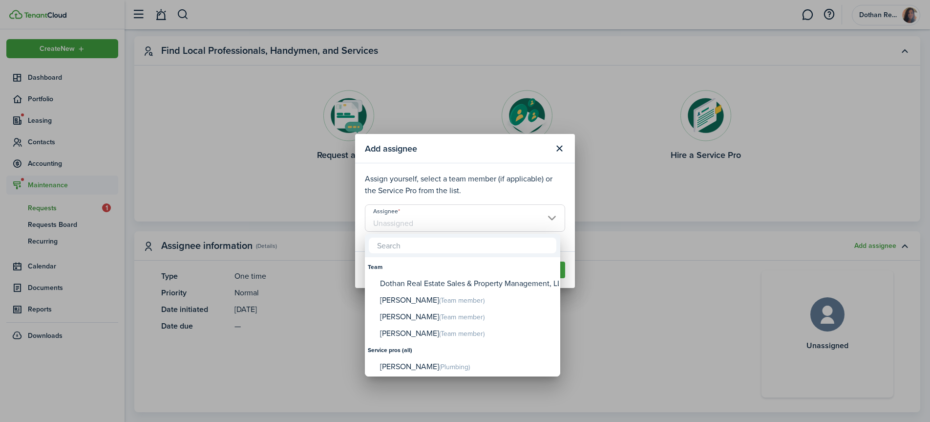
click at [633, 288] on div at bounding box center [465, 211] width 1086 height 578
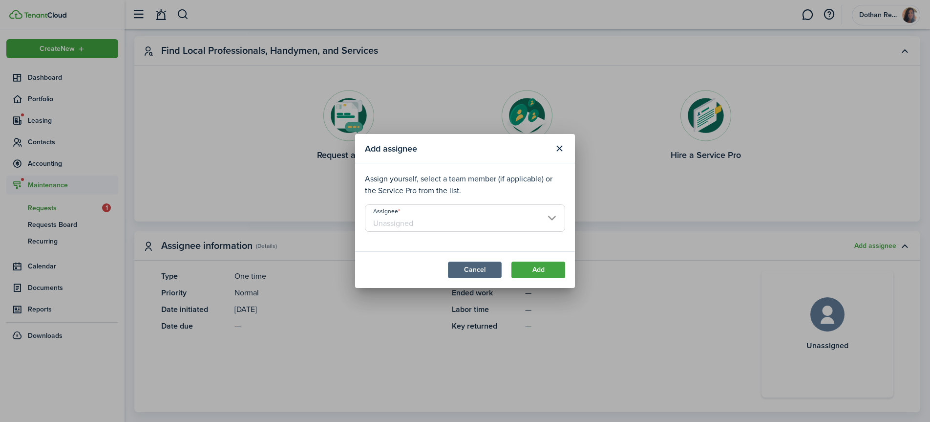
click at [460, 272] on button "Cancel" at bounding box center [475, 269] width 54 height 17
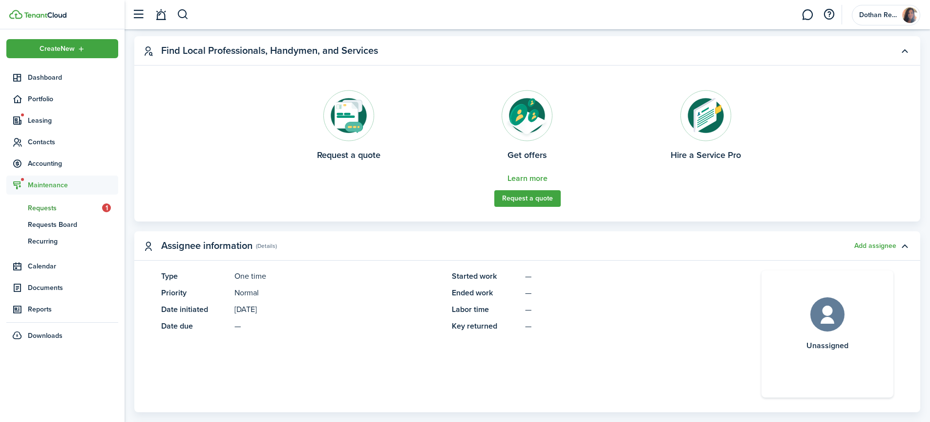
click at [58, 183] on span "Maintenance" at bounding box center [73, 185] width 90 height 10
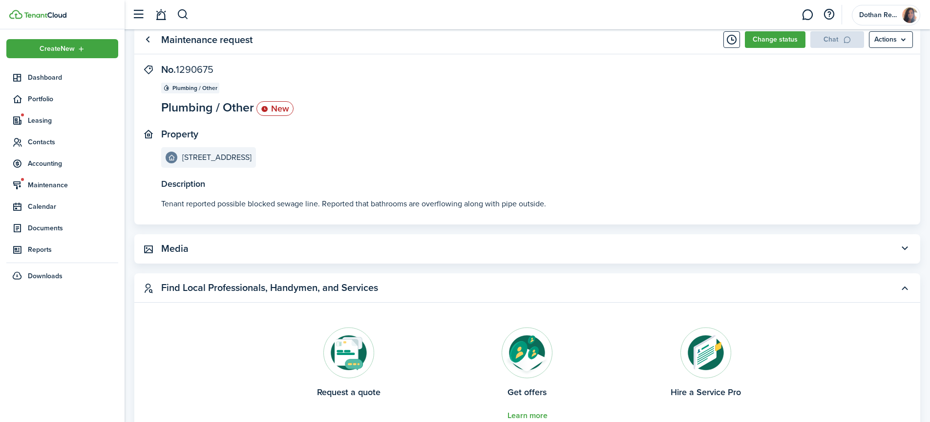
scroll to position [0, 0]
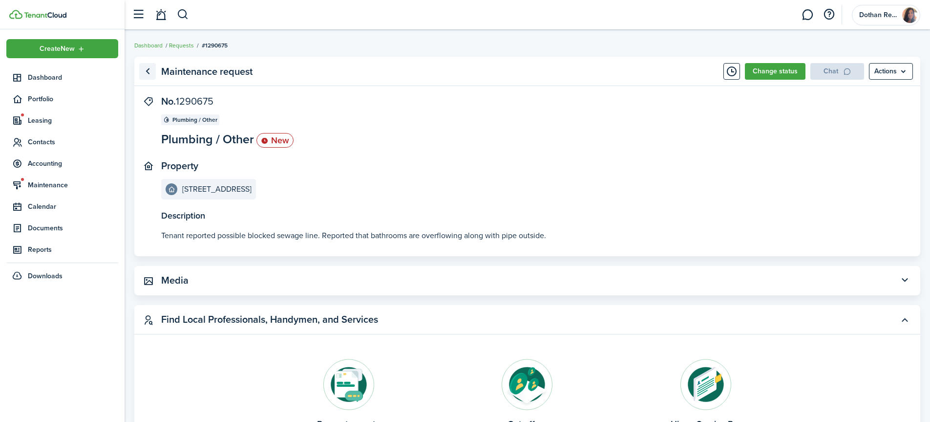
click at [149, 72] on link "Go back" at bounding box center [147, 71] width 17 height 17
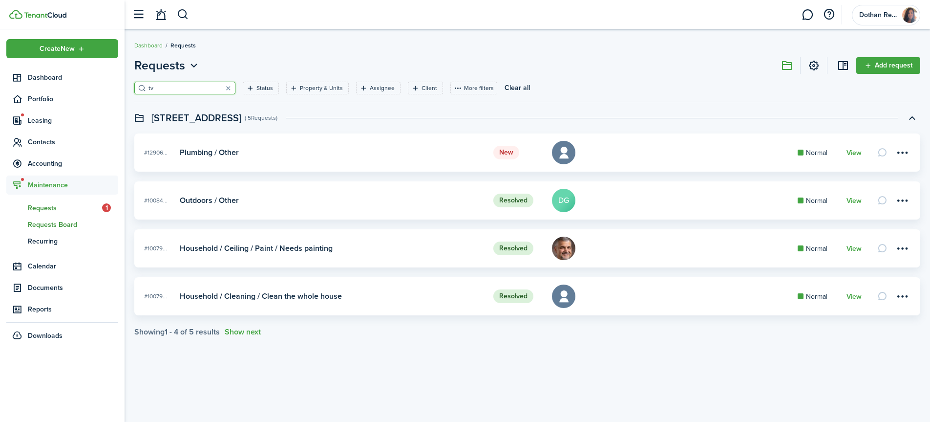
click at [51, 225] on span "Requests Board" at bounding box center [73, 224] width 90 height 10
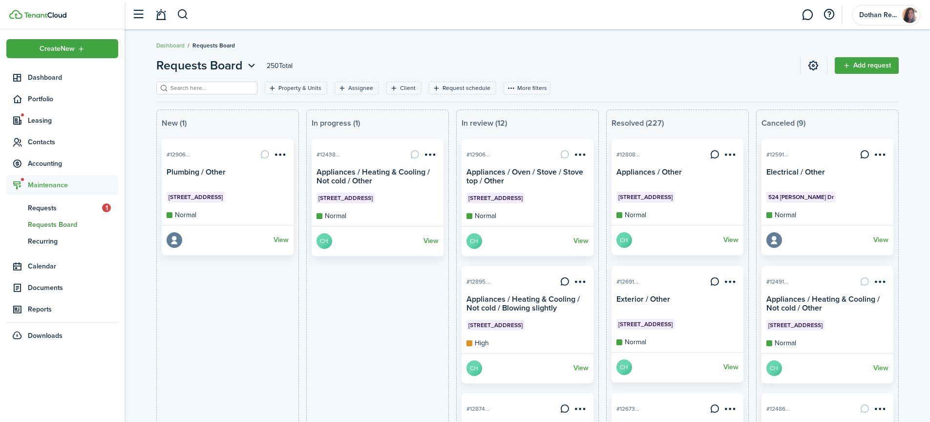
click at [54, 187] on span "Maintenance" at bounding box center [73, 185] width 90 height 10
click at [56, 182] on span "Maintenance" at bounding box center [73, 185] width 90 height 10
click at [52, 140] on span "Contacts" at bounding box center [73, 142] width 90 height 10
click at [40, 200] on span "Service Pros" at bounding box center [73, 198] width 90 height 10
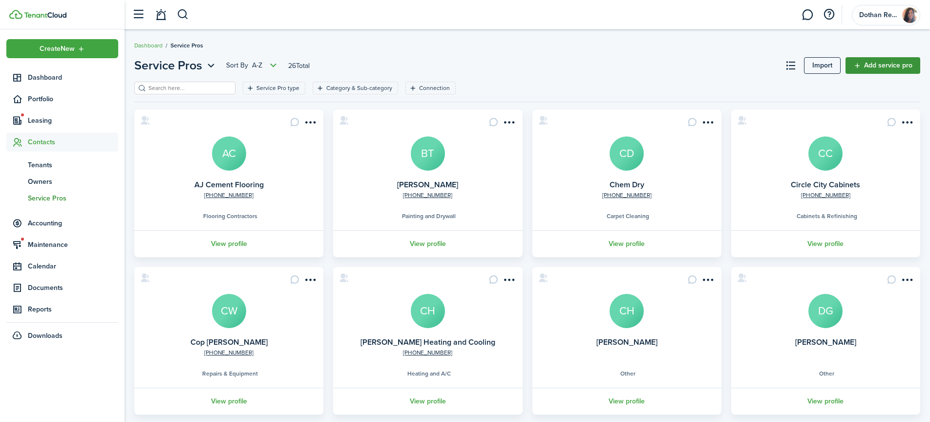
click at [882, 61] on link "Add service pro" at bounding box center [883, 65] width 75 height 17
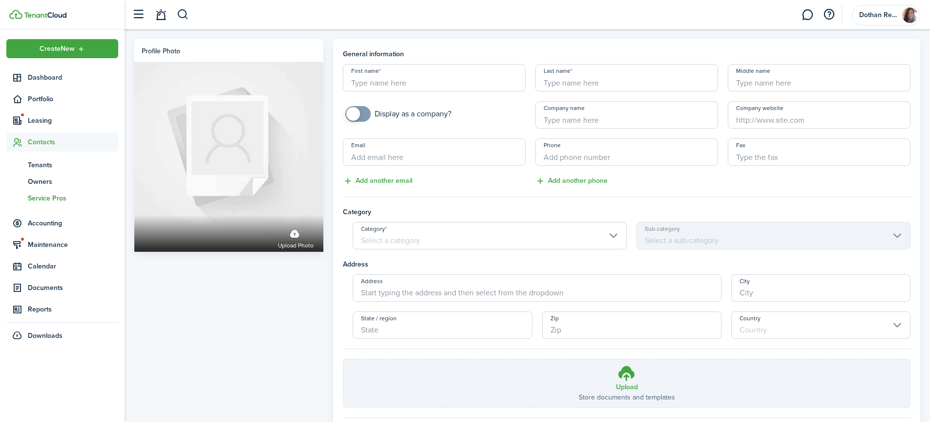
click at [601, 117] on input "Company name" at bounding box center [626, 114] width 183 height 27
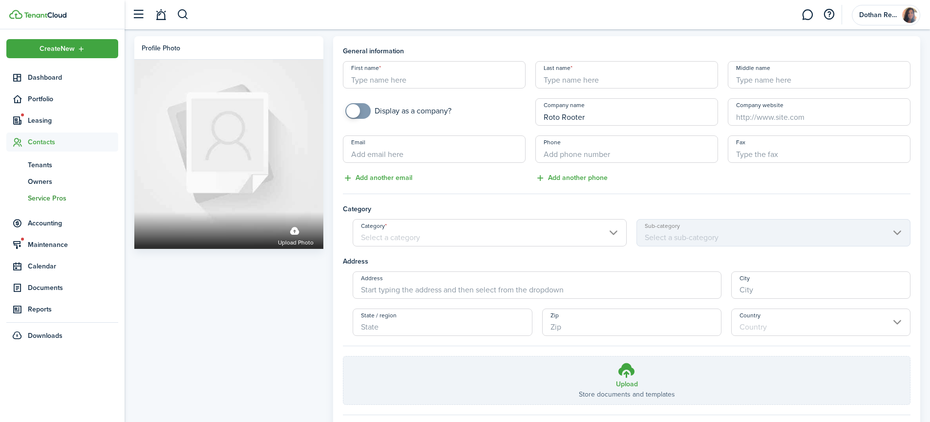
type input "Roto Rooter"
click at [581, 150] on input "+1" at bounding box center [626, 148] width 183 height 27
click at [427, 236] on input "Category" at bounding box center [490, 232] width 274 height 27
type input "[PHONE_NUMBER]"
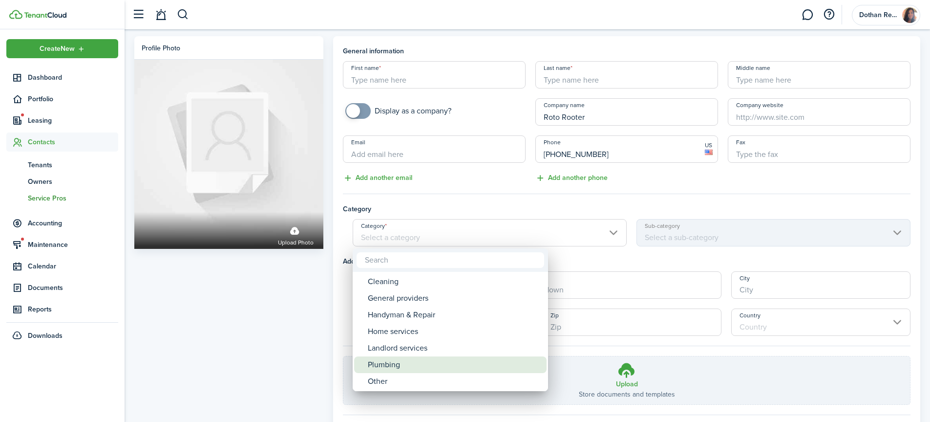
click at [379, 360] on div "Plumbing" at bounding box center [454, 364] width 173 height 17
type input "Plumbing"
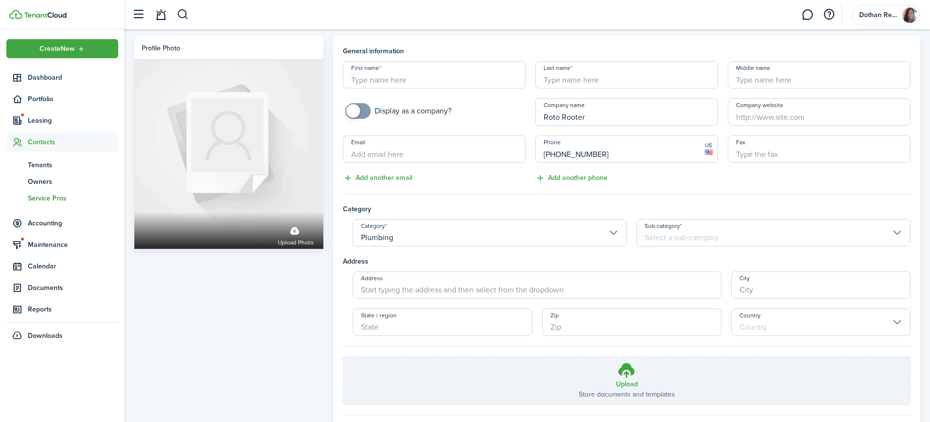
click at [452, 237] on input "Plumbing" at bounding box center [490, 232] width 274 height 27
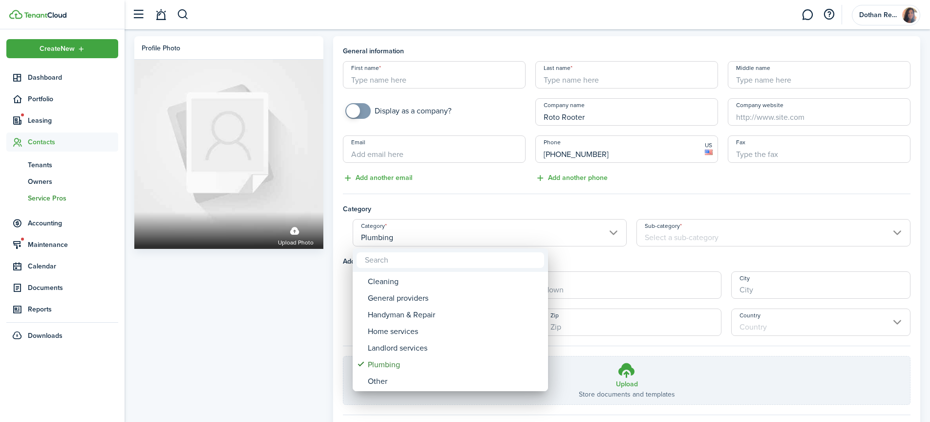
click at [742, 229] on div at bounding box center [465, 211] width 1086 height 578
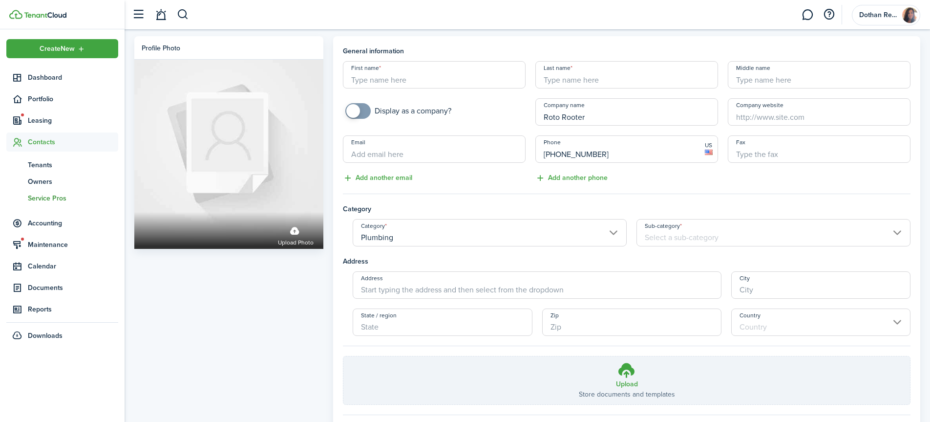
click at [742, 229] on input "Sub-category" at bounding box center [773, 232] width 274 height 27
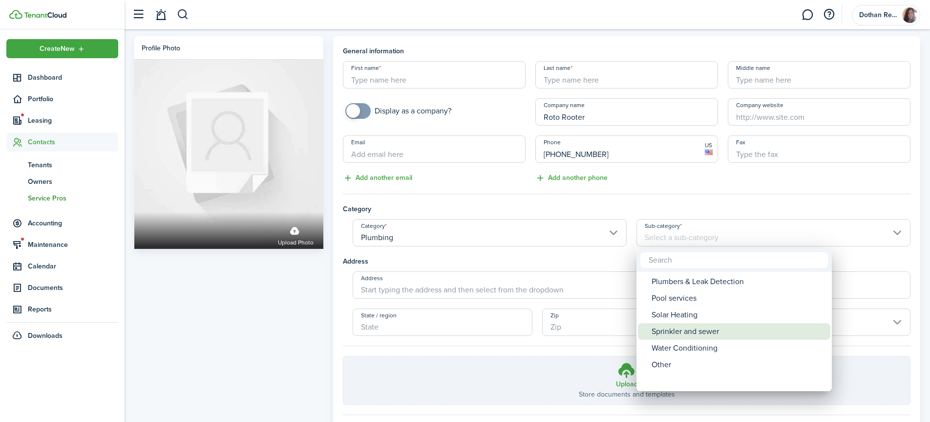
click at [681, 333] on div "Sprinkler and sewer" at bounding box center [738, 331] width 173 height 17
type input "Sprinkler and sewer"
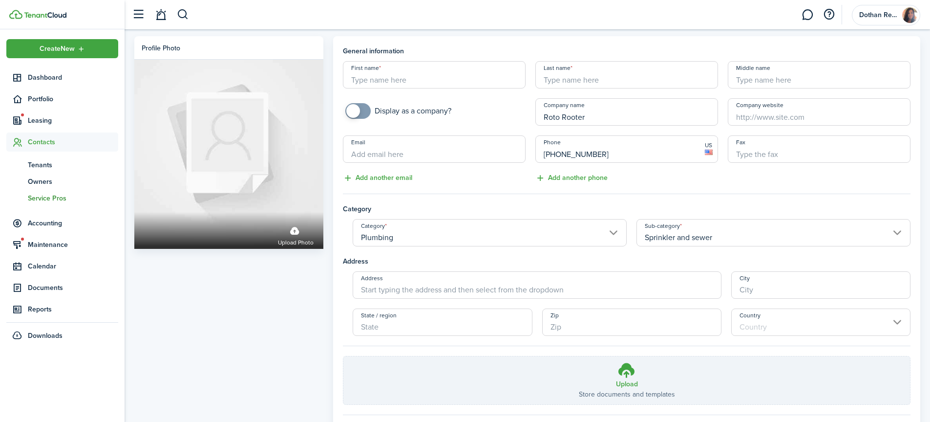
click at [560, 289] on input "Address" at bounding box center [537, 284] width 369 height 27
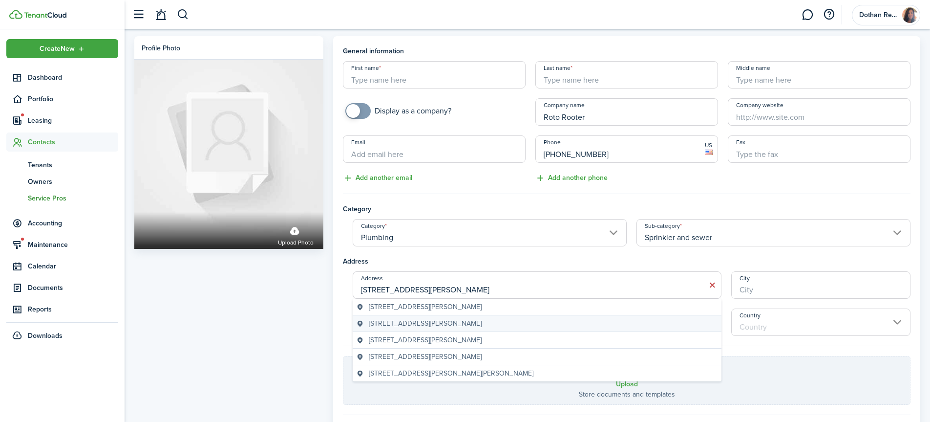
click at [487, 319] on geo-item "[STREET_ADDRESS][PERSON_NAME]" at bounding box center [537, 323] width 361 height 10
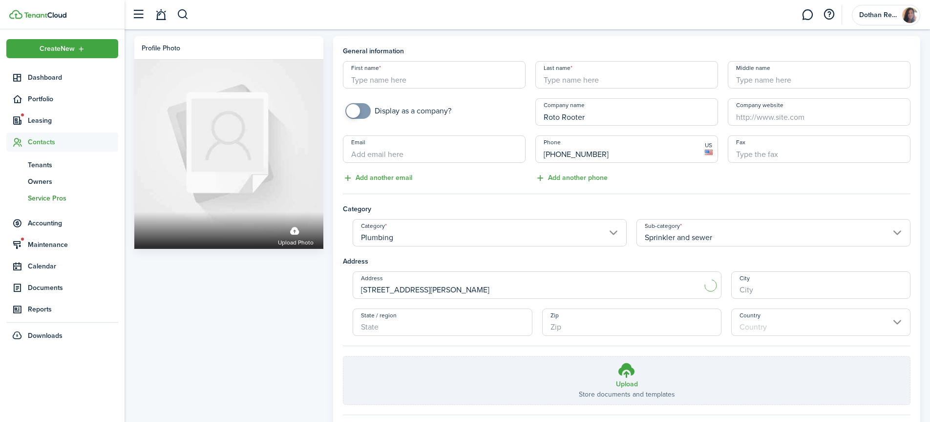
type input "[STREET_ADDRESS][PERSON_NAME]"
type input "Dothan"
type input "AL"
type input "36303"
type input "[GEOGRAPHIC_DATA]"
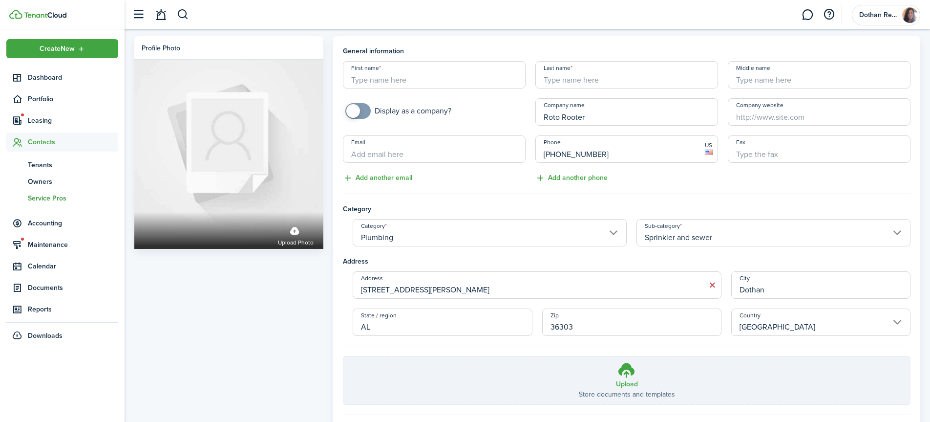
scroll to position [59, 0]
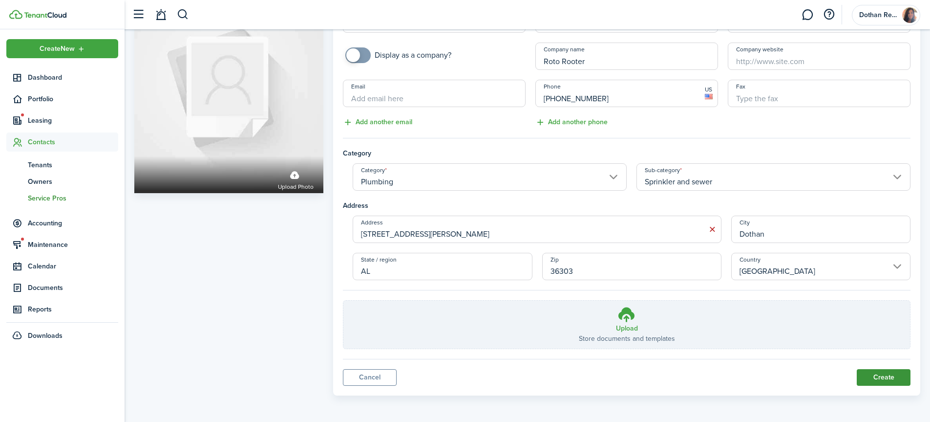
click at [883, 370] on button "Create" at bounding box center [884, 377] width 54 height 17
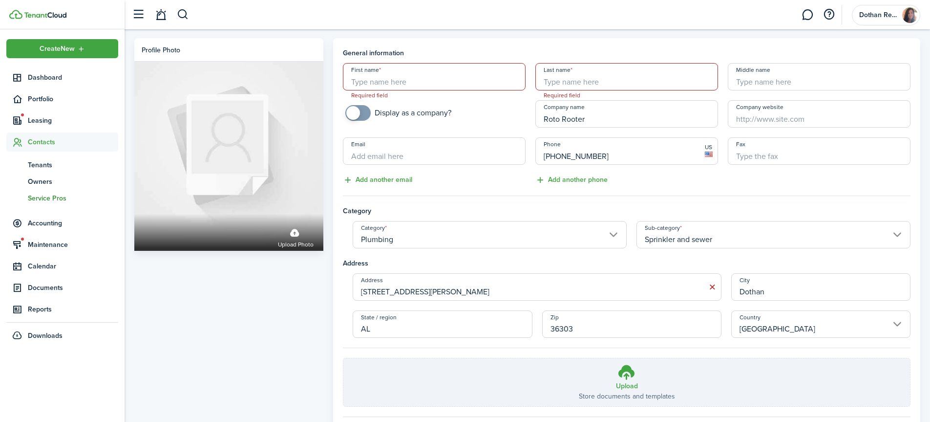
scroll to position [0, 0]
click at [389, 83] on input "First name" at bounding box center [434, 77] width 183 height 27
click at [497, 110] on mobiscroll-switch "Display as a company?" at bounding box center [434, 114] width 183 height 16
checkbox input "true"
click at [361, 117] on span at bounding box center [358, 114] width 10 height 16
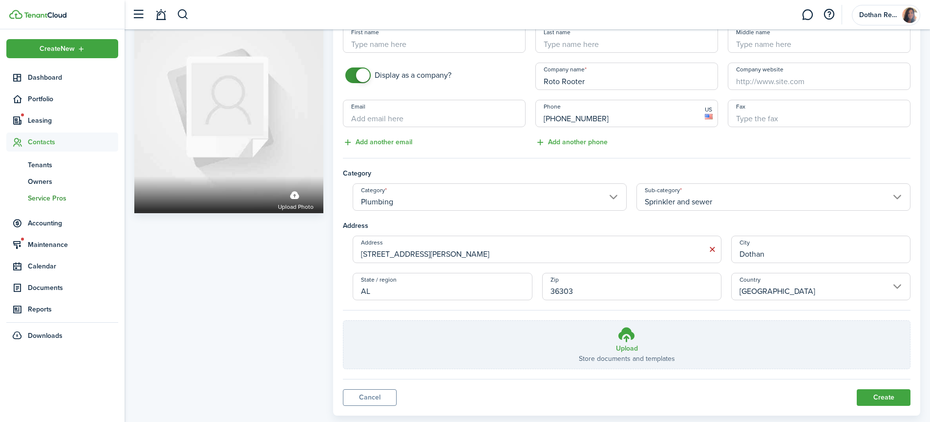
scroll to position [59, 0]
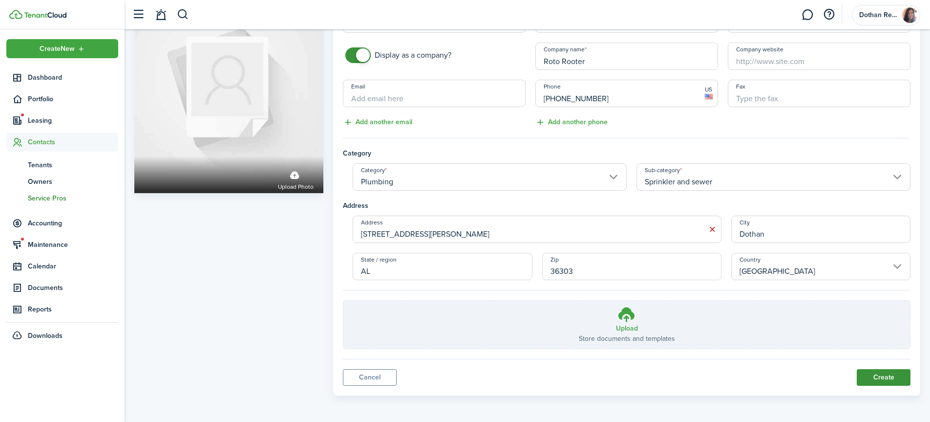
click at [876, 376] on button "Create" at bounding box center [884, 377] width 54 height 17
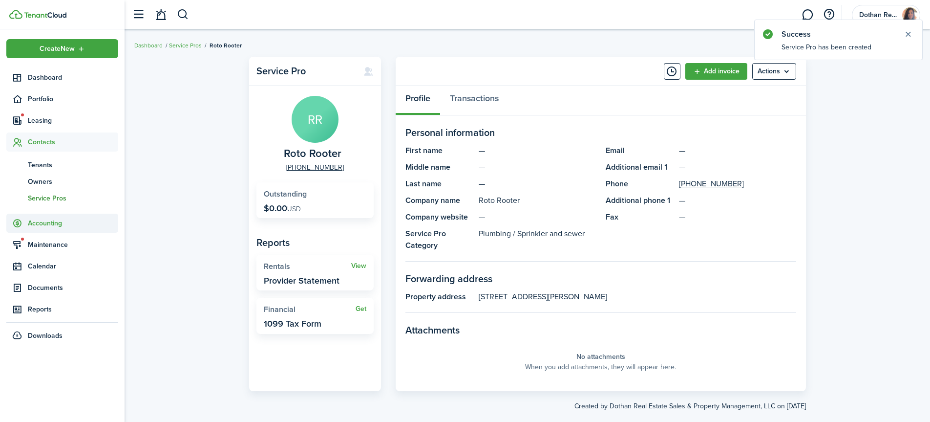
click at [44, 228] on span "Accounting" at bounding box center [62, 222] width 112 height 19
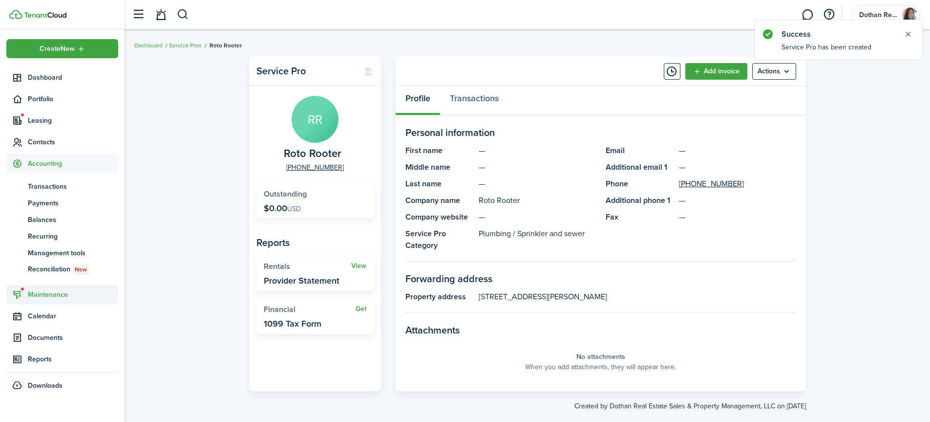
click at [41, 297] on span "Maintenance" at bounding box center [73, 294] width 90 height 10
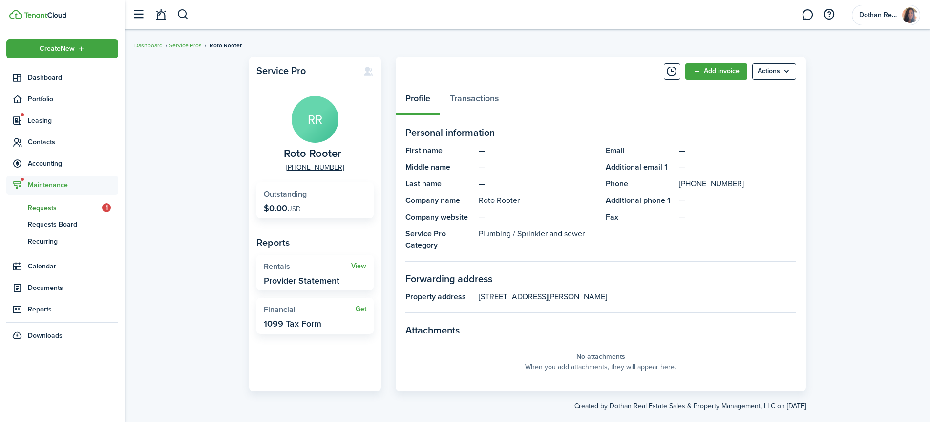
click at [53, 207] on span "Requests" at bounding box center [65, 208] width 74 height 10
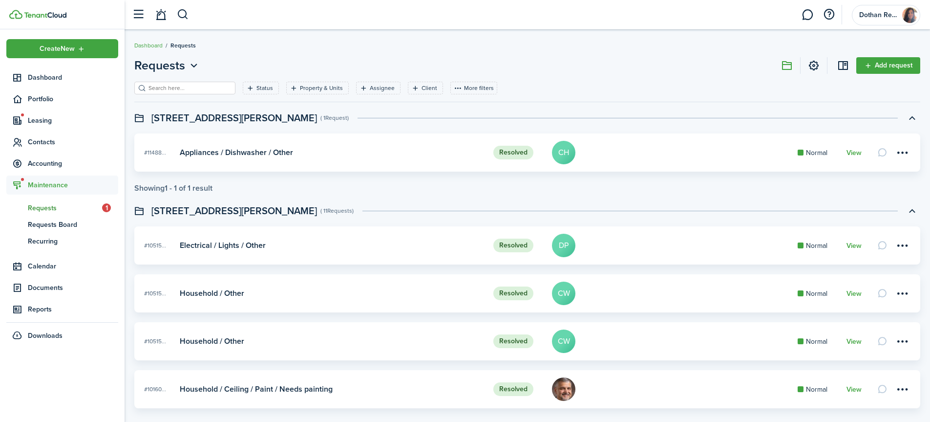
click at [188, 87] on input "search" at bounding box center [189, 88] width 86 height 9
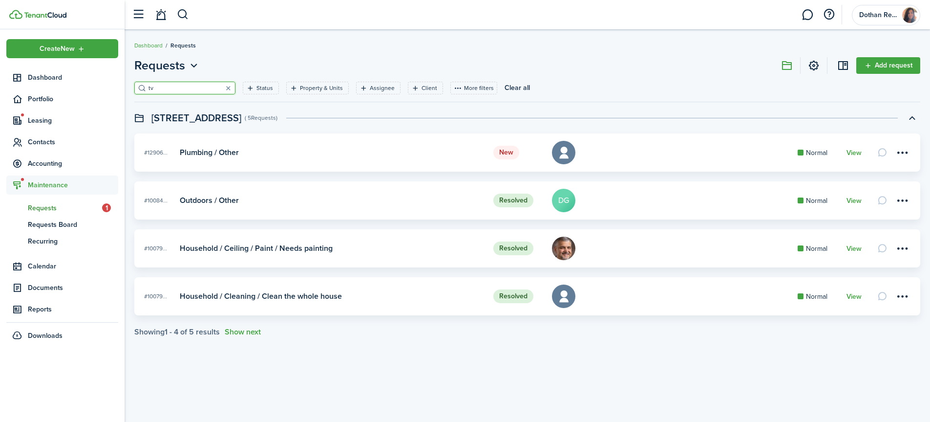
type input "tv"
click at [255, 152] on card-title "Plumbing / Other" at bounding box center [332, 152] width 304 height 9
click at [858, 151] on link "View" at bounding box center [854, 153] width 15 height 8
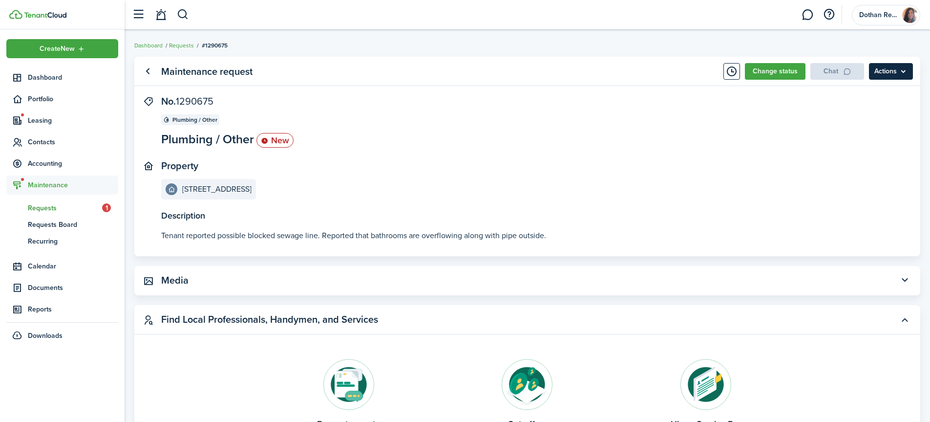
click at [872, 68] on menu-btn "Actions" at bounding box center [891, 71] width 44 height 17
click at [634, 155] on panel-main-inner "No. 1290675 Plumbing / Other Plumbing / Other New Property [STREET_ADDRESS]" at bounding box center [512, 148] width 703 height 104
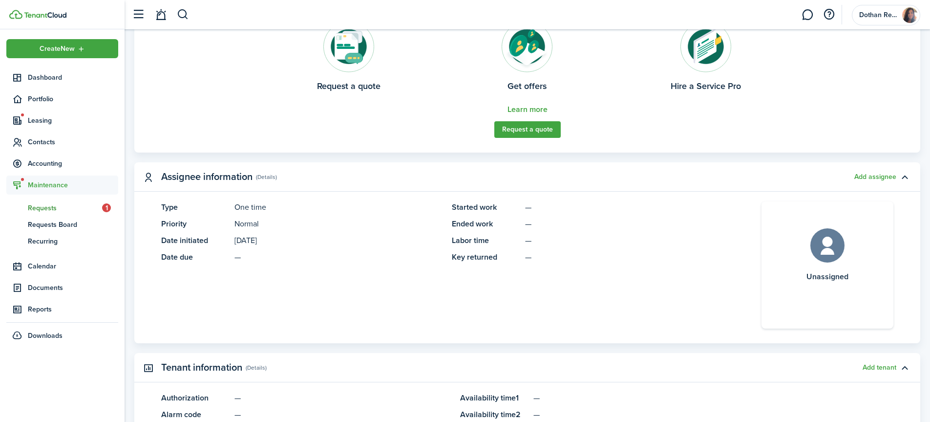
scroll to position [339, 0]
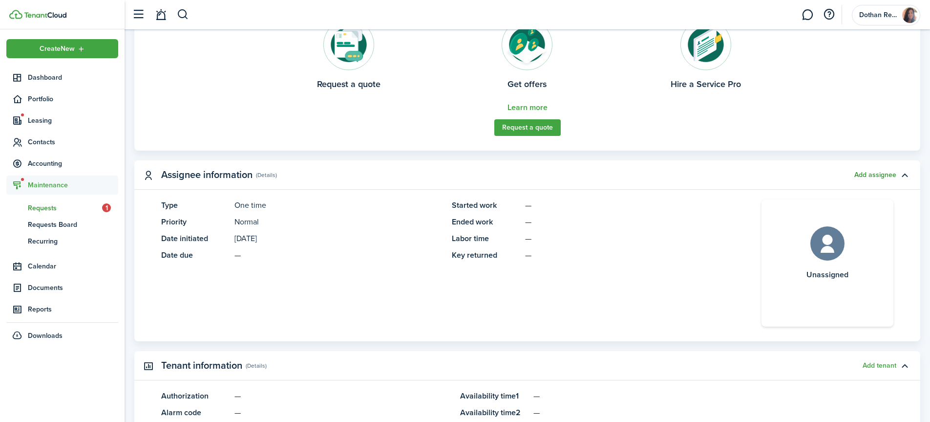
click at [878, 175] on button "Add assignee" at bounding box center [875, 175] width 42 height 8
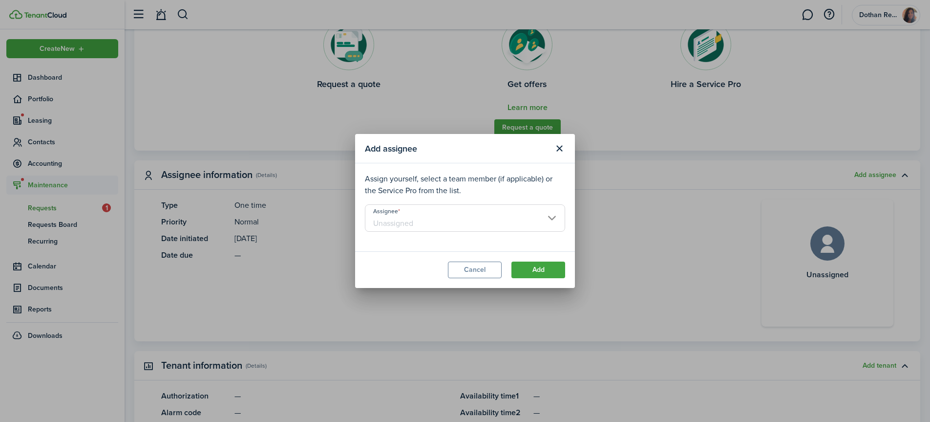
click at [451, 217] on input "Assignee" at bounding box center [465, 217] width 200 height 27
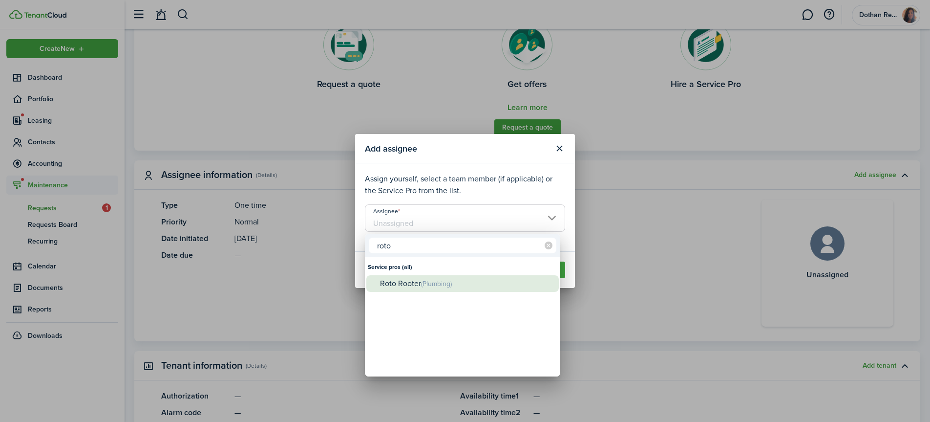
type input "roto"
click at [425, 280] on span "(Plumbing)" at bounding box center [436, 283] width 31 height 10
type input "Roto Rooter"
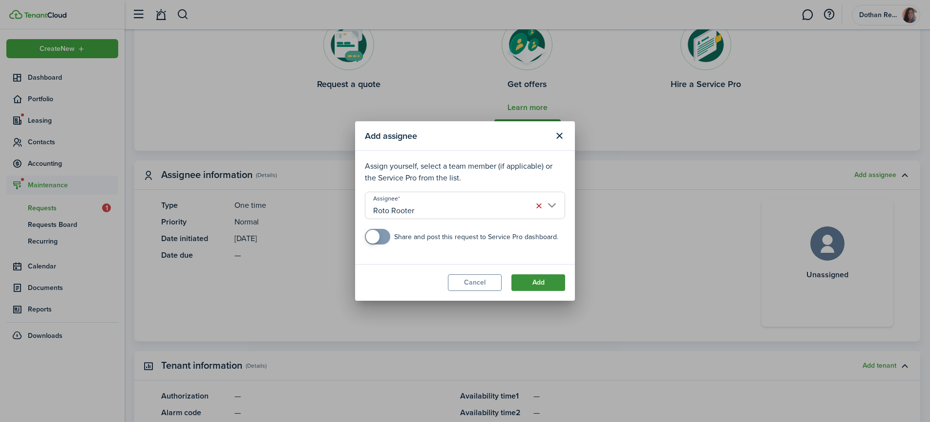
click at [544, 283] on button "Add" at bounding box center [538, 282] width 54 height 17
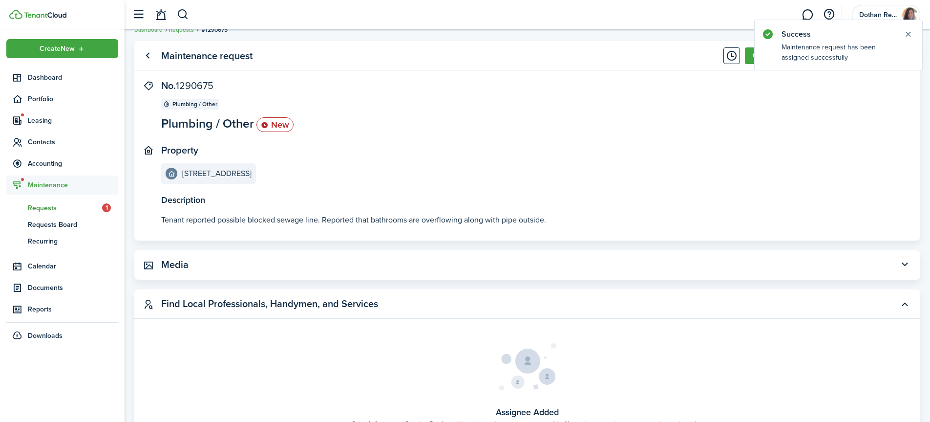
scroll to position [0, 0]
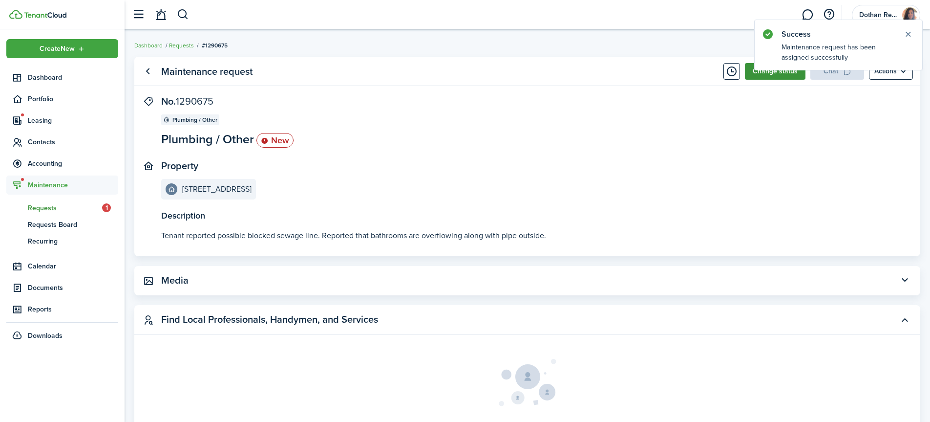
click at [774, 75] on button "Change status" at bounding box center [775, 71] width 61 height 17
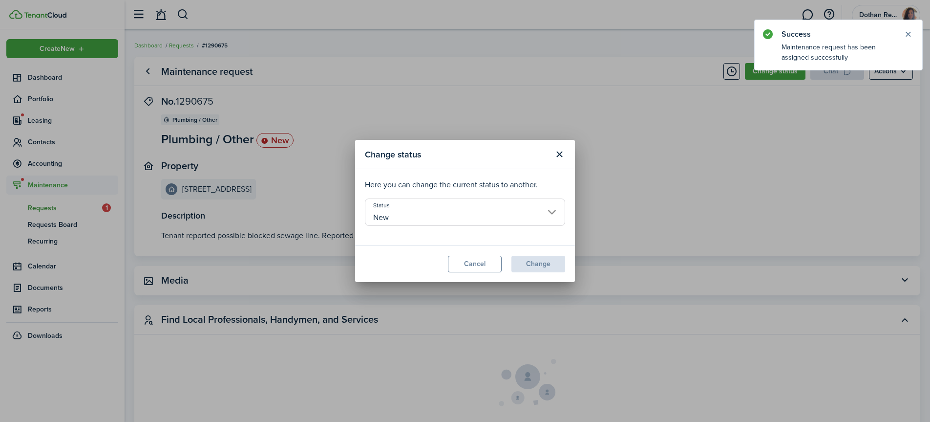
click at [417, 212] on input "New" at bounding box center [465, 211] width 200 height 27
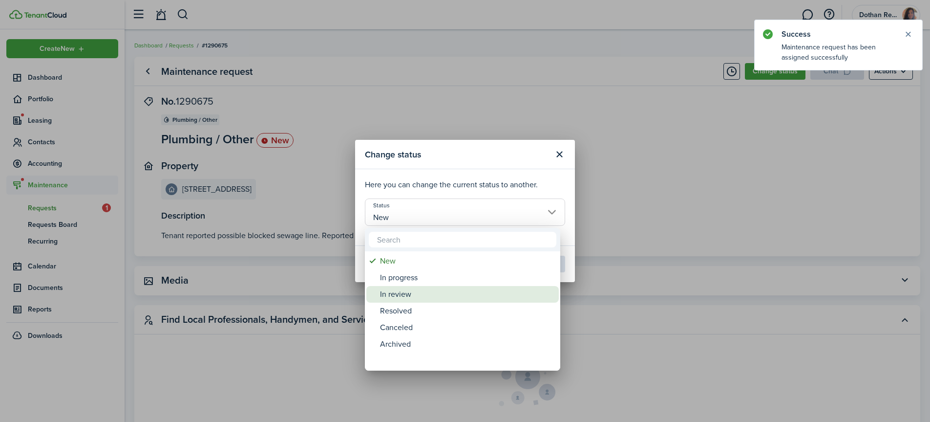
click at [403, 298] on div "In review" at bounding box center [466, 294] width 173 height 17
type input "In review"
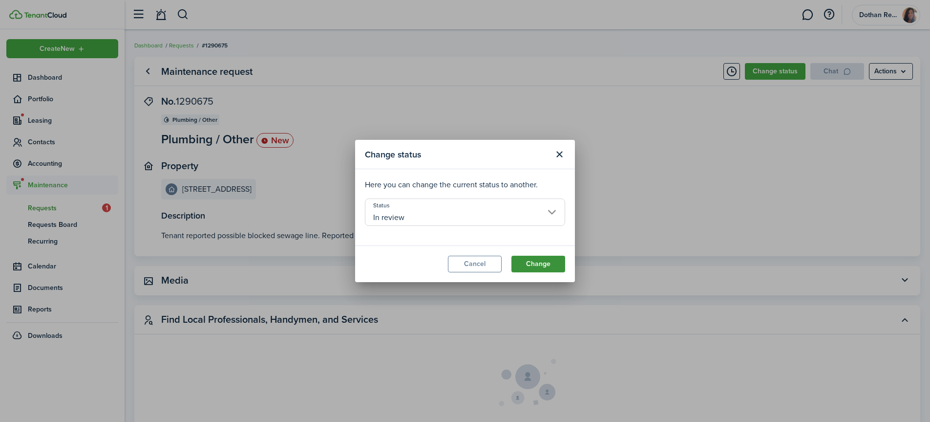
click at [555, 262] on button "Change" at bounding box center [538, 263] width 54 height 17
